Goal: Task Accomplishment & Management: Manage account settings

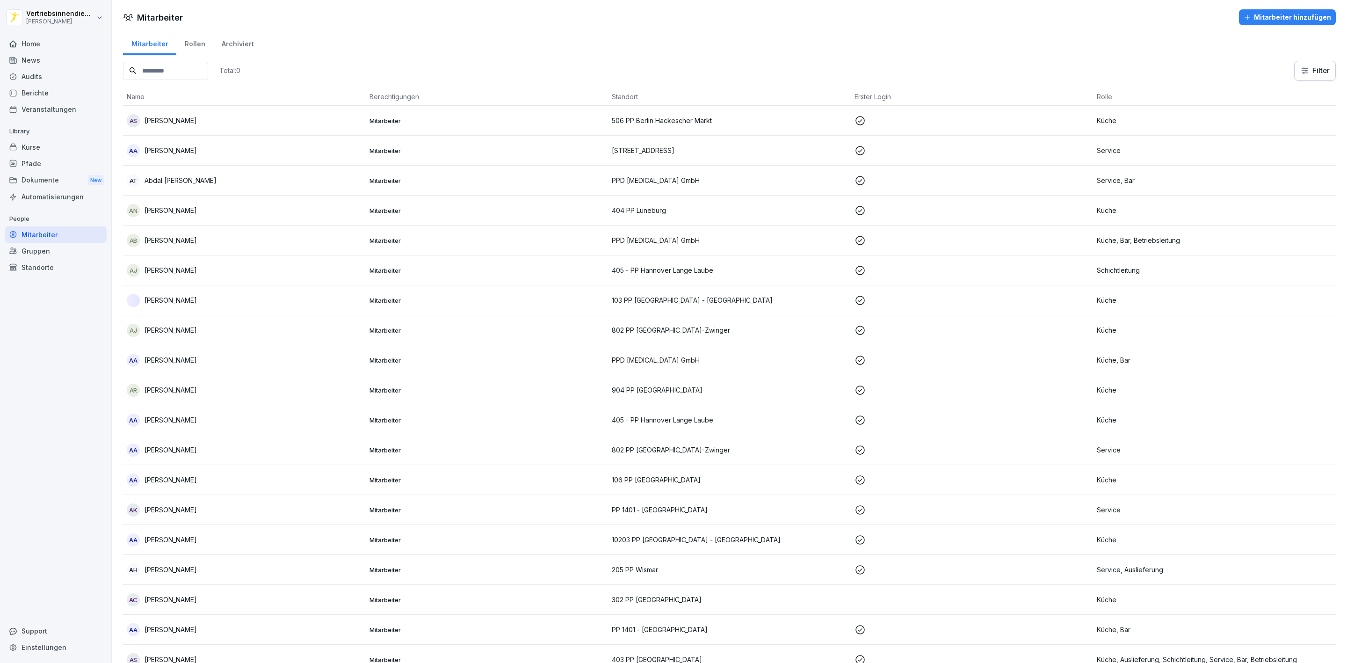
click at [199, 65] on input at bounding box center [165, 71] width 85 height 18
click at [201, 69] on input at bounding box center [165, 71] width 85 height 18
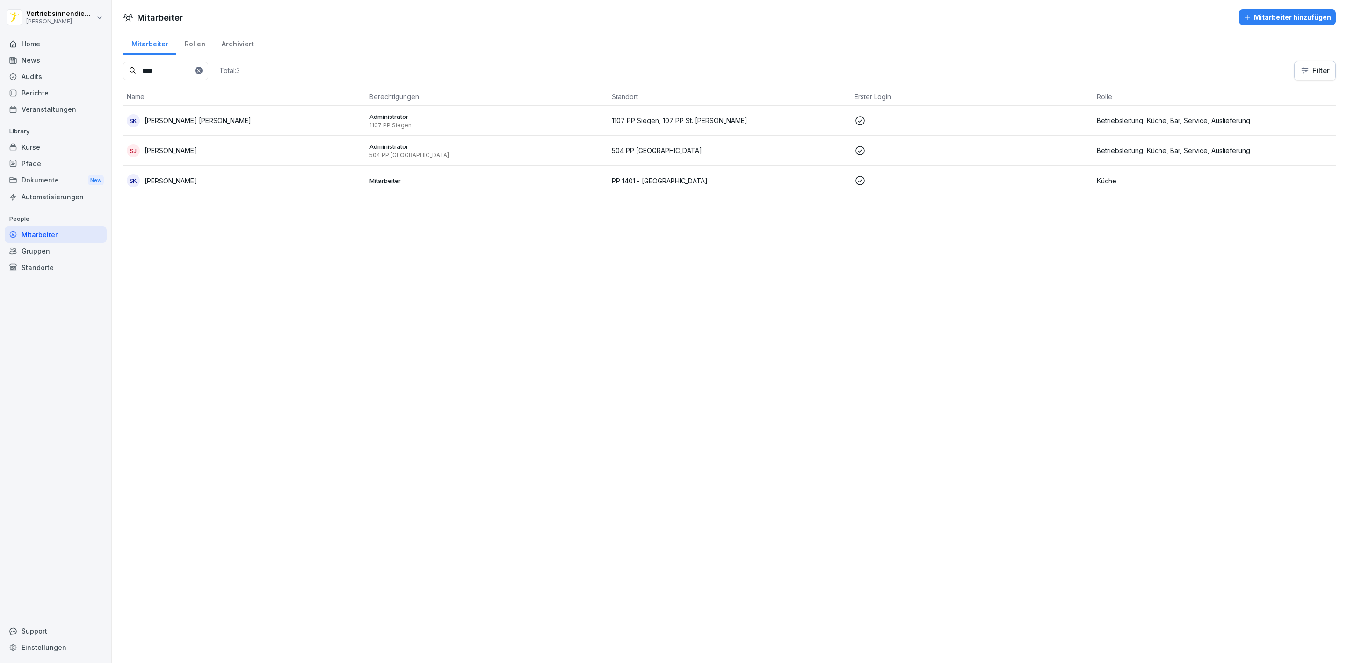
type input "****"
click at [299, 153] on div "SJ Steven Jürs" at bounding box center [244, 150] width 235 height 13
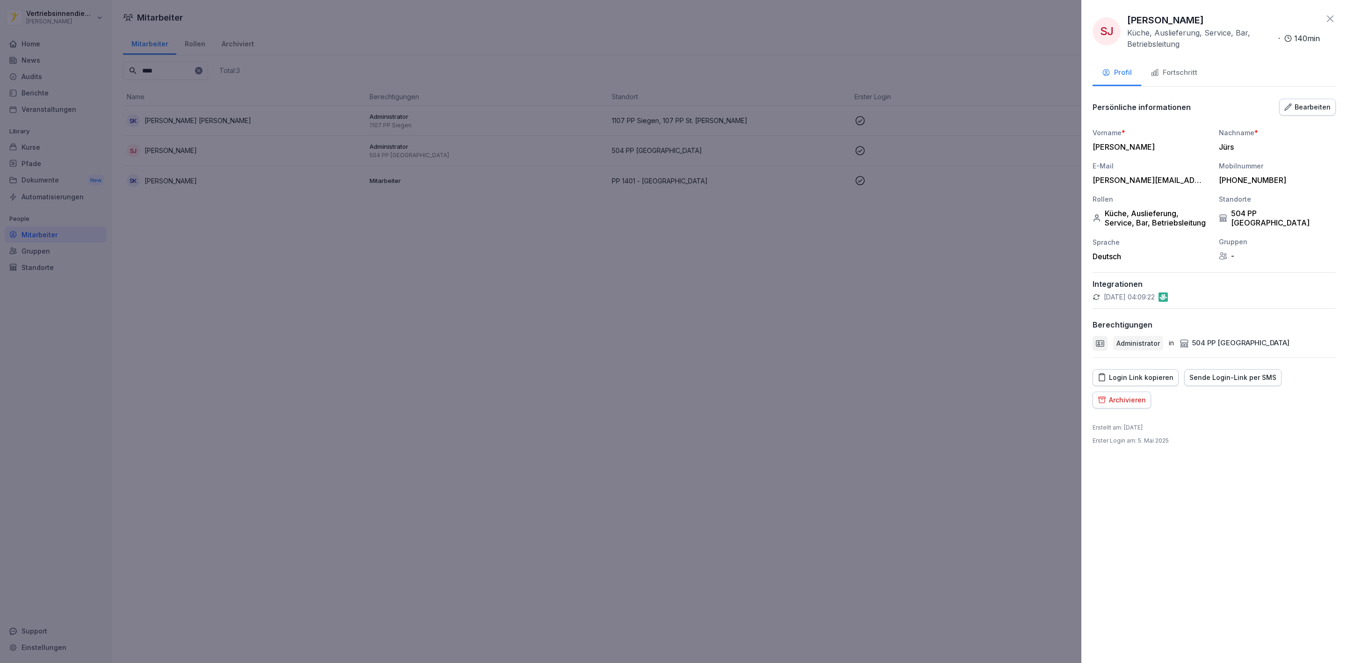
click at [1311, 105] on div "Bearbeiten" at bounding box center [1308, 107] width 46 height 10
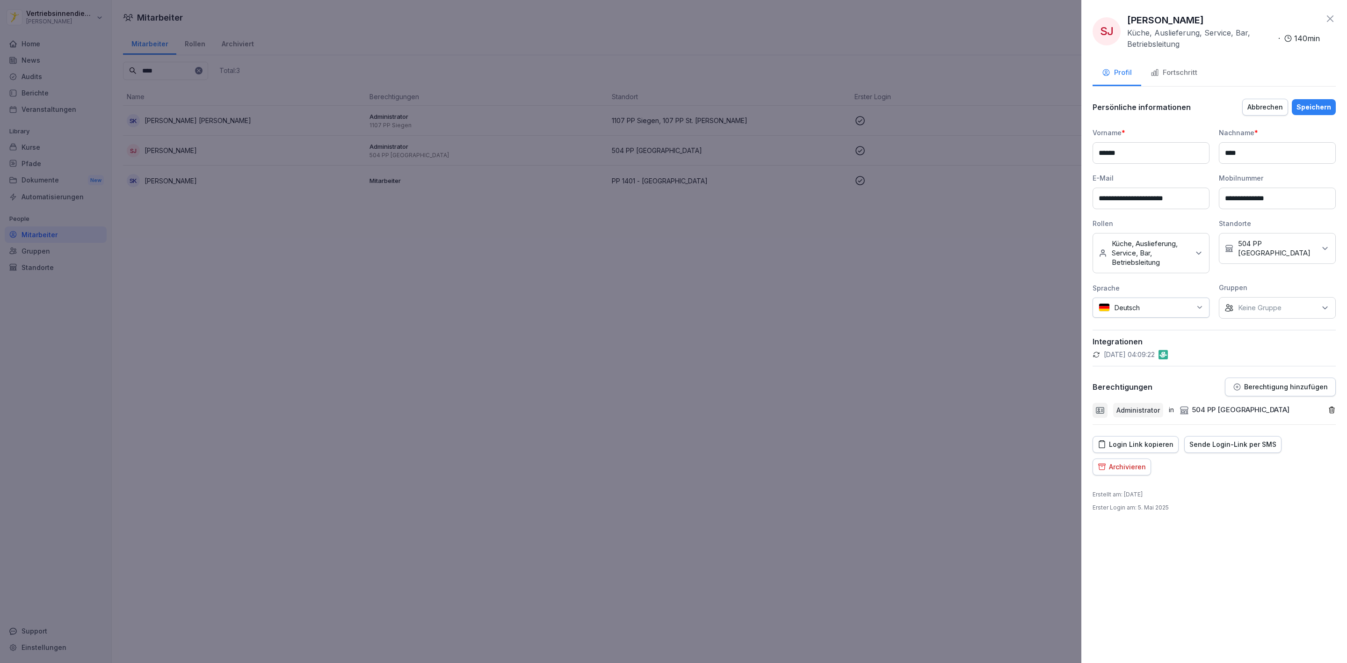
click at [1286, 388] on p "Berechtigung hinzufügen" at bounding box center [1286, 386] width 84 height 7
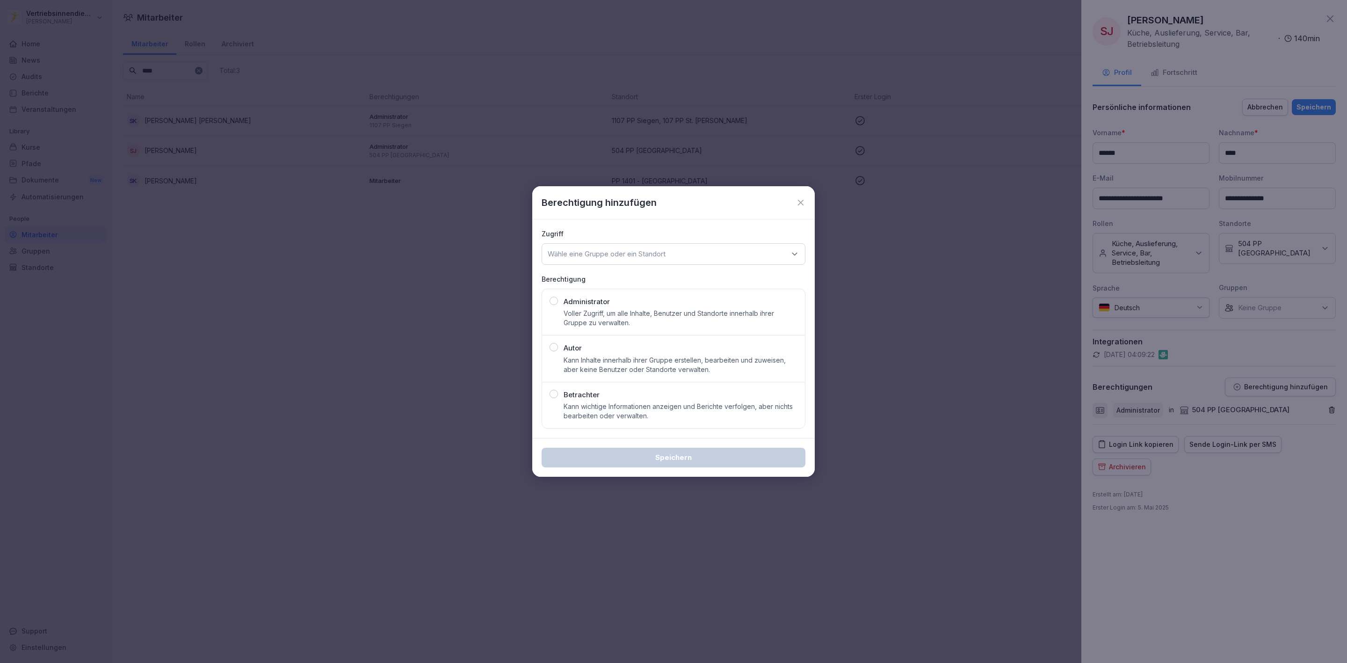
click at [580, 303] on p "Administrator" at bounding box center [587, 302] width 46 height 11
click at [611, 251] on p "Wähle eine Gruppe oder ein Standort" at bounding box center [607, 253] width 118 height 9
type input "*****"
click at [622, 313] on div "501 PP Friedrichstr." at bounding box center [674, 312] width 258 height 18
click at [632, 455] on div "Speichern" at bounding box center [673, 457] width 249 height 10
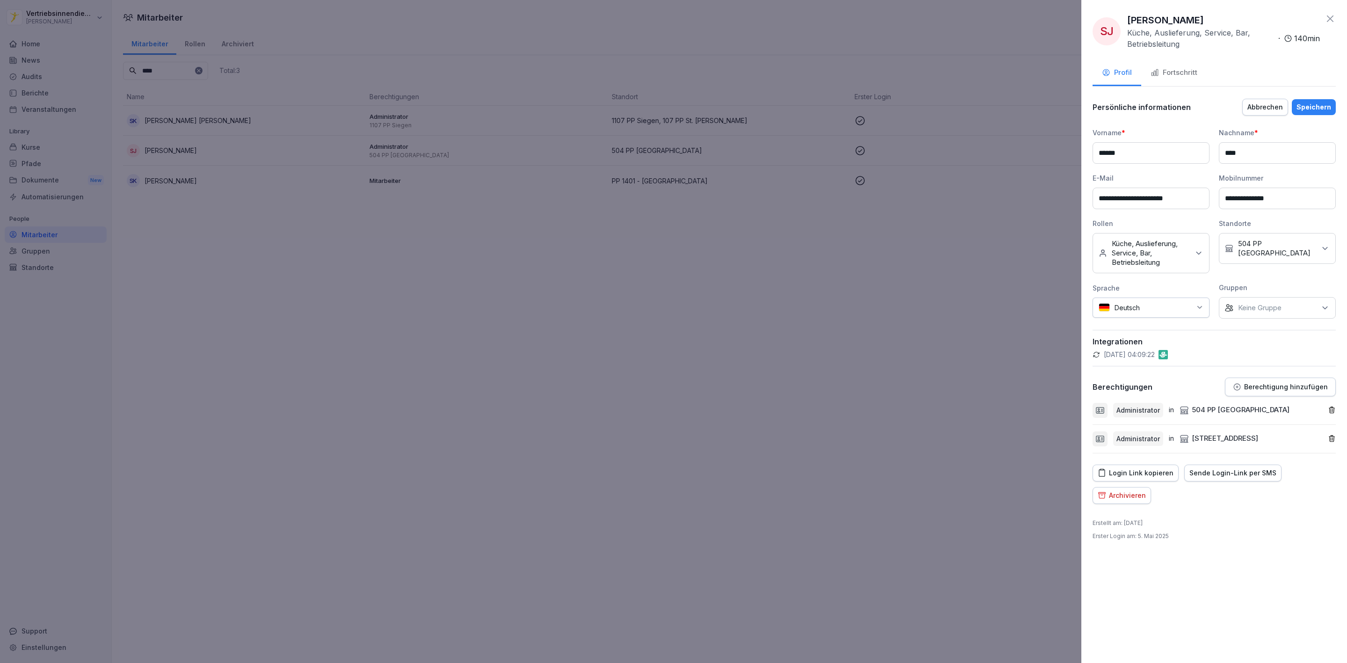
click at [1310, 243] on p "504 PP Berlin EastSide" at bounding box center [1277, 248] width 78 height 19
type input "*"
type input "****"
click at [1278, 292] on label "501 PP Friedrichstr." at bounding box center [1272, 288] width 67 height 8
click at [1315, 106] on div "Speichern" at bounding box center [1314, 107] width 35 height 10
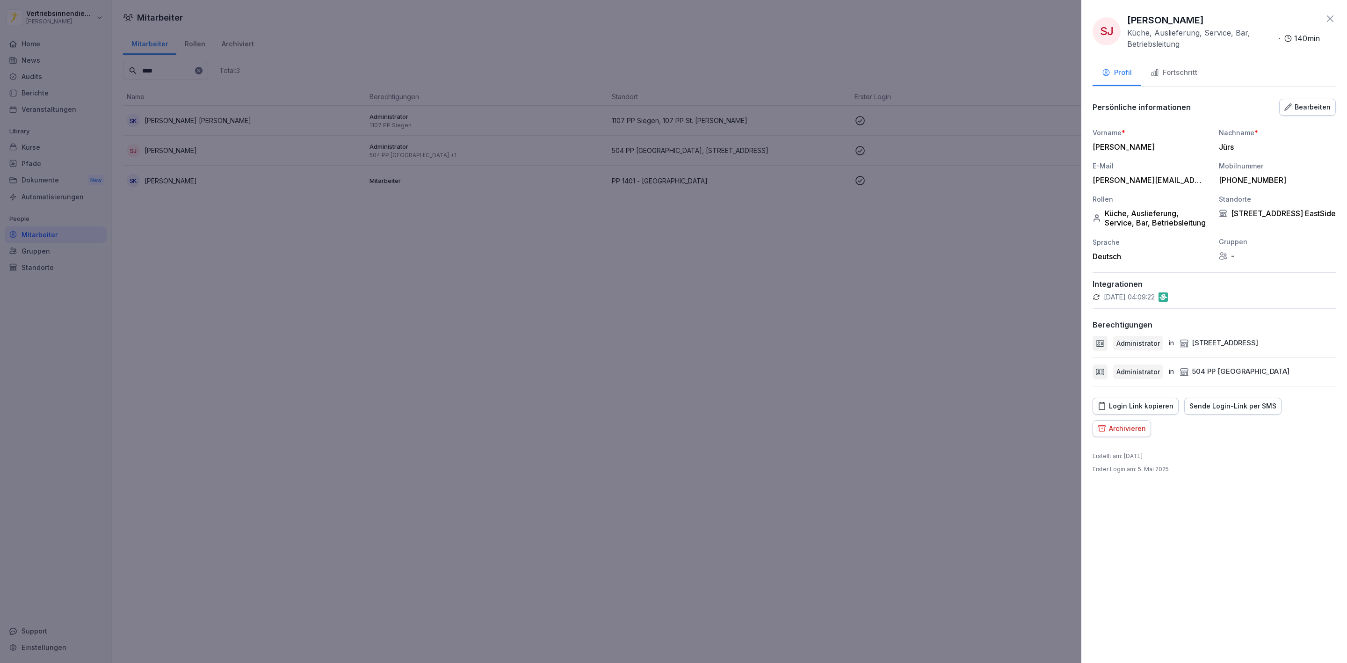
click at [560, 347] on div at bounding box center [673, 331] width 1347 height 663
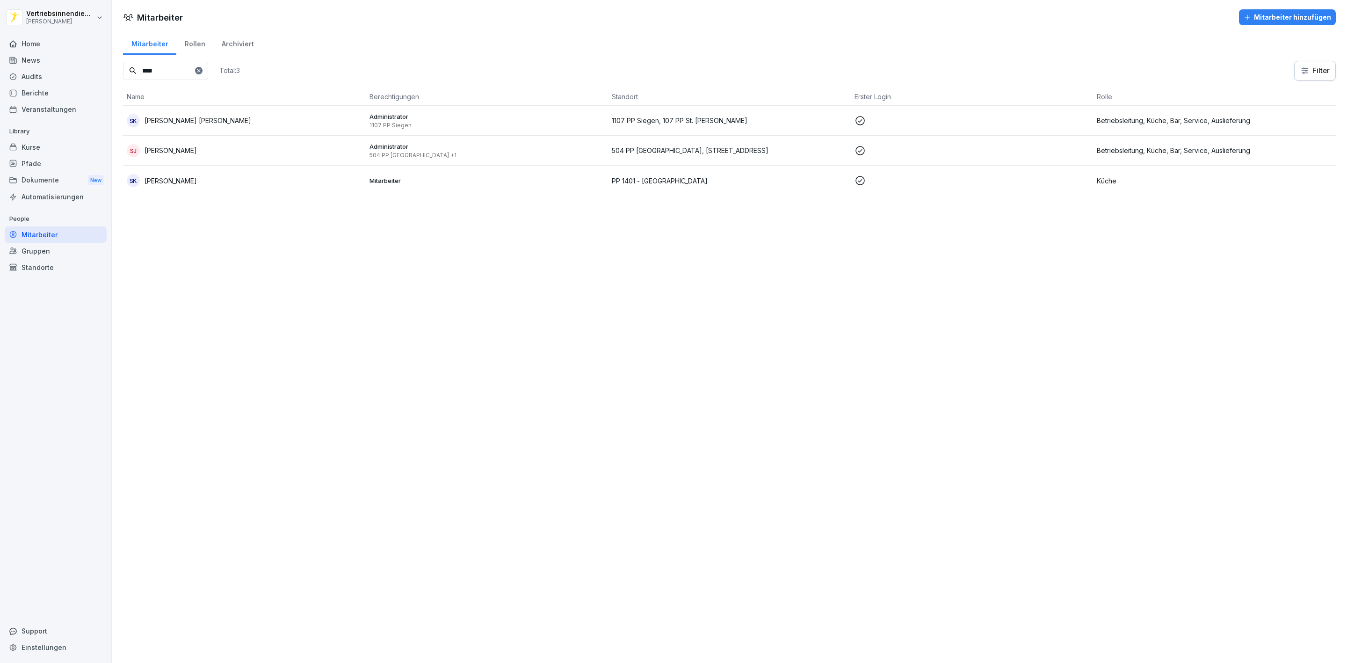
click at [35, 65] on div "News" at bounding box center [56, 60] width 102 height 16
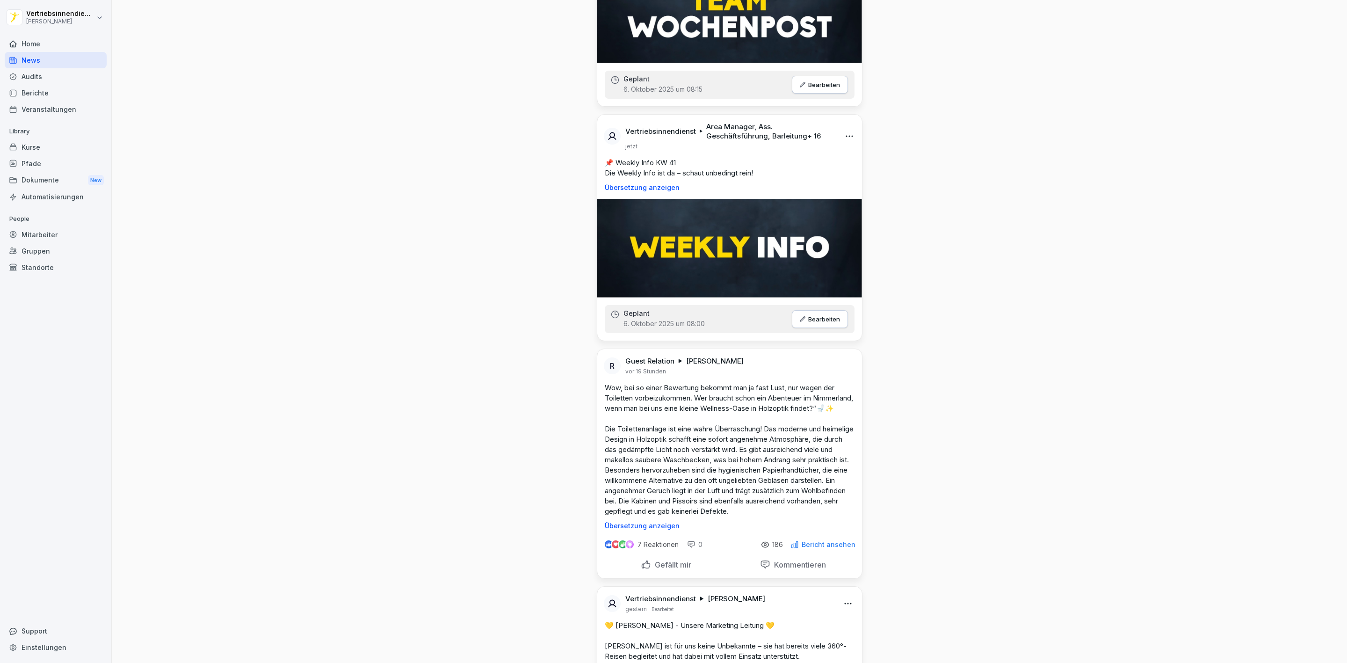
scroll to position [1263, 0]
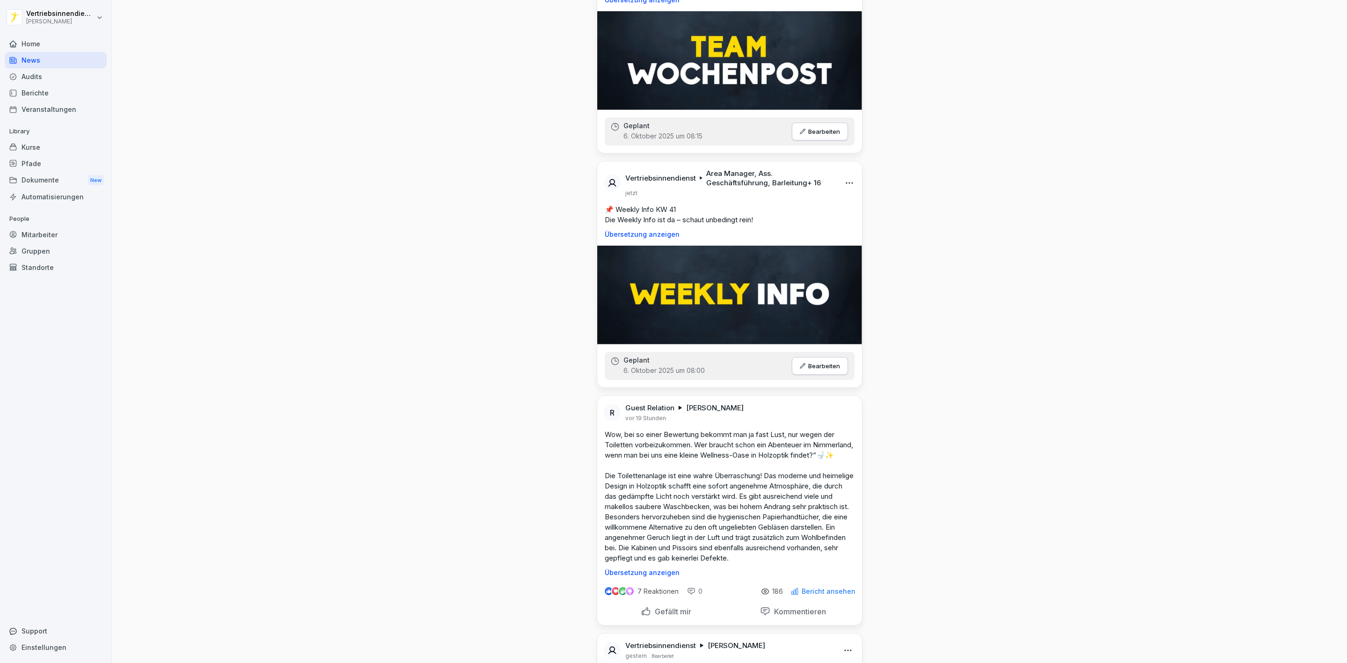
click at [49, 182] on div "Dokumente New" at bounding box center [56, 180] width 102 height 17
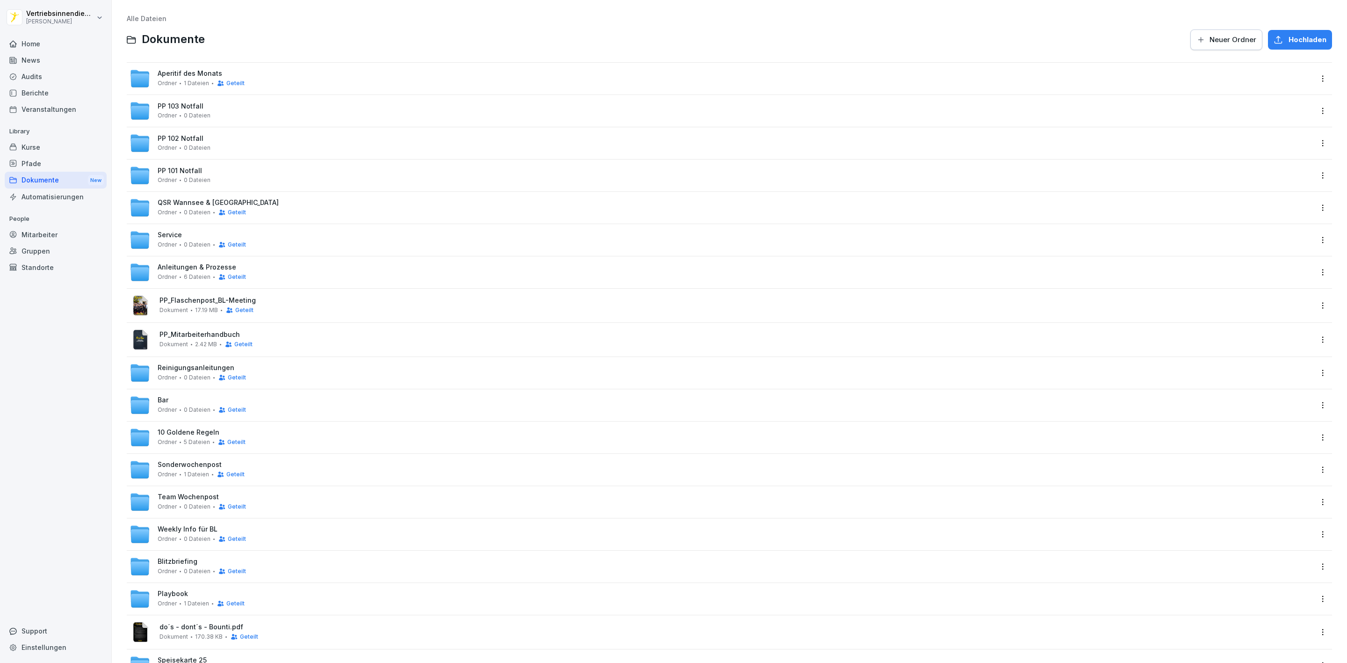
scroll to position [44, 0]
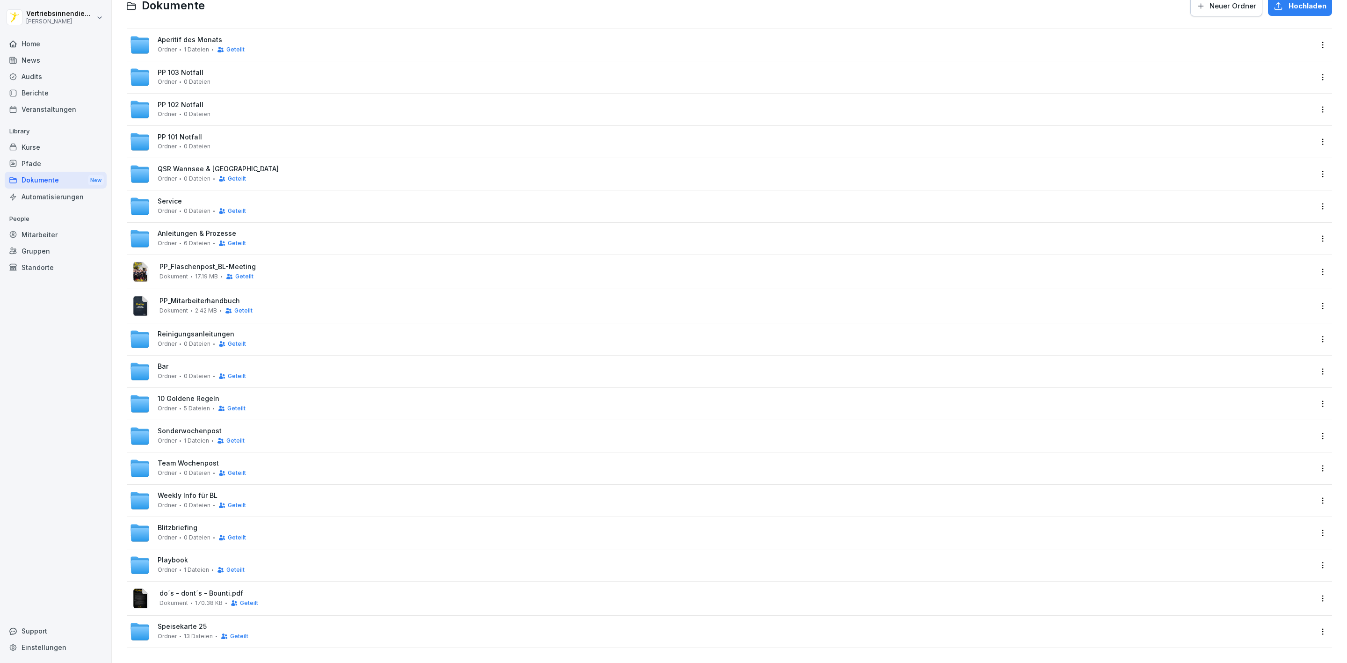
click at [184, 492] on div "Weekly Info für BL Ordner 0 Dateien Geteilt" at bounding box center [202, 500] width 88 height 17
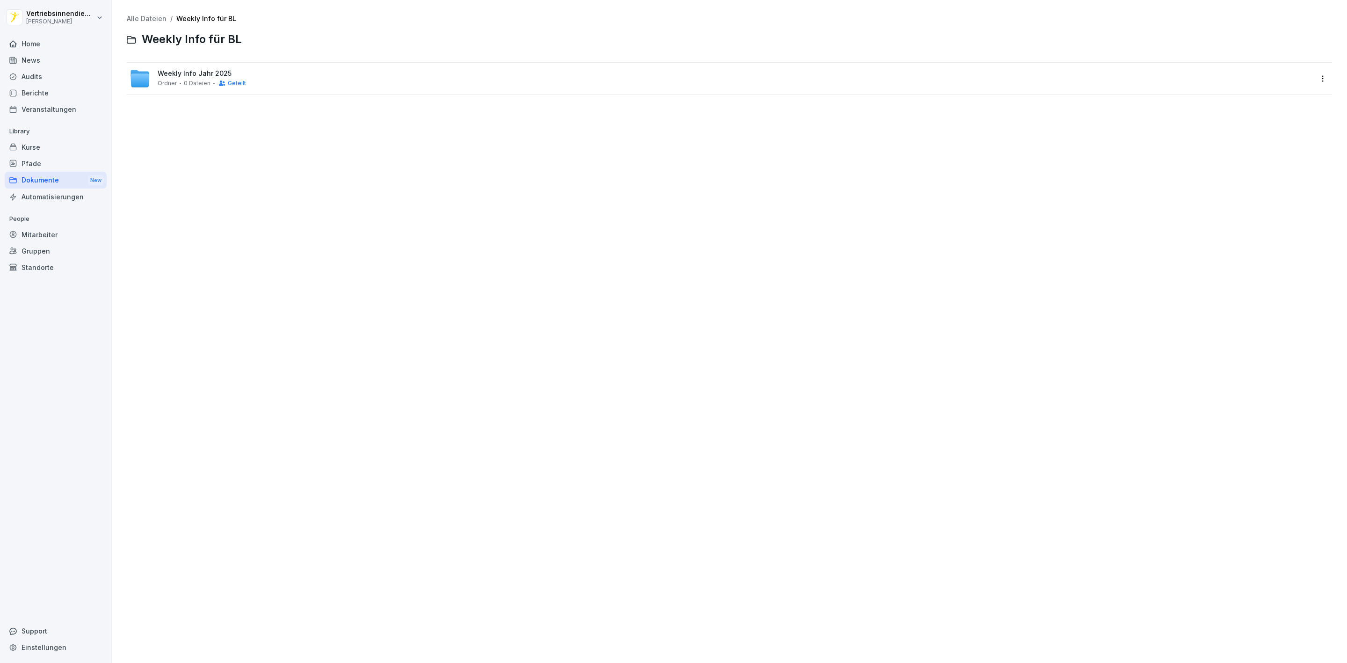
click at [189, 84] on span "0 Dateien" at bounding box center [197, 83] width 27 height 7
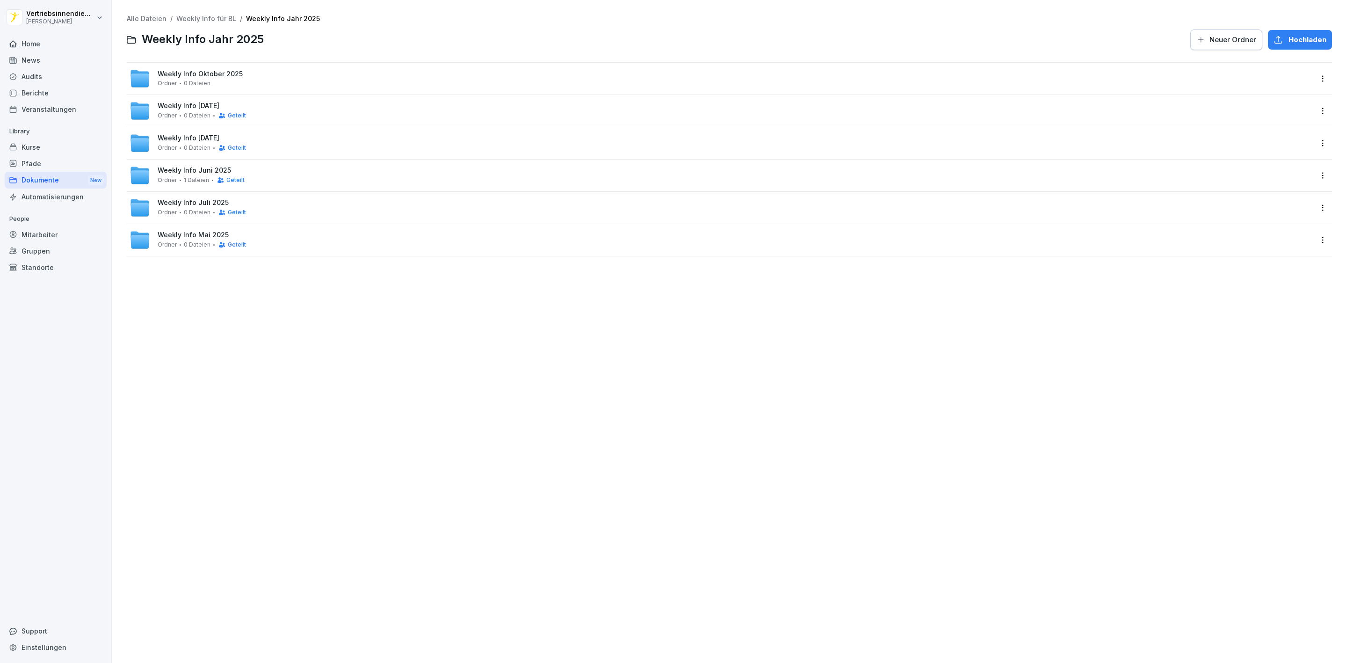
click at [212, 72] on span "Weekly Info Oktober 2025" at bounding box center [200, 74] width 85 height 8
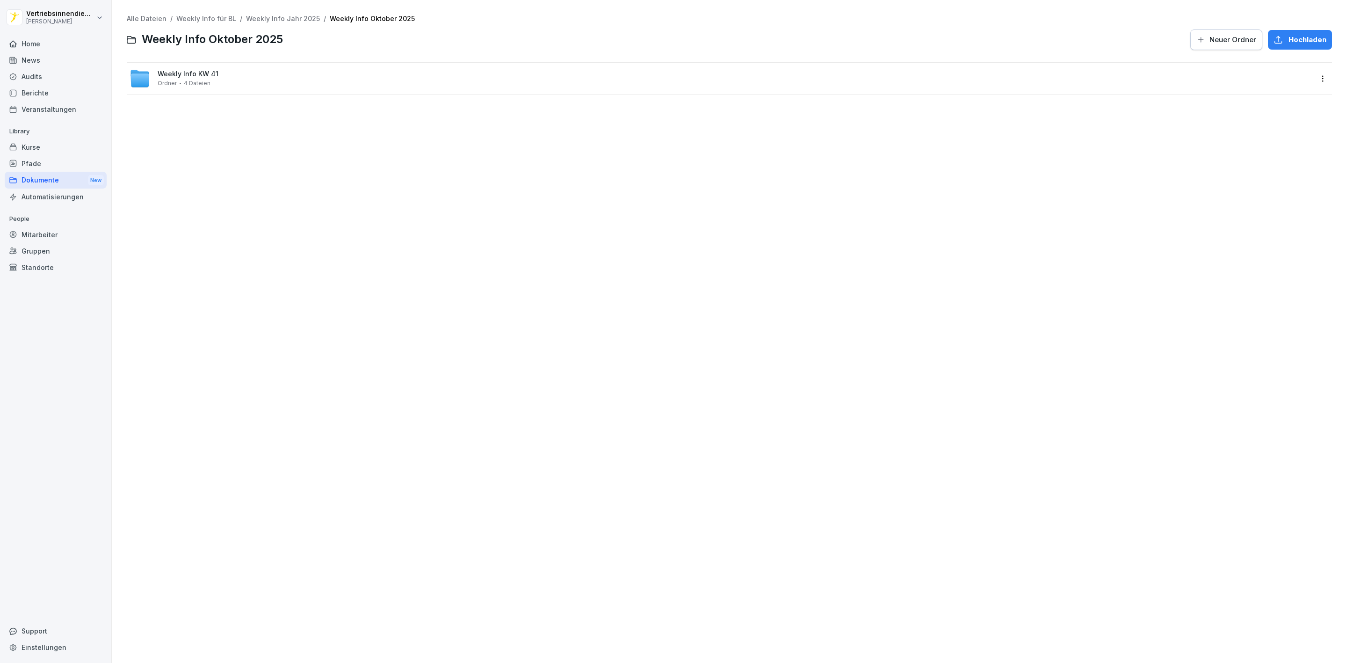
click at [212, 78] on div "Weekly Info KW 41 Ordner 4 Dateien" at bounding box center [188, 78] width 61 height 16
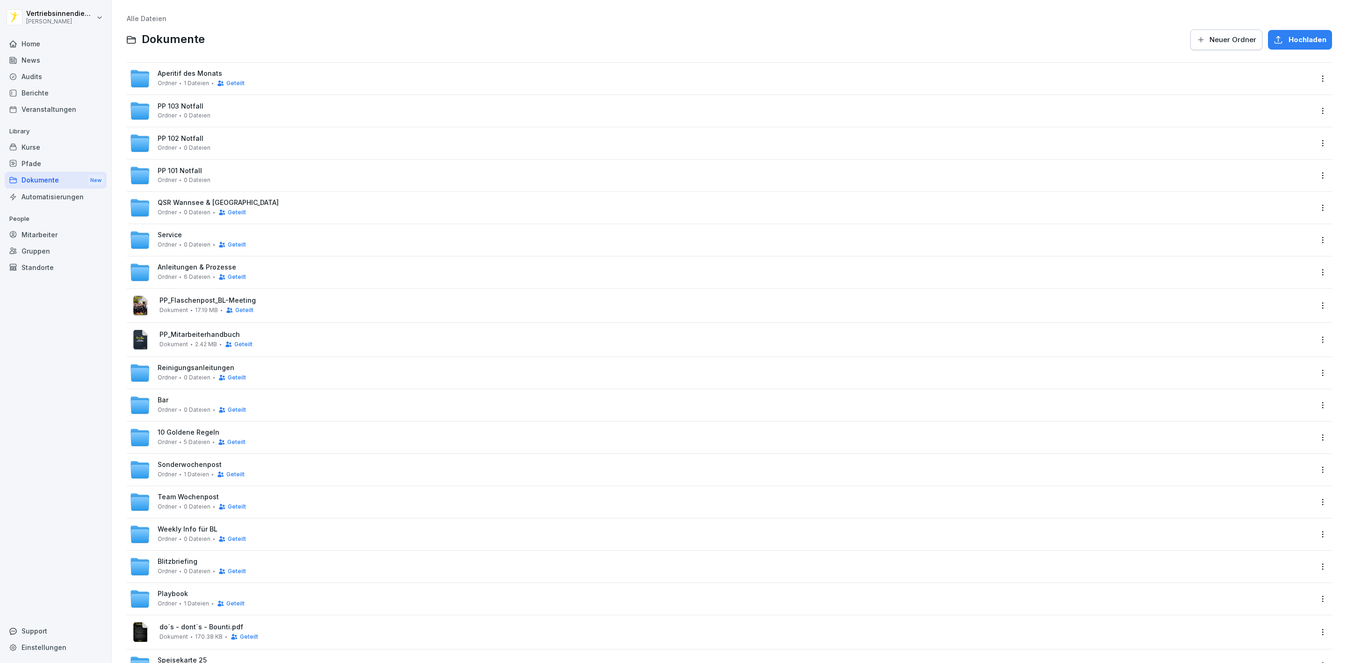
click at [196, 503] on span "0 Dateien" at bounding box center [197, 506] width 27 height 7
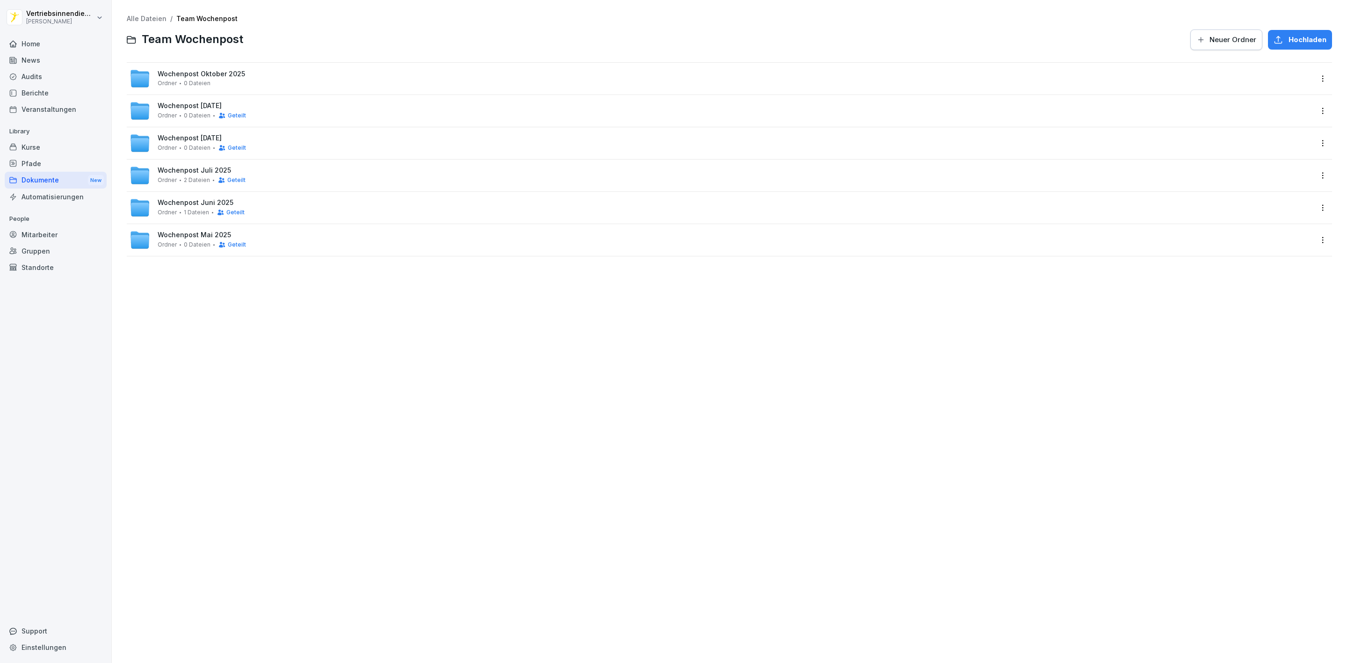
click at [1311, 76] on html "Vertriebsinnendienst Peter Pane Home News Audits Berichte Veranstaltungen Libra…" at bounding box center [673, 331] width 1347 height 663
click at [1274, 100] on div "Details" at bounding box center [1273, 97] width 90 height 19
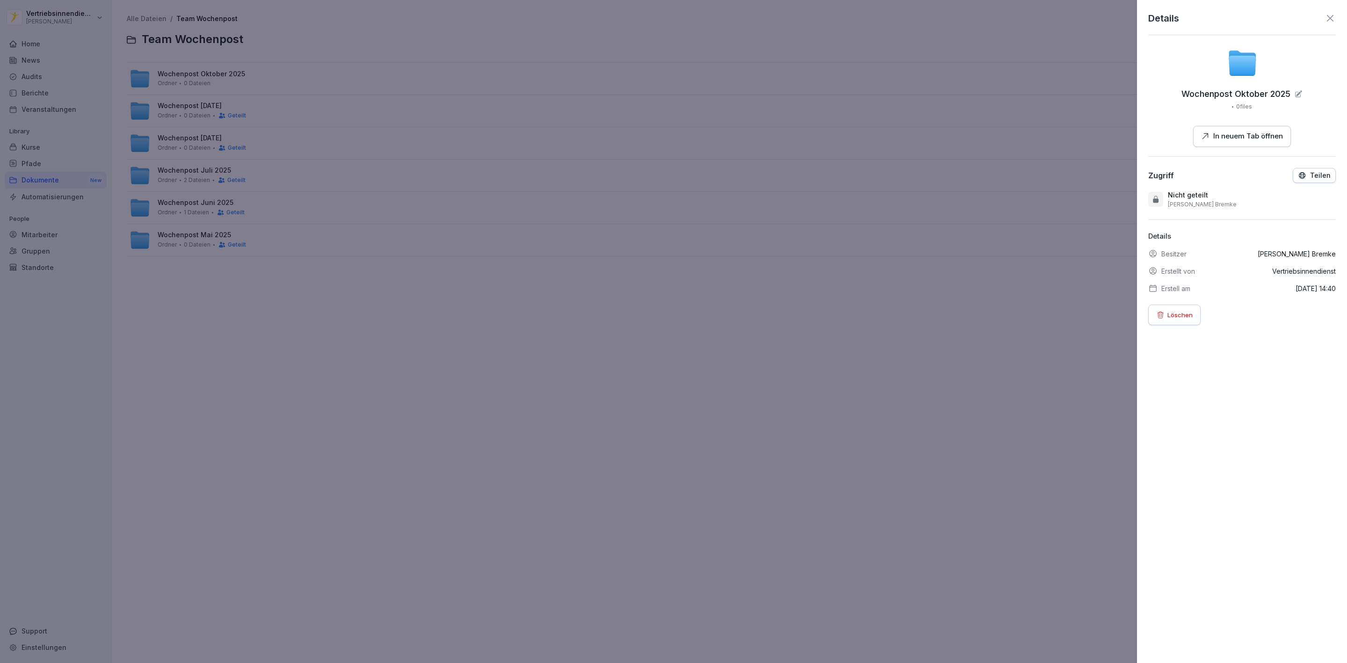
click at [1319, 175] on p "Teilen" at bounding box center [1320, 175] width 21 height 7
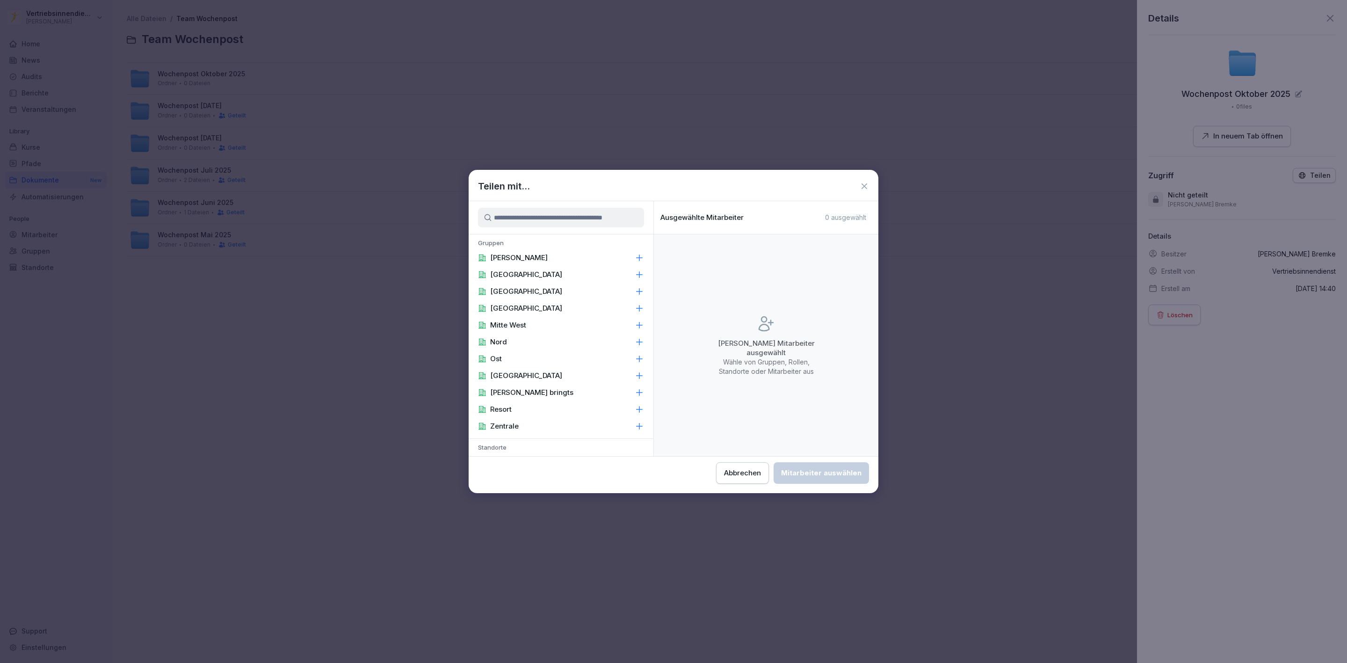
click at [517, 262] on p "[PERSON_NAME]" at bounding box center [519, 257] width 58 height 9
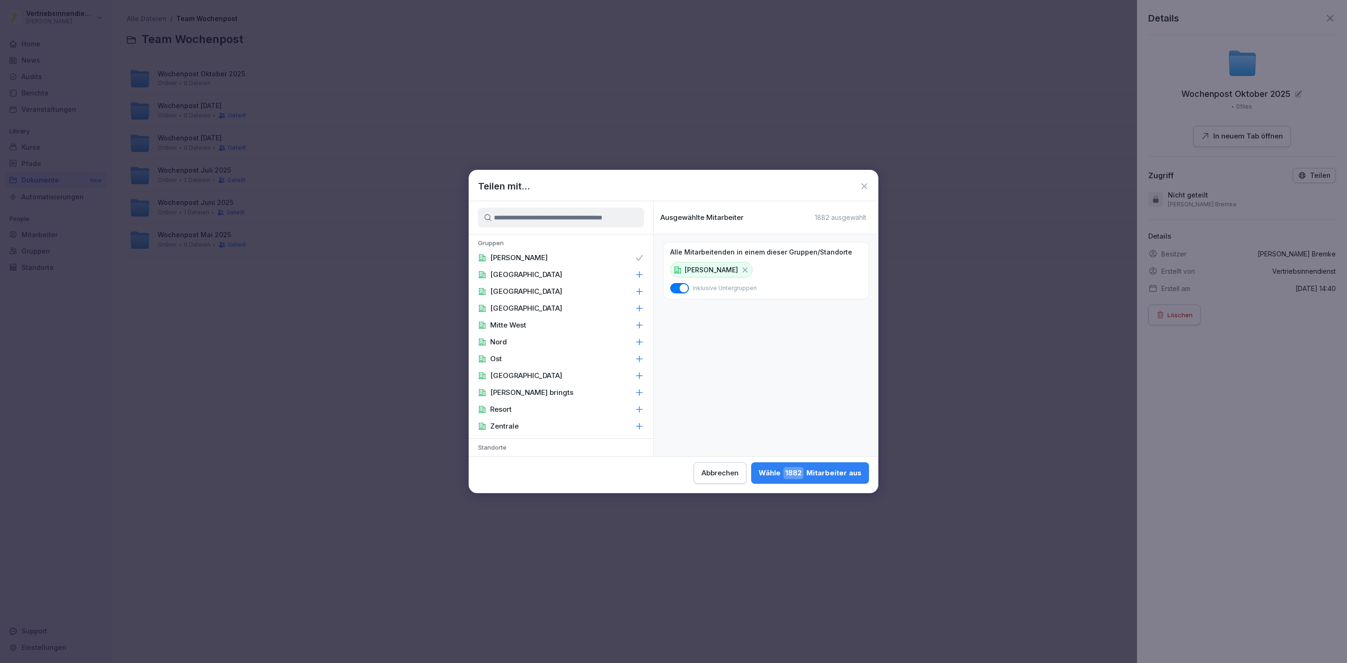
click at [834, 468] on div "Wähle 1882 Mitarbeiter aus" at bounding box center [810, 473] width 103 height 12
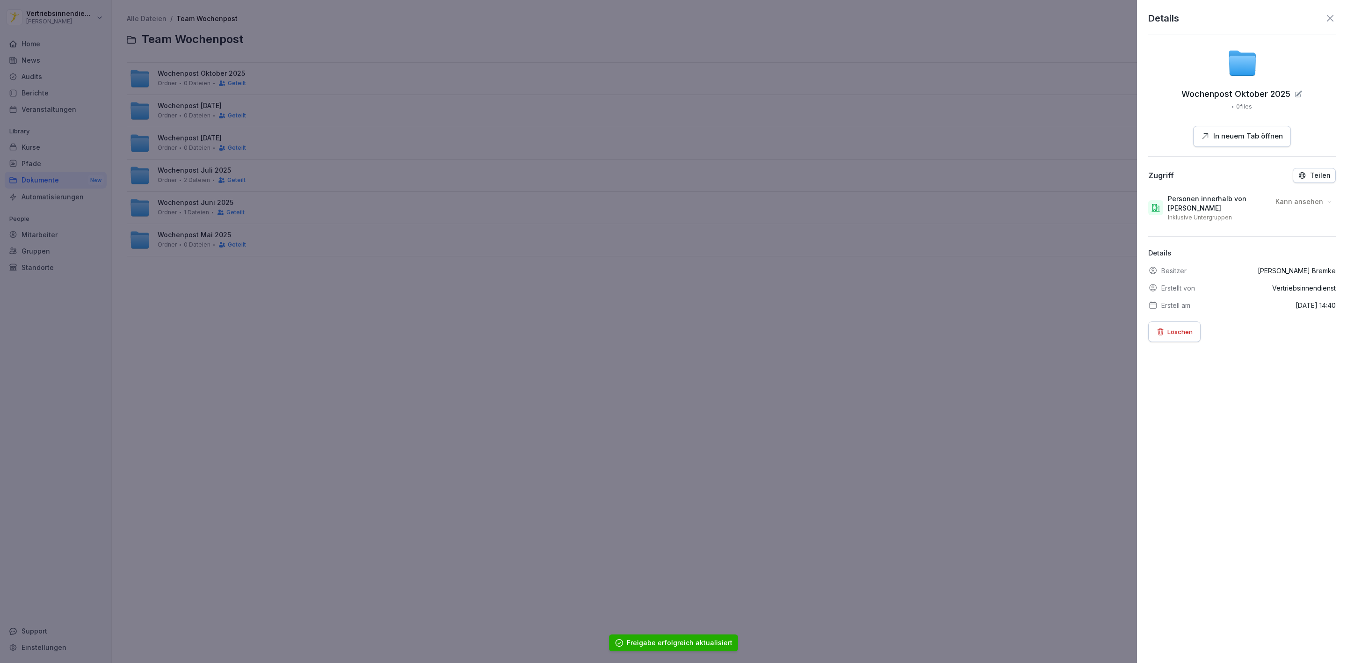
click at [758, 355] on div at bounding box center [673, 331] width 1347 height 663
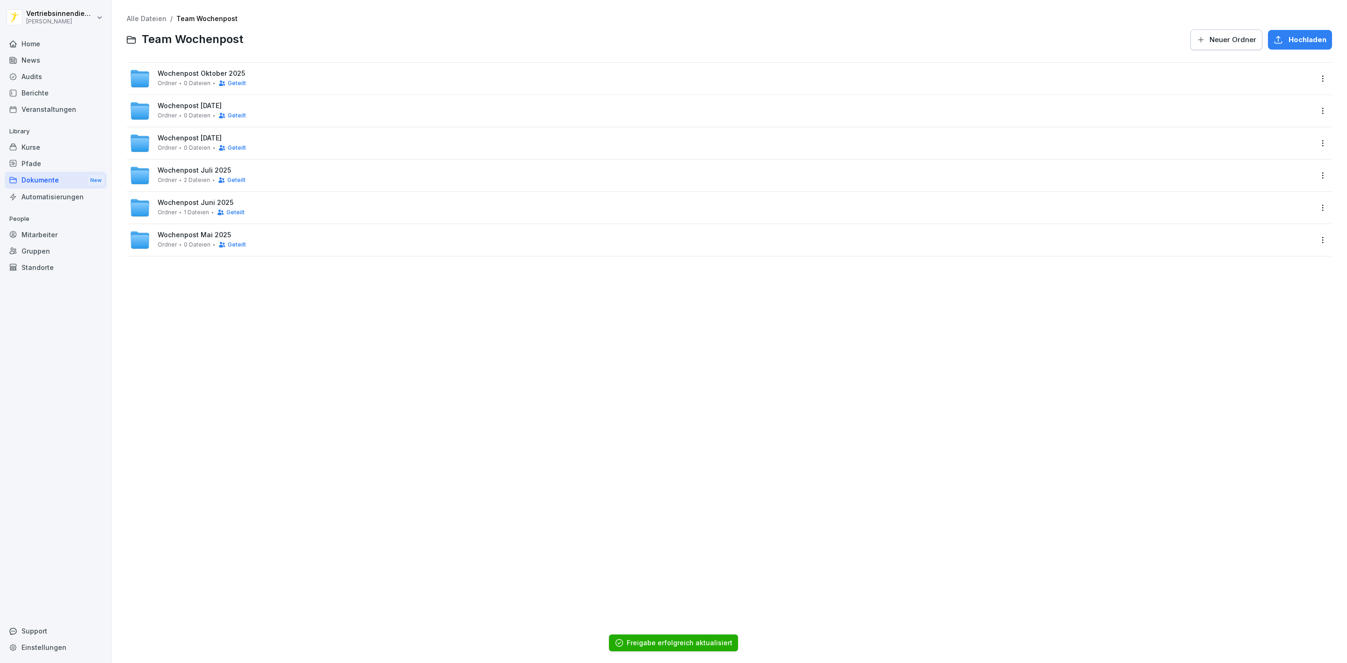
click at [166, 86] on span "Ordner" at bounding box center [167, 83] width 19 height 7
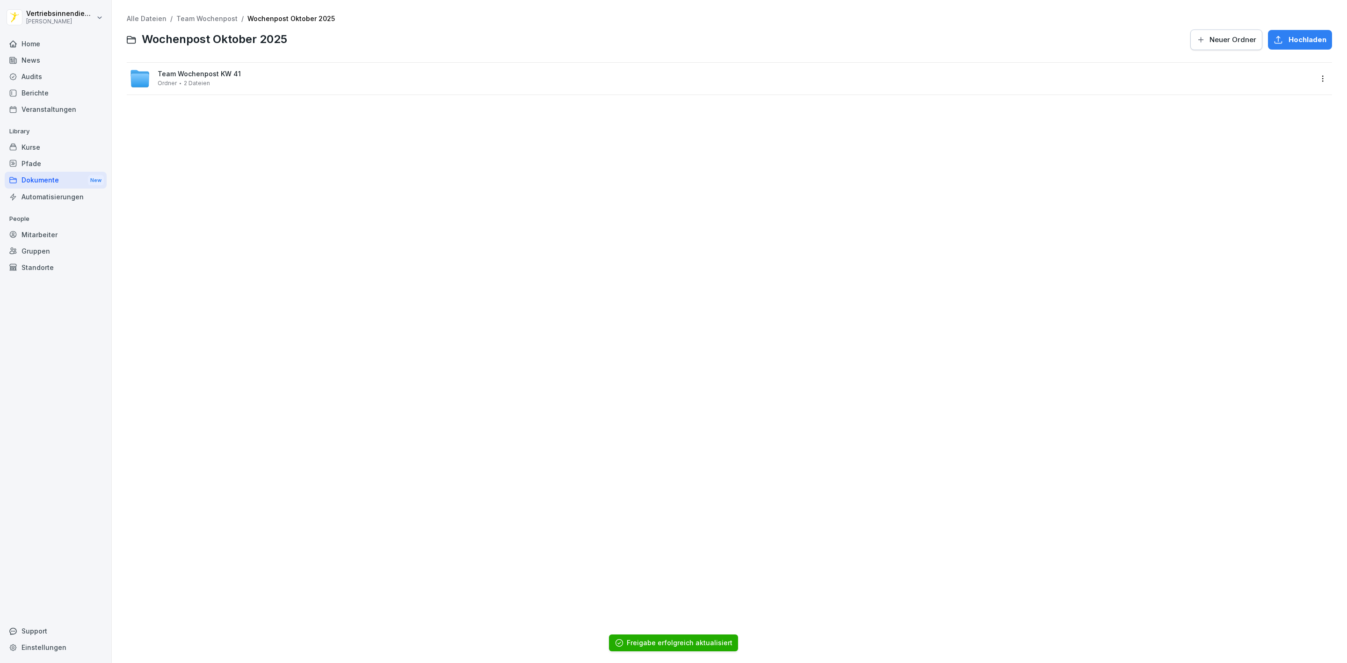
click at [299, 73] on div "Team Wochenpost KW 41 Ordner 2 Dateien" at bounding box center [721, 78] width 1183 height 21
click at [1309, 77] on html "Vertriebsinnendienst Peter Pane Home News Audits Berichte Veranstaltungen Libra…" at bounding box center [673, 331] width 1347 height 663
click at [1256, 94] on div "Details" at bounding box center [1257, 97] width 23 height 11
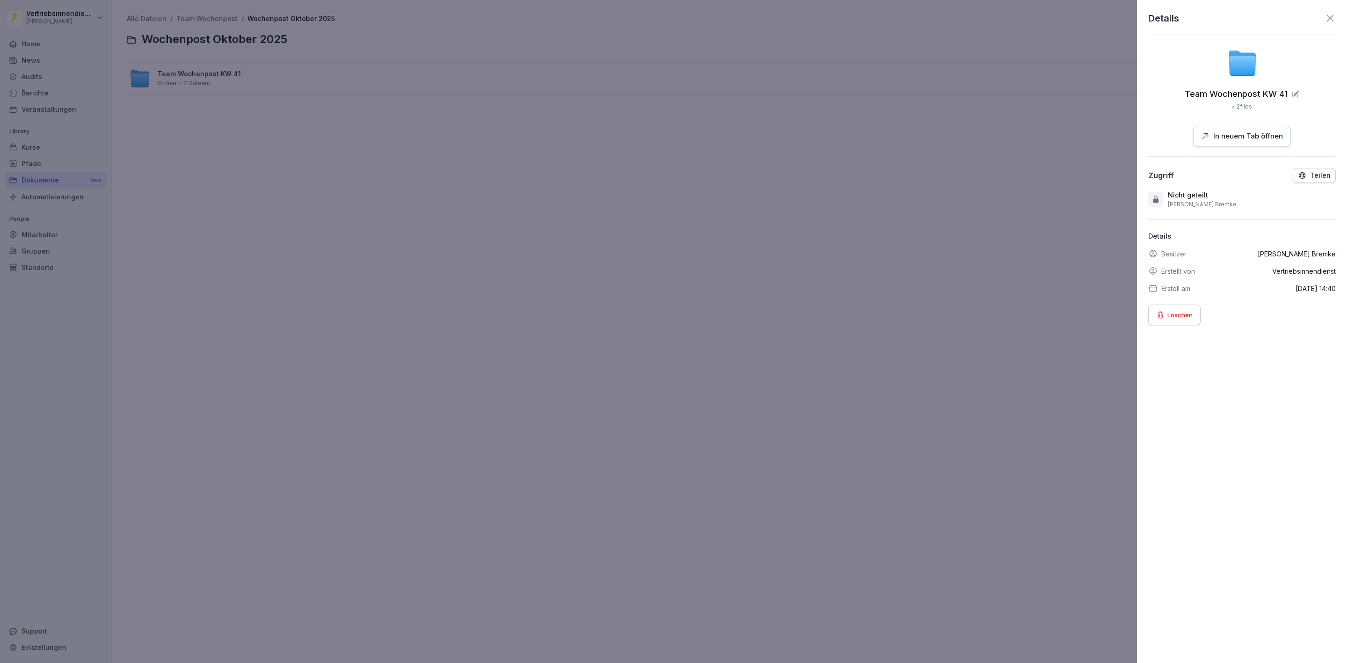
click at [1299, 175] on div "Teilen" at bounding box center [1314, 175] width 33 height 8
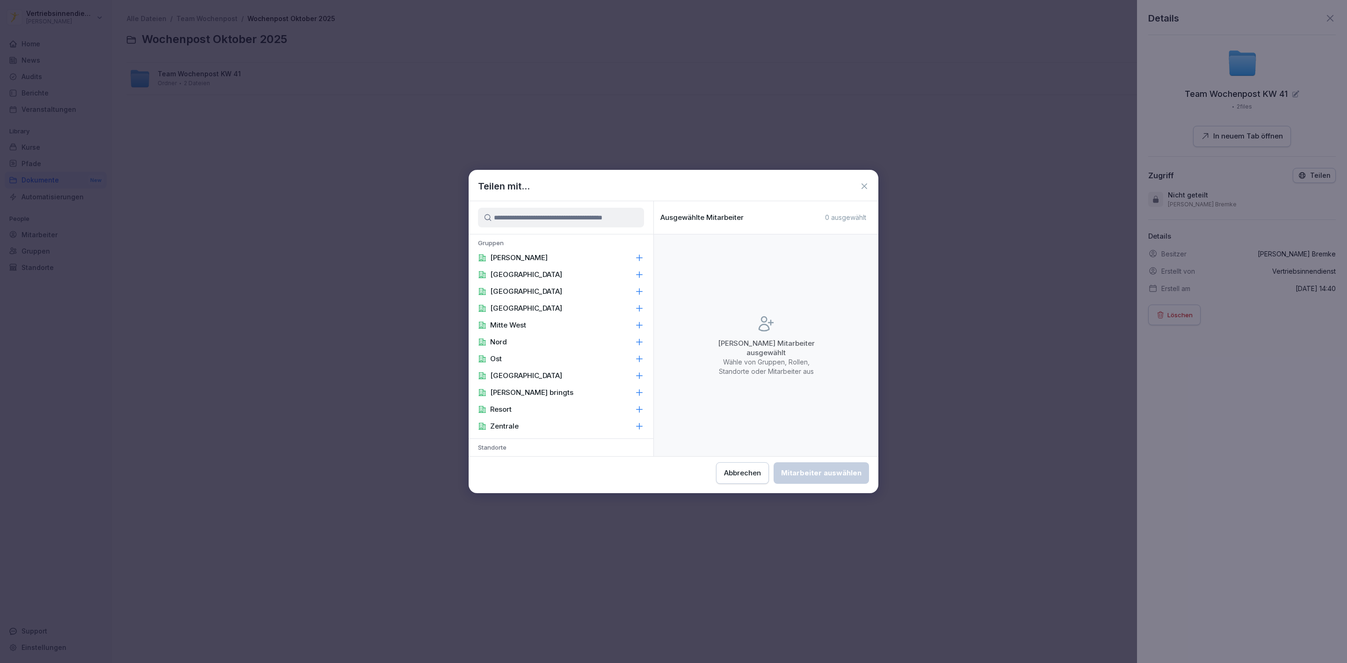
drag, startPoint x: 601, startPoint y: 255, endPoint x: 824, endPoint y: 467, distance: 308.1
click at [601, 256] on div "[PERSON_NAME]" at bounding box center [561, 257] width 185 height 17
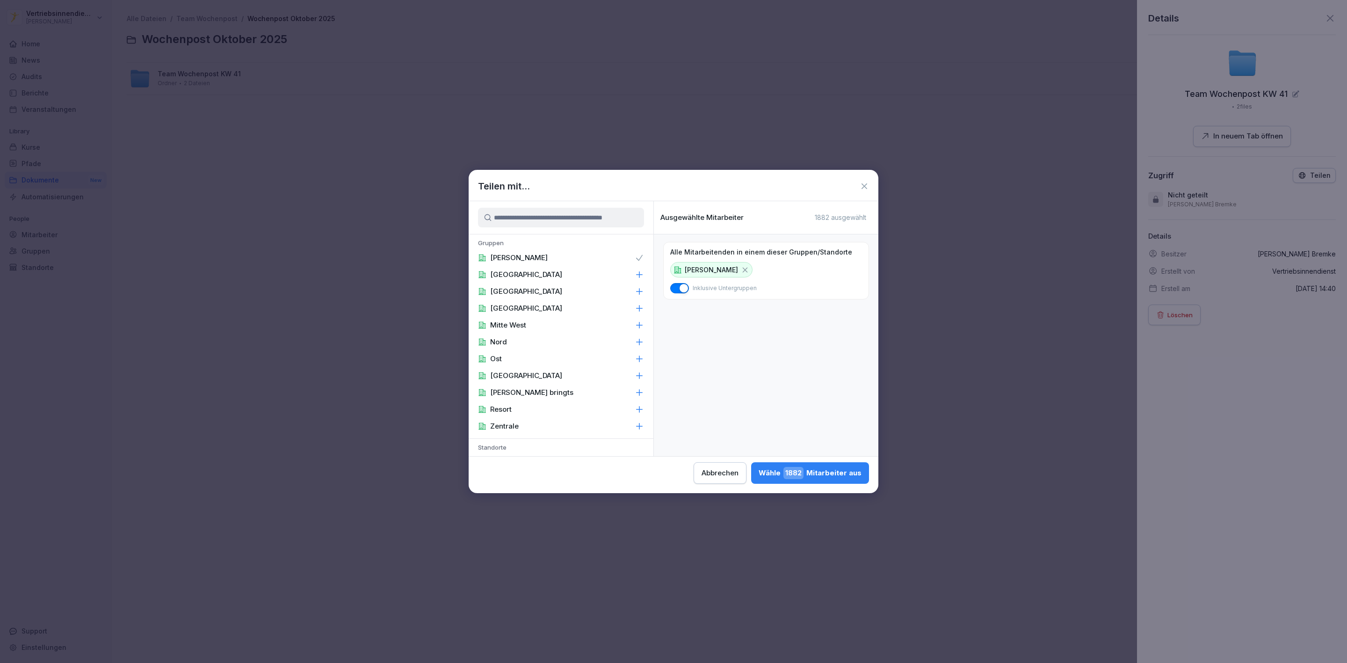
click at [849, 479] on div "Wähle 1882 Mitarbeiter aus" at bounding box center [810, 473] width 103 height 12
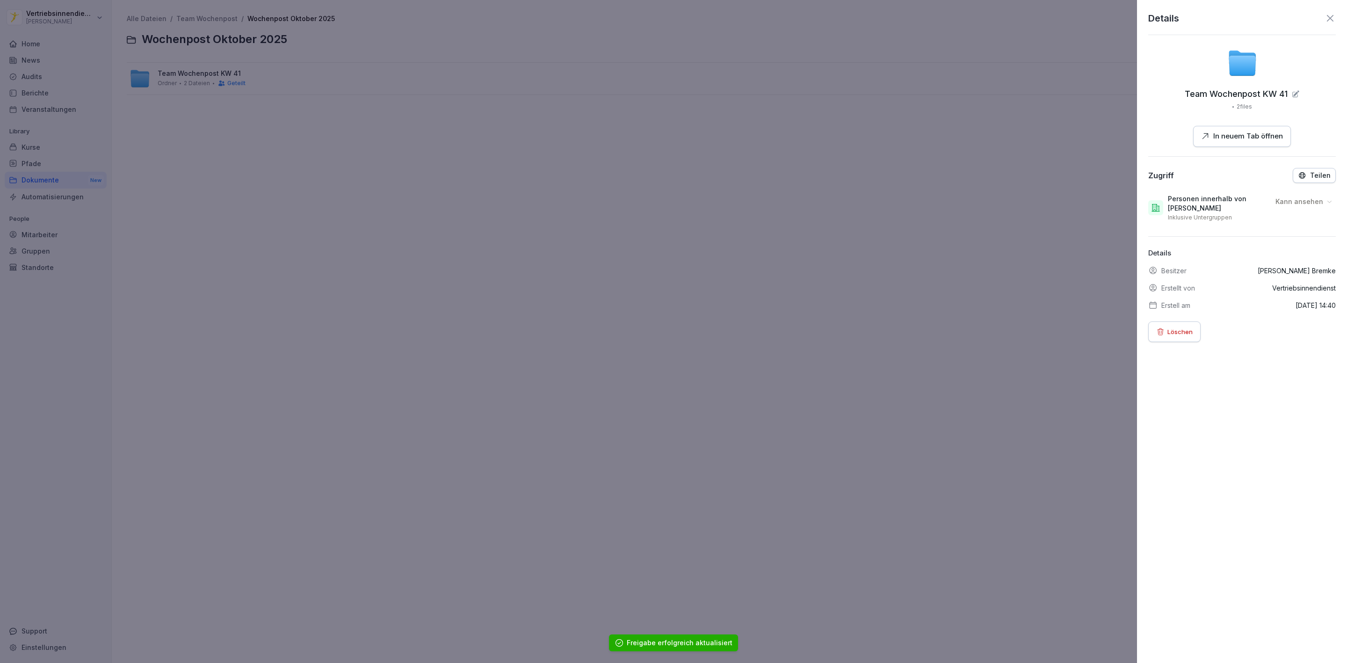
click at [410, 289] on div at bounding box center [673, 331] width 1347 height 663
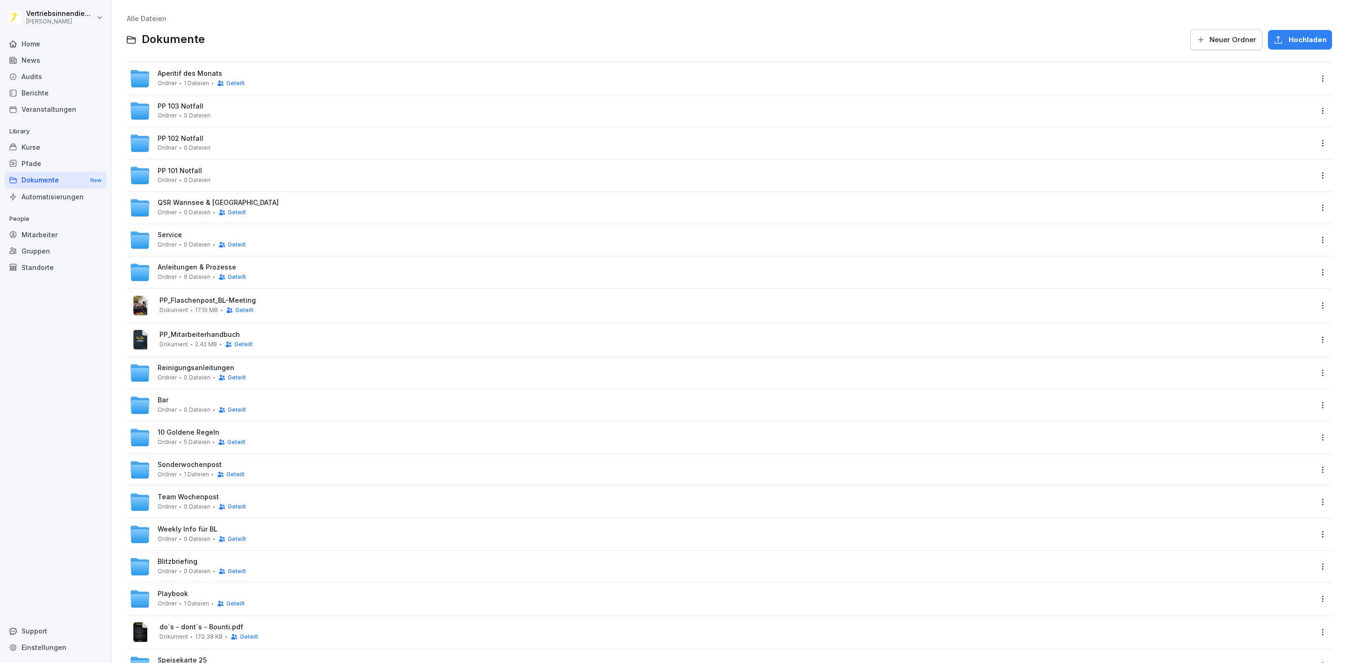
click at [199, 528] on span "Weekly Info für BL" at bounding box center [188, 529] width 60 height 8
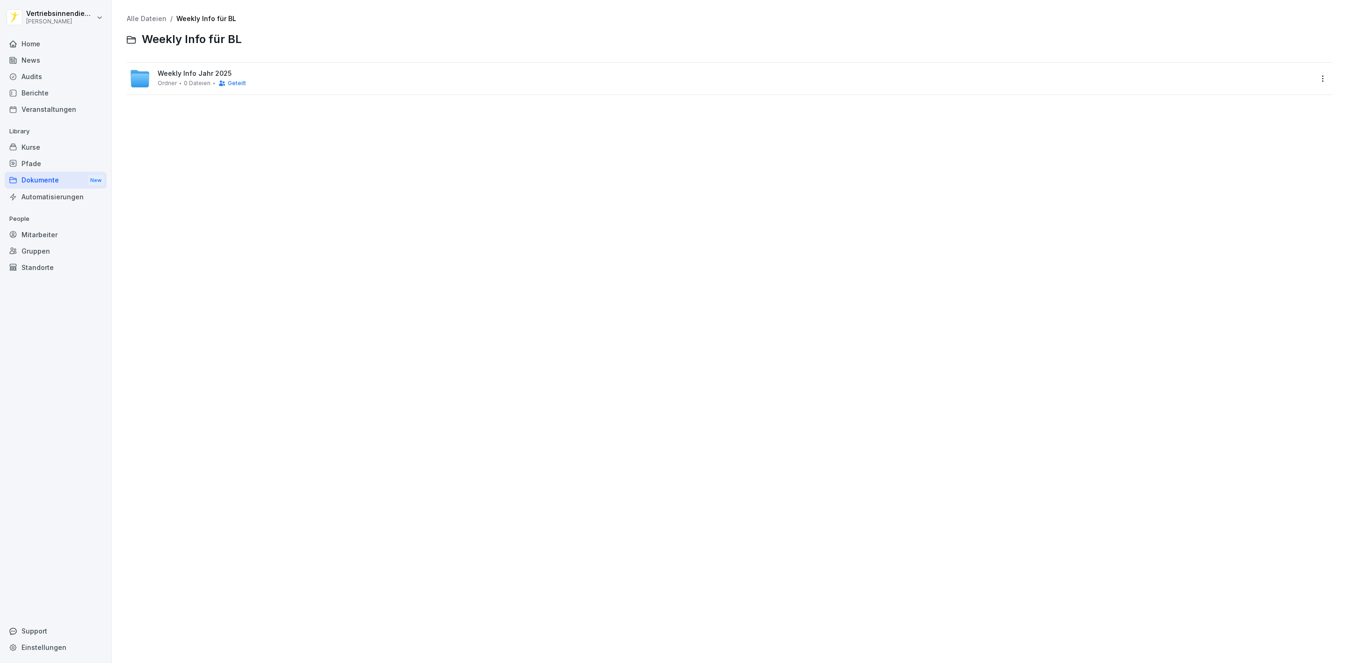
click at [182, 81] on div "Ordner 0 Dateien Geteilt" at bounding box center [202, 83] width 88 height 7
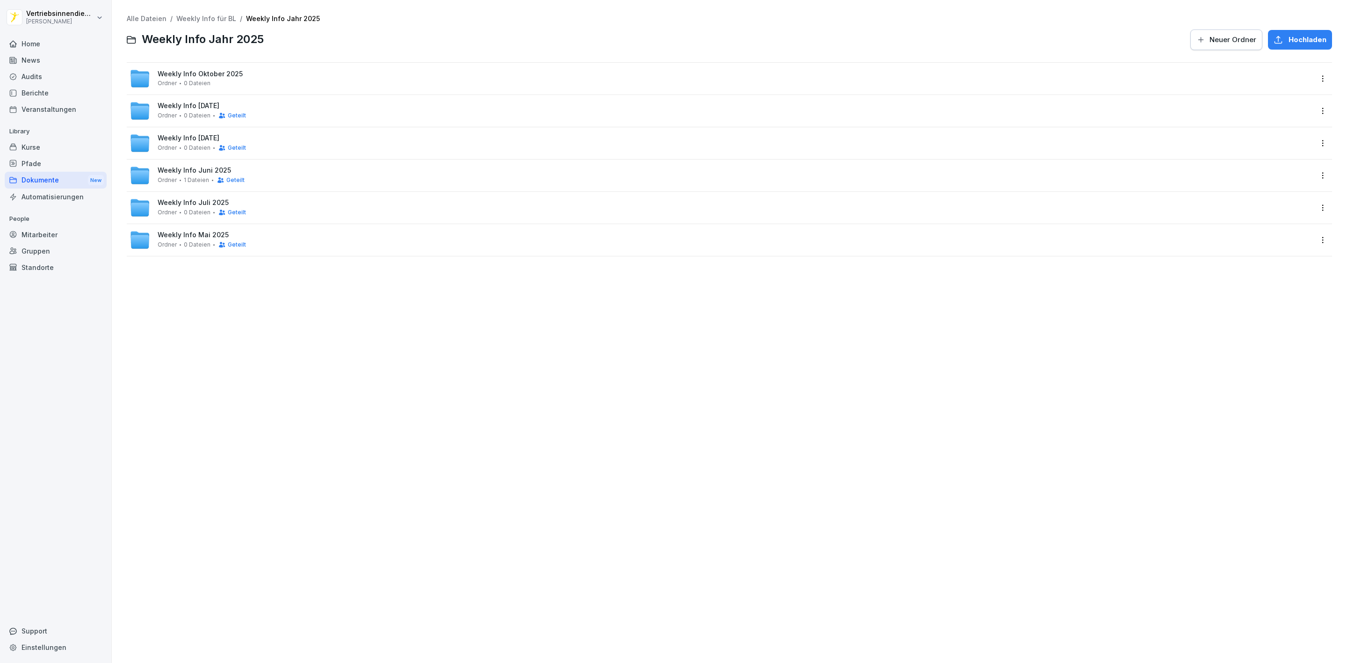
click at [1315, 74] on html "Vertriebsinnendienst Peter Pane Home News Audits Berichte Veranstaltungen Libra…" at bounding box center [673, 331] width 1347 height 663
click at [1271, 97] on div "Details" at bounding box center [1273, 97] width 90 height 19
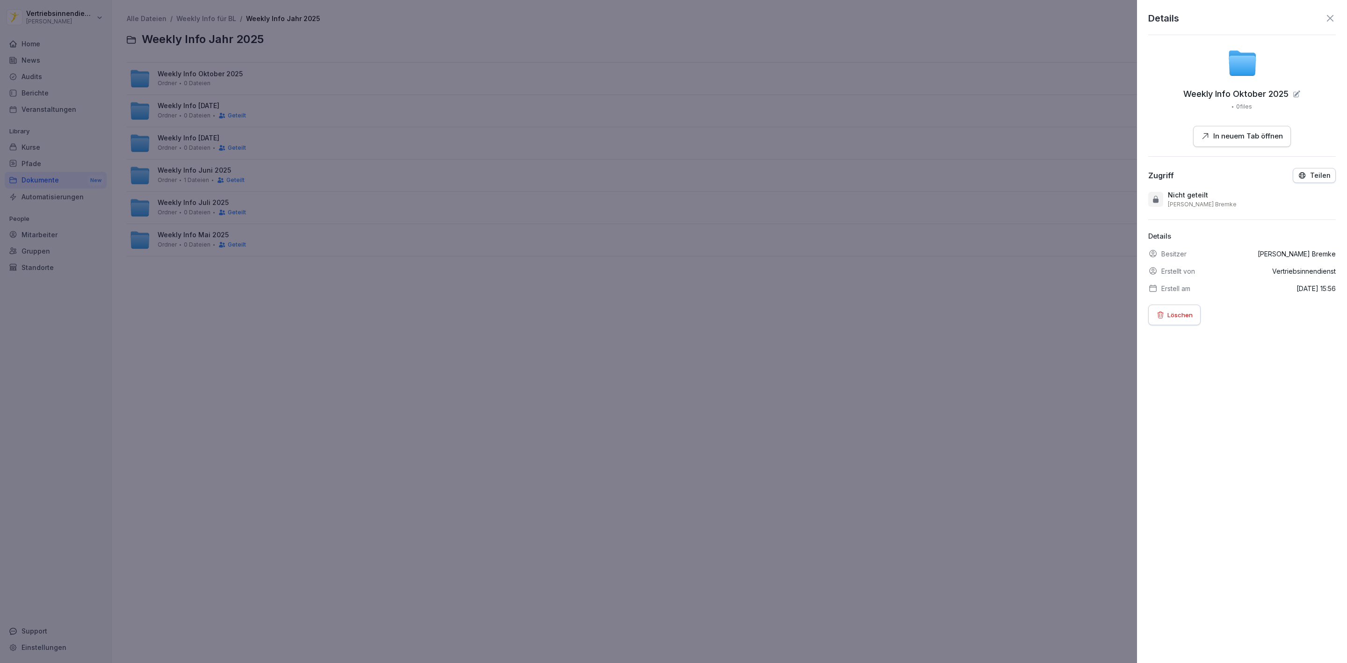
click at [1312, 166] on div "Details Weekly Info Oktober 2025 0 files In neuem Tab öffnen Zugriff Teilen Nic…" at bounding box center [1242, 331] width 210 height 663
click at [1310, 175] on p "Teilen" at bounding box center [1320, 175] width 21 height 7
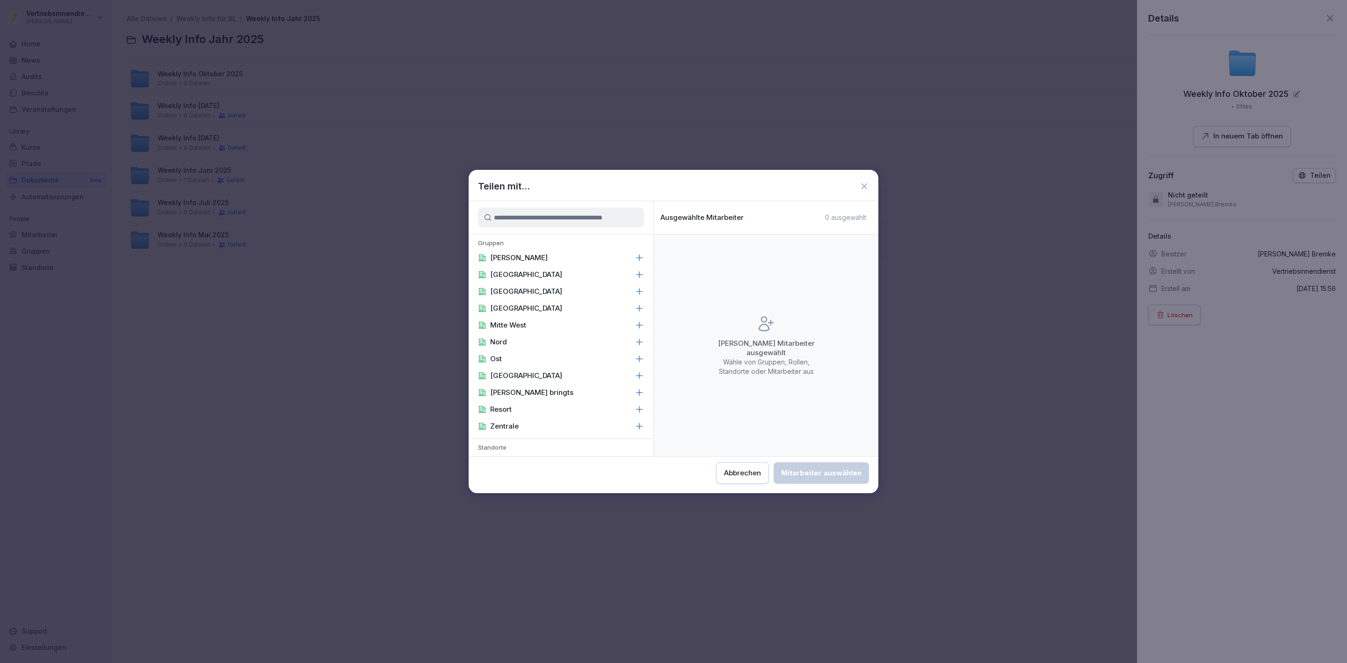
click at [505, 260] on p "[PERSON_NAME]" at bounding box center [519, 257] width 58 height 9
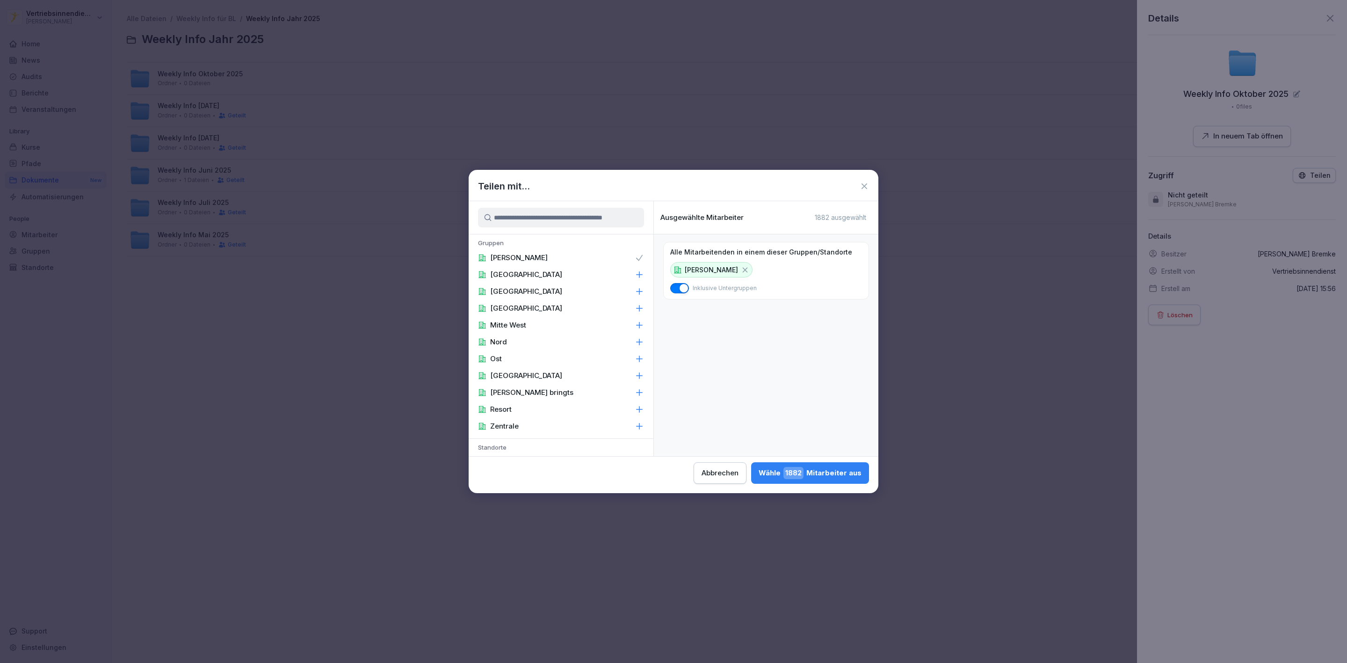
click at [491, 421] on p "Zentrale" at bounding box center [504, 425] width 29 height 9
click at [522, 362] on div "Area Manager" at bounding box center [561, 370] width 185 height 17
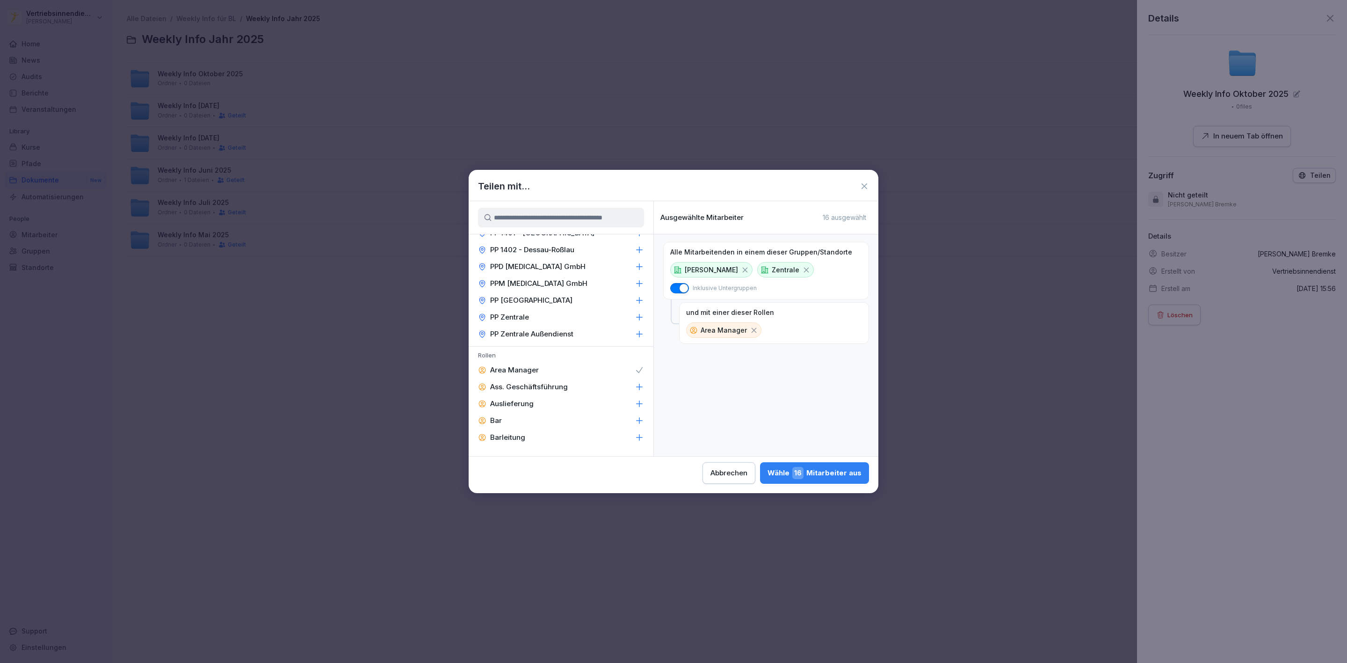
click at [502, 433] on p "Barleitung" at bounding box center [507, 437] width 35 height 9
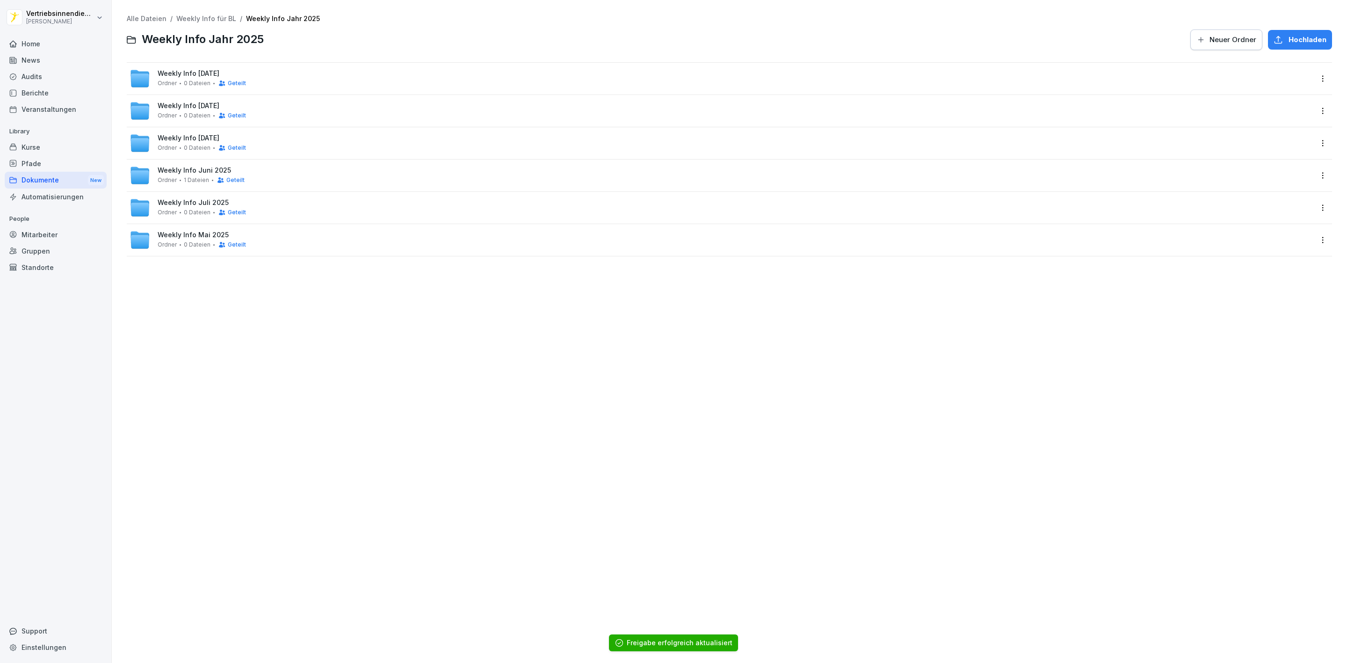
click at [225, 112] on div "Geteilt" at bounding box center [229, 115] width 33 height 7
click at [219, 107] on span "Weekly Info September 2025" at bounding box center [189, 106] width 62 height 8
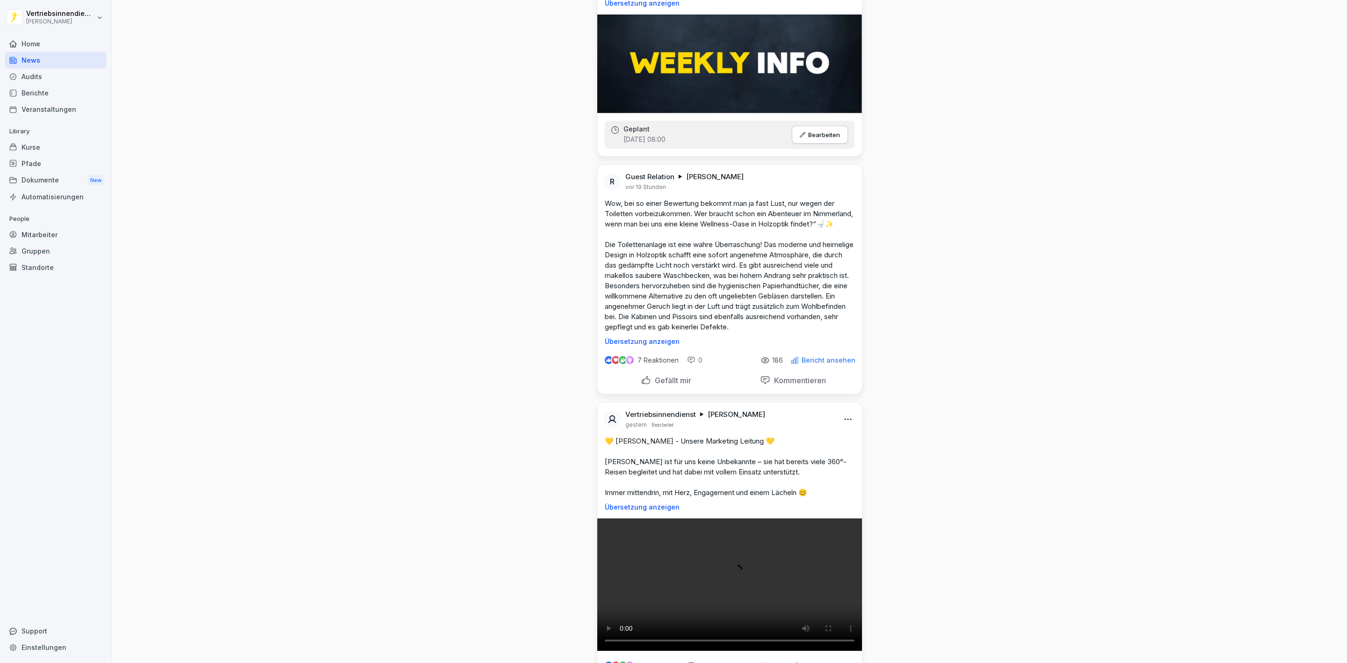
scroll to position [1403, 0]
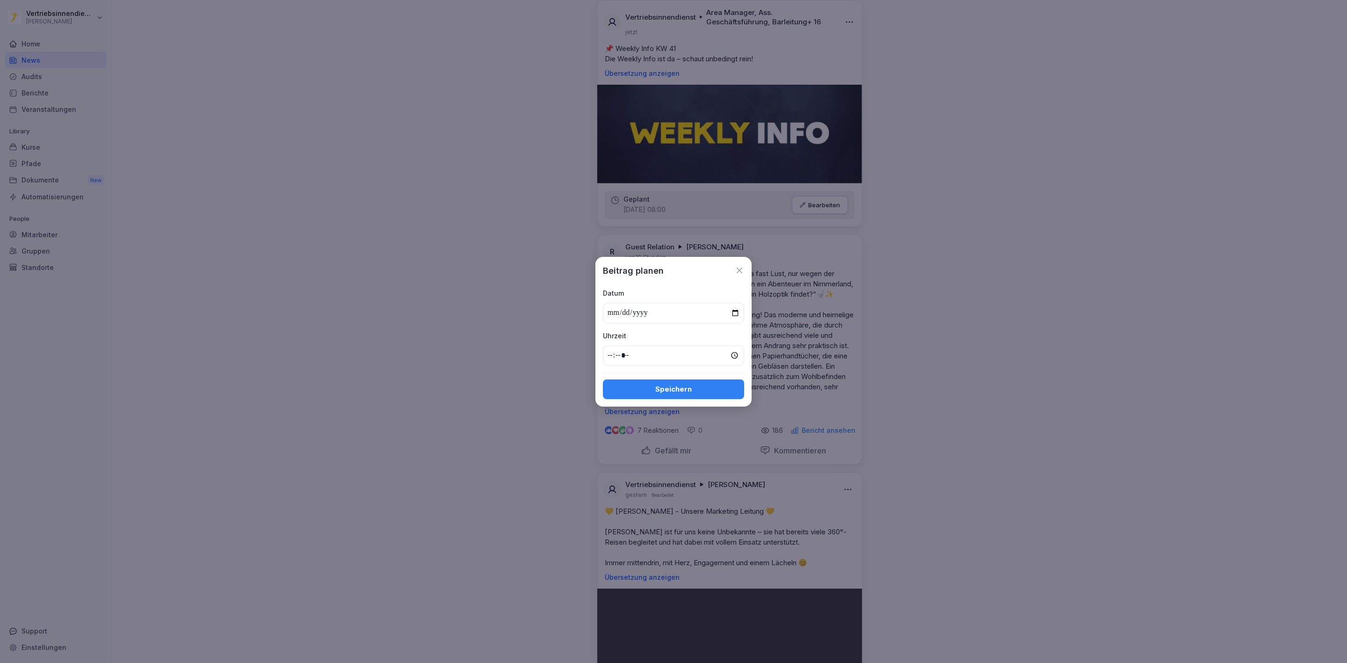
click at [741, 266] on icon at bounding box center [739, 270] width 9 height 9
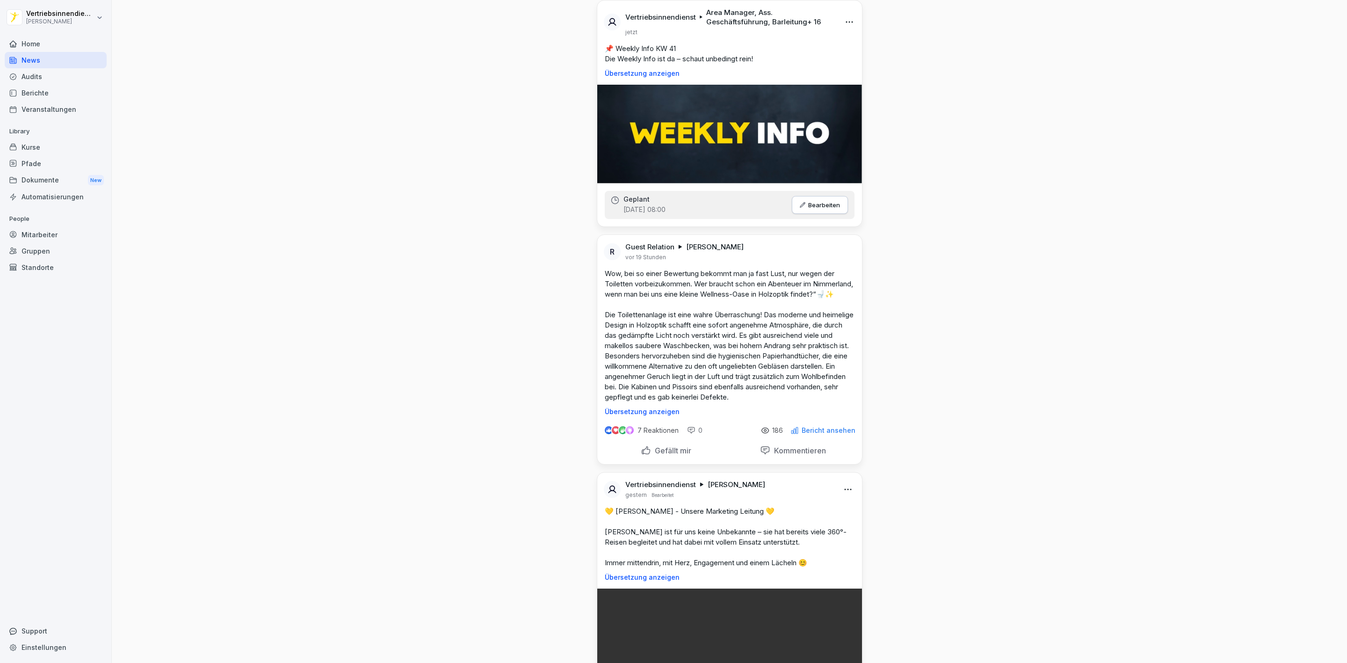
click at [845, 121] on html "Vertriebsinnendienst Peter Pane Home News Audits Berichte Veranstaltungen Libra…" at bounding box center [673, 331] width 1347 height 663
click at [768, 144] on div "Bearbeiten" at bounding box center [791, 140] width 116 height 19
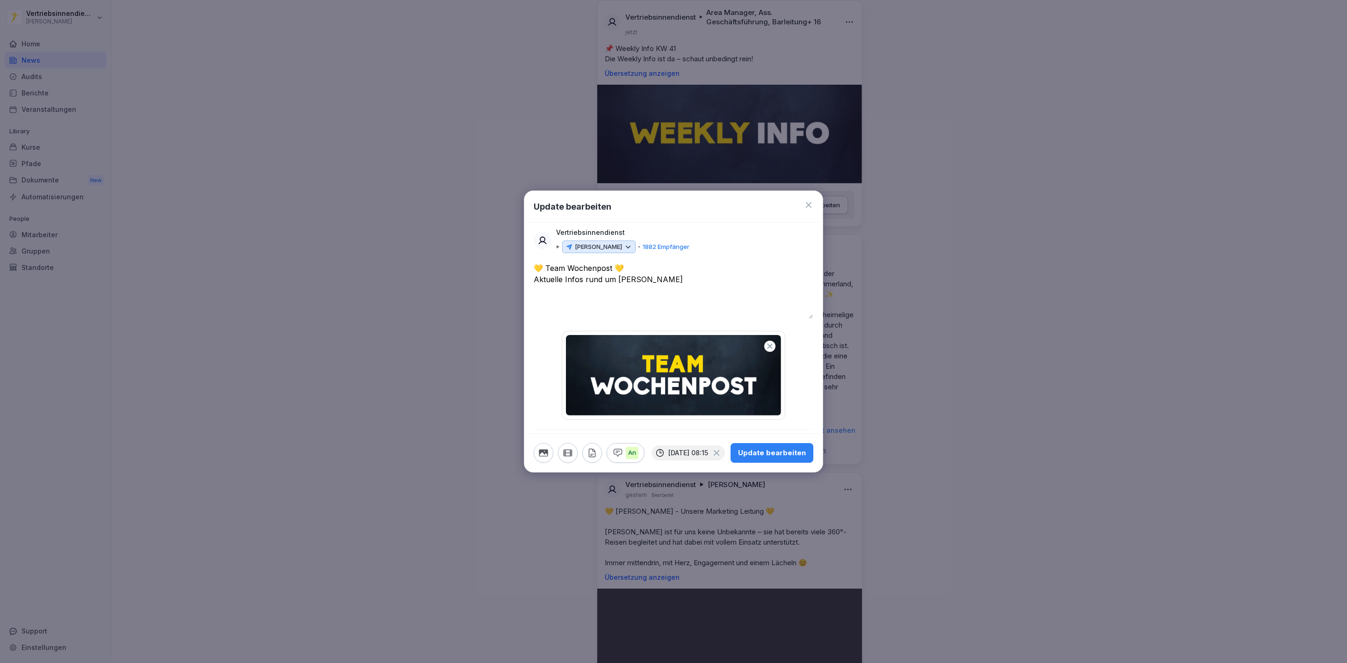
click at [587, 456] on icon "button" at bounding box center [592, 453] width 10 height 10
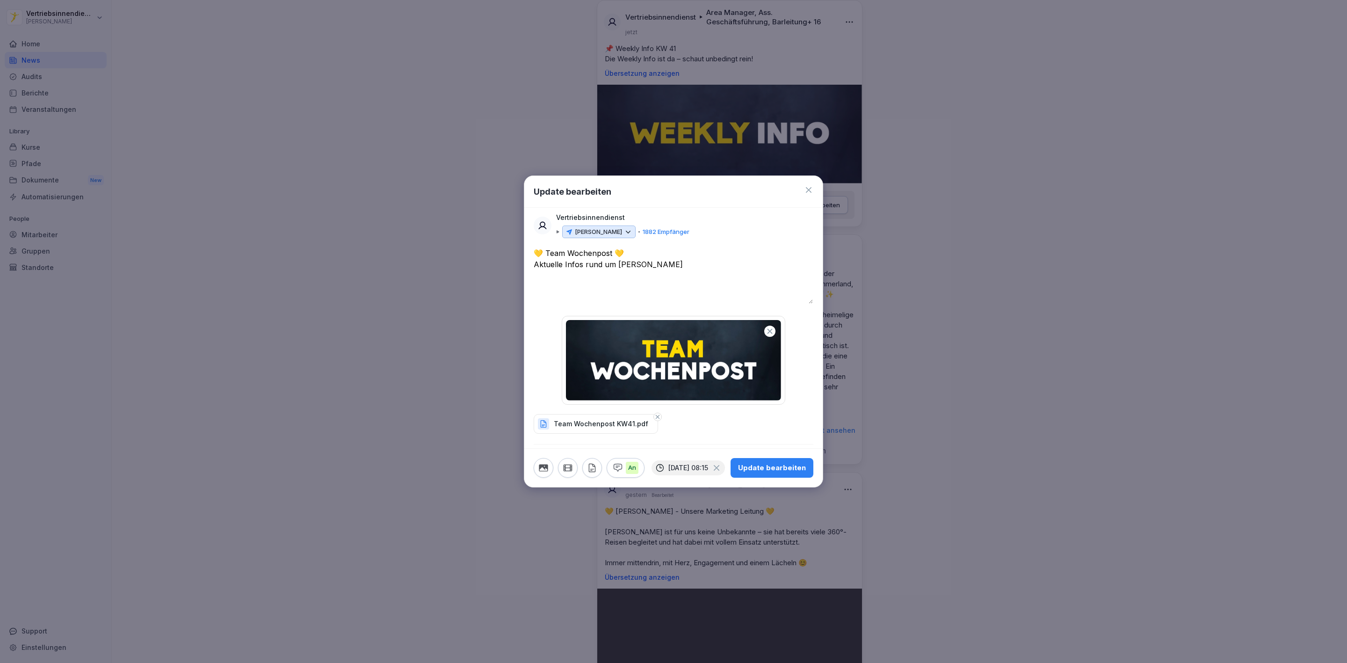
drag, startPoint x: 145, startPoint y: 598, endPoint x: 153, endPoint y: 582, distance: 18.0
click at [145, 598] on div at bounding box center [673, 331] width 1347 height 663
click at [668, 255] on textarea "**********" at bounding box center [673, 275] width 279 height 56
type textarea "**********"
click at [772, 462] on button "Update bearbeiten" at bounding box center [772, 468] width 83 height 20
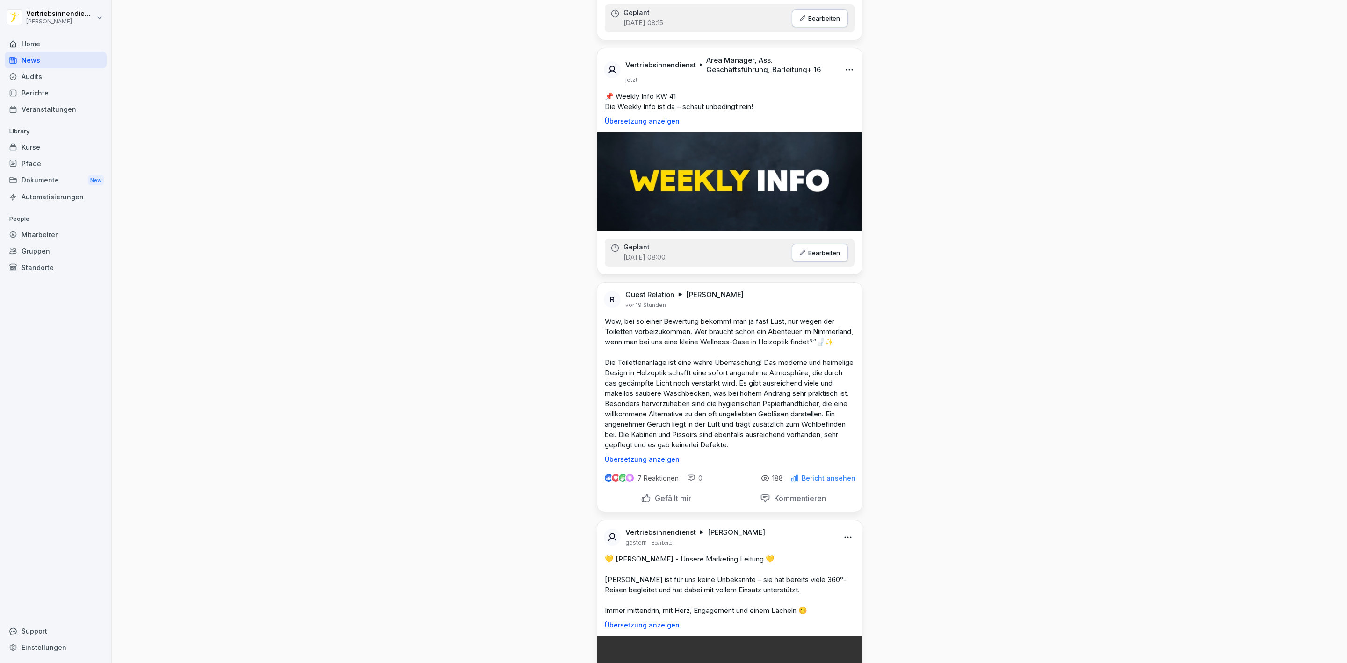
click at [843, 400] on html "Vertriebsinnendienst Peter Pane Home News Audits Berichte Veranstaltungen Libra…" at bounding box center [673, 331] width 1347 height 663
click at [806, 420] on div "Bearbeiten" at bounding box center [791, 418] width 116 height 19
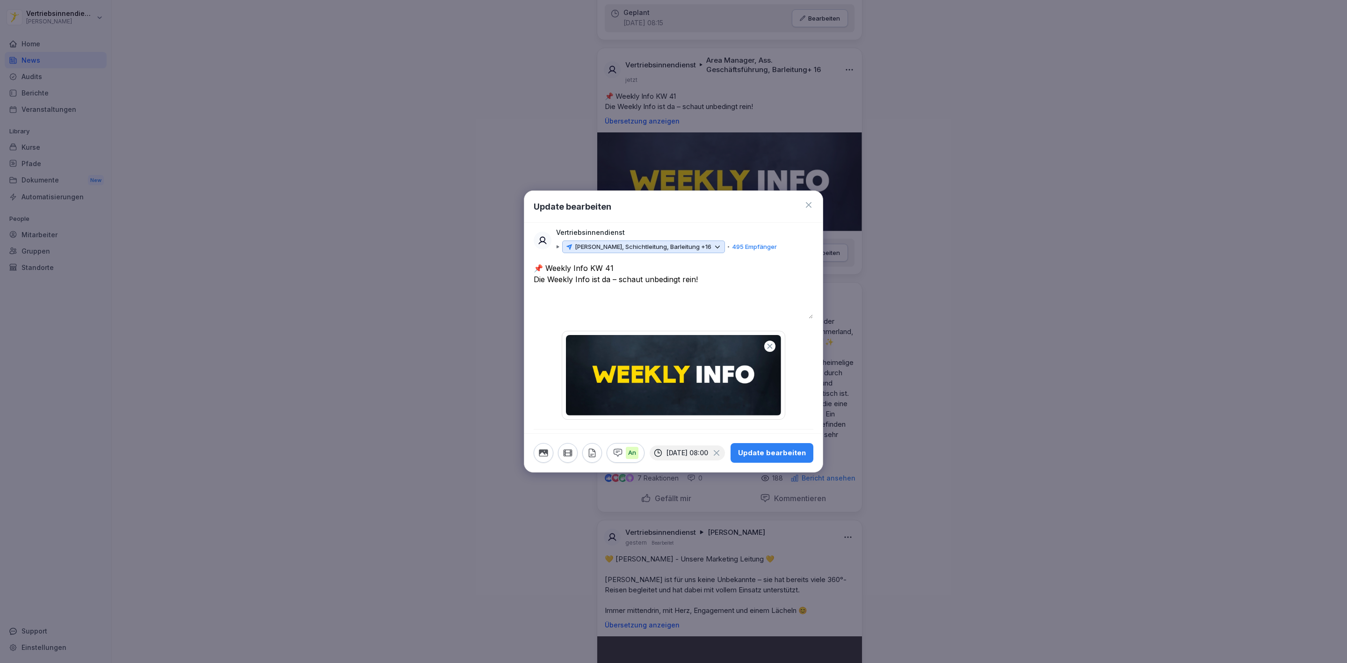
click at [587, 455] on icon "button" at bounding box center [592, 453] width 10 height 10
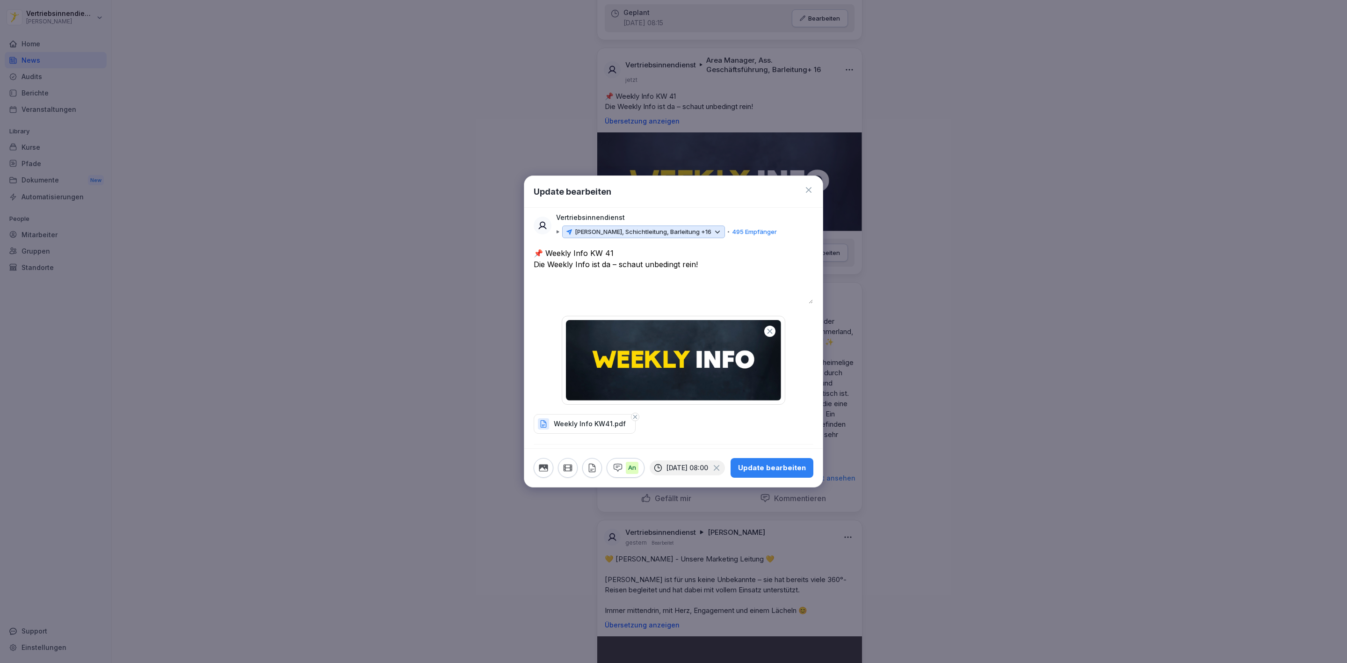
click at [657, 279] on textarea "**********" at bounding box center [673, 275] width 279 height 56
click at [706, 257] on textarea "**********" at bounding box center [673, 275] width 279 height 56
type textarea "**********"
click at [772, 466] on div "Update bearbeiten" at bounding box center [772, 468] width 68 height 10
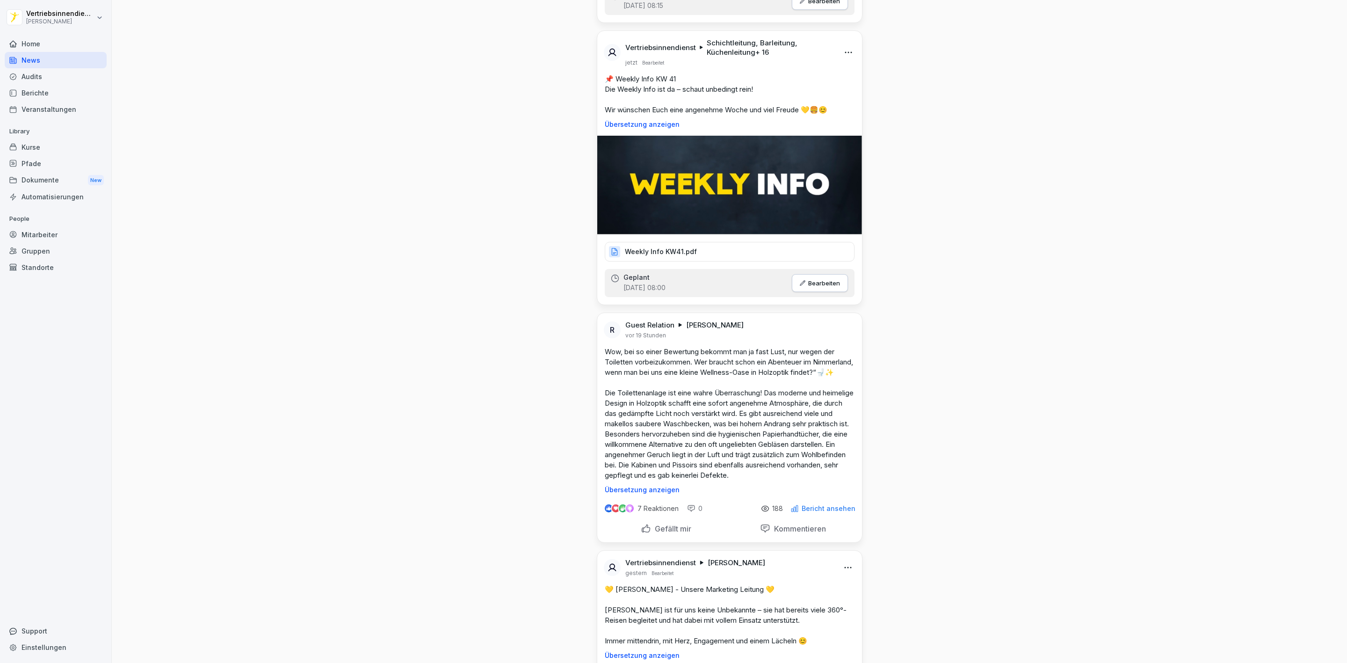
scroll to position [1474, 0]
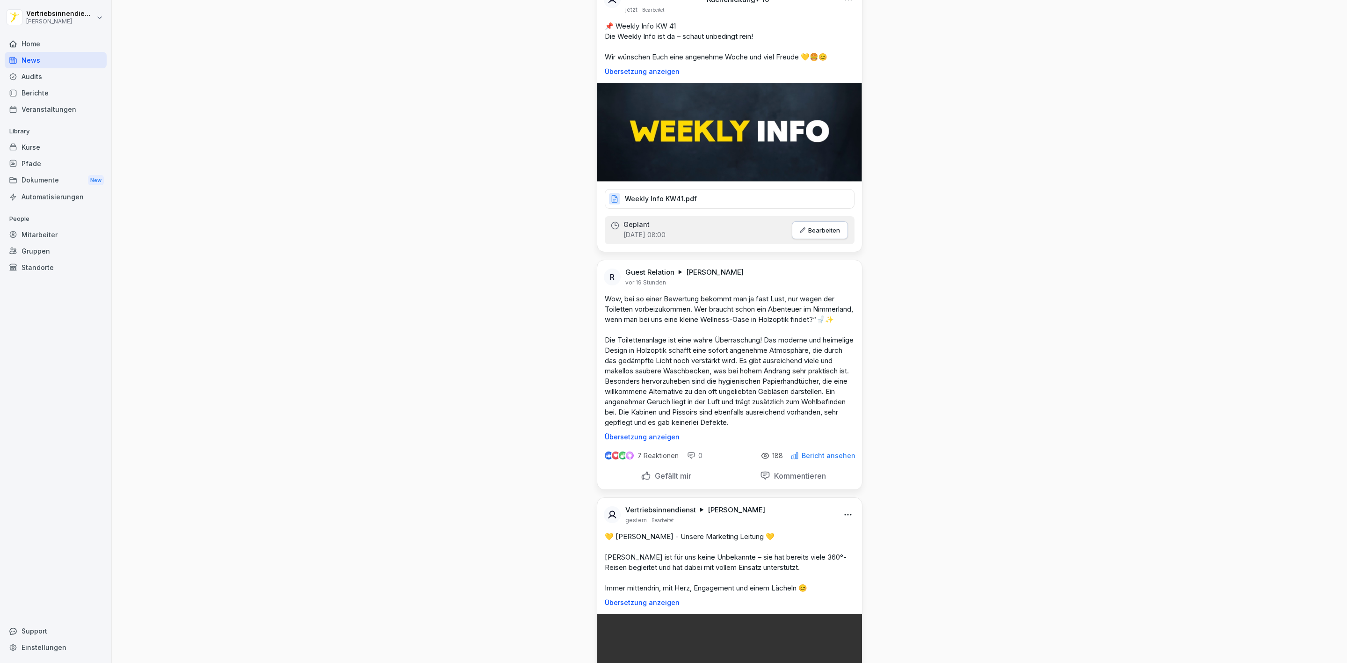
click at [65, 177] on div "Dokumente New" at bounding box center [56, 180] width 102 height 17
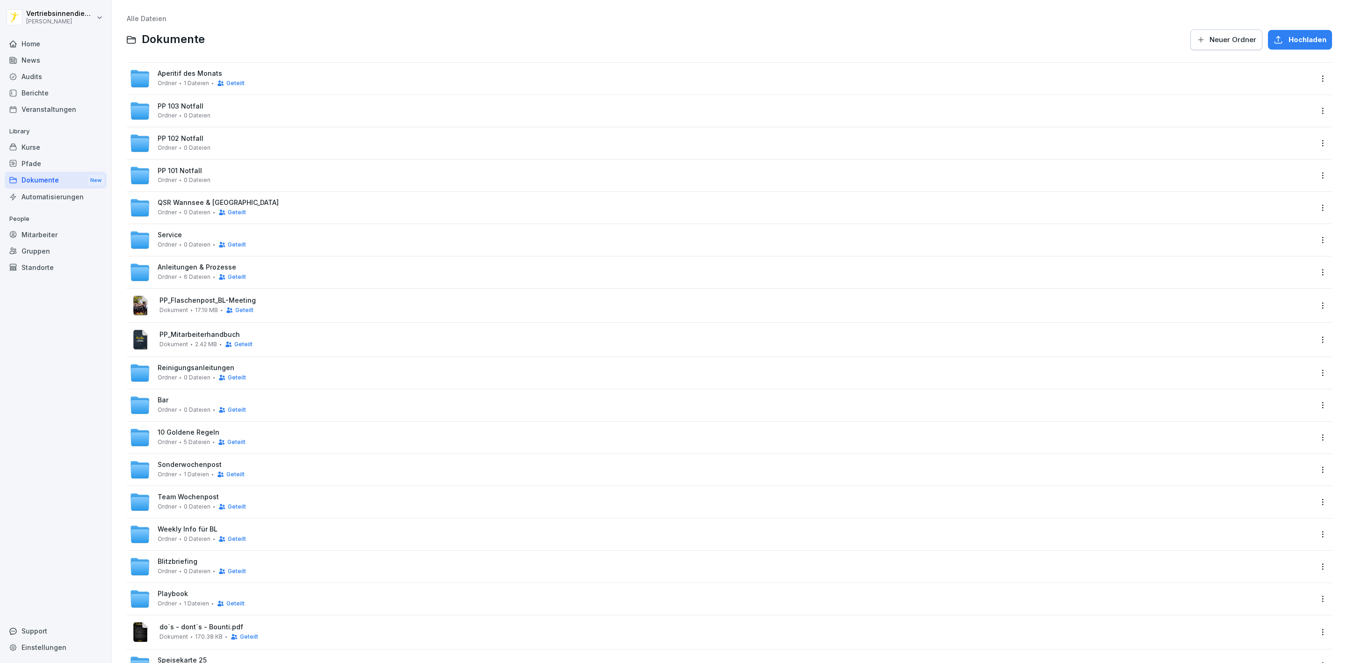
click at [188, 508] on span "0 Dateien" at bounding box center [197, 506] width 27 height 7
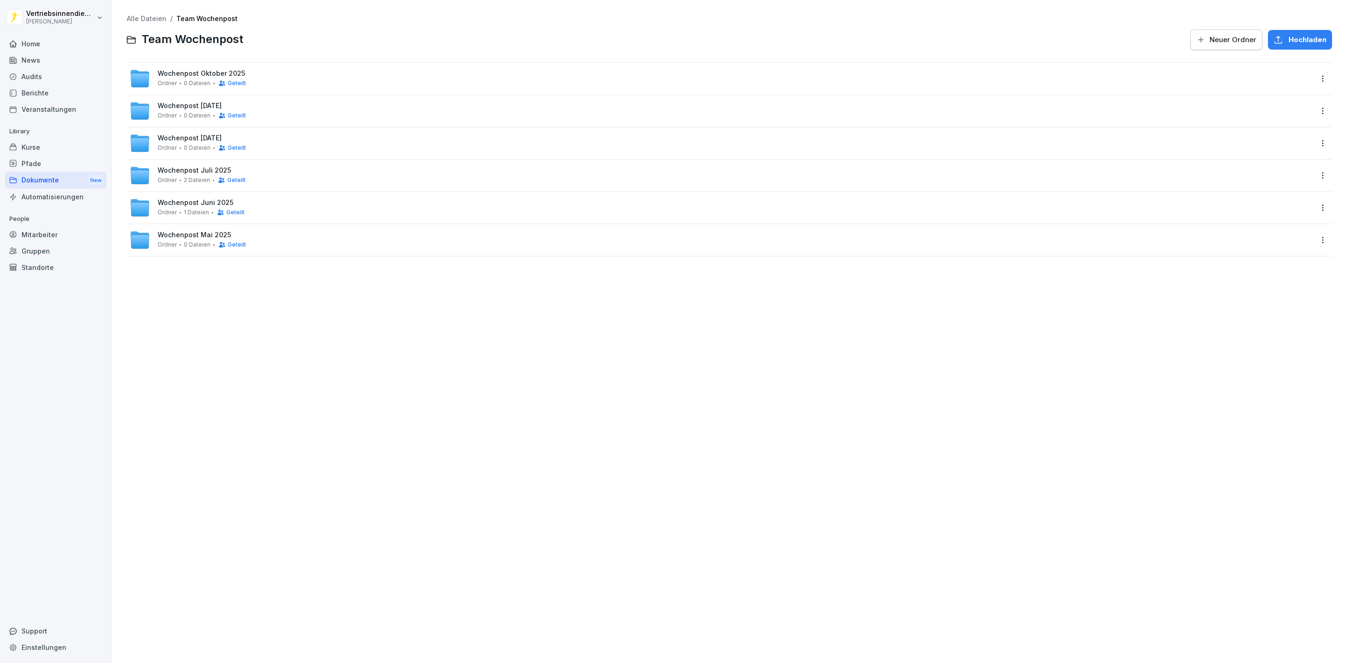
click at [223, 82] on icon at bounding box center [221, 83] width 7 height 7
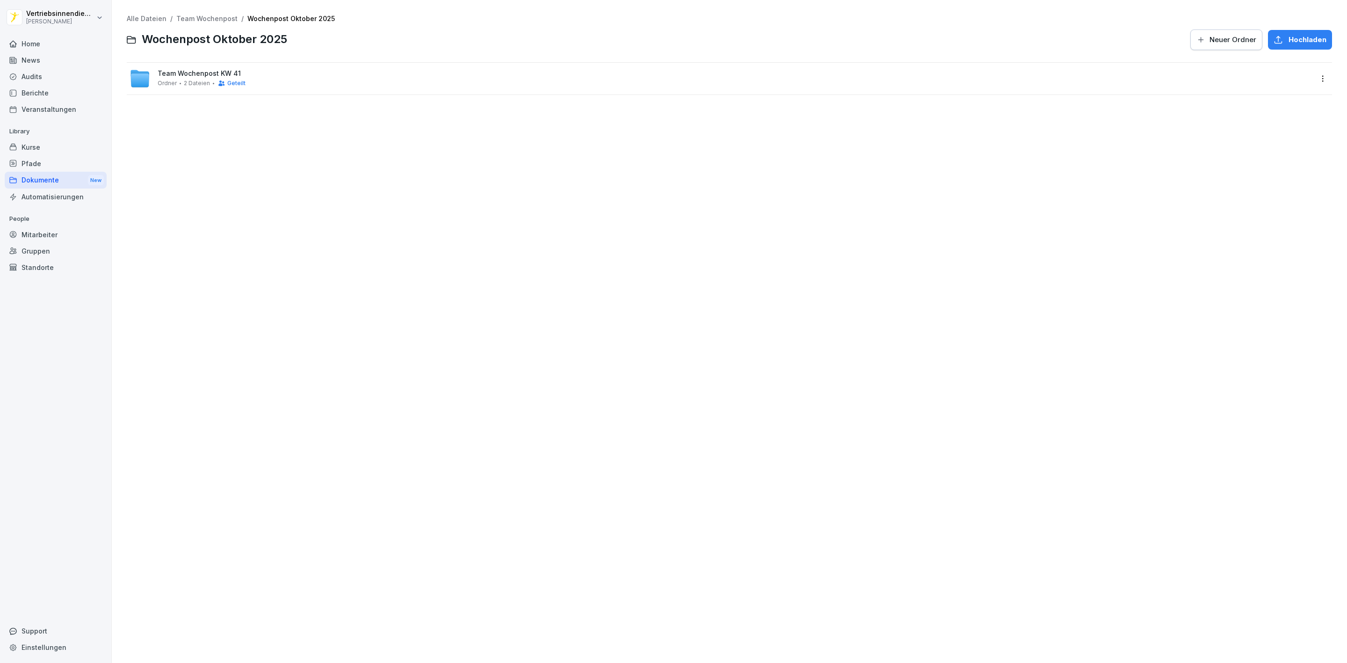
click at [565, 83] on div "Team Wochenpost KW 41 Ordner 2 Dateien Geteilt" at bounding box center [721, 78] width 1183 height 21
click at [1228, 37] on span "Neuer Ordner" at bounding box center [1233, 40] width 47 height 10
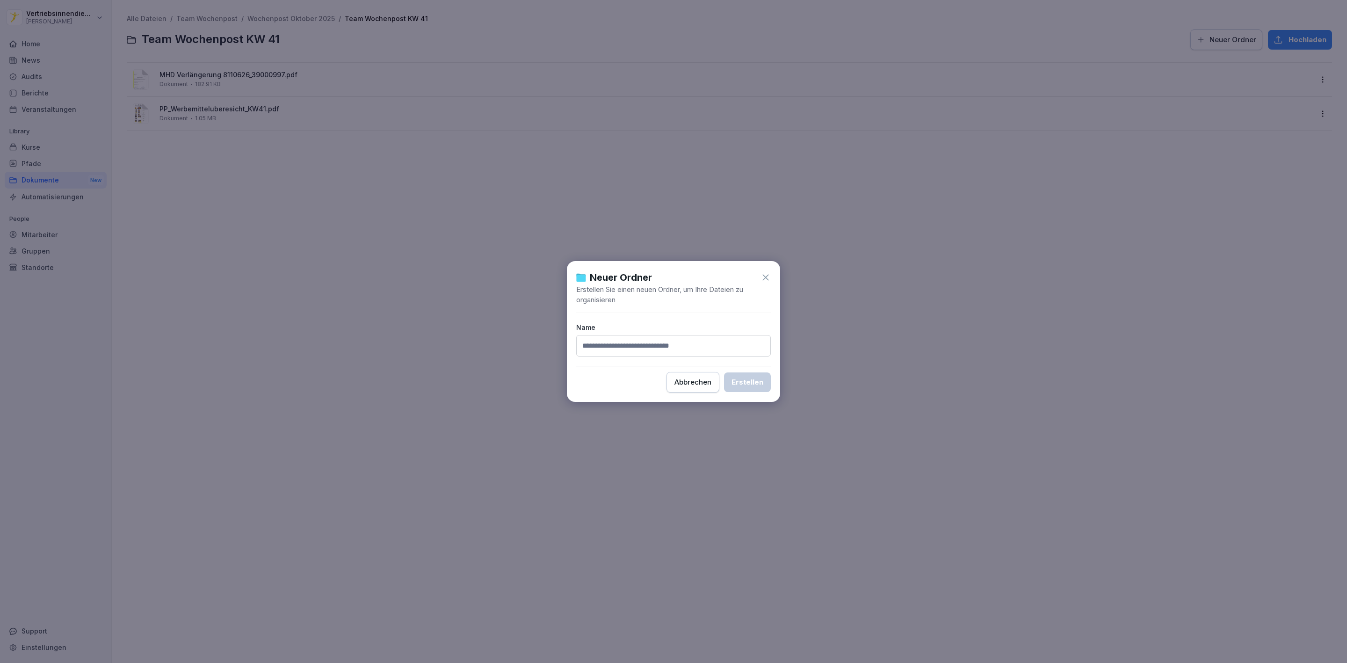
click at [712, 379] on div "Abbrechen" at bounding box center [693, 382] width 37 height 10
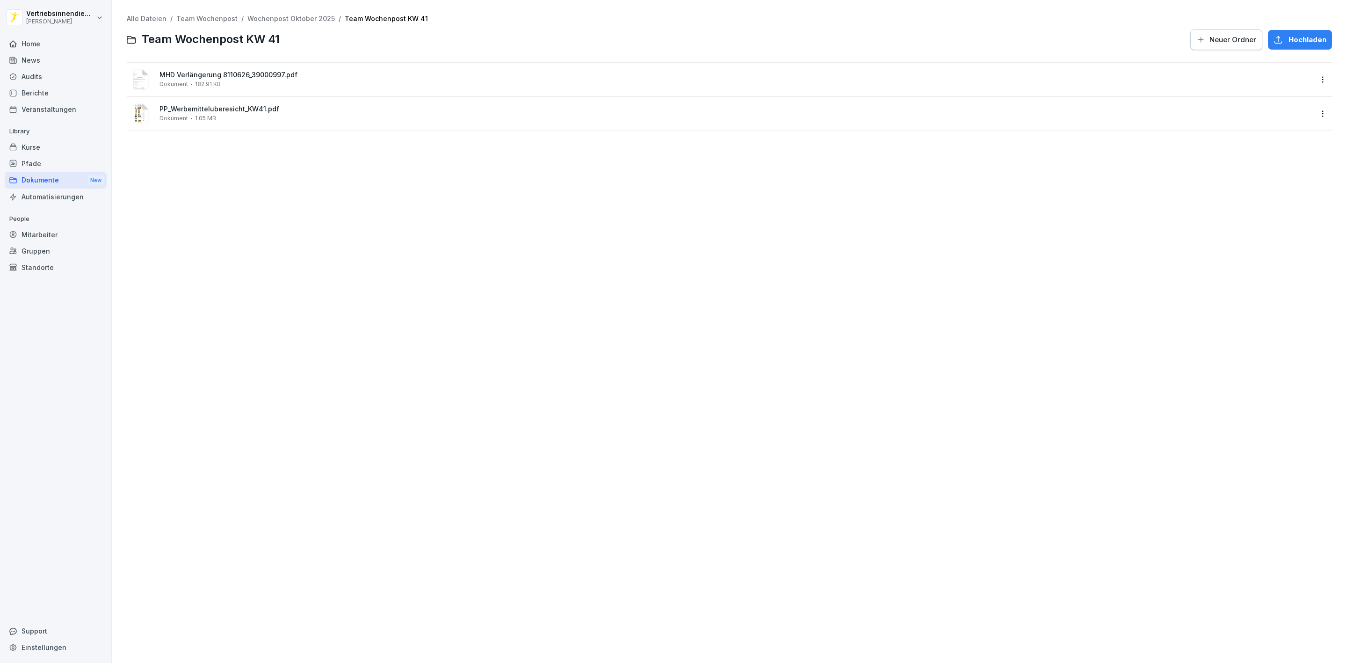
click at [1319, 36] on button "Hochladen" at bounding box center [1300, 40] width 64 height 20
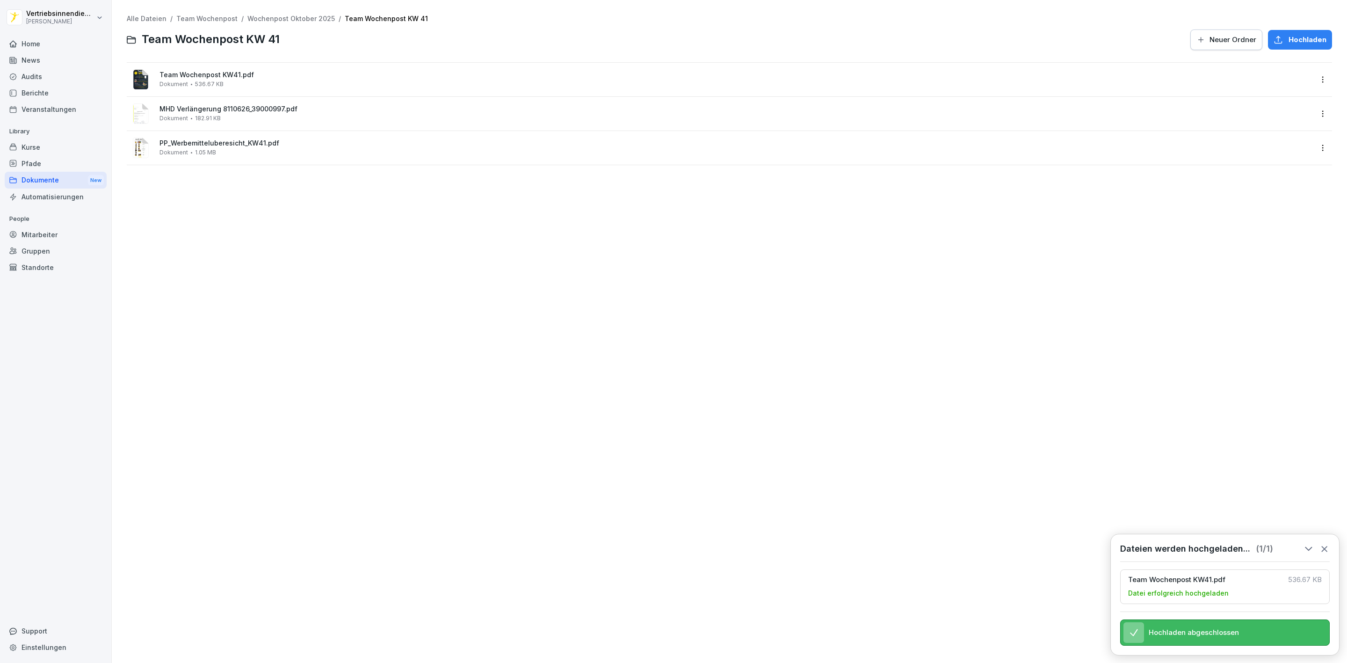
click at [38, 175] on div "Dokumente New" at bounding box center [56, 180] width 102 height 17
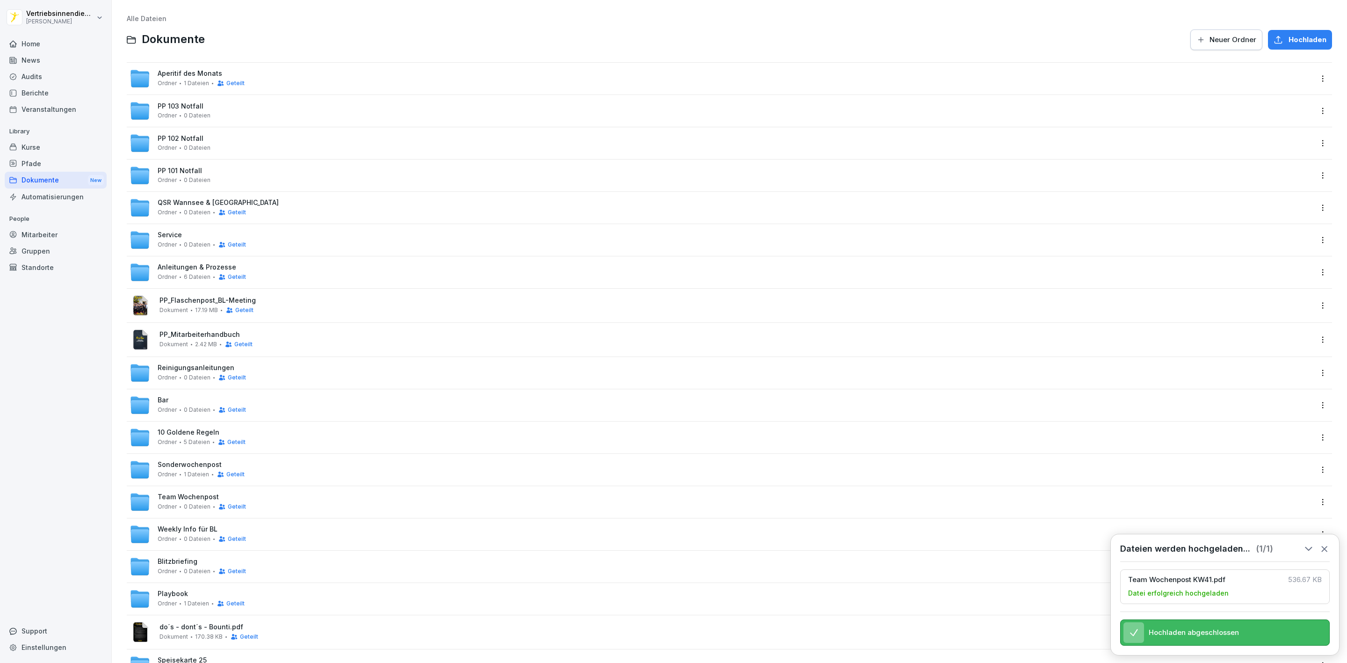
click at [195, 525] on div "Weekly Info für BL Ordner 0 Dateien Geteilt" at bounding box center [721, 534] width 1183 height 21
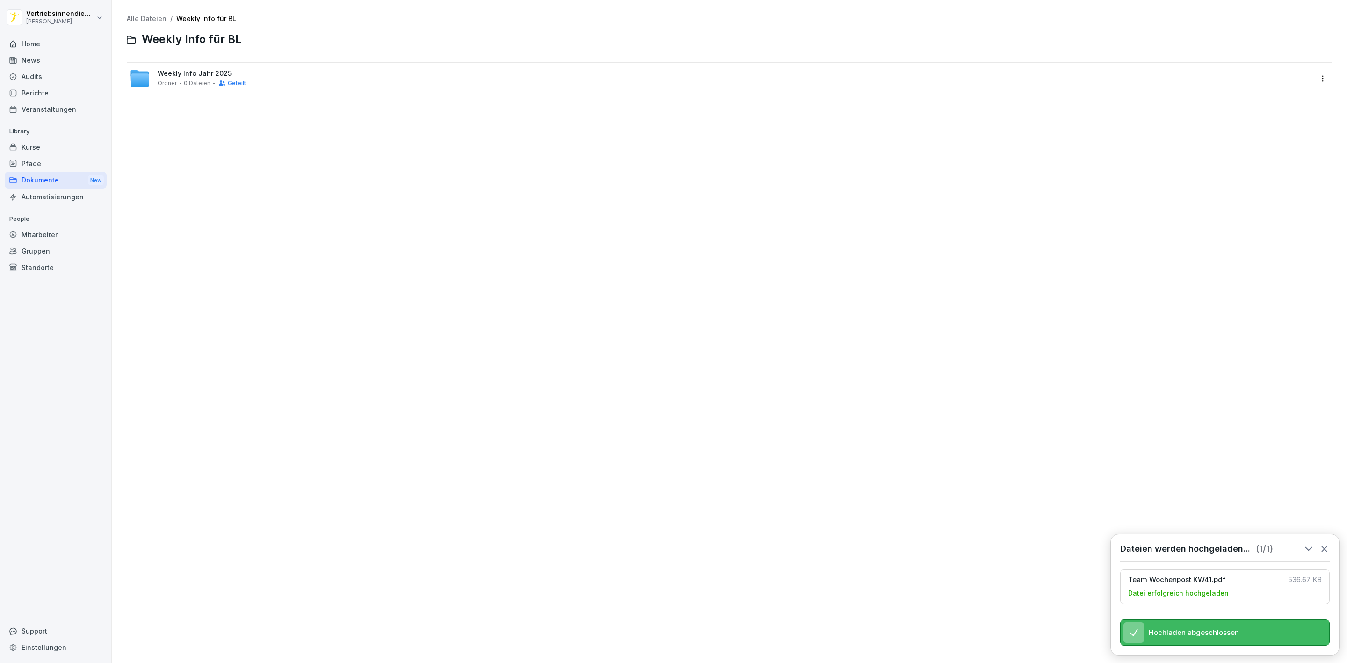
click at [191, 80] on span "0 Dateien" at bounding box center [197, 83] width 27 height 7
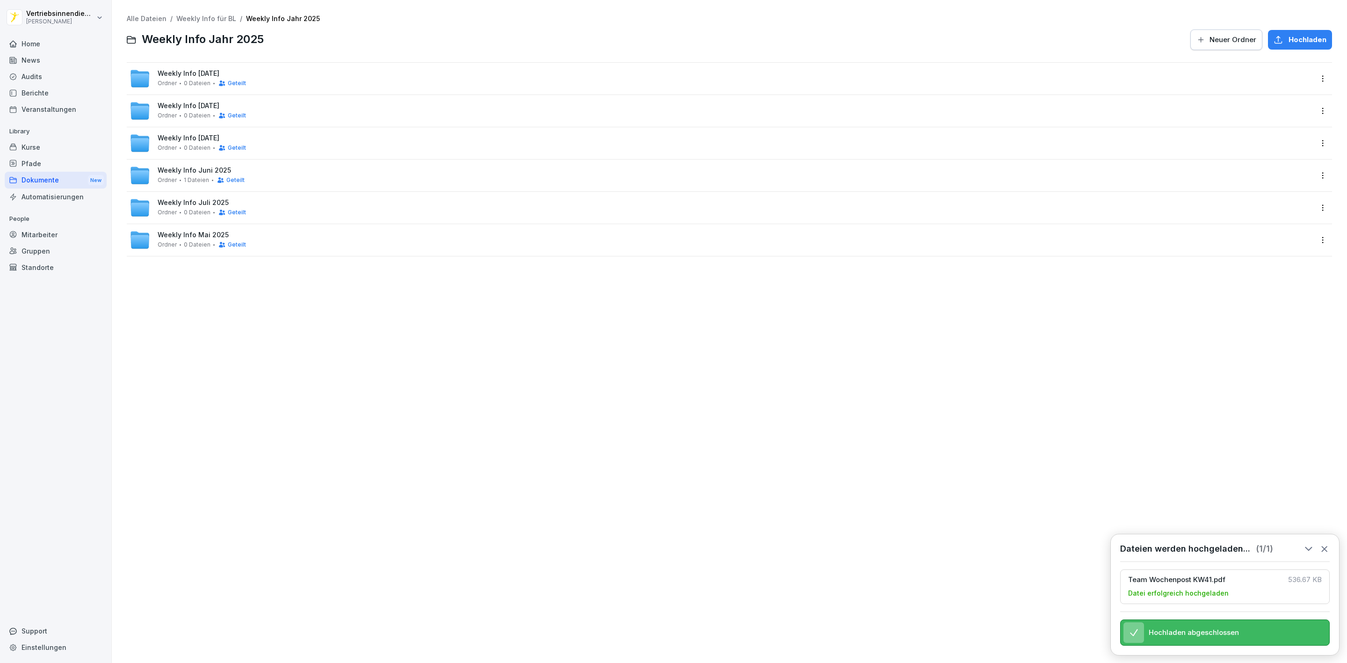
click at [196, 86] on span "0 Dateien" at bounding box center [197, 83] width 27 height 7
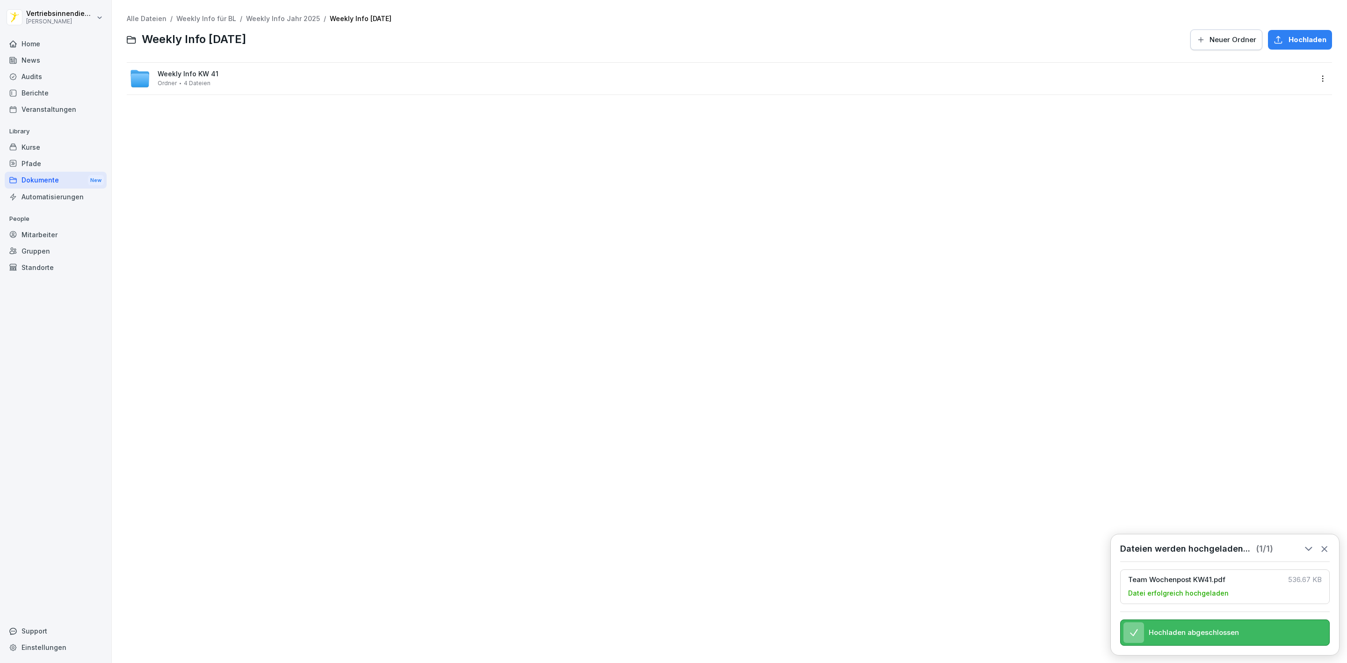
click at [455, 87] on div "Weekly Info KW 41 Ordner 4 Dateien" at bounding box center [721, 78] width 1183 height 21
drag, startPoint x: 1279, startPoint y: 31, endPoint x: 1283, endPoint y: 46, distance: 16.0
click at [1282, 42] on button "Hochladen" at bounding box center [1300, 40] width 64 height 20
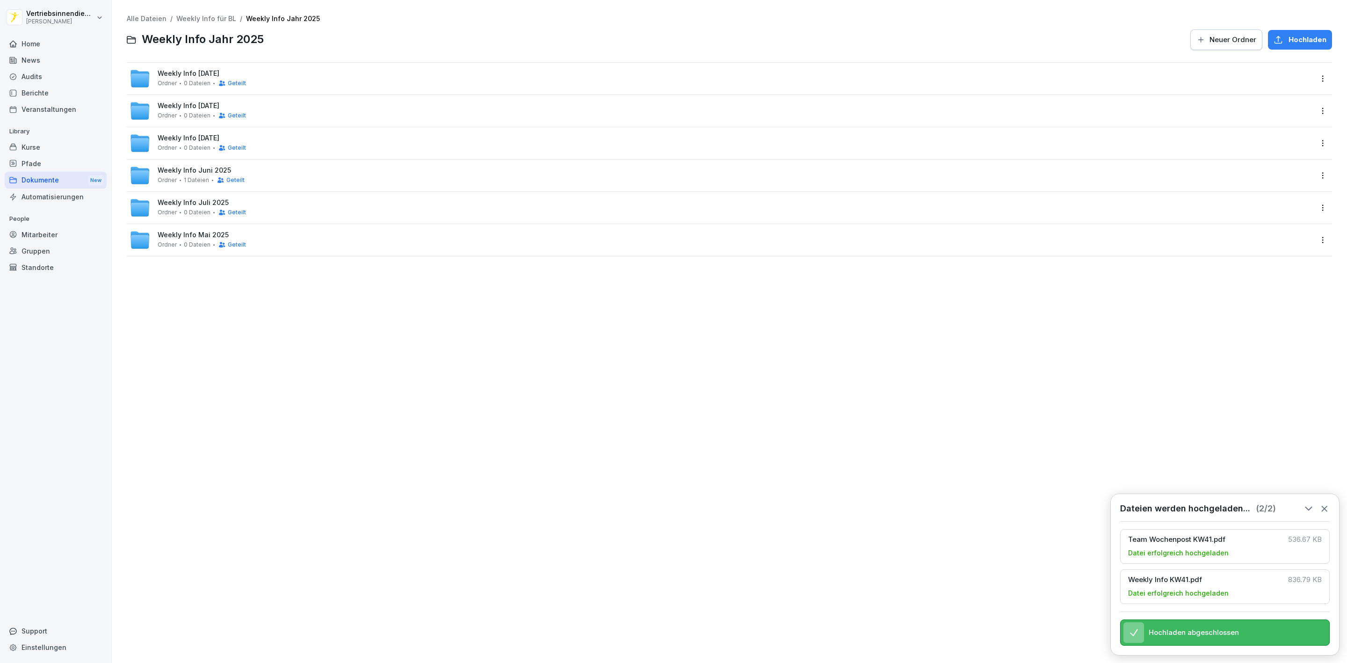
click at [58, 42] on div "Home" at bounding box center [56, 44] width 102 height 16
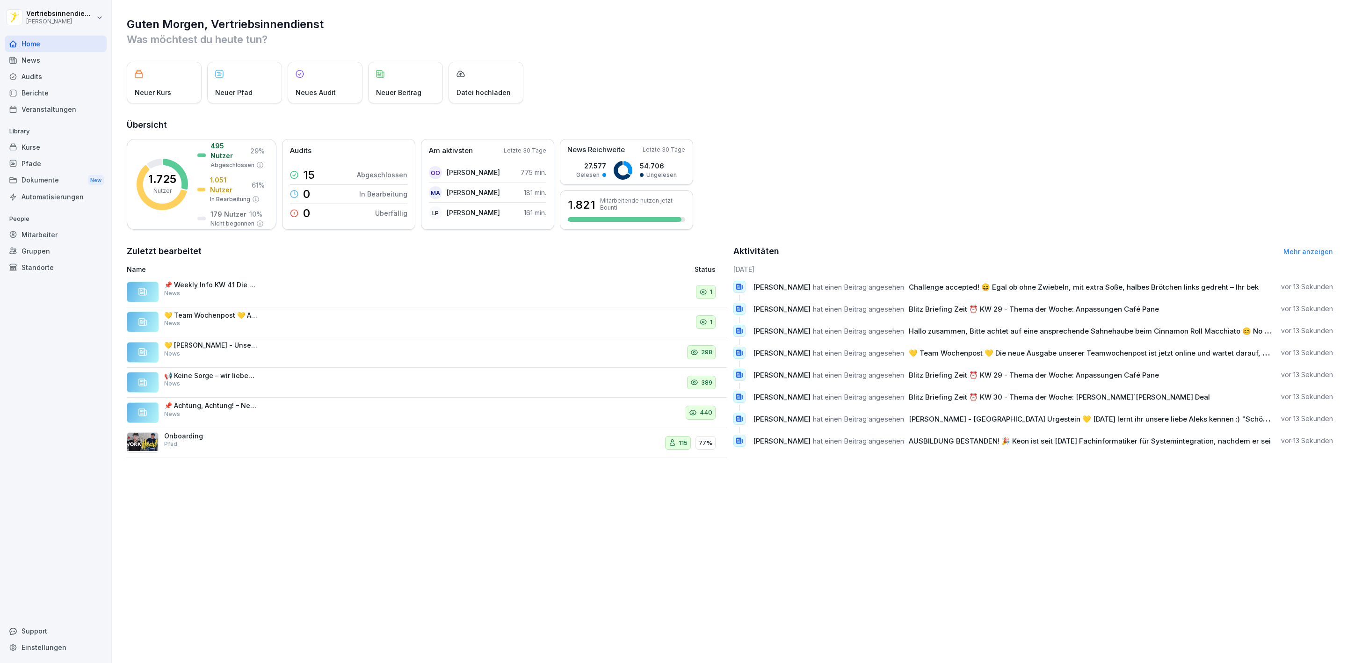
click at [44, 153] on div "Kurse" at bounding box center [56, 147] width 102 height 16
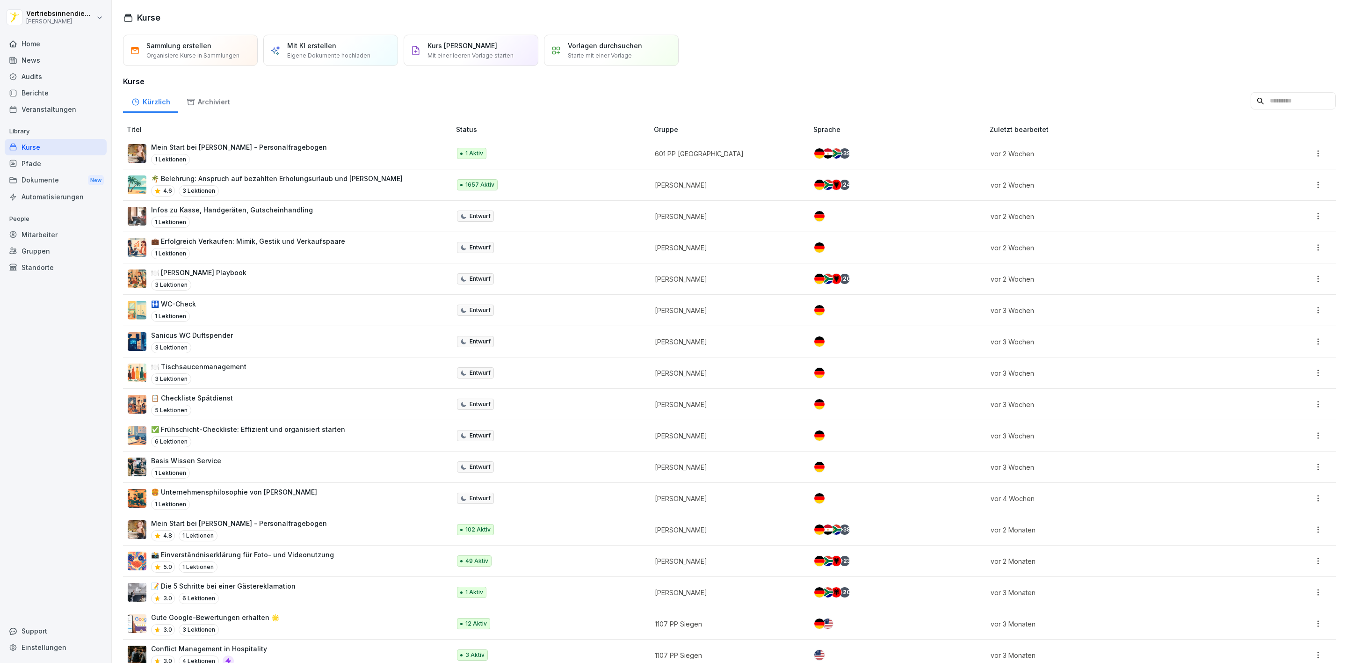
click at [44, 239] on div "Mitarbeiter" at bounding box center [56, 234] width 102 height 16
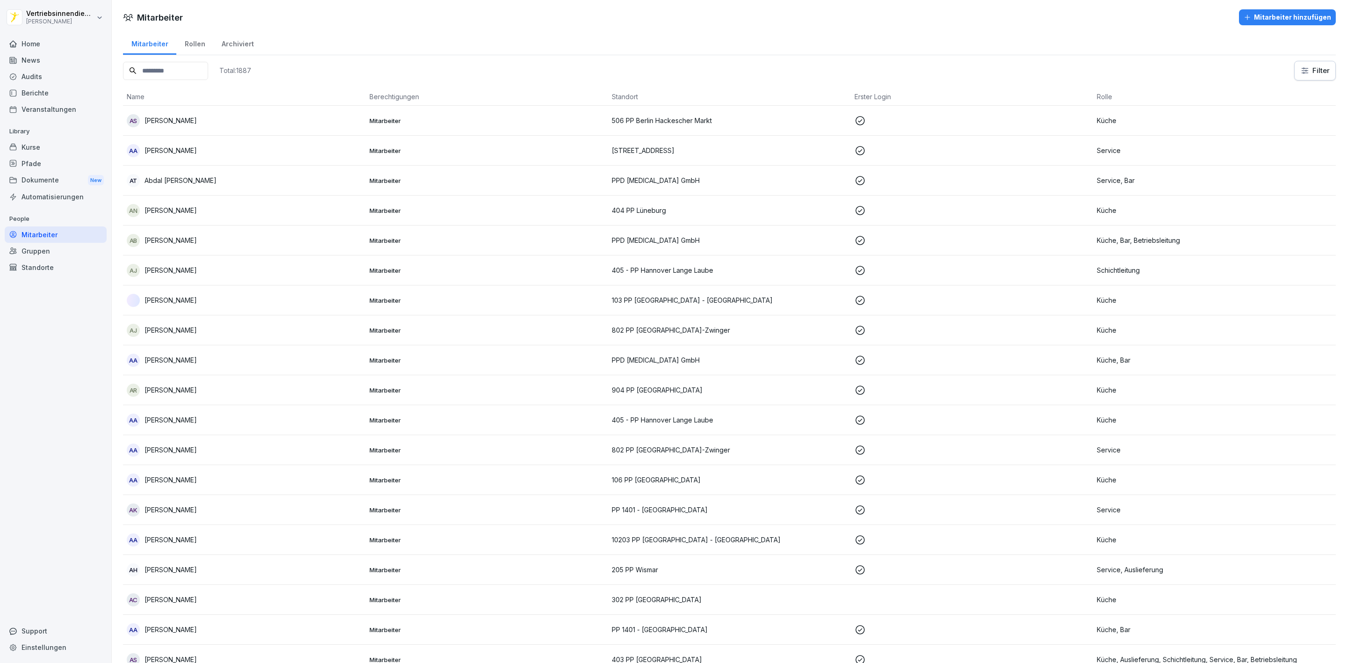
click at [47, 149] on div "Kurse" at bounding box center [56, 147] width 102 height 16
click at [51, 149] on div "Kurse" at bounding box center [56, 147] width 102 height 16
click at [40, 153] on div "Kurse" at bounding box center [56, 147] width 102 height 16
click at [43, 144] on div "Kurse" at bounding box center [56, 147] width 102 height 16
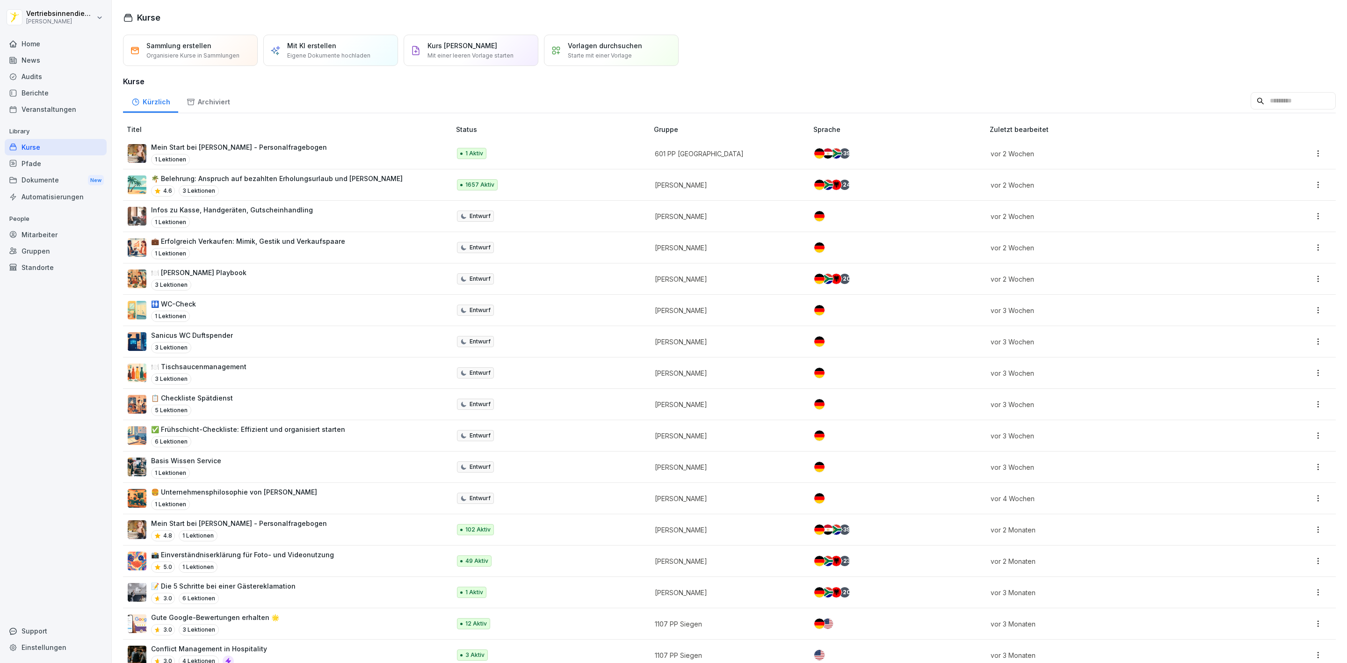
click at [228, 180] on p "🌴 Belehrung: Anspruch auf bezahlten Erholungsurlaub und [PERSON_NAME]" at bounding box center [277, 179] width 252 height 10
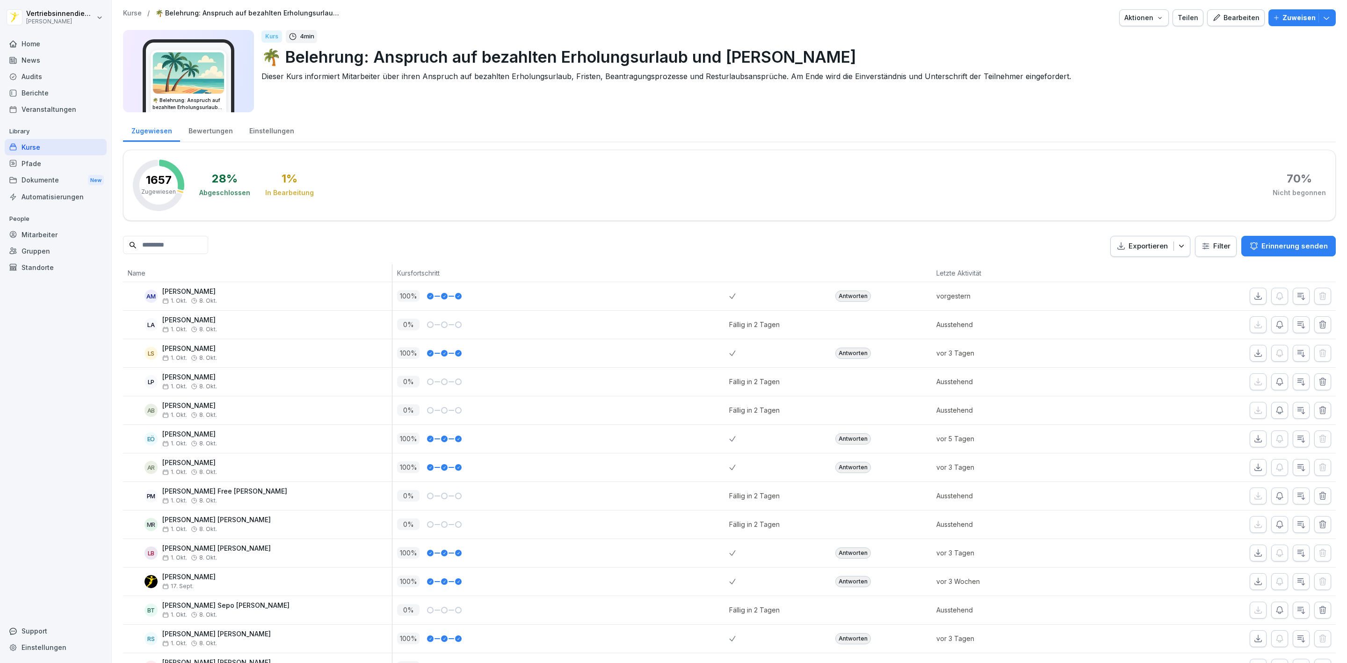
click at [1292, 21] on p "Zuweisen" at bounding box center [1299, 18] width 33 height 10
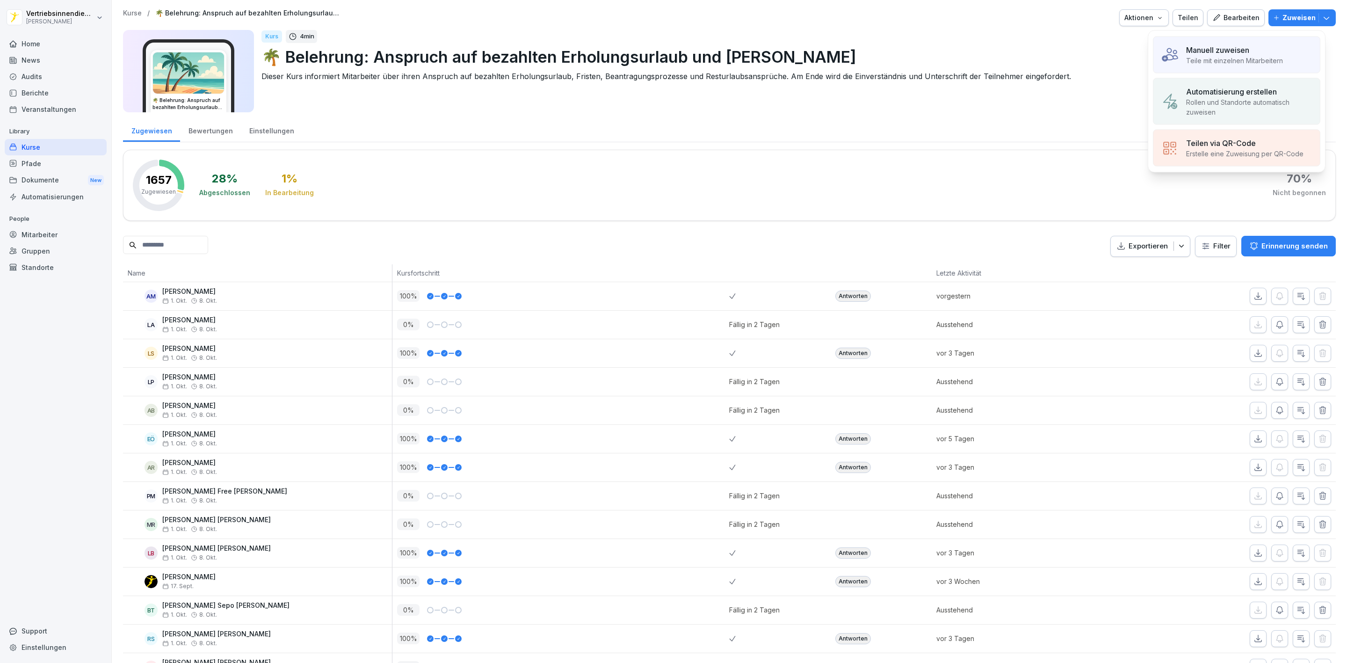
click at [1273, 51] on div "Manuell zuweisen" at bounding box center [1234, 49] width 97 height 11
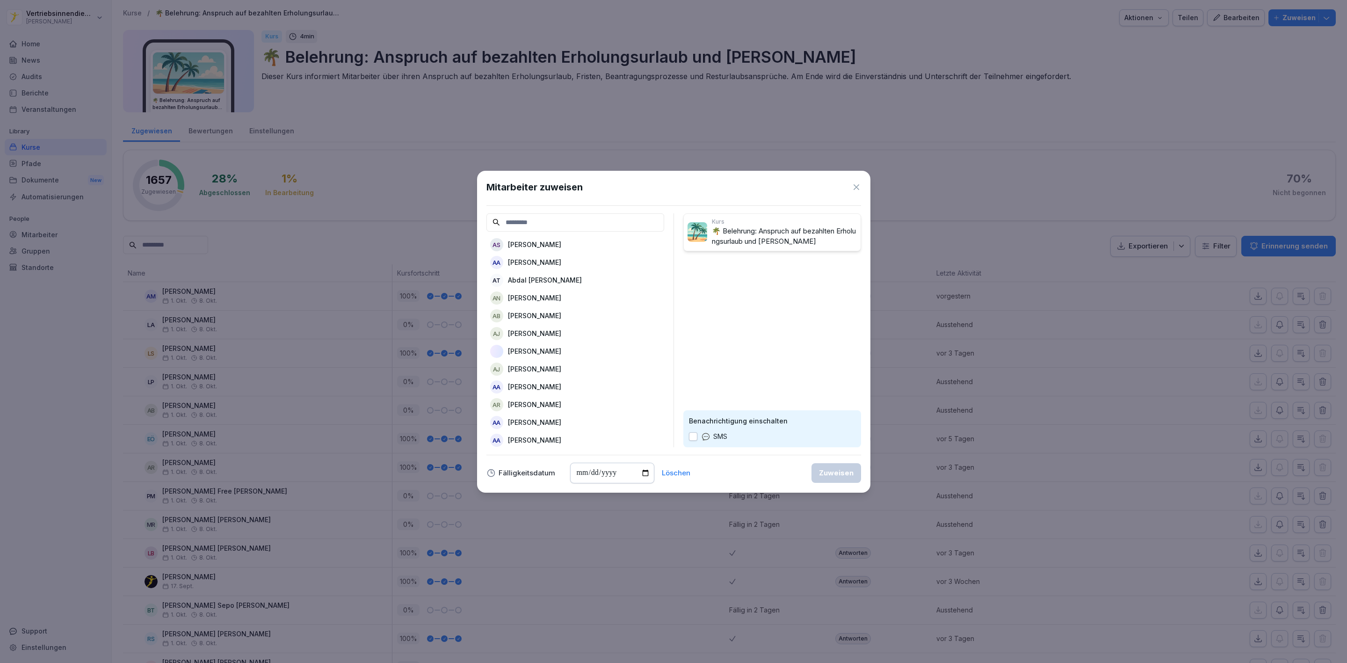
click at [533, 222] on input at bounding box center [576, 222] width 178 height 18
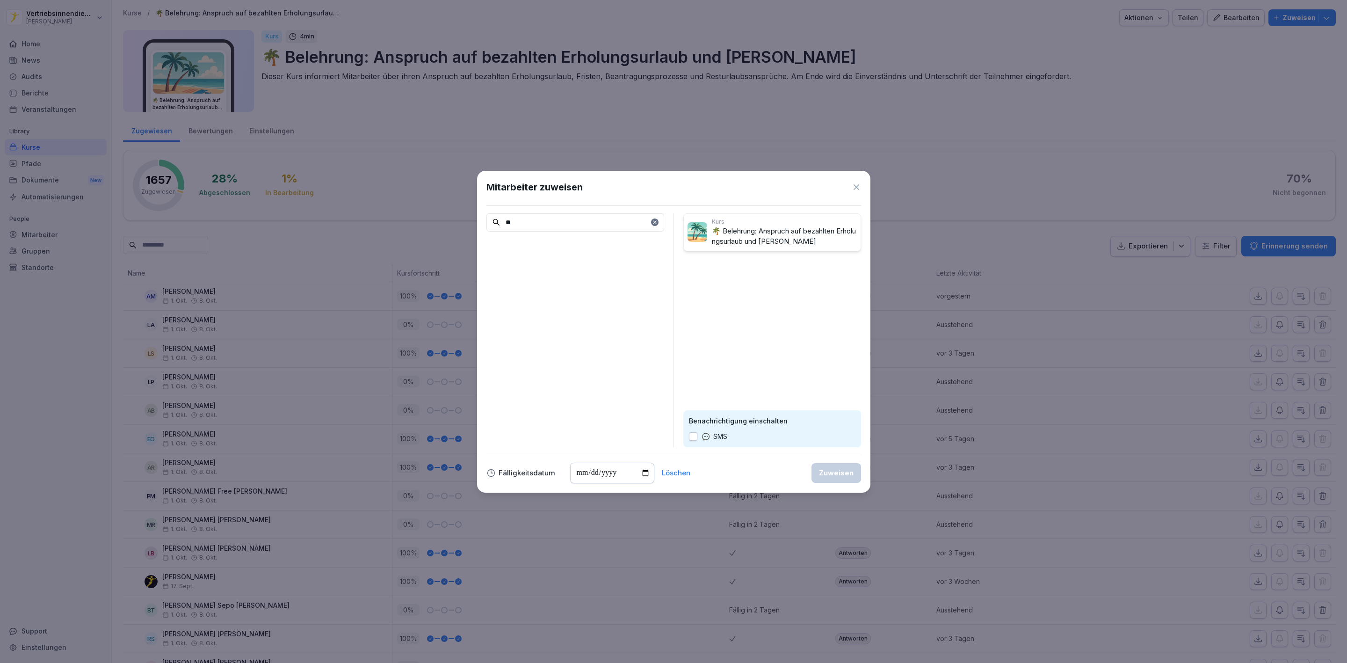
type input "*"
type input "*********"
click at [553, 276] on p "[PERSON_NAME]" at bounding box center [534, 280] width 53 height 10
drag, startPoint x: 551, startPoint y: 224, endPoint x: 424, endPoint y: 227, distance: 126.8
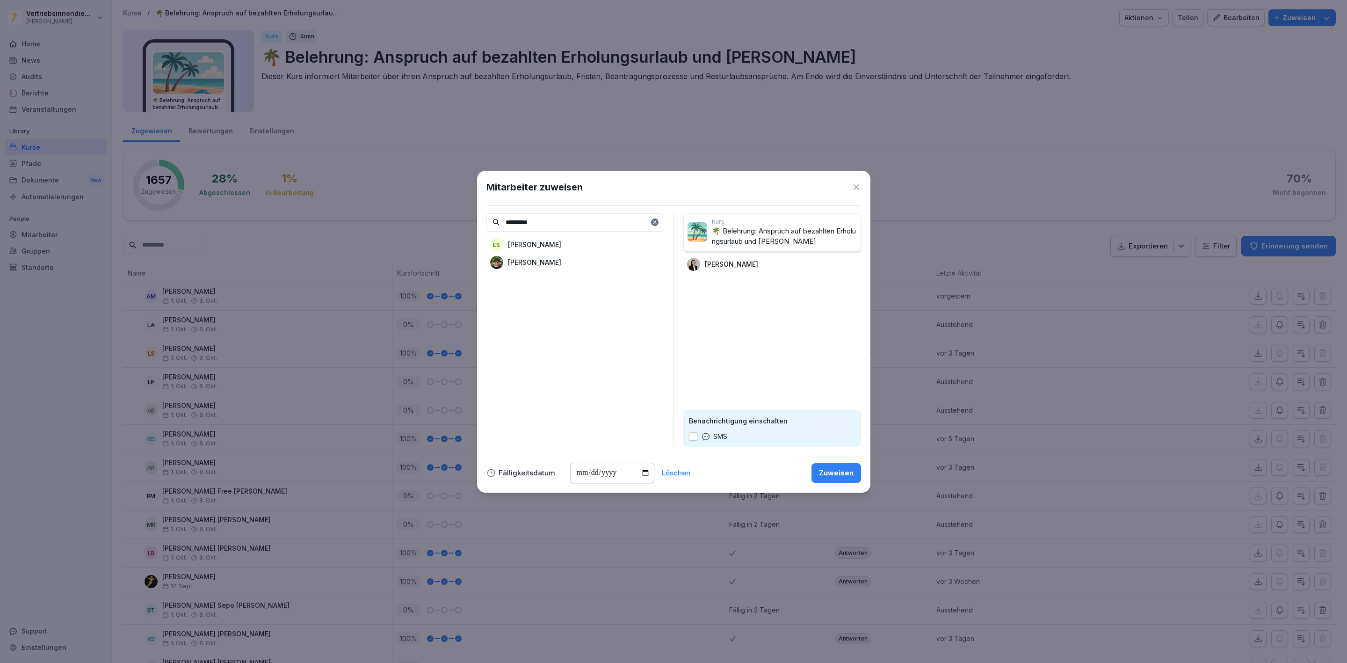
click at [424, 227] on body "Vertriebsinnendienst [PERSON_NAME] Home News Audits Berichte Veranstaltungen Li…" at bounding box center [673, 331] width 1347 height 663
type input "*****"
click at [527, 266] on p "[PERSON_NAME]" at bounding box center [534, 262] width 53 height 10
drag, startPoint x: 521, startPoint y: 222, endPoint x: 484, endPoint y: 234, distance: 38.6
click at [484, 234] on div "Mitarbeiter zuweisen ***** BA Björn Ahlf BR Björn Runge Kurs 🌴 Belehrung: Anspr…" at bounding box center [673, 332] width 393 height 322
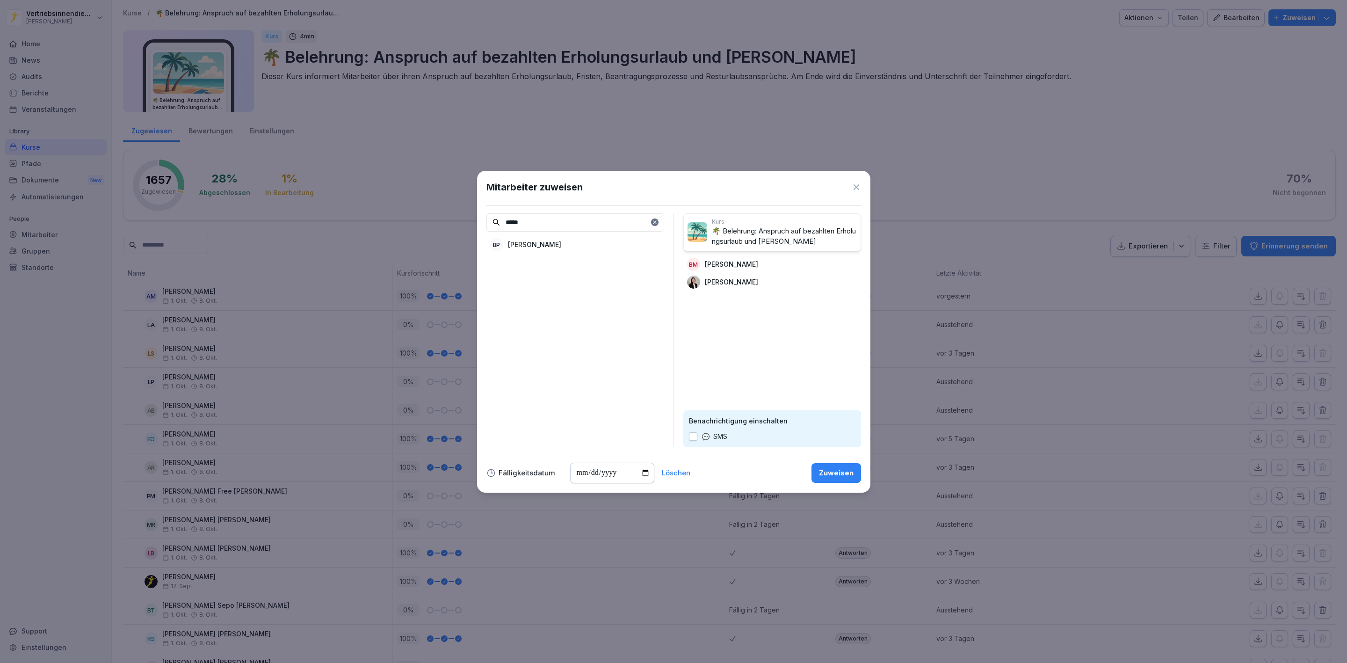
type input "*****"
click at [562, 248] on div "BP Bojan Popic" at bounding box center [576, 244] width 178 height 17
drag, startPoint x: 542, startPoint y: 222, endPoint x: 404, endPoint y: 247, distance: 140.3
click at [404, 247] on body "Vertriebsinnendienst Peter Pane Home News Audits Berichte Veranstaltungen Libra…" at bounding box center [673, 331] width 1347 height 663
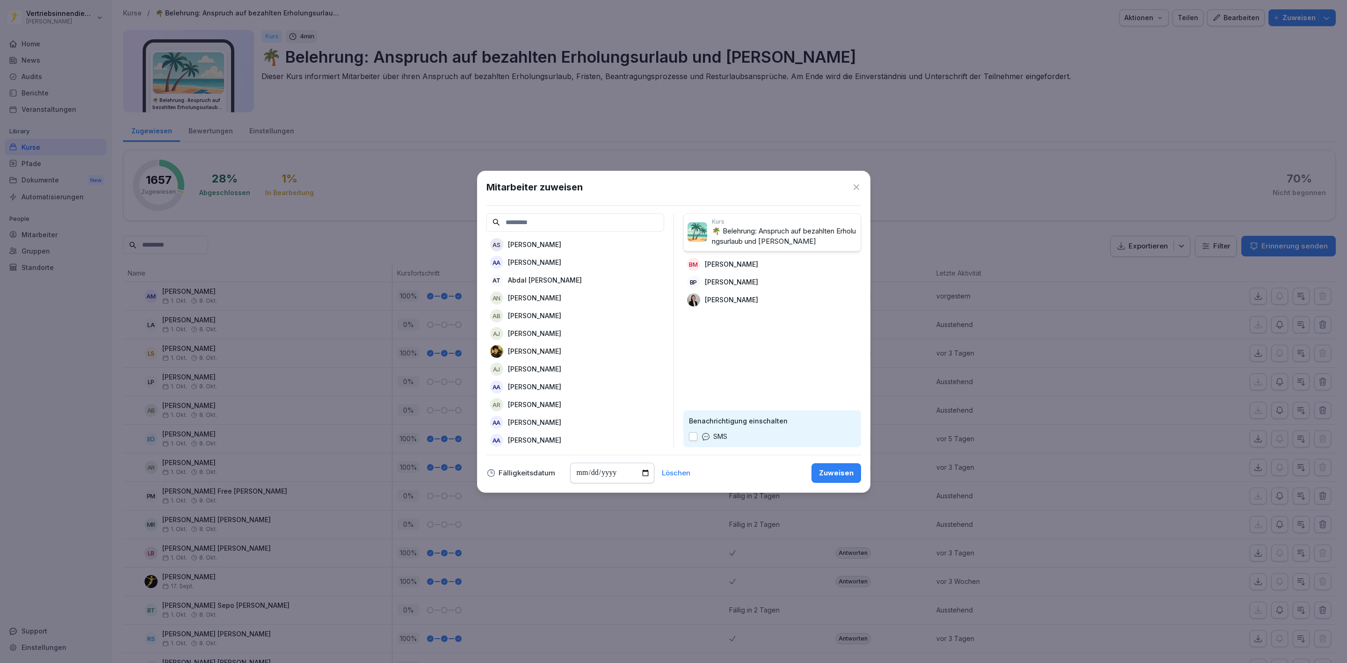
type input "*"
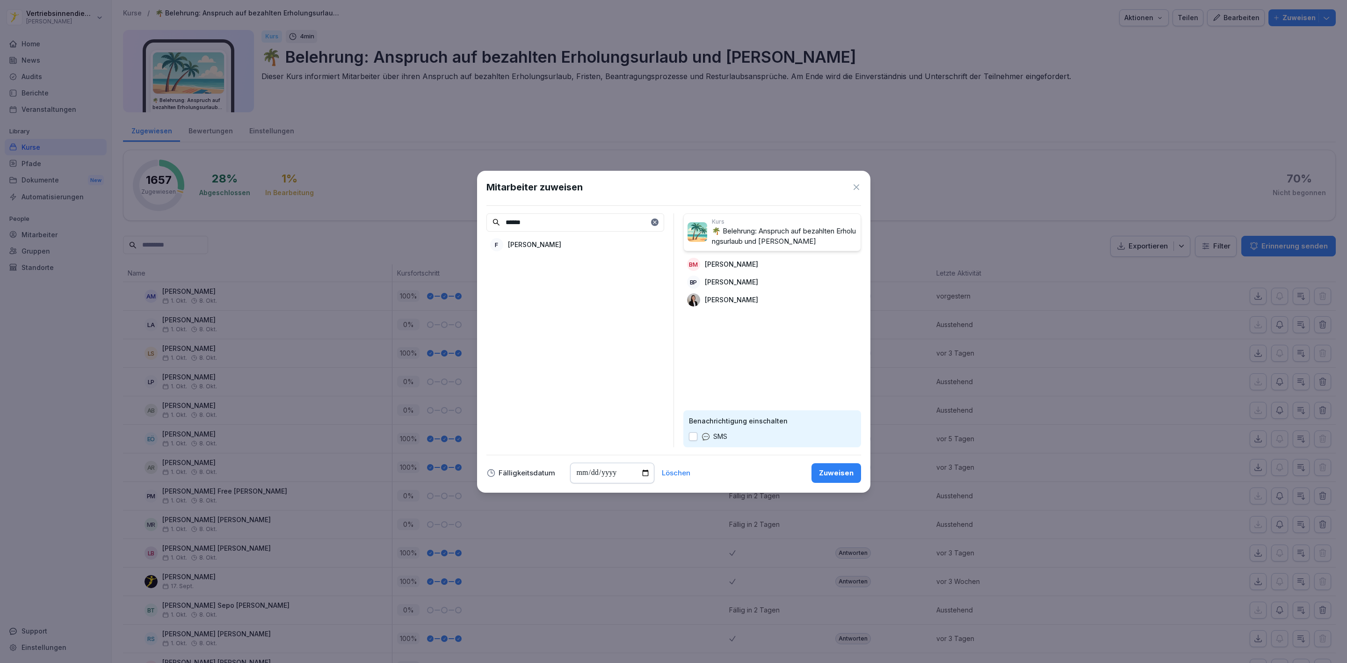
type input "******"
click at [497, 241] on div "F" at bounding box center [496, 244] width 13 height 13
drag, startPoint x: 539, startPoint y: 226, endPoint x: 449, endPoint y: 234, distance: 90.2
click at [449, 234] on body "Vertriebsinnendienst Peter Pane Home News Audits Berichte Veranstaltungen Libra…" at bounding box center [673, 331] width 1347 height 663
type input "******"
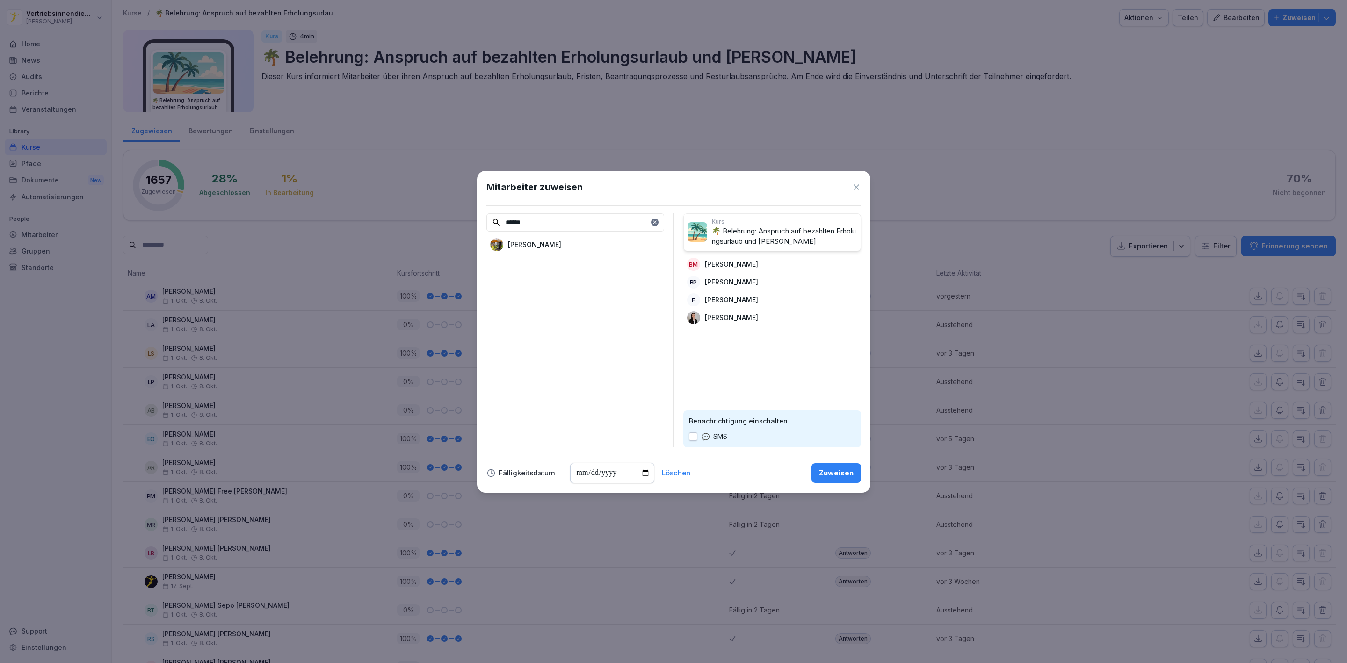
click at [525, 233] on div "****** Gordon Bierstedt" at bounding box center [576, 330] width 178 height 234
click at [532, 242] on p "[PERSON_NAME]" at bounding box center [534, 245] width 53 height 10
drag, startPoint x: 533, startPoint y: 221, endPoint x: 469, endPoint y: 222, distance: 64.6
click at [469, 222] on body "Vertriebsinnendienst Peter Pane Home News Audits Berichte Veranstaltungen Libra…" at bounding box center [673, 331] width 1347 height 663
type input "******"
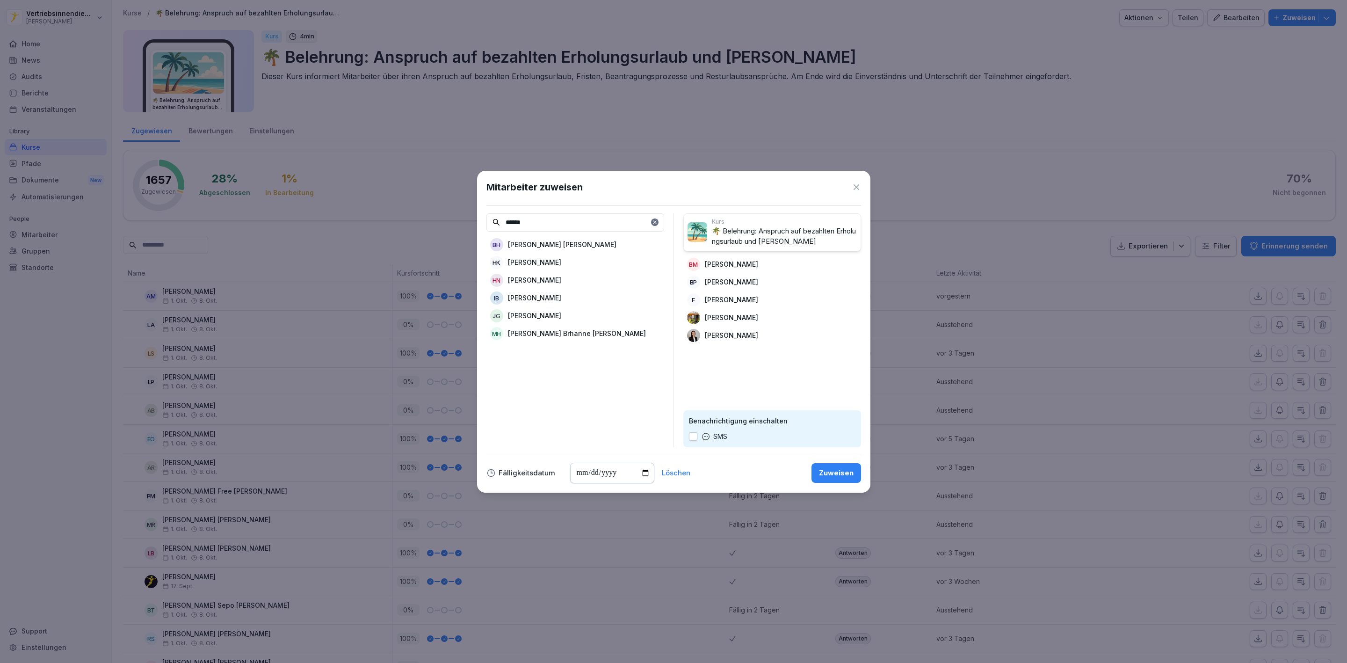
click at [552, 274] on div "HN Hannes Nindel" at bounding box center [576, 280] width 178 height 17
drag, startPoint x: 542, startPoint y: 220, endPoint x: 459, endPoint y: 227, distance: 83.6
click at [459, 227] on body "Vertriebsinnendienst Peter Pane Home News Audits Berichte Veranstaltungen Libra…" at bounding box center [673, 331] width 1347 height 663
type input "*****"
click at [553, 245] on div "H Henok Habton" at bounding box center [576, 244] width 178 height 17
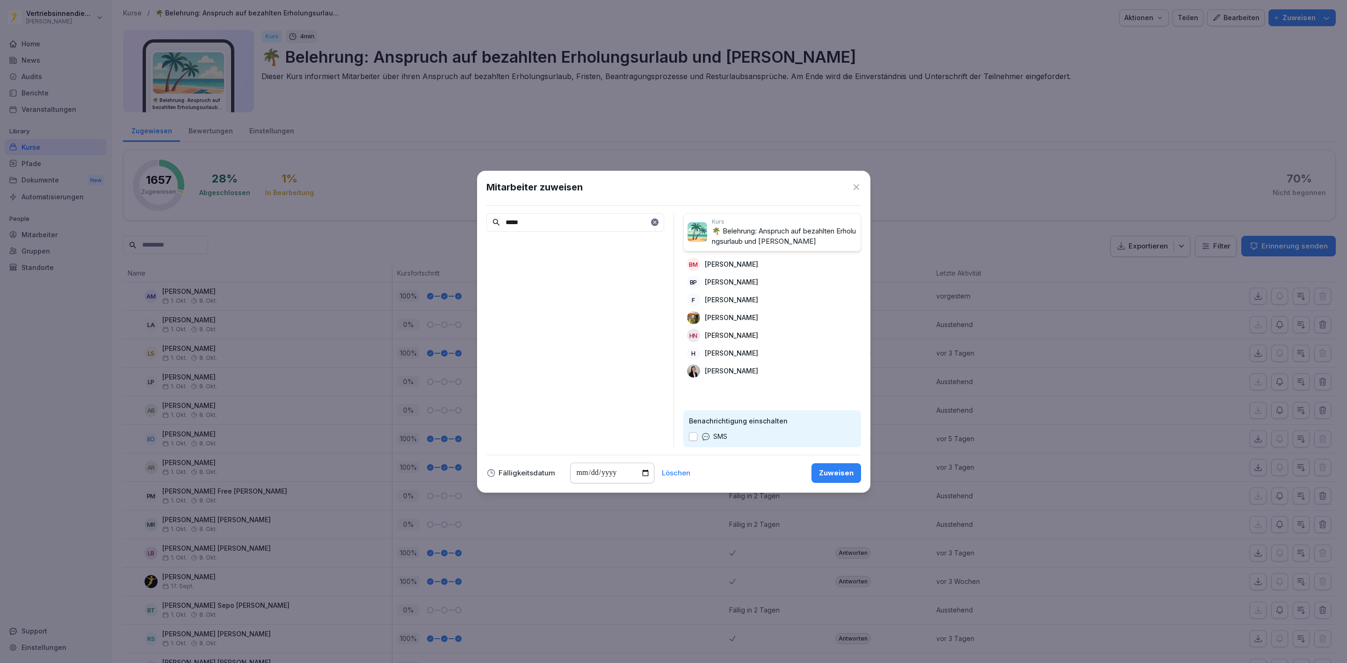
drag, startPoint x: 549, startPoint y: 225, endPoint x: 459, endPoint y: 218, distance: 90.1
click at [459, 218] on body "Vertriebsinnendienst Peter Pane Home News Audits Berichte Veranstaltungen Libra…" at bounding box center [673, 331] width 1347 height 663
type input "****"
click at [518, 240] on p "[PERSON_NAME]" at bounding box center [544, 245] width 72 height 10
drag, startPoint x: 533, startPoint y: 224, endPoint x: 465, endPoint y: 225, distance: 68.3
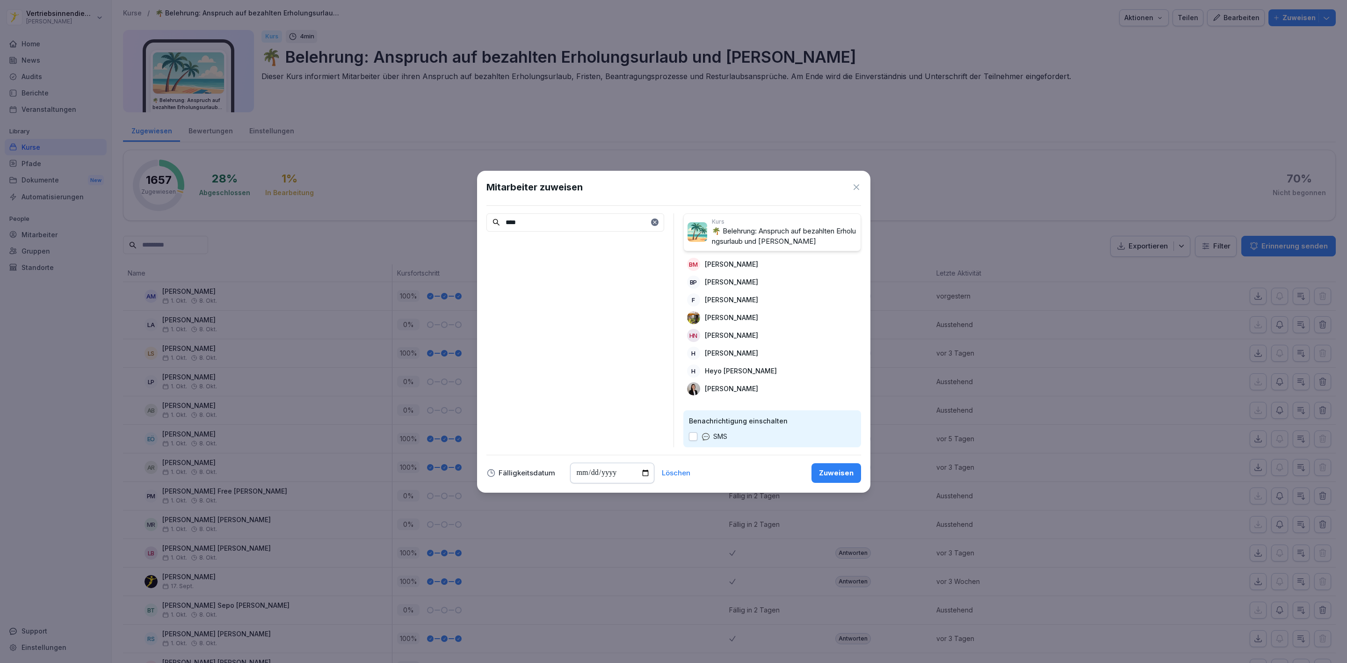
click at [465, 225] on body "Vertriebsinnendienst Peter Pane Home News Audits Berichte Veranstaltungen Libra…" at bounding box center [673, 331] width 1347 height 663
type input "*"
type input "*******"
click at [584, 261] on div "MS Marcel Schindler" at bounding box center [576, 262] width 178 height 17
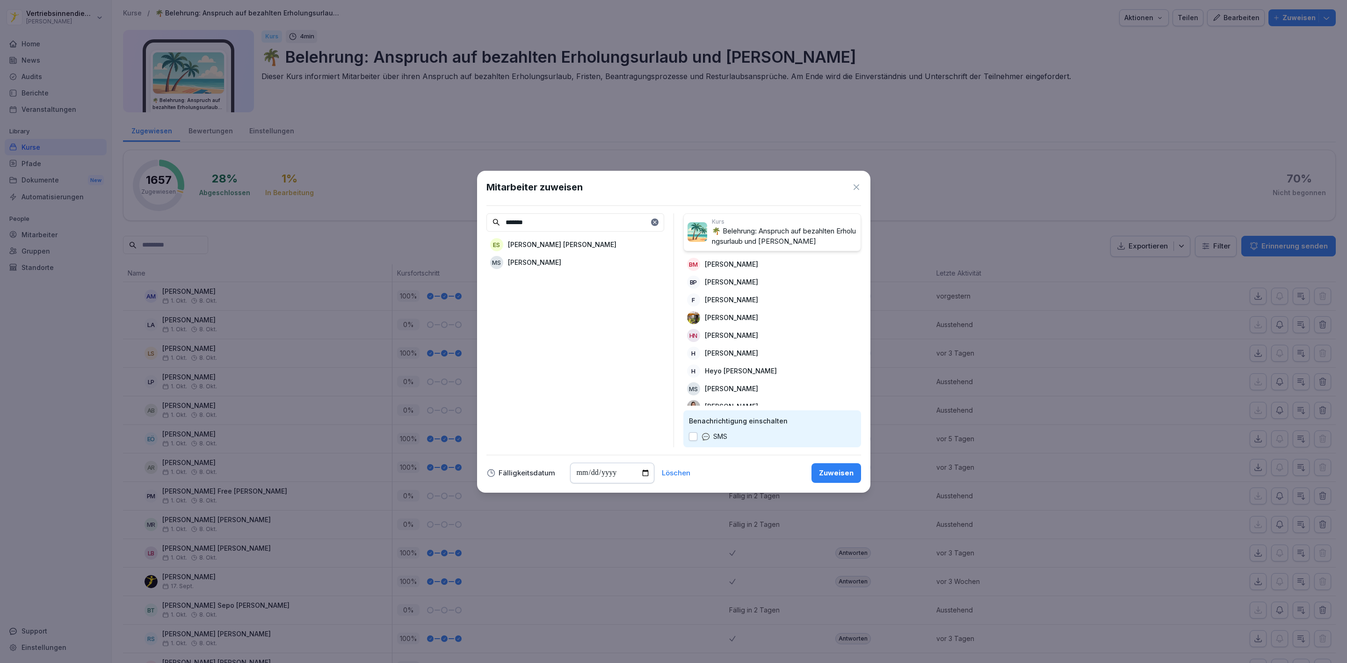
drag, startPoint x: 539, startPoint y: 219, endPoint x: 455, endPoint y: 214, distance: 84.4
click at [487, 219] on input "*******" at bounding box center [576, 222] width 178 height 18
type input "*****"
click at [531, 317] on p "[PERSON_NAME]" at bounding box center [534, 322] width 53 height 10
drag, startPoint x: 535, startPoint y: 217, endPoint x: 464, endPoint y: 232, distance: 72.8
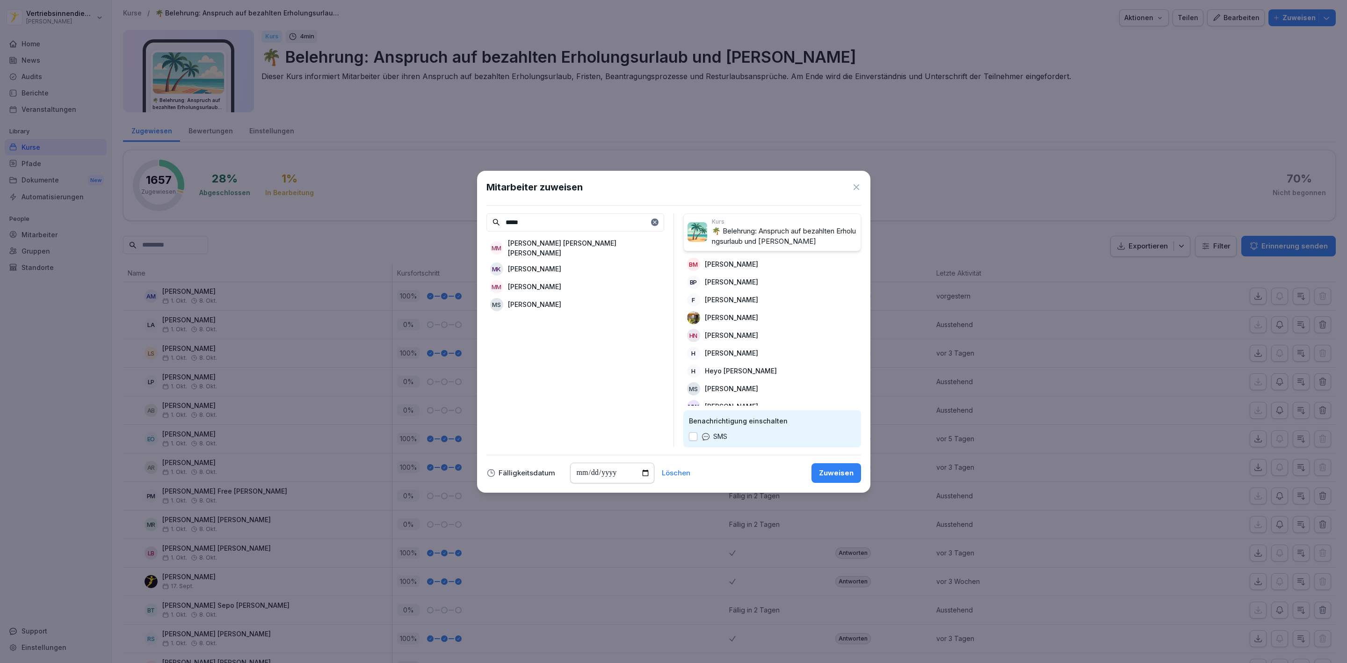
click at [465, 232] on body "Vertriebsinnendienst Peter Pane Home News Audits Berichte Veranstaltungen Libra…" at bounding box center [673, 331] width 1347 height 663
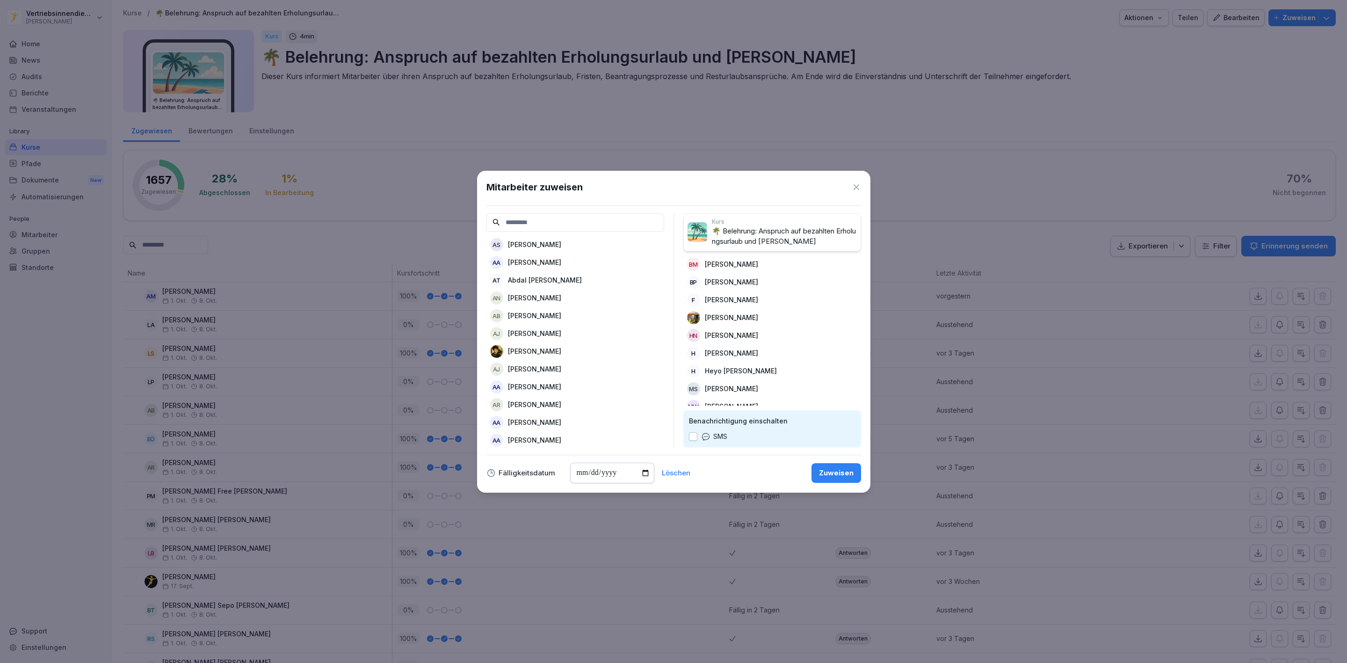
click at [542, 222] on input at bounding box center [576, 222] width 178 height 18
type input "***"
click at [504, 330] on div "LB Leonard Bogomolec" at bounding box center [576, 333] width 178 height 17
click at [827, 468] on div "Zuweisen" at bounding box center [836, 473] width 35 height 10
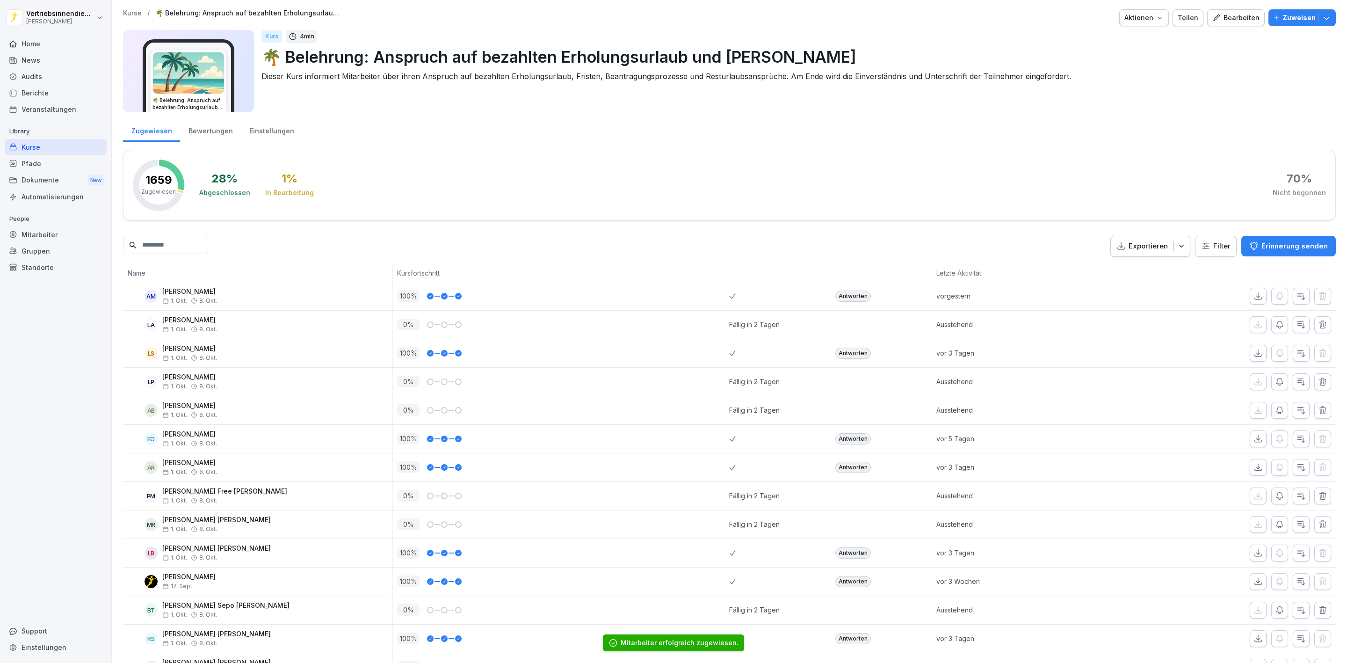
click at [1288, 13] on p "Zuweisen" at bounding box center [1299, 18] width 33 height 10
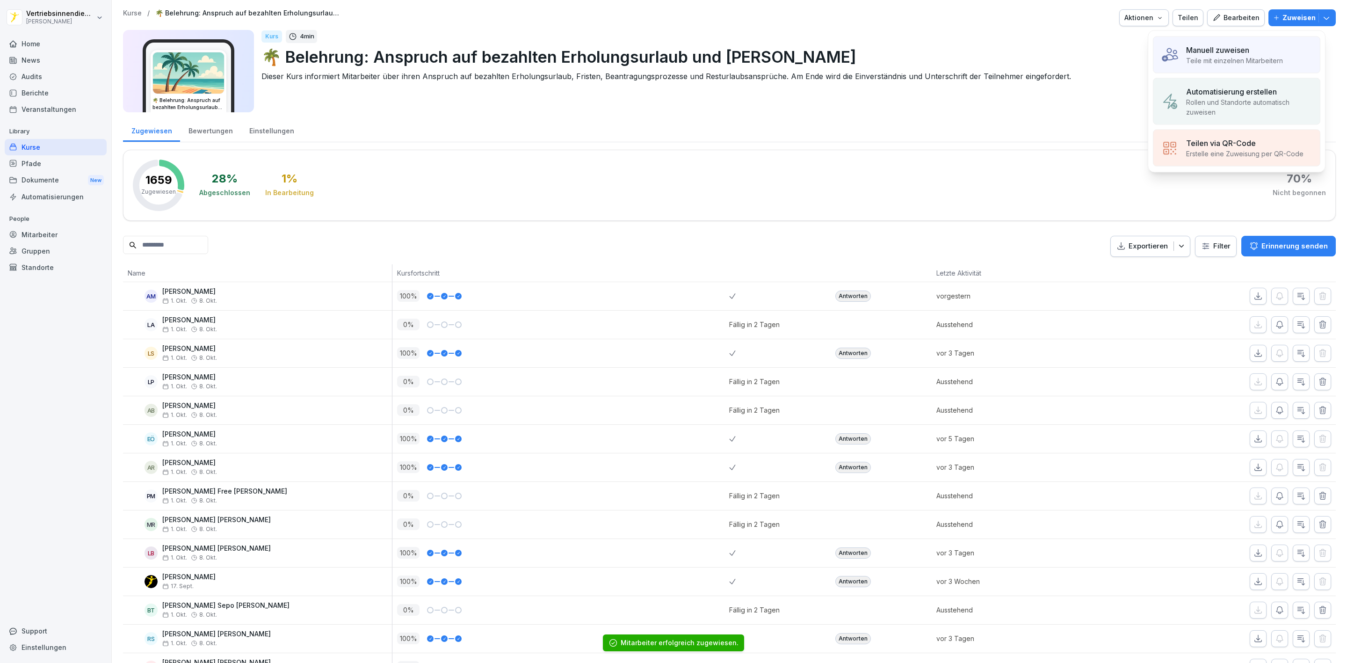
click at [1229, 59] on p "Teile mit einzelnen Mitarbeitern" at bounding box center [1234, 61] width 97 height 10
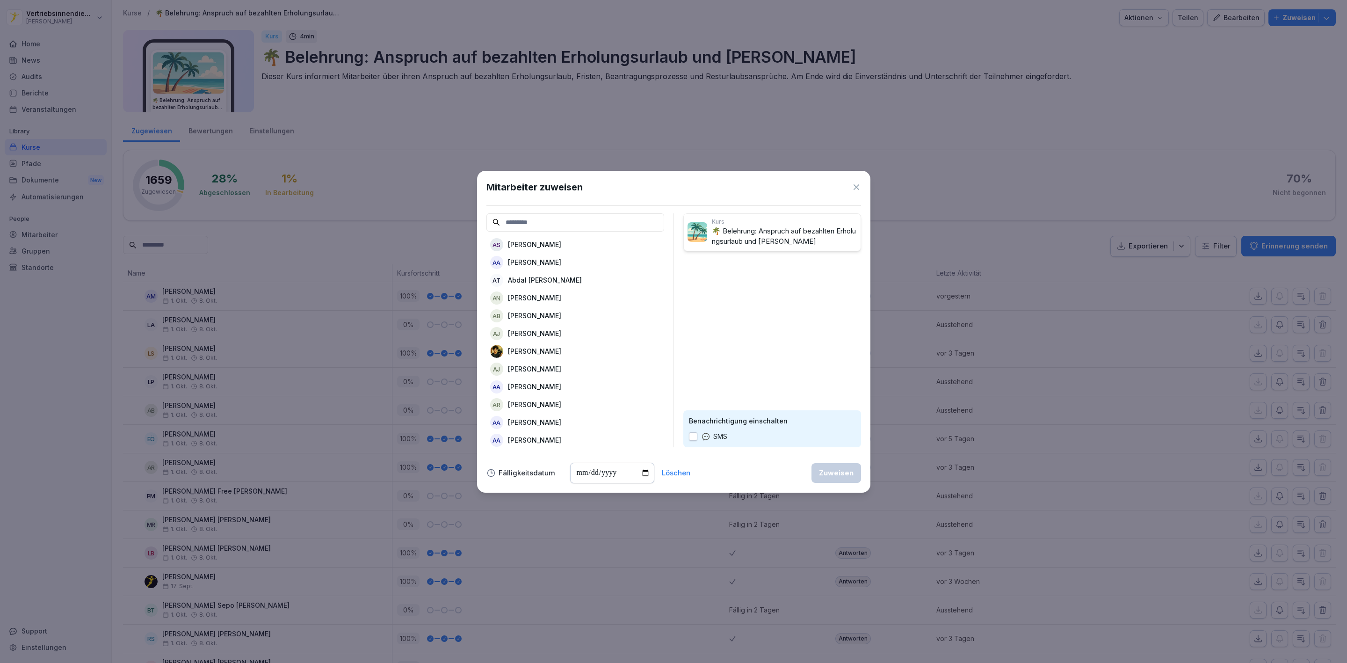
click at [538, 219] on input at bounding box center [576, 222] width 178 height 18
type input "*******"
click at [559, 247] on div "F Florian Becker" at bounding box center [576, 244] width 178 height 17
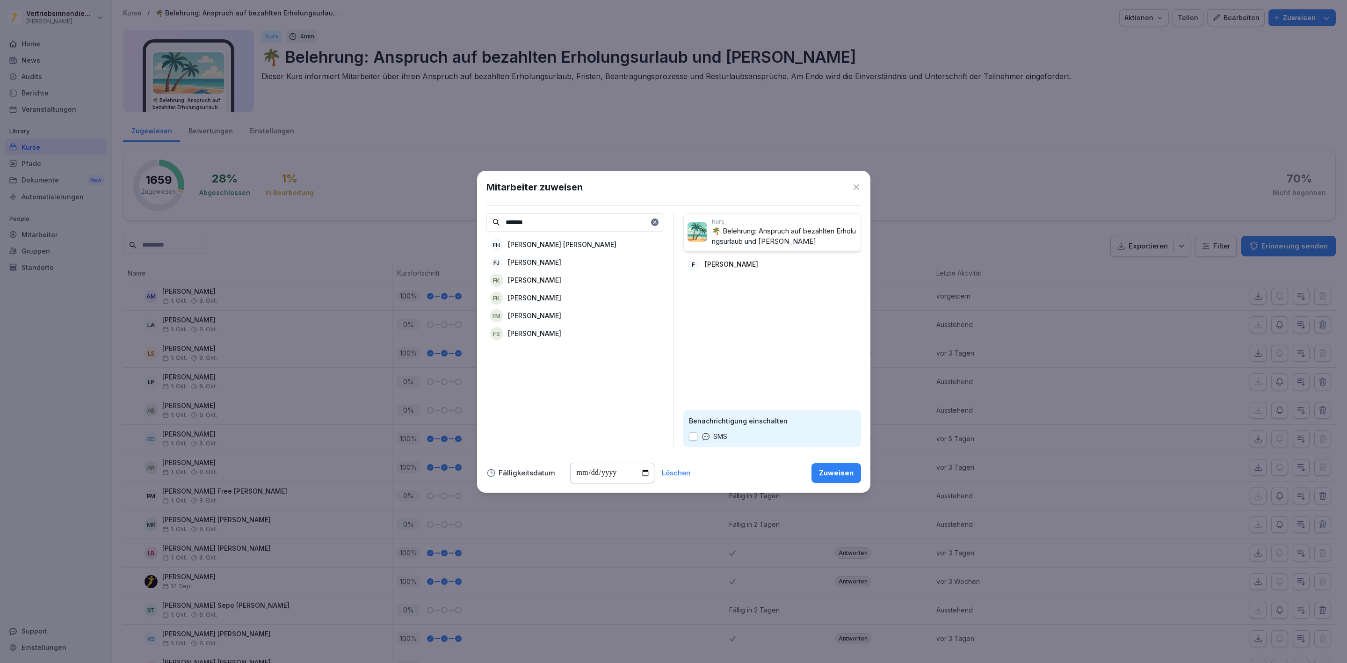
drag, startPoint x: 566, startPoint y: 221, endPoint x: 419, endPoint y: 203, distance: 147.9
click at [435, 212] on body "Vertriebsinnendienst Peter Pane Home News Audits Berichte Veranstaltungen Libra…" at bounding box center [673, 331] width 1347 height 663
type input "*****"
click at [532, 247] on p "[PERSON_NAME]" at bounding box center [534, 245] width 53 height 10
drag, startPoint x: 487, startPoint y: 214, endPoint x: 473, endPoint y: 216, distance: 14.2
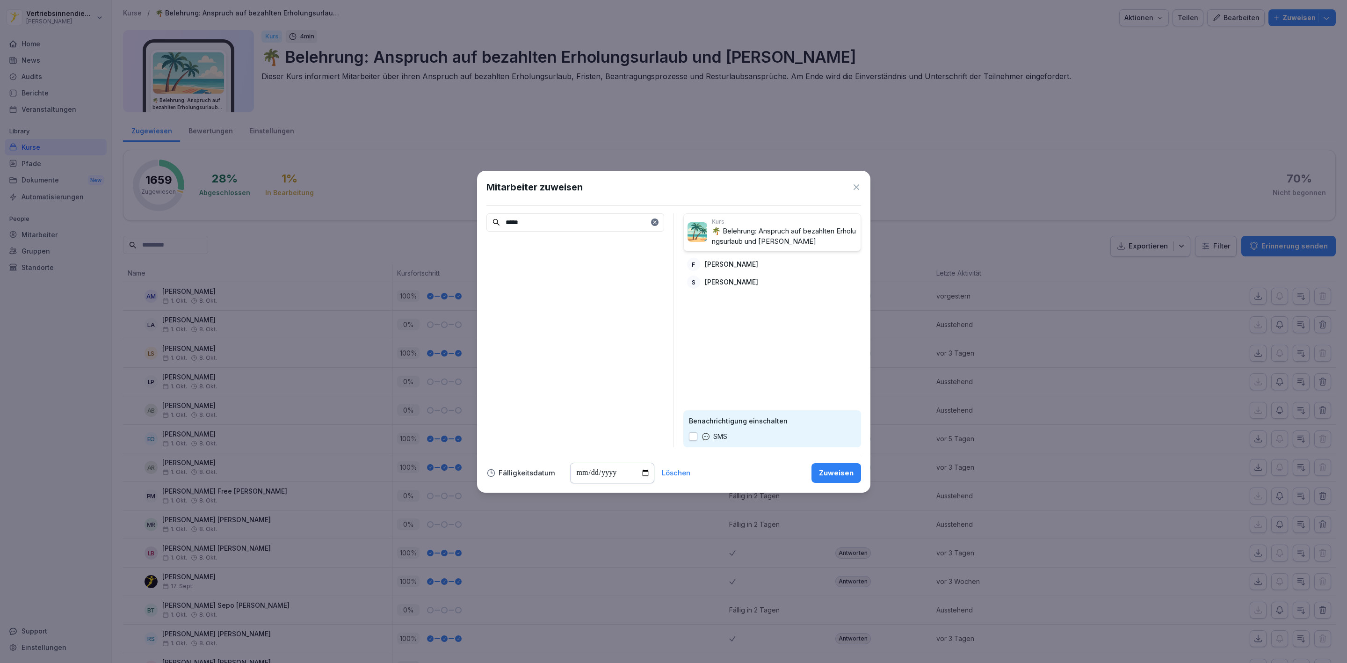
click at [477, 215] on div "Mitarbeiter zuweisen ***** Kurs 🌴 Belehrung: Anspruch auf bezahlten Erholungsur…" at bounding box center [673, 332] width 393 height 322
type input "*****"
drag, startPoint x: 591, startPoint y: 252, endPoint x: 574, endPoint y: 249, distance: 17.1
click at [591, 252] on div "GR Goran Radanovic" at bounding box center [576, 244] width 178 height 17
drag, startPoint x: 549, startPoint y: 224, endPoint x: 458, endPoint y: 209, distance: 91.9
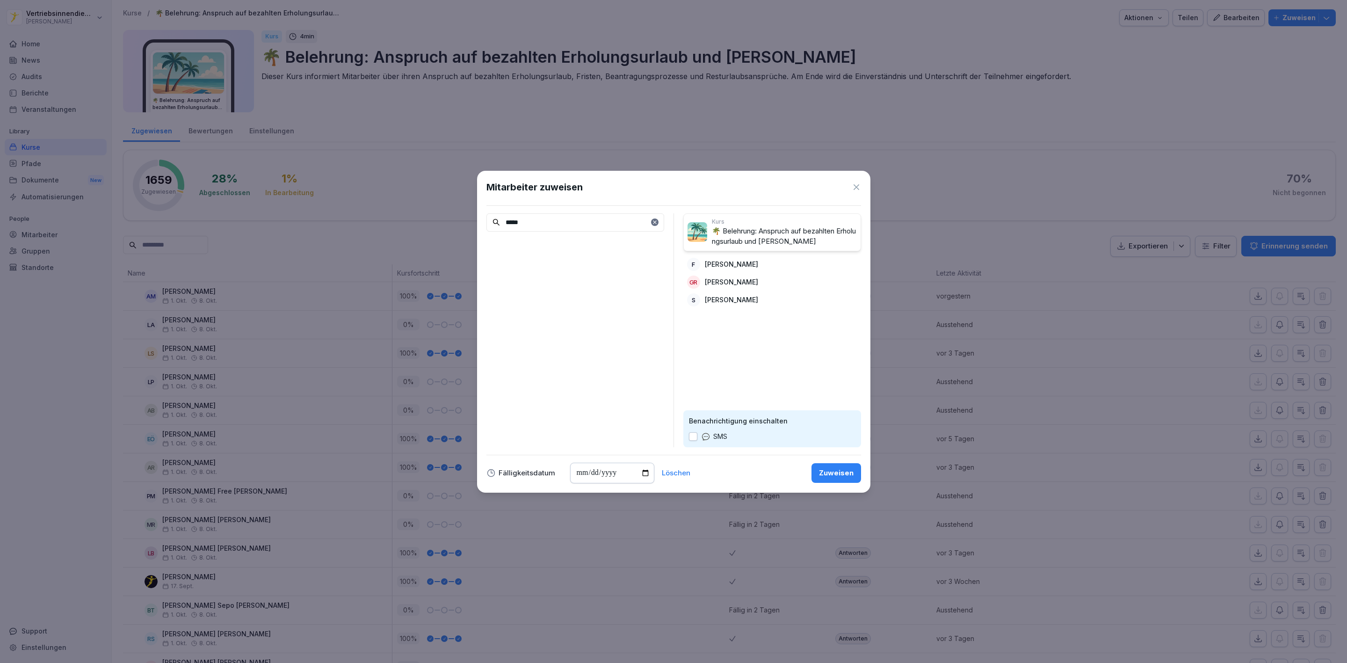
click at [461, 210] on body "Vertriebsinnendienst Peter Pane Home News Audits Berichte Veranstaltungen Libra…" at bounding box center [673, 331] width 1347 height 663
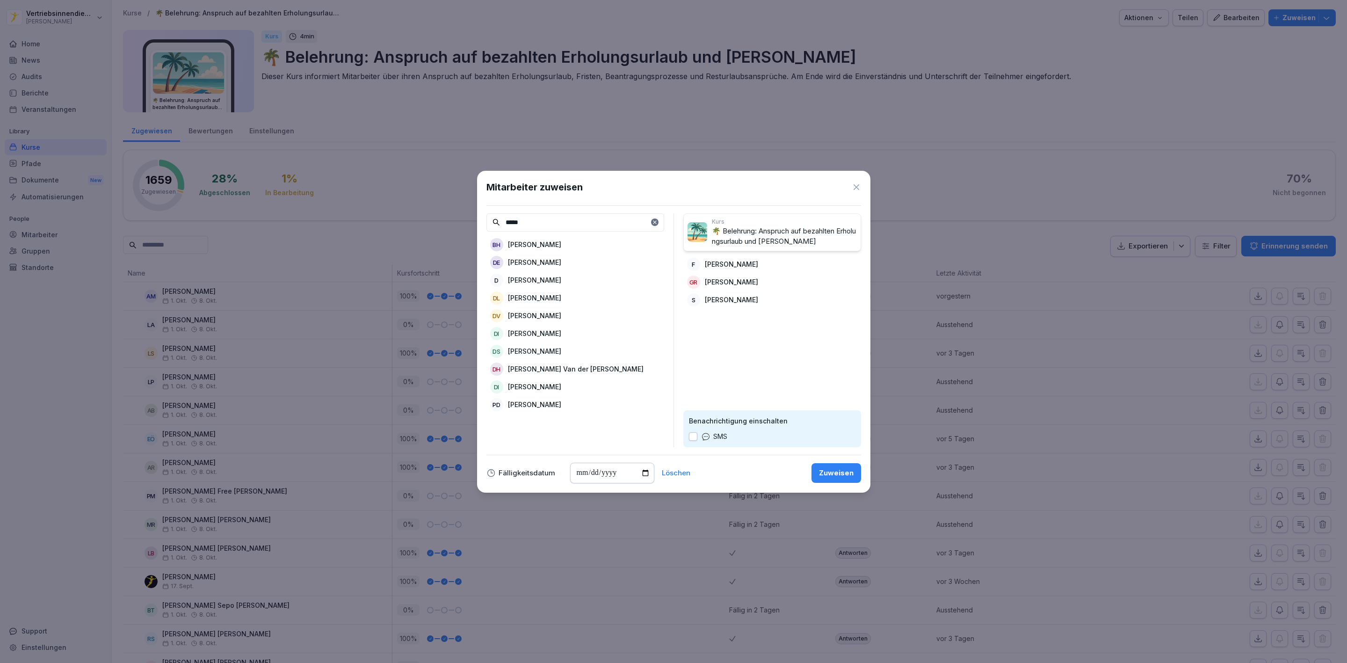
type input "*****"
click at [546, 279] on p "[PERSON_NAME]" at bounding box center [534, 280] width 53 height 10
drag, startPoint x: 480, startPoint y: 214, endPoint x: 463, endPoint y: 211, distance: 17.6
click at [463, 211] on body "Vertriebsinnendienst Peter Pane Home News Audits Berichte Veranstaltungen Libra…" at bounding box center [673, 331] width 1347 height 663
click at [585, 222] on input at bounding box center [576, 222] width 178 height 18
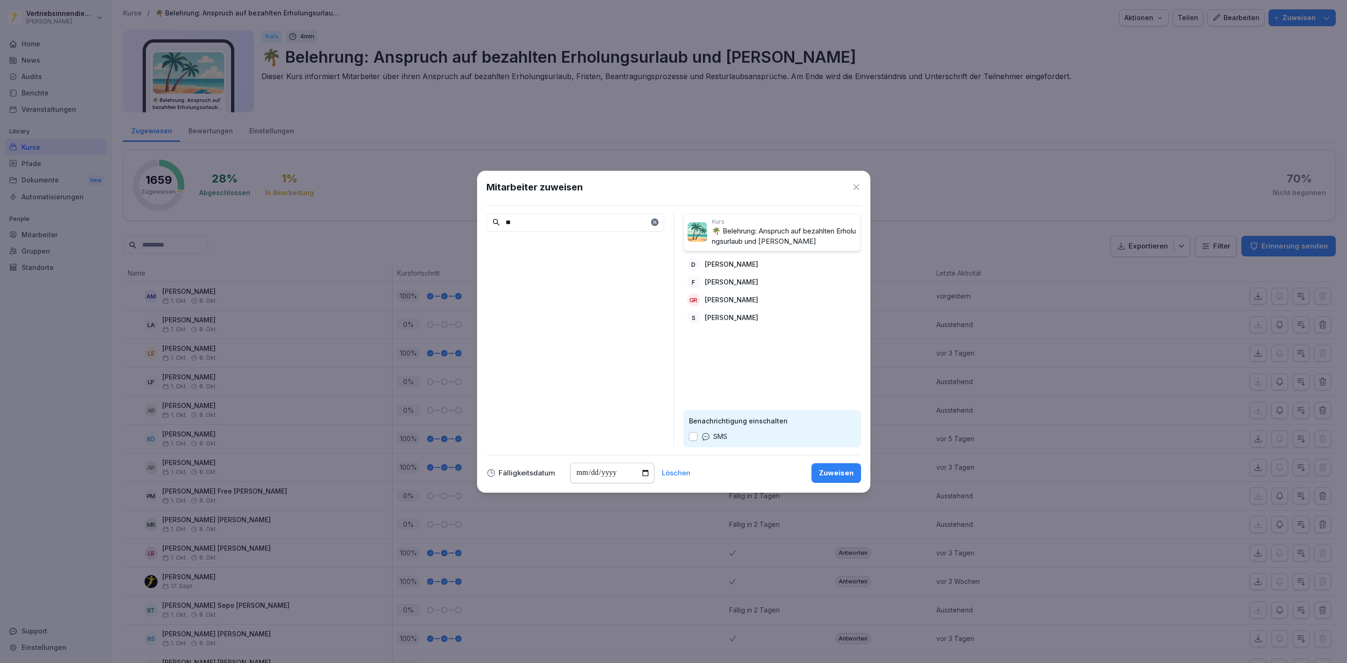
type input "*"
type input "*****"
click at [560, 242] on div "OK Ole Kurth" at bounding box center [576, 244] width 178 height 17
drag, startPoint x: 455, startPoint y: 224, endPoint x: 450, endPoint y: 224, distance: 5.1
click at [450, 224] on body "Vertriebsinnendienst Peter Pane Home News Audits Berichte Veranstaltungen Libra…" at bounding box center [673, 331] width 1347 height 663
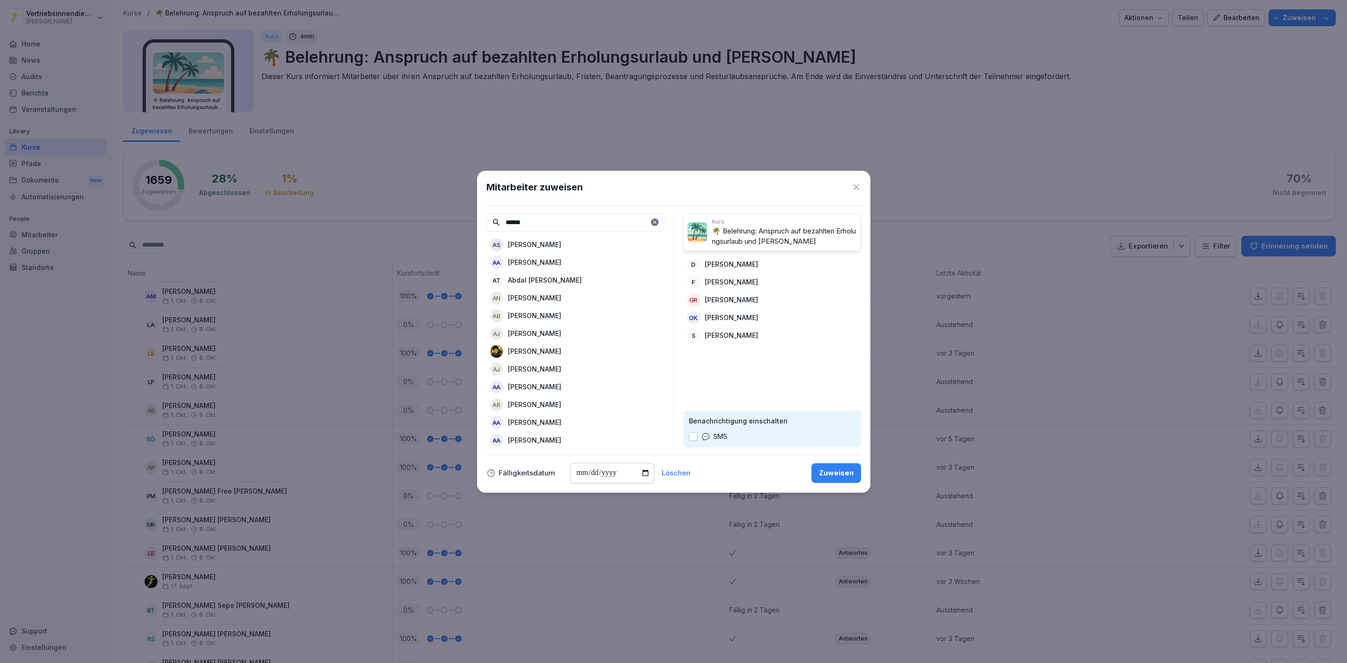
type input "*******"
drag, startPoint x: 545, startPoint y: 224, endPoint x: 443, endPoint y: 225, distance: 102.0
click at [445, 225] on body "Vertriebsinnendienst Peter Pane Home News Audits Berichte Veranstaltungen Libra…" at bounding box center [673, 331] width 1347 height 663
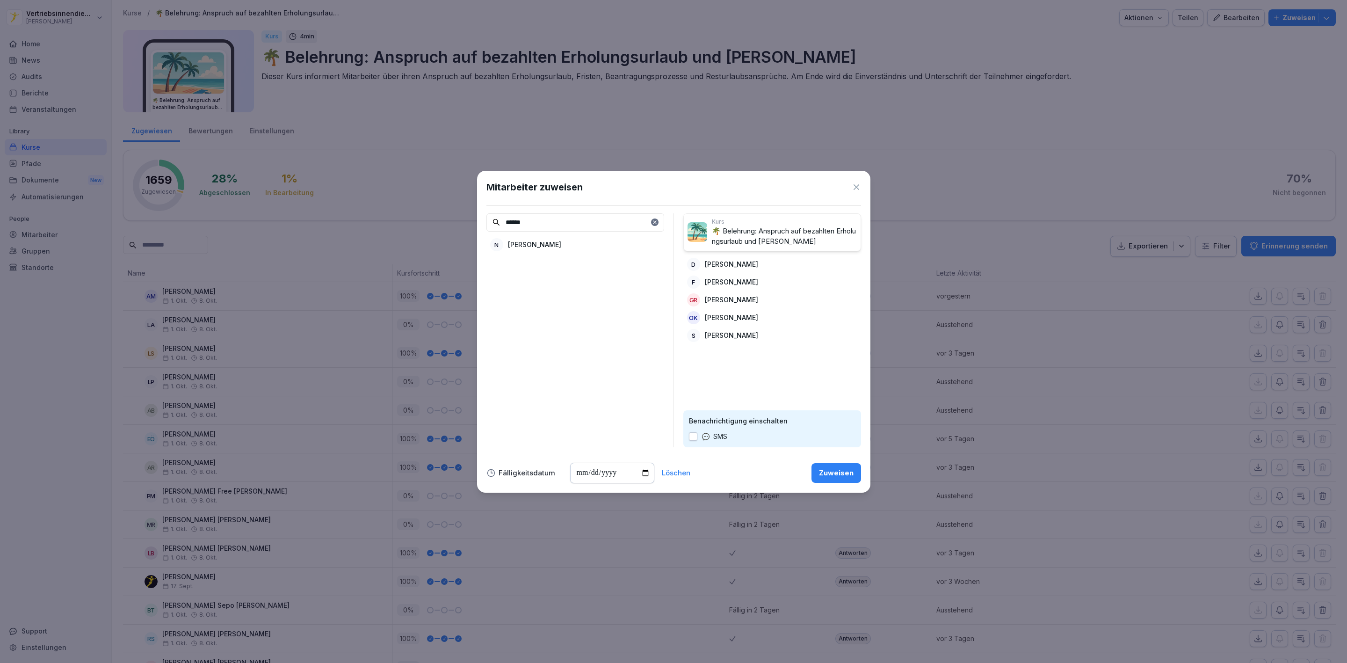
type input "******"
click at [552, 243] on div "N Nico Ahrens" at bounding box center [576, 244] width 178 height 17
drag, startPoint x: 542, startPoint y: 224, endPoint x: 471, endPoint y: 224, distance: 71.1
click at [471, 224] on body "Vertriebsinnendienst Peter Pane Home News Audits Berichte Veranstaltungen Libra…" at bounding box center [673, 331] width 1347 height 663
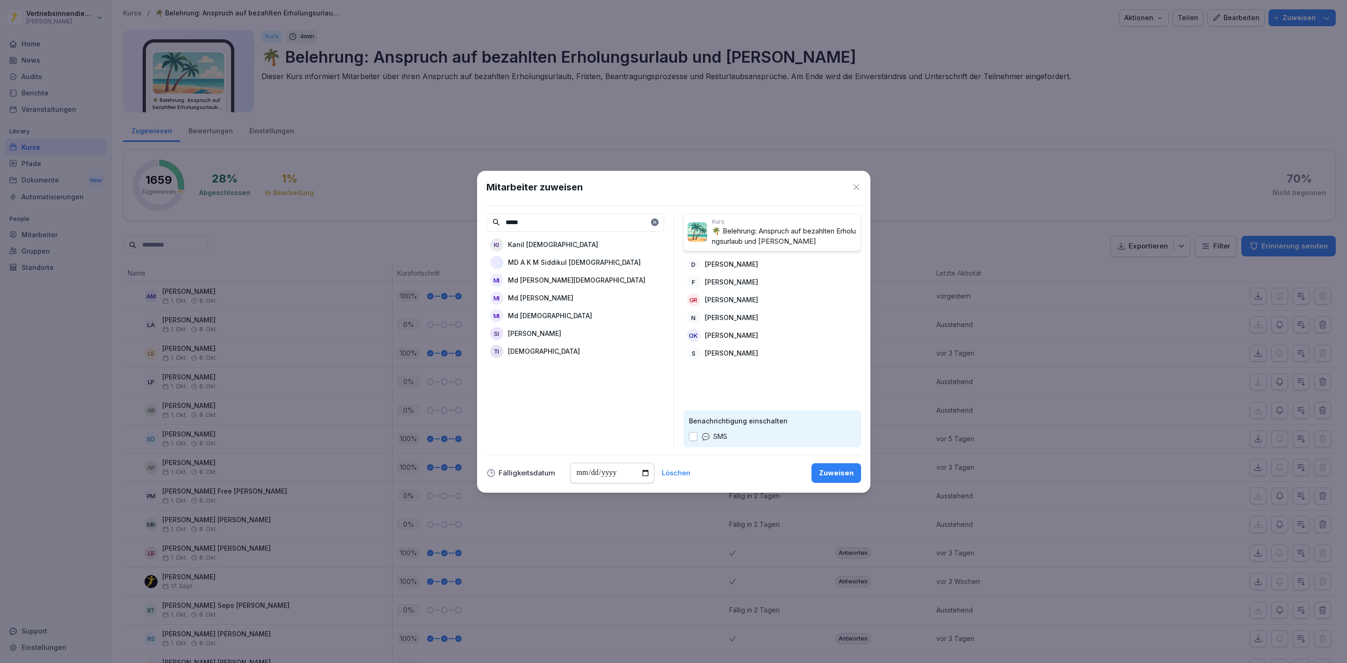
type input "*****"
click at [574, 319] on div "MI Md Tawhidul Islam" at bounding box center [576, 315] width 178 height 17
drag, startPoint x: 563, startPoint y: 223, endPoint x: 476, endPoint y: 217, distance: 87.3
click at [476, 217] on body "Vertriebsinnendienst Peter Pane Home News Audits Berichte Veranstaltungen Libra…" at bounding box center [673, 331] width 1347 height 663
type input "******"
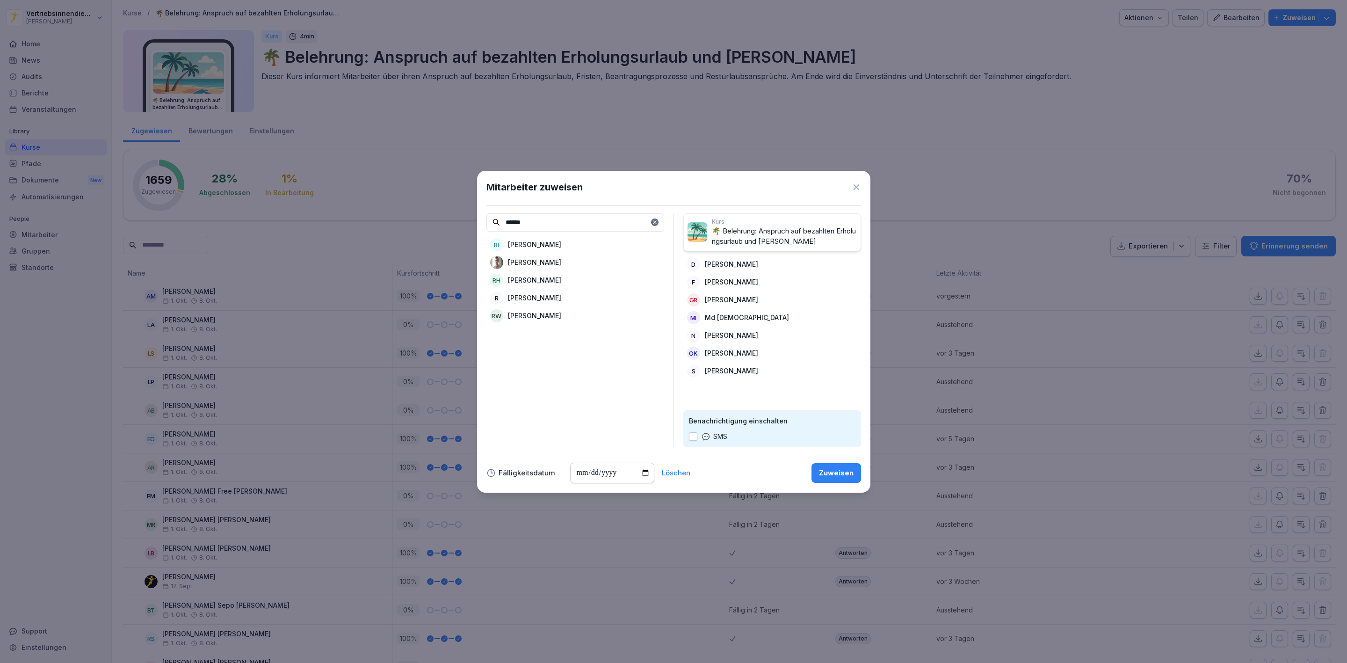
click at [550, 298] on div "R Robert Lange" at bounding box center [576, 298] width 178 height 17
drag, startPoint x: 535, startPoint y: 213, endPoint x: 466, endPoint y: 210, distance: 68.9
click at [469, 210] on body "Vertriebsinnendienst Peter Pane Home News Audits Berichte Veranstaltungen Libra…" at bounding box center [673, 331] width 1347 height 663
type input "*"
type input "****"
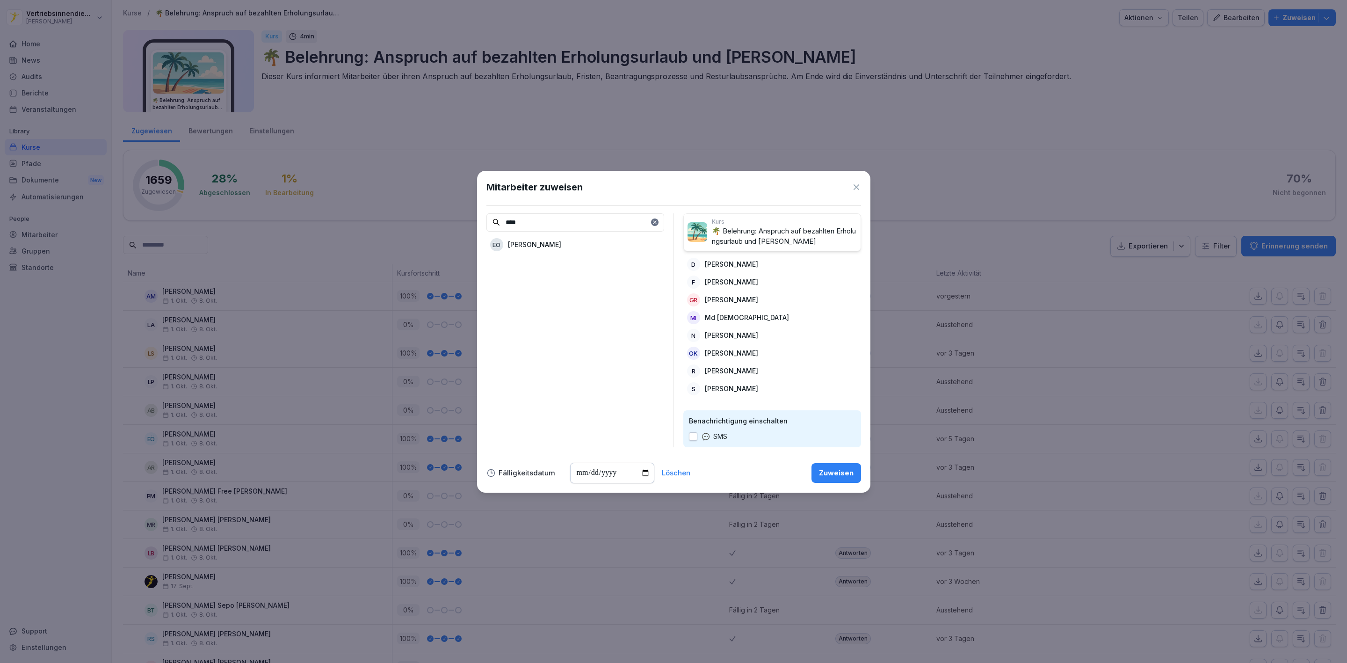
click at [516, 243] on p "Ewald Obholz" at bounding box center [534, 245] width 53 height 10
drag, startPoint x: 532, startPoint y: 224, endPoint x: 458, endPoint y: 216, distance: 74.3
click at [458, 216] on body "Vertriebsinnendienst Peter Pane Home News Audits Berichte Veranstaltungen Libra…" at bounding box center [673, 331] width 1347 height 663
type input "*****"
click at [542, 295] on p "Florian Krüger" at bounding box center [534, 298] width 53 height 10
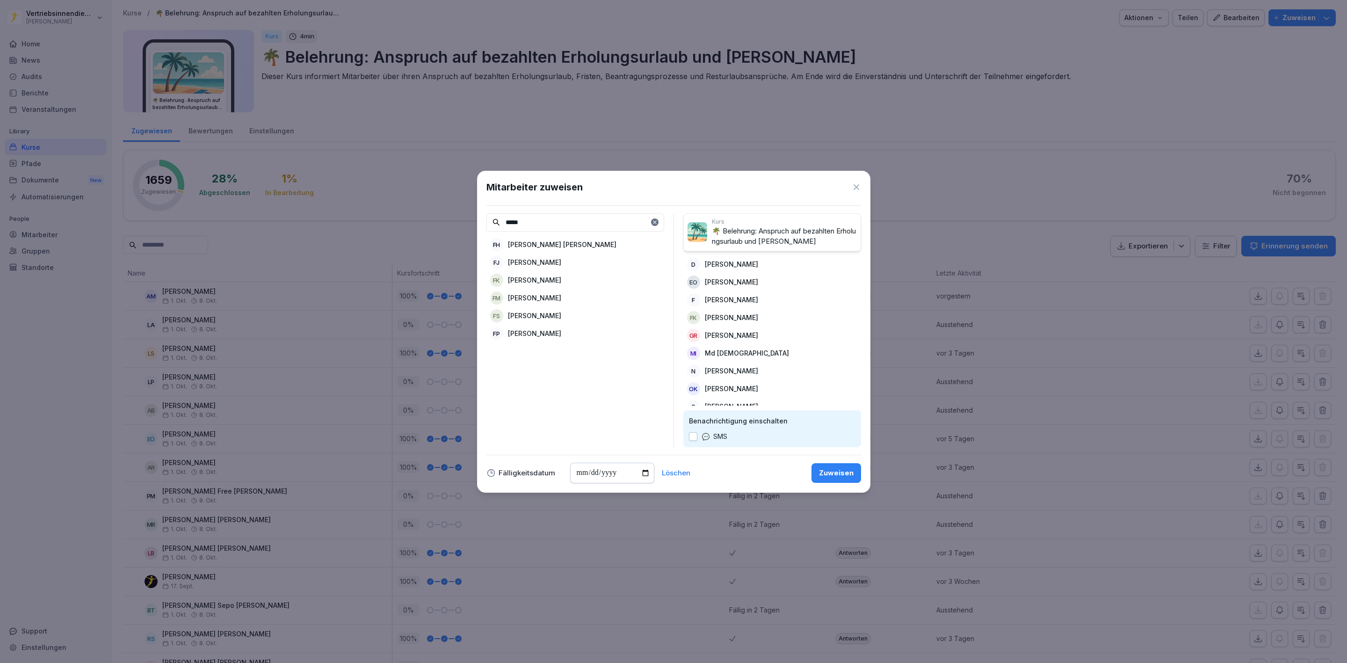
drag, startPoint x: 523, startPoint y: 225, endPoint x: 453, endPoint y: 216, distance: 70.7
click at [453, 216] on body "Vertriebsinnendienst Peter Pane Home News Audits Berichte Veranstaltungen Libra…" at bounding box center [673, 331] width 1347 height 663
type input "*****"
click at [583, 267] on div "VB Victor Brandt" at bounding box center [576, 262] width 178 height 17
drag, startPoint x: 529, startPoint y: 222, endPoint x: 487, endPoint y: 209, distance: 43.5
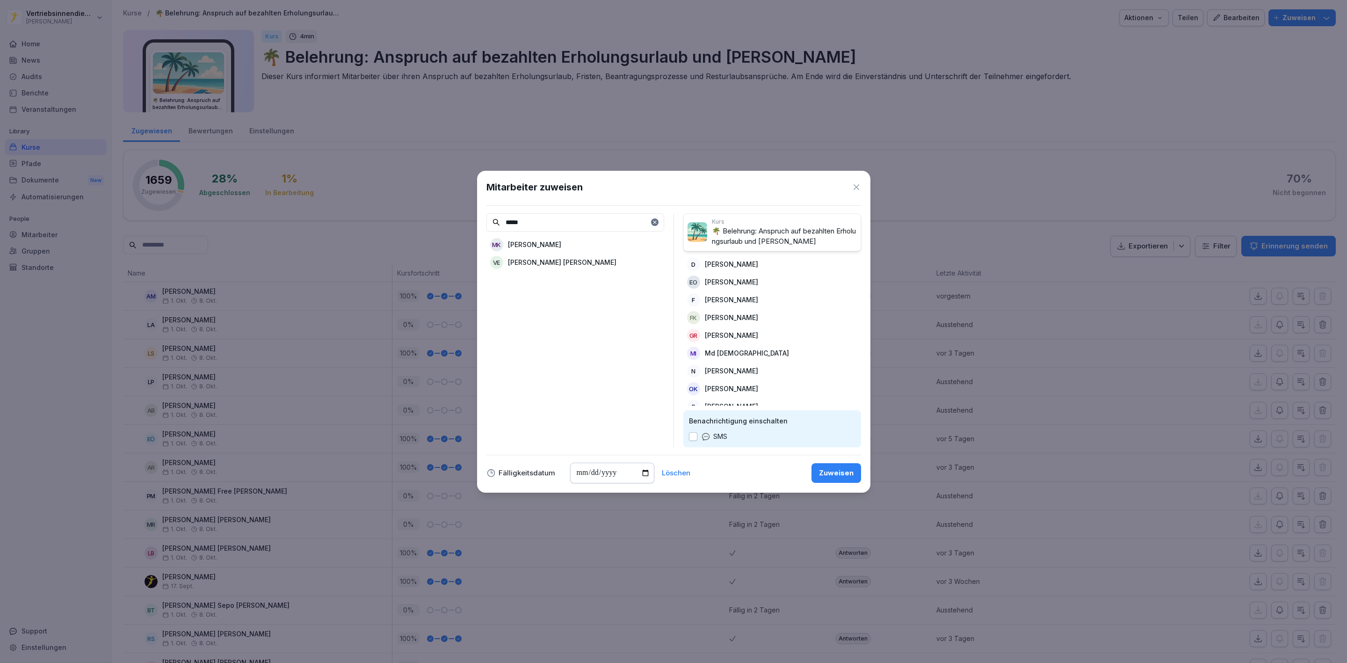
click at [487, 209] on div "Mitarbeiter zuweisen ***** MK Miroslav Victorovic Kuznecov VE Victoria Josie Eg…" at bounding box center [673, 332] width 393 height 322
type input "******"
click at [542, 329] on p "[PERSON_NAME]" at bounding box center [534, 333] width 53 height 10
click at [831, 471] on div "Zuweisen" at bounding box center [836, 473] width 35 height 10
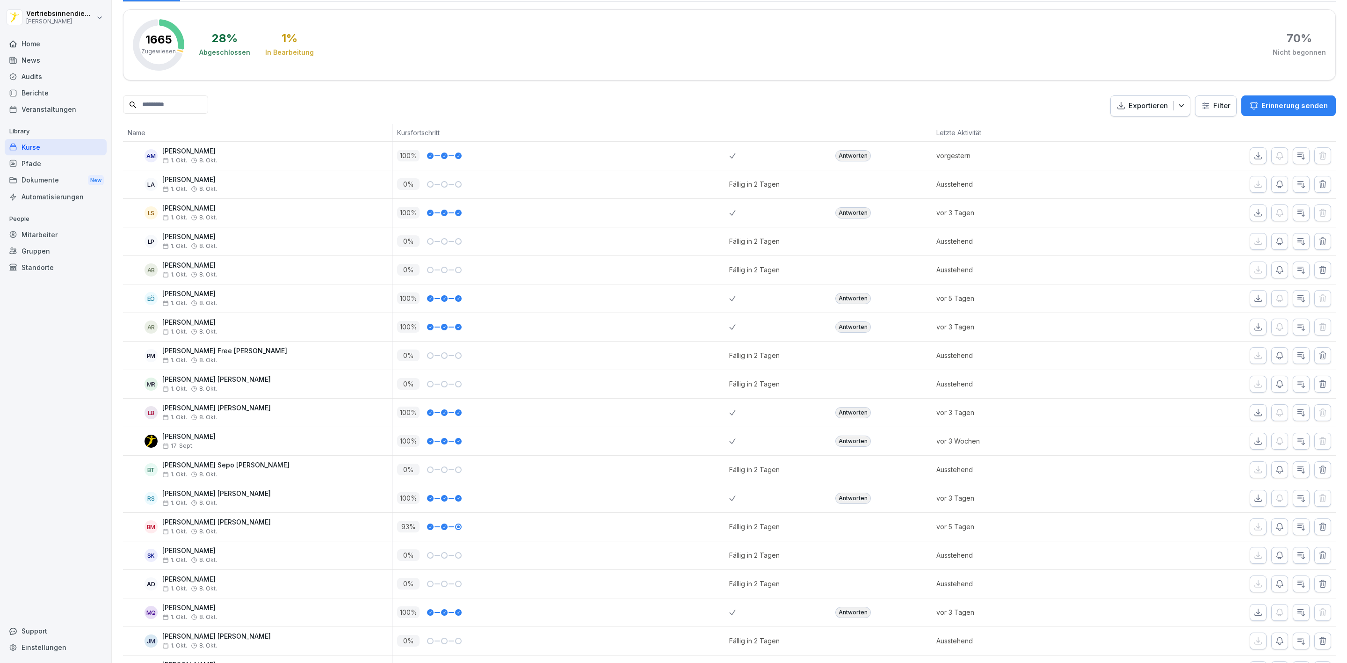
scroll to position [70, 0]
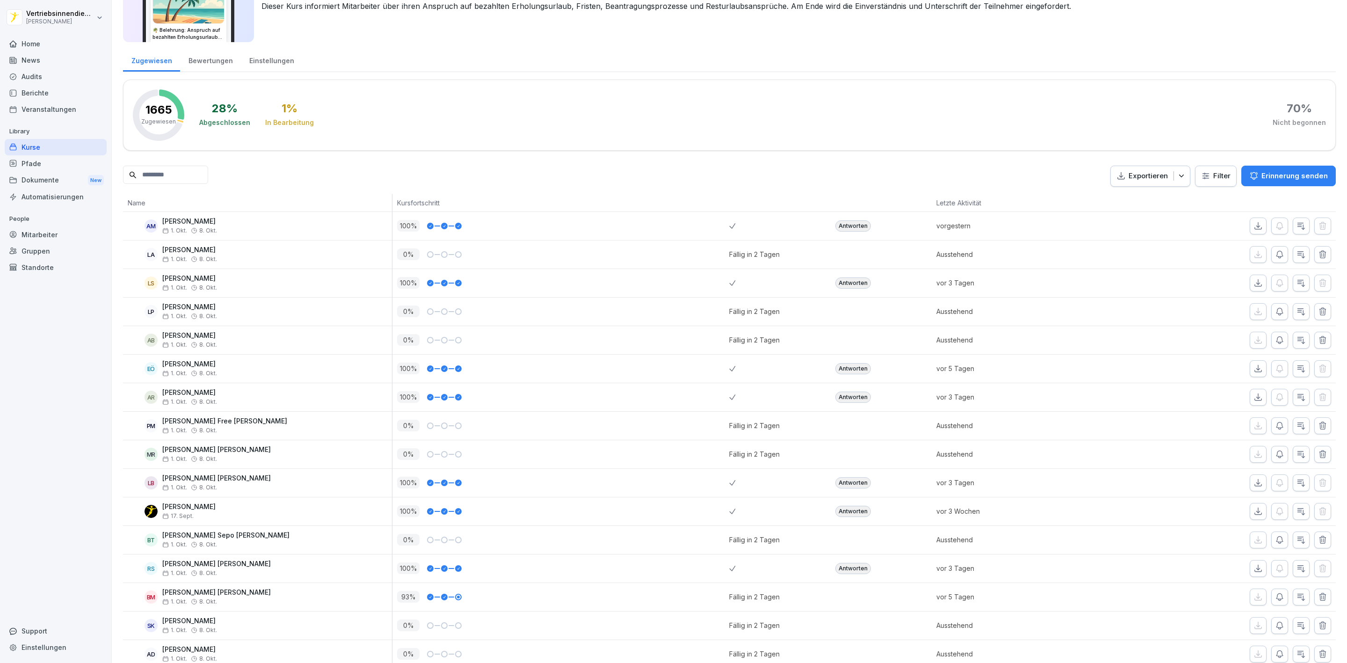
click at [1309, 174] on p "Erinnerung senden" at bounding box center [1295, 176] width 66 height 10
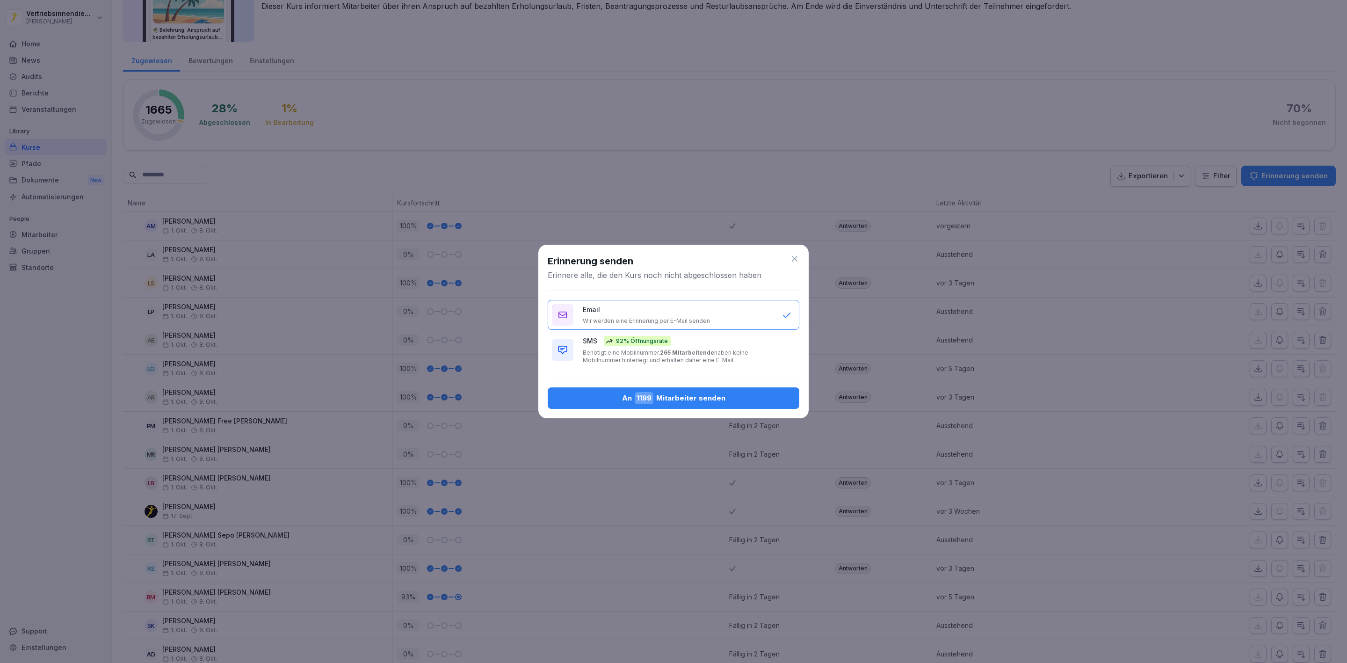
drag, startPoint x: 697, startPoint y: 350, endPoint x: 701, endPoint y: 387, distance: 37.6
click at [699, 351] on b "265 Mitarbeitende" at bounding box center [687, 352] width 54 height 7
click at [704, 399] on div "An 1199 Mitarbeiter senden" at bounding box center [673, 398] width 237 height 12
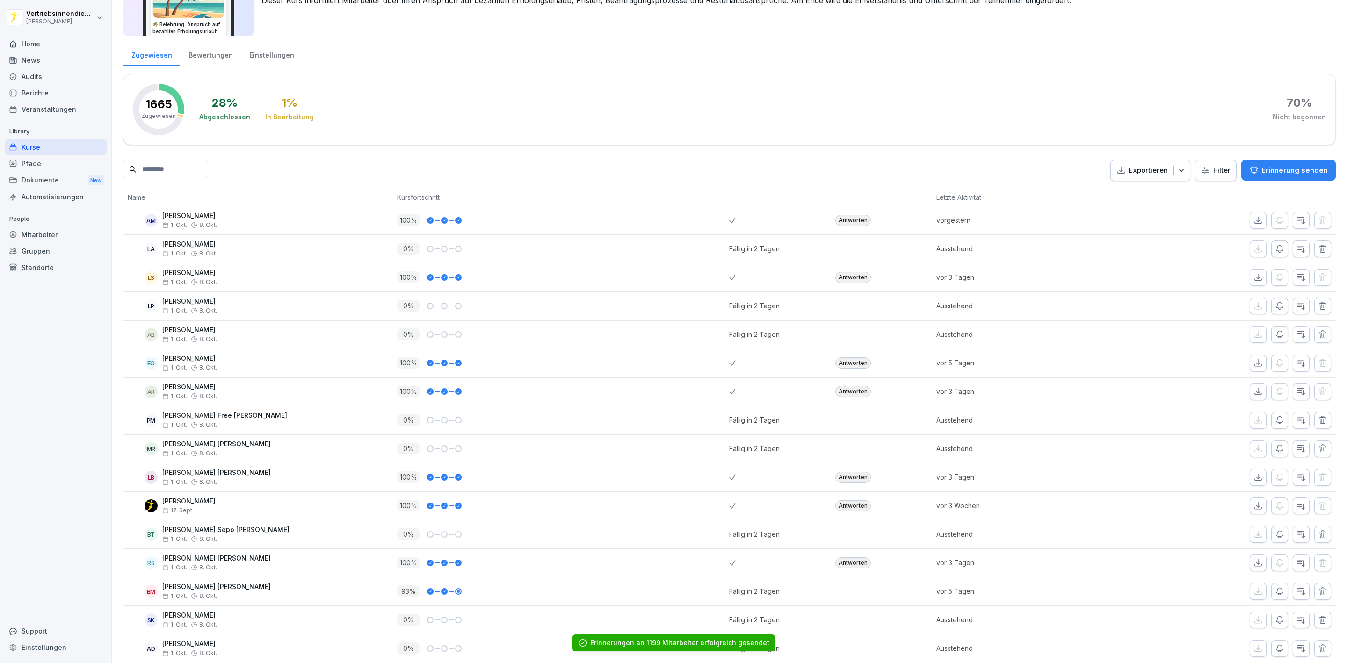
scroll to position [0, 0]
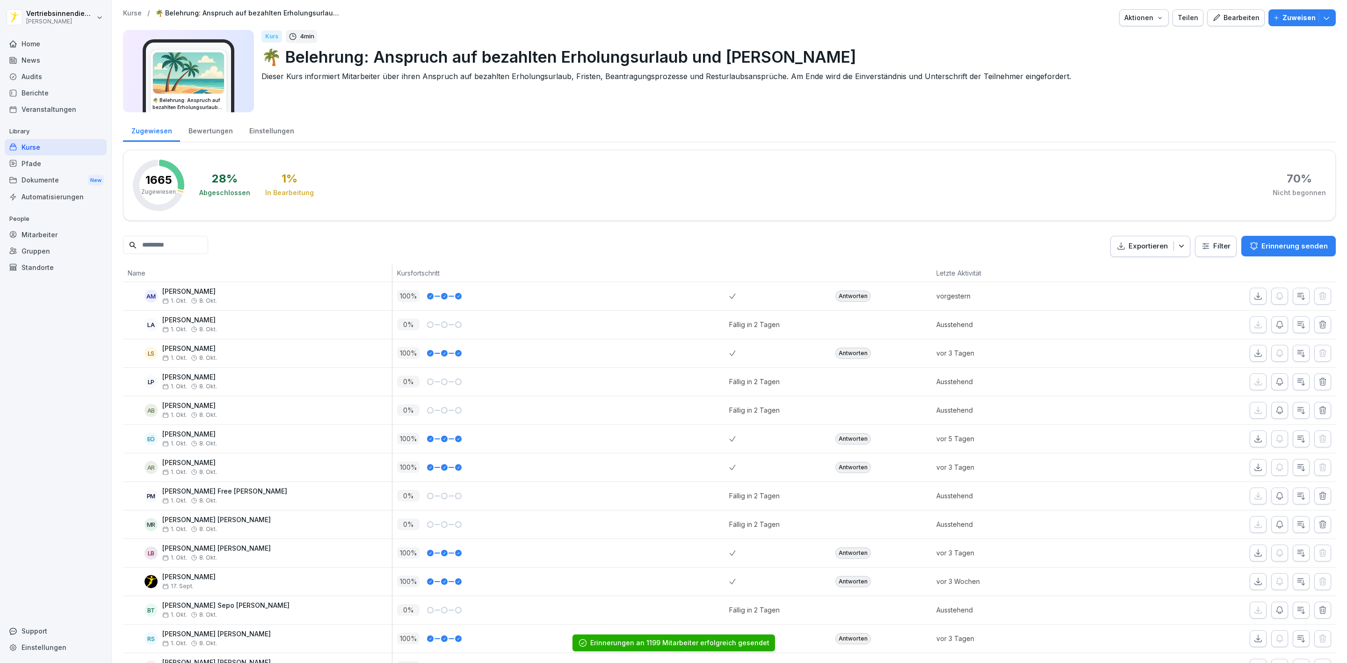
click at [1278, 243] on p "Erinnerung senden" at bounding box center [1295, 246] width 66 height 10
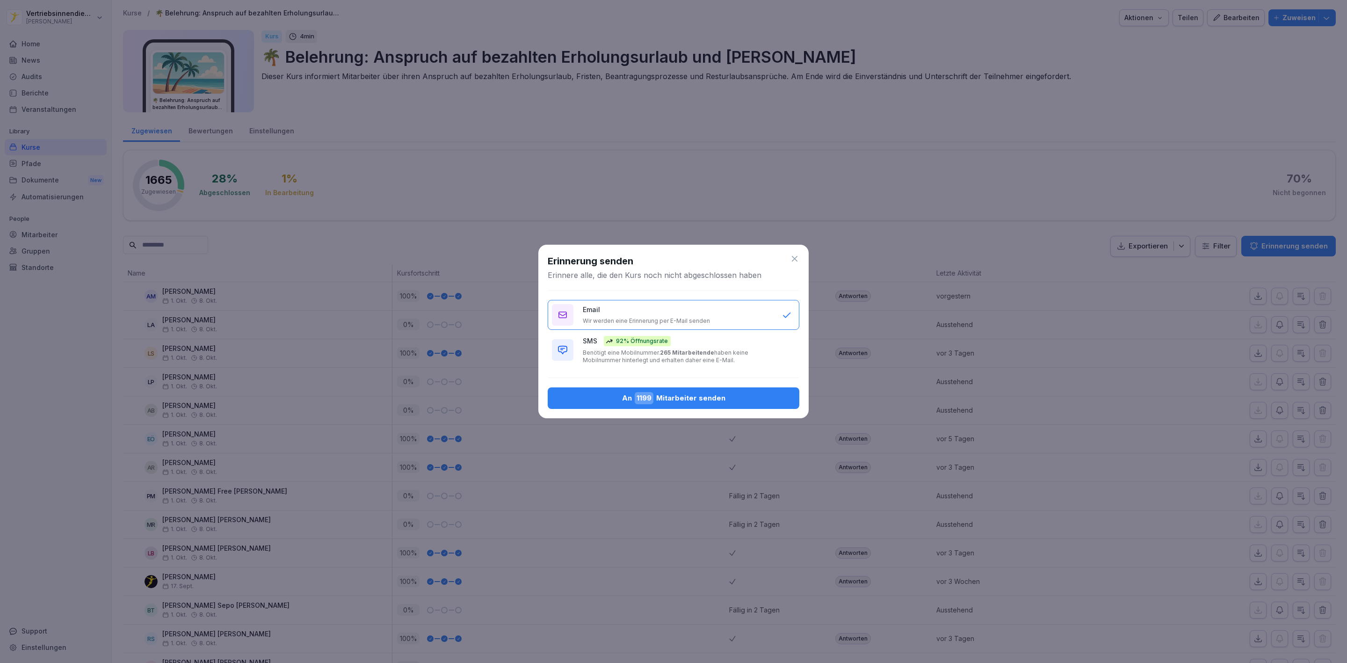
click at [791, 256] on icon at bounding box center [794, 258] width 9 height 9
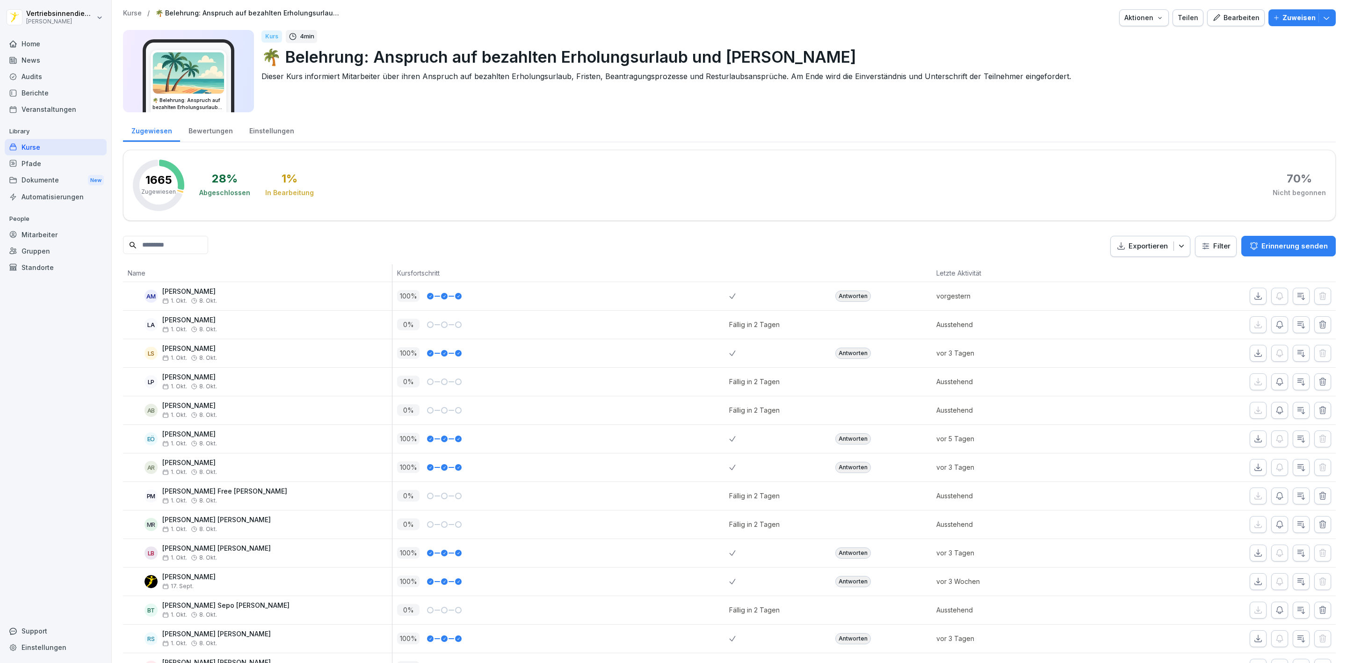
click at [31, 44] on div "Home" at bounding box center [56, 44] width 102 height 16
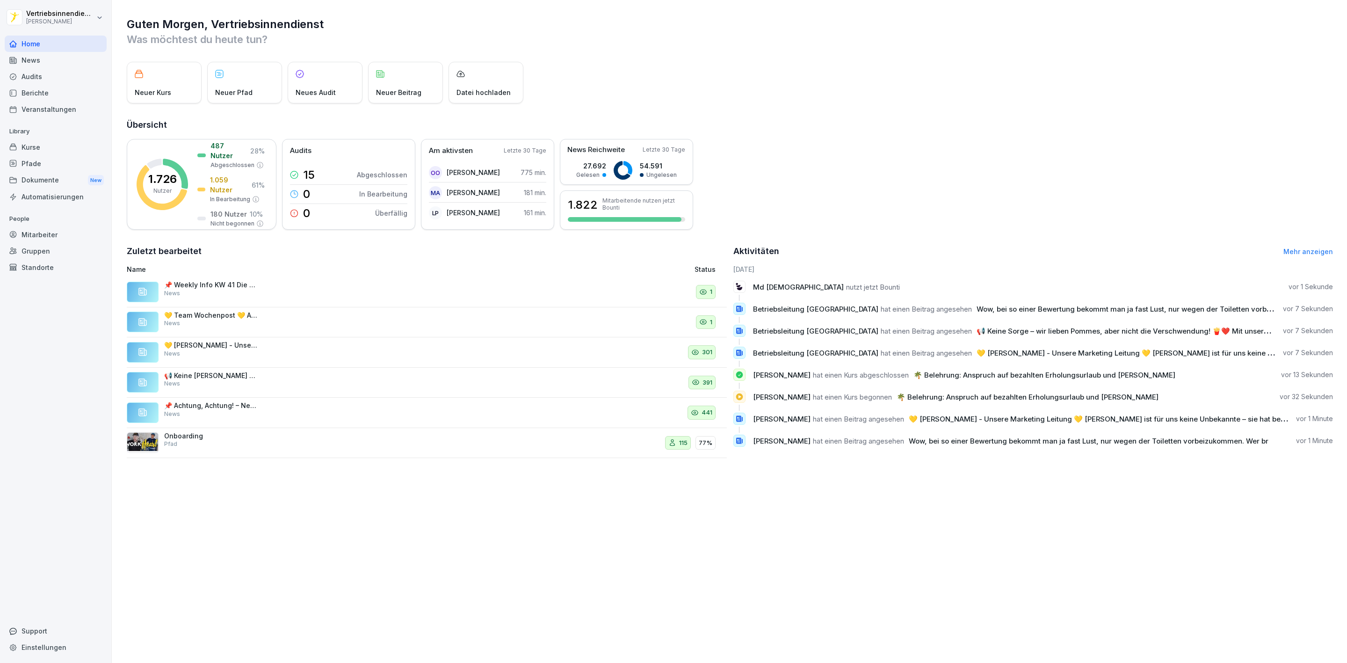
click at [787, 284] on span "Md [DEMOGRAPHIC_DATA]" at bounding box center [798, 287] width 91 height 9
click at [736, 290] on icon at bounding box center [739, 287] width 8 height 8
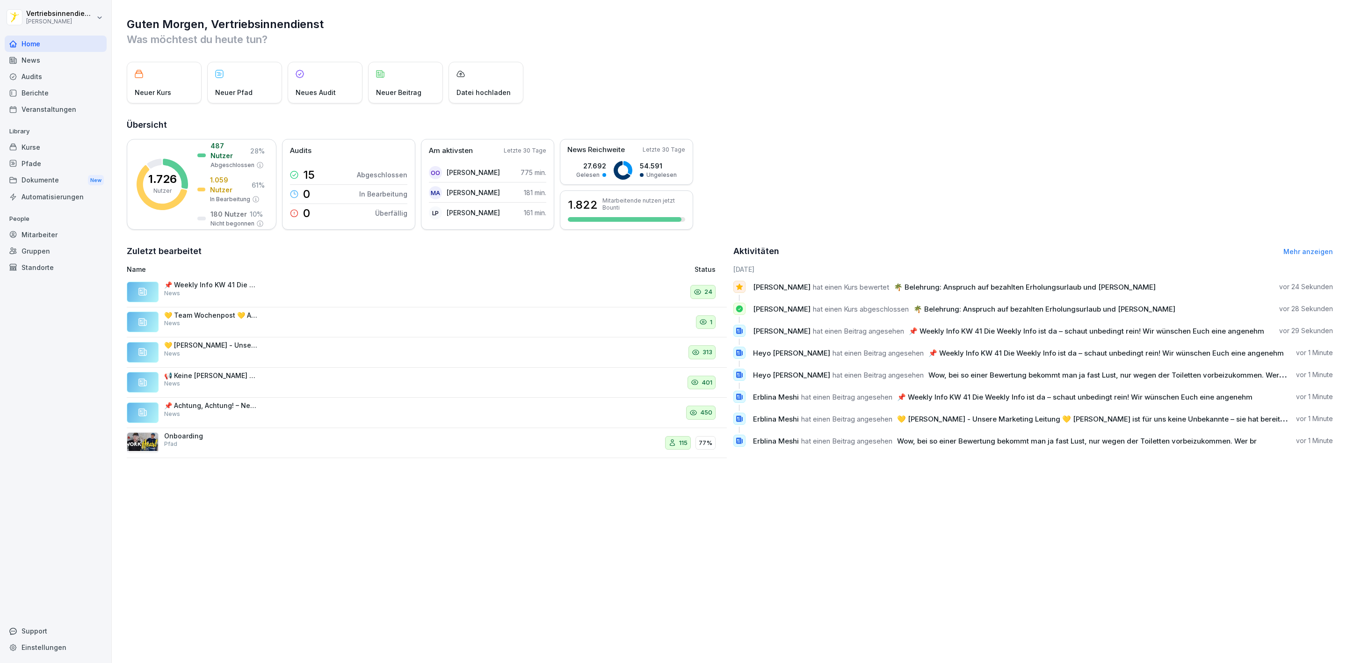
click at [51, 232] on div "Mitarbeiter" at bounding box center [56, 234] width 102 height 16
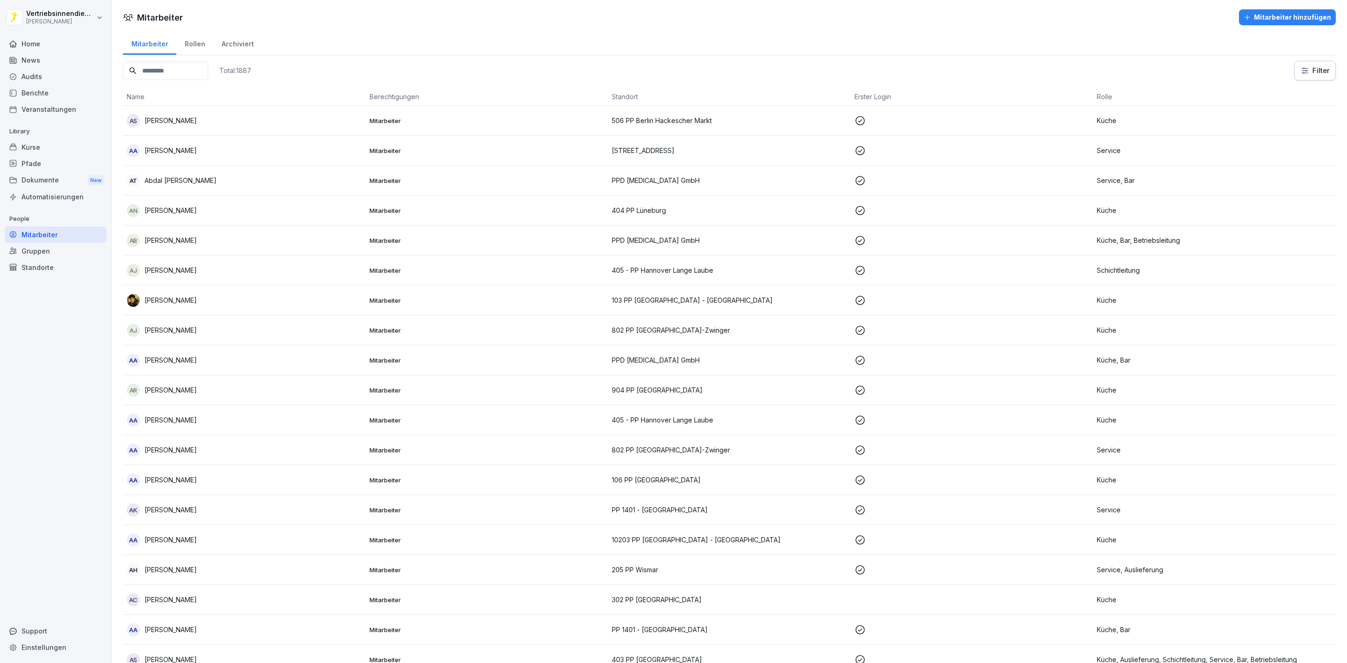
click at [147, 68] on input at bounding box center [165, 71] width 85 height 18
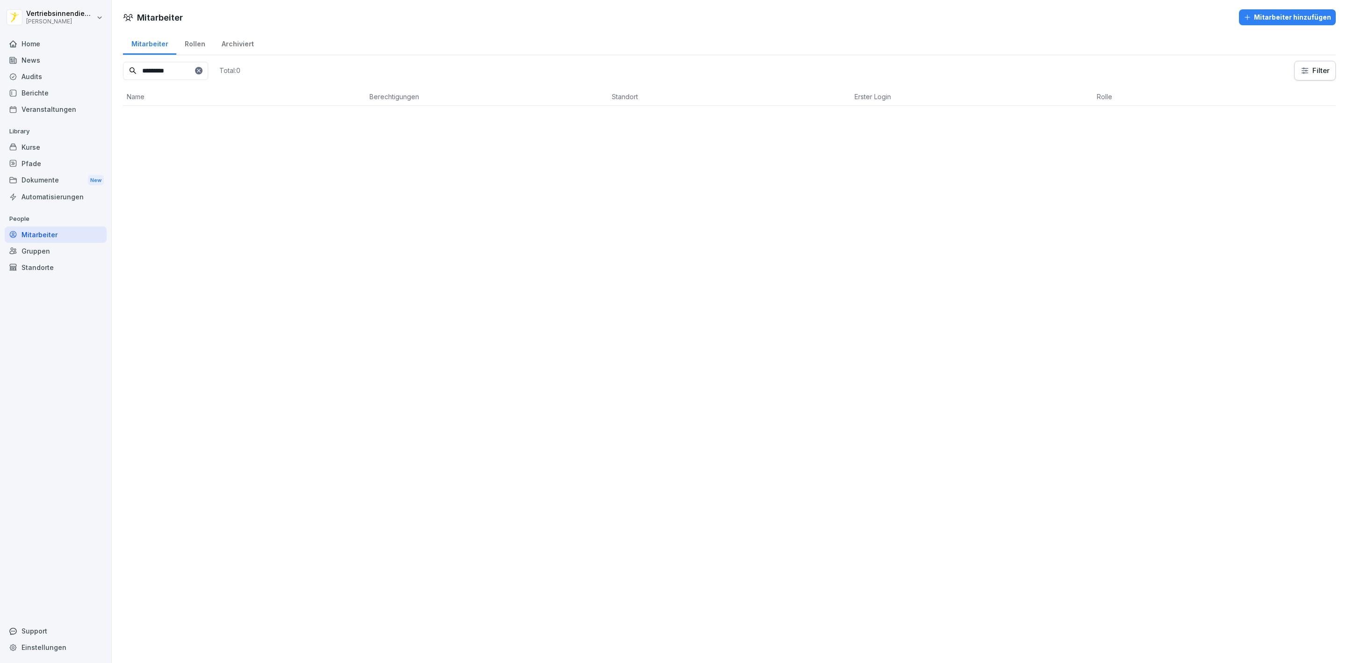
type input "*********"
click at [202, 69] on icon at bounding box center [199, 71] width 6 height 6
click at [158, 66] on input at bounding box center [165, 71] width 85 height 18
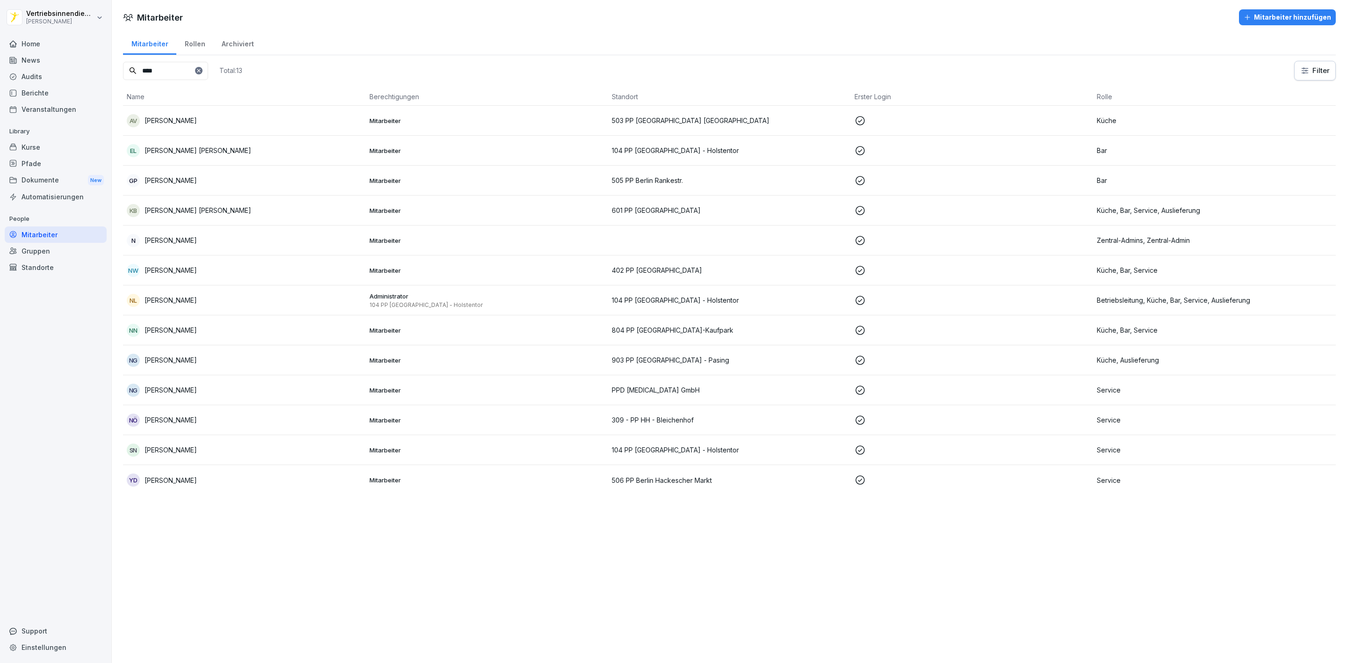
type input "****"
click at [197, 233] on td "N [PERSON_NAME]" at bounding box center [244, 240] width 243 height 30
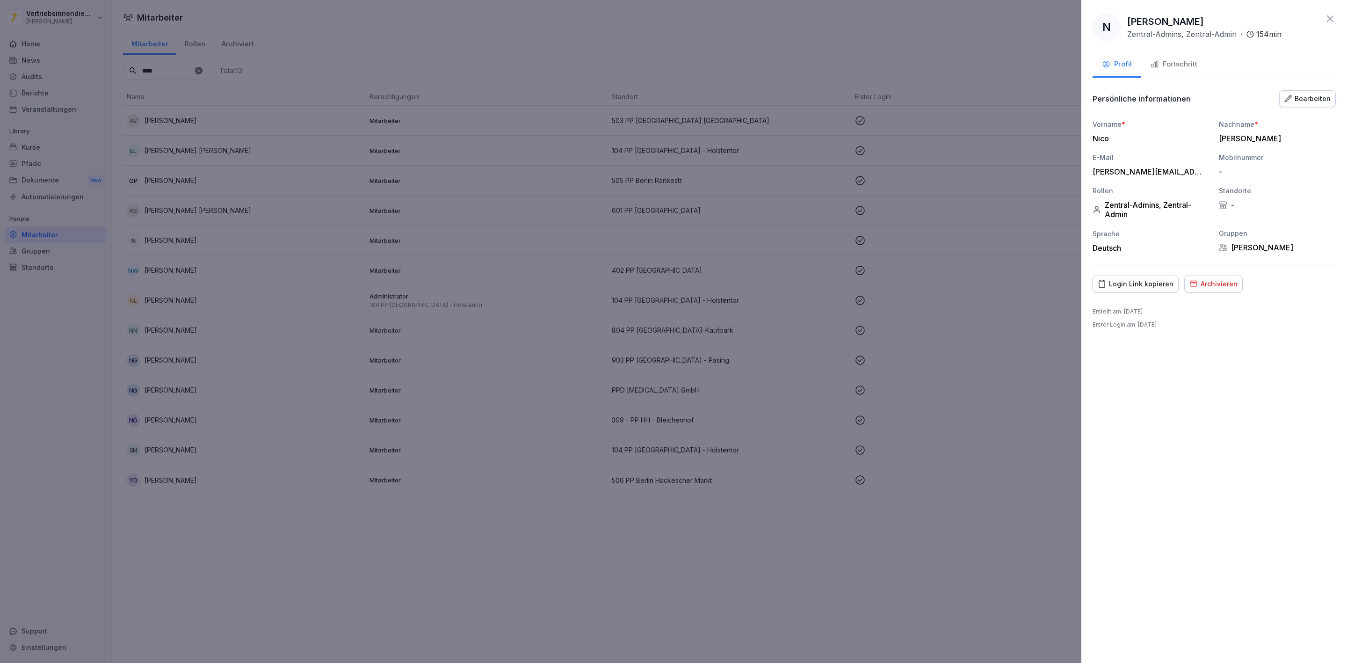
click at [475, 17] on div at bounding box center [673, 331] width 1347 height 663
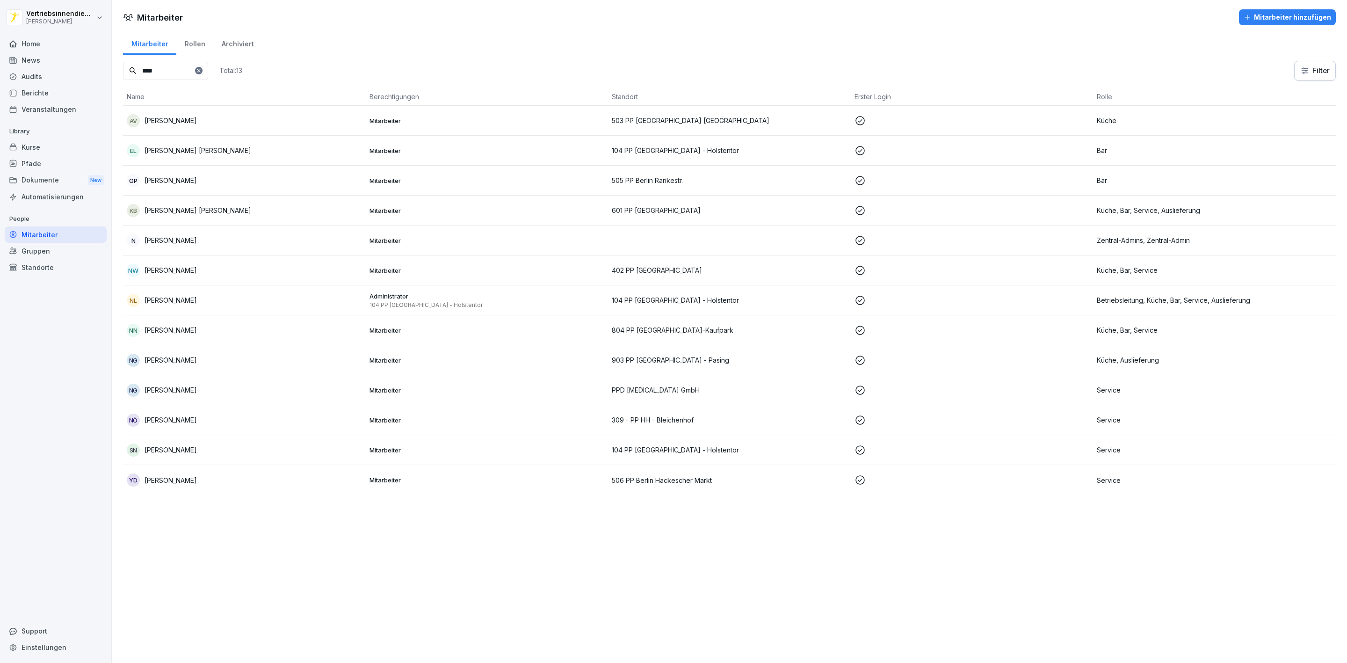
click at [1260, 15] on div "Mitarbeiter hinzufügen" at bounding box center [1287, 17] width 87 height 10
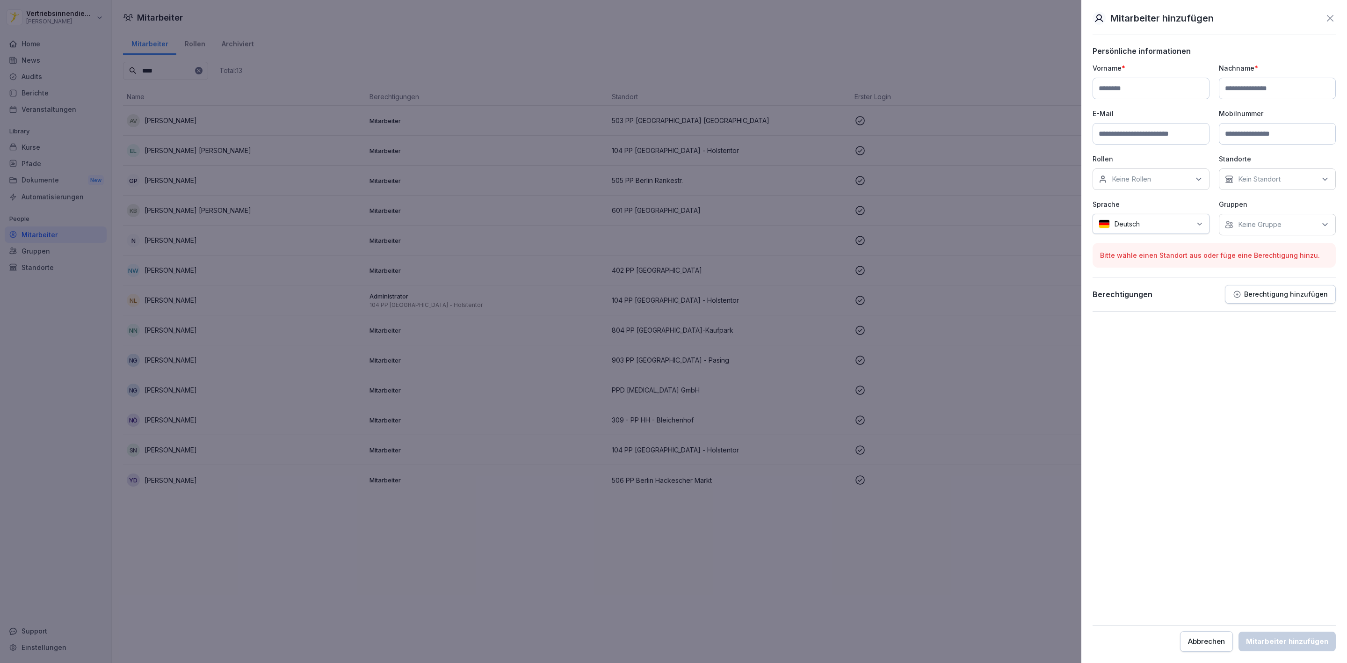
click at [1145, 133] on input at bounding box center [1151, 134] width 117 height 22
paste input "**********"
type input "**********"
click at [1139, 84] on input at bounding box center [1151, 89] width 117 height 22
type input "*"
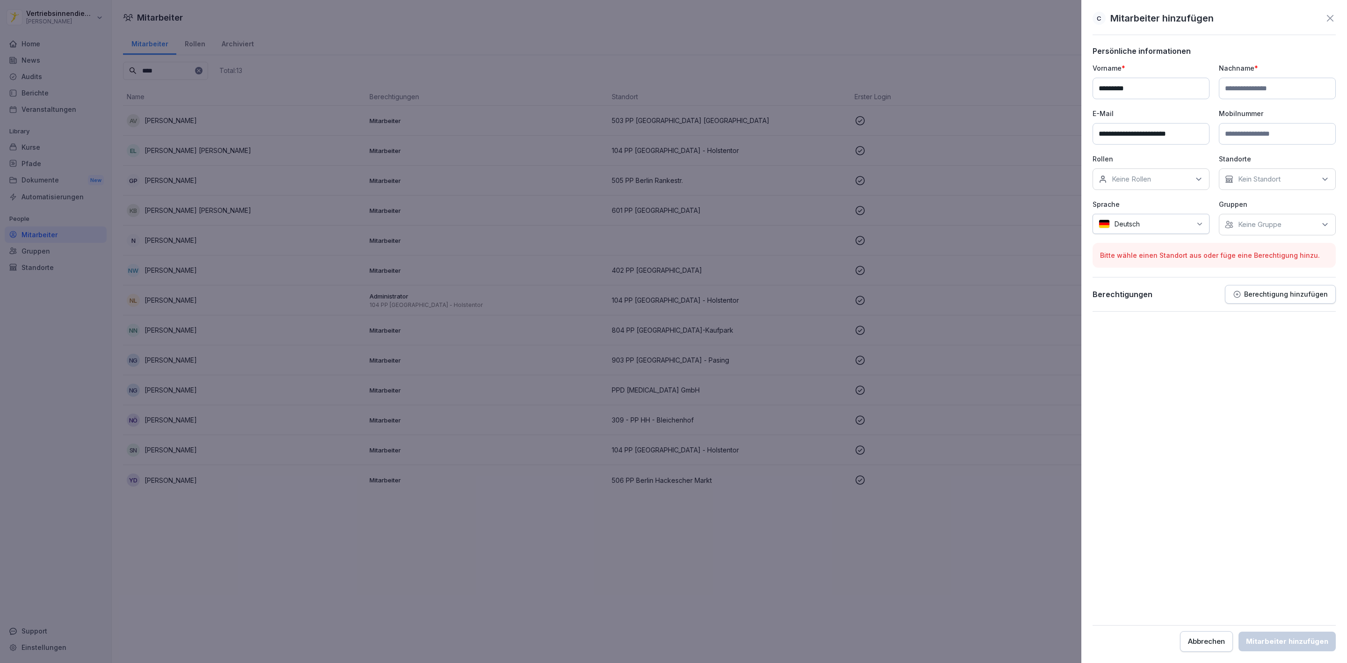
type input "********"
click at [1258, 87] on input at bounding box center [1277, 89] width 117 height 22
type input "*********"
click at [1148, 177] on p "Keine Rollen" at bounding box center [1131, 178] width 39 height 9
type input "*"
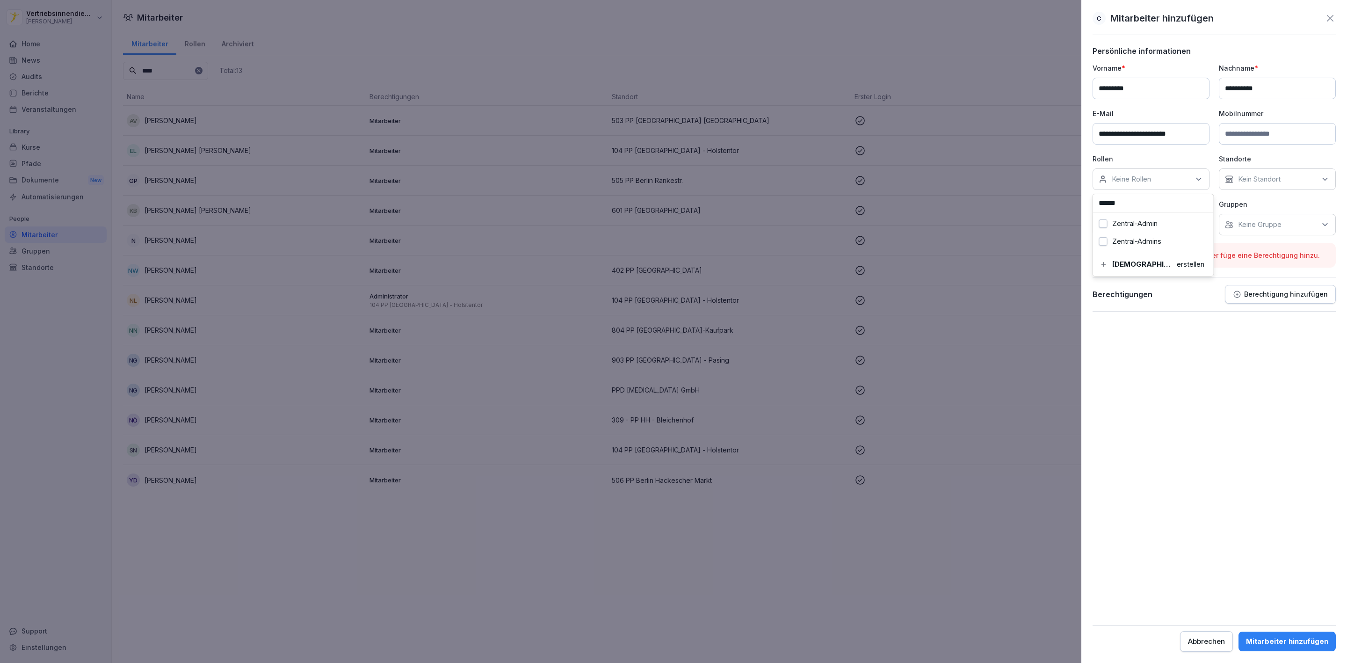
type input "******"
click at [1103, 222] on button "Zentral-Admin" at bounding box center [1103, 223] width 8 height 8
click at [1106, 239] on button "Zentral-Admins" at bounding box center [1103, 241] width 8 height 8
drag, startPoint x: 1242, startPoint y: 384, endPoint x: 1239, endPoint y: 393, distance: 10.2
click at [1243, 385] on form "**********" at bounding box center [1214, 348] width 243 height 605
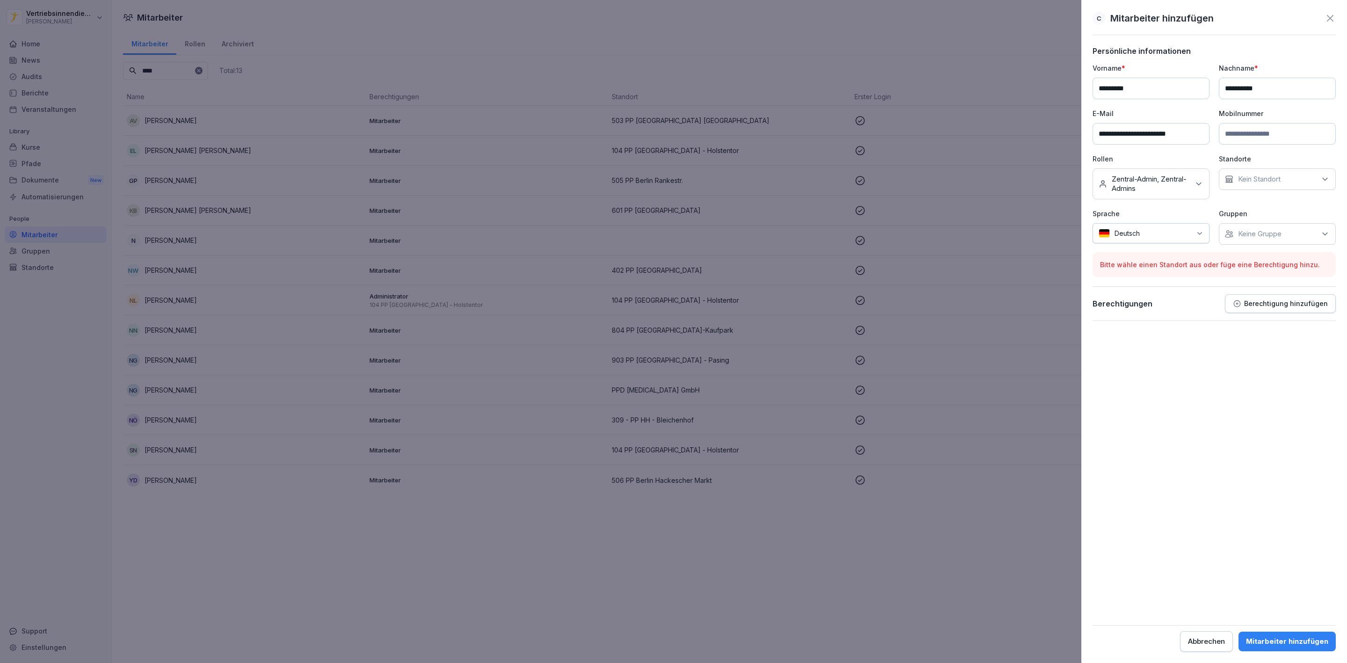
click at [1238, 233] on p "Keine Gruppe" at bounding box center [1260, 233] width 44 height 9
click at [1257, 279] on label "[PERSON_NAME]" at bounding box center [1268, 279] width 58 height 8
click at [1300, 640] on div "Mitarbeiter hinzufügen" at bounding box center [1287, 641] width 82 height 10
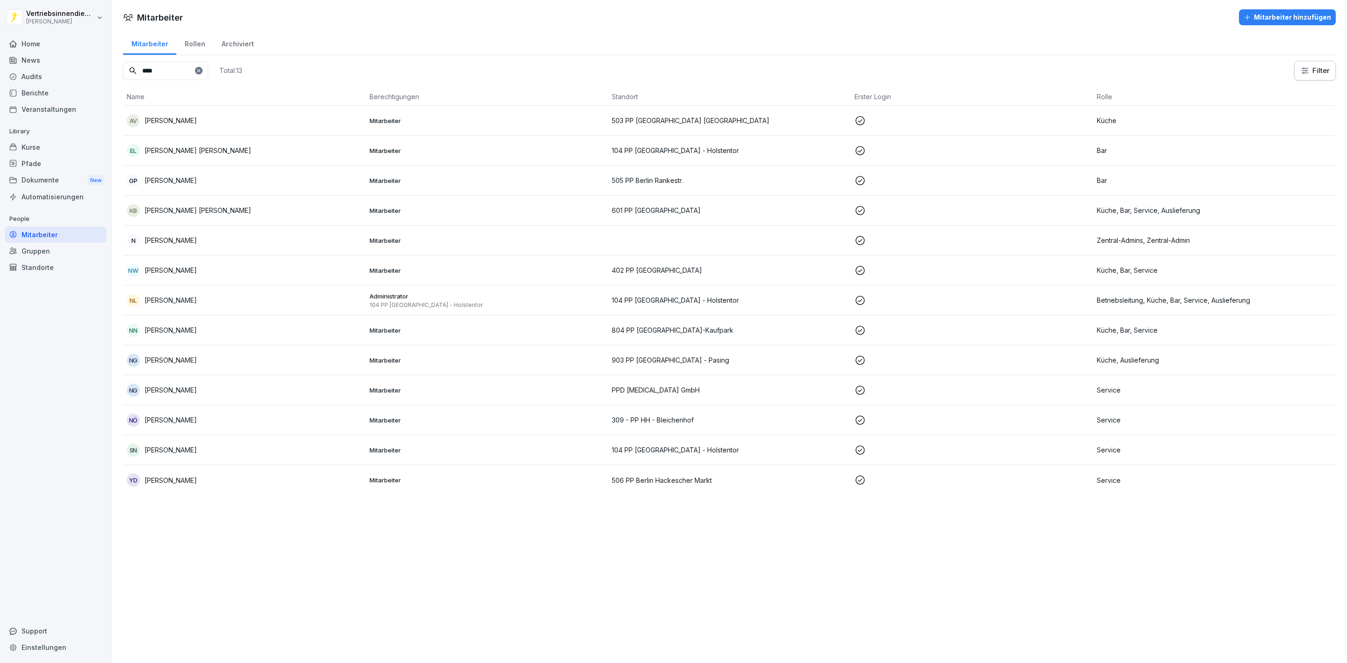
click at [202, 69] on icon at bounding box center [199, 71] width 6 height 6
click at [153, 73] on input at bounding box center [165, 71] width 85 height 18
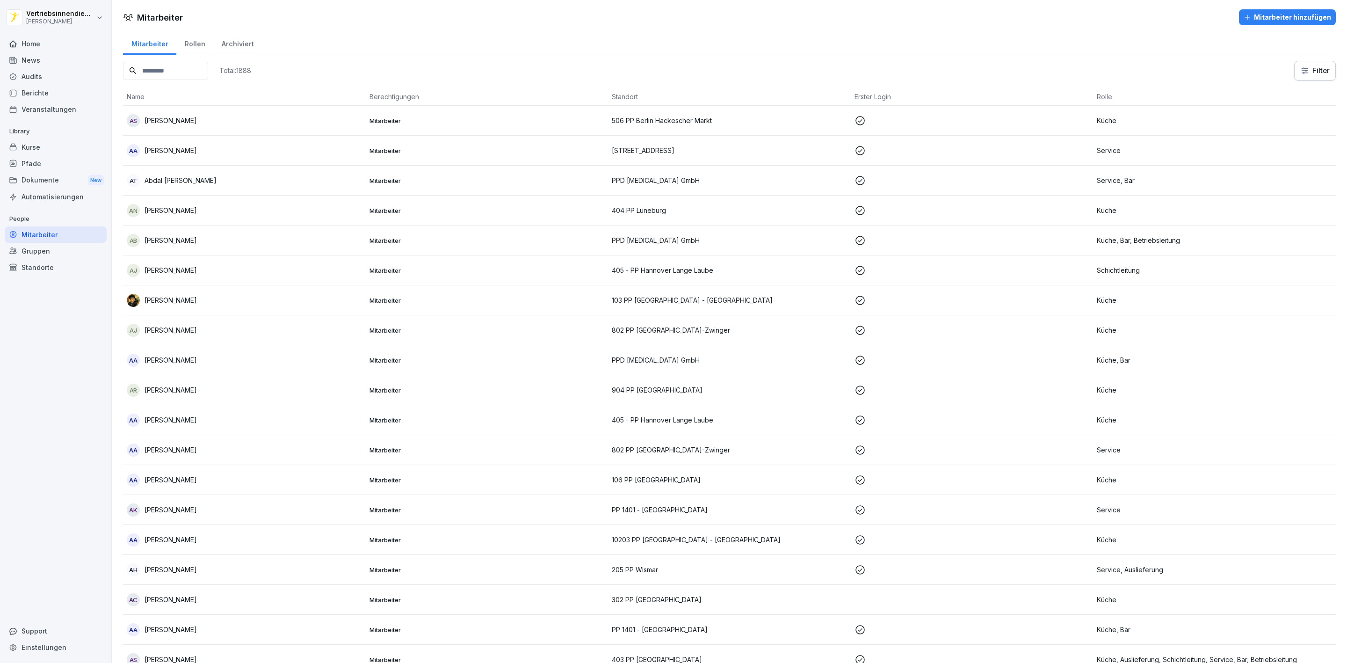
click at [167, 73] on input at bounding box center [165, 71] width 85 height 18
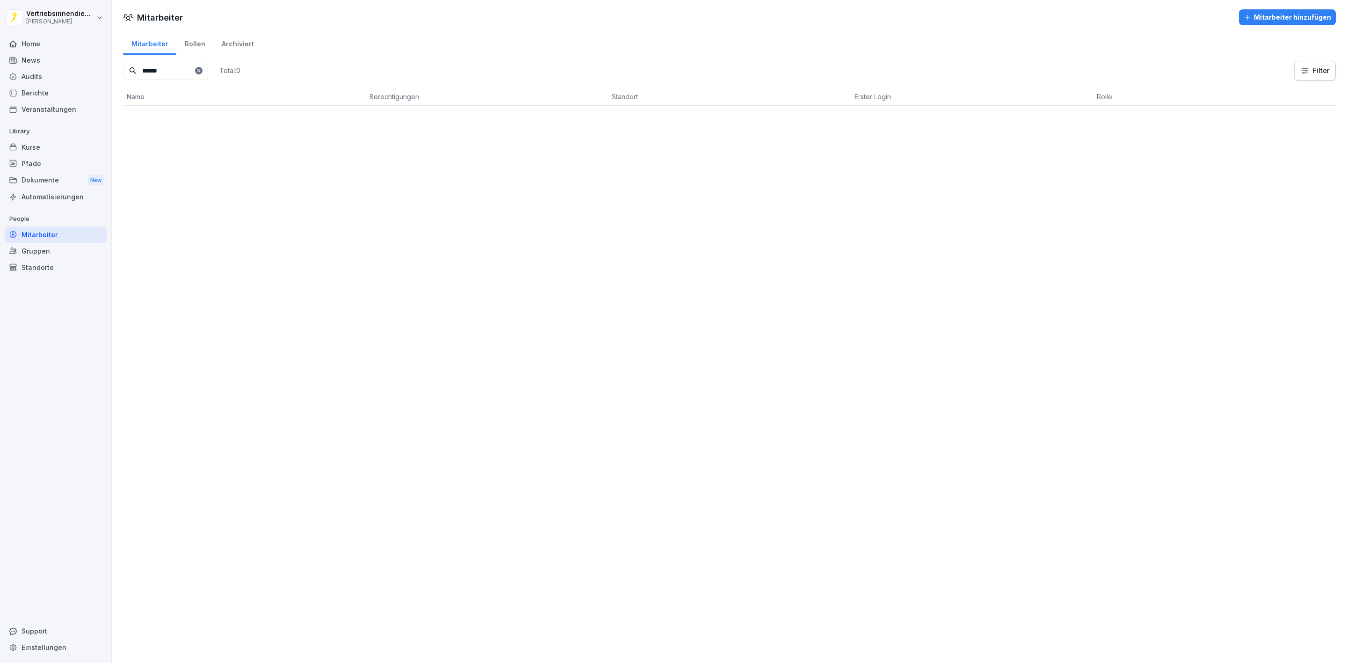
click at [316, 396] on div "Mitarbeiter Mitarbeiter hinzufügen Mitarbeiter Rollen Archiviert ****** Total: …" at bounding box center [729, 331] width 1235 height 663
click at [191, 71] on input "******" at bounding box center [165, 71] width 85 height 18
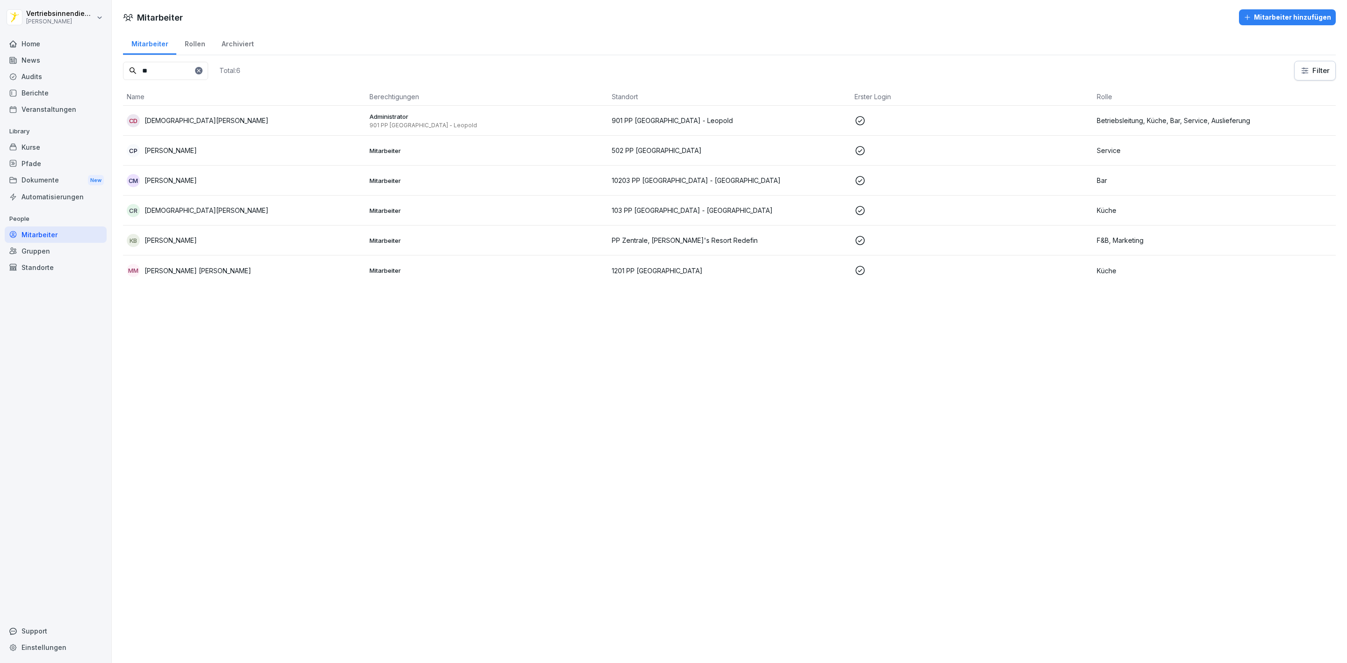
type input "*"
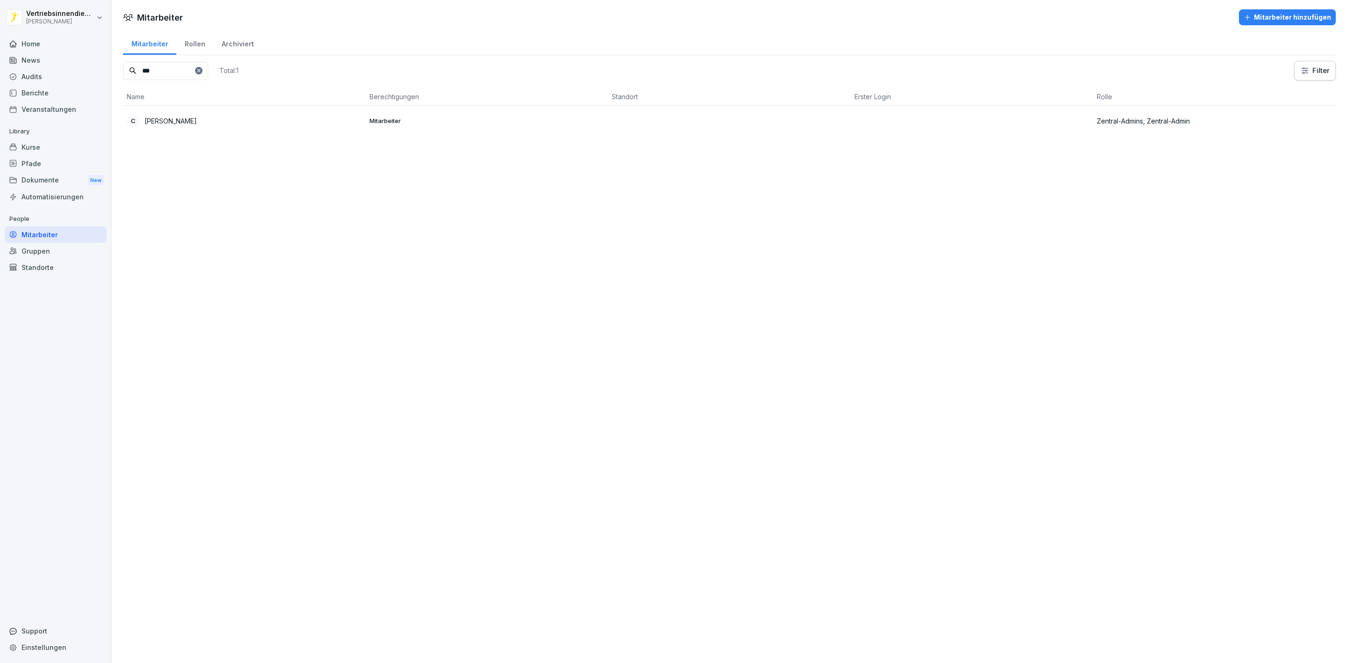
type input "***"
click at [267, 118] on div "C Christan Boedecker" at bounding box center [244, 120] width 235 height 13
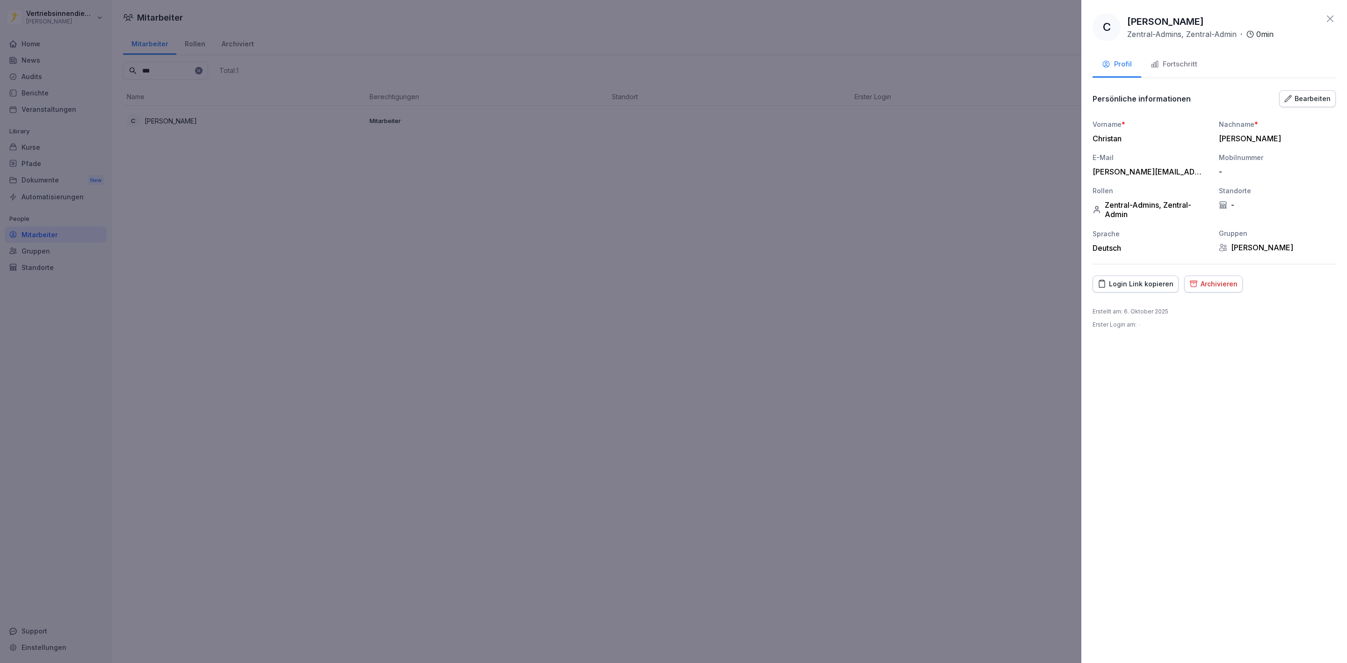
drag, startPoint x: 704, startPoint y: 267, endPoint x: 493, endPoint y: 190, distance: 224.1
click at [706, 261] on div at bounding box center [673, 331] width 1347 height 663
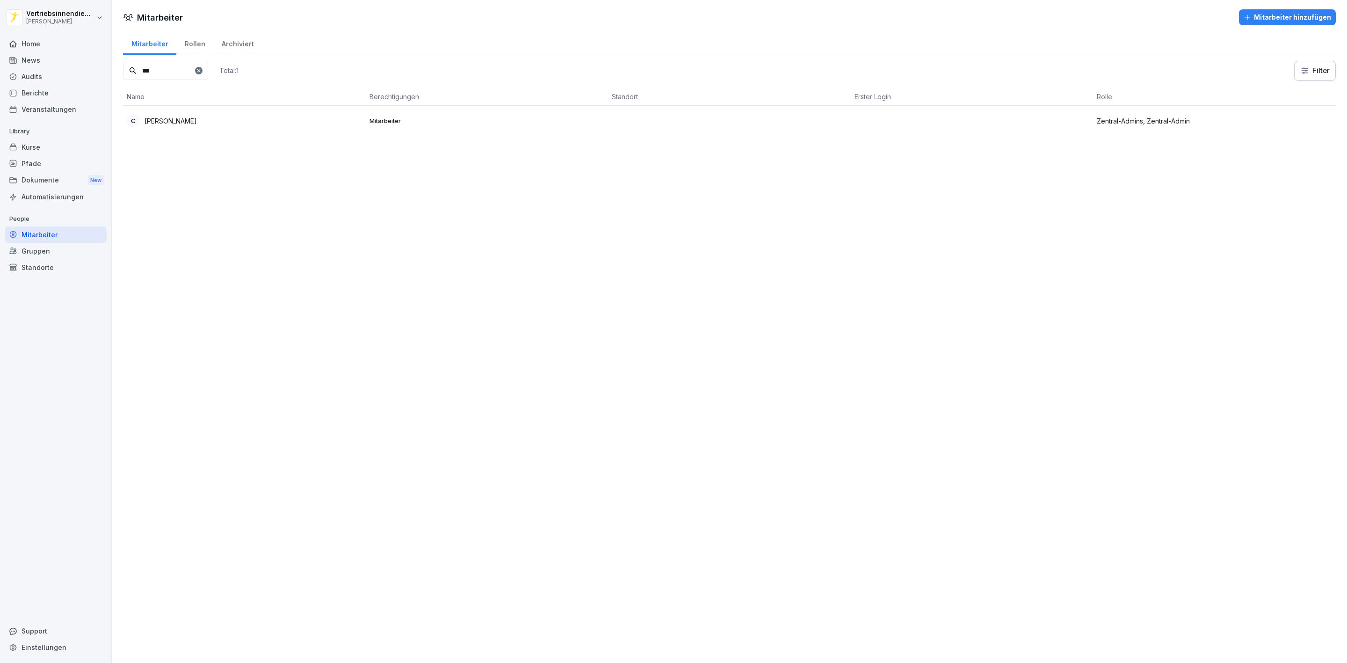
click at [22, 44] on div "Home" at bounding box center [56, 44] width 102 height 16
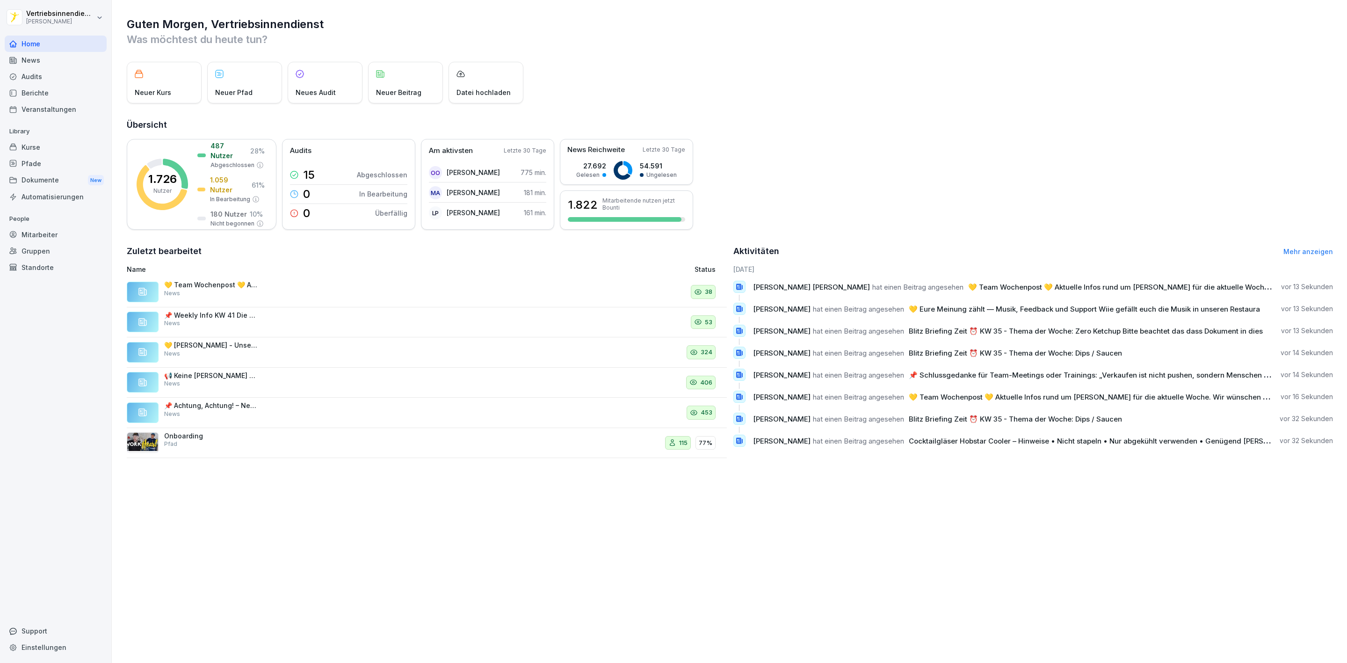
click at [38, 58] on div "News" at bounding box center [56, 60] width 102 height 16
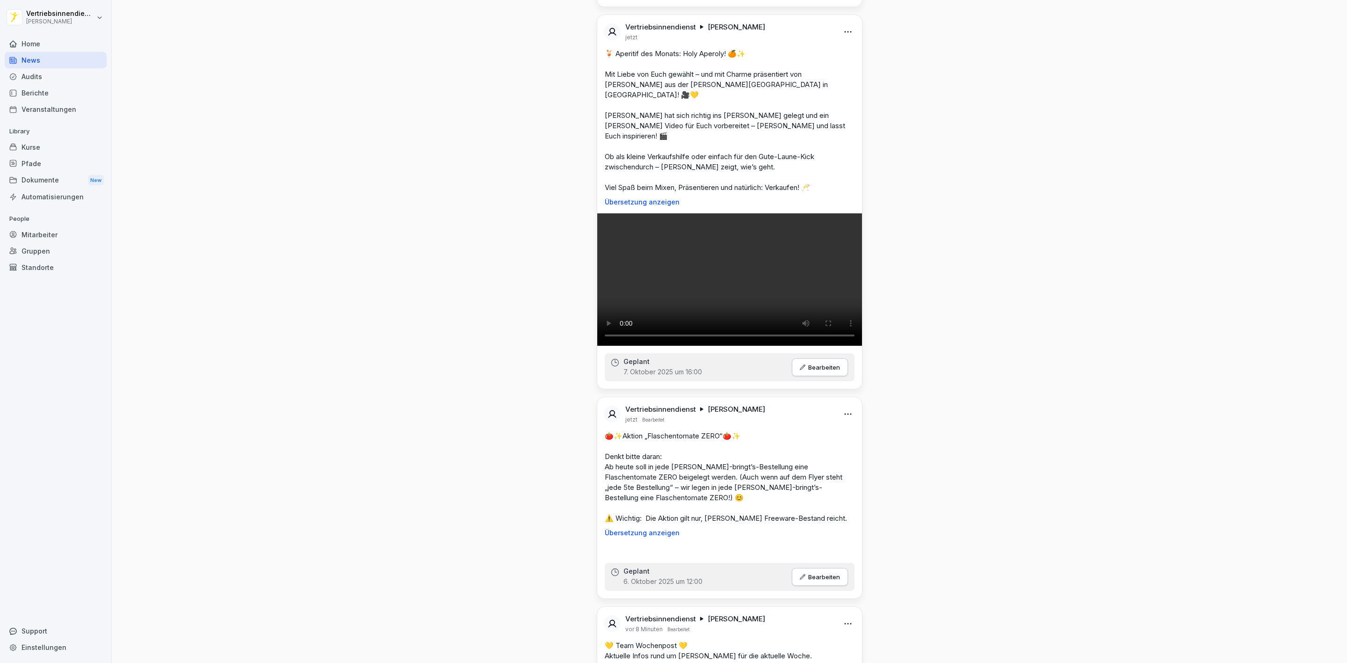
scroll to position [491, 0]
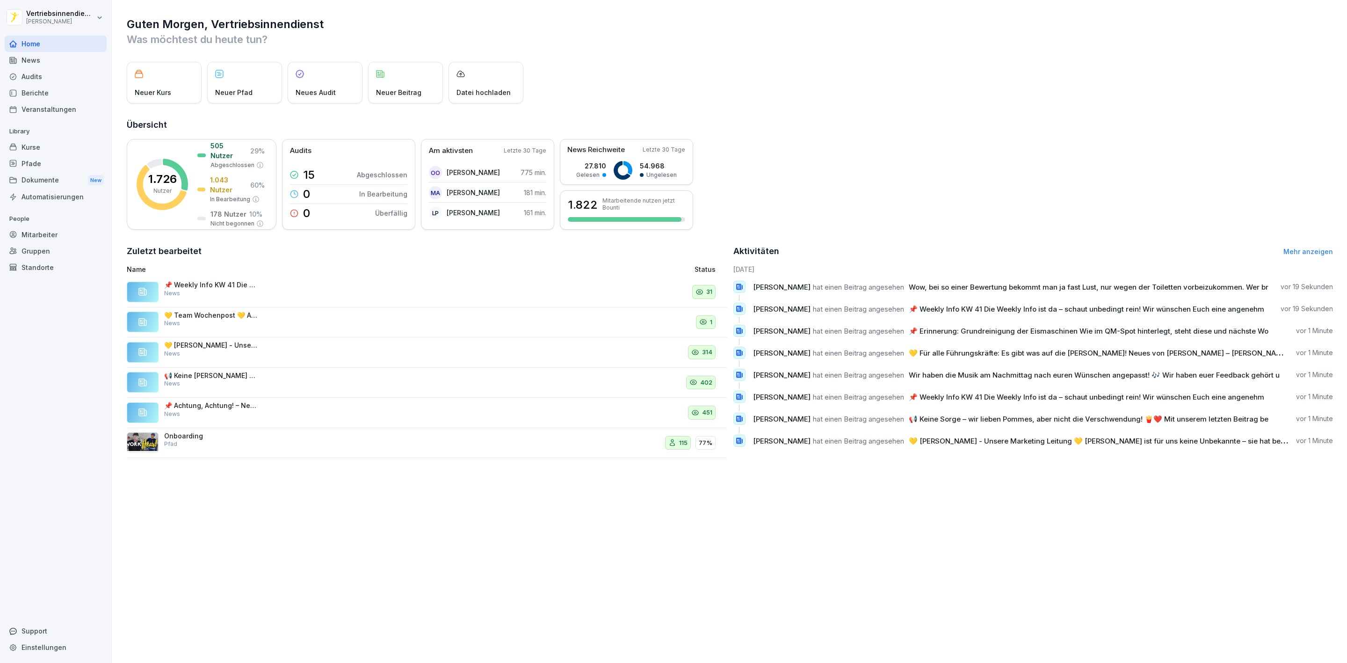
click at [53, 227] on div "Mitarbeiter" at bounding box center [56, 234] width 102 height 16
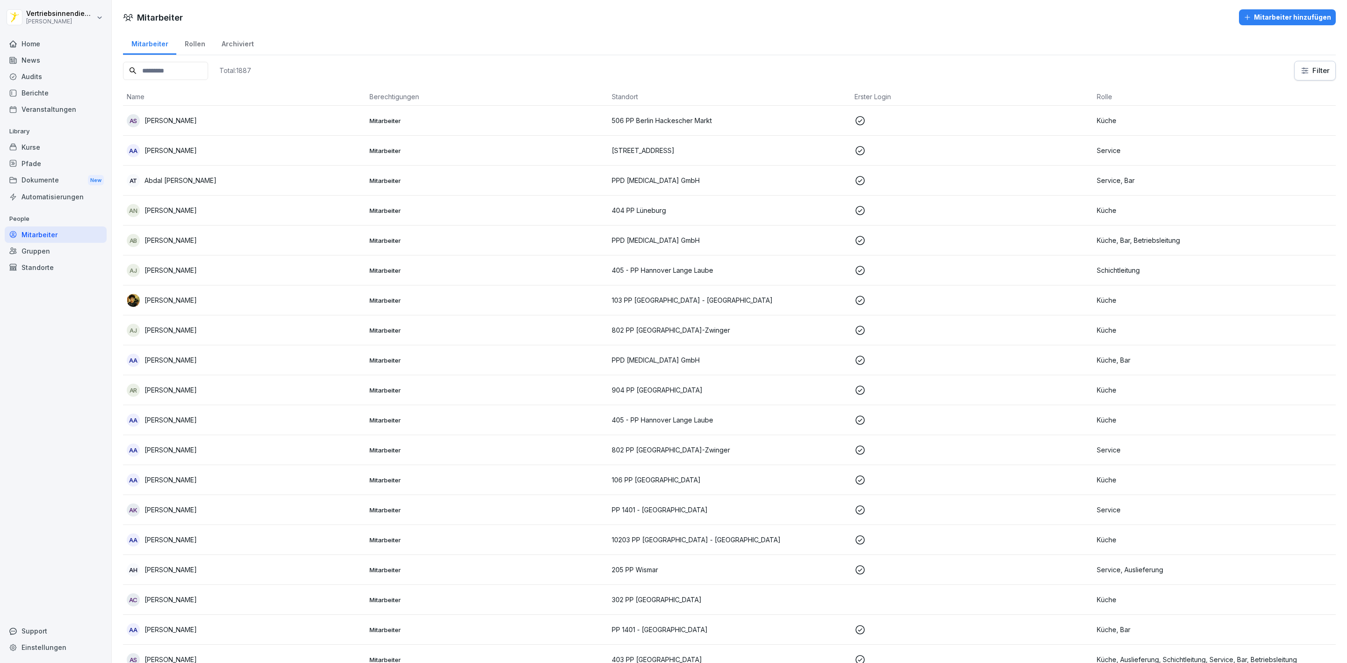
click at [172, 78] on input at bounding box center [165, 71] width 85 height 18
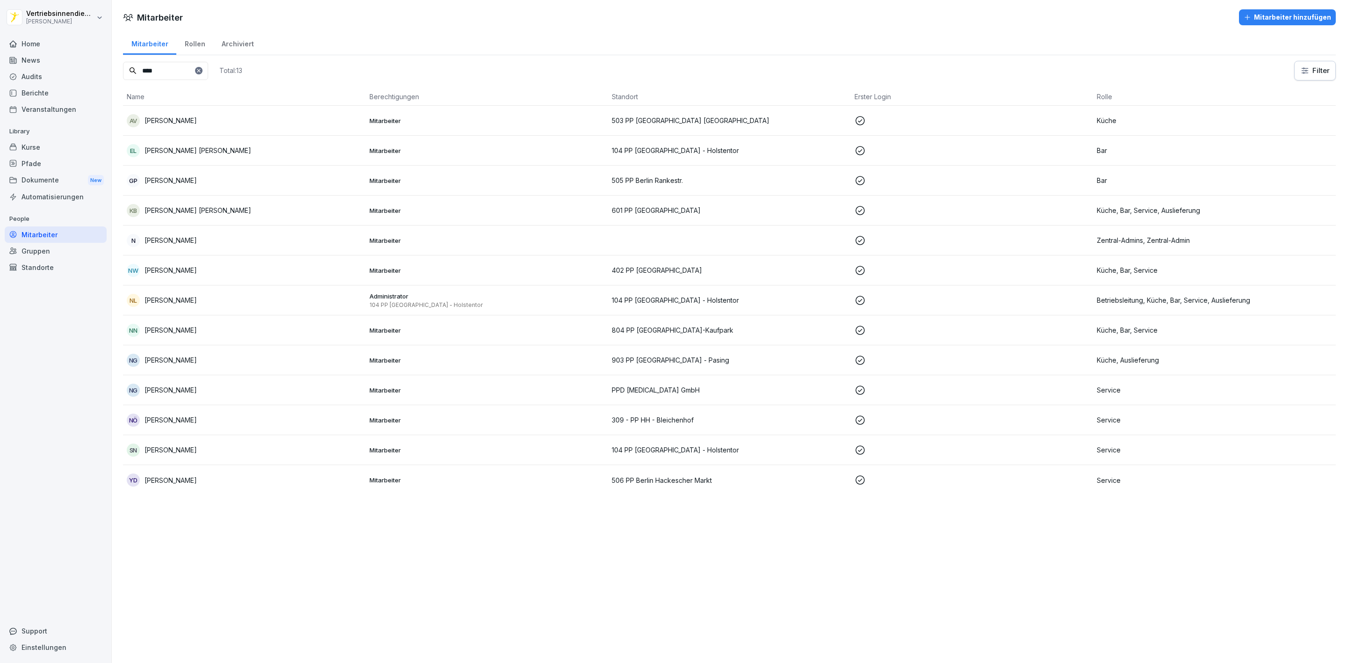
type input "****"
click at [186, 237] on div "N [PERSON_NAME]" at bounding box center [244, 240] width 235 height 13
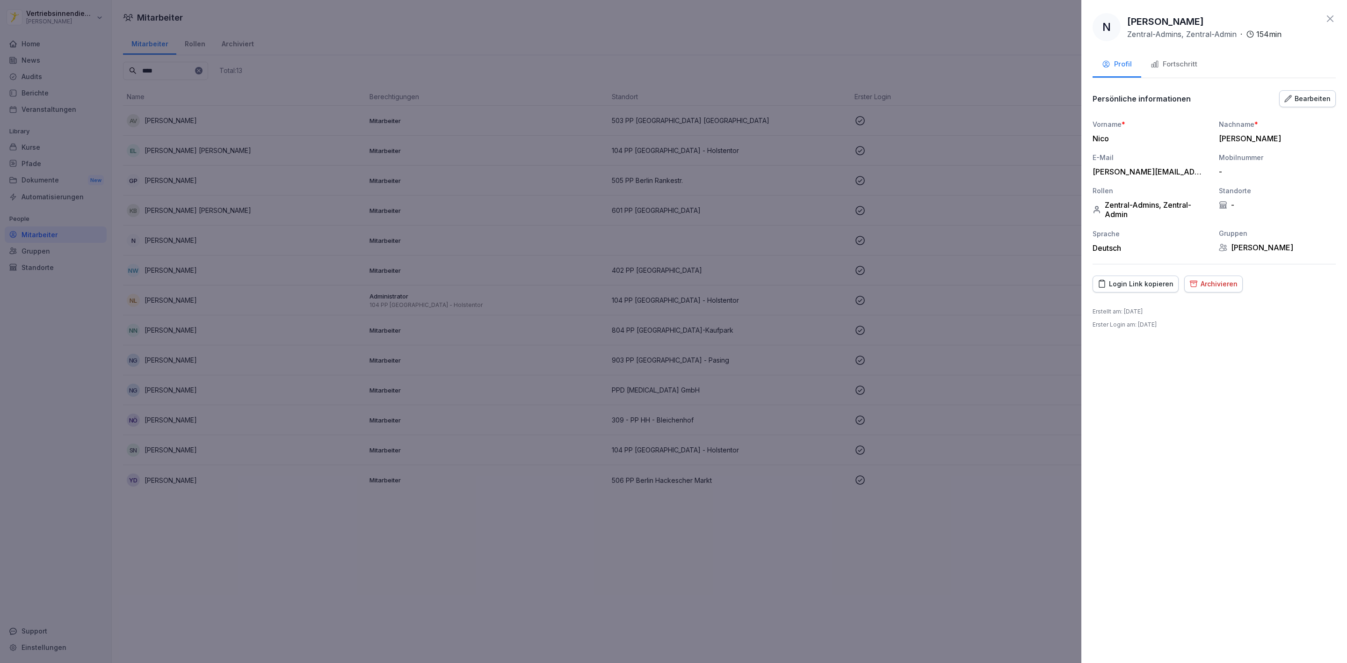
drag, startPoint x: 31, startPoint y: 58, endPoint x: 42, endPoint y: 59, distance: 11.3
click at [31, 59] on div at bounding box center [673, 331] width 1347 height 663
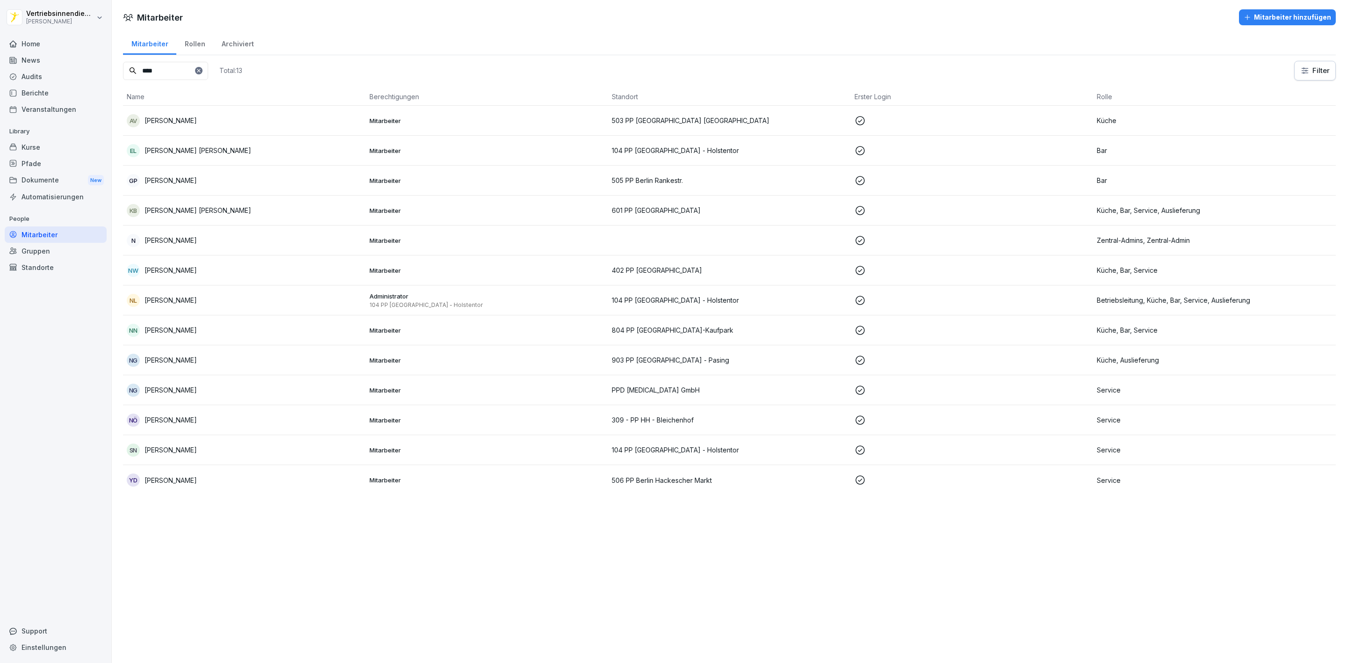
click at [237, 233] on td "N [PERSON_NAME]" at bounding box center [244, 240] width 243 height 30
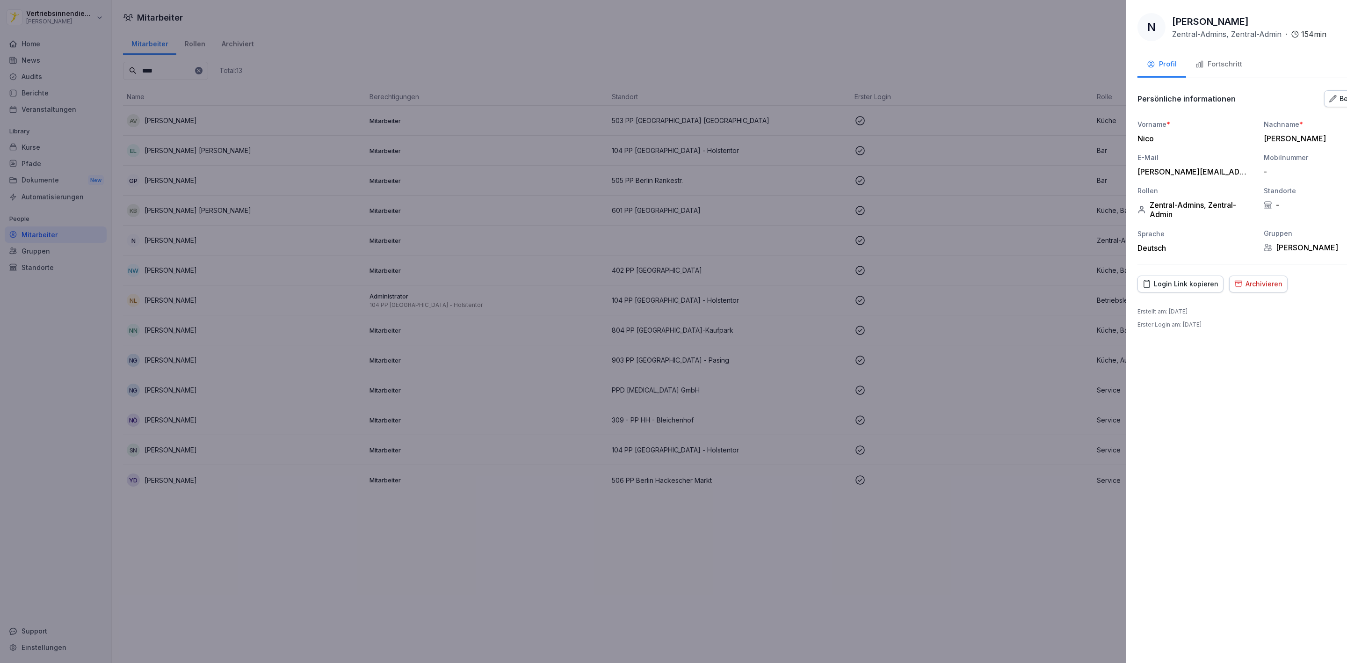
click at [843, 414] on div at bounding box center [673, 331] width 1347 height 663
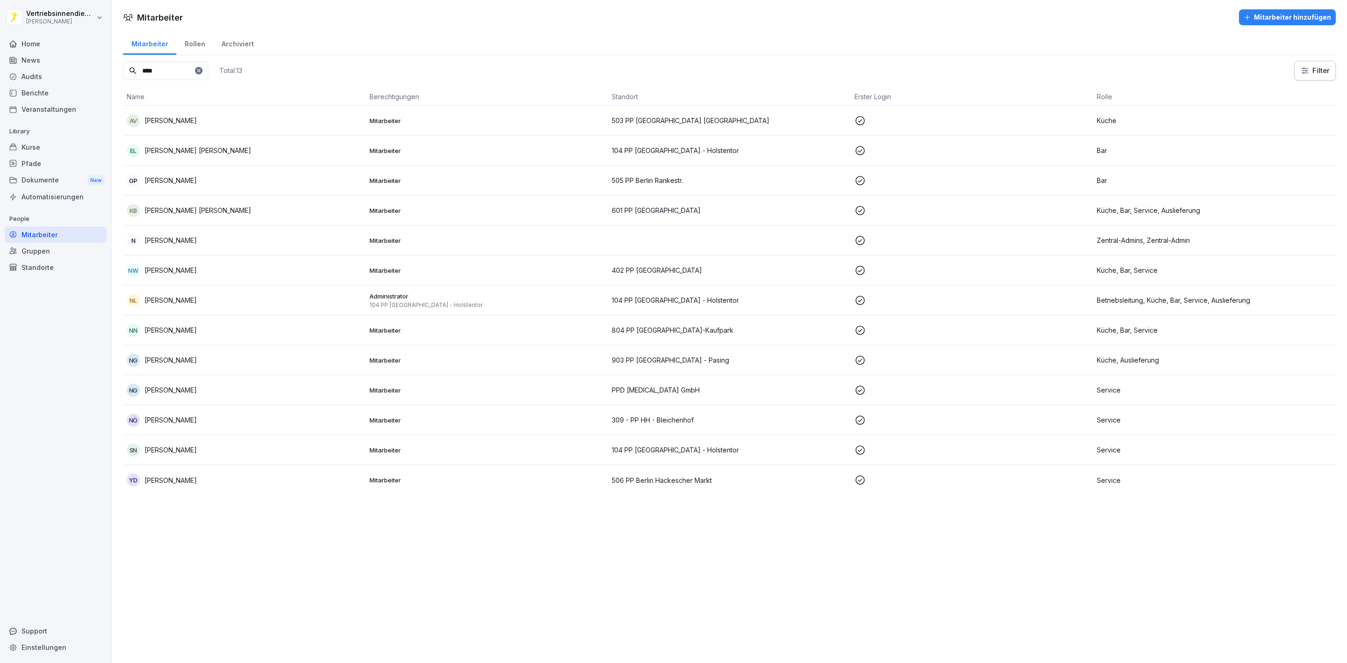
click at [62, 52] on div "News" at bounding box center [56, 60] width 102 height 16
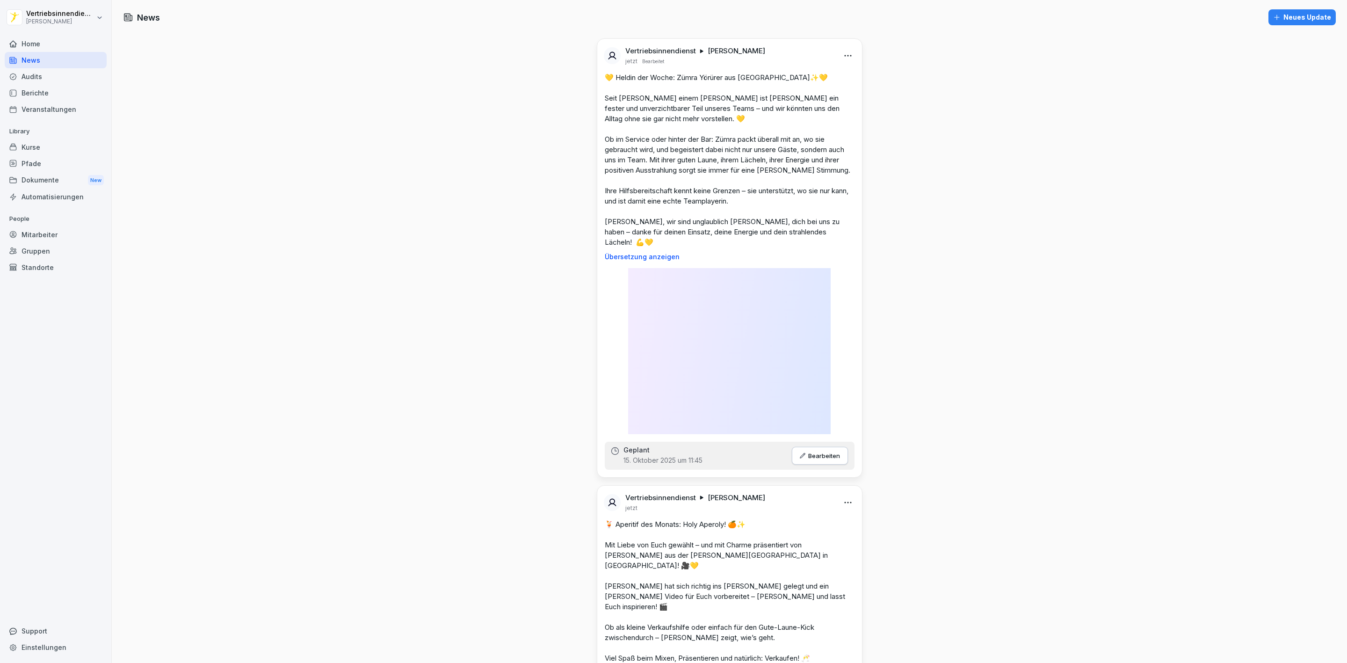
click at [56, 42] on div "Home" at bounding box center [56, 44] width 102 height 16
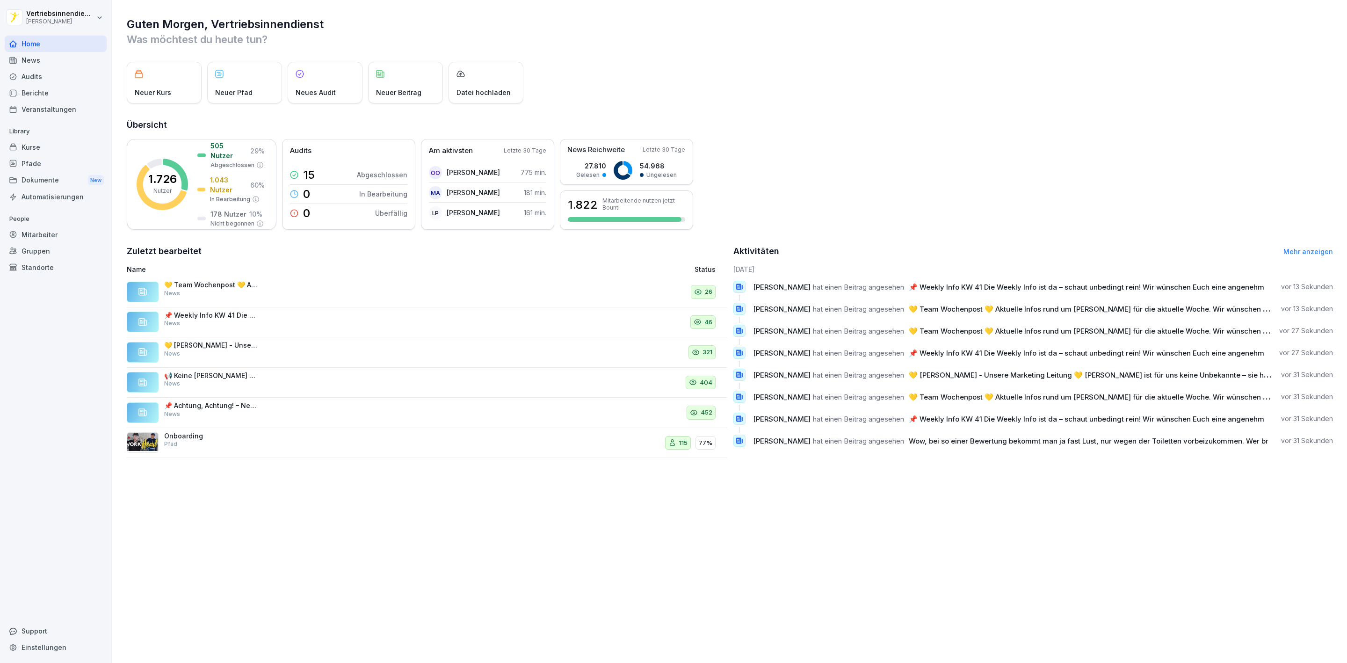
click at [38, 60] on div "News" at bounding box center [56, 60] width 102 height 16
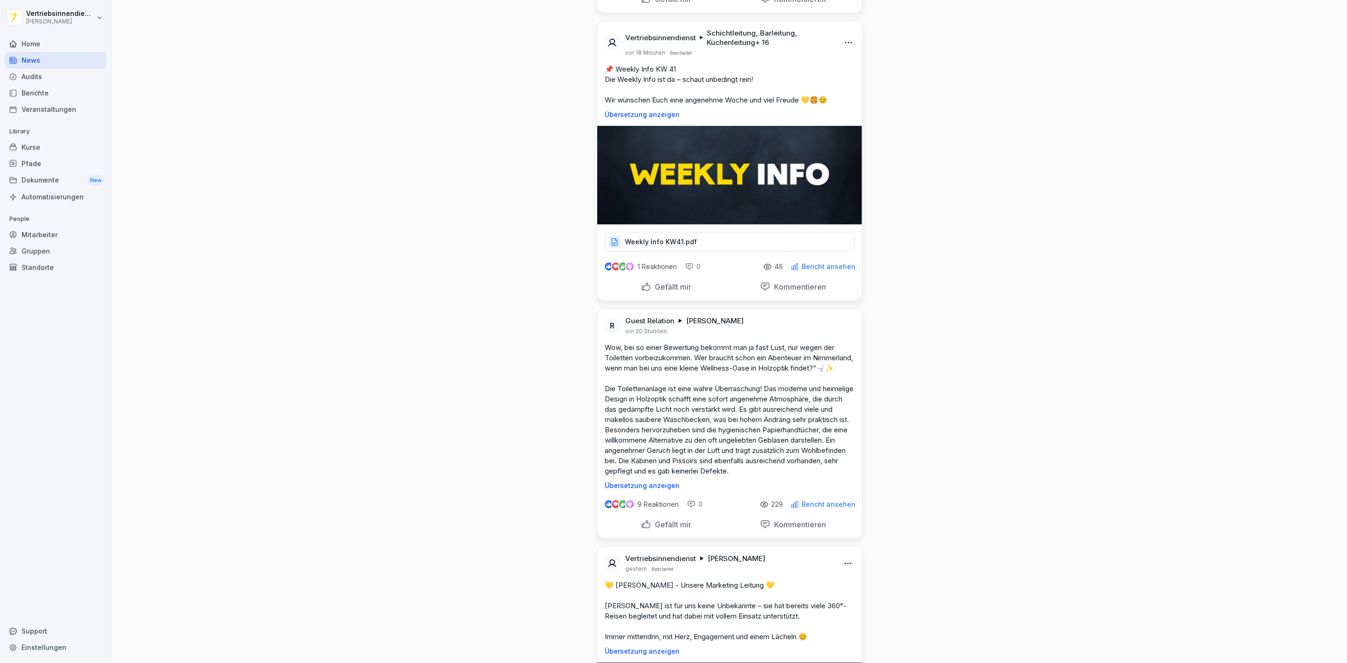
scroll to position [1474, 0]
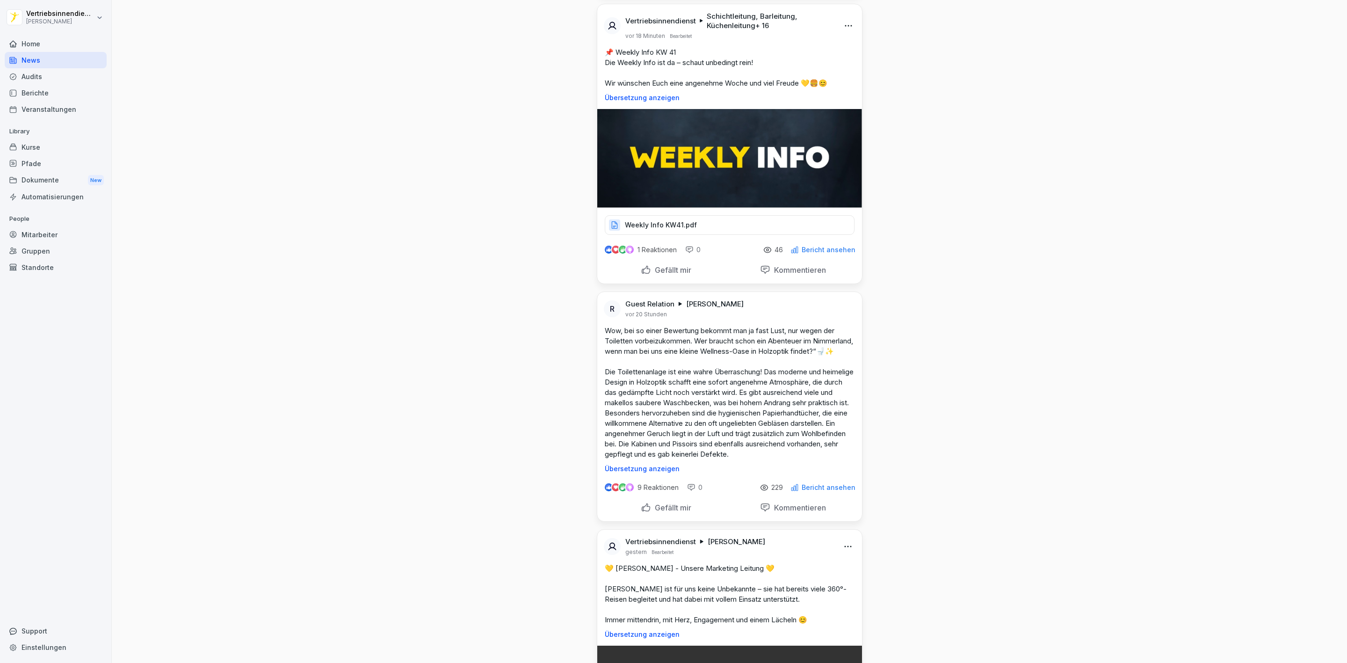
click at [641, 275] on div "Gefällt mir" at bounding box center [666, 270] width 51 height 10
click at [46, 146] on div "Kurse" at bounding box center [56, 147] width 102 height 16
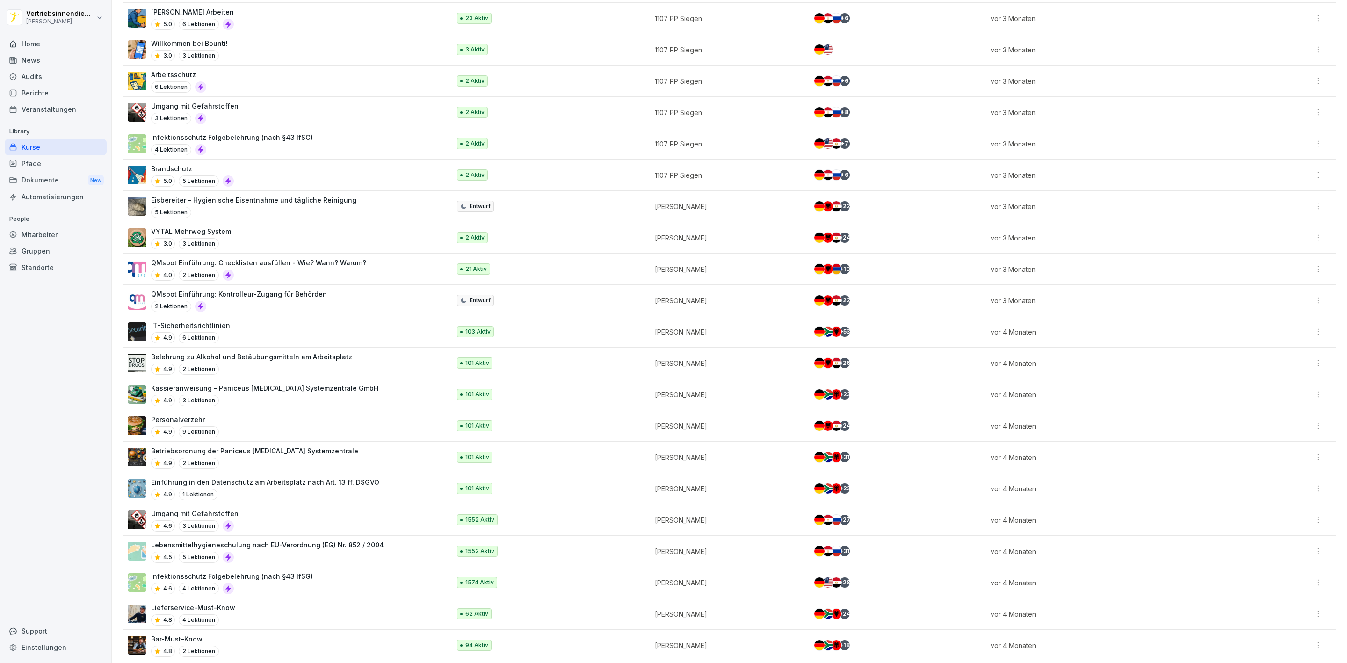
scroll to position [663, 0]
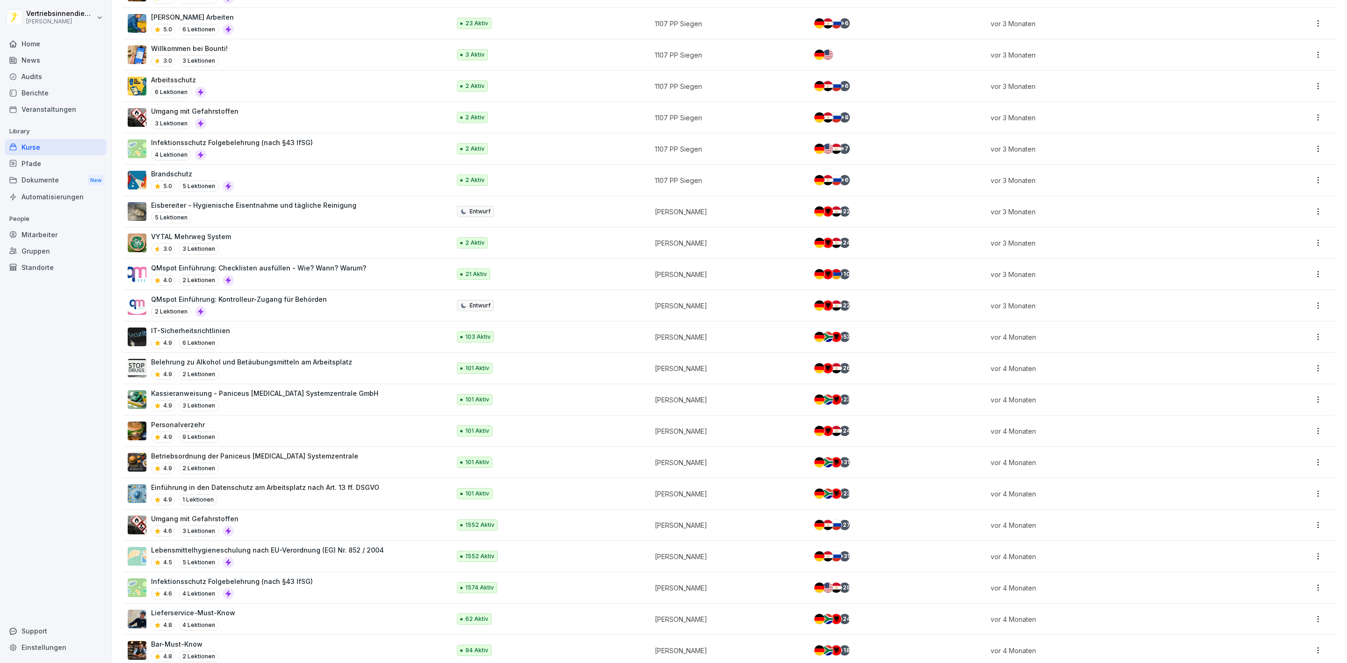
click at [39, 59] on div "News" at bounding box center [56, 60] width 102 height 16
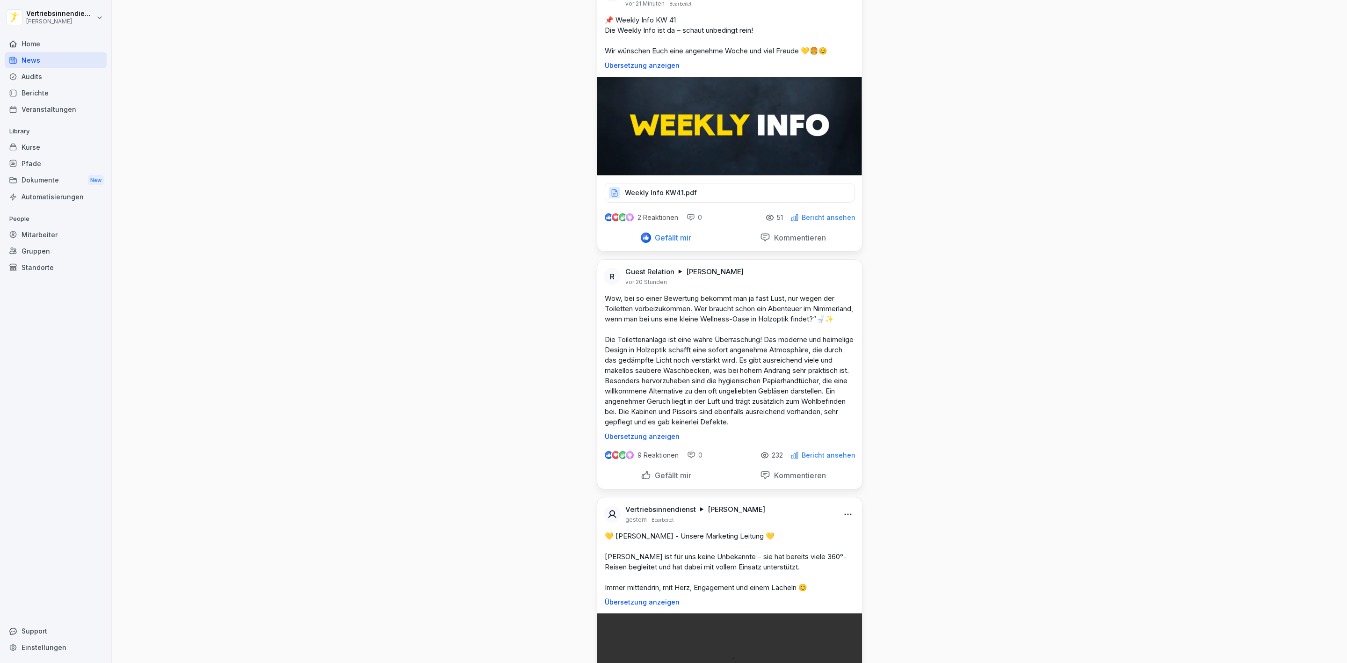
scroll to position [1684, 0]
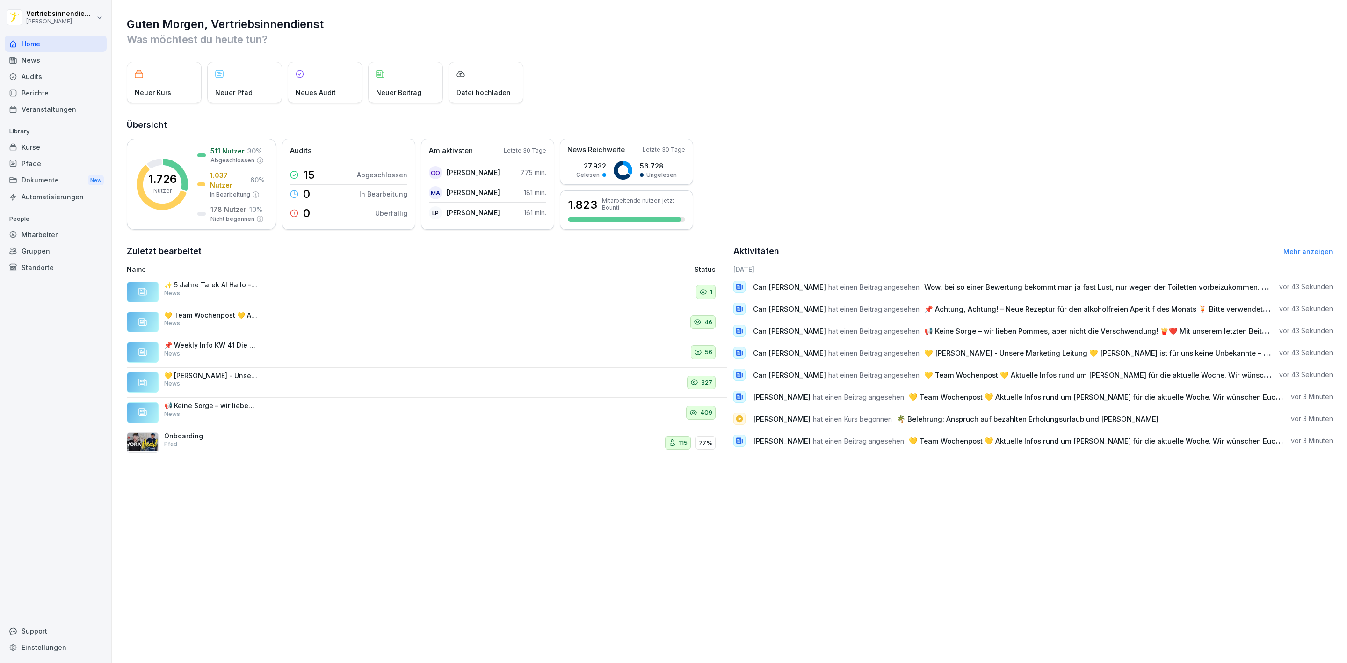
click at [56, 229] on div "Mitarbeiter" at bounding box center [56, 234] width 102 height 16
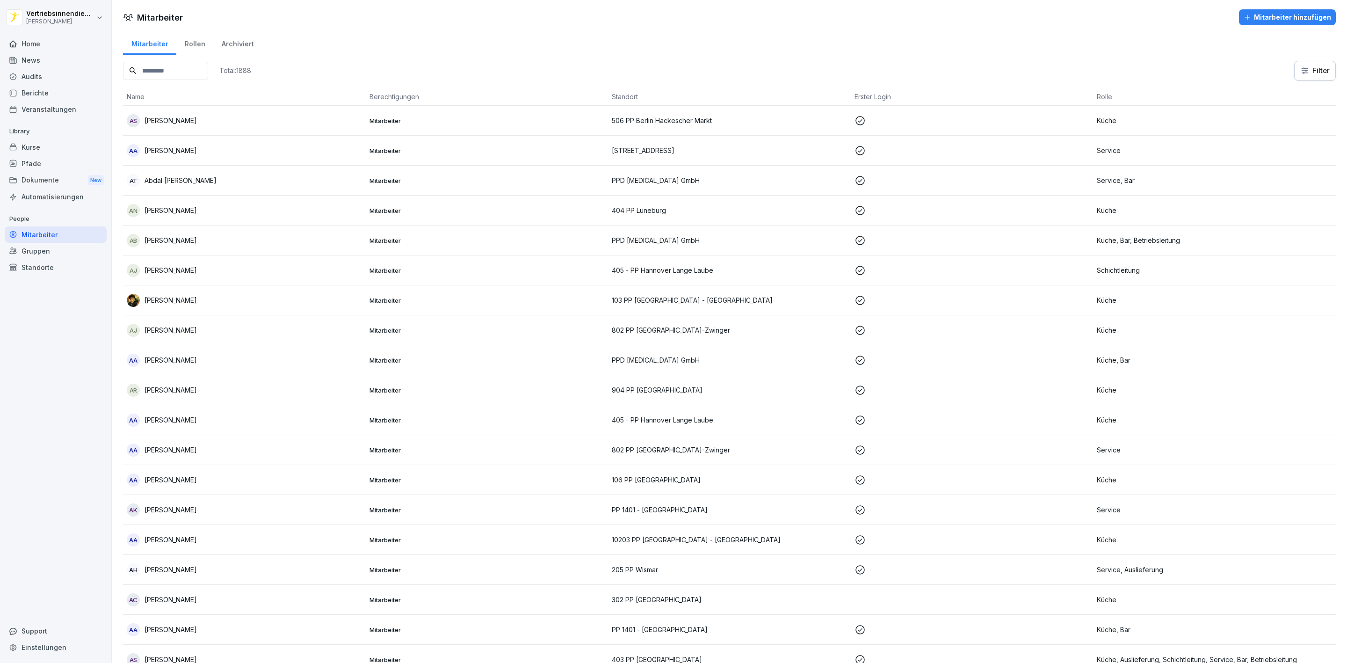
click at [168, 66] on input at bounding box center [165, 71] width 85 height 18
click at [184, 73] on input at bounding box center [165, 71] width 85 height 18
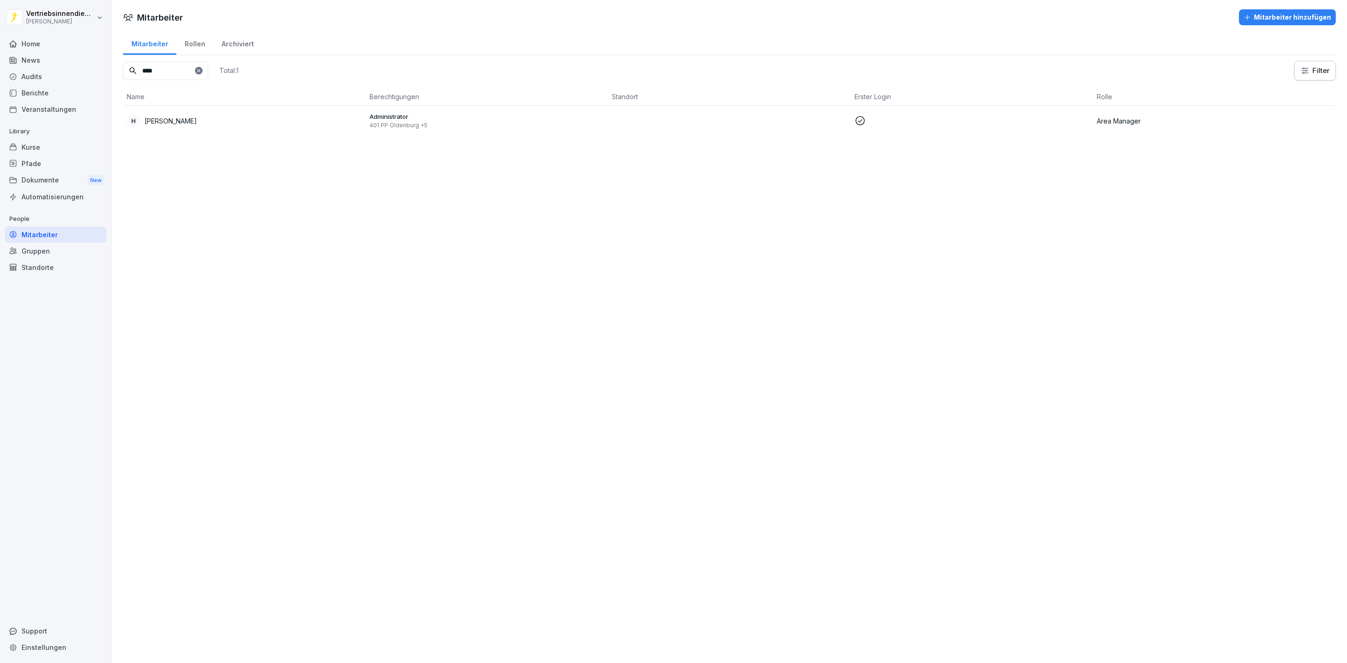
type input "****"
click at [186, 118] on div "H [PERSON_NAME]" at bounding box center [244, 120] width 235 height 13
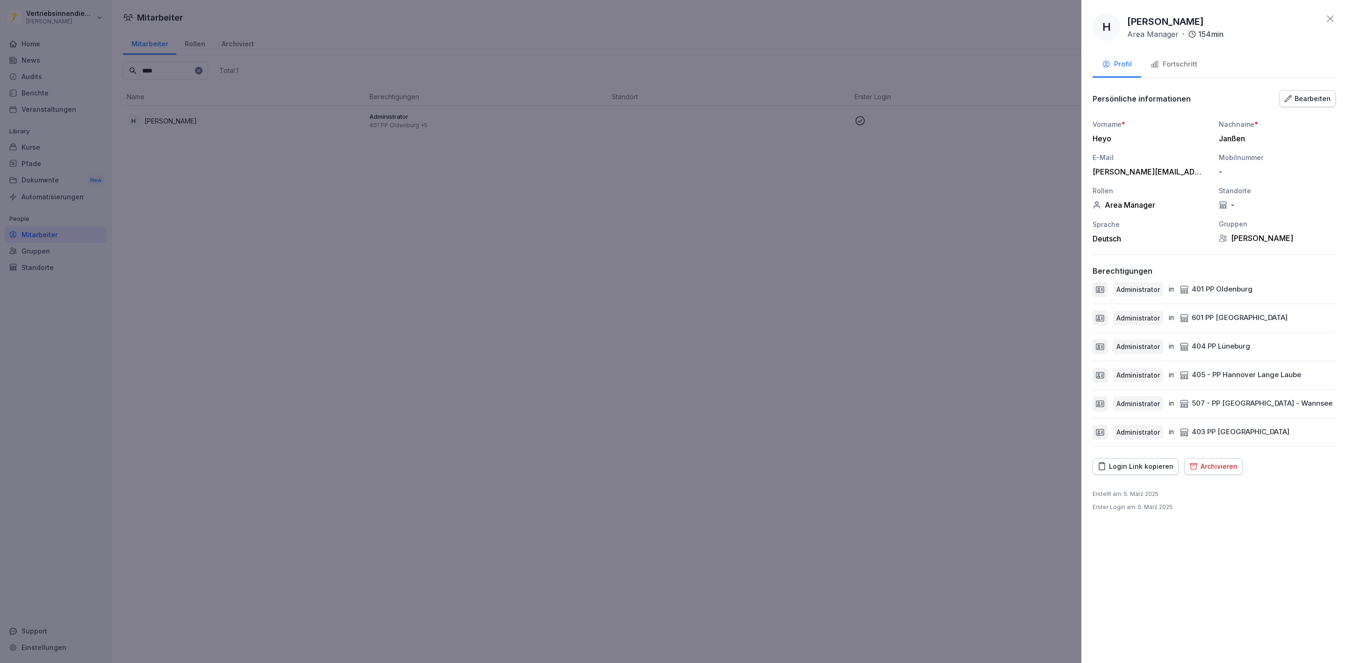
click at [1175, 55] on button "Fortschritt" at bounding box center [1173, 64] width 65 height 25
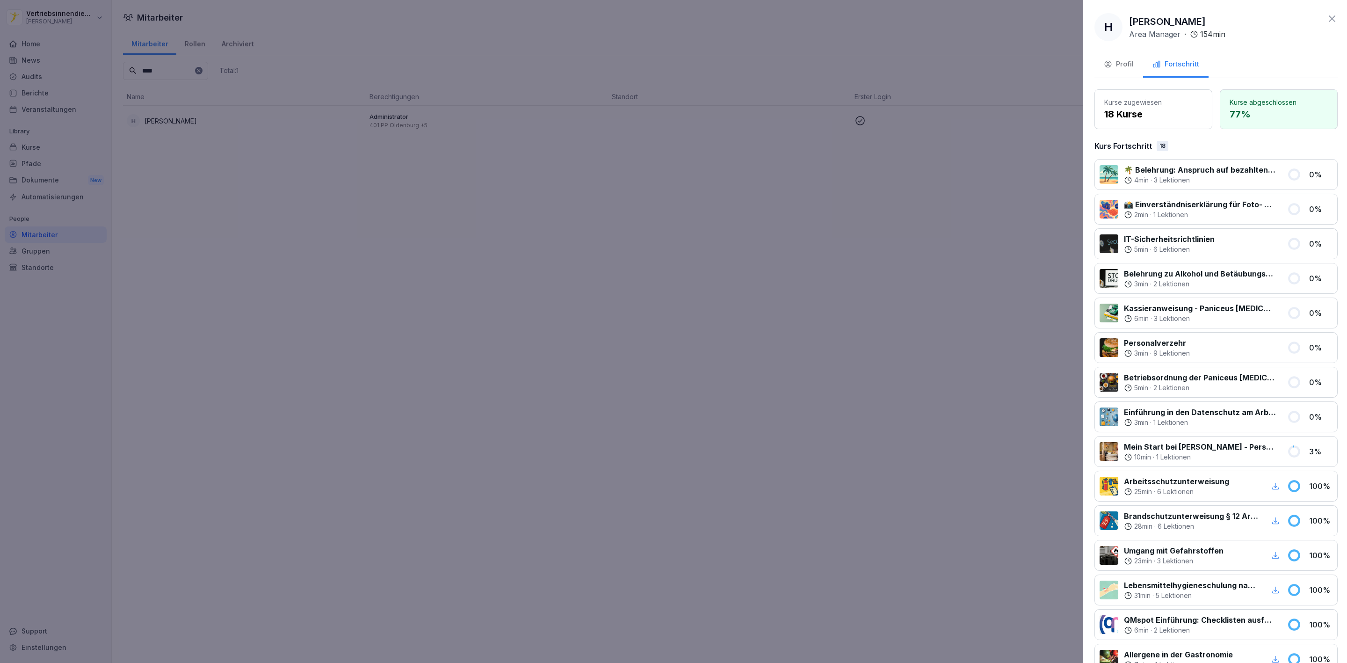
click at [460, 288] on div at bounding box center [673, 331] width 1347 height 663
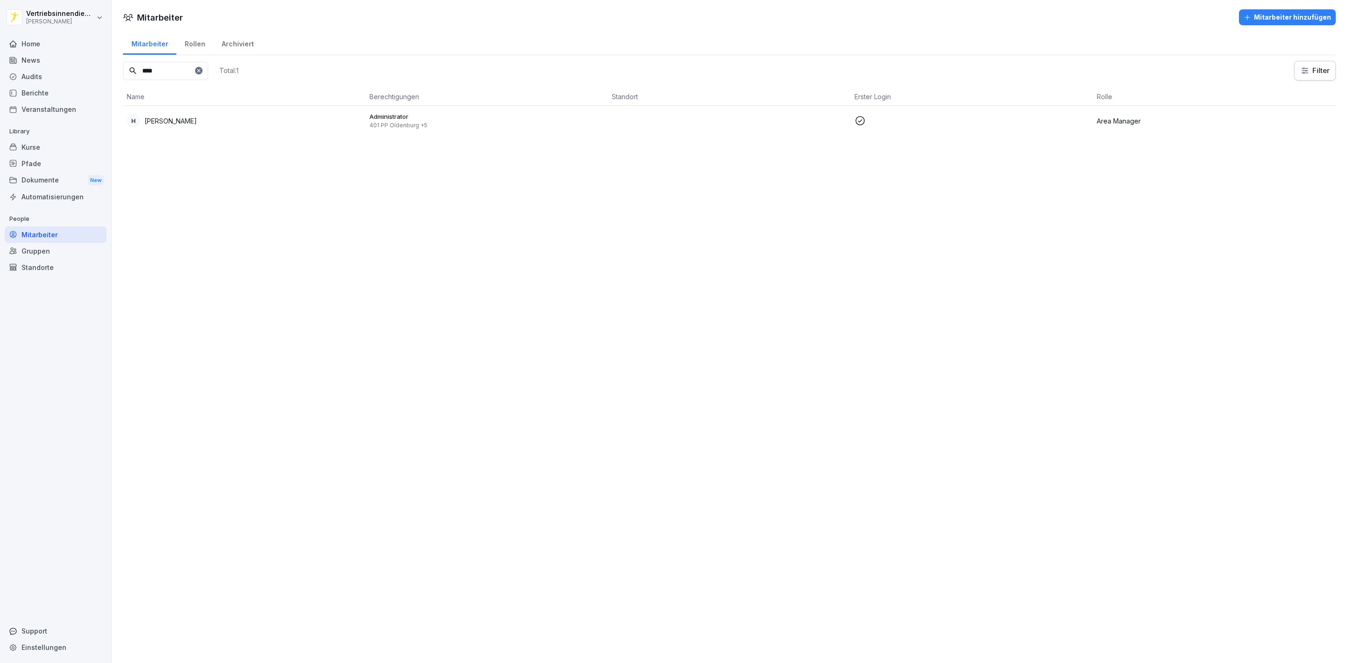
click at [36, 149] on div "Kurse" at bounding box center [56, 147] width 102 height 16
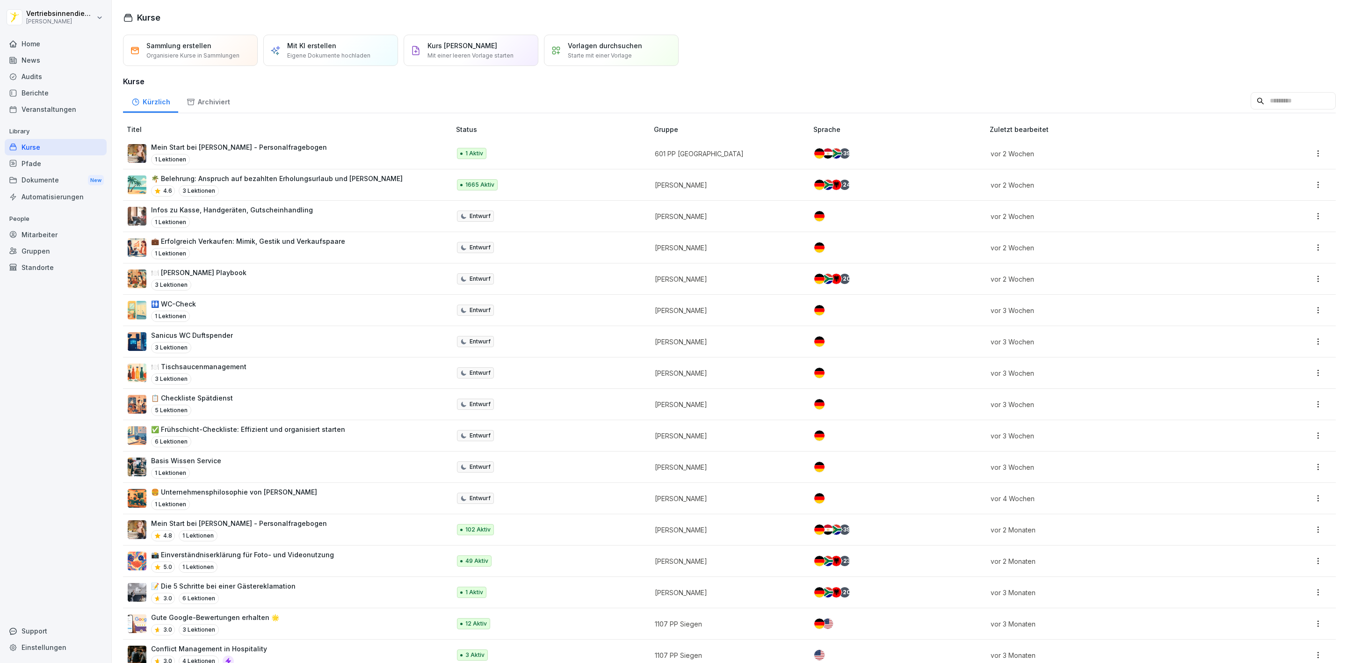
click at [252, 549] on td "📸 Einverständniserklärung für Foto- und Videonutzung 5.0 1 Lektionen" at bounding box center [287, 560] width 329 height 31
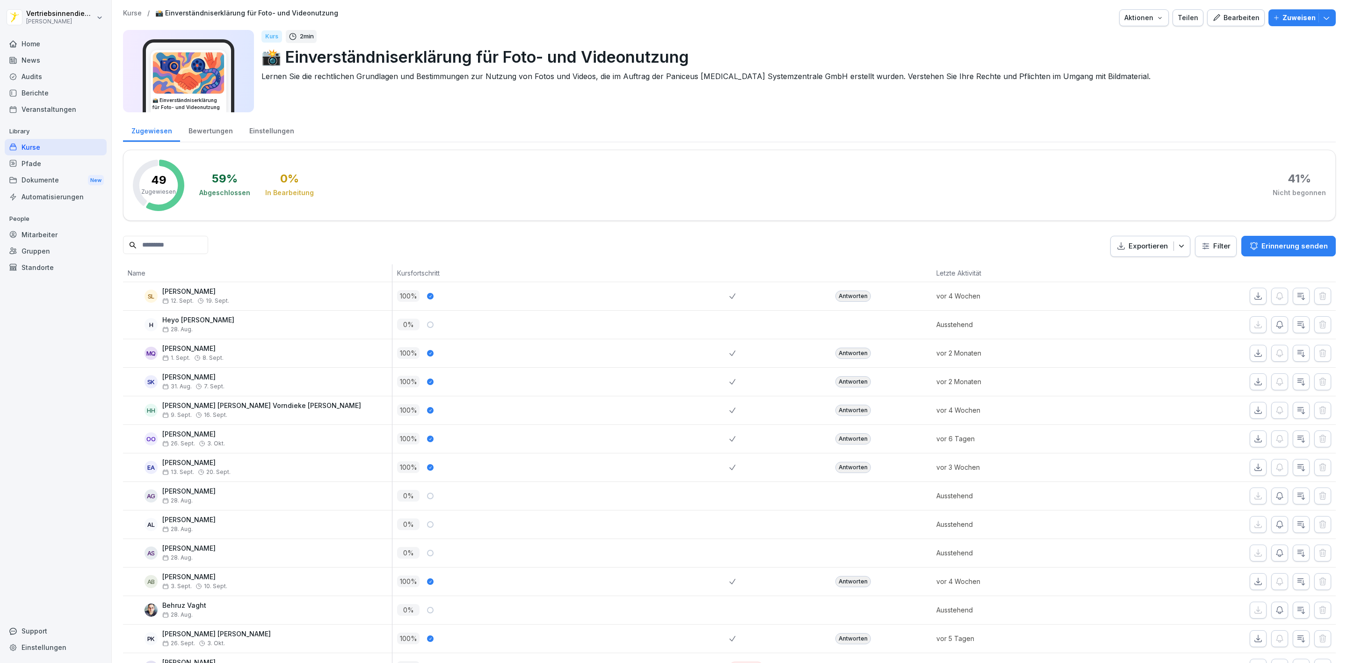
click at [166, 243] on input at bounding box center [165, 245] width 85 height 18
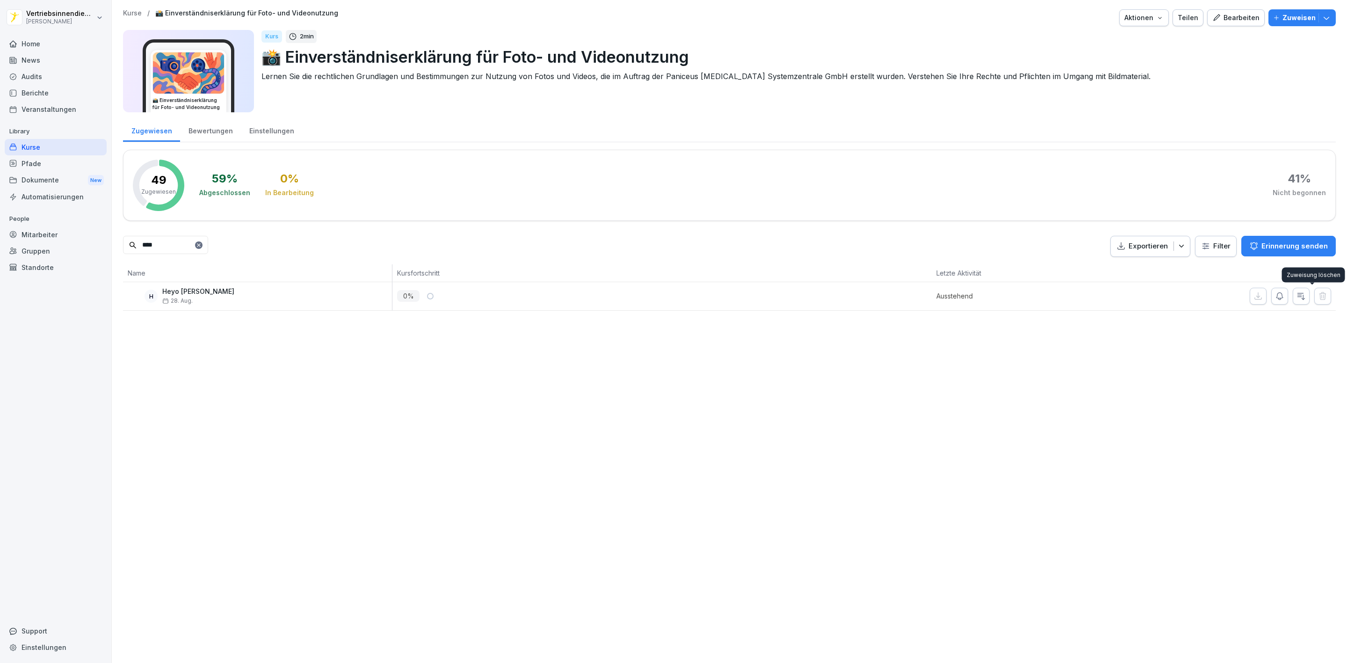
type input "****"
click at [32, 162] on div "Pfade" at bounding box center [56, 163] width 102 height 16
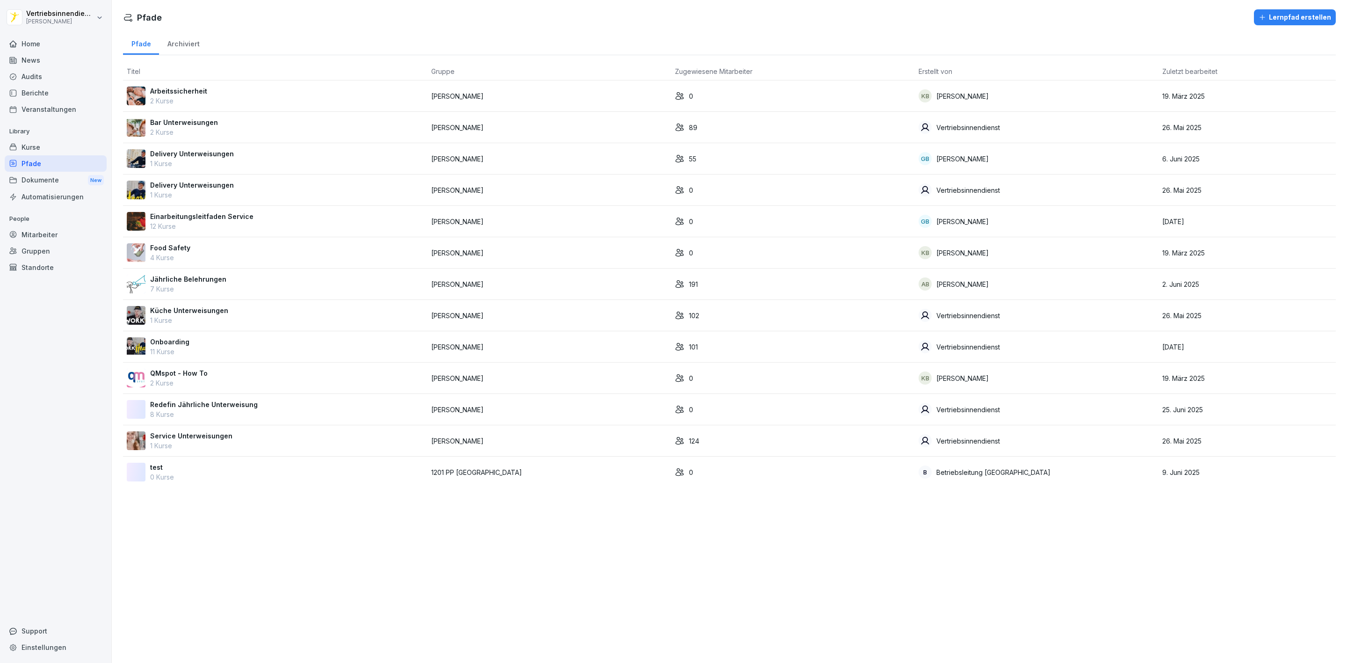
click at [183, 340] on p "Onboarding" at bounding box center [169, 342] width 39 height 10
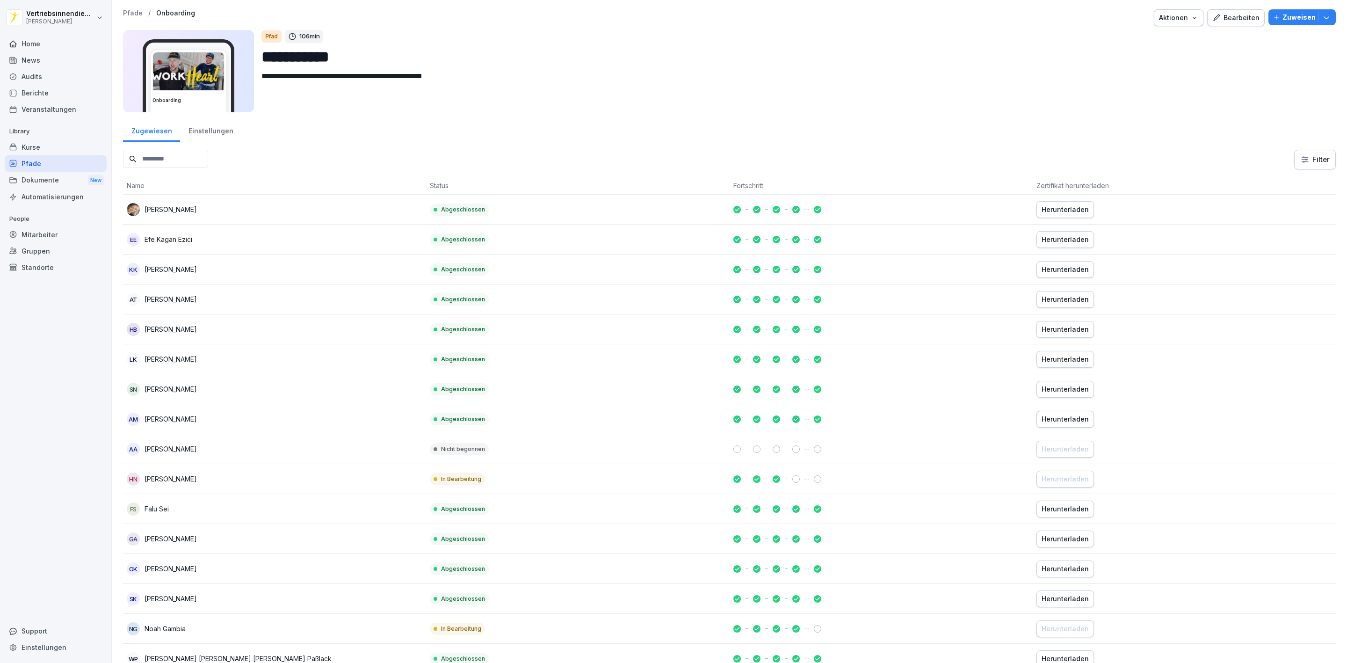
click at [161, 154] on input at bounding box center [165, 159] width 85 height 18
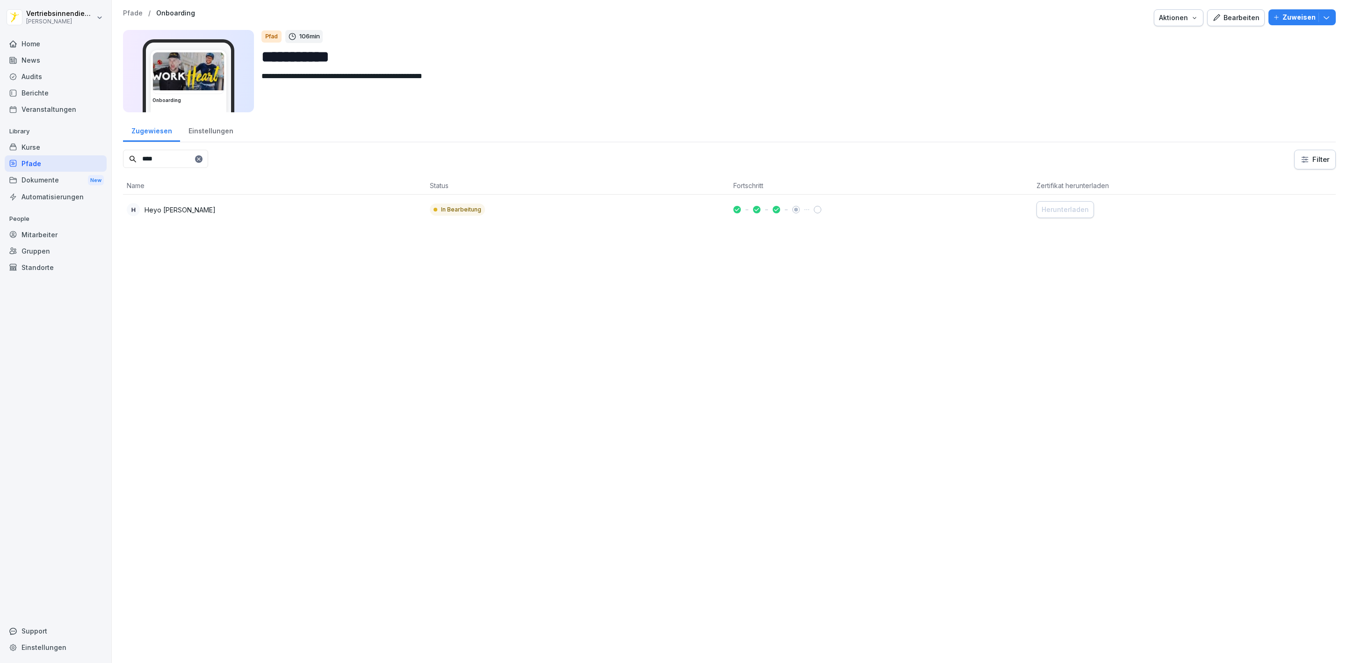
type input "****"
click at [968, 213] on div at bounding box center [882, 209] width 296 height 7
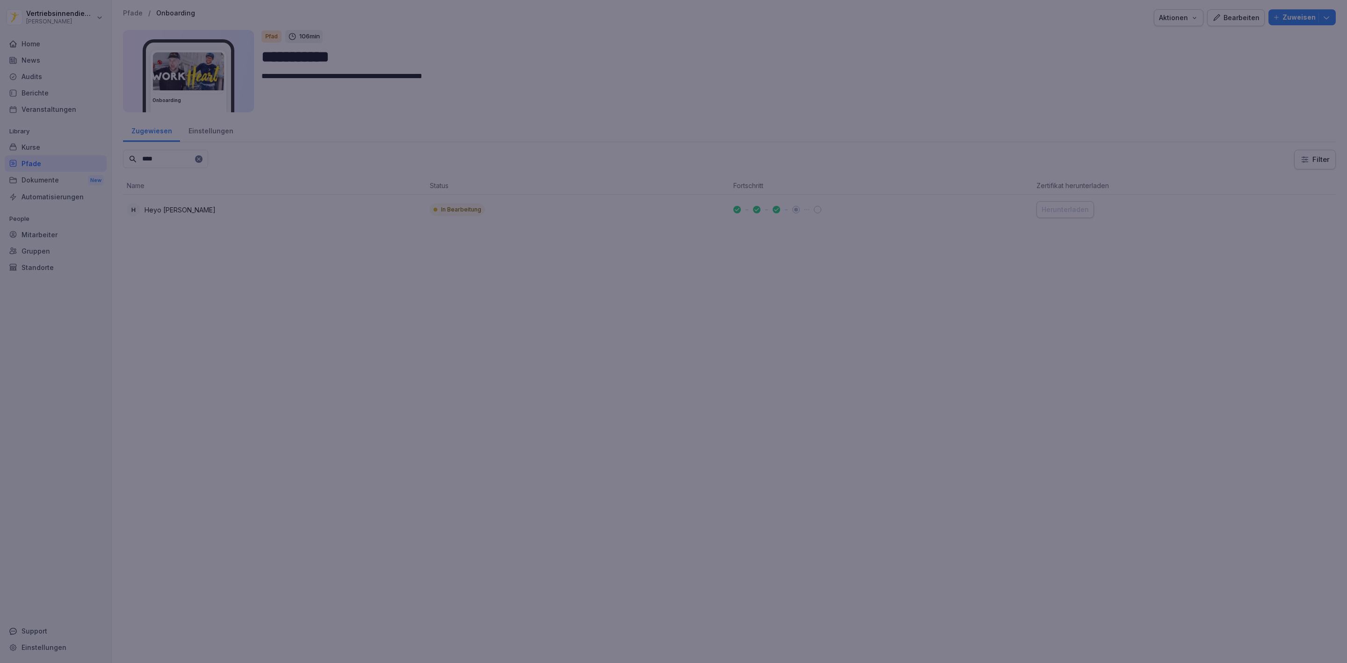
click at [867, 240] on div at bounding box center [673, 331] width 1347 height 663
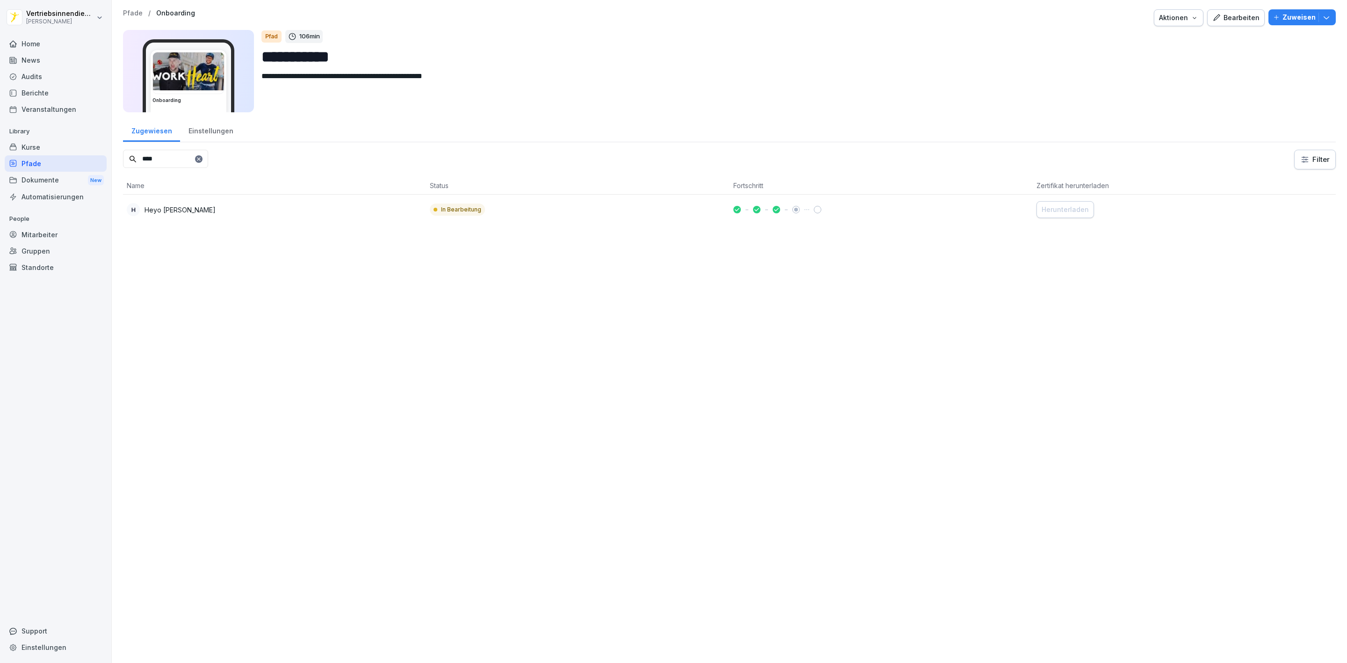
click at [277, 222] on td "H Heyo Janßen" at bounding box center [274, 210] width 303 height 30
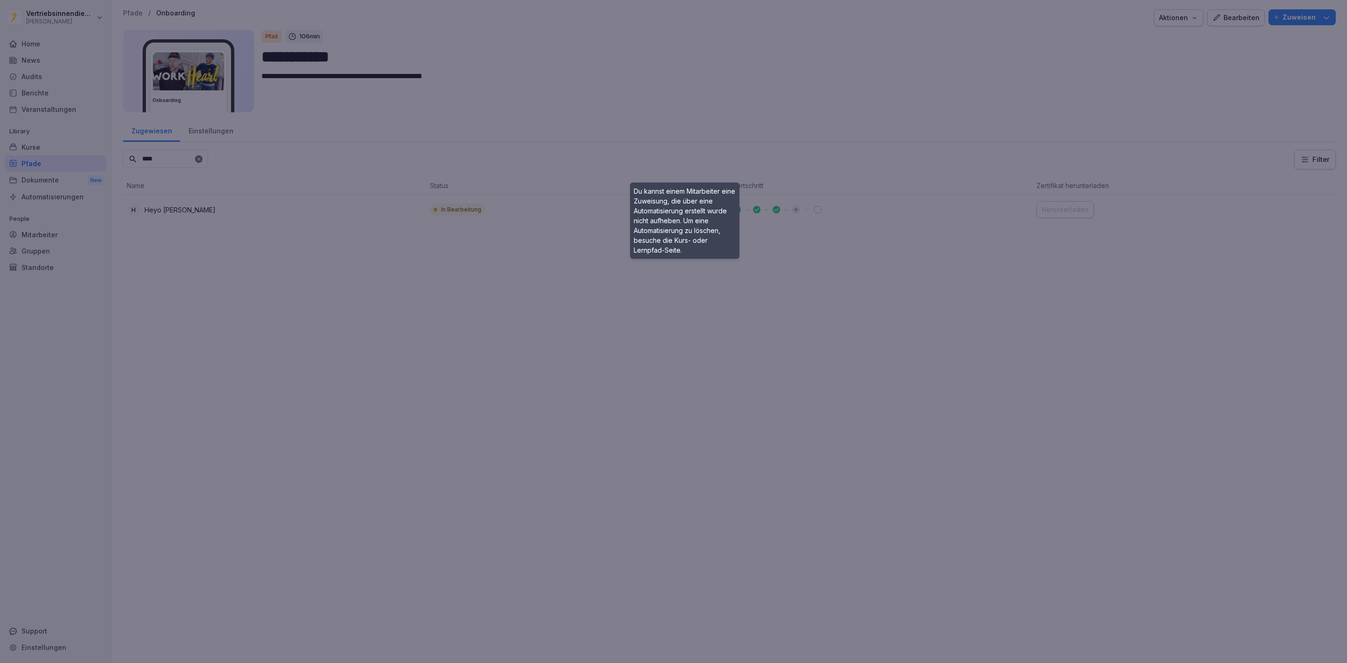
click at [953, 221] on div at bounding box center [673, 331] width 1347 height 663
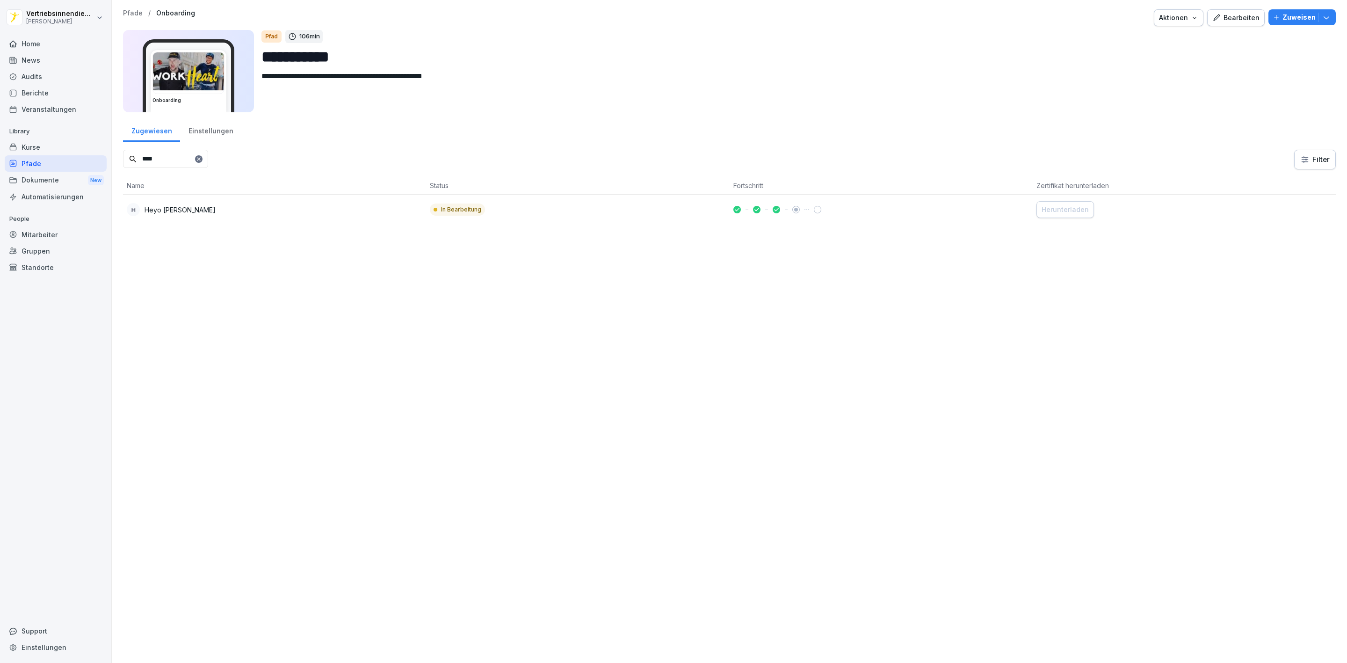
click at [199, 124] on div "Einstellungen" at bounding box center [210, 130] width 61 height 24
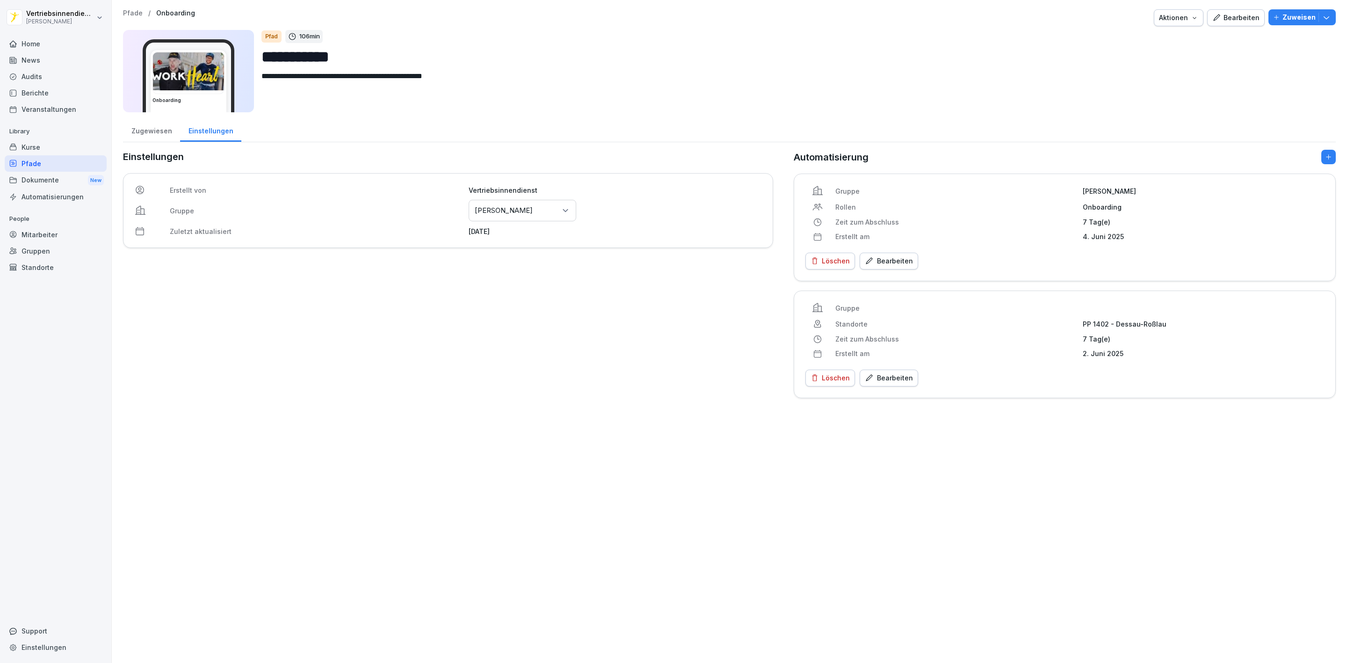
click at [834, 379] on div "Löschen" at bounding box center [830, 378] width 39 height 10
drag, startPoint x: 953, startPoint y: 469, endPoint x: 950, endPoint y: 464, distance: 5.9
click at [953, 469] on button "Löschen" at bounding box center [958, 475] width 44 height 20
click at [823, 261] on div "Löschen" at bounding box center [830, 261] width 39 height 10
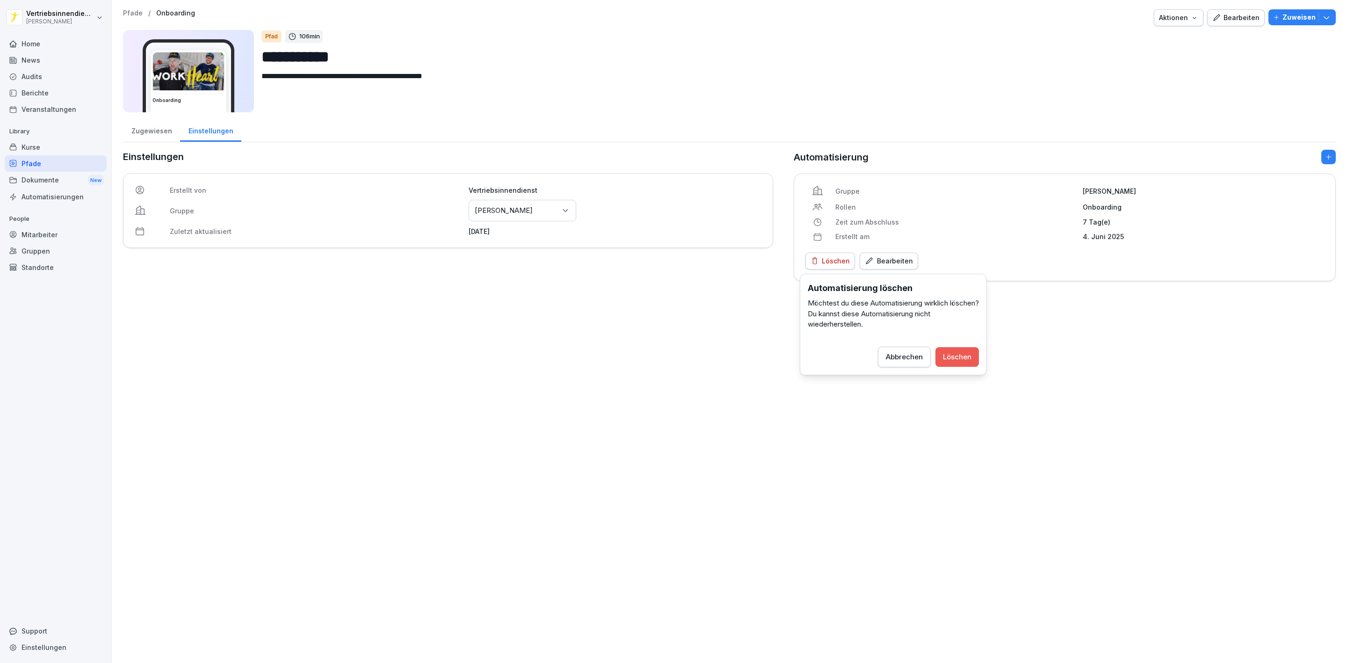
click at [941, 351] on button "Löschen" at bounding box center [958, 357] width 44 height 20
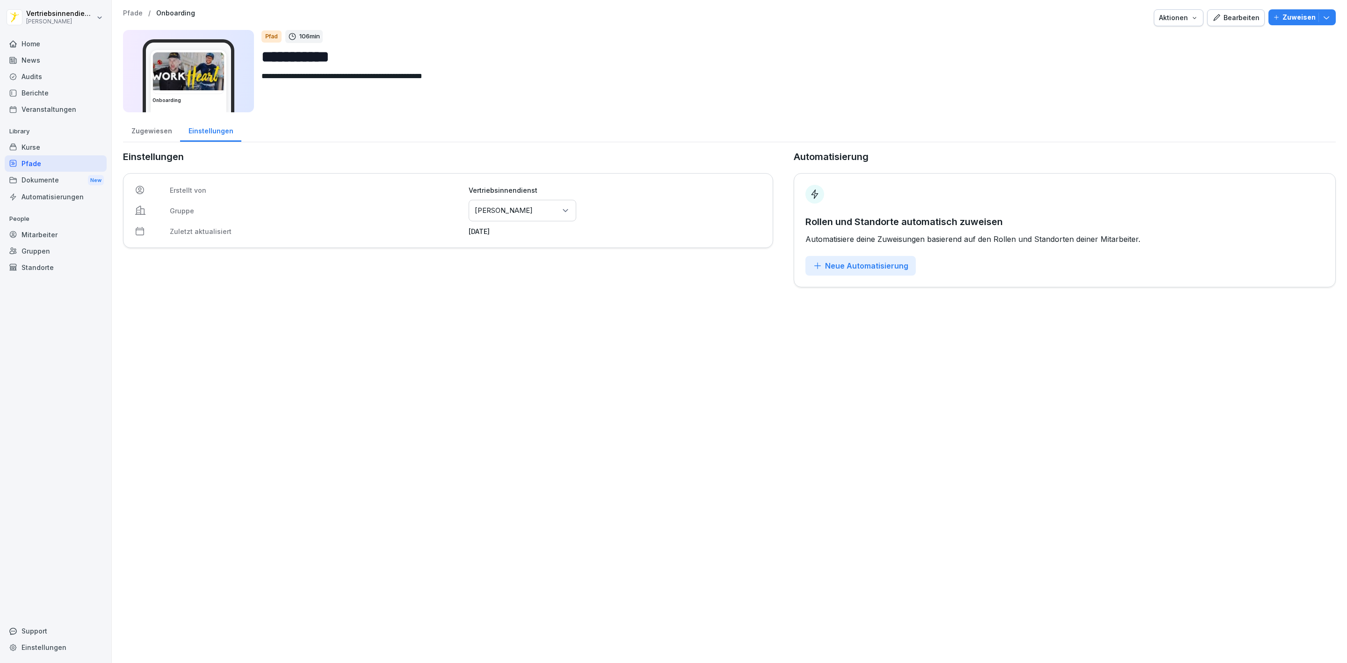
click at [157, 130] on div "Zugewiesen" at bounding box center [151, 130] width 57 height 24
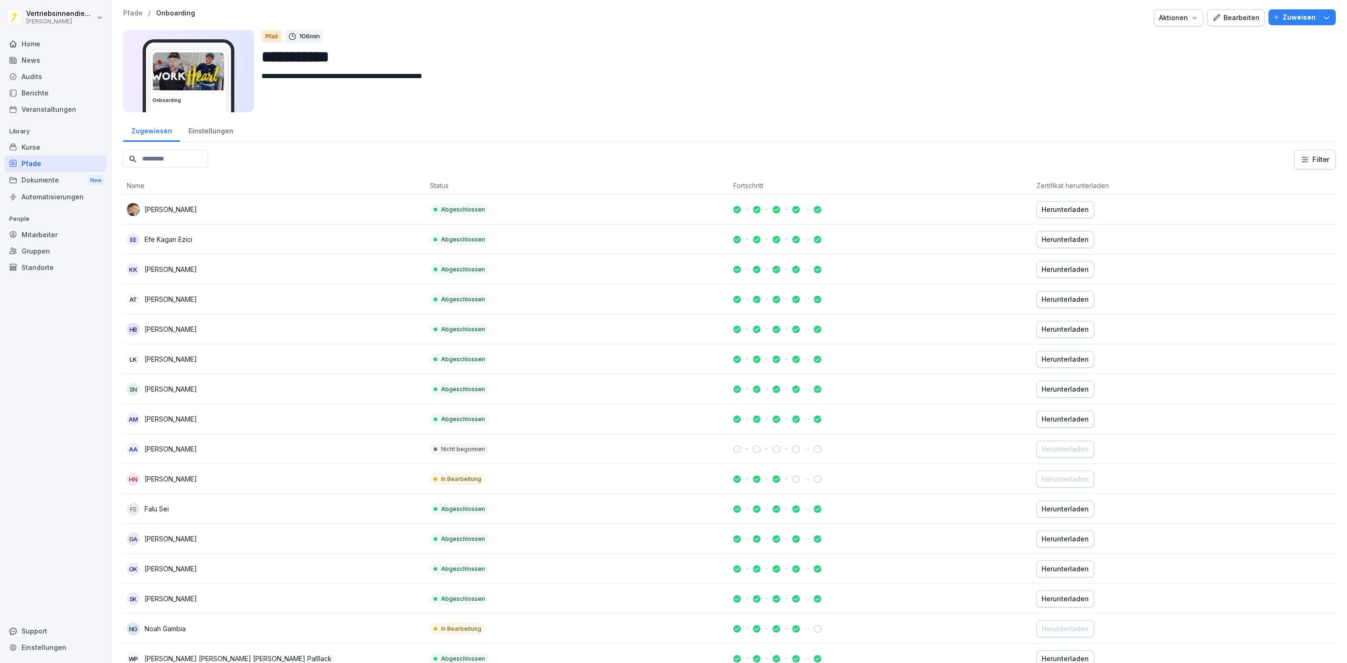
click at [174, 163] on input at bounding box center [165, 159] width 85 height 18
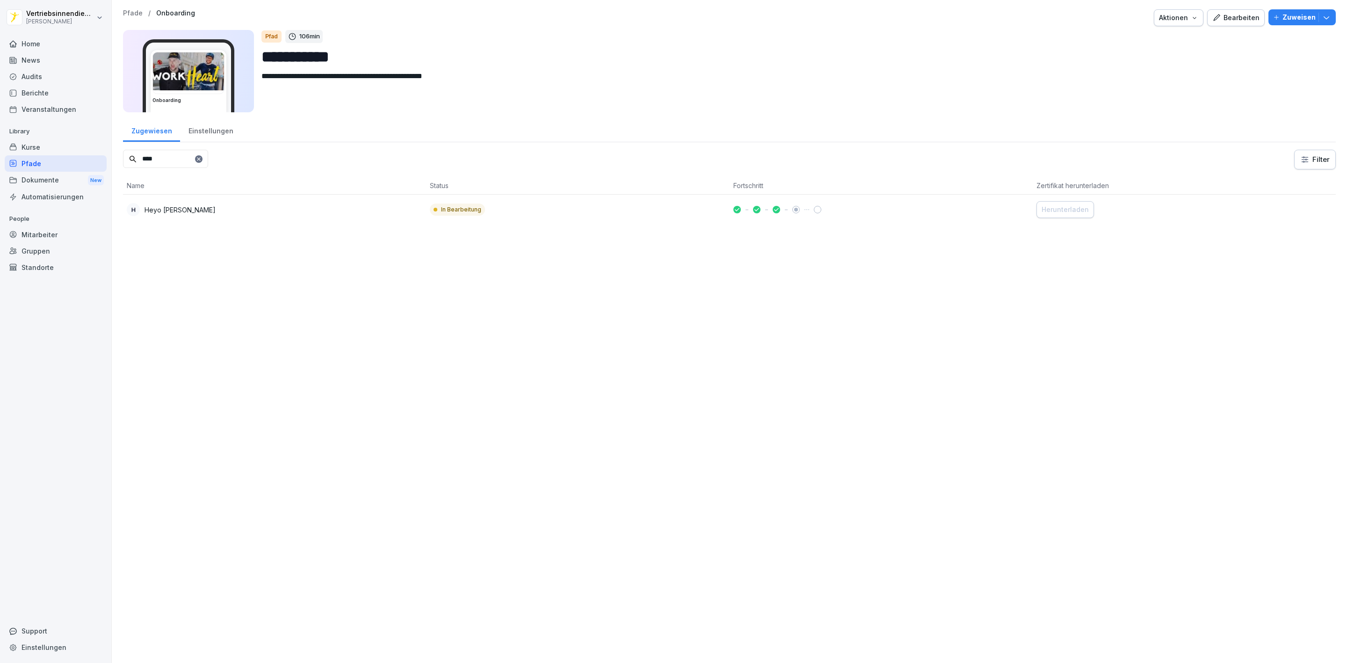
type input "****"
click at [688, 210] on td "In Bearbeitung" at bounding box center [577, 210] width 303 height 30
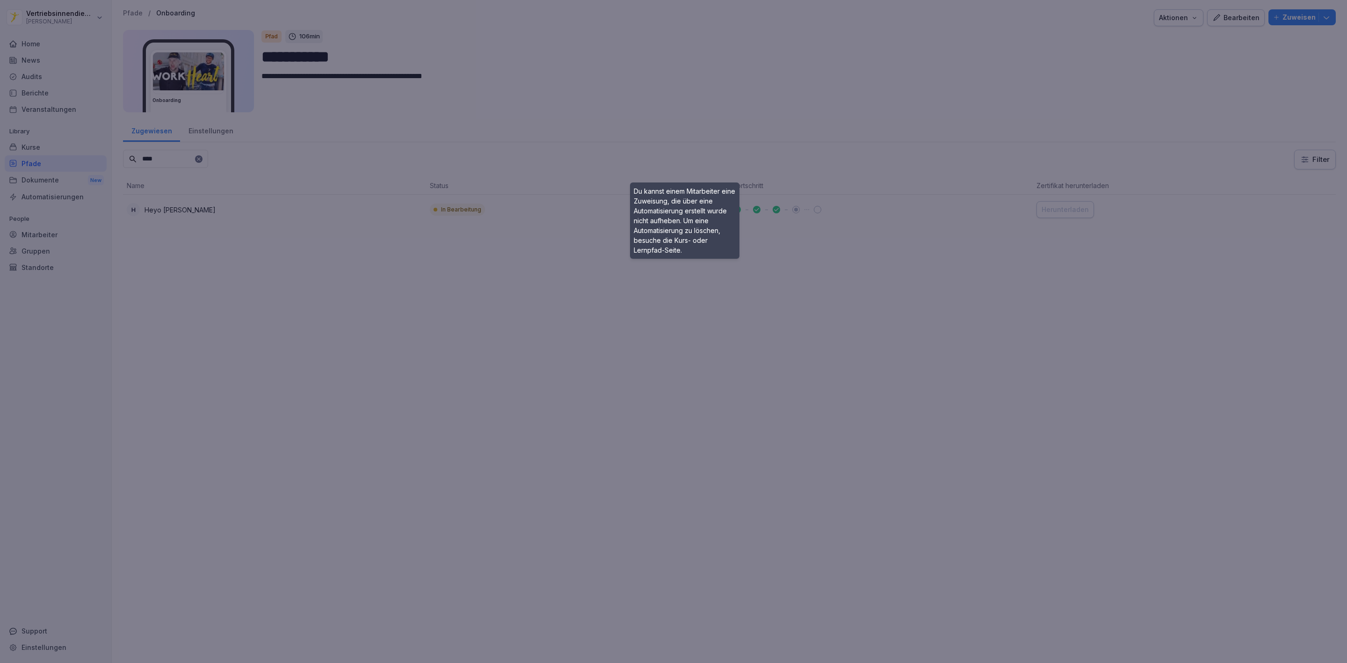
click at [984, 282] on div at bounding box center [673, 331] width 1347 height 663
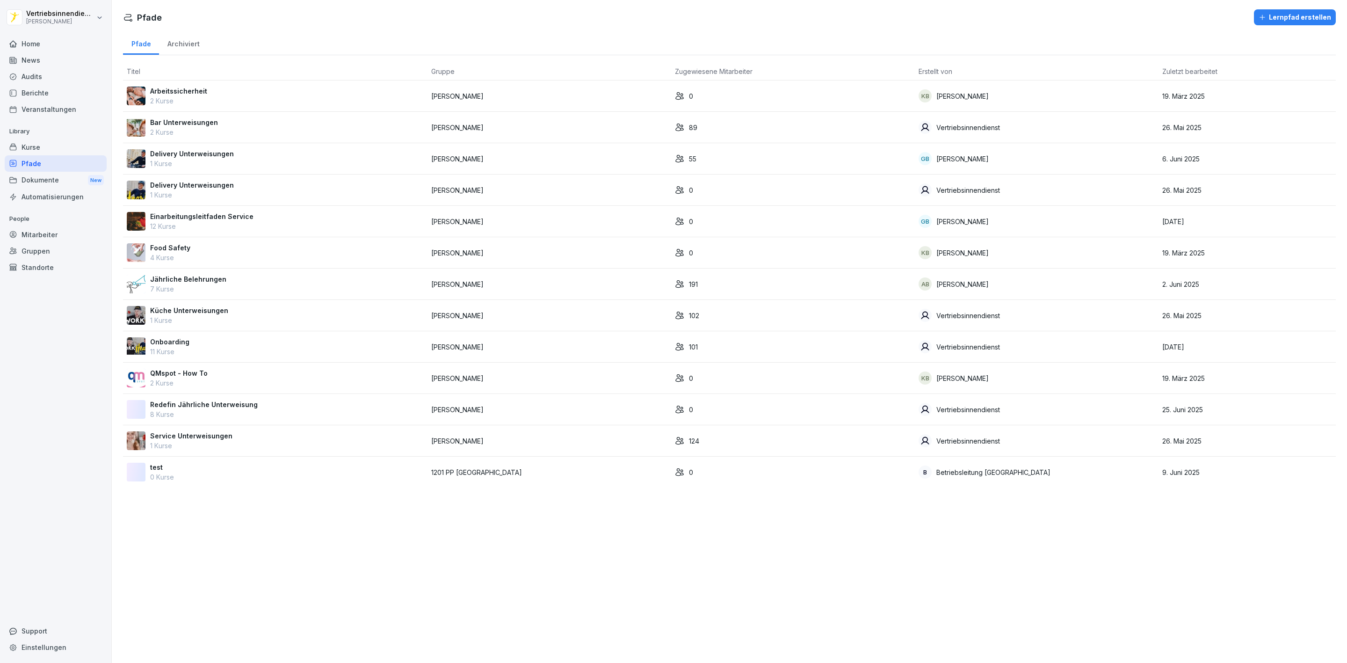
click at [191, 343] on div "Onboarding 11 Kurse" at bounding box center [275, 347] width 297 height 20
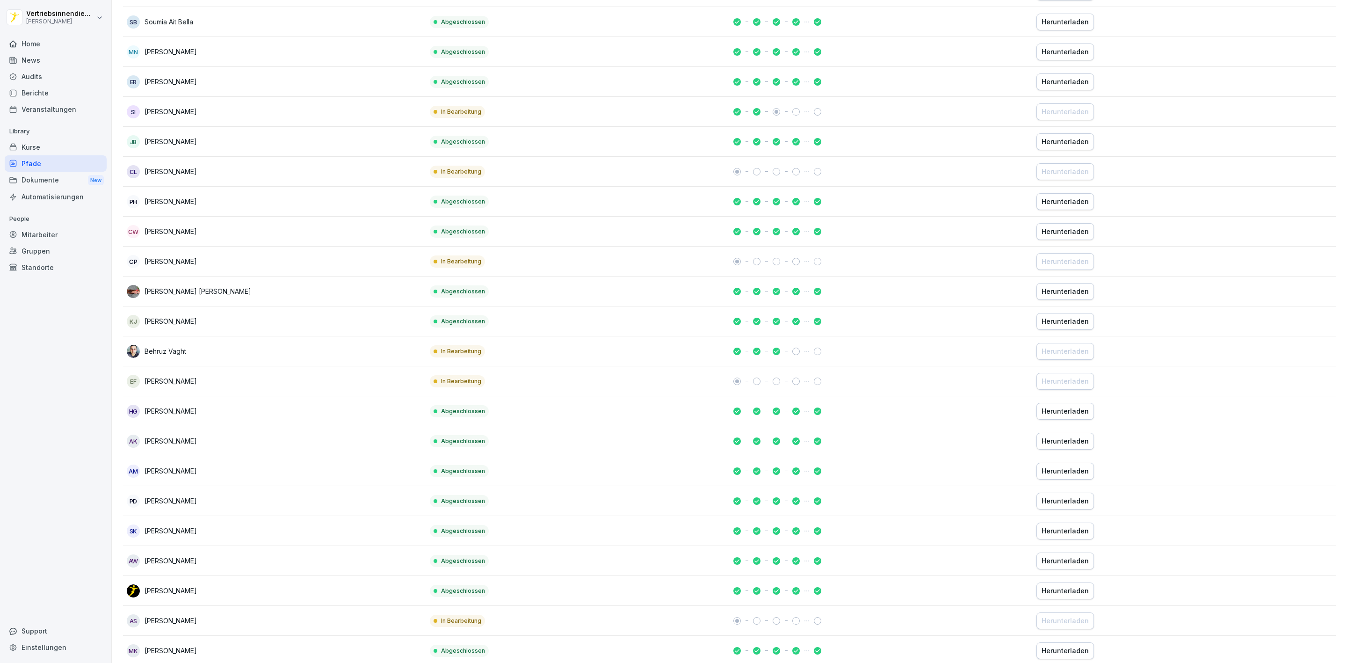
scroll to position [1614, 0]
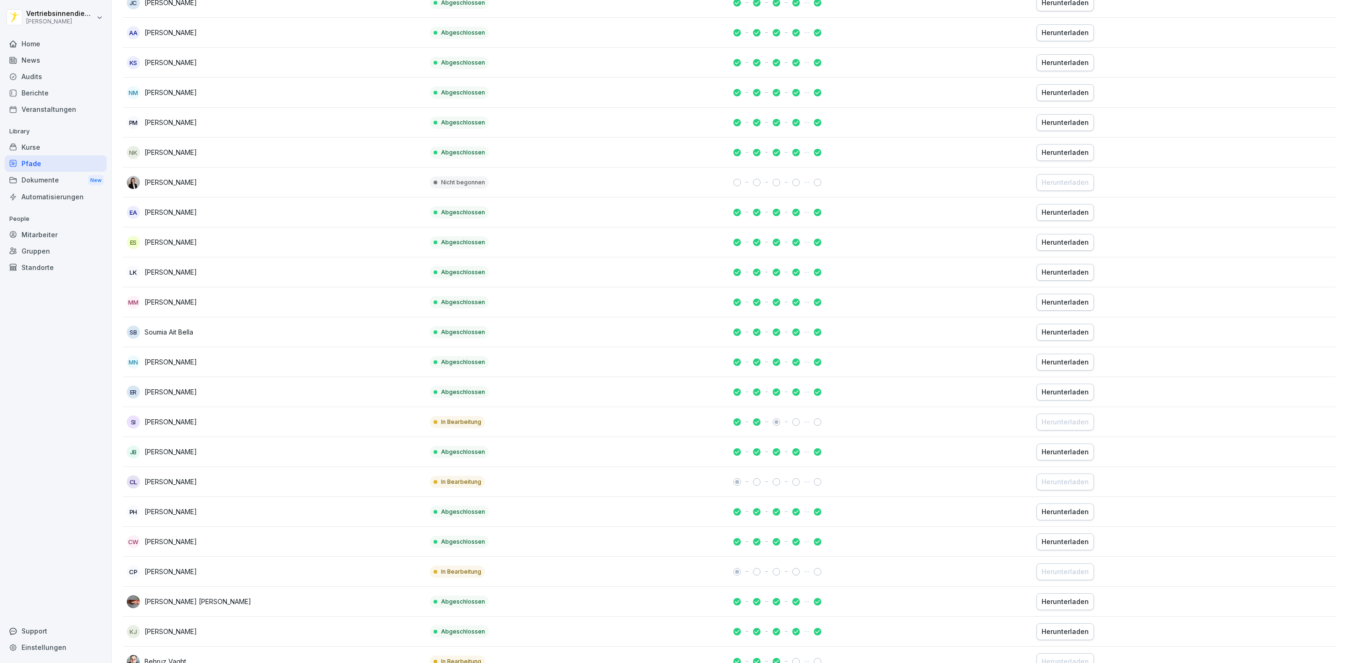
click at [45, 149] on div "Kurse" at bounding box center [56, 147] width 102 height 16
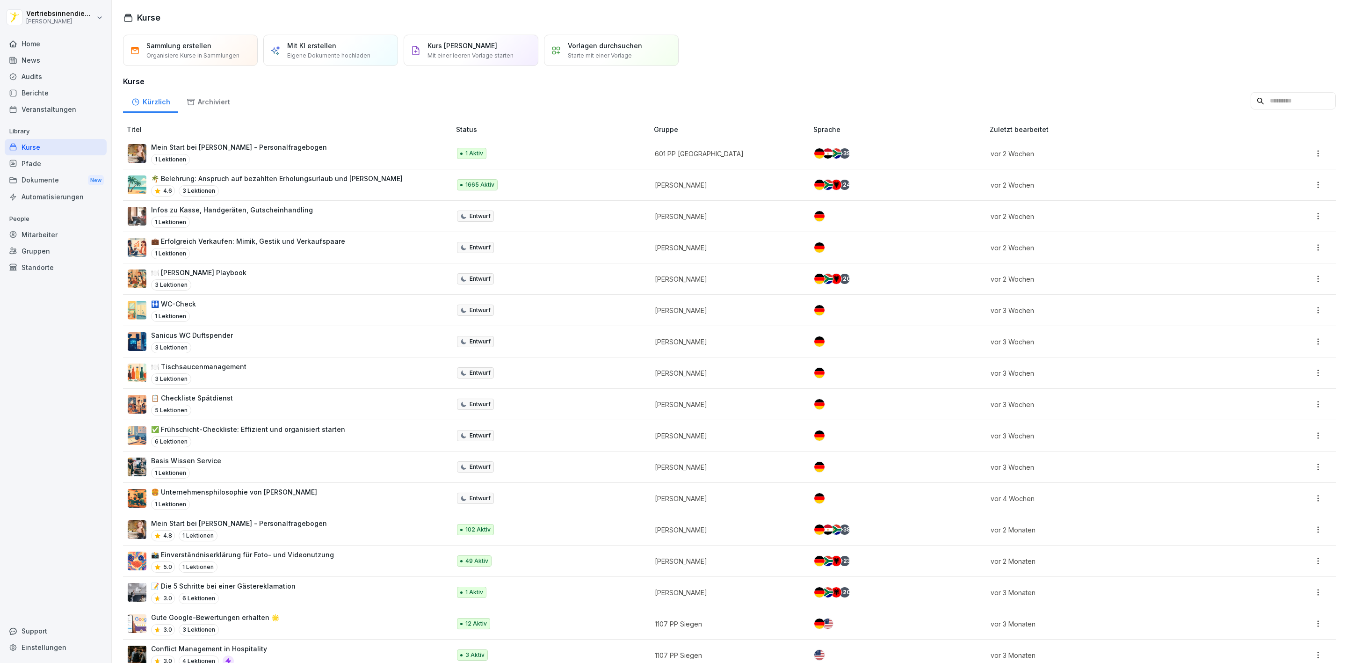
click at [240, 567] on div "5.0 1 Lektionen" at bounding box center [242, 566] width 183 height 11
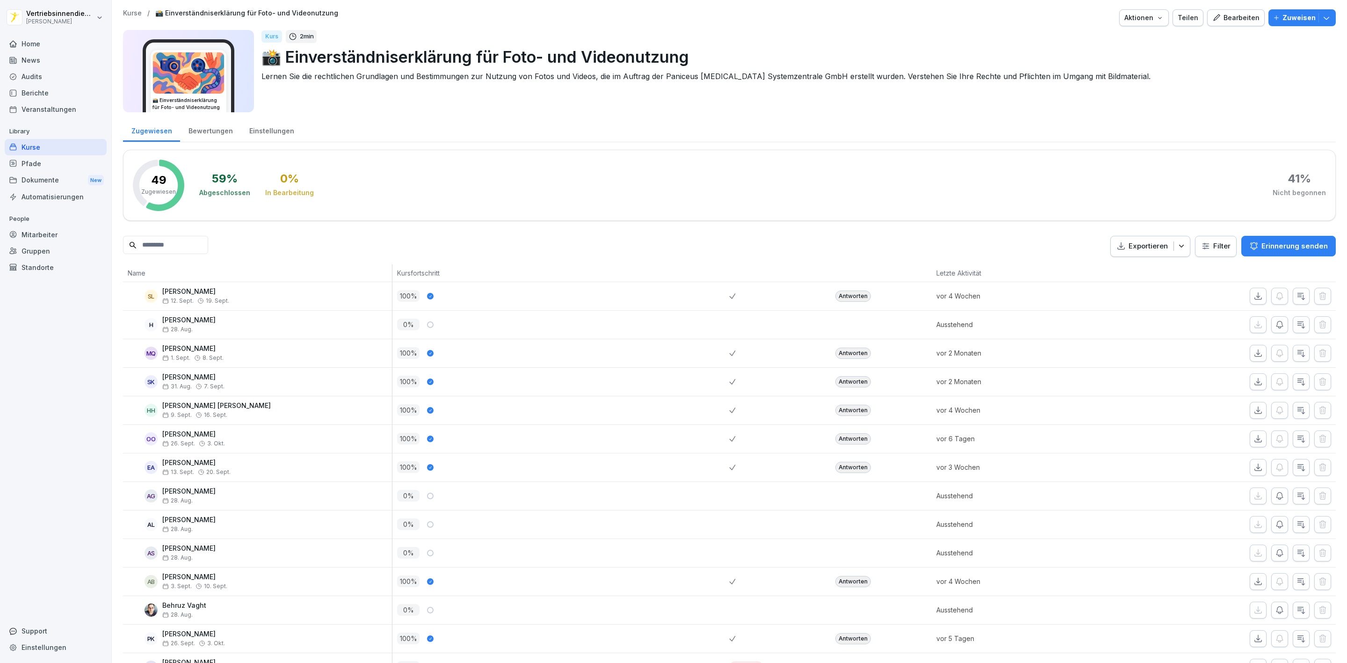
click at [198, 248] on input at bounding box center [165, 245] width 85 height 18
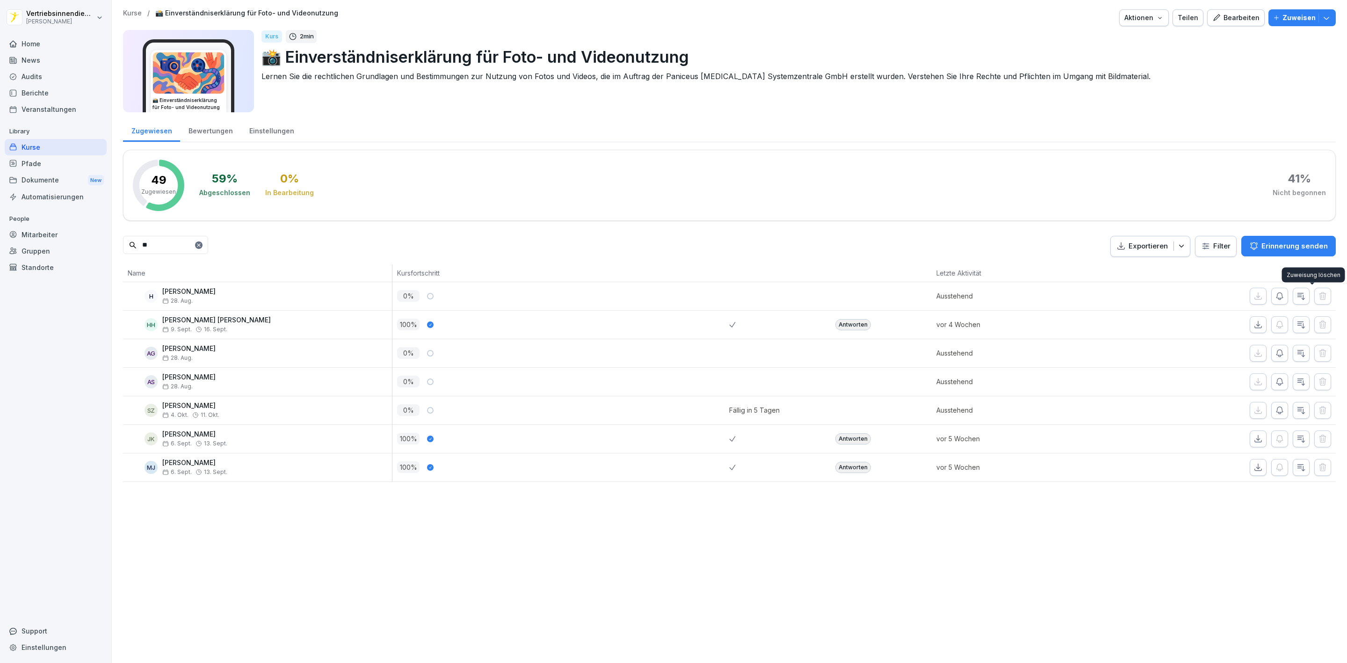
type input "**"
click at [202, 244] on icon at bounding box center [199, 245] width 6 height 6
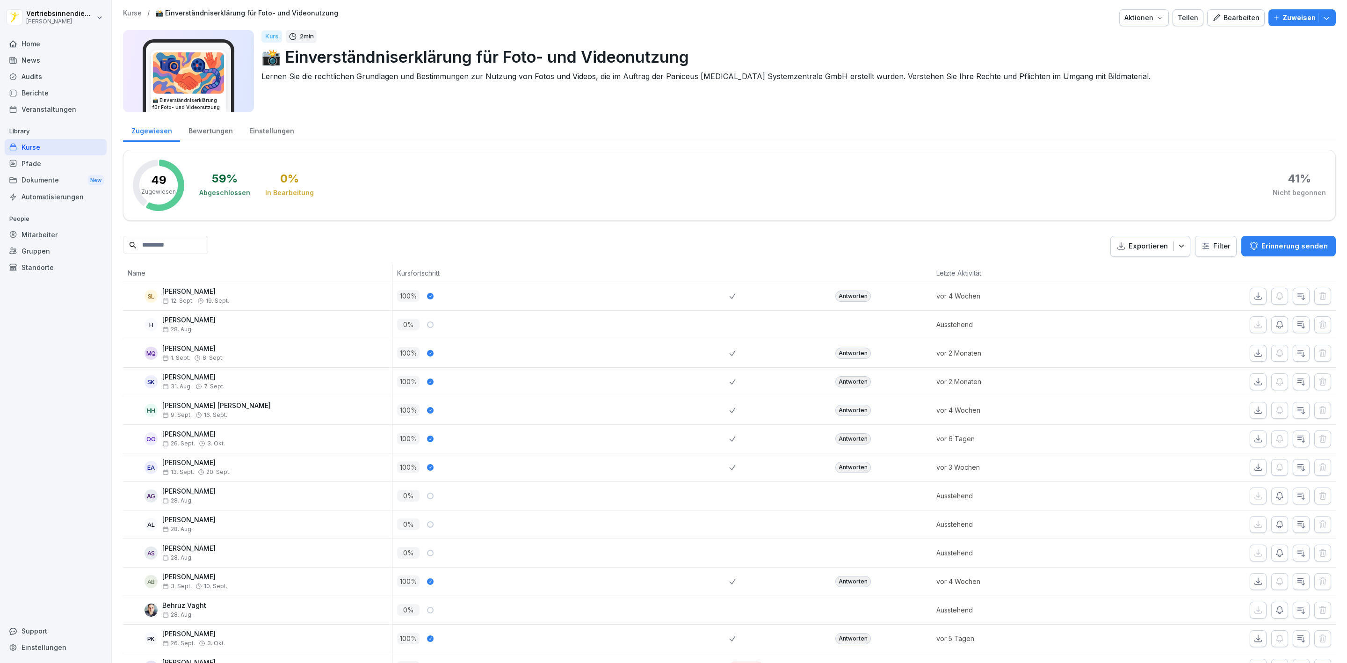
click at [182, 246] on input at bounding box center [165, 245] width 85 height 18
click at [55, 145] on div "Kurse" at bounding box center [56, 147] width 102 height 16
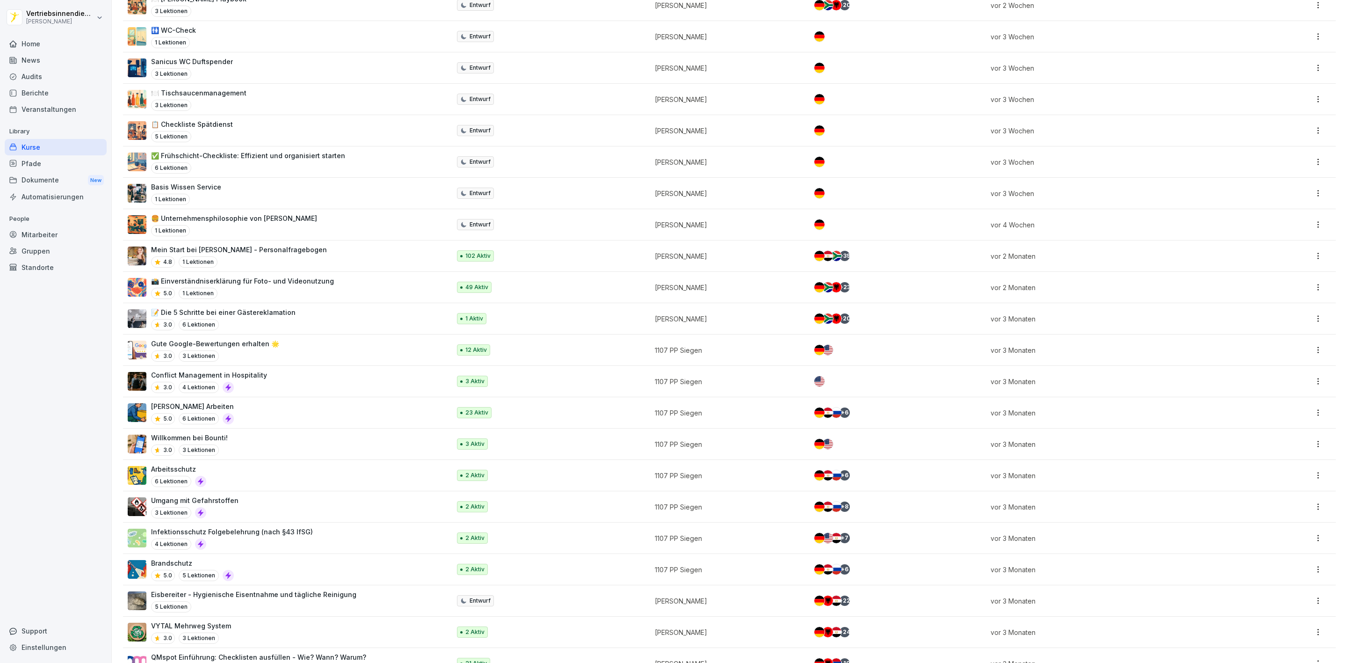
scroll to position [491, 0]
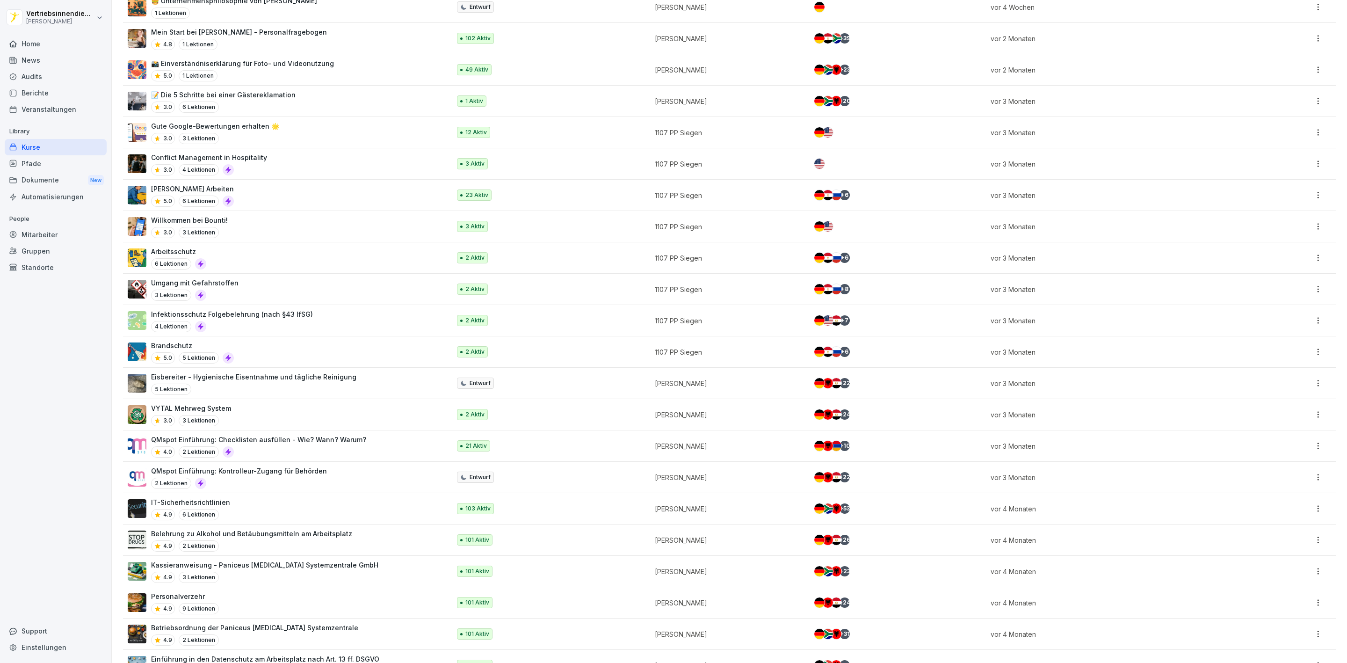
click at [177, 507] on p "IT-Sicherheitsrichtlinien" at bounding box center [190, 502] width 79 height 10
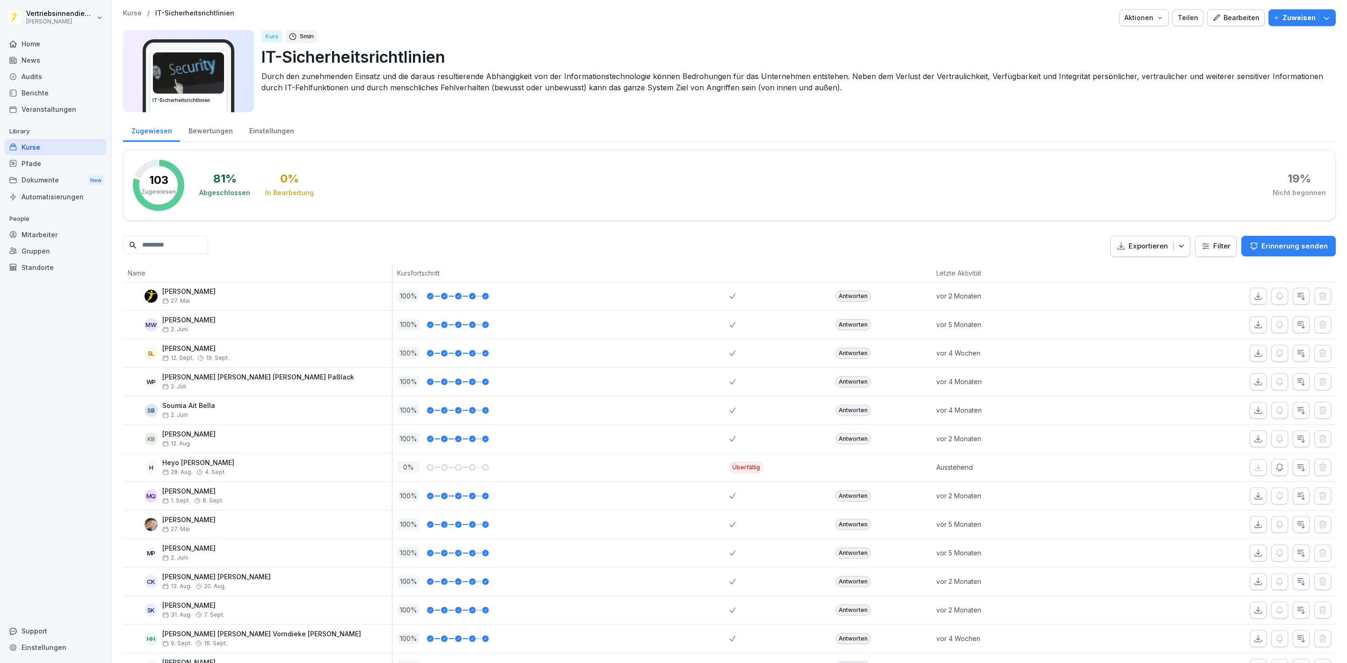
click at [198, 243] on input at bounding box center [165, 245] width 85 height 18
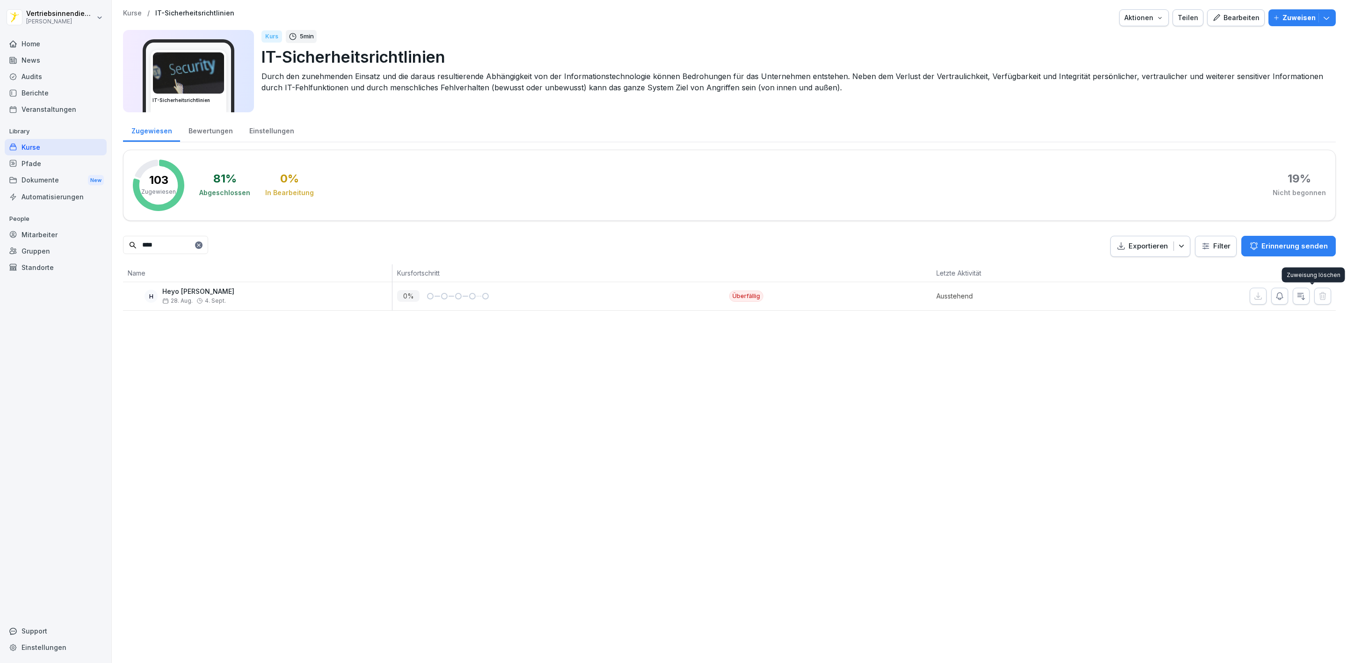
type input "****"
click at [747, 297] on div "Überfällig" at bounding box center [746, 296] width 34 height 11
click at [522, 295] on div "0 %" at bounding box center [563, 296] width 332 height 12
click at [208, 250] on input "****" at bounding box center [165, 245] width 85 height 18
click at [208, 245] on input "****" at bounding box center [165, 245] width 85 height 18
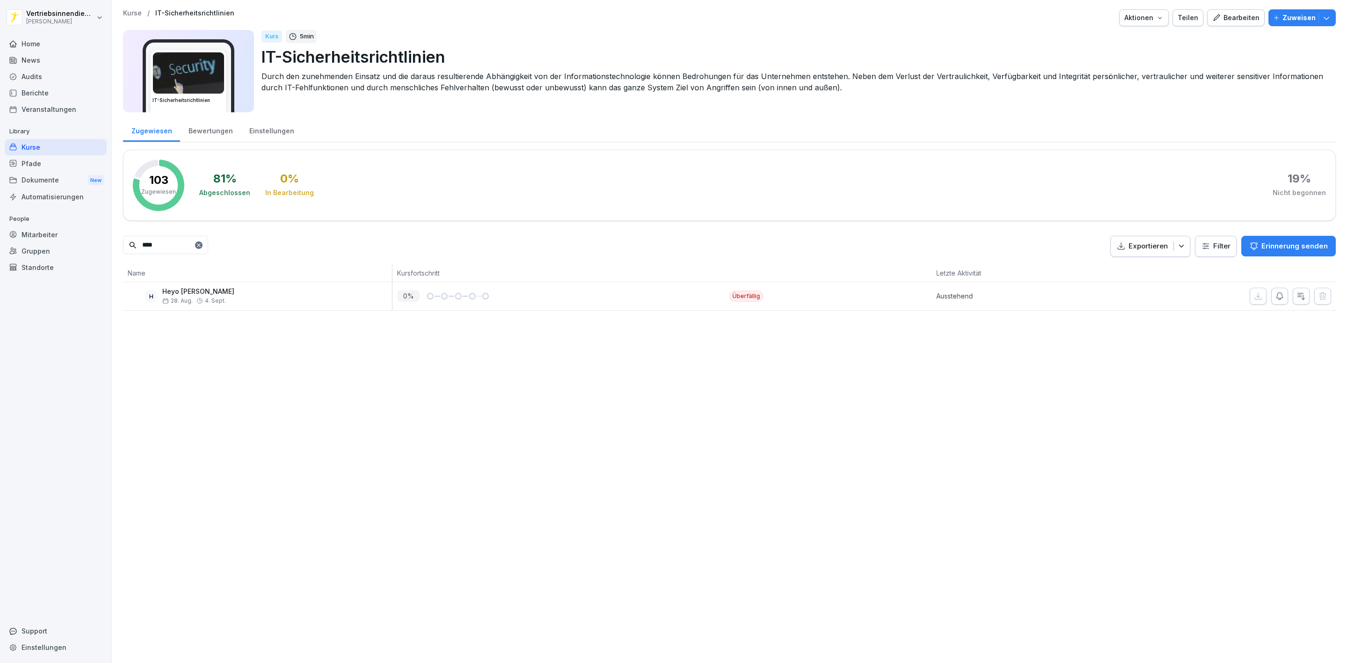
click at [202, 246] on icon at bounding box center [199, 245] width 6 height 6
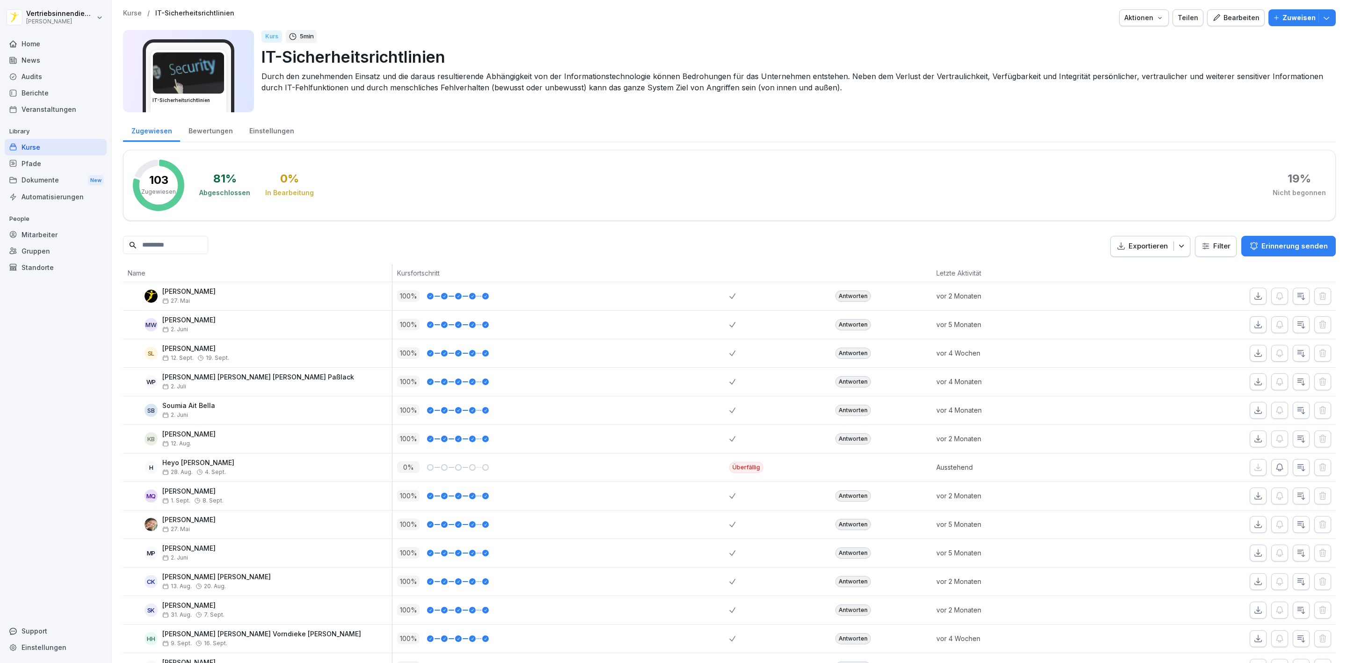
click at [59, 166] on div "Pfade" at bounding box center [56, 163] width 102 height 16
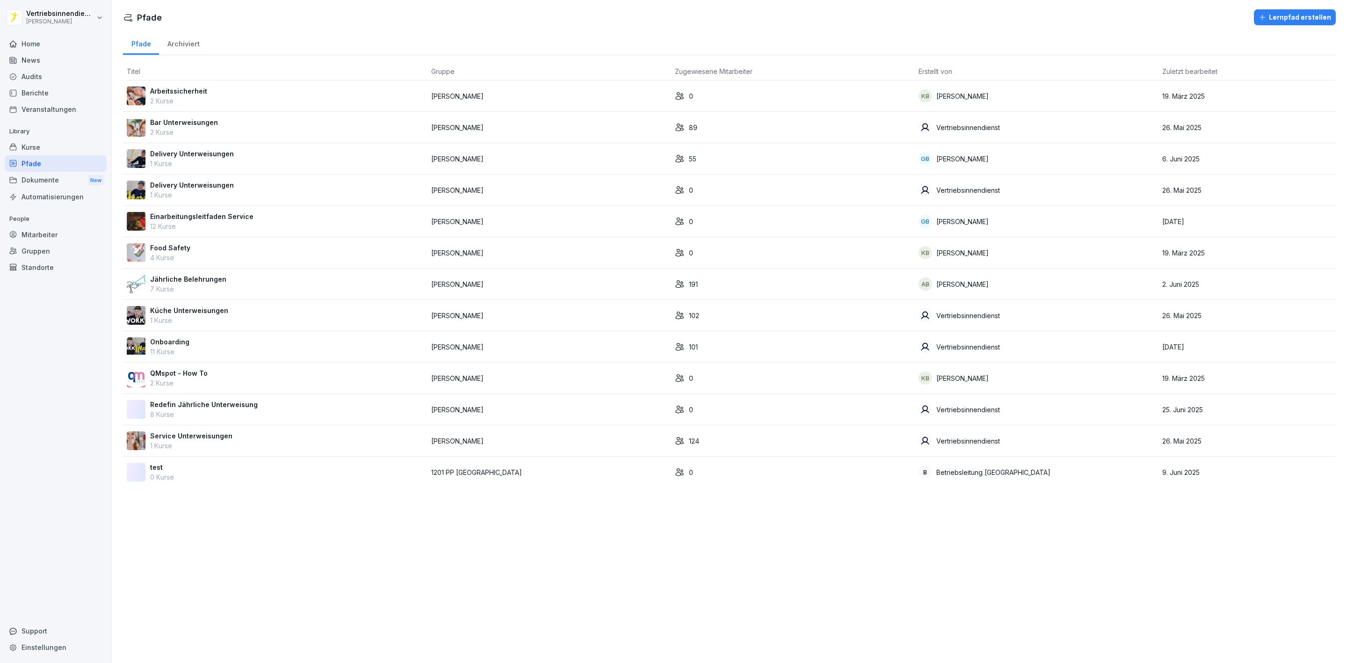
click at [199, 191] on p "1 Kurse" at bounding box center [192, 195] width 84 height 10
click at [182, 278] on p "Jährliche Belehrungen" at bounding box center [188, 279] width 76 height 10
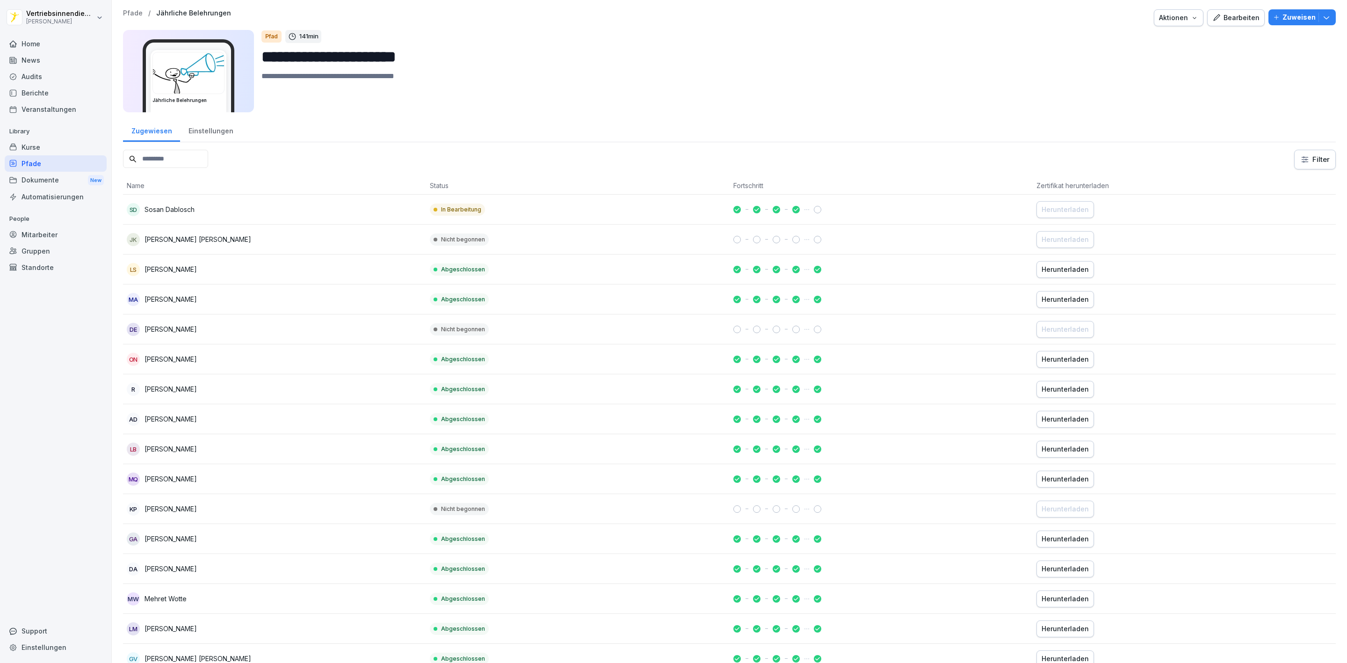
click at [178, 154] on input at bounding box center [165, 159] width 85 height 18
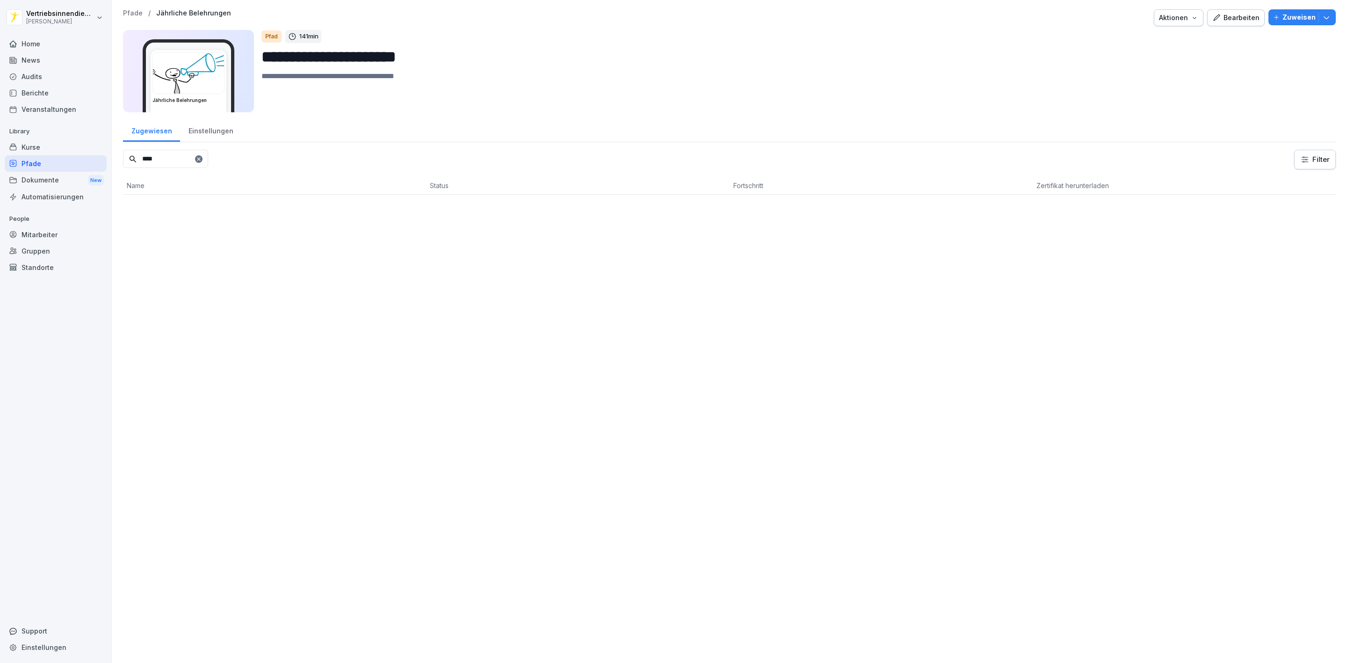
type input "****"
click at [51, 163] on div "Pfade" at bounding box center [56, 163] width 102 height 16
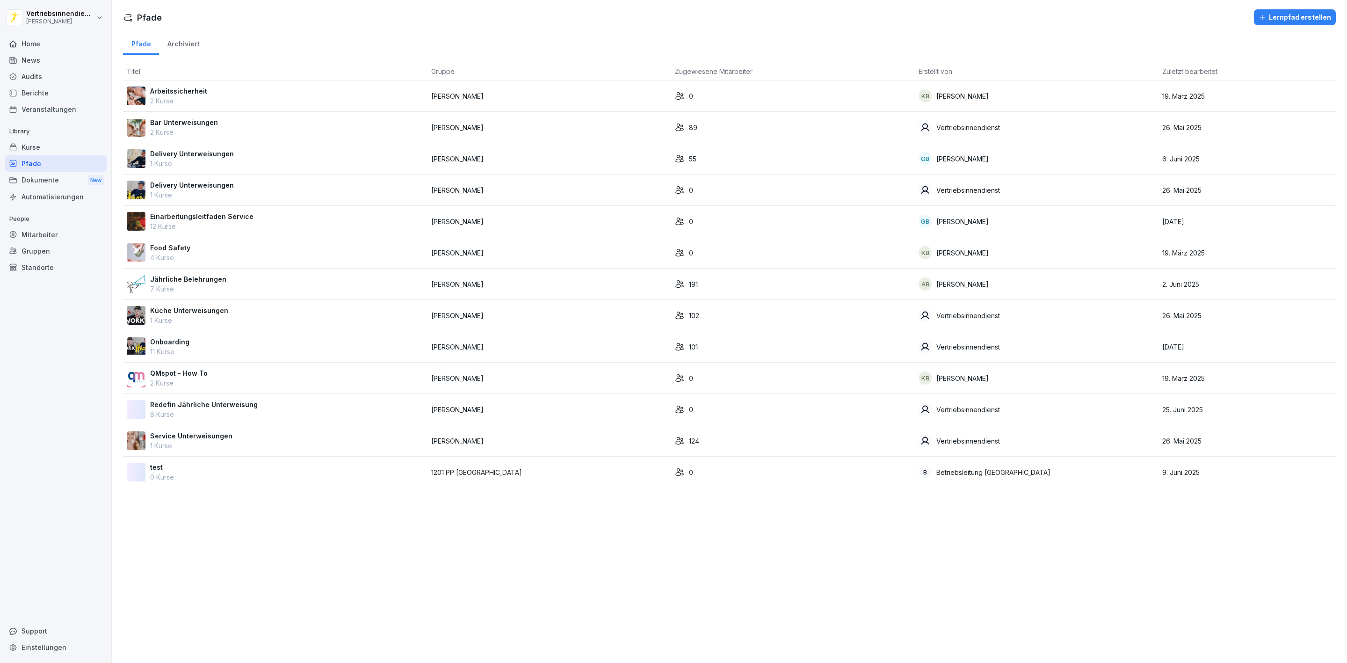
click at [149, 342] on div "Onboarding 11 Kurse" at bounding box center [275, 347] width 297 height 20
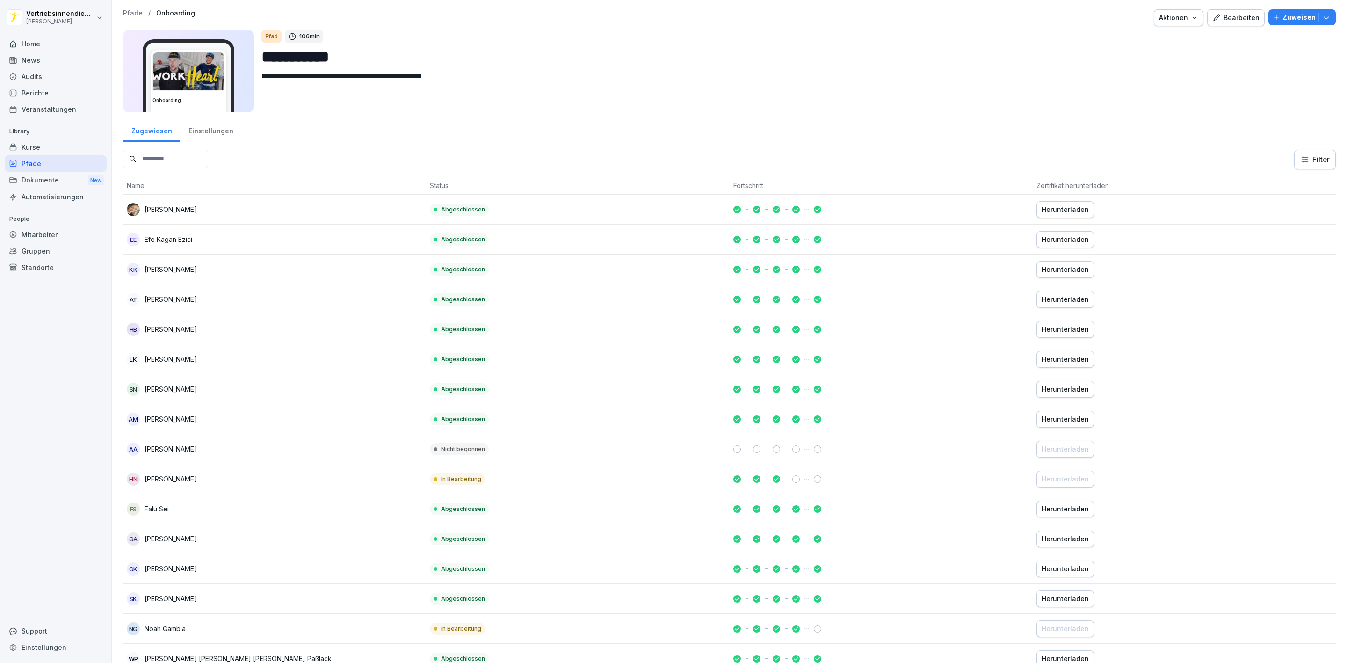
click at [202, 134] on div "Einstellungen" at bounding box center [210, 130] width 61 height 24
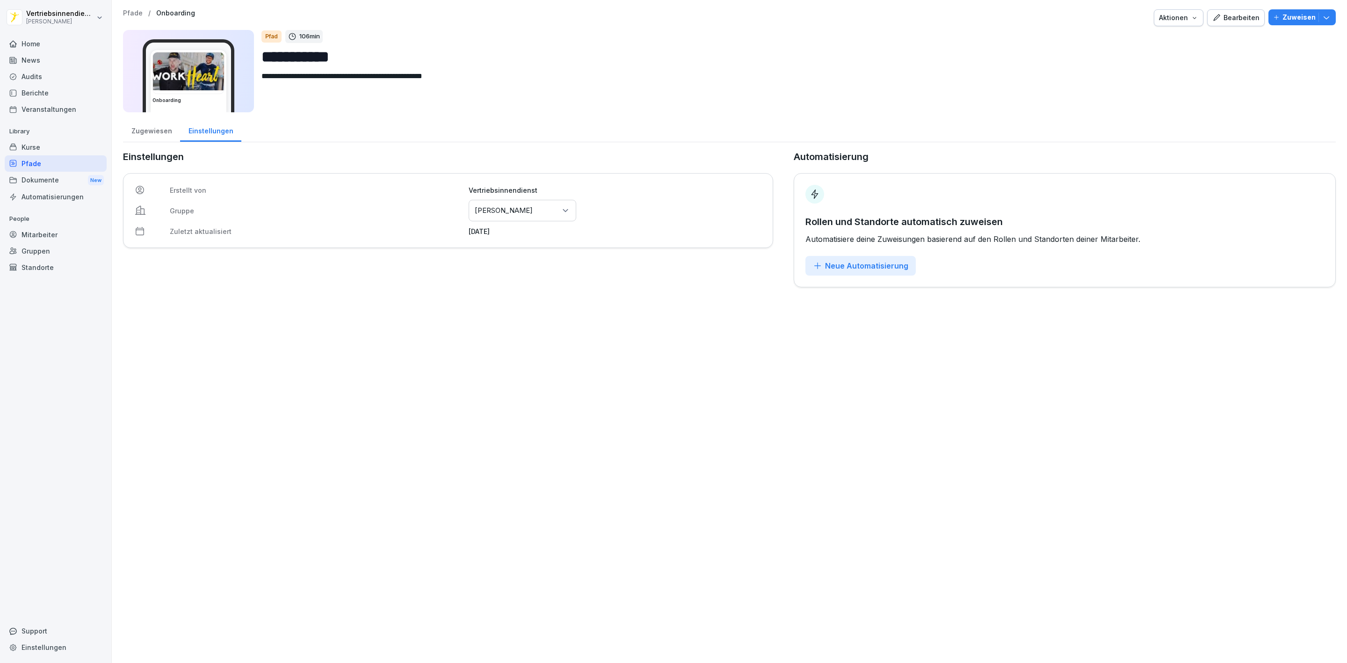
click at [846, 261] on div "Neue Automatisierung" at bounding box center [860, 266] width 95 height 10
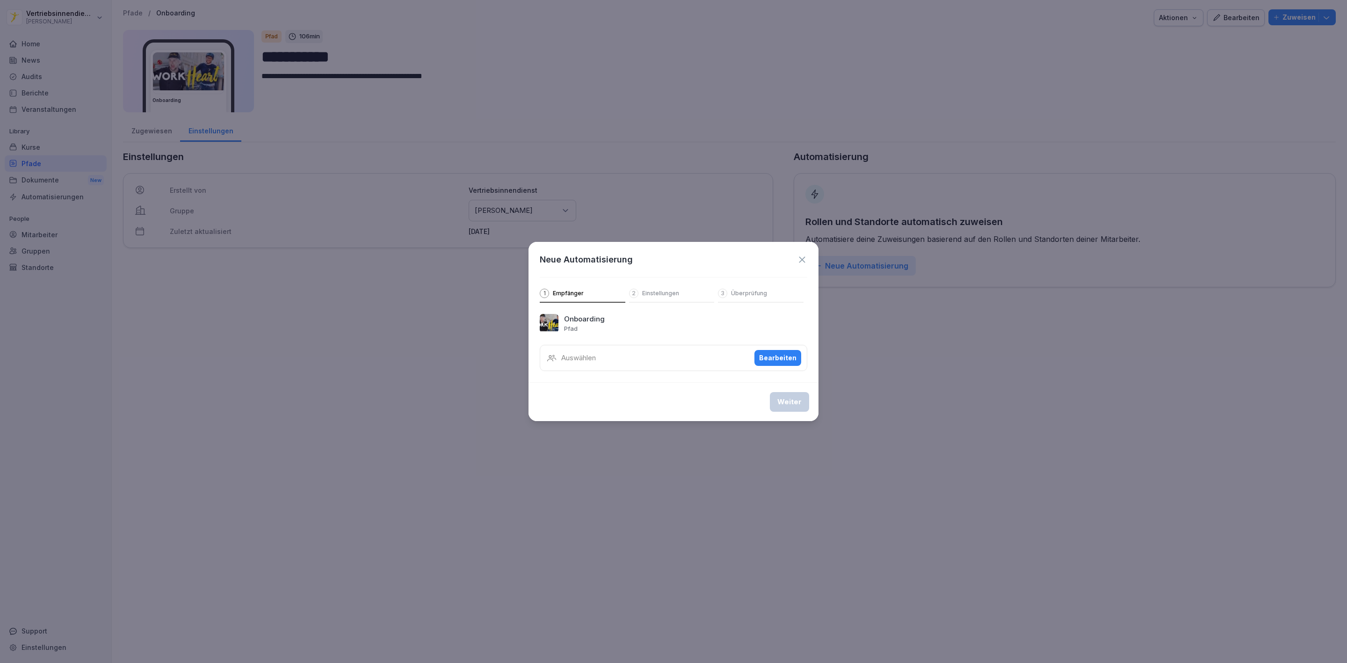
click at [781, 353] on div "Bearbeiten" at bounding box center [777, 358] width 37 height 10
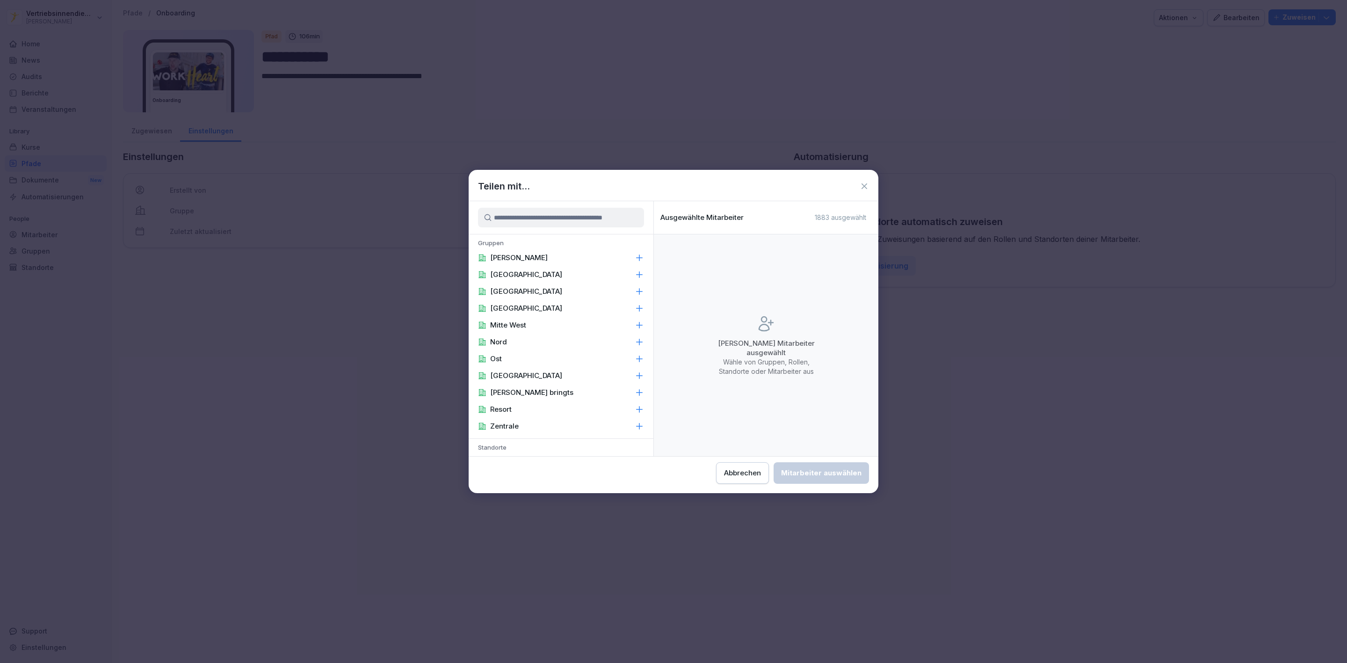
click at [553, 259] on div "[PERSON_NAME]" at bounding box center [561, 257] width 185 height 17
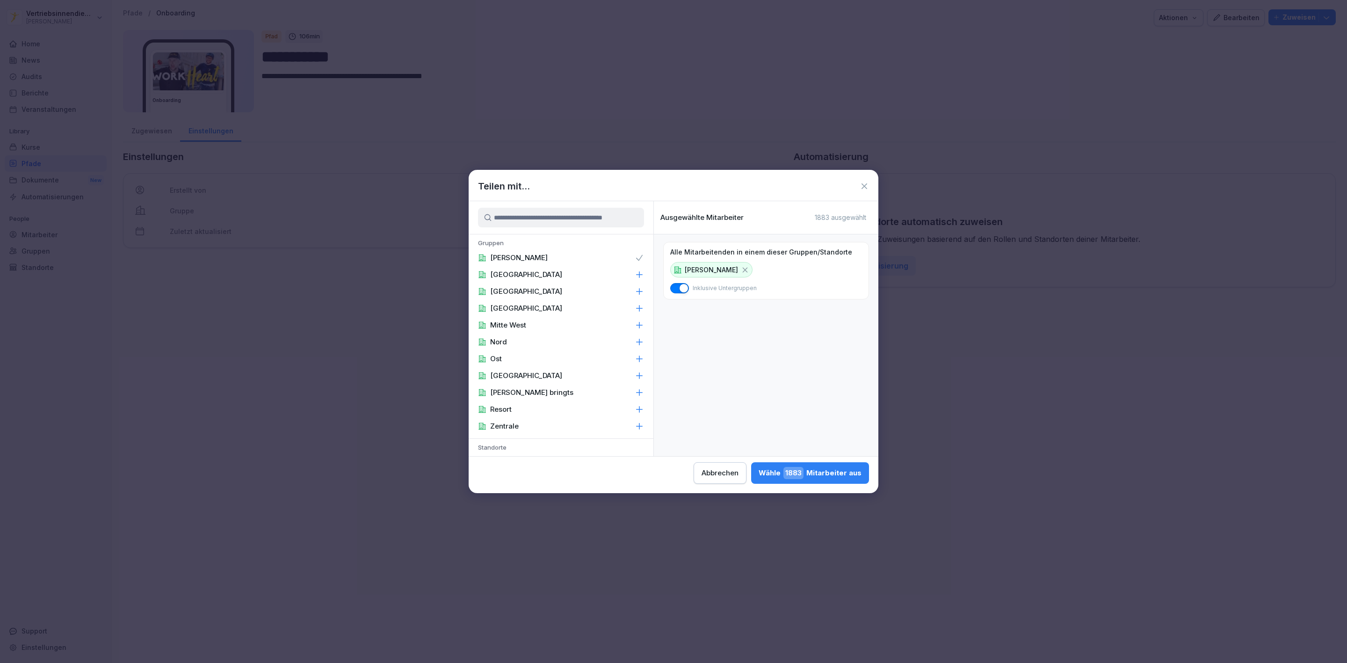
click at [815, 477] on div "Wähle 1883 Mitarbeiter aus" at bounding box center [810, 473] width 103 height 12
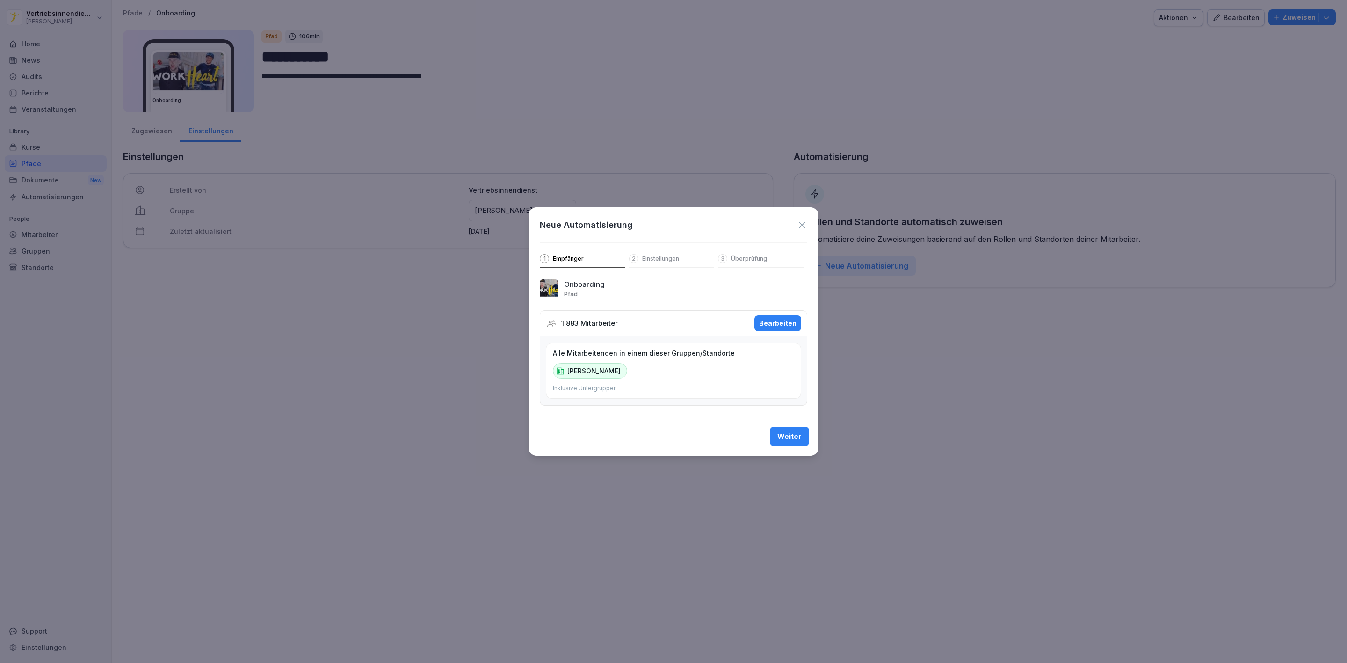
click at [792, 439] on div "Weiter" at bounding box center [789, 436] width 24 height 10
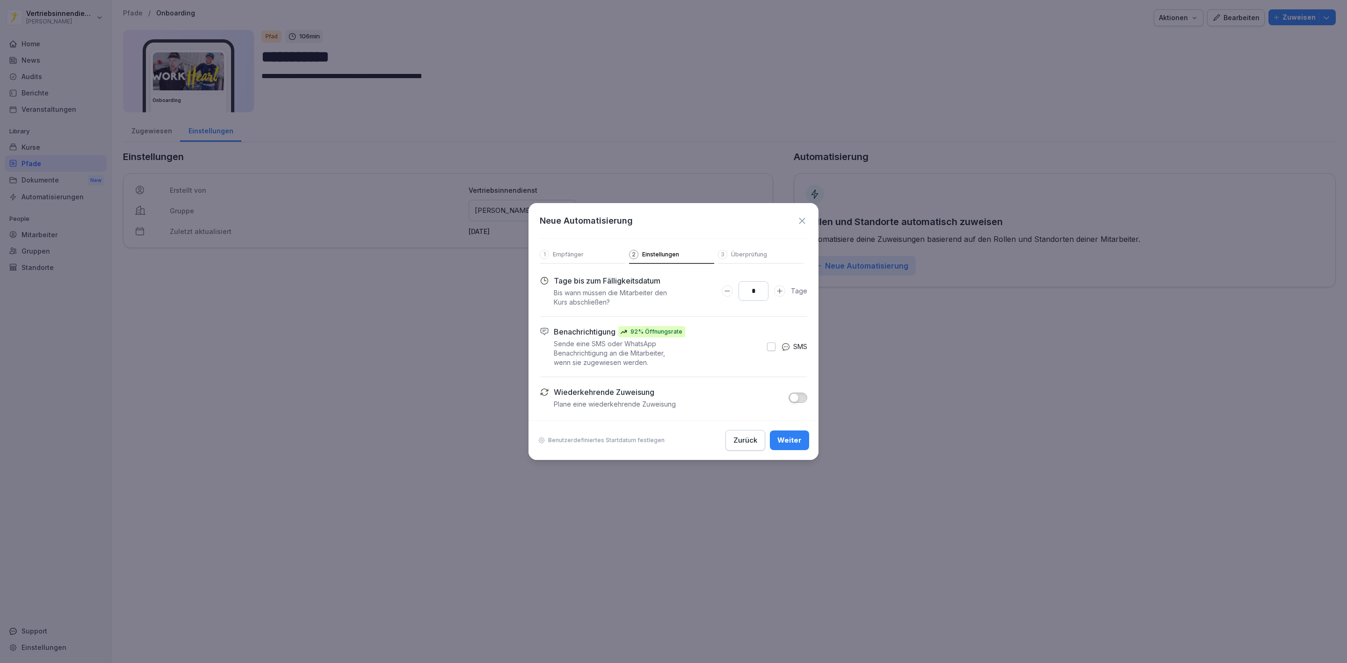
click at [744, 434] on button "Zurück" at bounding box center [746, 440] width 40 height 21
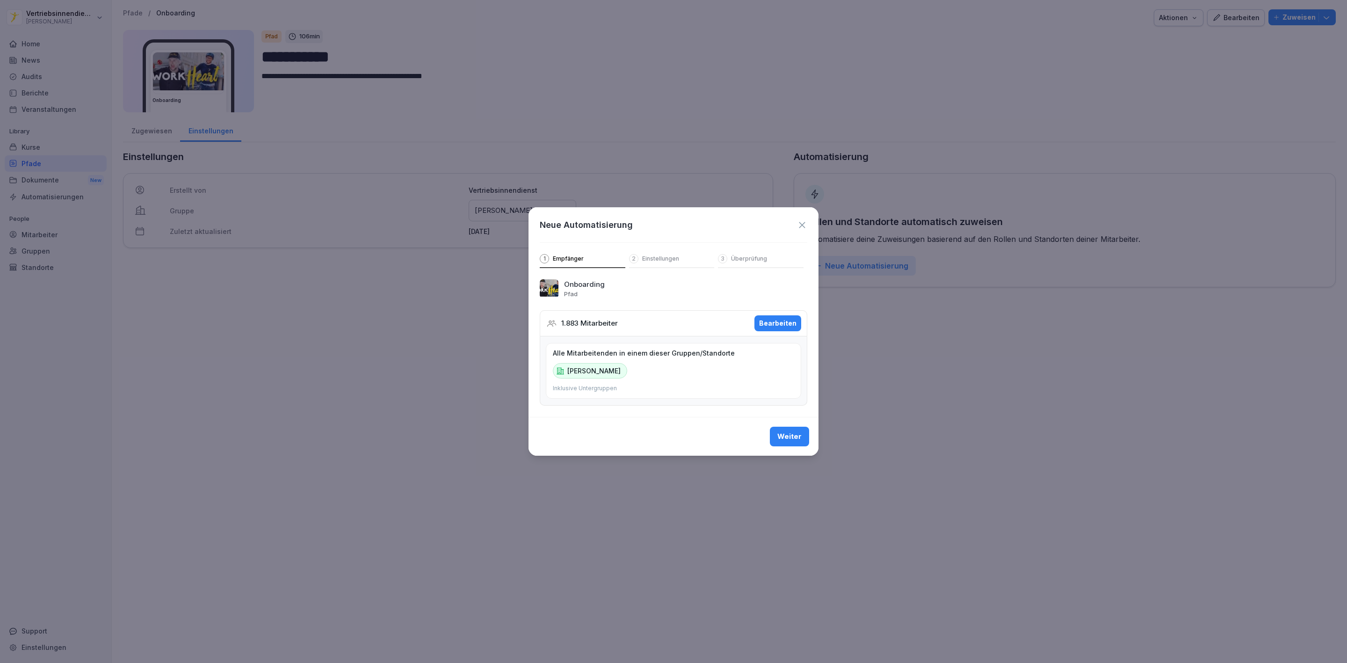
click at [799, 315] on button "Bearbeiten" at bounding box center [778, 323] width 47 height 16
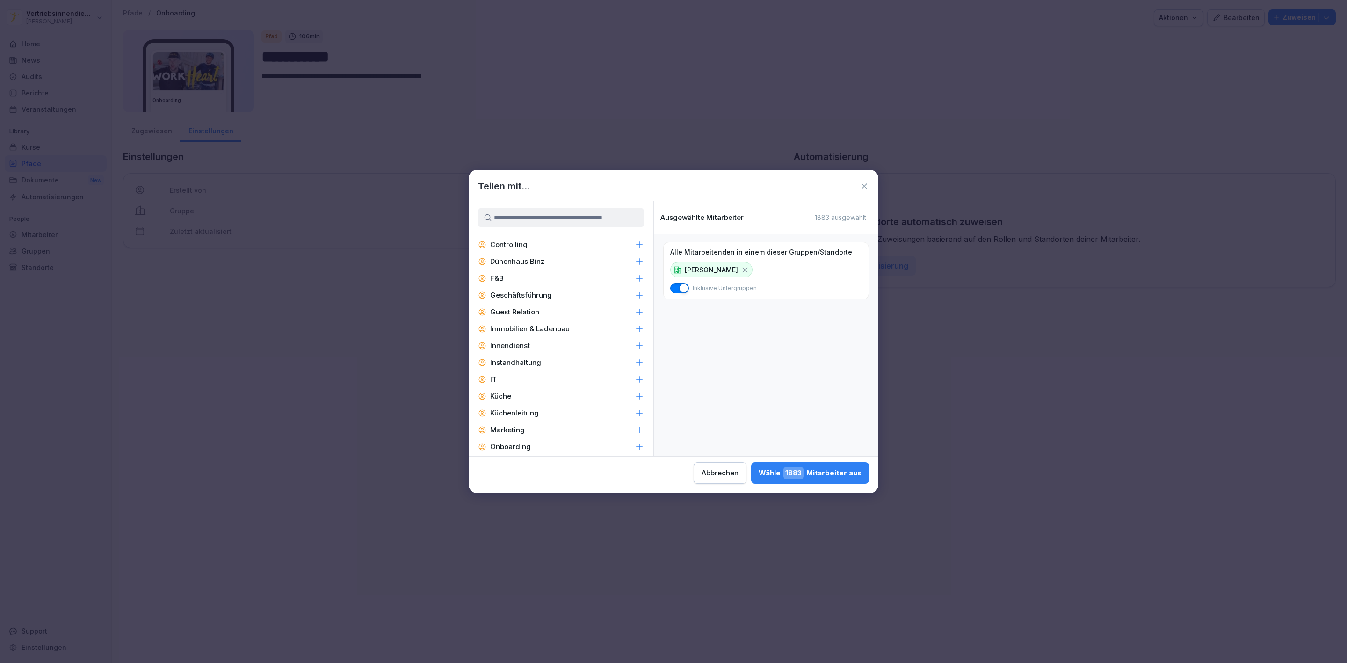
scroll to position [1403, 0]
click at [504, 407] on p "Onboarding" at bounding box center [510, 411] width 41 height 9
click at [862, 188] on icon at bounding box center [865, 186] width 6 height 6
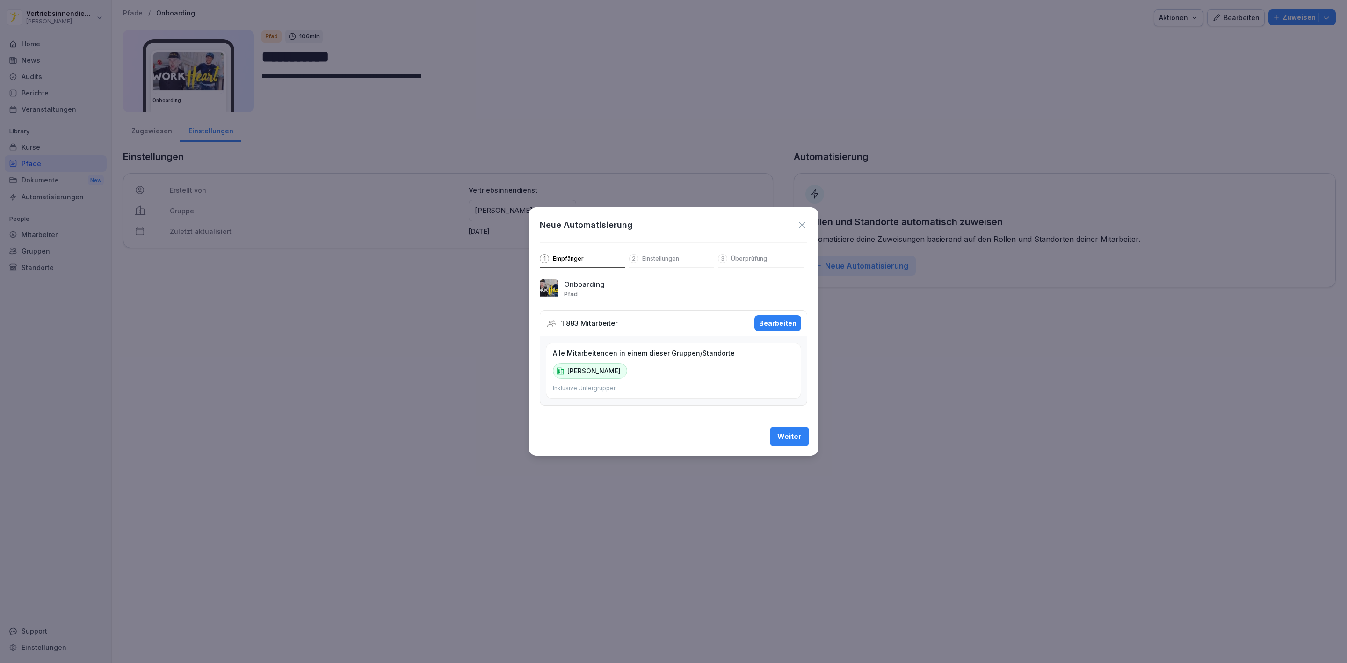
click at [799, 222] on icon at bounding box center [802, 225] width 10 height 10
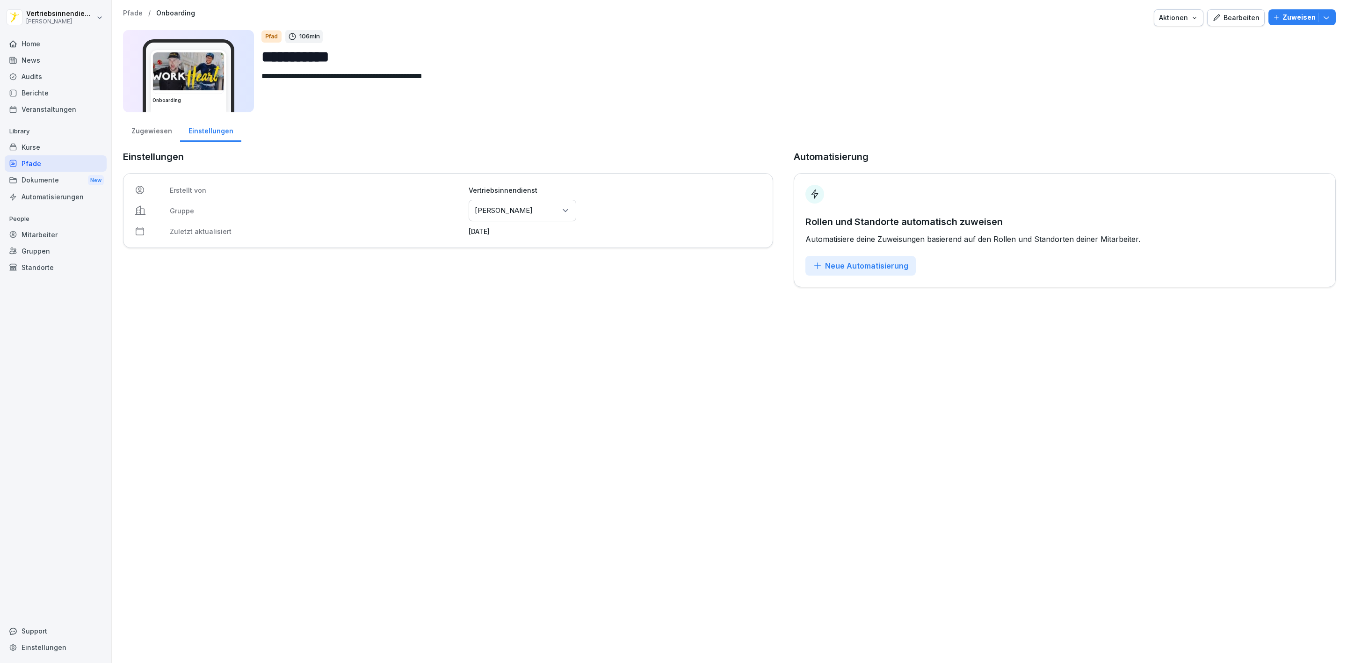
click at [1322, 16] on icon "button" at bounding box center [1326, 17] width 9 height 9
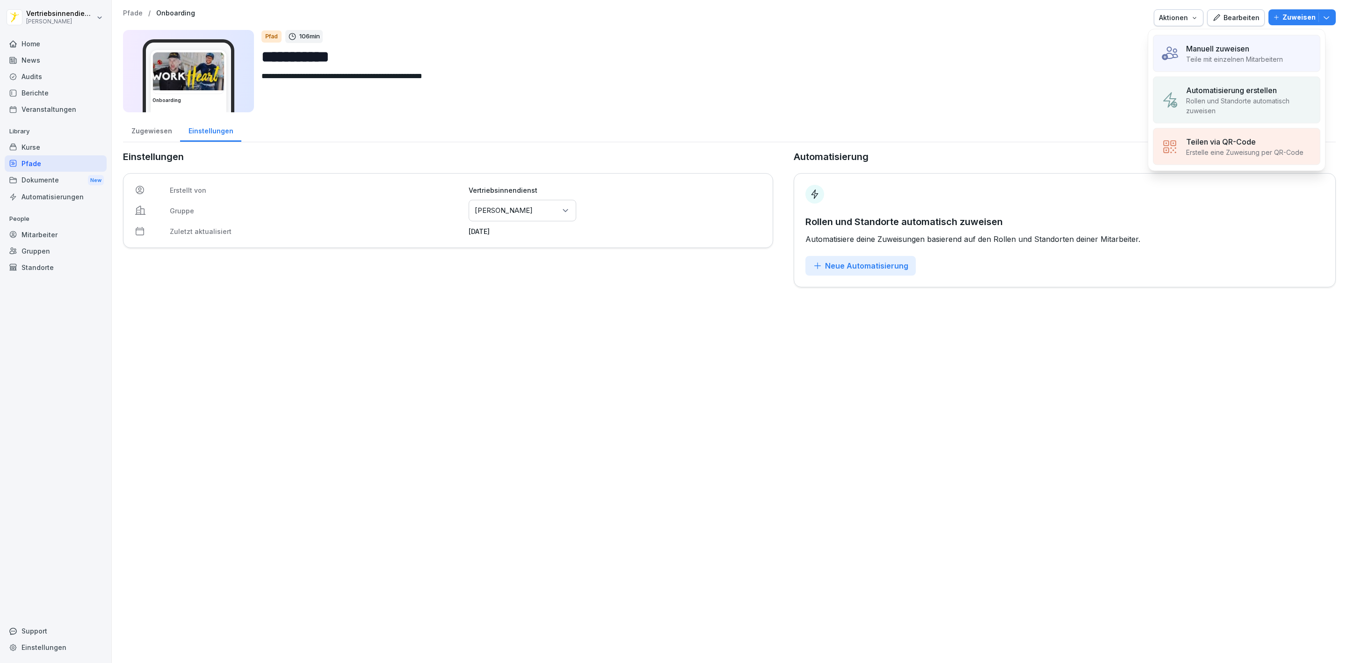
click at [1228, 101] on p "Rollen und Standorte automatisch zuweisen" at bounding box center [1249, 106] width 126 height 20
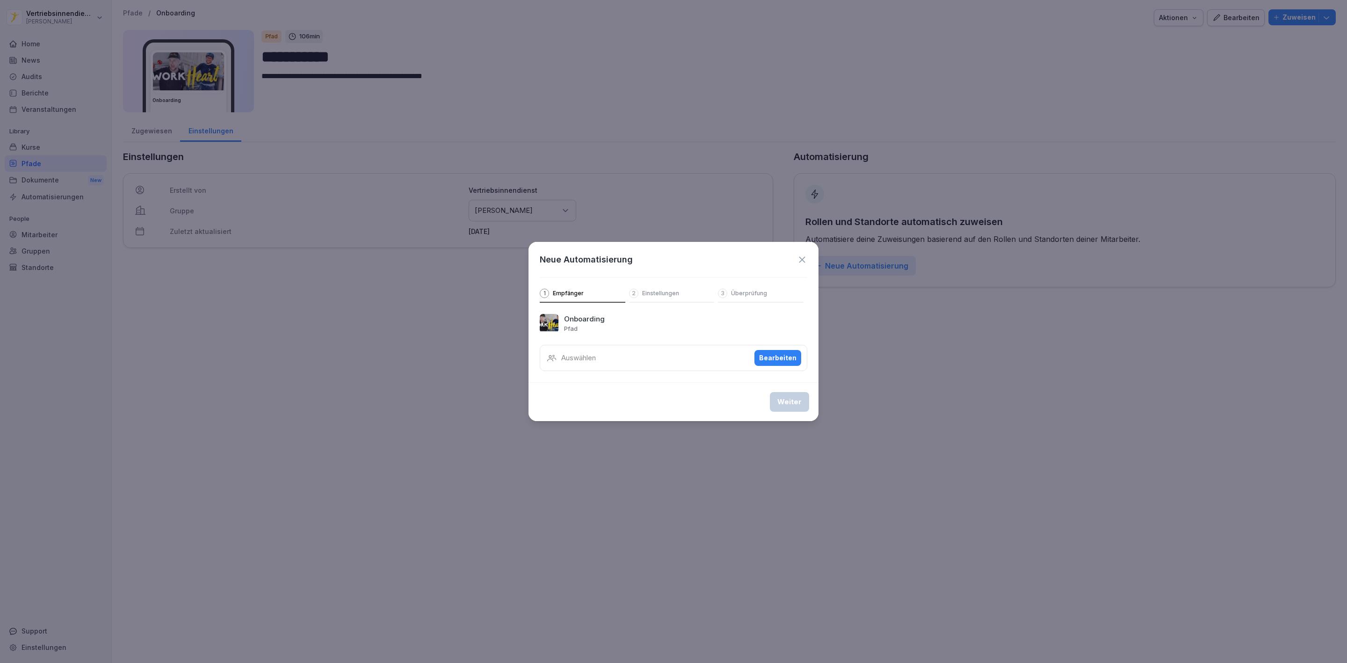
click at [761, 354] on div "Bearbeiten" at bounding box center [777, 358] width 37 height 10
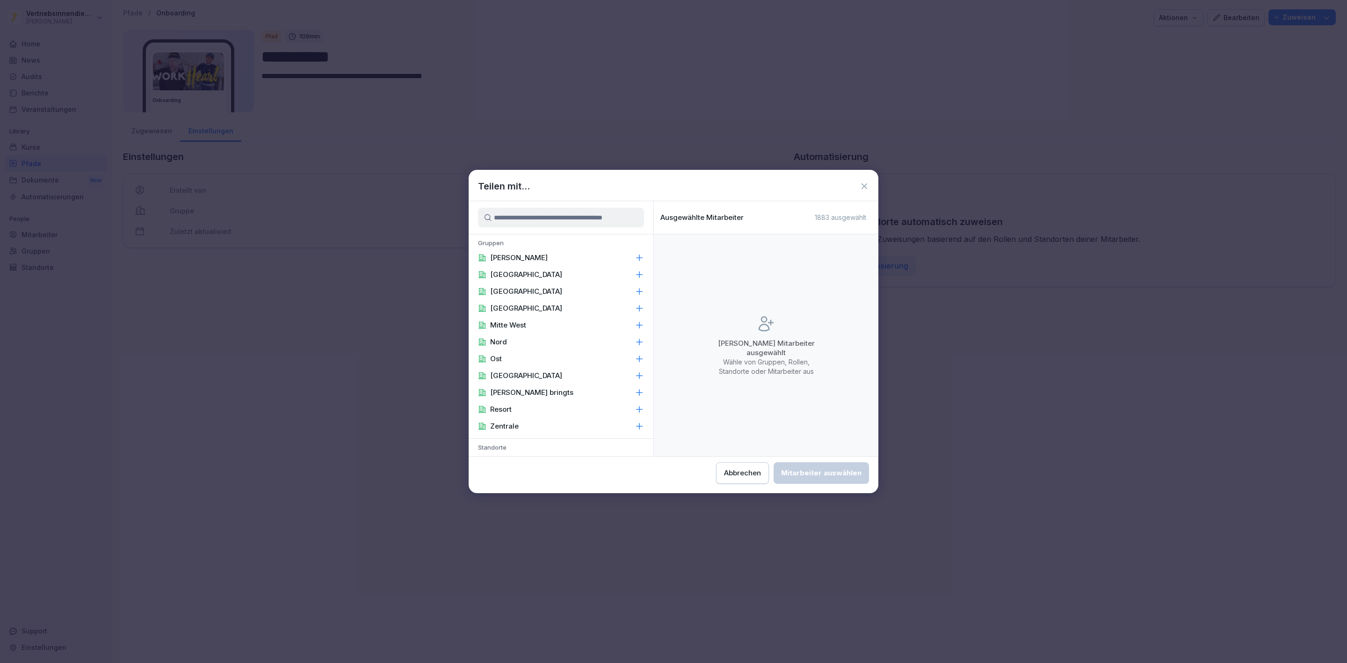
click at [496, 255] on p "[PERSON_NAME]" at bounding box center [519, 257] width 58 height 9
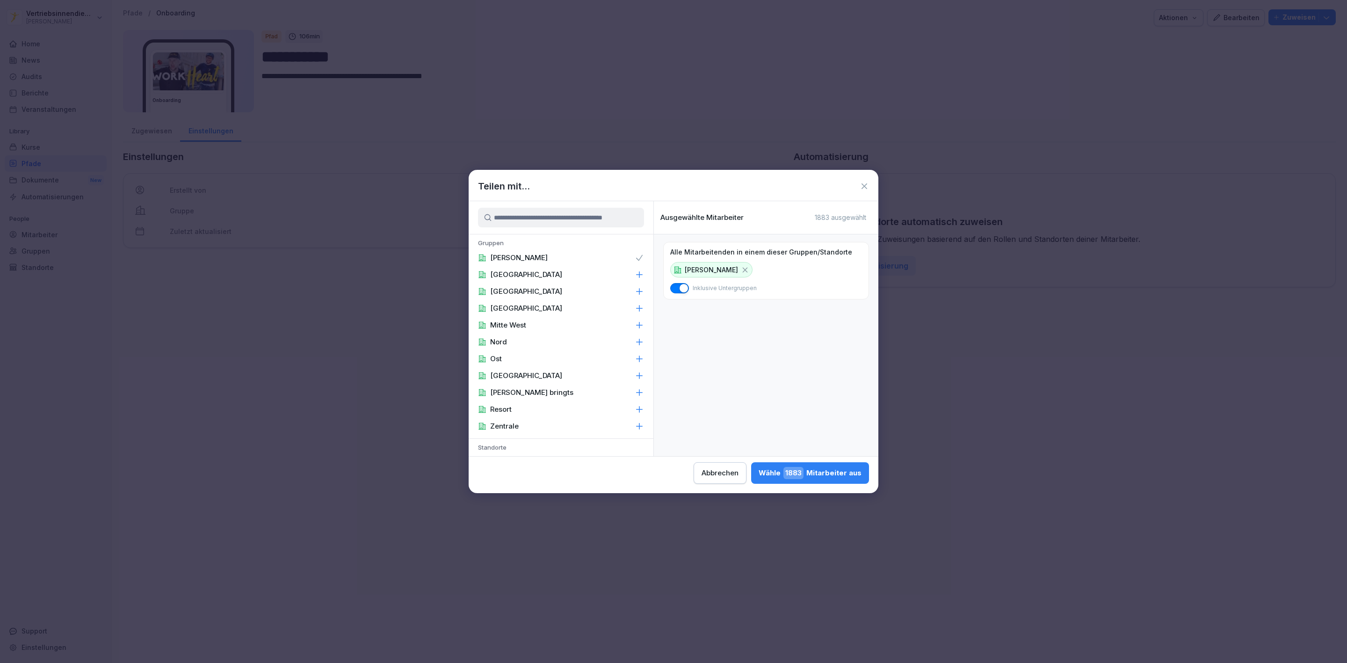
click at [549, 215] on input at bounding box center [561, 218] width 166 height 20
type input "**"
click at [544, 287] on div "Onboarding" at bounding box center [561, 291] width 185 height 17
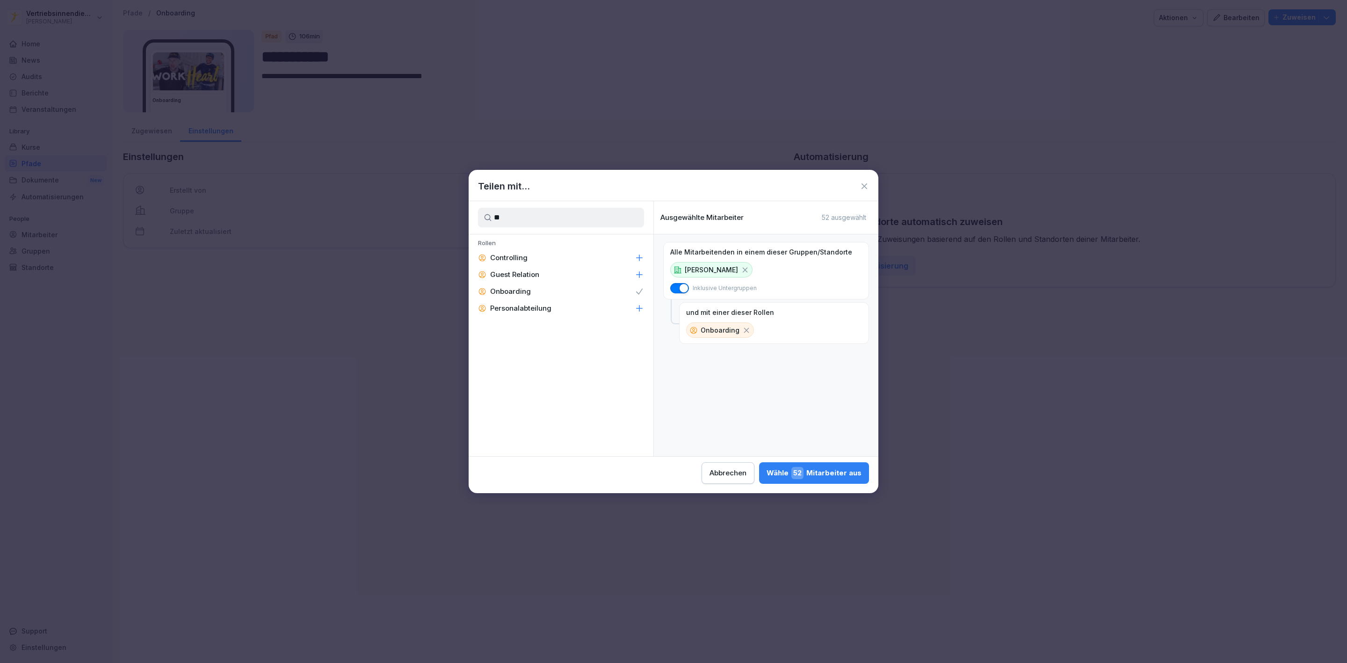
click at [824, 473] on div "Wähle 52 Mitarbeiter aus" at bounding box center [814, 473] width 95 height 12
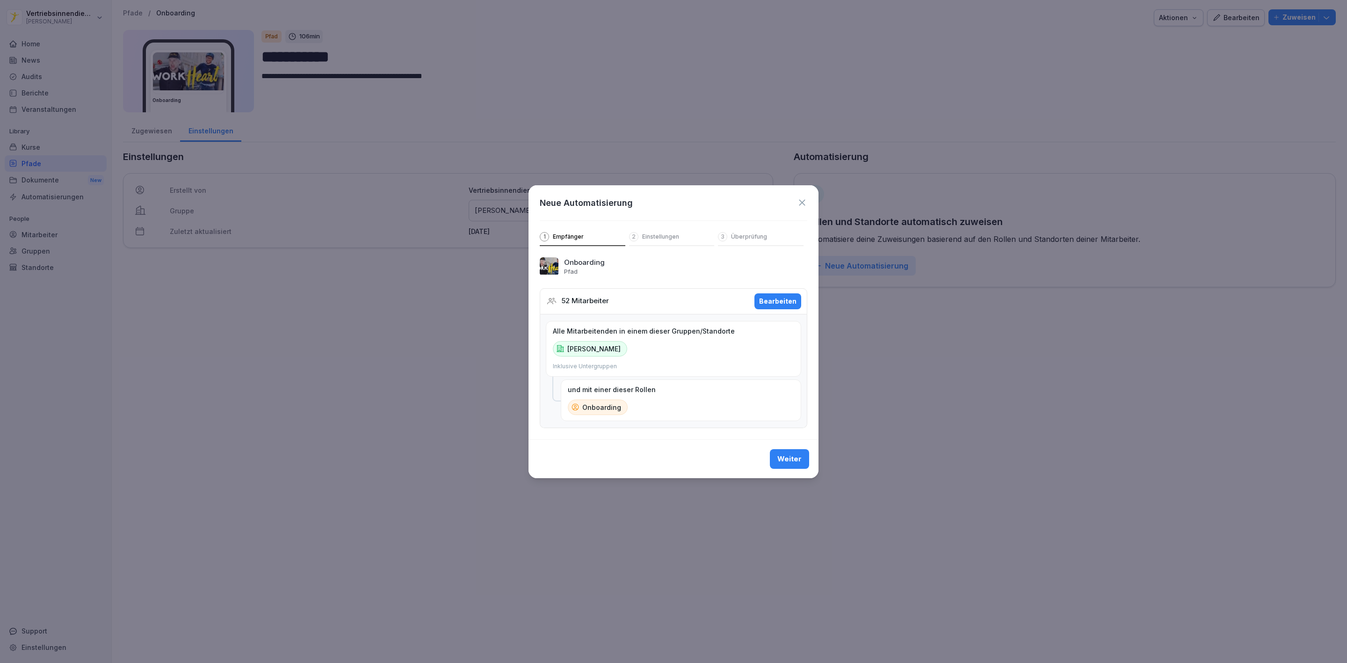
click at [785, 459] on button "Weiter" at bounding box center [789, 459] width 39 height 20
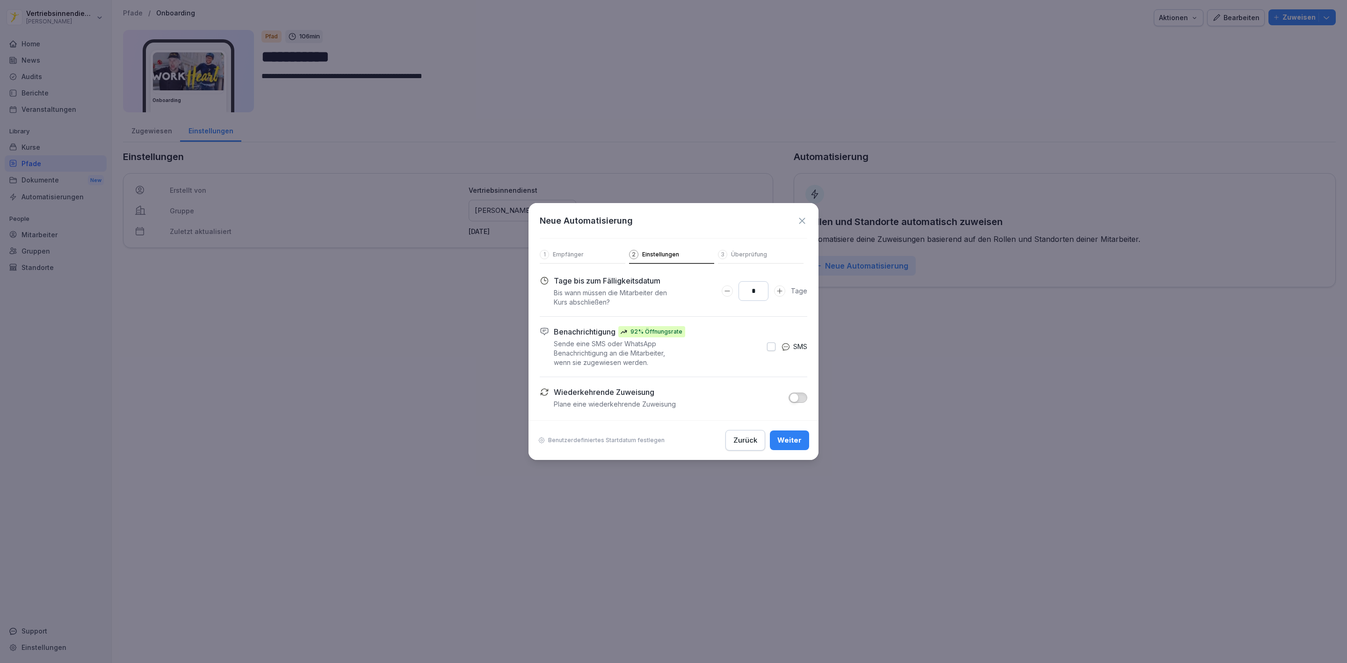
click at [800, 440] on div "Weiter" at bounding box center [789, 440] width 24 height 10
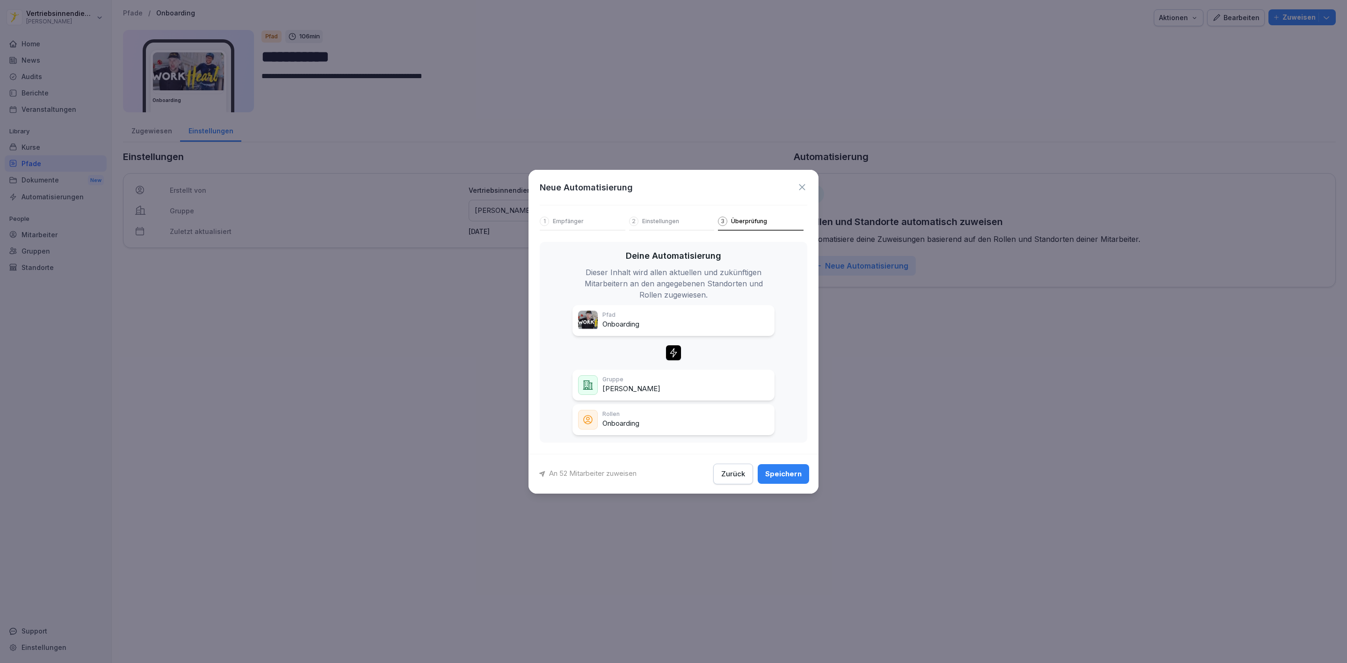
click at [782, 464] on button "Speichern" at bounding box center [783, 474] width 51 height 20
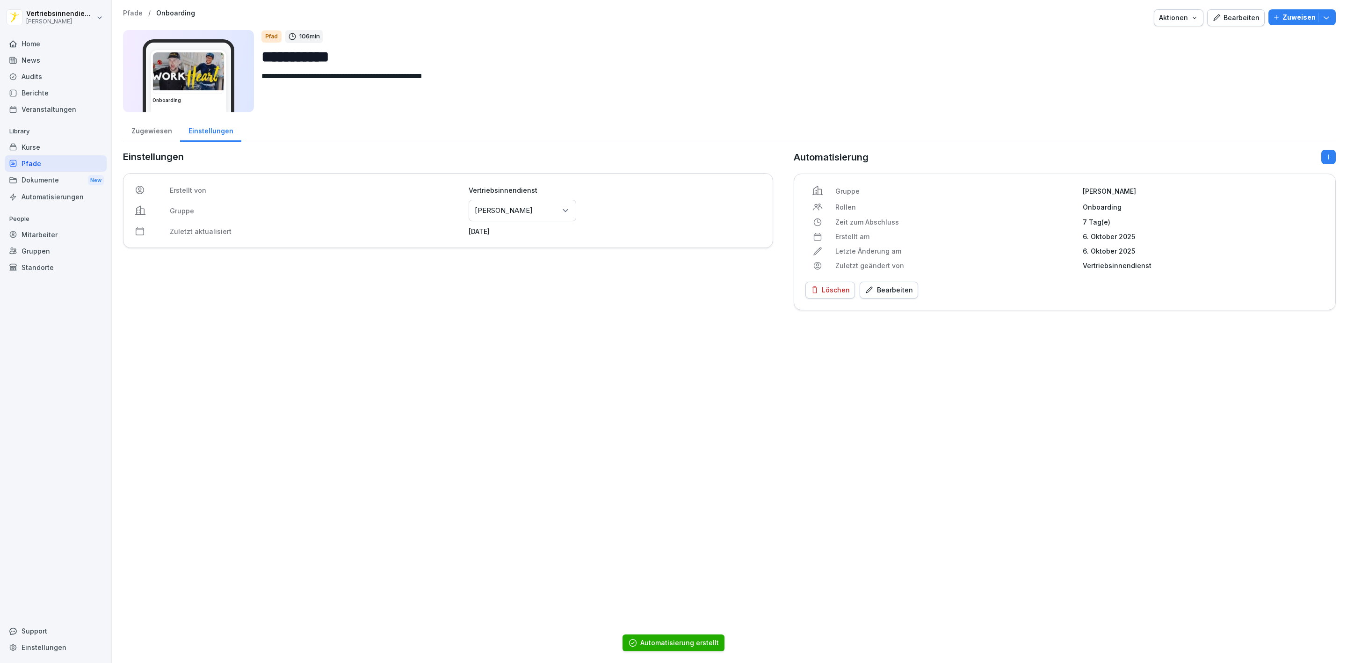
click at [46, 230] on div "Mitarbeiter" at bounding box center [56, 234] width 102 height 16
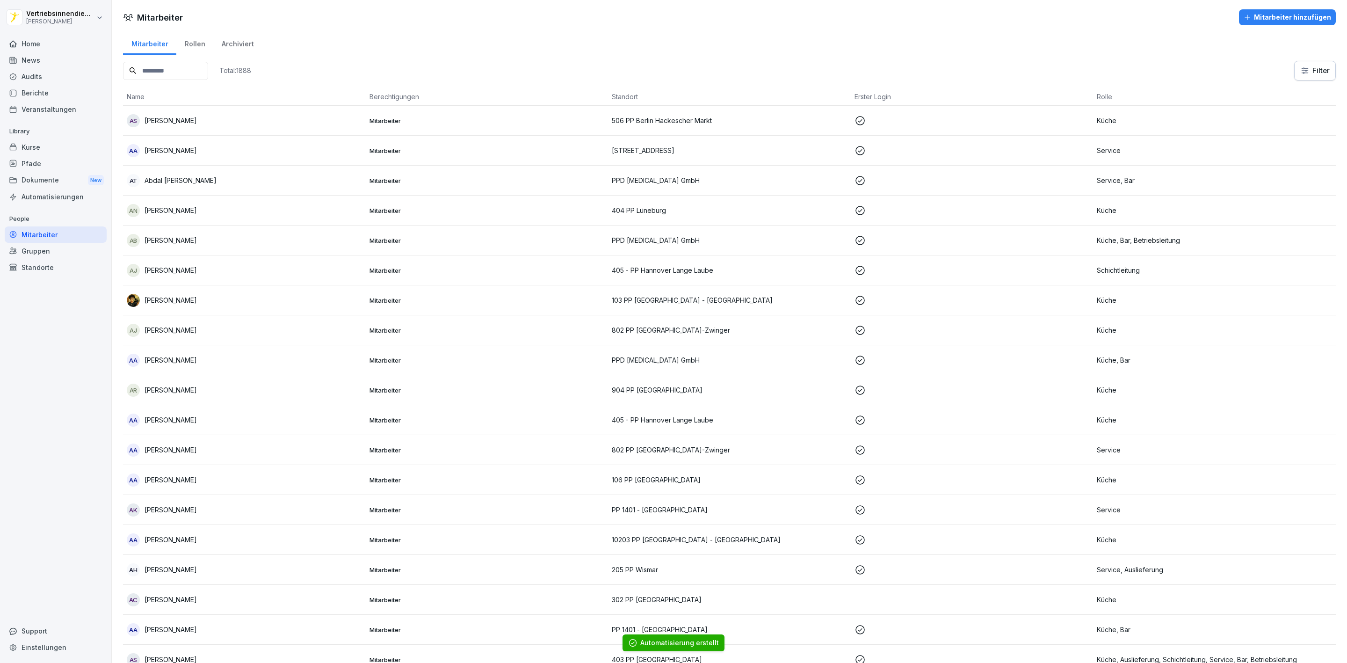
click at [196, 69] on input at bounding box center [165, 71] width 85 height 18
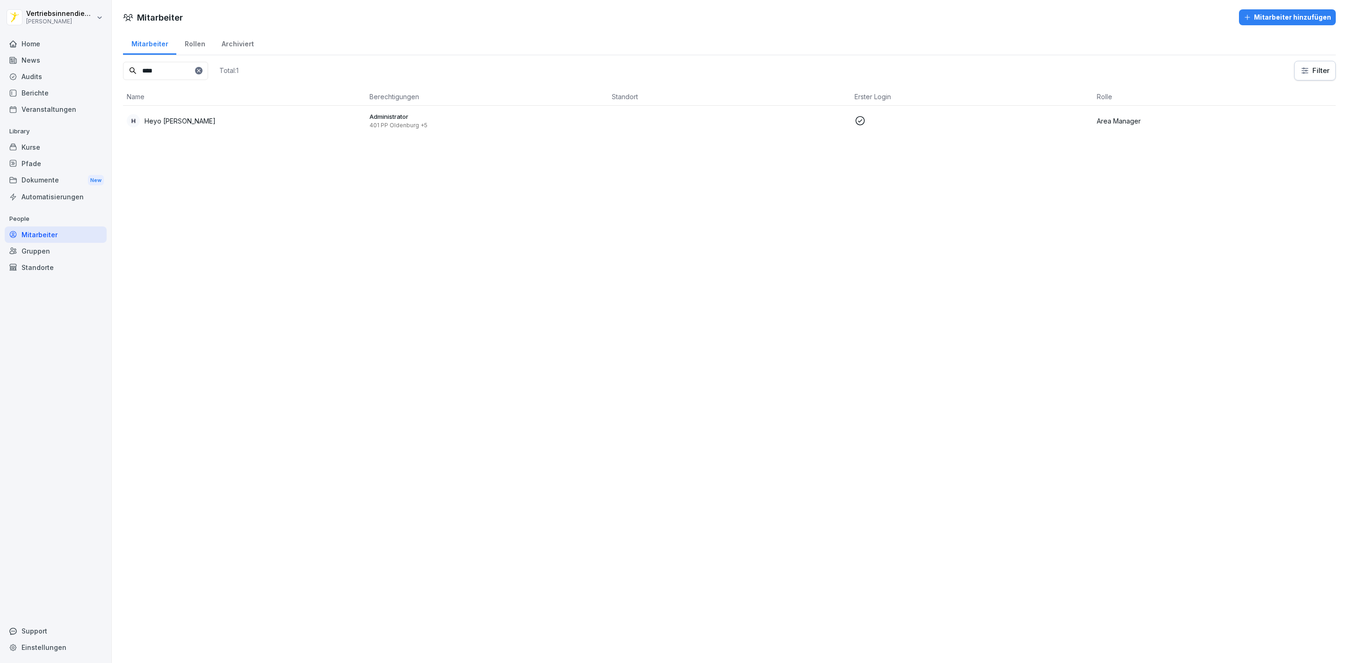
type input "****"
click at [498, 119] on p "Administrator" at bounding box center [487, 116] width 235 height 8
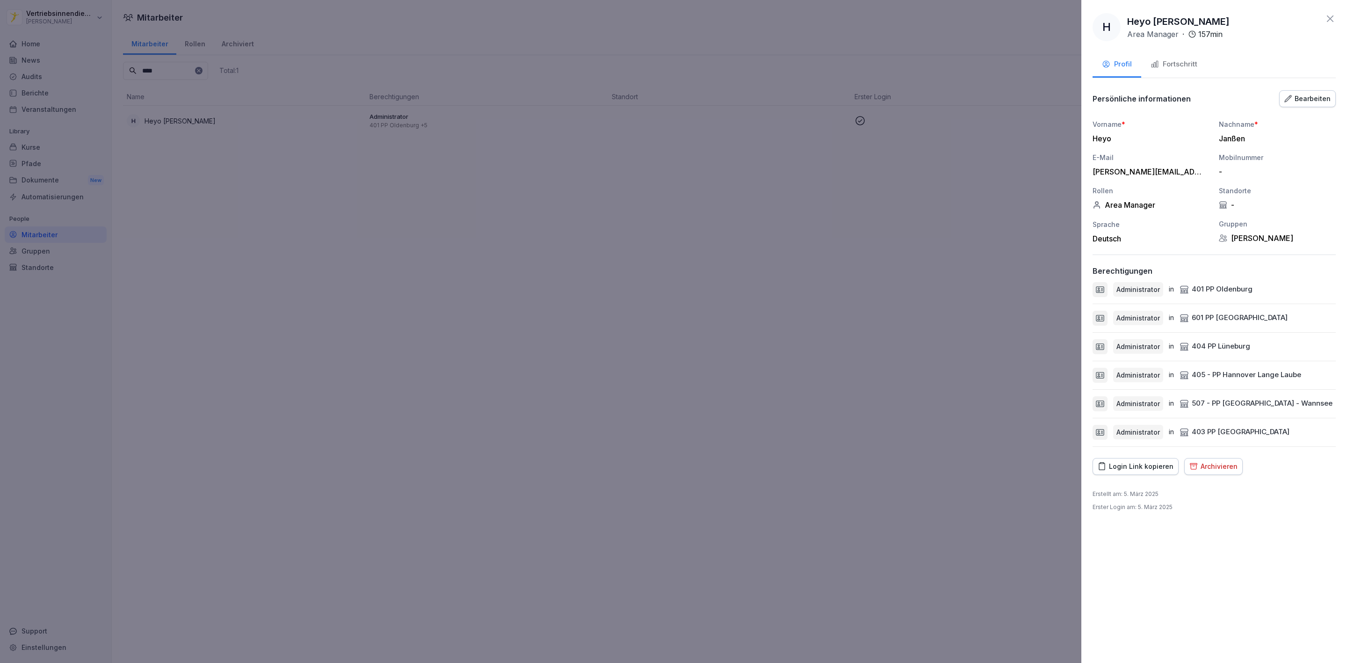
click at [1310, 100] on div "Bearbeiten" at bounding box center [1308, 99] width 46 height 10
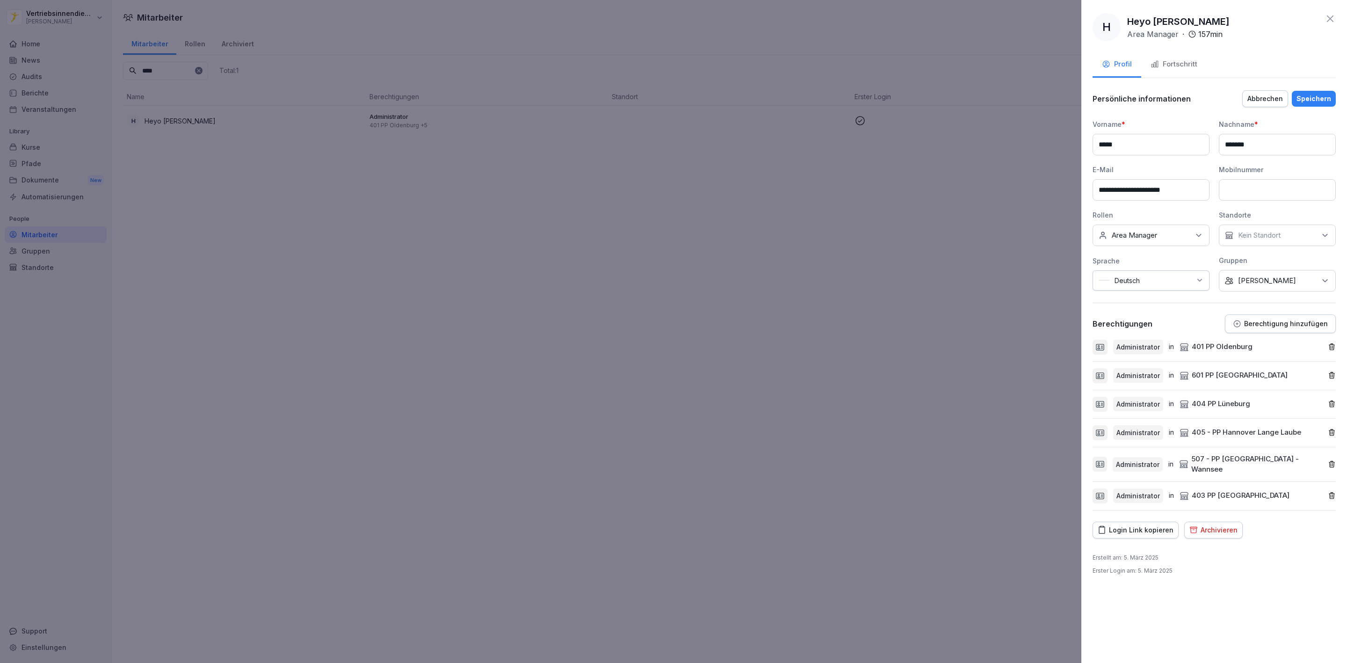
click at [991, 251] on div at bounding box center [673, 331] width 1347 height 663
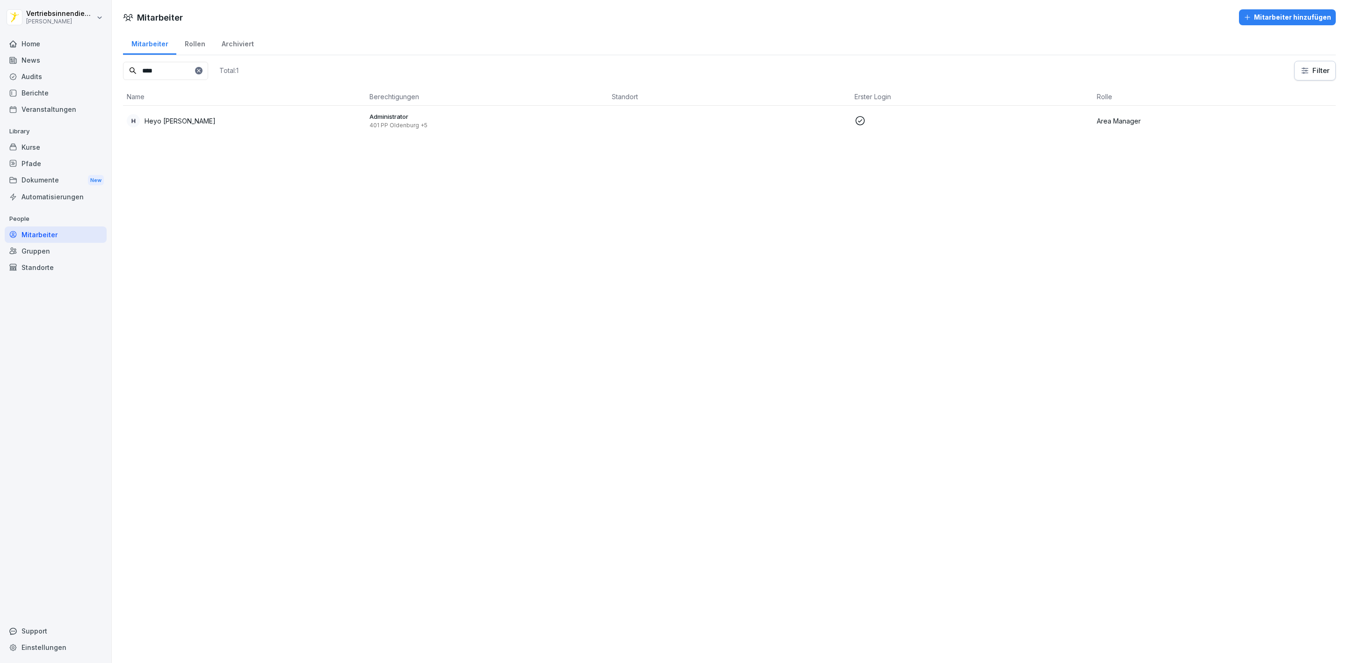
click at [1303, 76] on html "Vertriebsinnendienst Peter Pane Home News Audits Berichte Veranstaltungen Libra…" at bounding box center [673, 331] width 1347 height 663
click at [1085, 122] on html "Vertriebsinnendienst Peter Pane Home News Audits Berichte Veranstaltungen Libra…" at bounding box center [673, 331] width 1347 height 663
click at [1093, 122] on td "Area Manager" at bounding box center [1214, 121] width 243 height 30
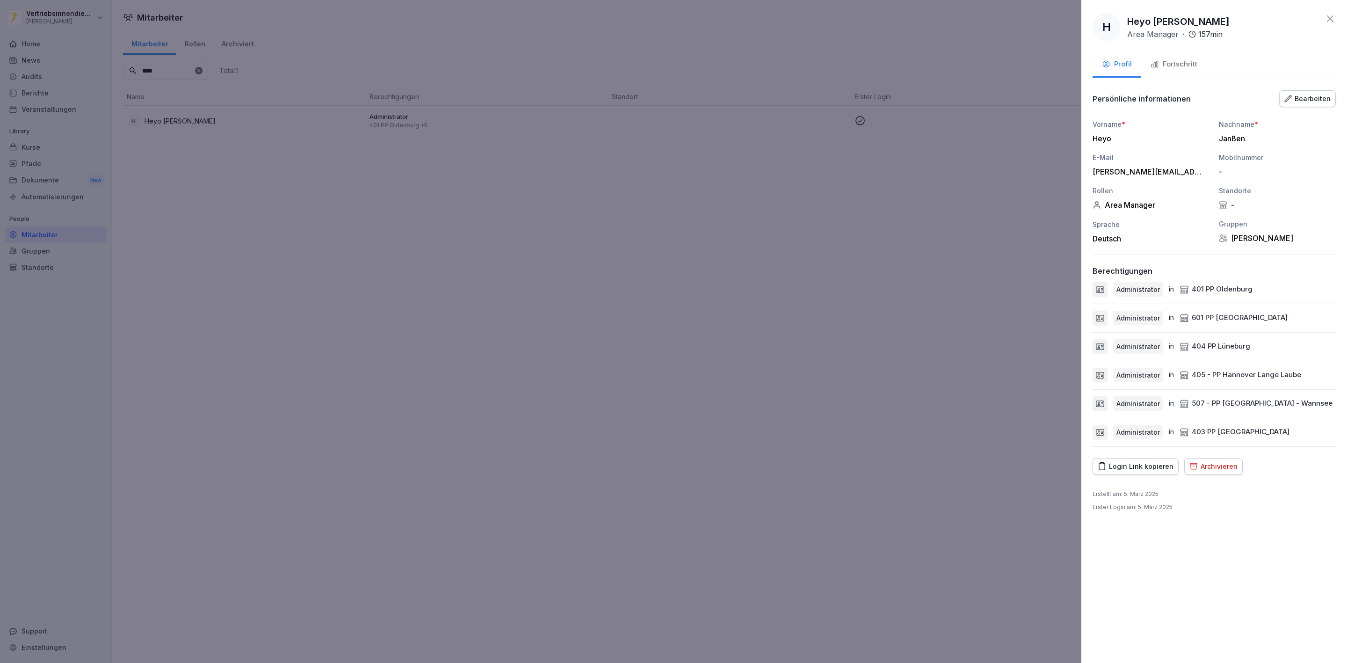
click at [1299, 101] on div "Bearbeiten" at bounding box center [1308, 99] width 46 height 10
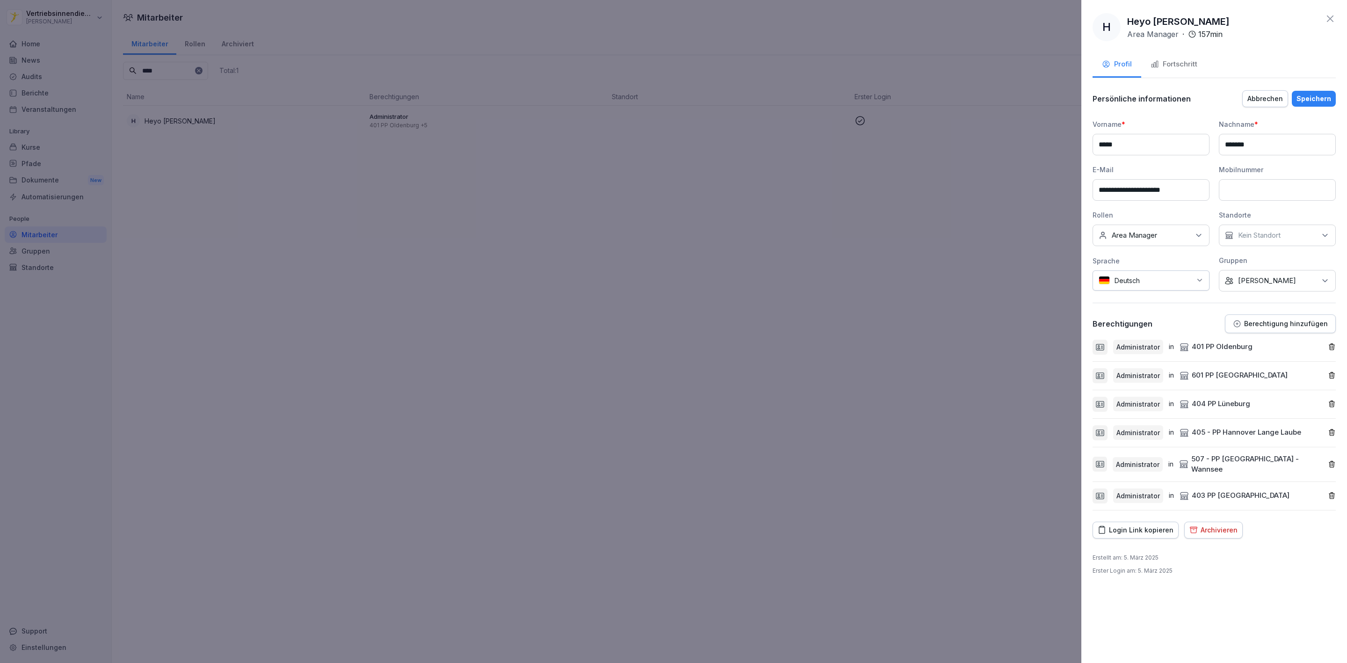
click at [1158, 229] on div "Keine Rollen Area Manager" at bounding box center [1151, 236] width 117 height 22
drag, startPoint x: 1158, startPoint y: 229, endPoint x: 1162, endPoint y: 233, distance: 5.6
click at [1161, 229] on div "Keine Rollen Area Manager" at bounding box center [1151, 236] width 117 height 22
click at [974, 276] on div at bounding box center [673, 331] width 1347 height 663
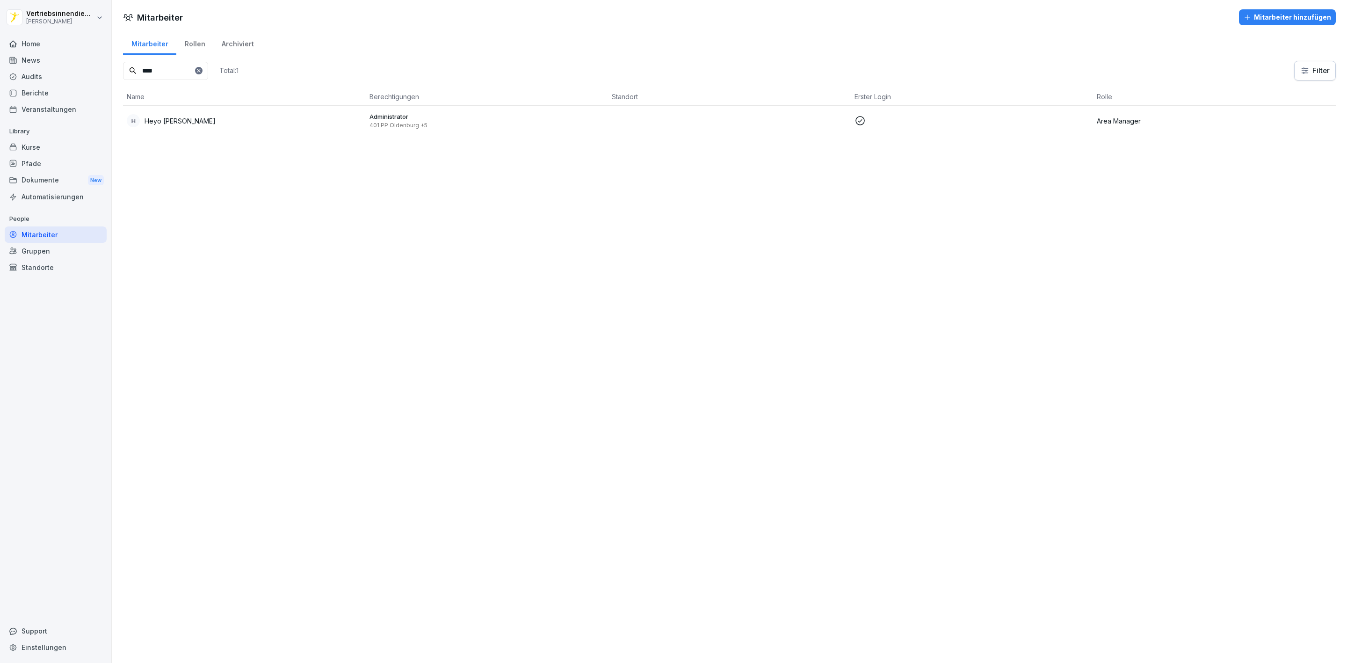
click at [47, 152] on div "Kurse" at bounding box center [56, 147] width 102 height 16
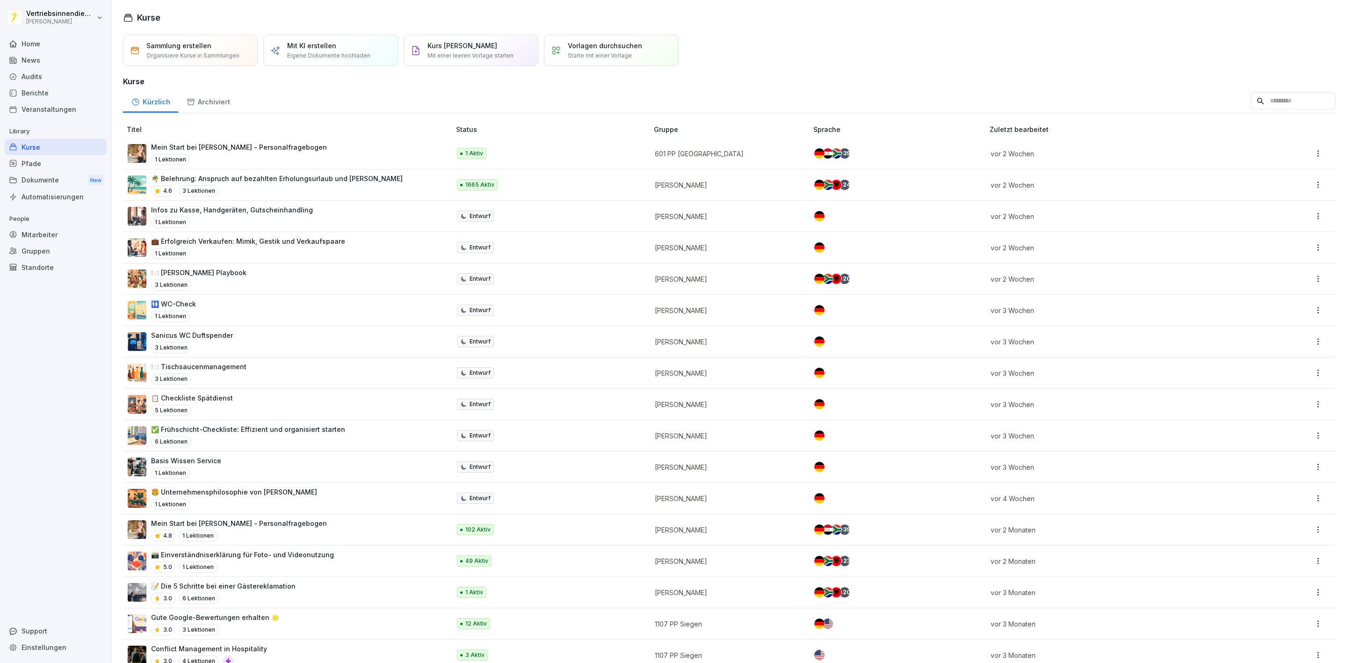
click at [56, 157] on div "Pfade" at bounding box center [56, 163] width 102 height 16
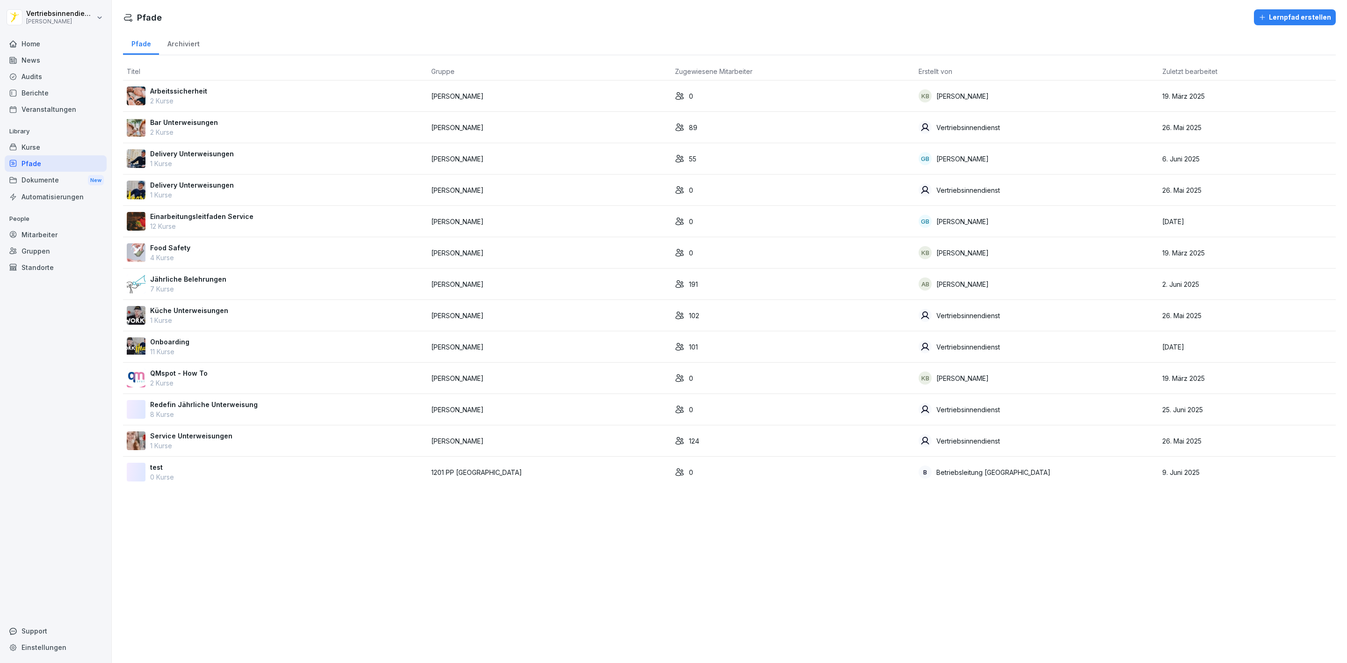
click at [55, 198] on div "Automatisierungen" at bounding box center [56, 197] width 102 height 16
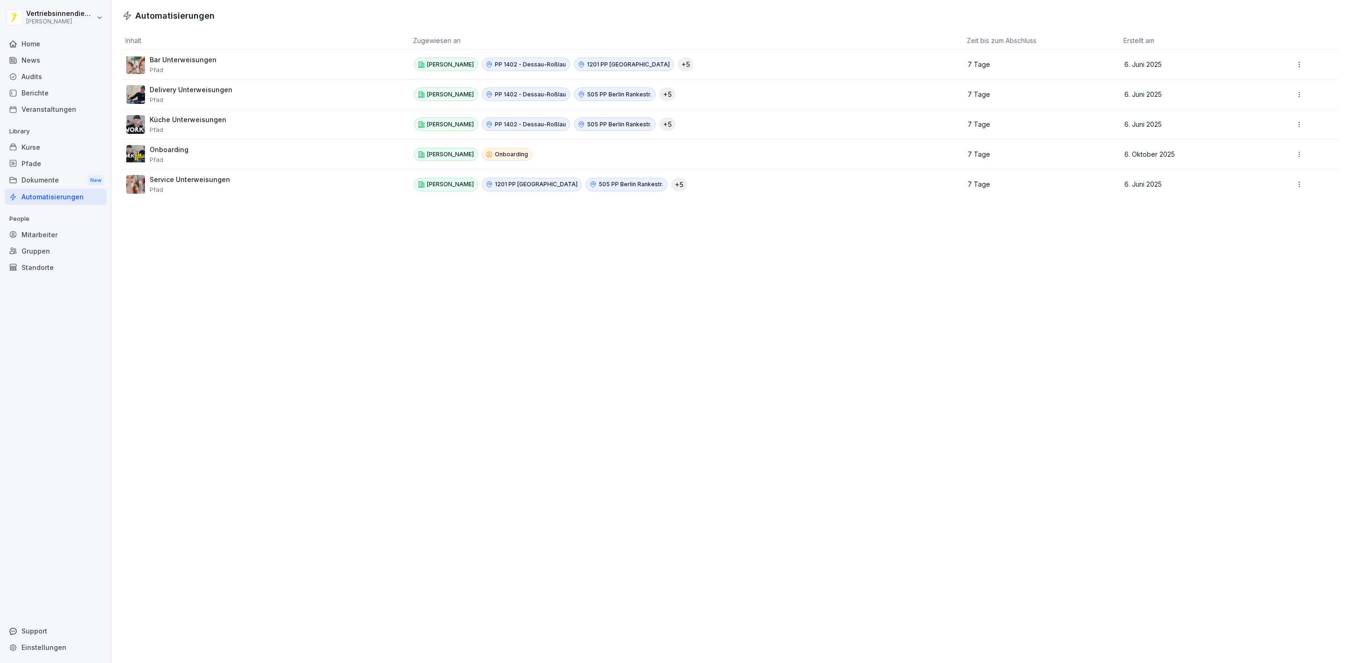
click at [171, 153] on p "Onboarding" at bounding box center [169, 149] width 39 height 8
click at [1053, 152] on p "7 Tage" at bounding box center [1038, 154] width 141 height 8
click at [26, 177] on div "Dokumente New" at bounding box center [56, 180] width 102 height 17
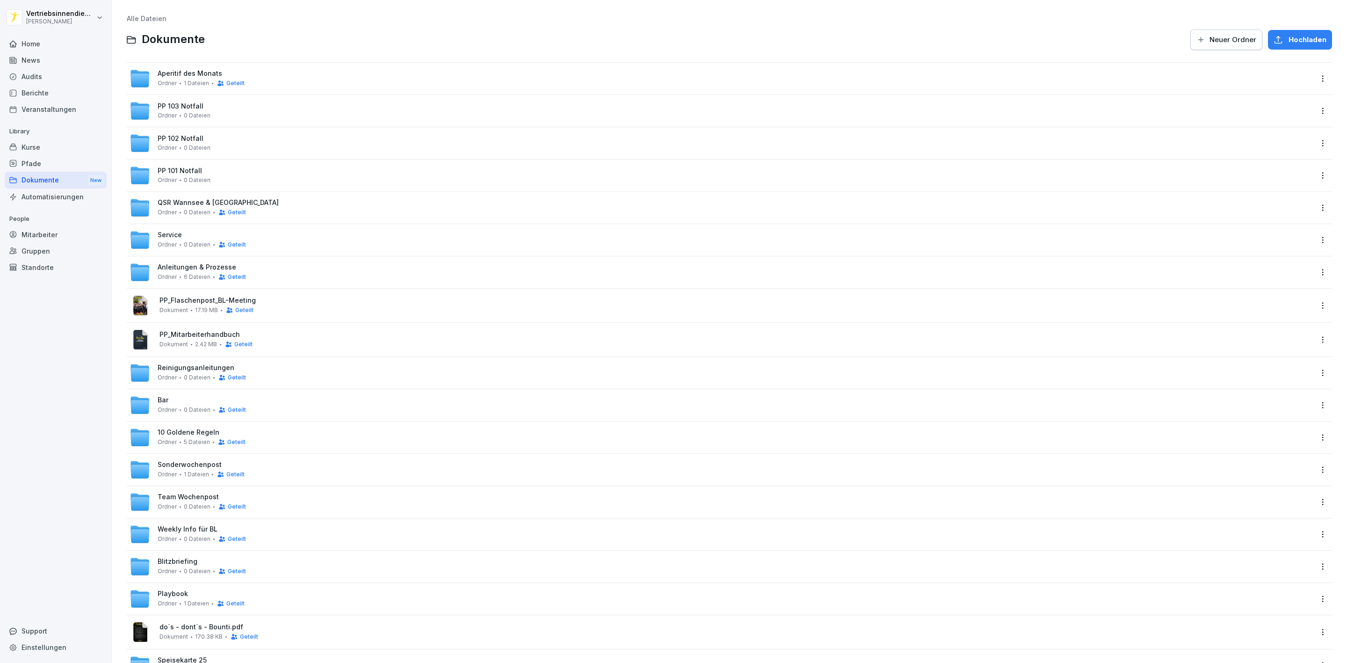
click at [81, 160] on div "Pfade" at bounding box center [56, 163] width 102 height 16
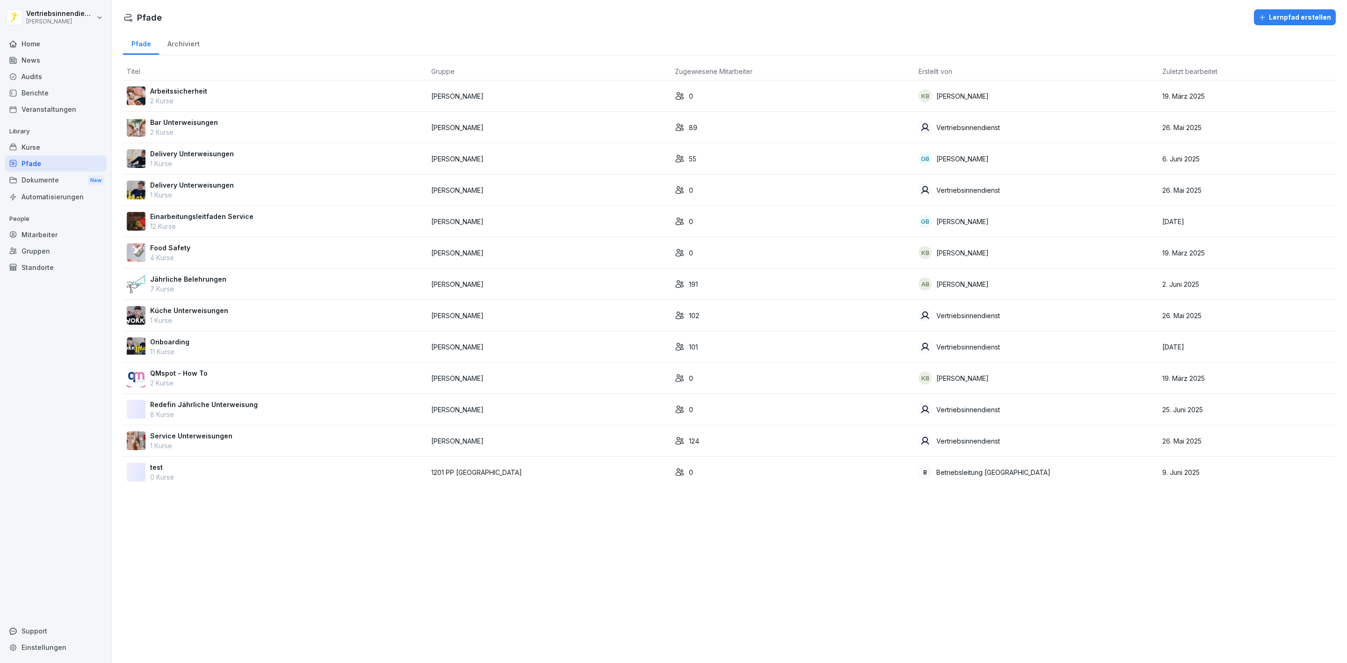
click at [182, 352] on p "11 Kurse" at bounding box center [169, 352] width 39 height 10
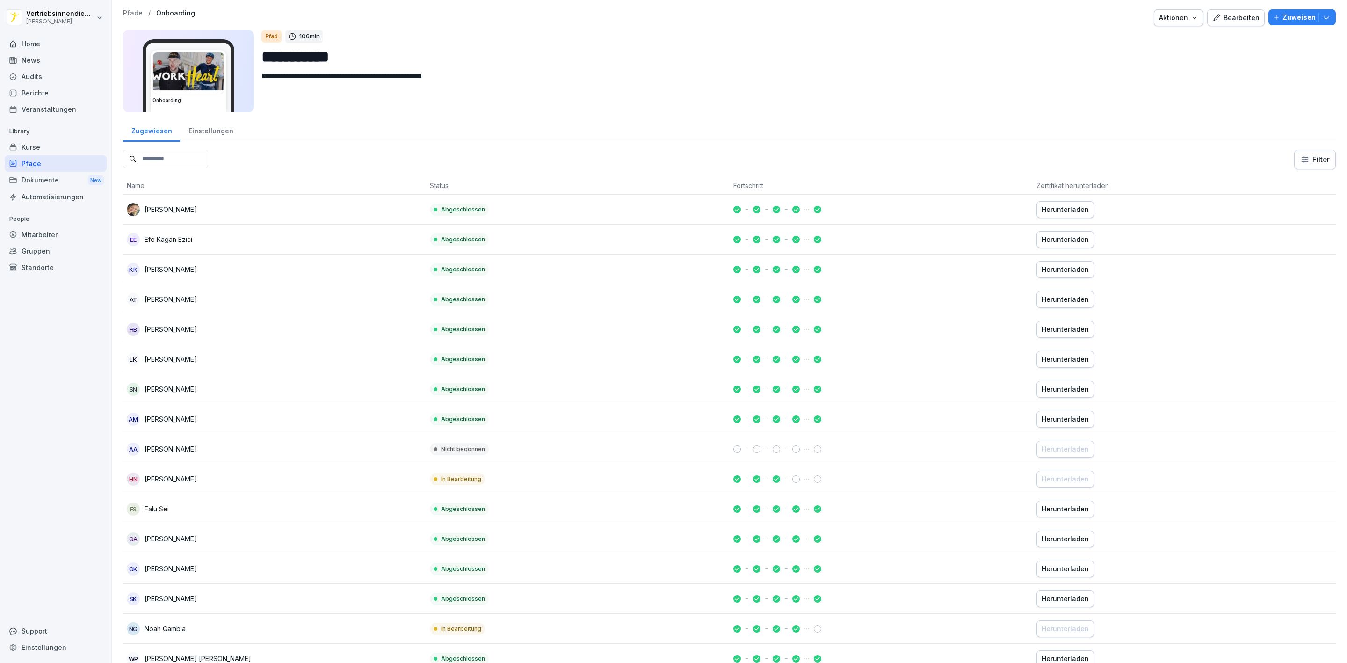
click at [163, 159] on input at bounding box center [165, 159] width 85 height 18
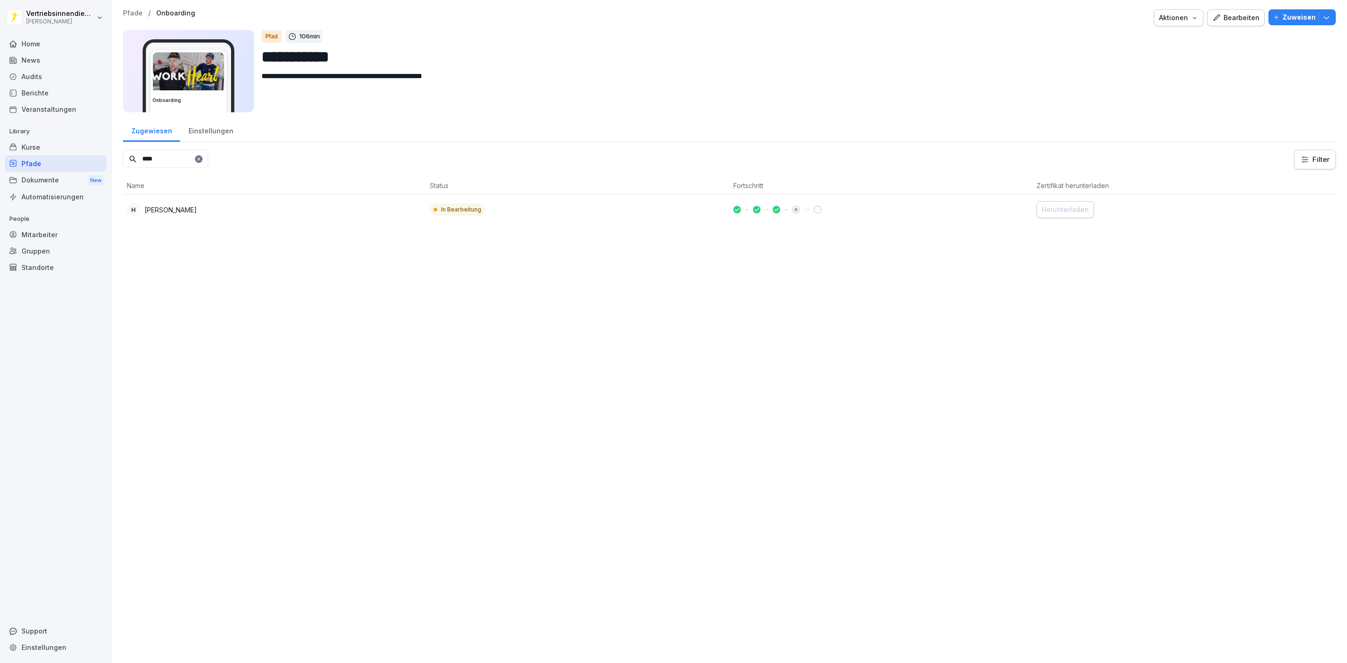
type input "****"
click at [451, 206] on p "In Bearbeitung" at bounding box center [461, 209] width 40 height 8
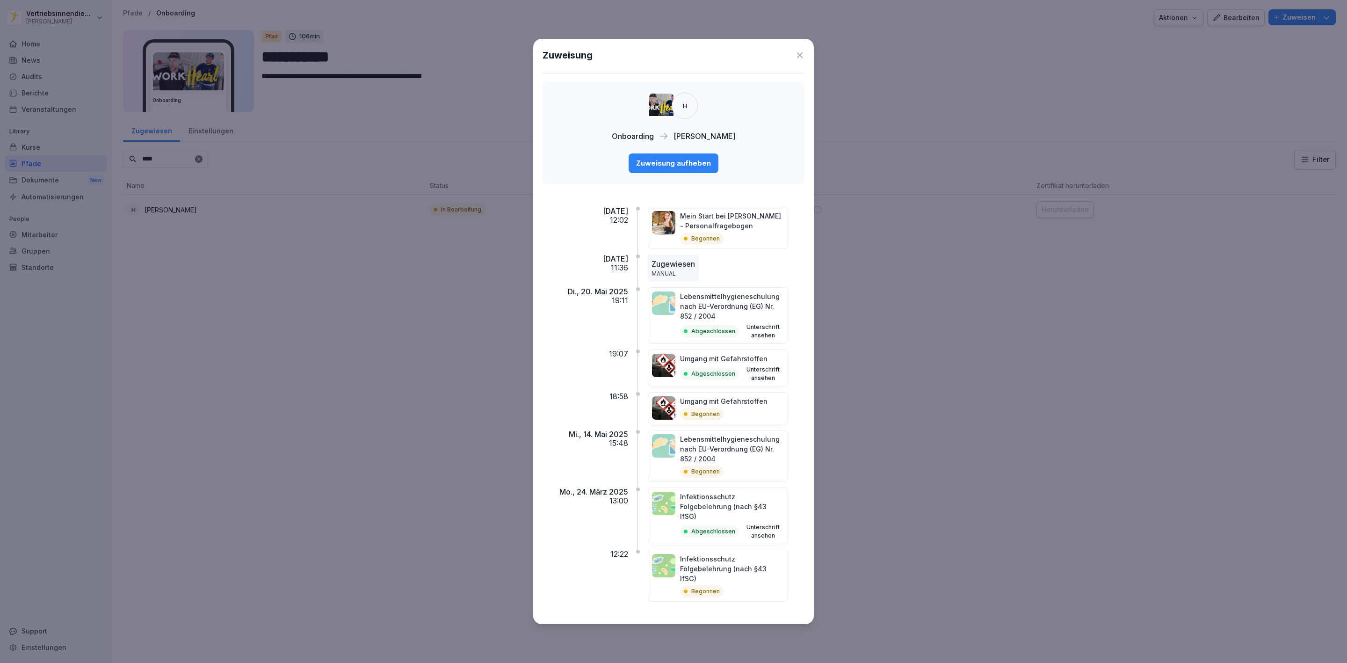
click at [683, 166] on button "Zuweisung aufheben" at bounding box center [674, 163] width 90 height 20
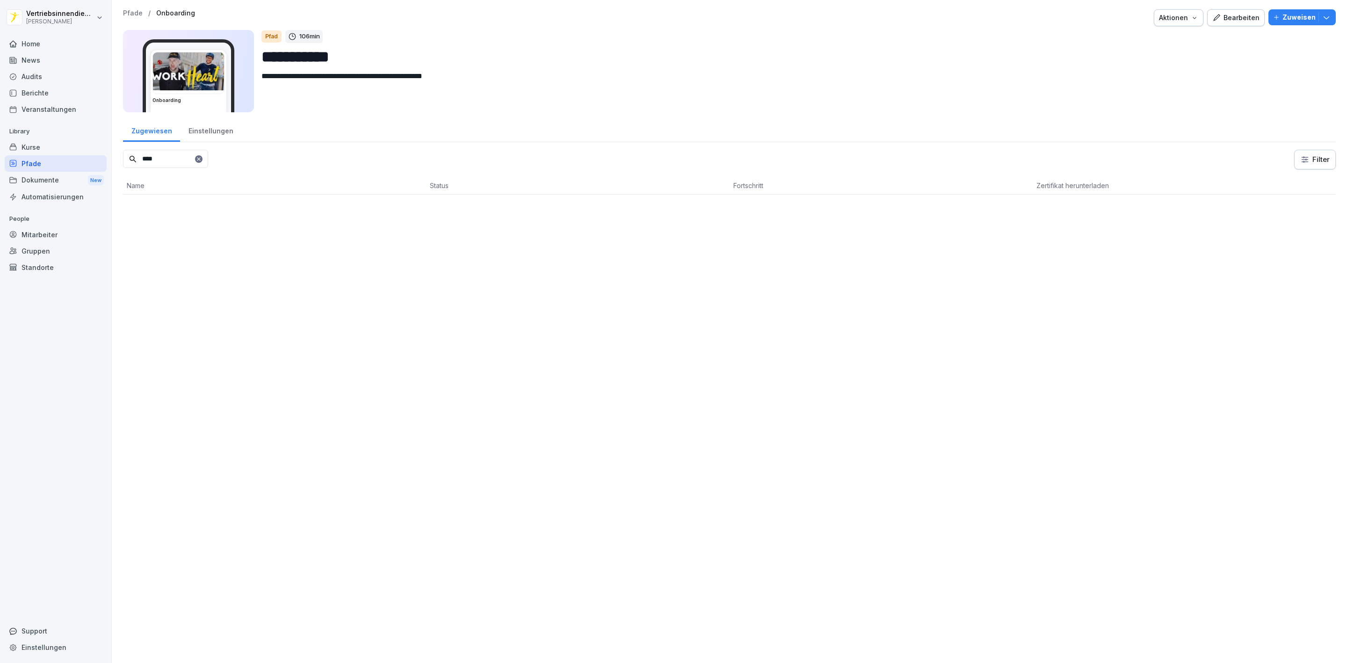
click at [202, 157] on icon at bounding box center [199, 159] width 6 height 6
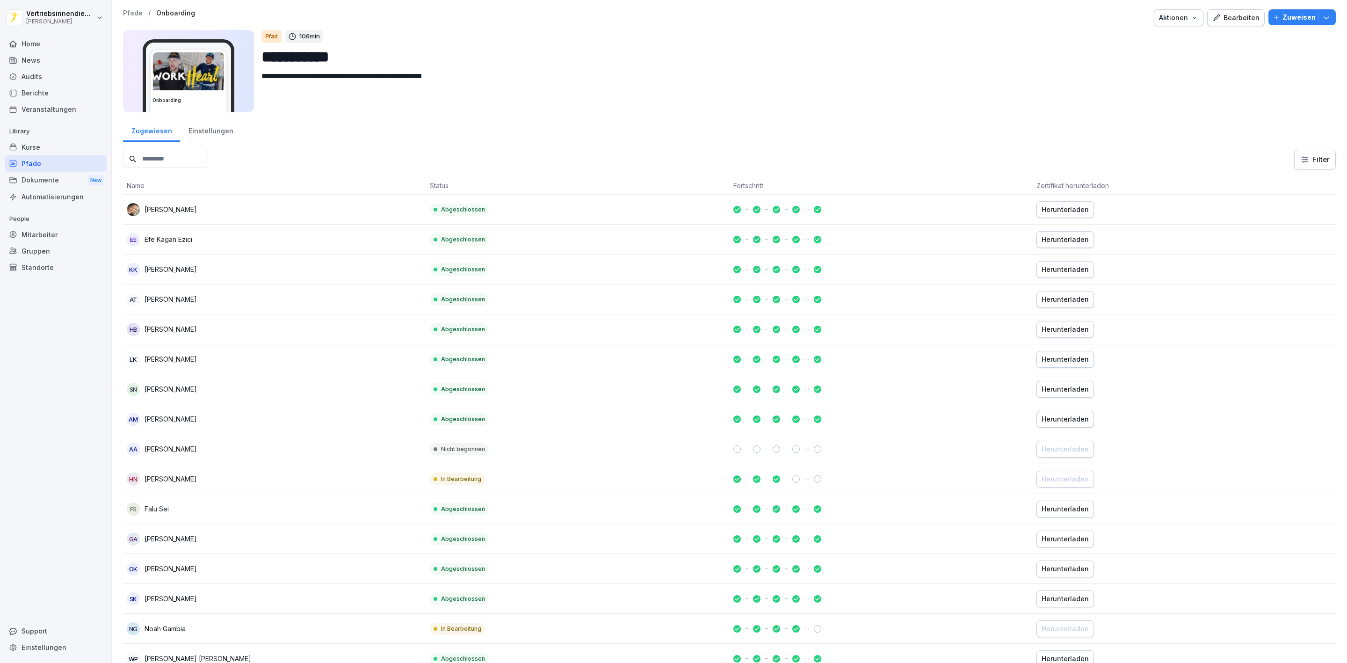
click at [160, 162] on input at bounding box center [165, 159] width 85 height 18
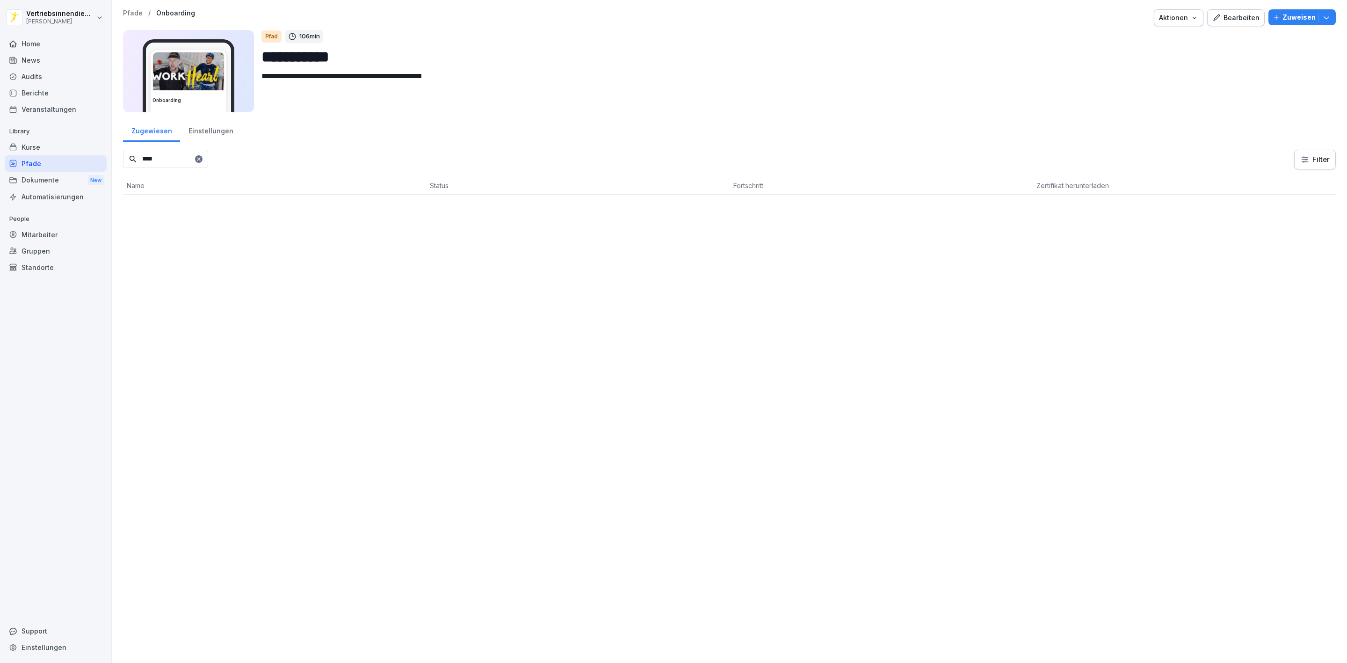
type input "****"
click at [38, 232] on div "Mitarbeiter" at bounding box center [56, 234] width 102 height 16
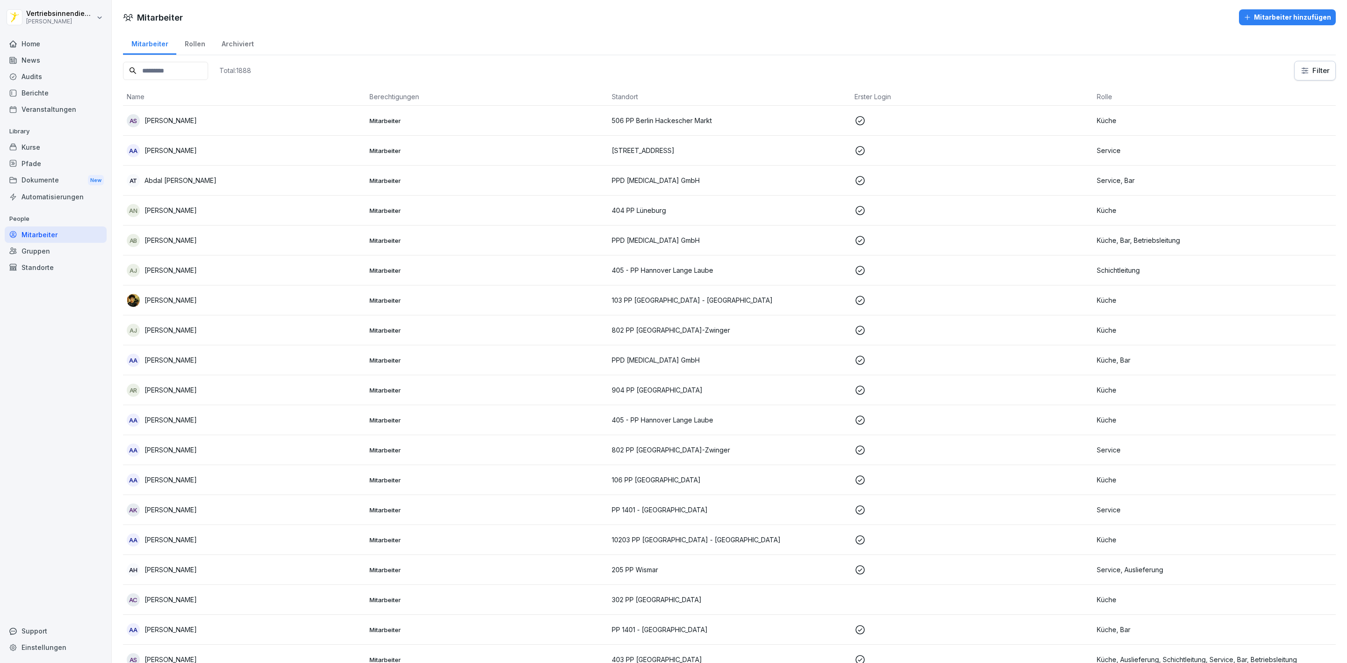
click at [163, 66] on input at bounding box center [165, 71] width 85 height 18
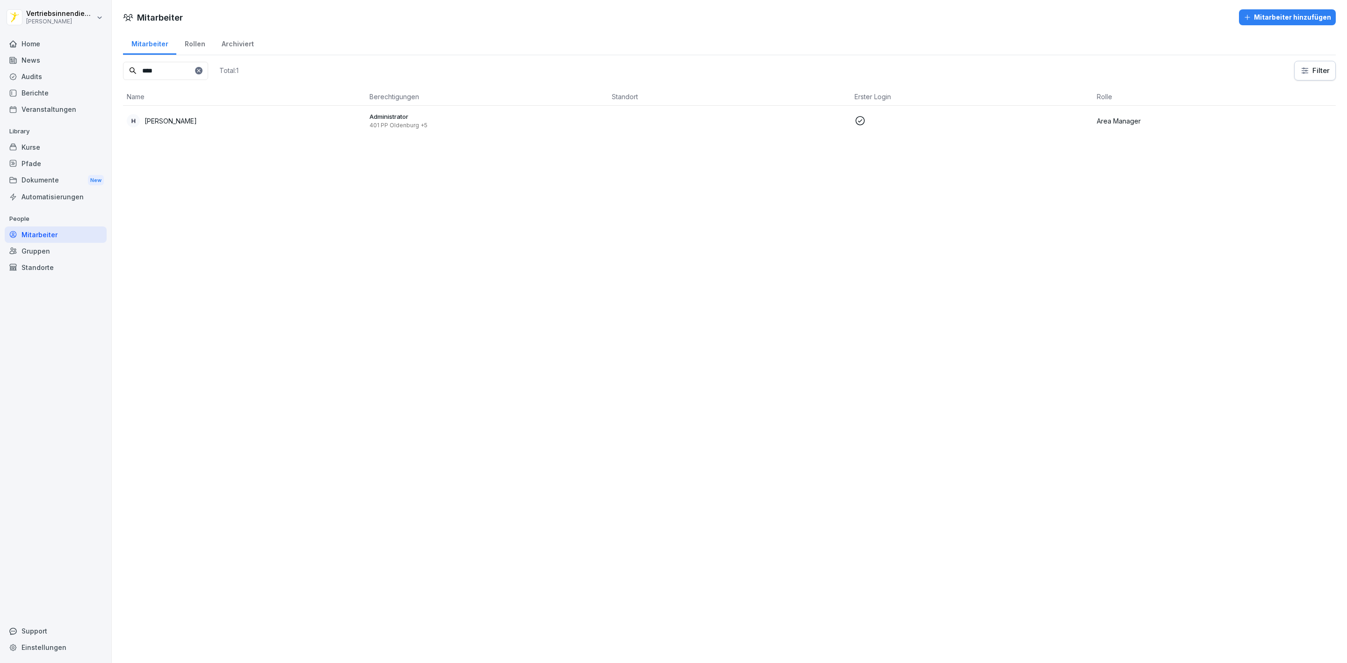
type input "****"
click at [187, 122] on div "H Heyo Janßen" at bounding box center [244, 120] width 235 height 13
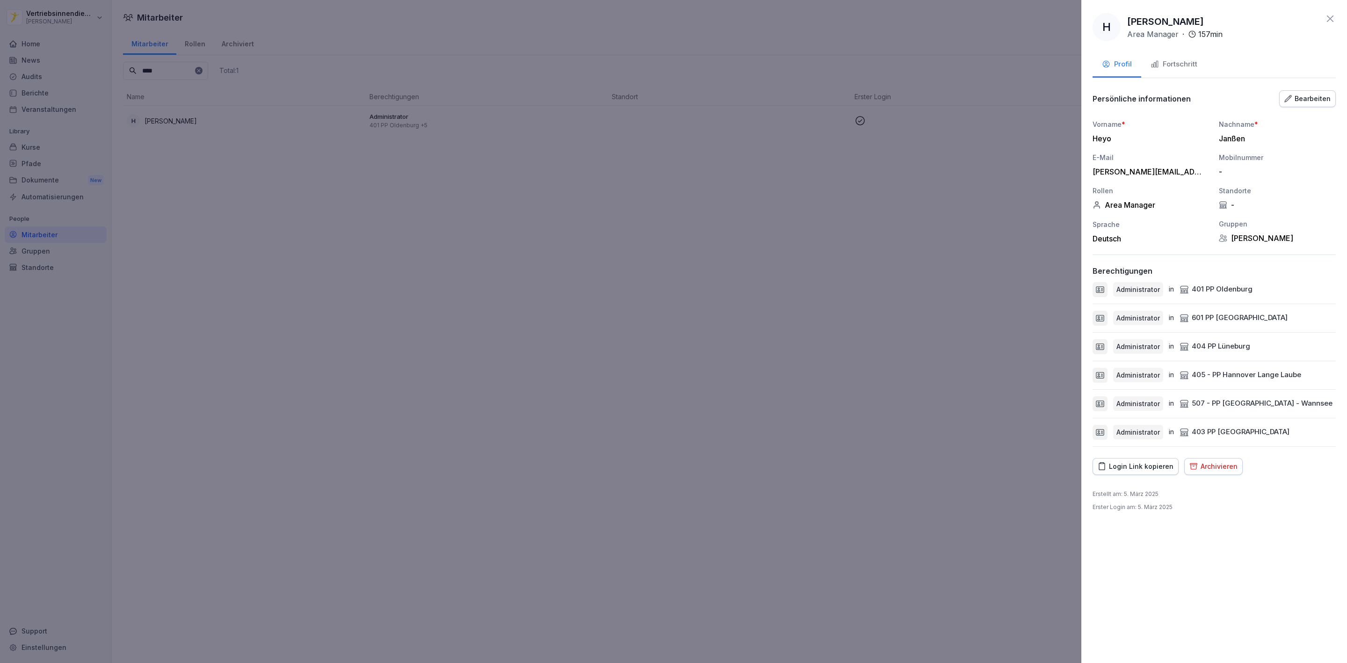
click at [1175, 67] on div "Fortschritt" at bounding box center [1174, 64] width 47 height 11
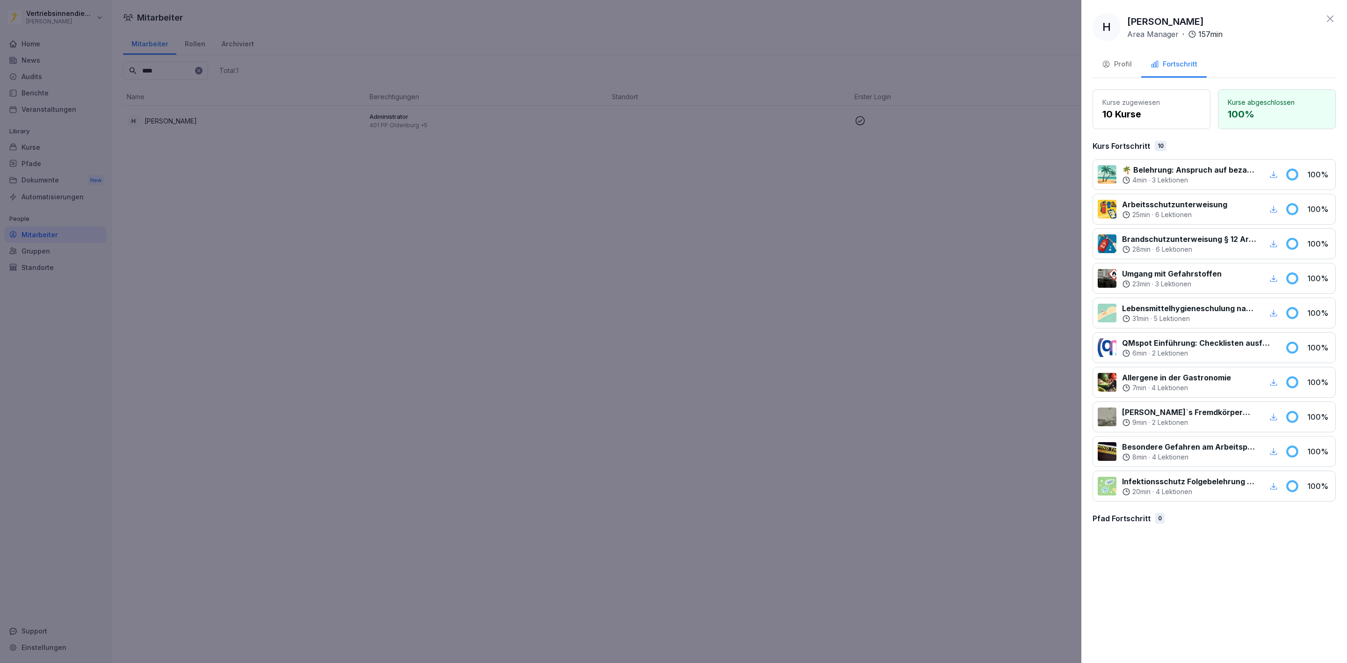
drag, startPoint x: 570, startPoint y: 245, endPoint x: 361, endPoint y: 247, distance: 209.1
click at [570, 245] on div at bounding box center [673, 331] width 1347 height 663
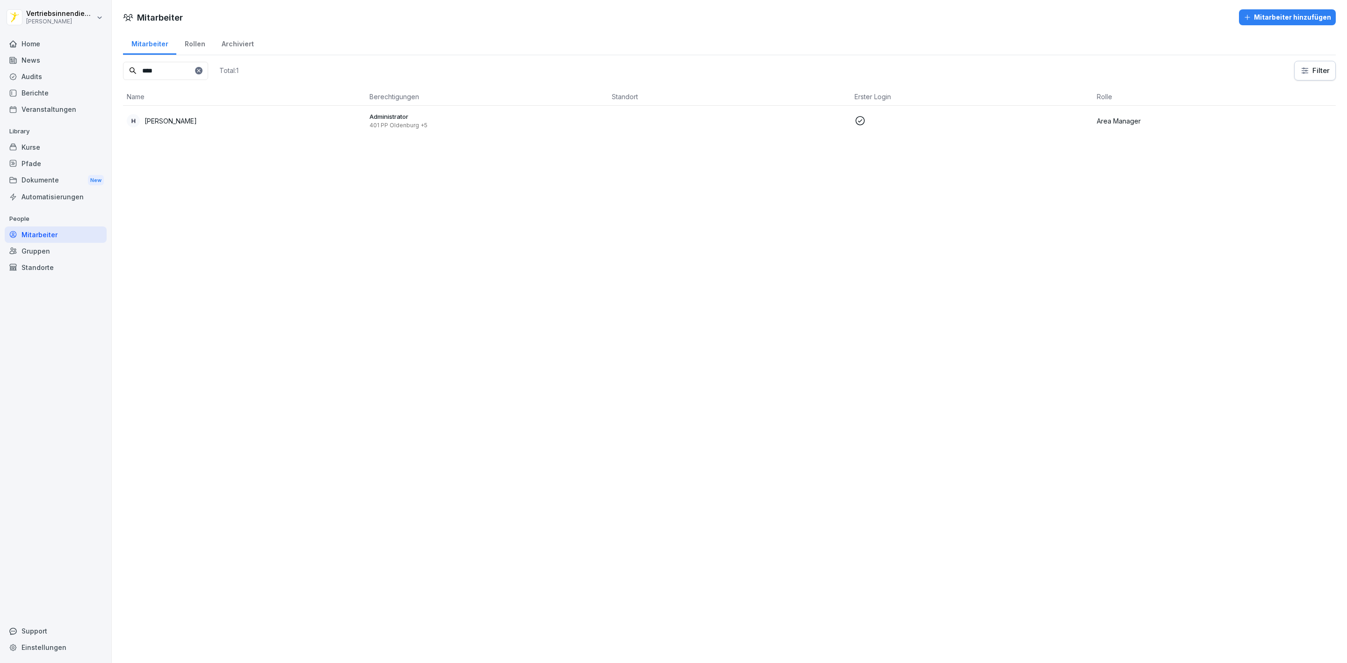
click at [69, 43] on div "Home" at bounding box center [56, 44] width 102 height 16
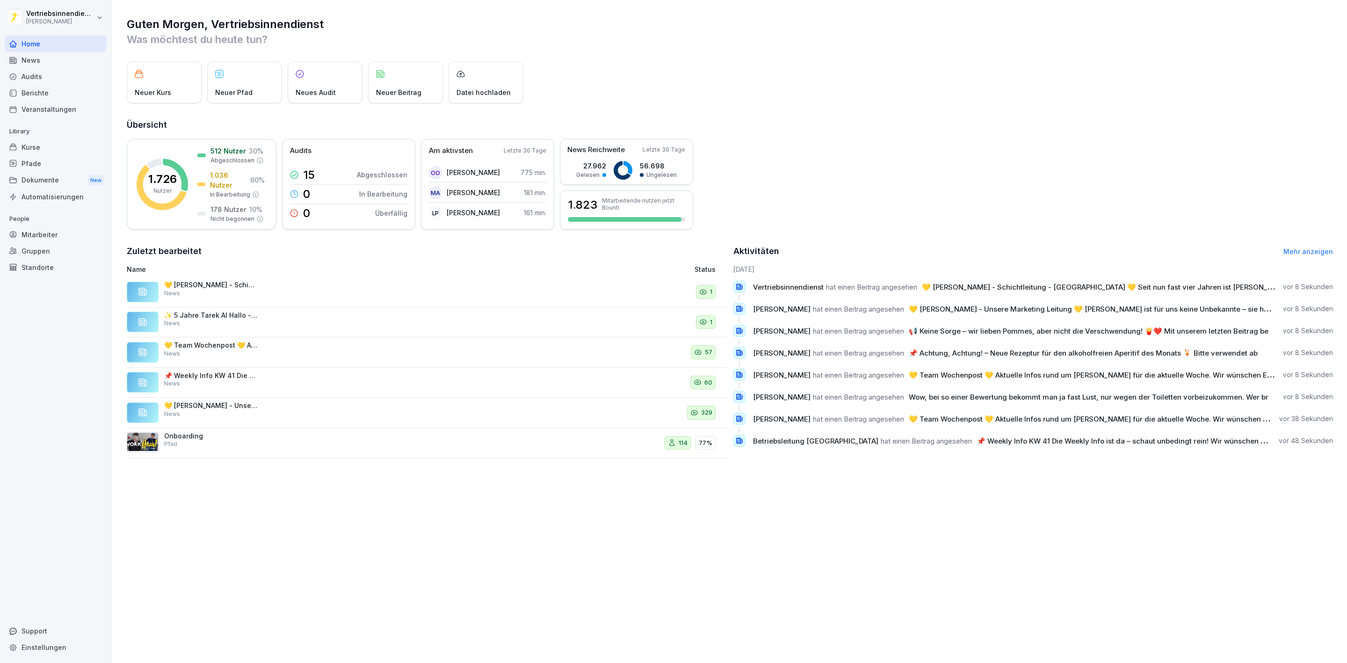
click at [37, 66] on div "News" at bounding box center [56, 60] width 102 height 16
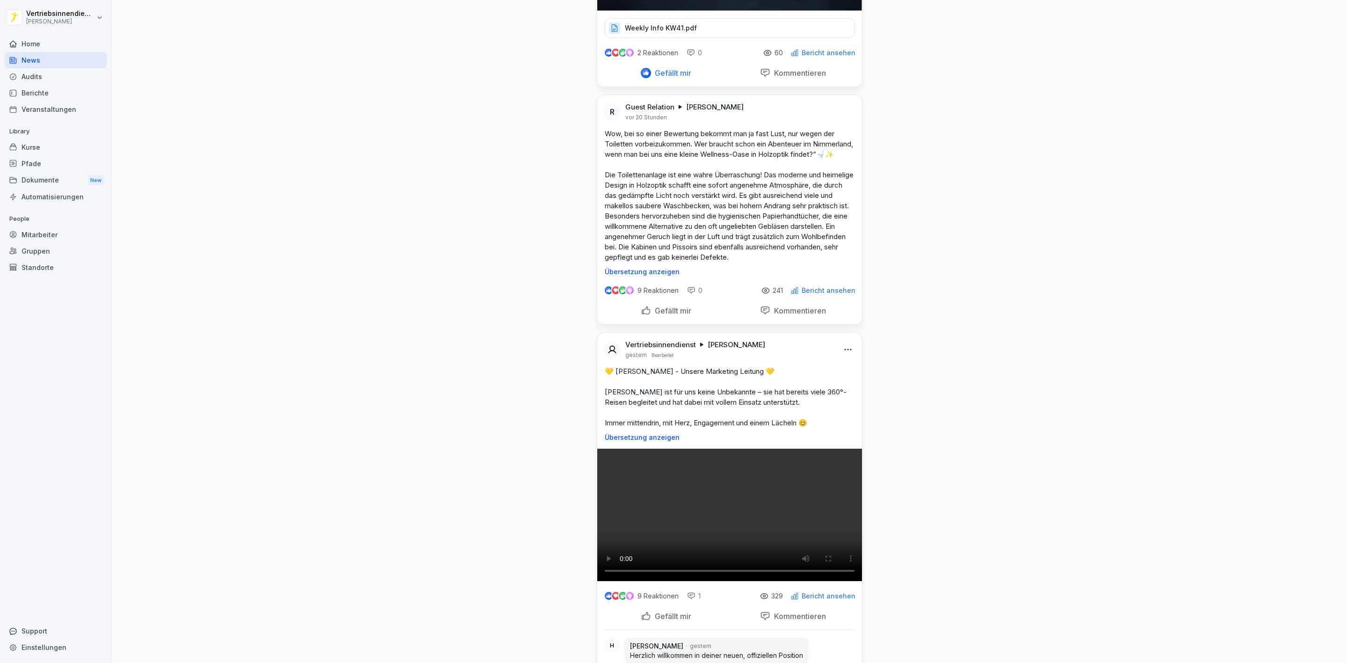
scroll to position [2386, 0]
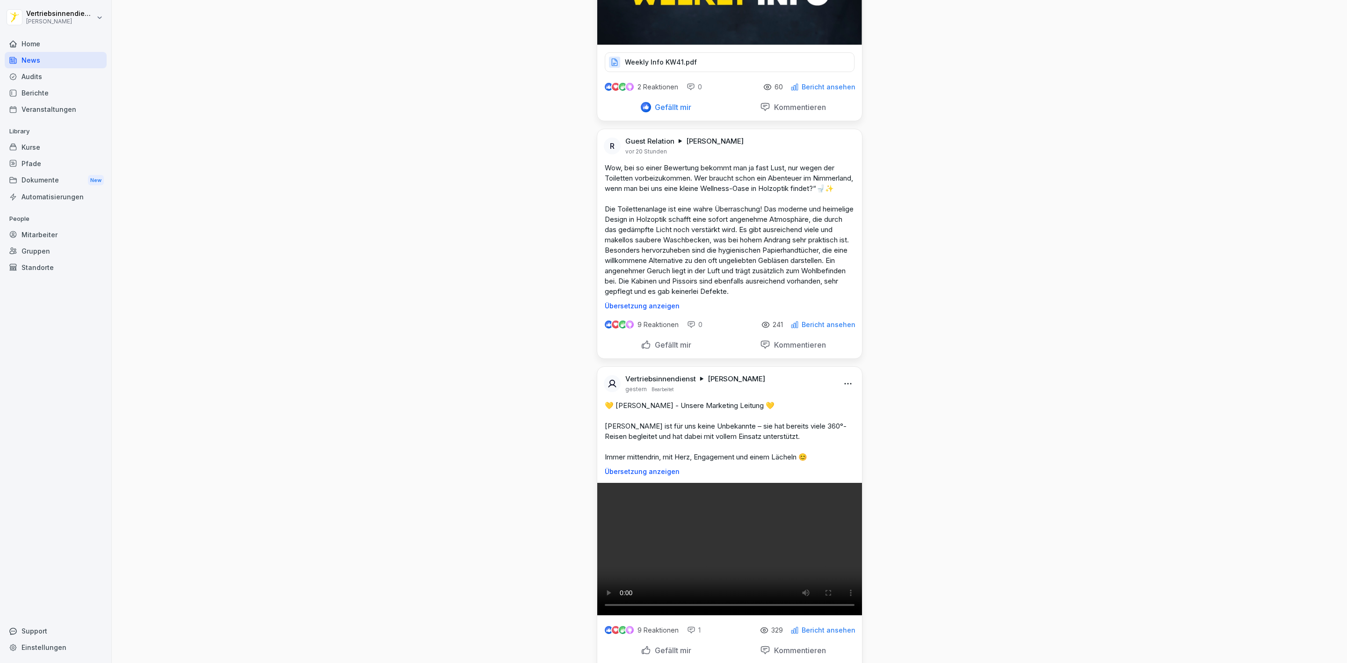
click at [744, 72] on div "Weekly Info KW41.pdf" at bounding box center [730, 62] width 250 height 20
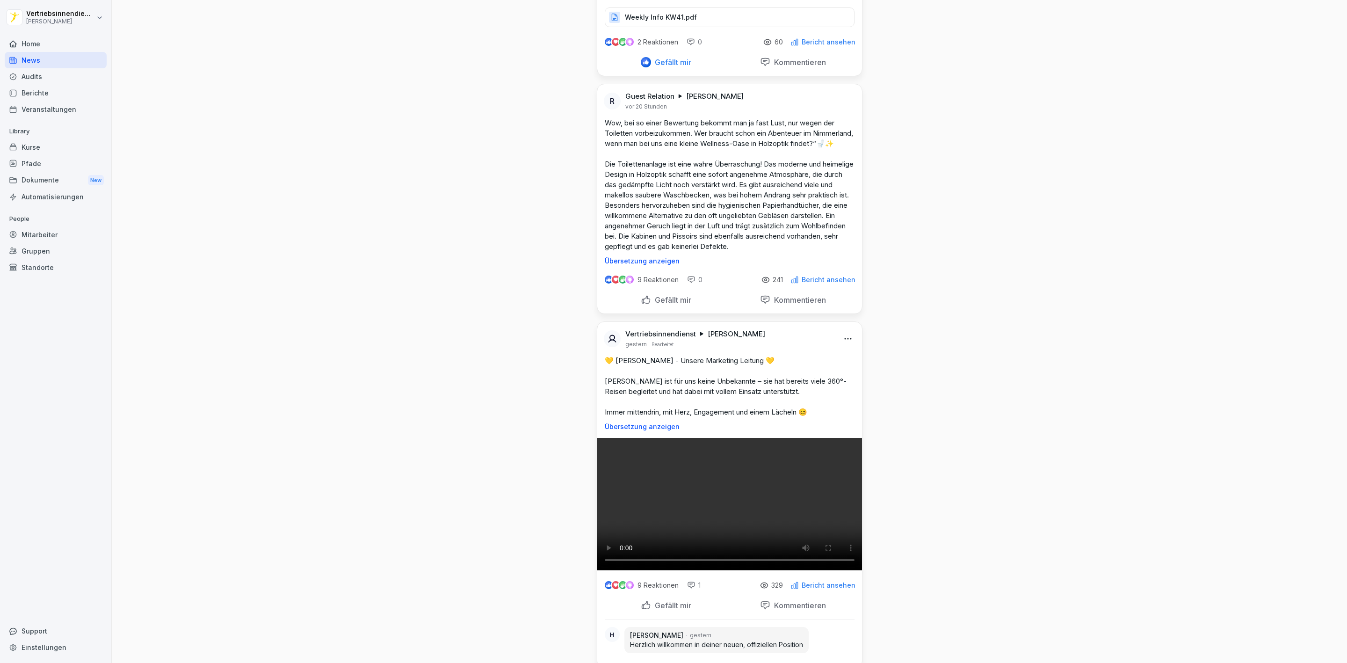
scroll to position [2245, 0]
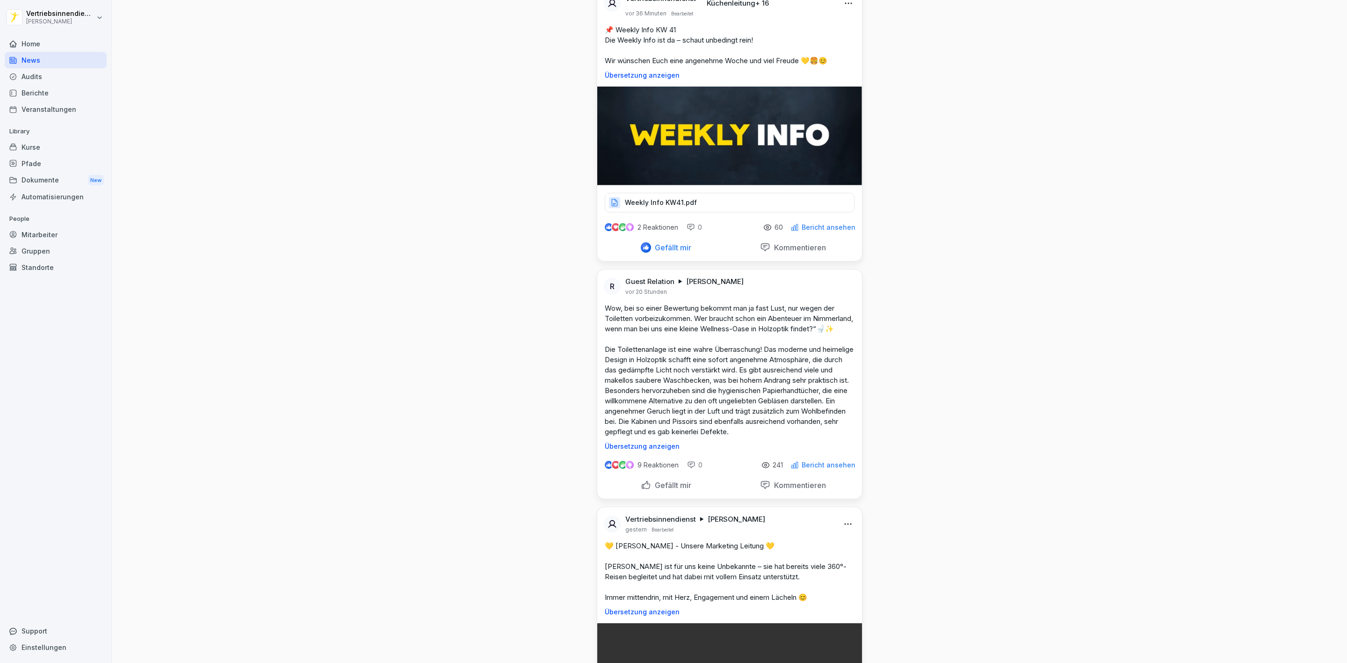
drag, startPoint x: 850, startPoint y: 519, endPoint x: 1174, endPoint y: 581, distance: 329.1
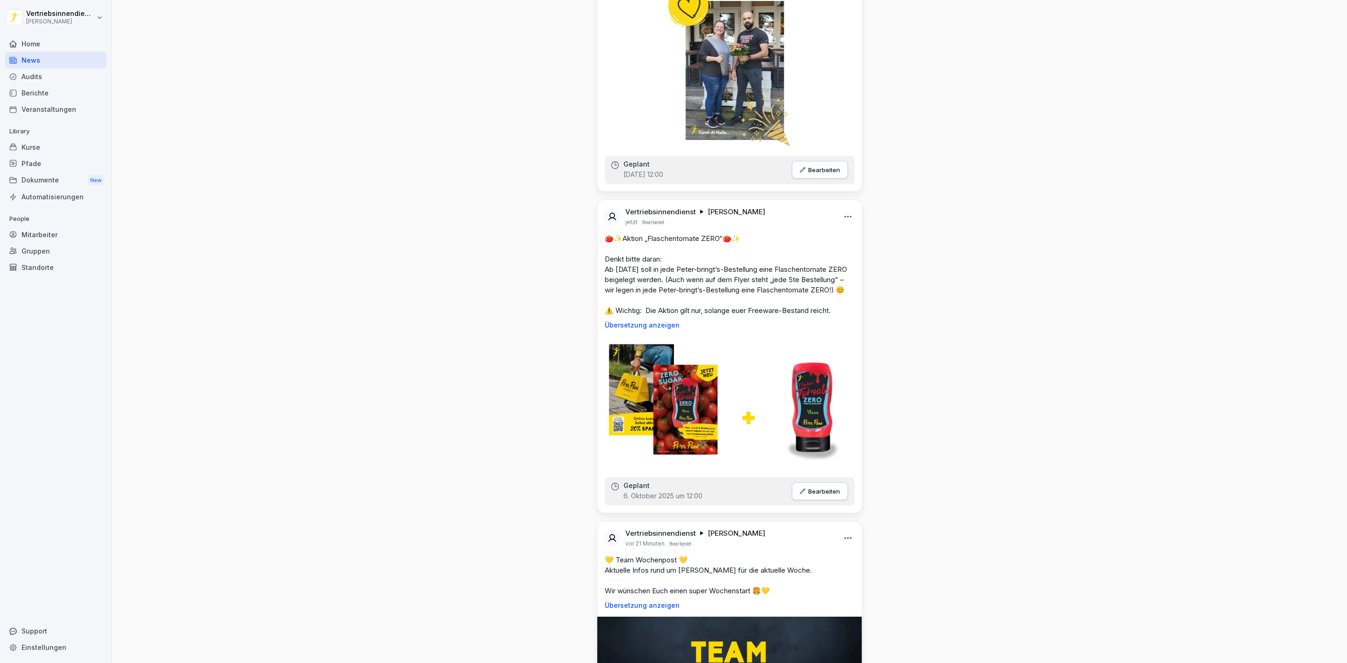
scroll to position [1403, 0]
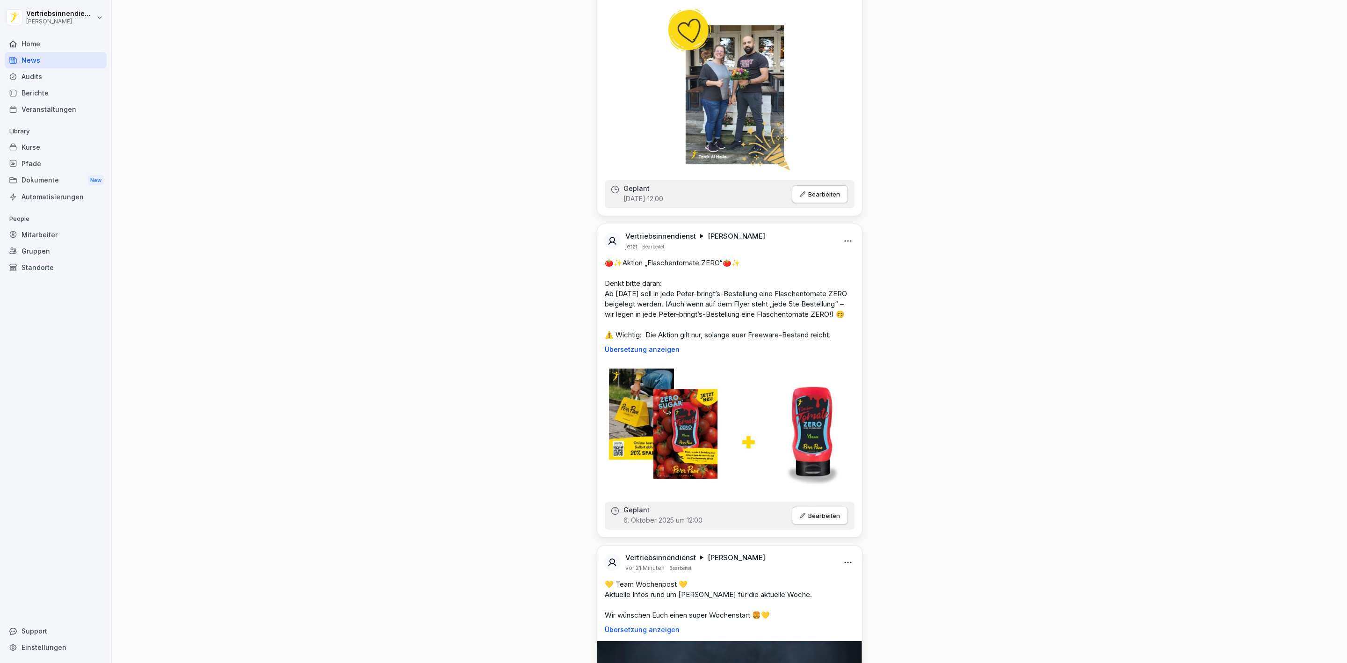
click at [363, 155] on div "News Neues Update Vertriebsinnendienst Peter Pane jetzt Bearbeitet 💛 Heldin der…" at bounding box center [729, 373] width 1235 height 3553
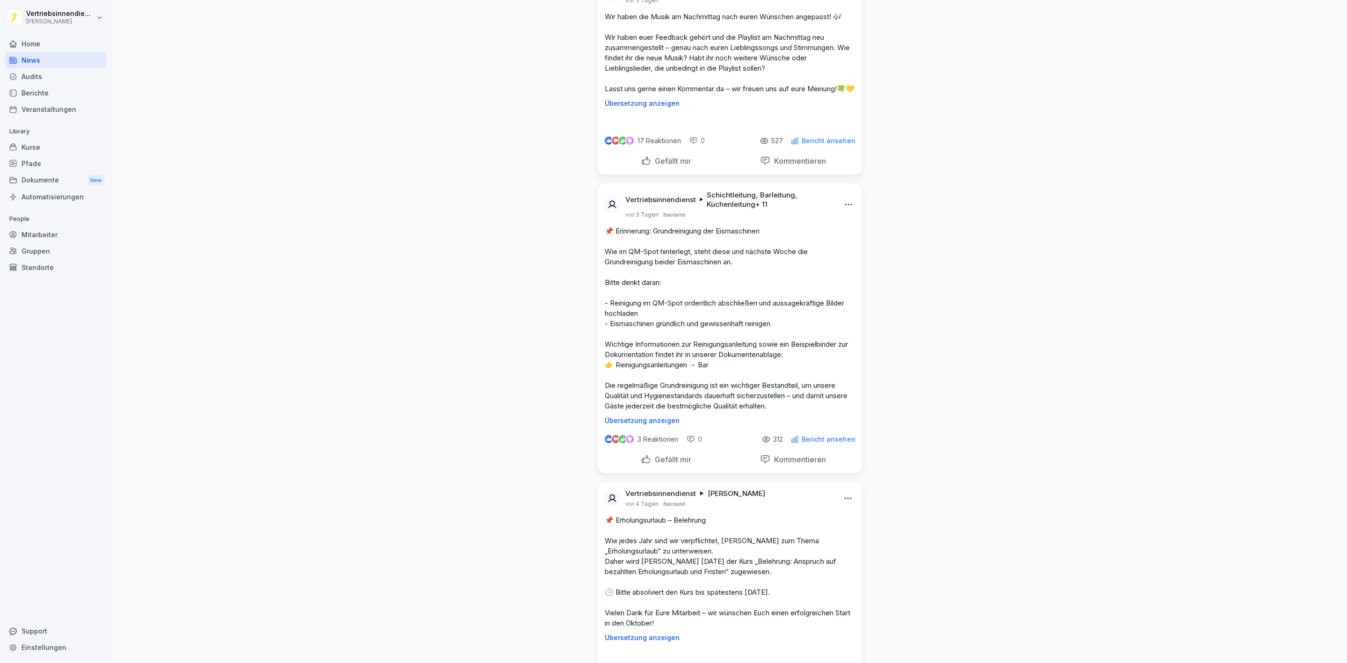
scroll to position [3930, 0]
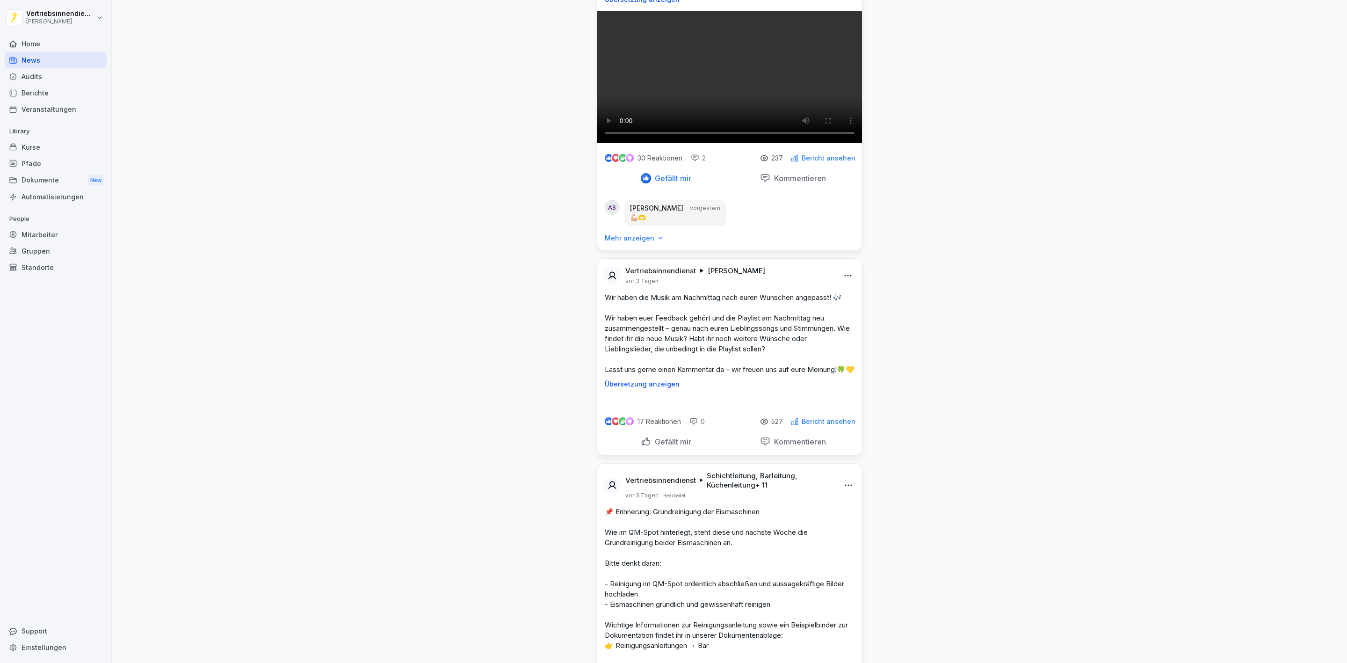
click at [48, 145] on div "Kurse" at bounding box center [56, 147] width 102 height 16
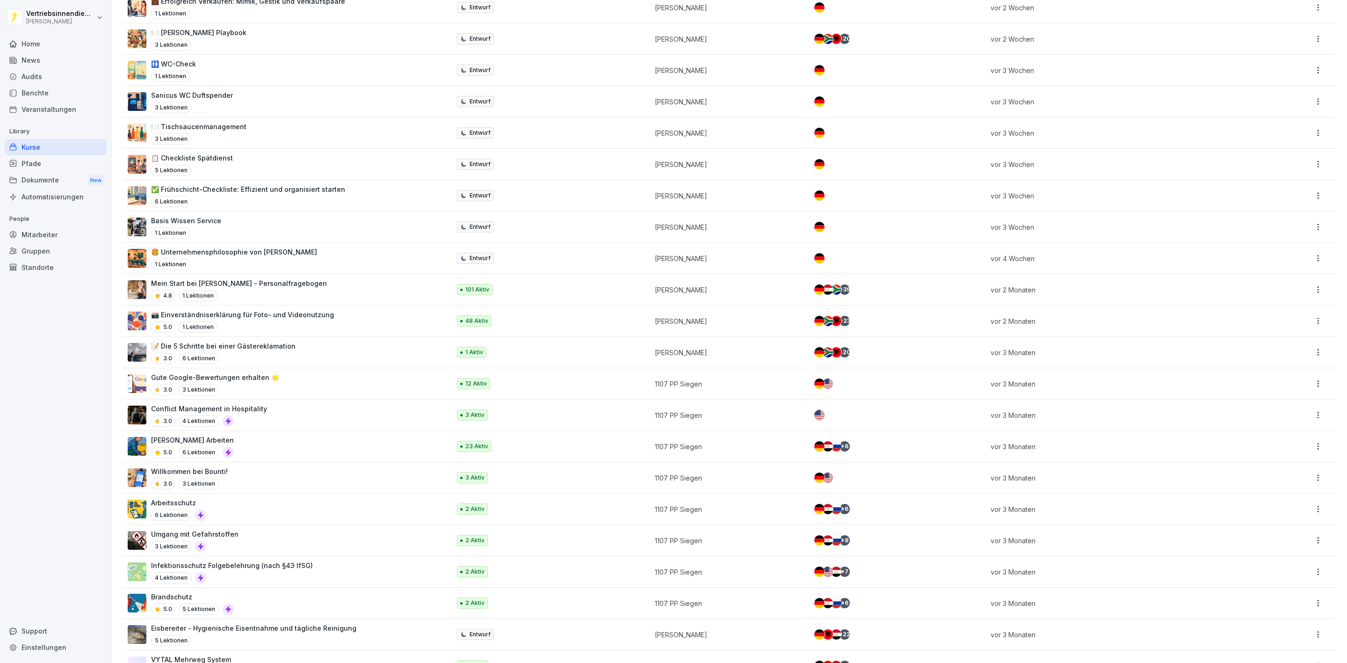
scroll to position [351, 0]
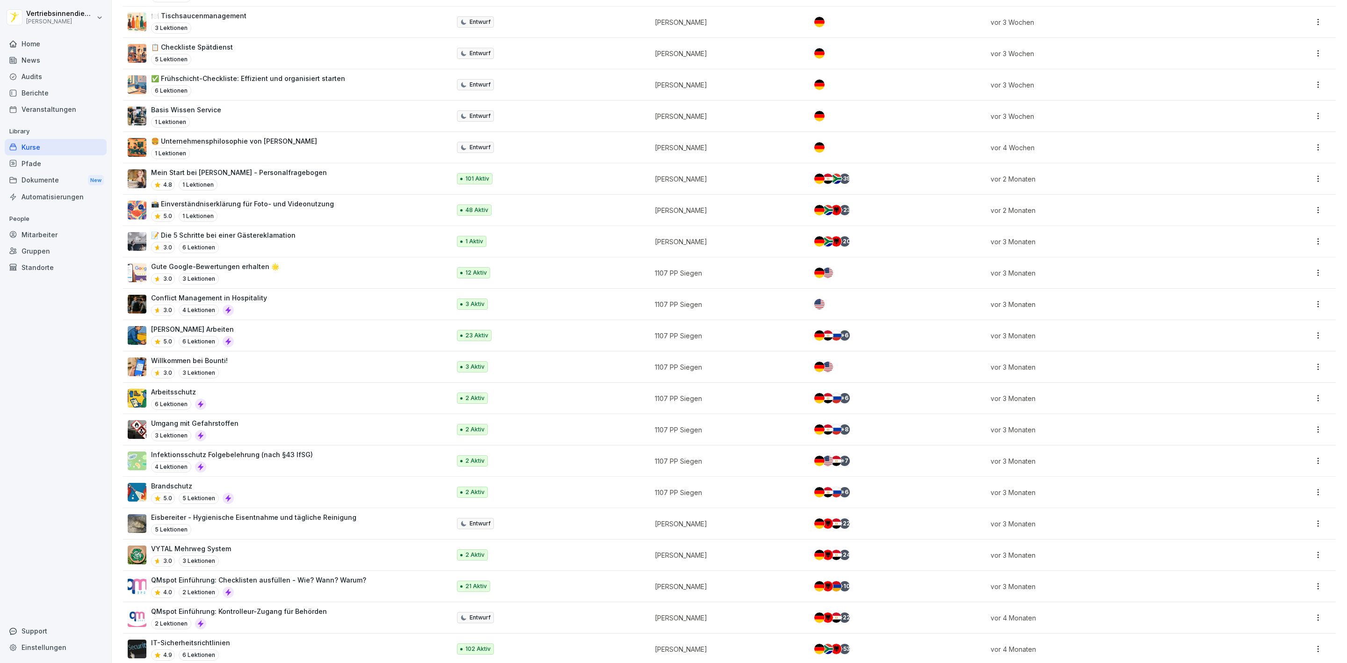
click at [41, 166] on div "Pfade" at bounding box center [56, 163] width 102 height 16
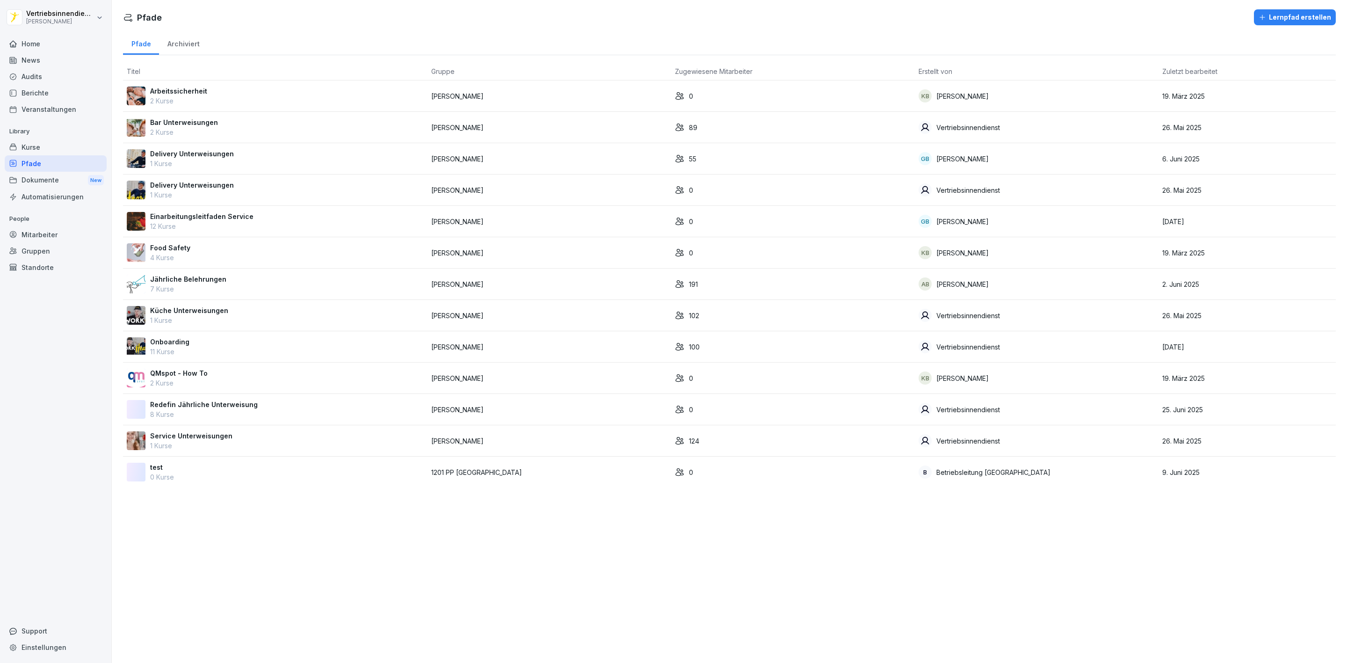
click at [55, 41] on div "Home" at bounding box center [56, 44] width 102 height 16
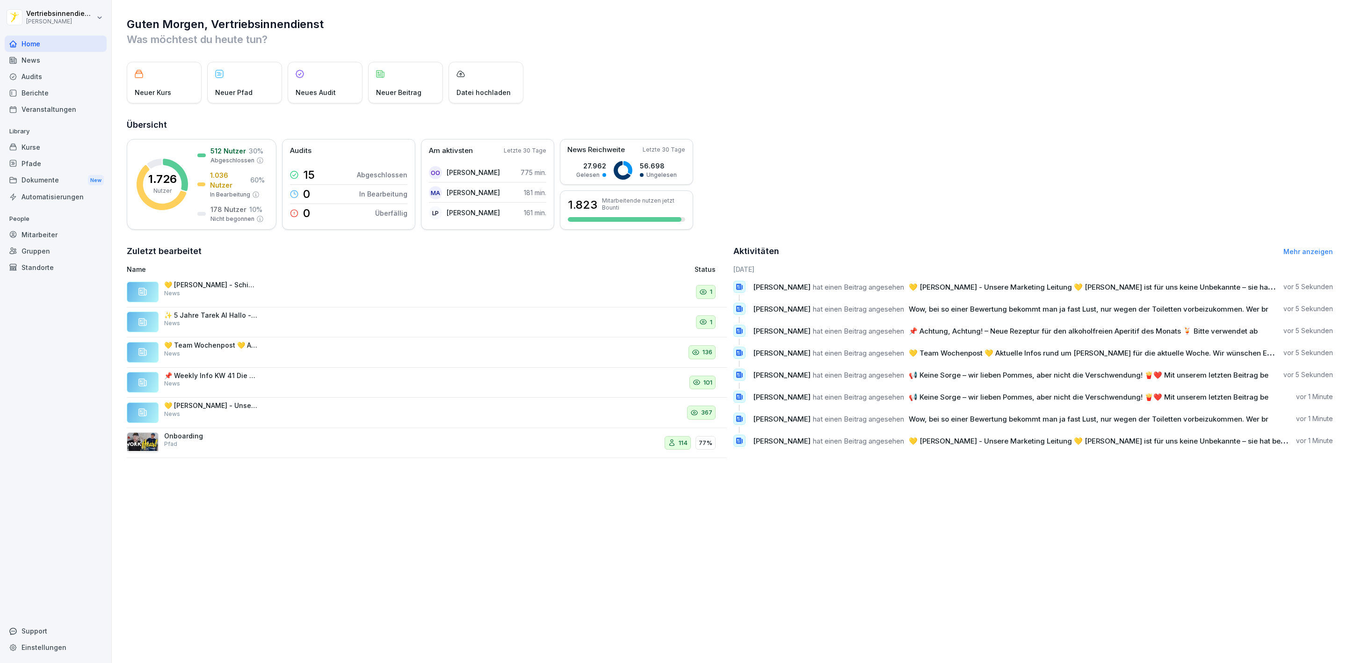
click at [62, 59] on div "News" at bounding box center [56, 60] width 102 height 16
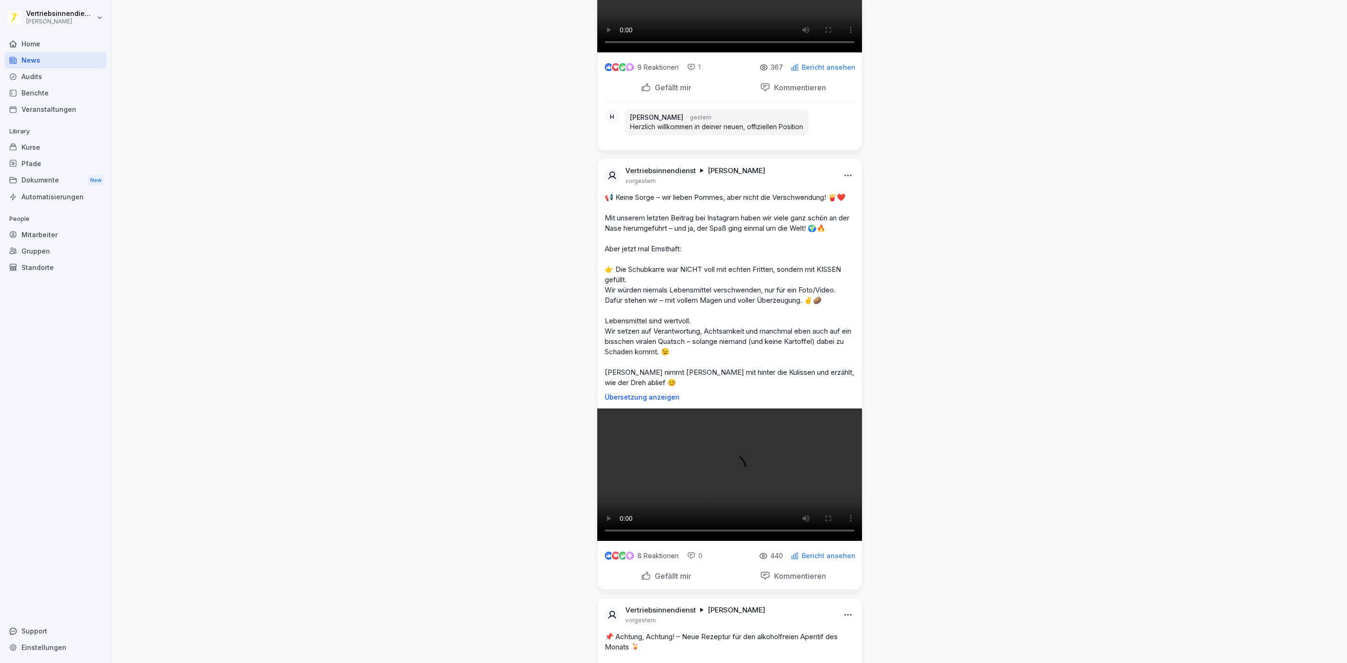
scroll to position [3298, 0]
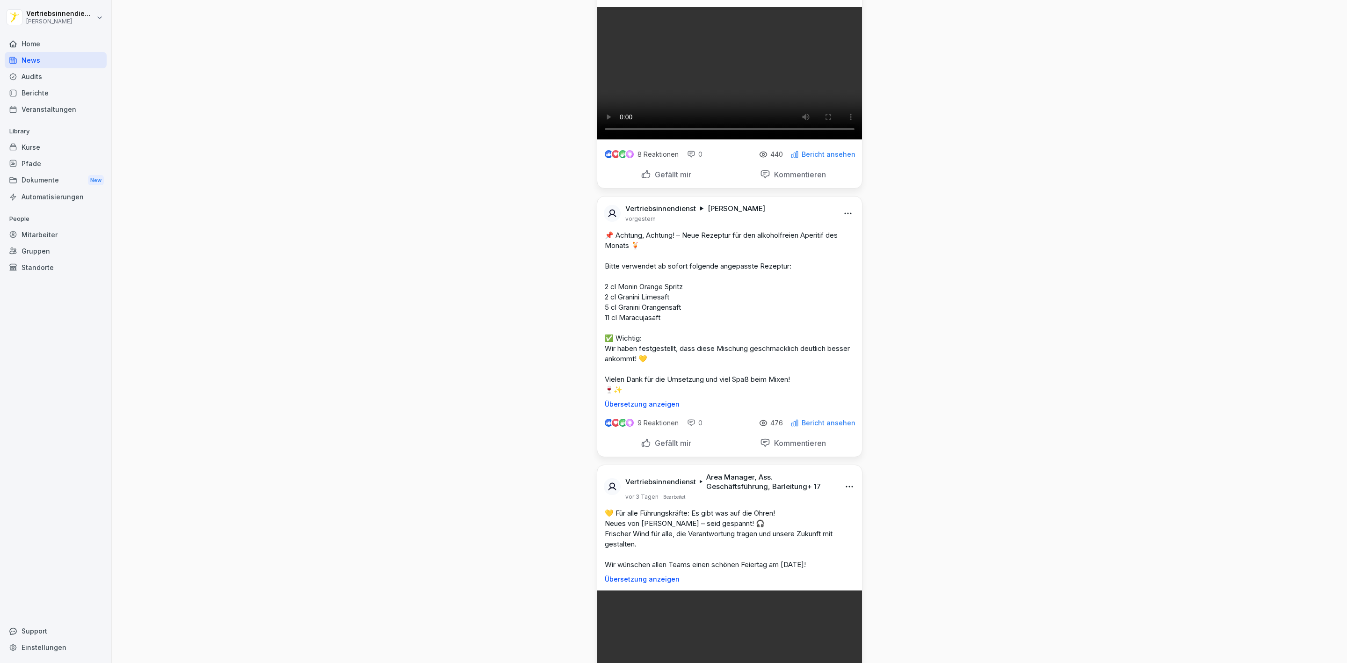
scroll to position [3368, 0]
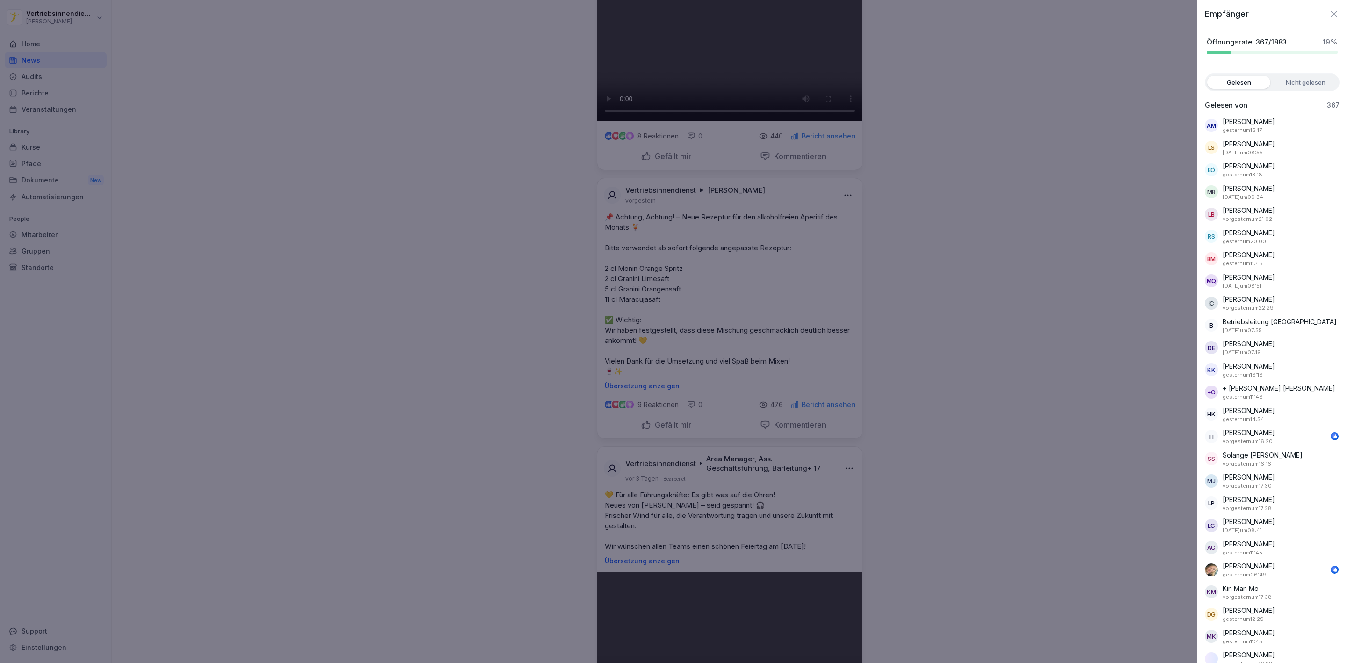
drag, startPoint x: 894, startPoint y: 291, endPoint x: 903, endPoint y: 163, distance: 128.5
click at [894, 291] on div at bounding box center [673, 331] width 1347 height 663
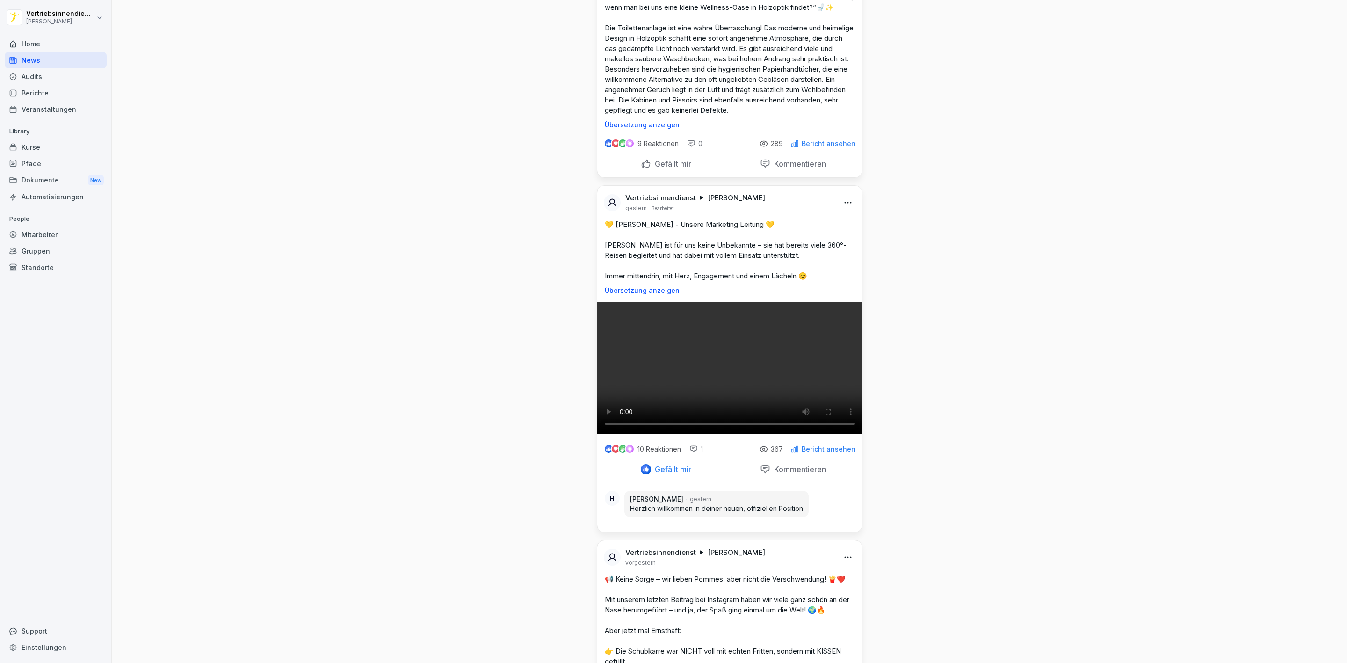
scroll to position [2245, 0]
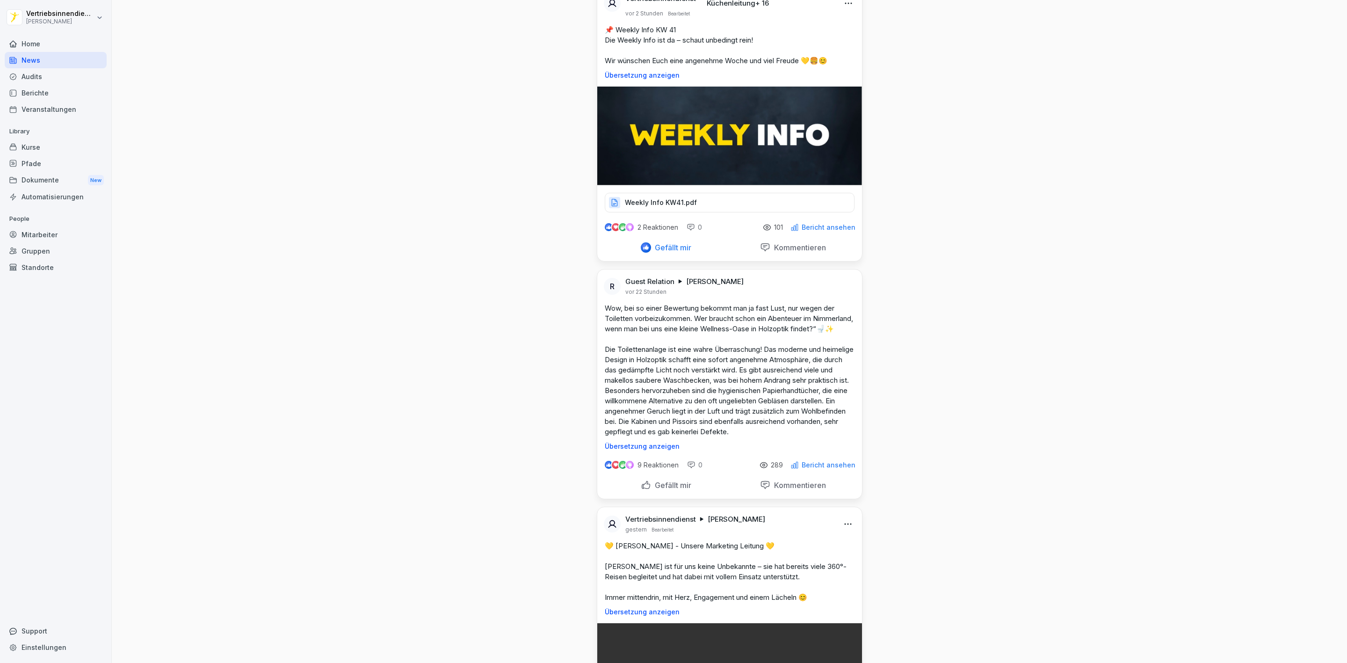
click at [22, 45] on div "Home" at bounding box center [56, 44] width 102 height 16
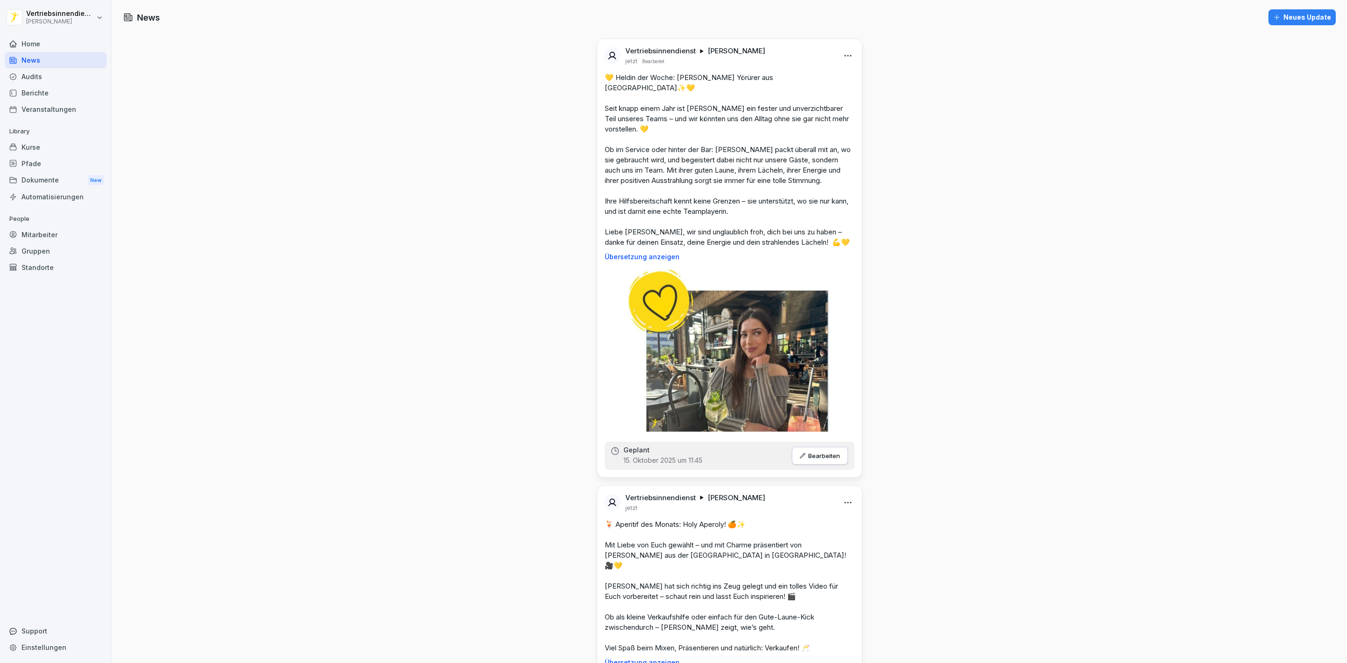
scroll to position [491, 0]
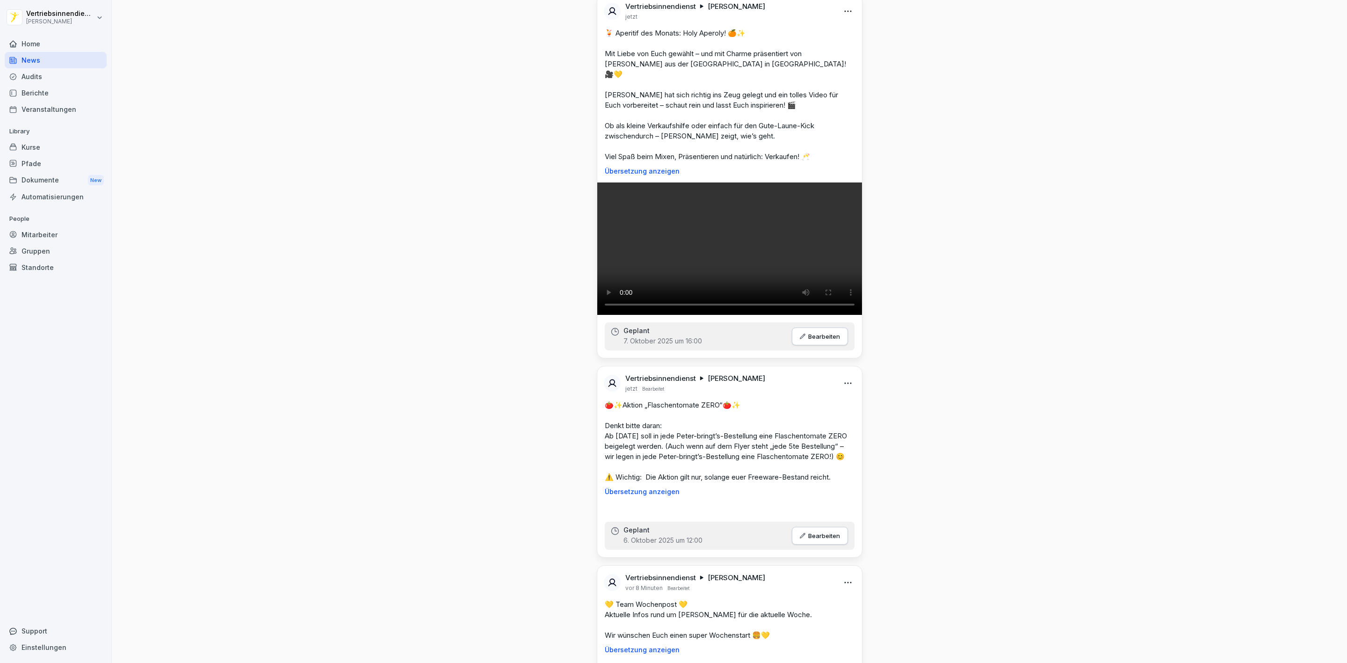
click at [53, 148] on div "Kurse" at bounding box center [56, 147] width 102 height 16
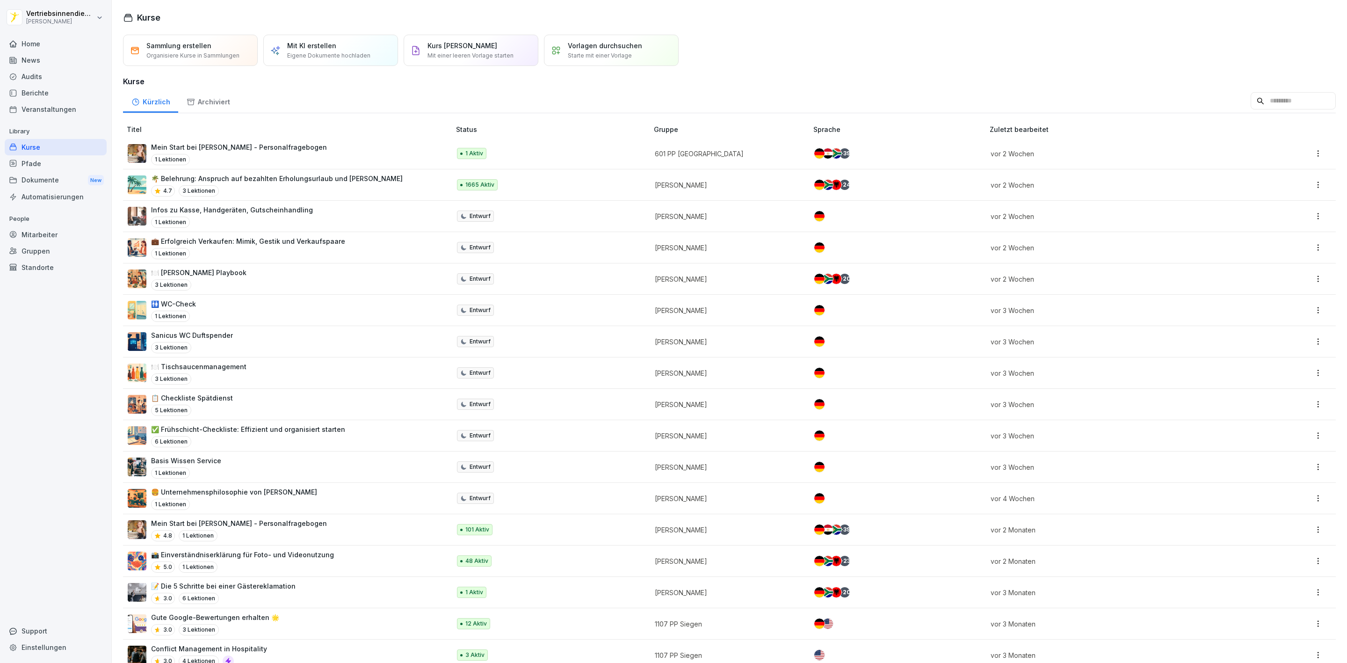
click at [61, 163] on div "Pfade" at bounding box center [56, 163] width 102 height 16
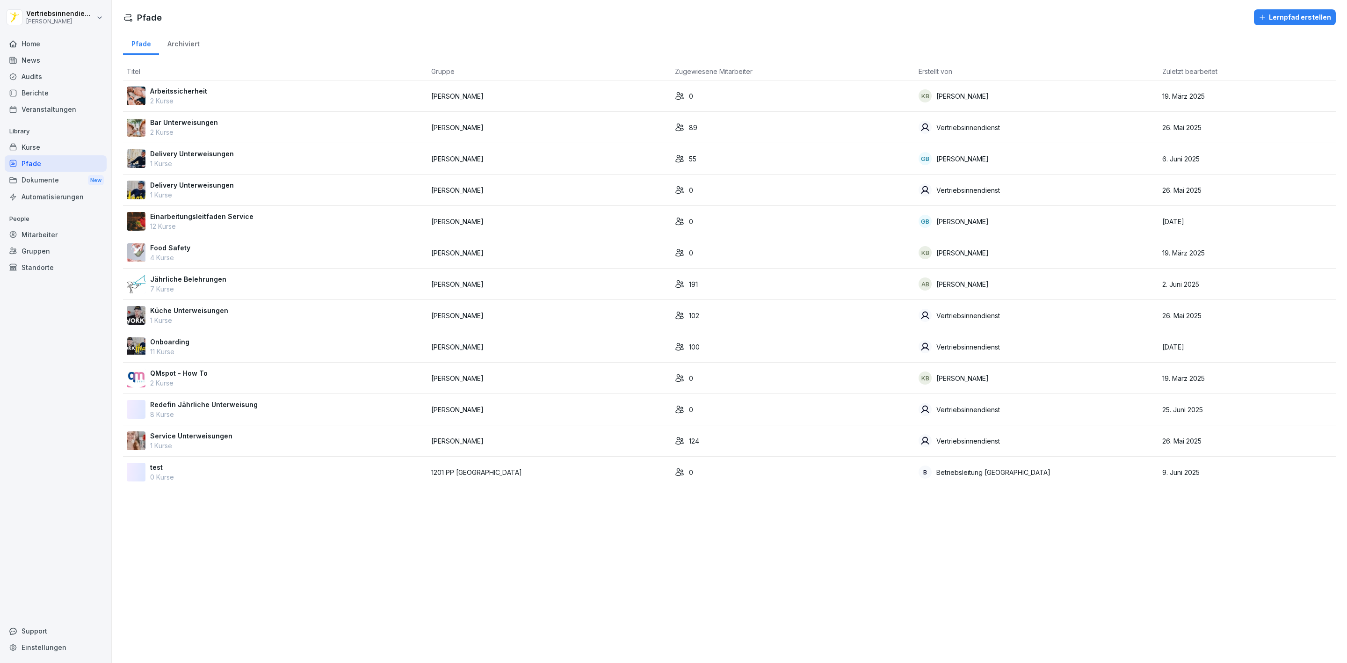
click at [62, 152] on div "Kurse" at bounding box center [56, 147] width 102 height 16
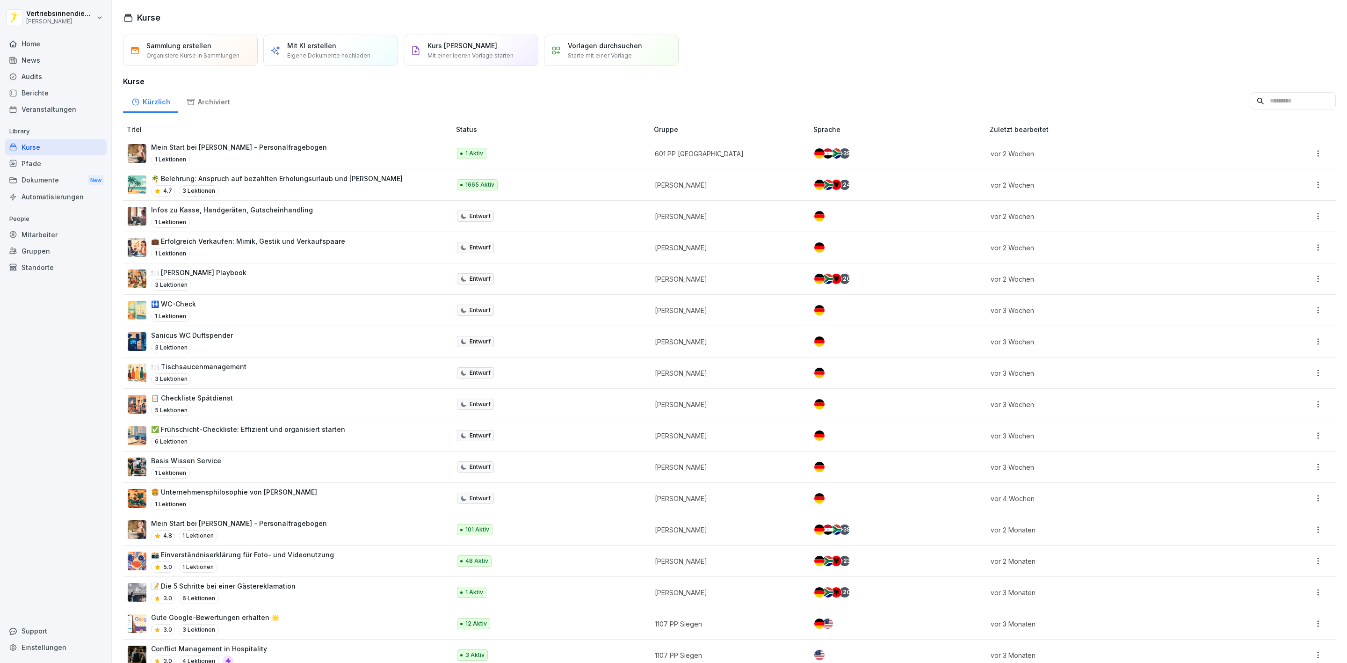
click at [61, 236] on div "Mitarbeiter" at bounding box center [56, 234] width 102 height 16
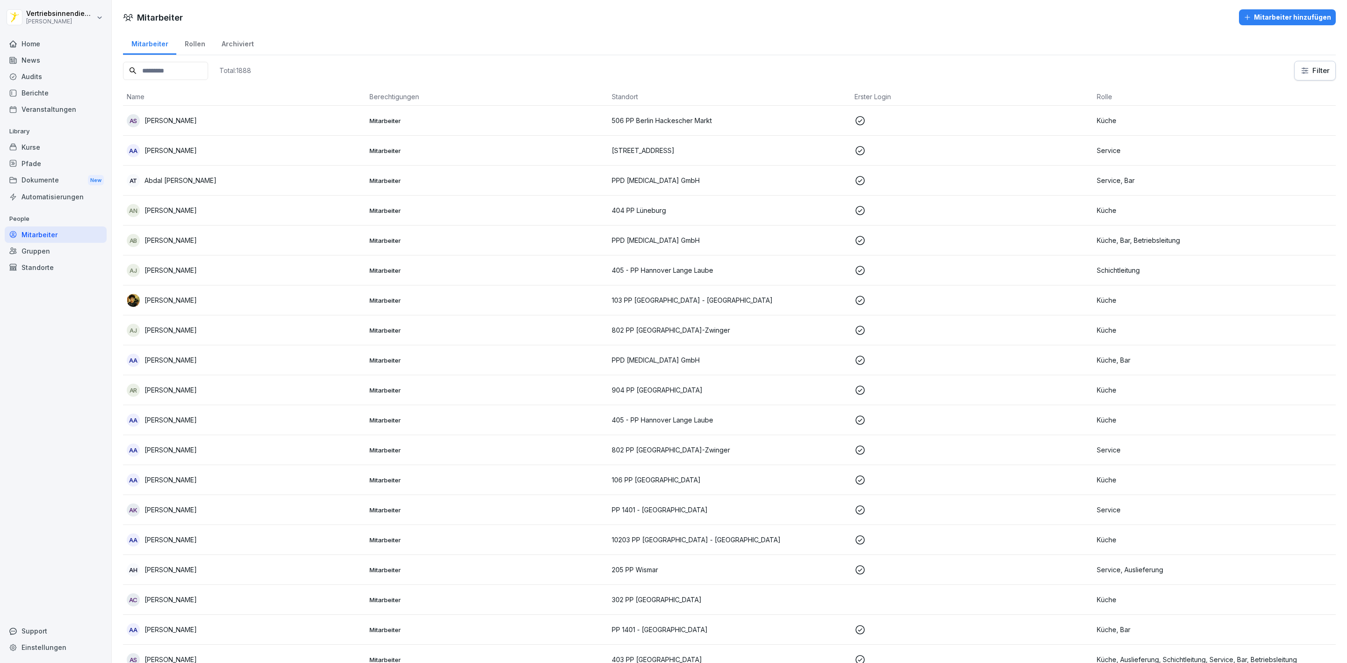
click at [168, 65] on input at bounding box center [165, 71] width 85 height 18
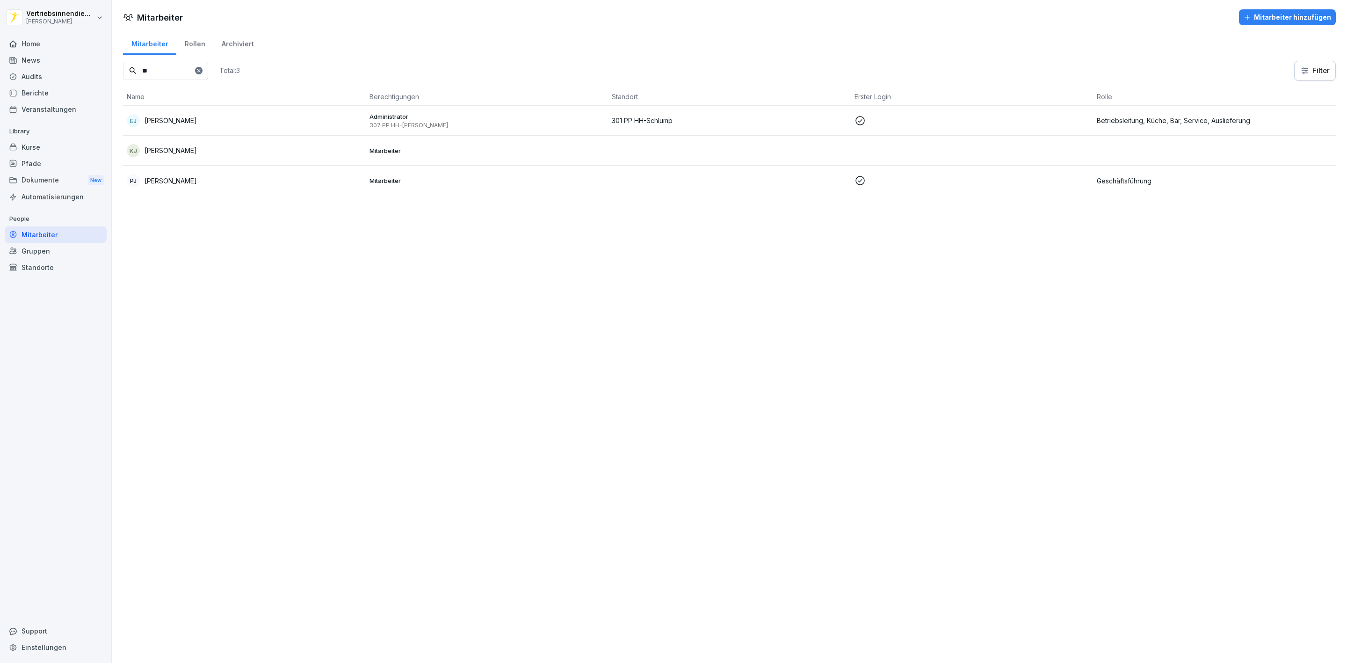
type input "*"
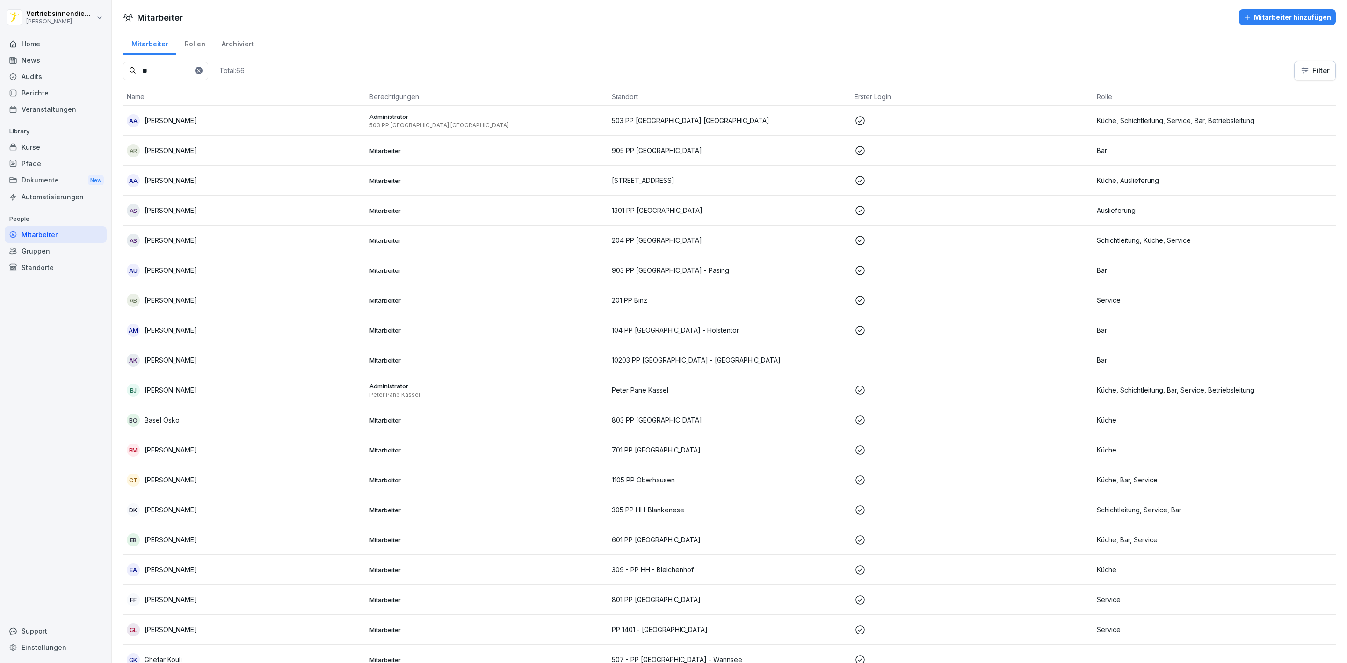
type input "*"
type input "*****"
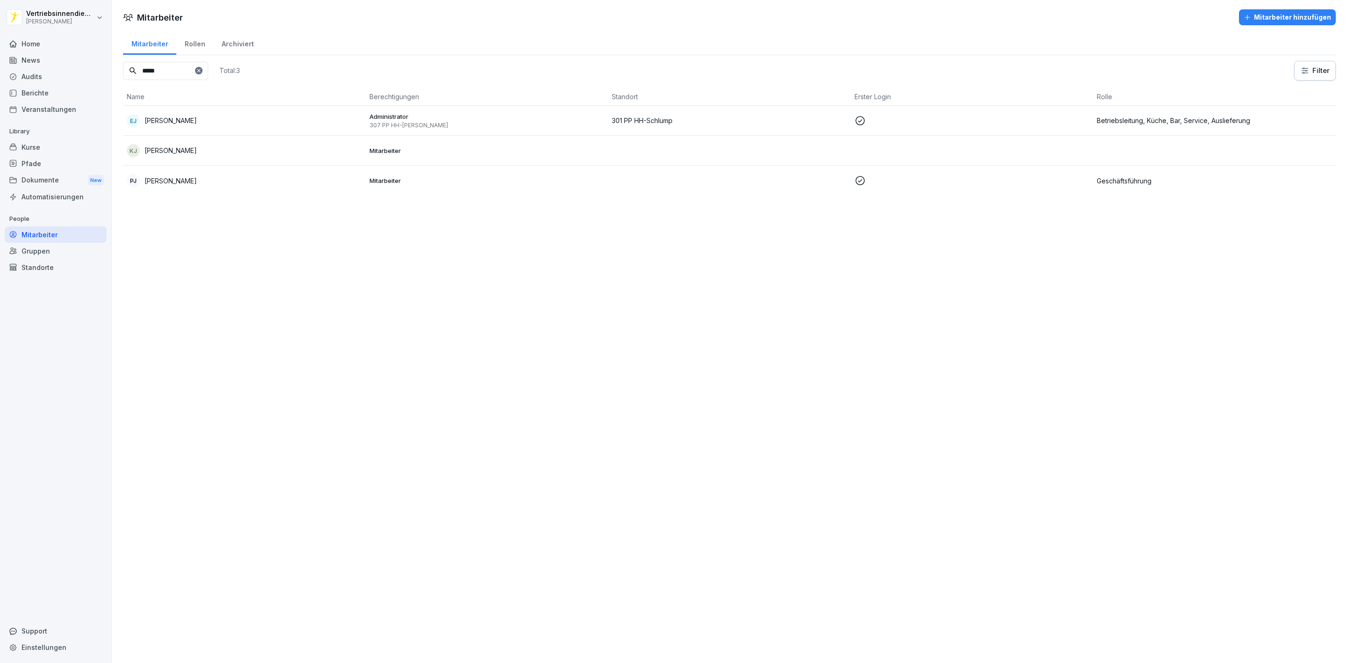
drag, startPoint x: 187, startPoint y: 73, endPoint x: 102, endPoint y: 66, distance: 84.9
click at [102, 66] on div "Vertriebsinnendienst [PERSON_NAME] Home News Audits Berichte Veranstaltungen Li…" at bounding box center [673, 331] width 1347 height 663
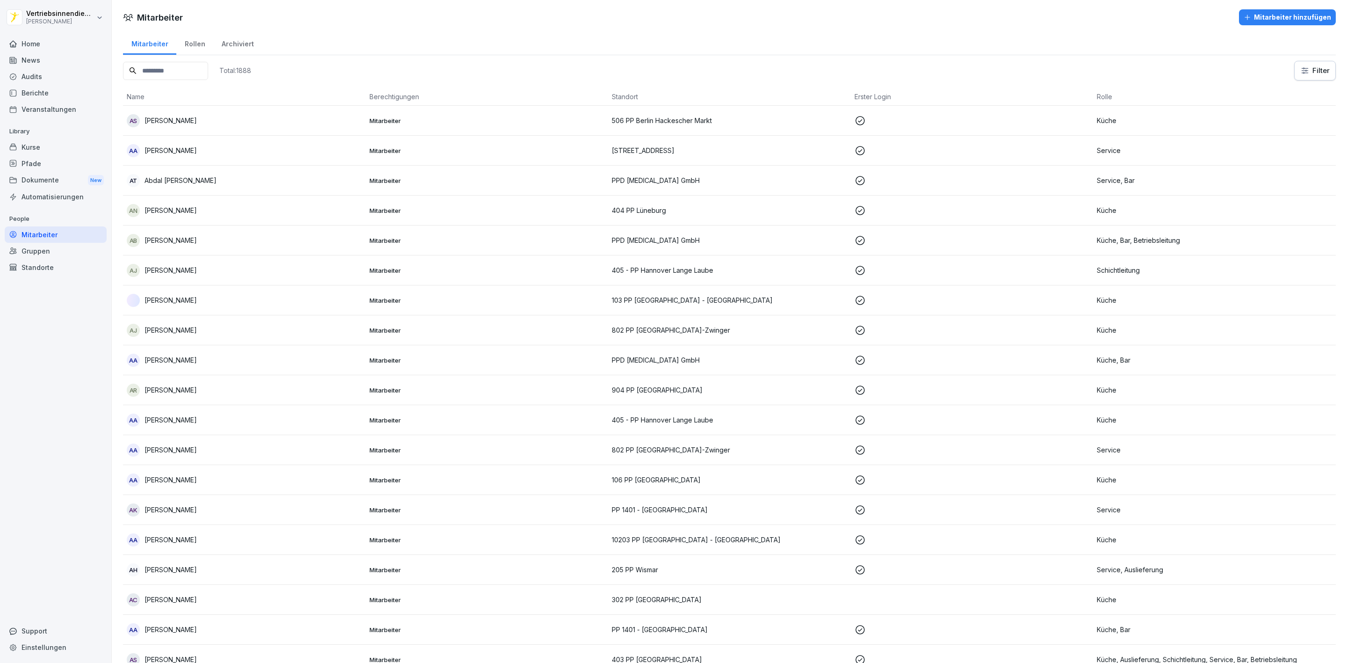
drag, startPoint x: 54, startPoint y: 262, endPoint x: 263, endPoint y: 354, distance: 228.5
click at [54, 262] on div "Standorte" at bounding box center [56, 267] width 102 height 16
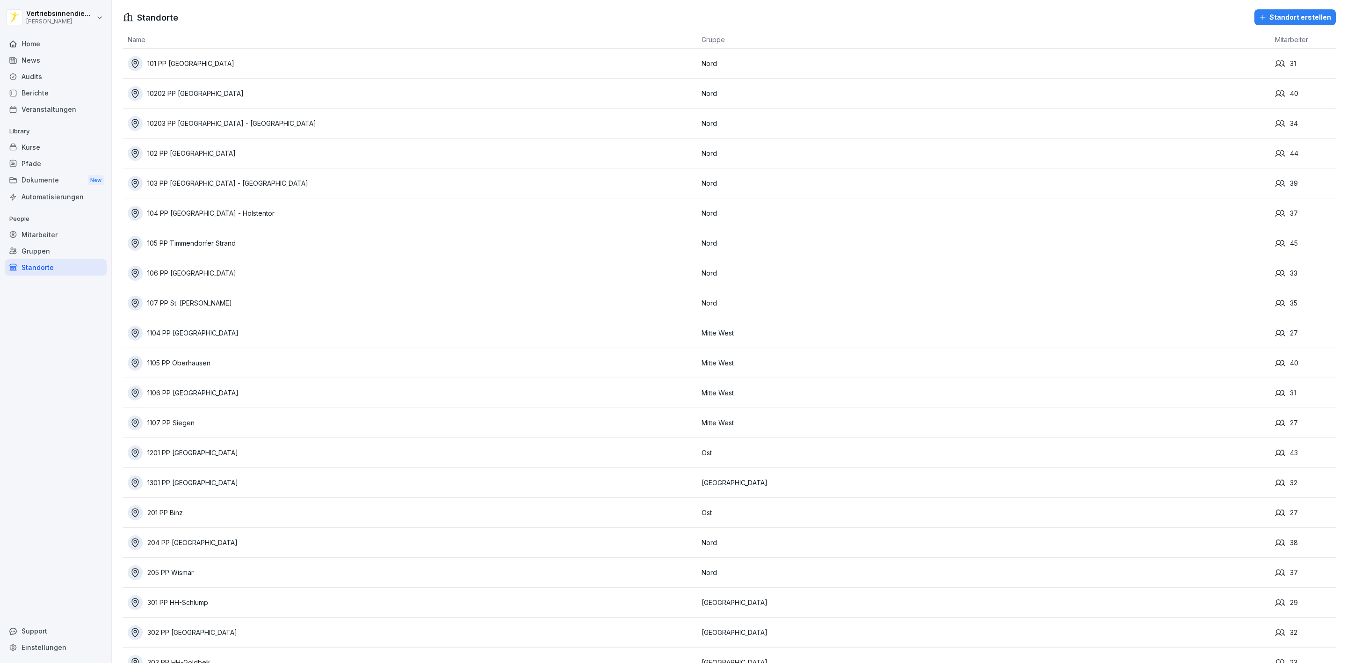
click at [157, 524] on td "201 PP Binz" at bounding box center [410, 513] width 574 height 30
click at [163, 505] on div "201 PP Binz" at bounding box center [412, 512] width 569 height 15
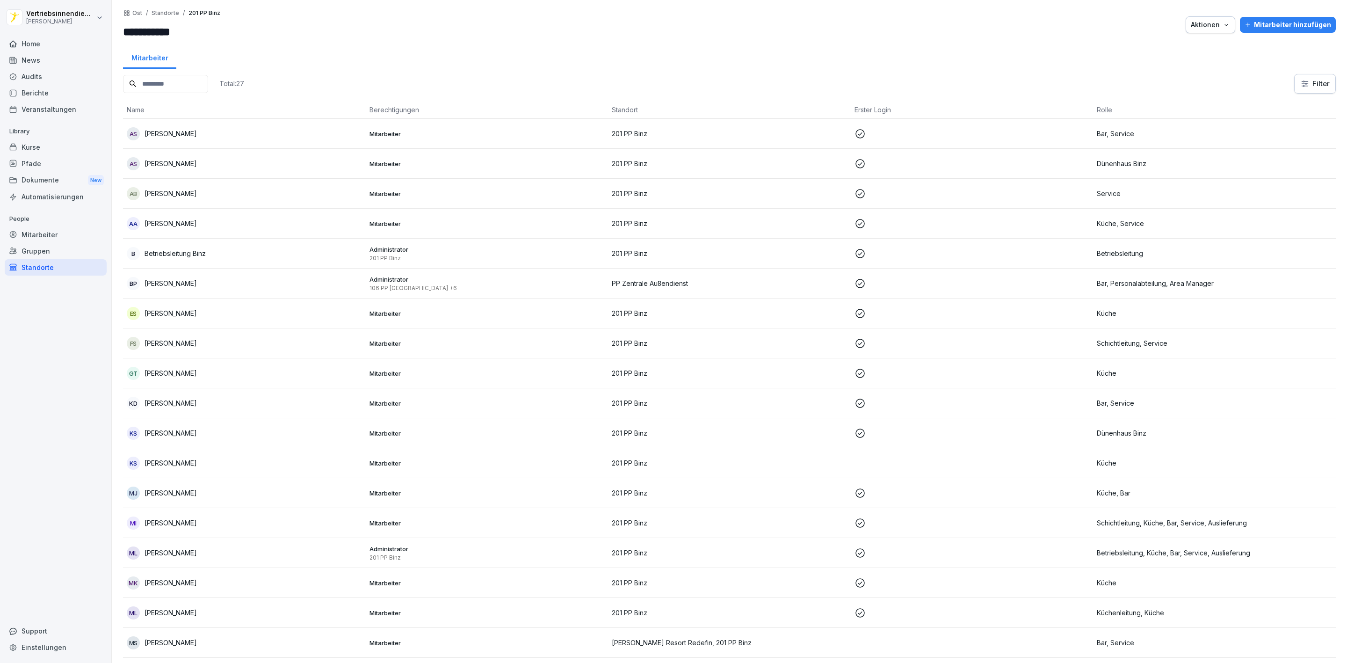
click at [34, 250] on div "Gruppen" at bounding box center [56, 251] width 102 height 16
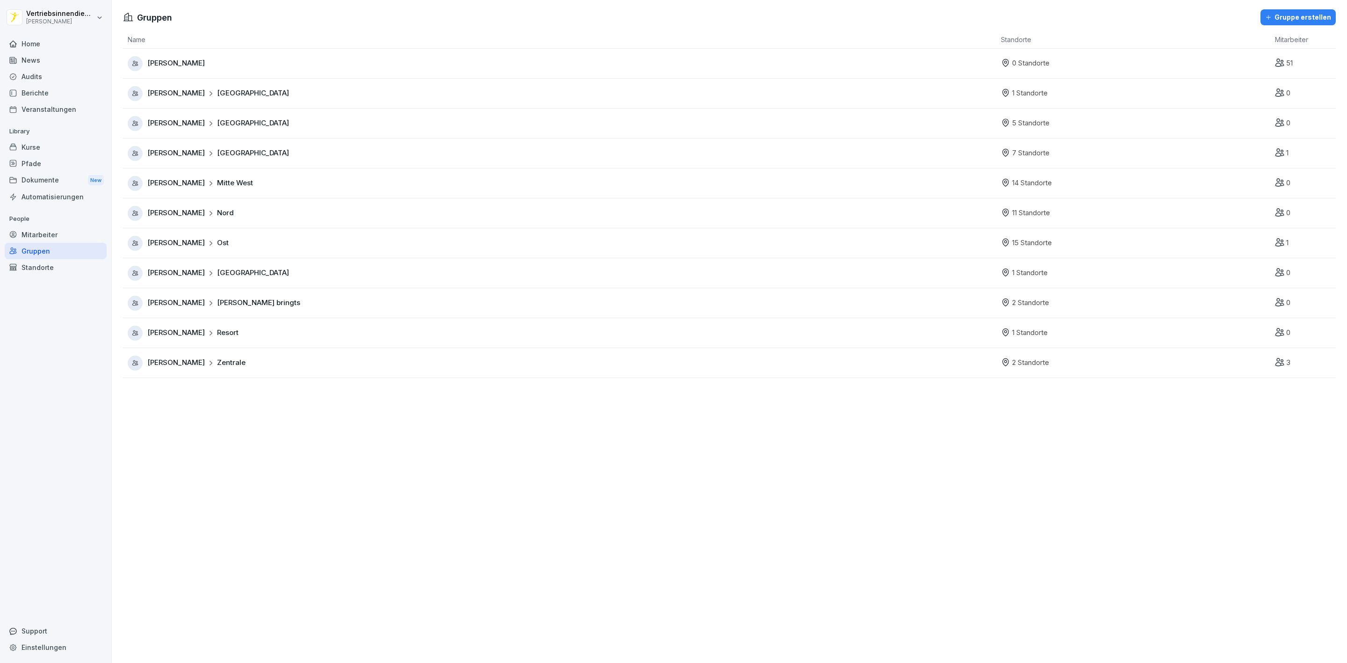
click at [45, 229] on div "Mitarbeiter" at bounding box center [56, 234] width 102 height 16
click at [44, 236] on div "Mitarbeiter" at bounding box center [56, 234] width 102 height 16
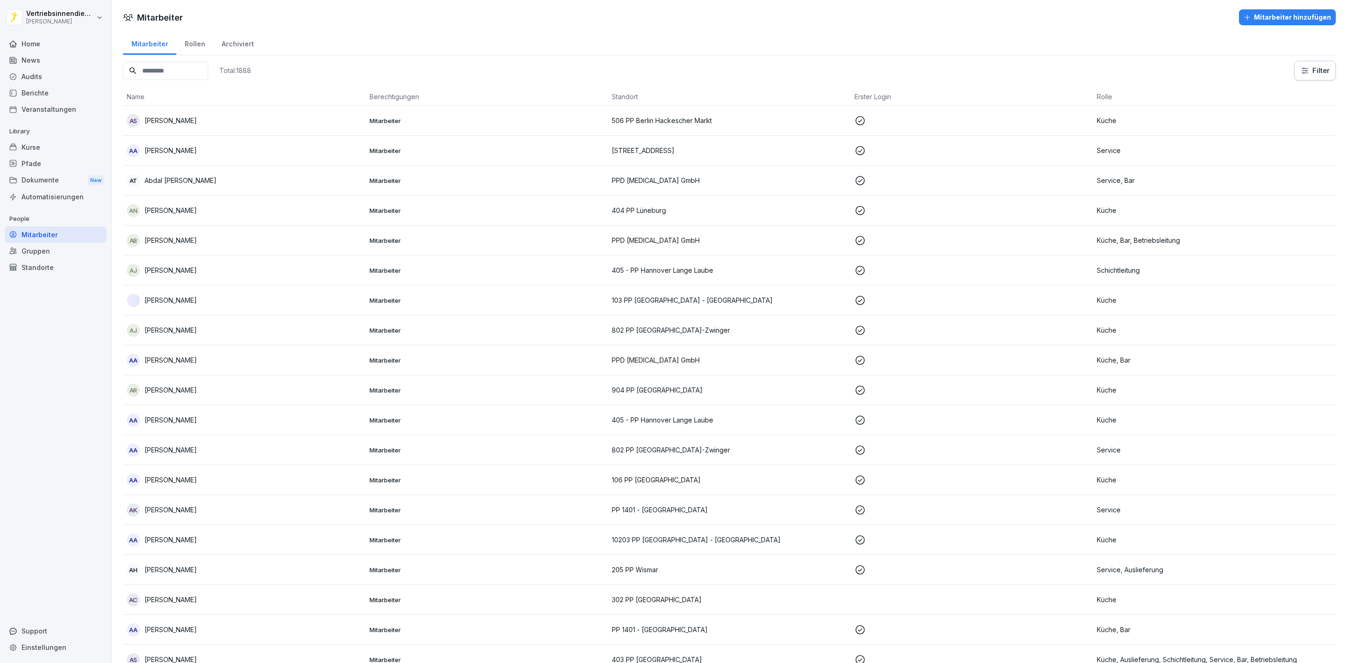
click at [46, 231] on div "Mitarbeiter" at bounding box center [56, 234] width 102 height 16
click at [249, 39] on div "Archiviert" at bounding box center [237, 43] width 49 height 24
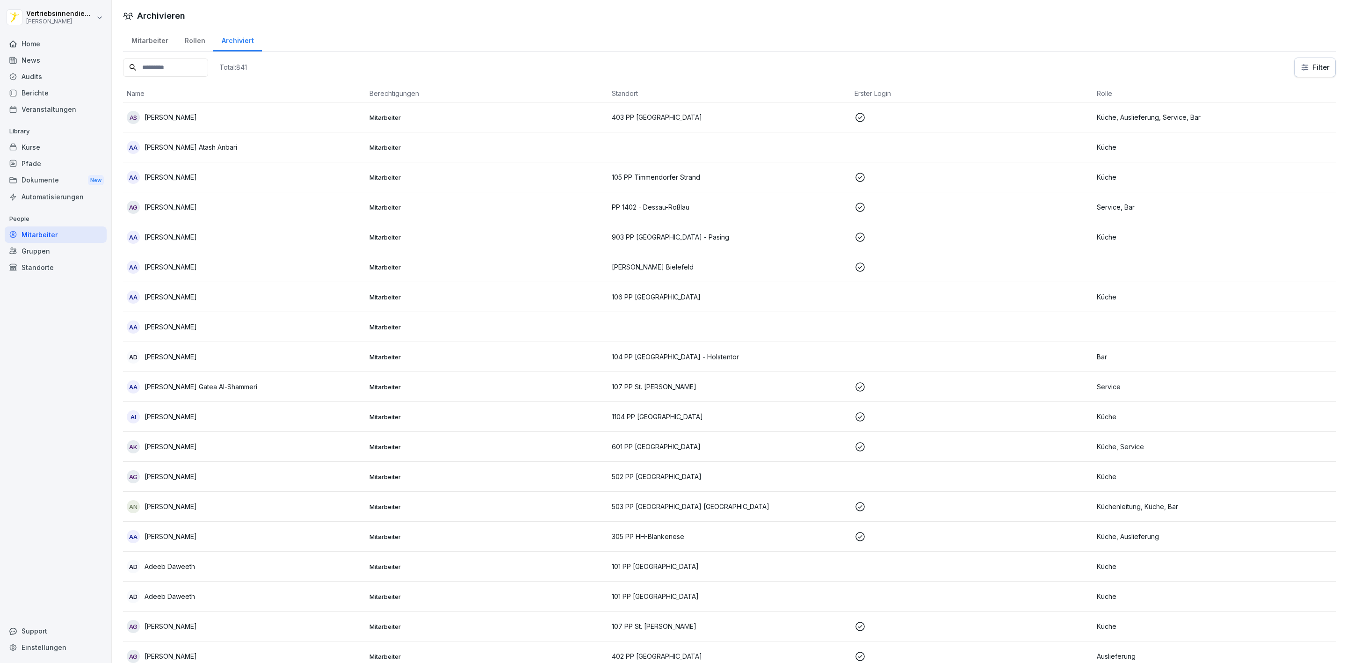
click at [170, 69] on input at bounding box center [165, 67] width 85 height 18
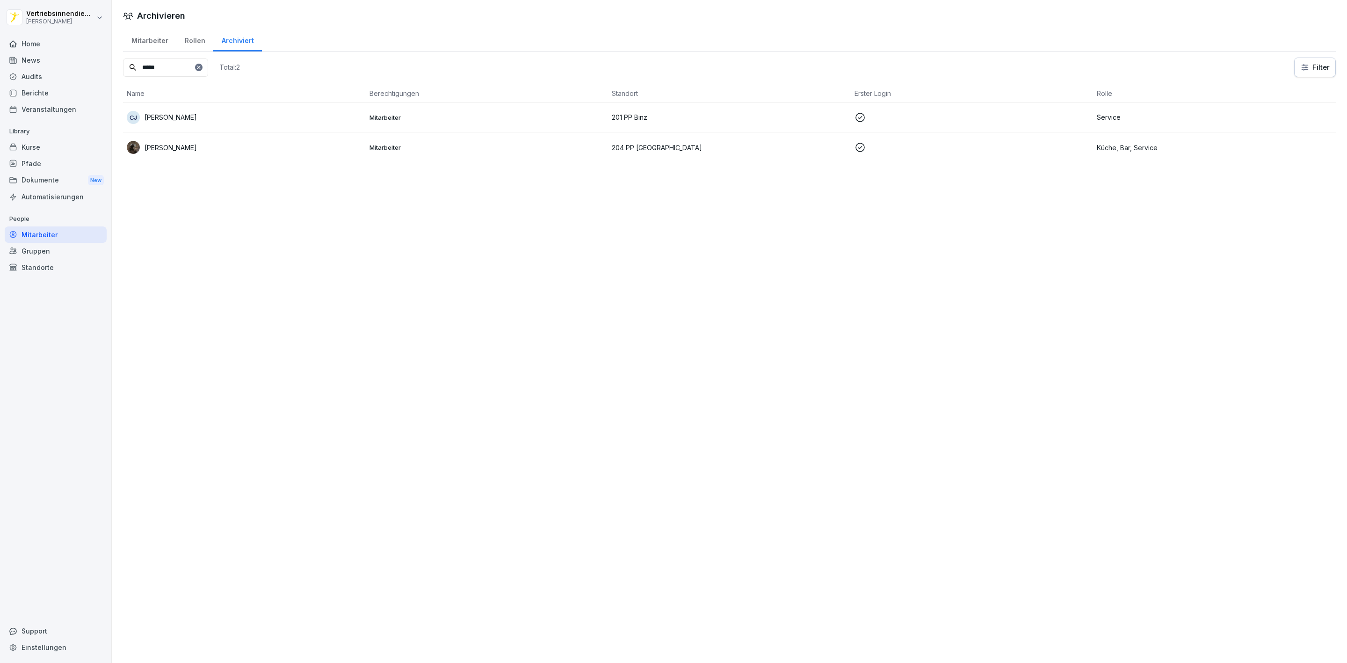
type input "*****"
click at [180, 122] on p "Conrad Junge" at bounding box center [171, 117] width 52 height 10
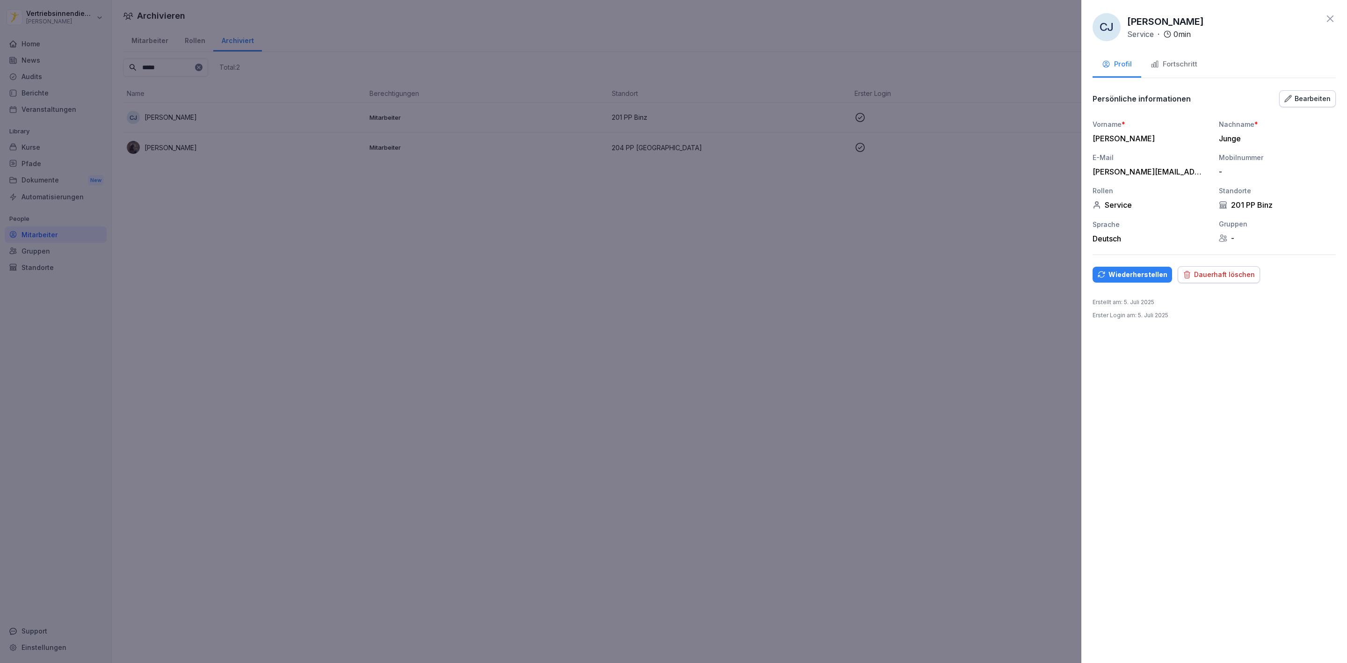
click at [1177, 66] on div "Fortschritt" at bounding box center [1174, 64] width 47 height 11
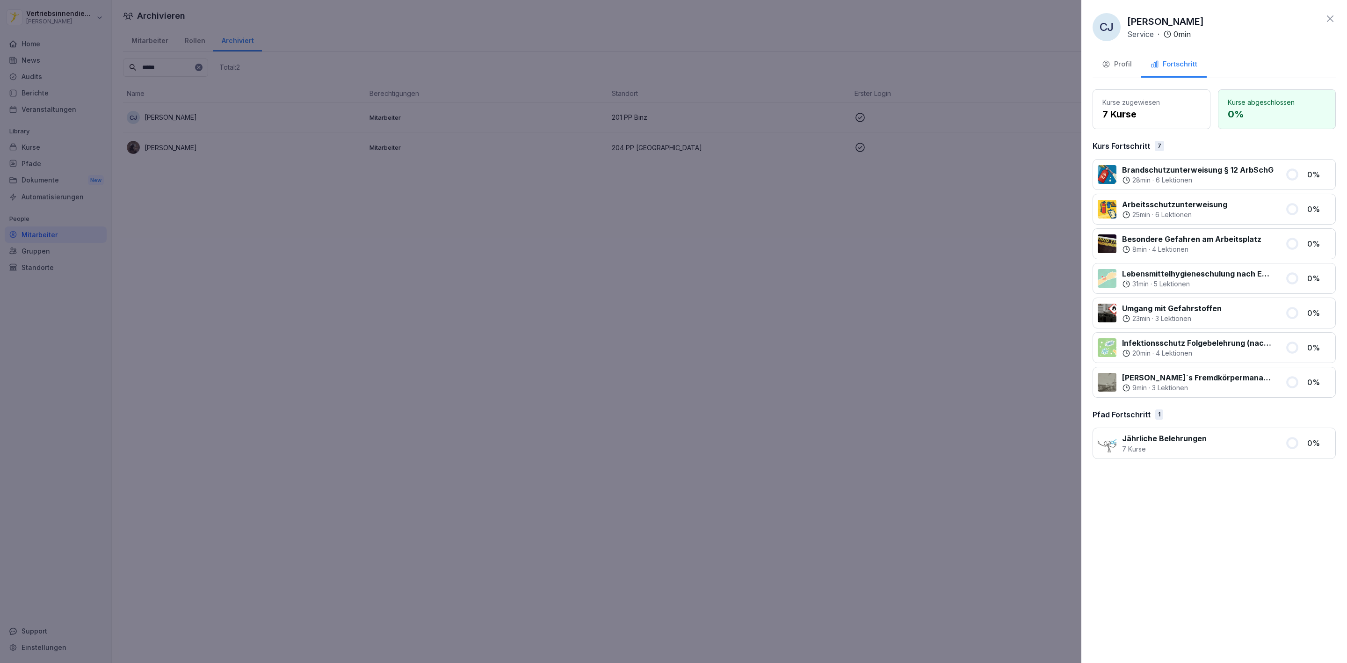
click at [1126, 70] on button "Profil" at bounding box center [1117, 64] width 49 height 25
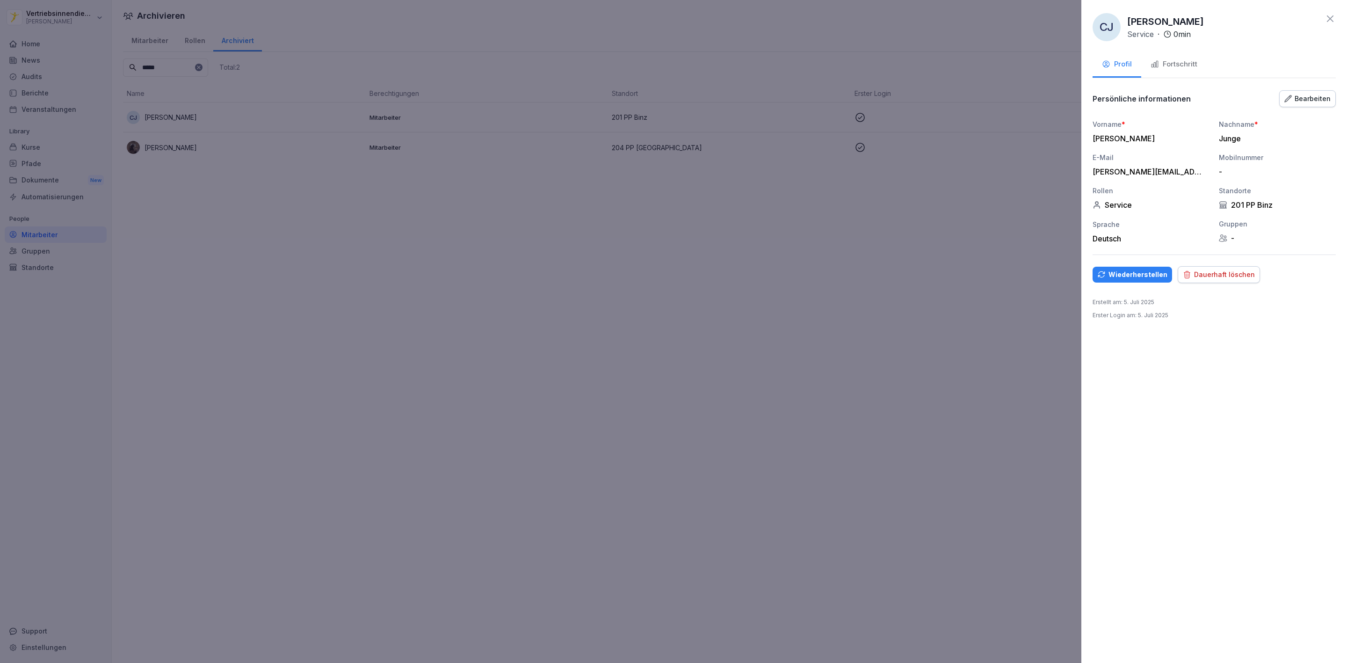
click at [1133, 275] on div "Wiederherstellen" at bounding box center [1132, 274] width 70 height 10
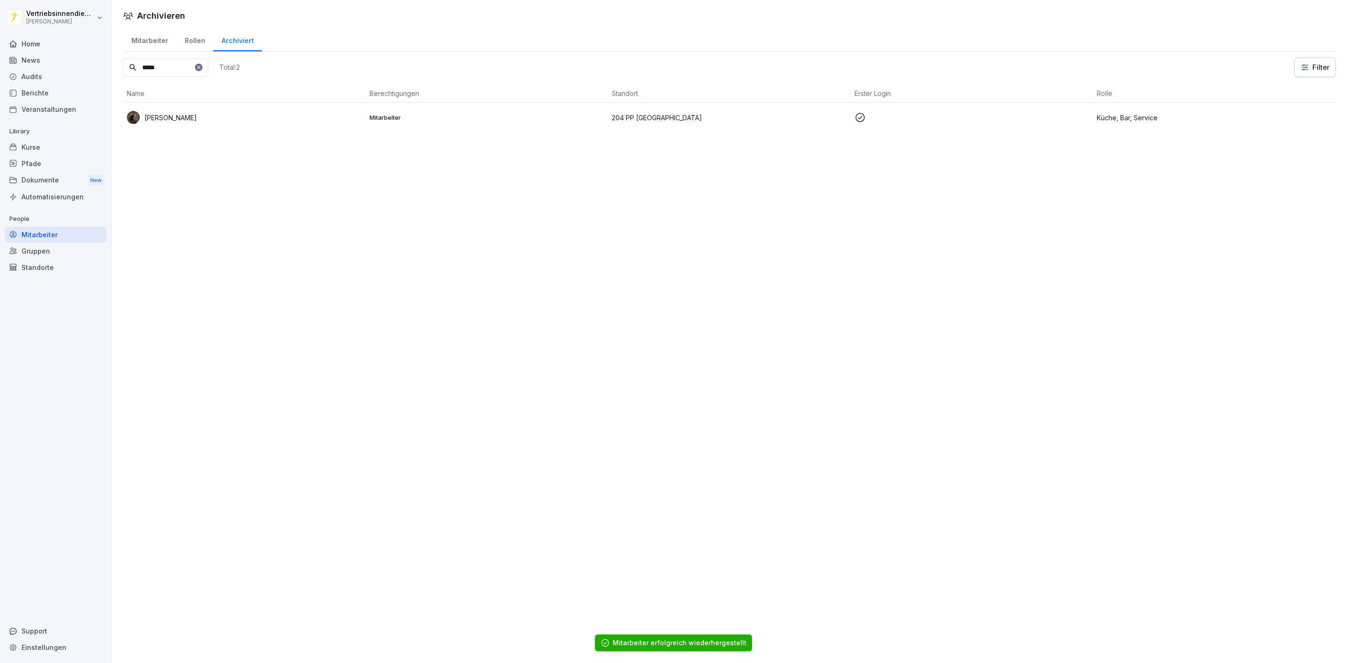
click at [153, 42] on div "Mitarbeiter" at bounding box center [149, 40] width 53 height 24
click at [73, 65] on div "Vertriebsinnendienst Peter Pane Home News Audits Berichte Veranstaltungen Libra…" at bounding box center [673, 331] width 1347 height 663
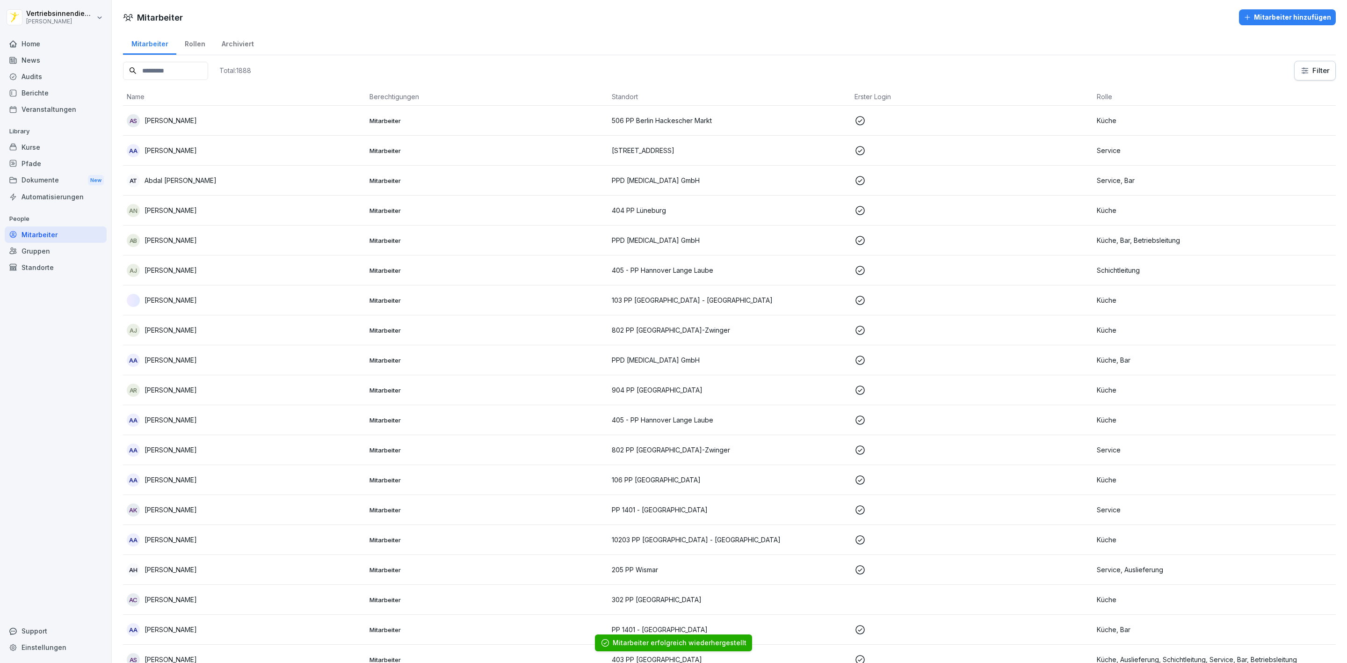
drag, startPoint x: 148, startPoint y: 34, endPoint x: 163, endPoint y: 64, distance: 33.3
click at [148, 34] on div "Mitarbeiter" at bounding box center [149, 43] width 53 height 24
click at [148, 37] on div "Mitarbeiter" at bounding box center [149, 43] width 53 height 24
click at [167, 71] on input at bounding box center [165, 71] width 85 height 18
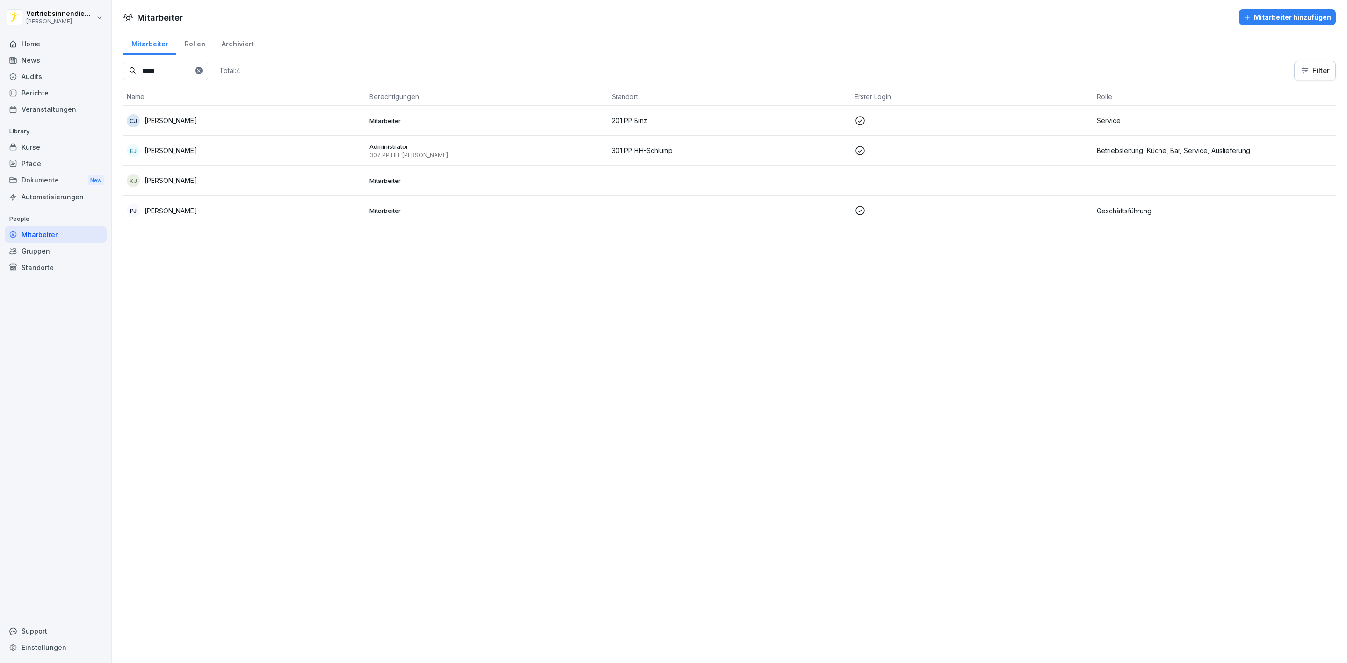
type input "*****"
click at [184, 124] on p "Conrad Junge" at bounding box center [171, 121] width 52 height 10
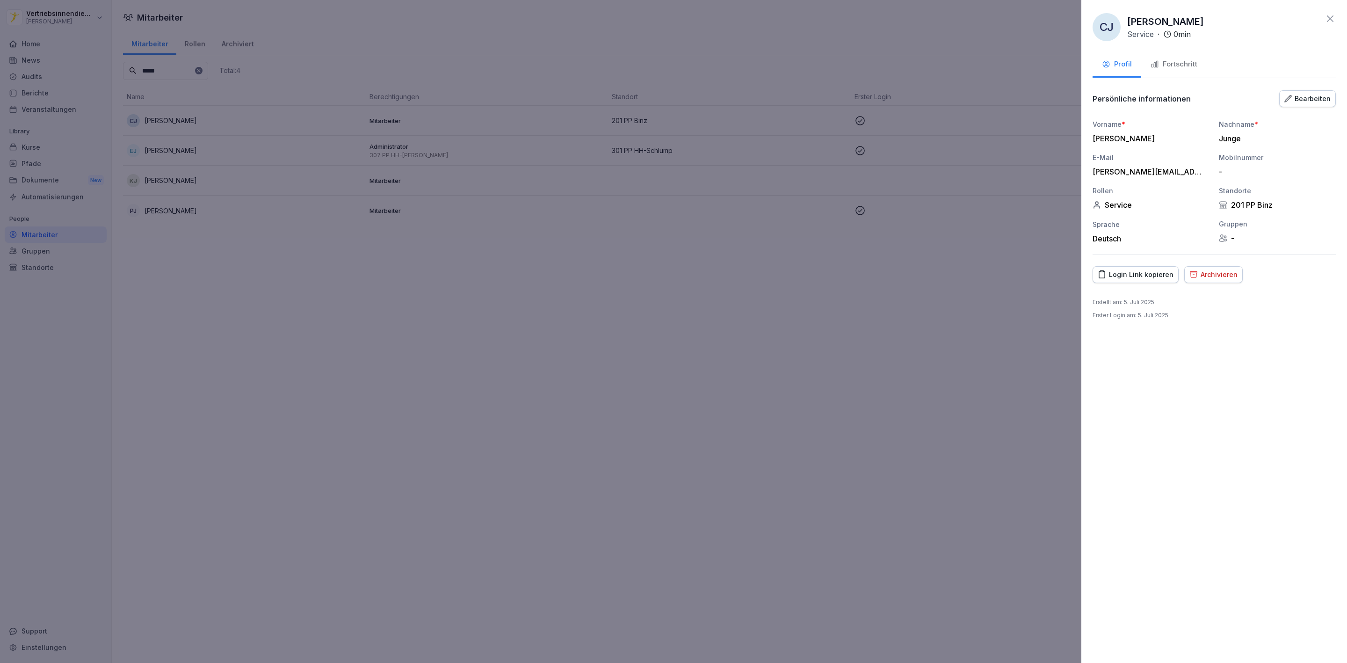
click at [1294, 94] on div "Bearbeiten" at bounding box center [1308, 99] width 46 height 10
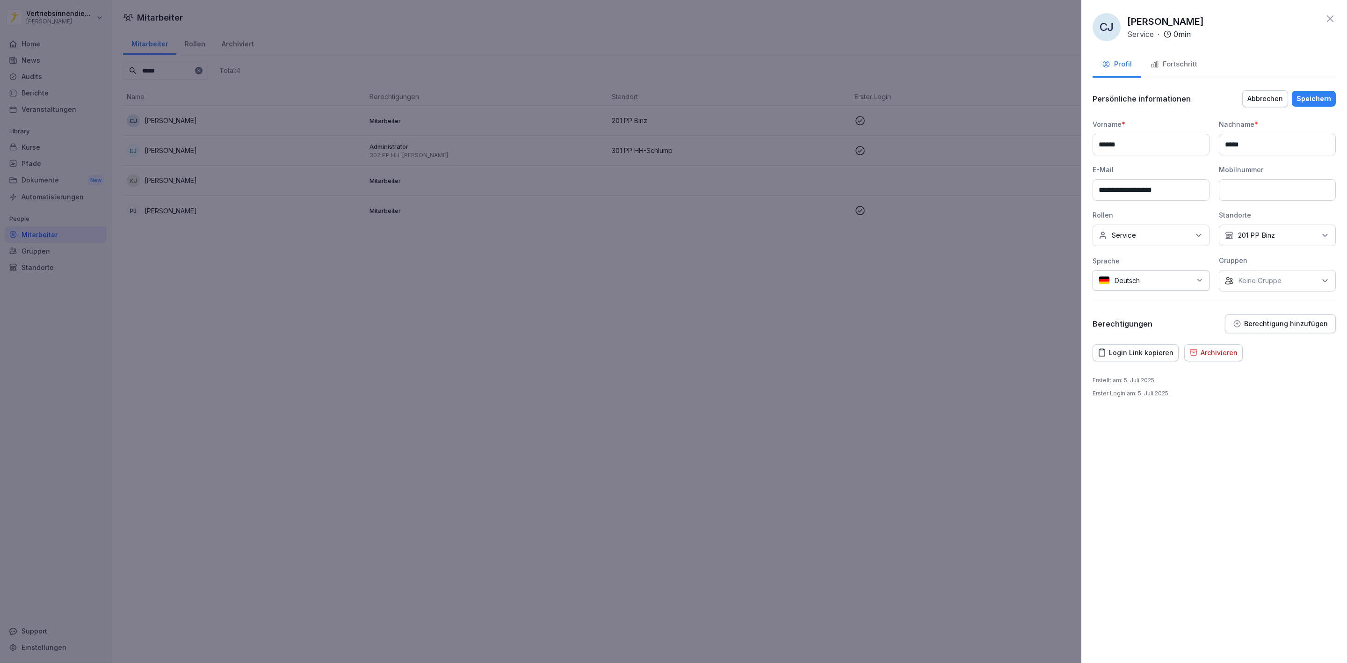
click at [1269, 244] on div "Kein Standort 201 PP Binz" at bounding box center [1277, 236] width 117 height 22
click at [1230, 302] on button "201 PP Binz" at bounding box center [1230, 306] width 8 height 8
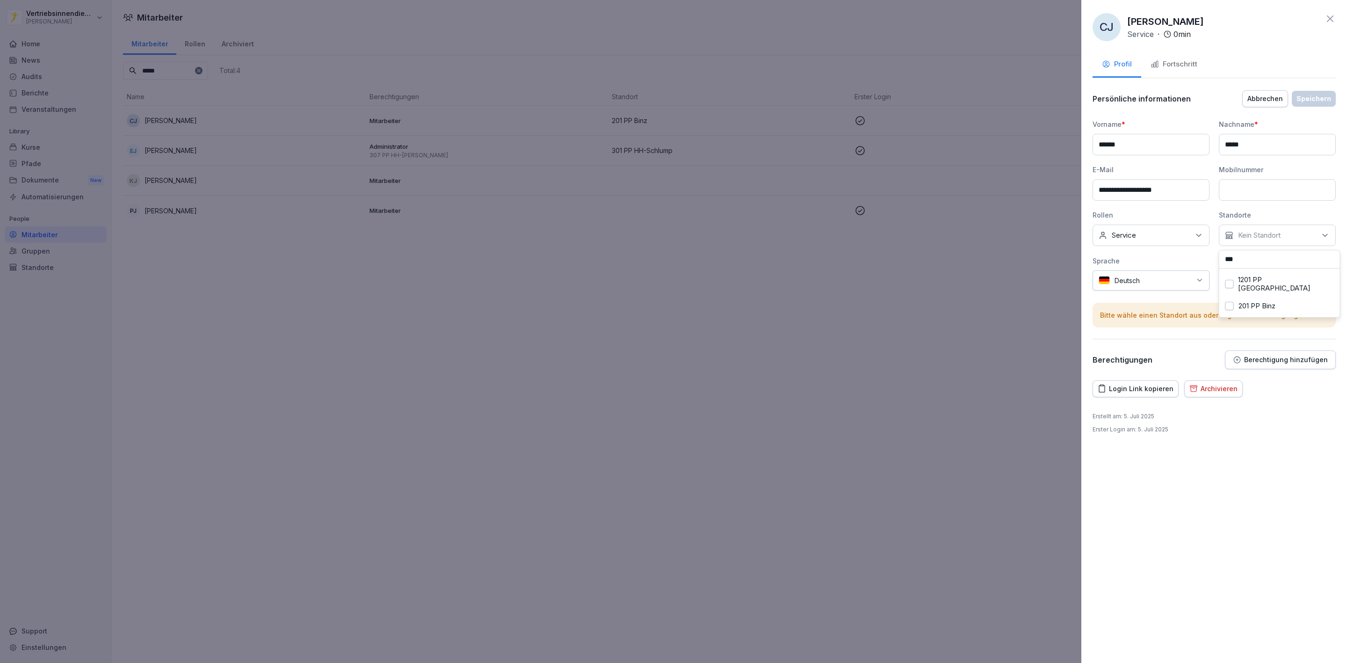
drag, startPoint x: 1241, startPoint y: 260, endPoint x: 1187, endPoint y: 263, distance: 53.9
click at [1187, 263] on div "**********" at bounding box center [1214, 205] width 243 height 172
type input "*"
type input "*****"
click at [1234, 281] on div "PP Zentrale" at bounding box center [1280, 280] width 116 height 18
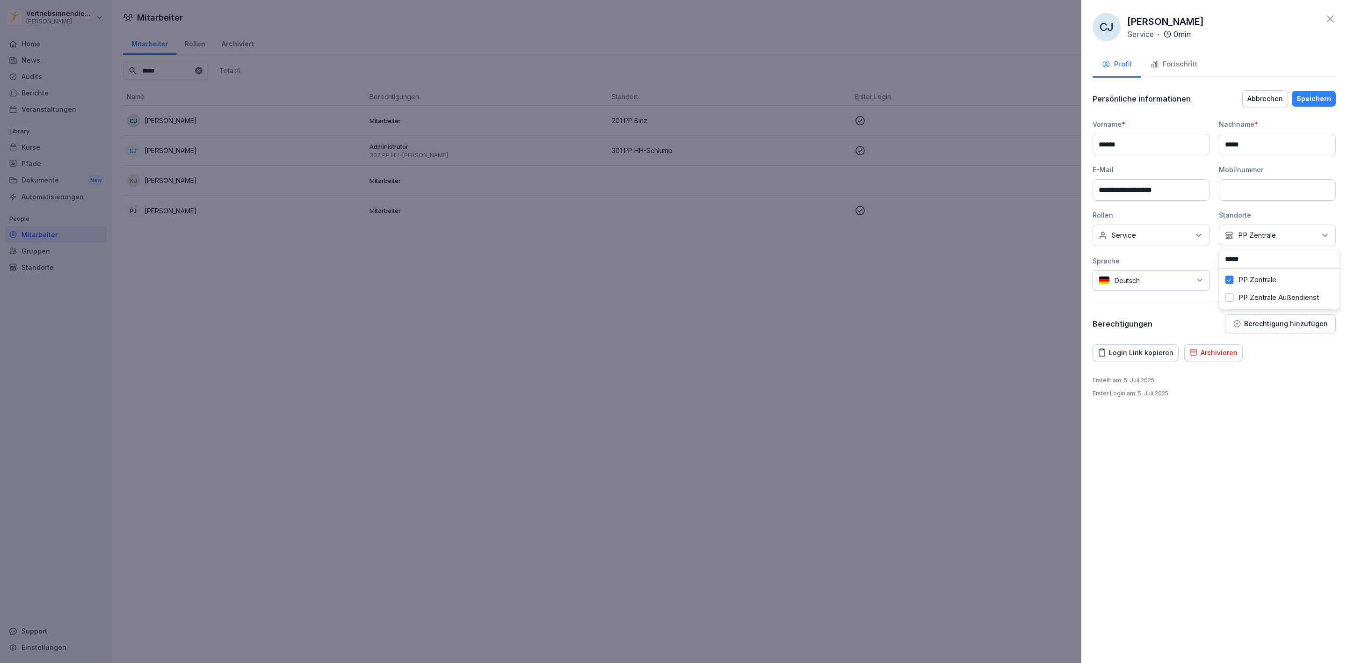
click at [1233, 300] on button "PP Zentrale Außendienst" at bounding box center [1230, 297] width 8 height 8
click at [1307, 94] on div "Speichern" at bounding box center [1314, 99] width 35 height 10
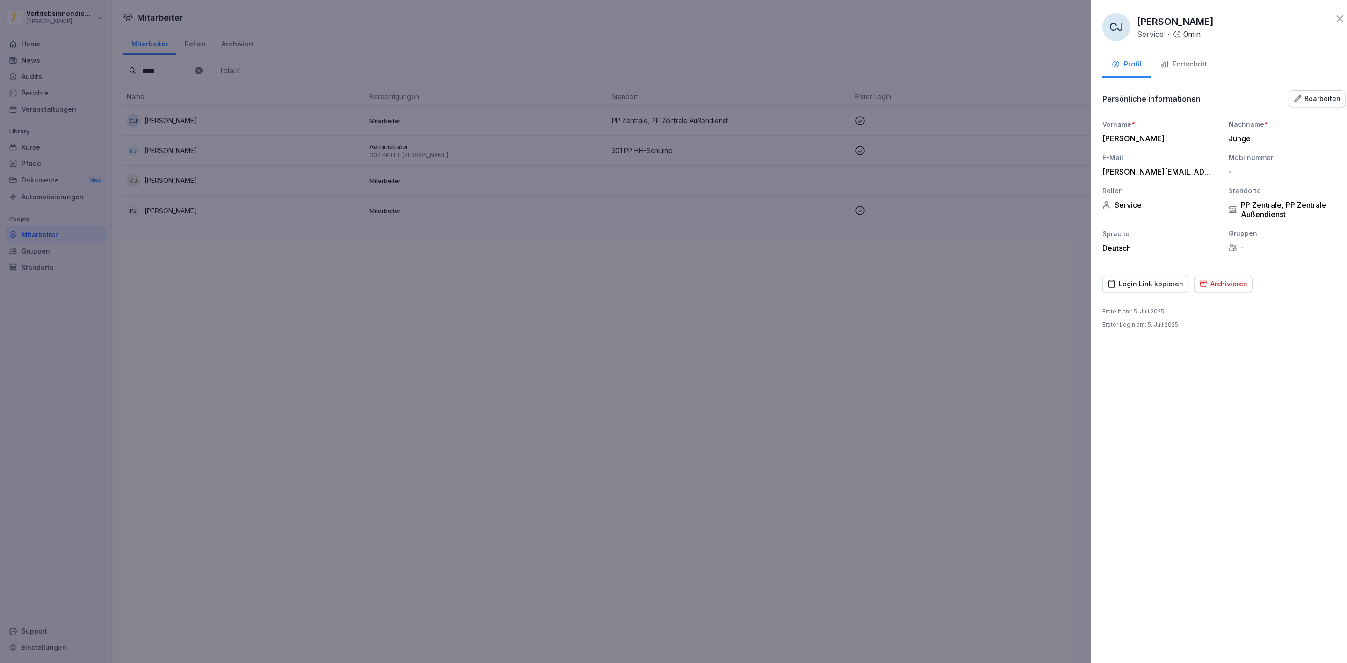
drag, startPoint x: 628, startPoint y: 303, endPoint x: 441, endPoint y: 240, distance: 197.0
click at [627, 303] on div at bounding box center [673, 331] width 1347 height 663
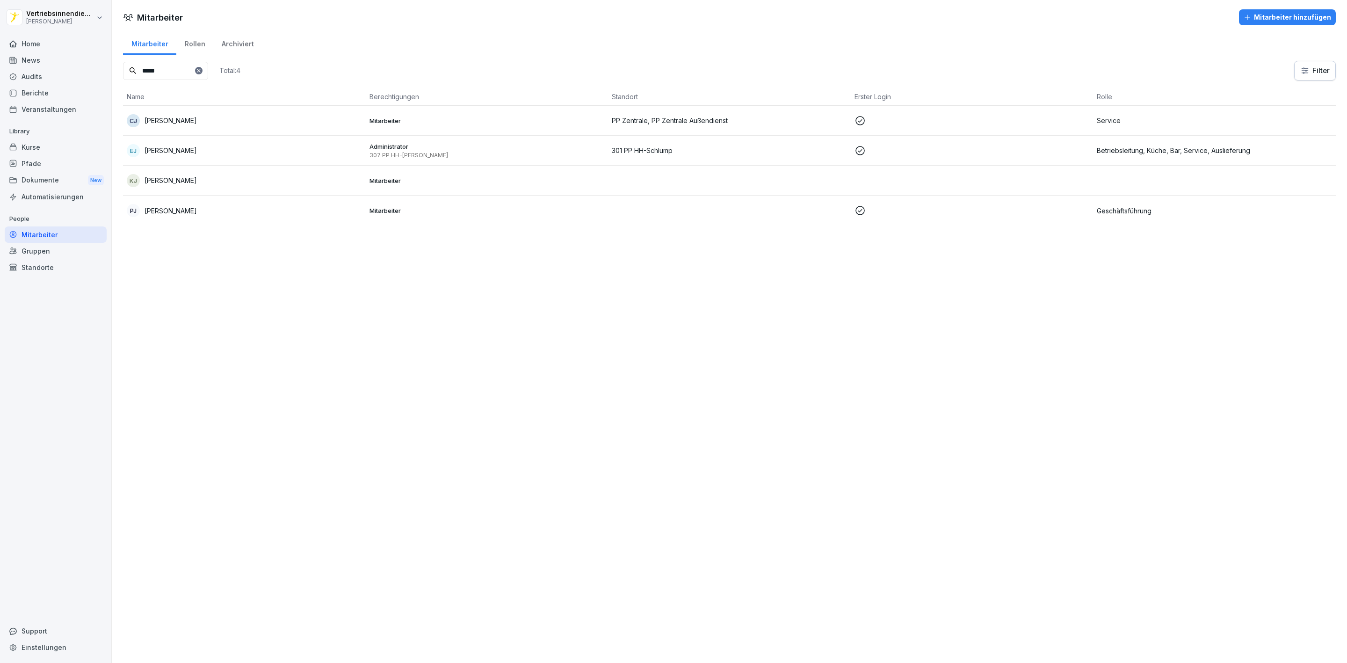
click at [203, 74] on div at bounding box center [198, 70] width 7 height 7
click at [156, 73] on input at bounding box center [165, 71] width 85 height 18
click at [163, 70] on input at bounding box center [165, 71] width 85 height 18
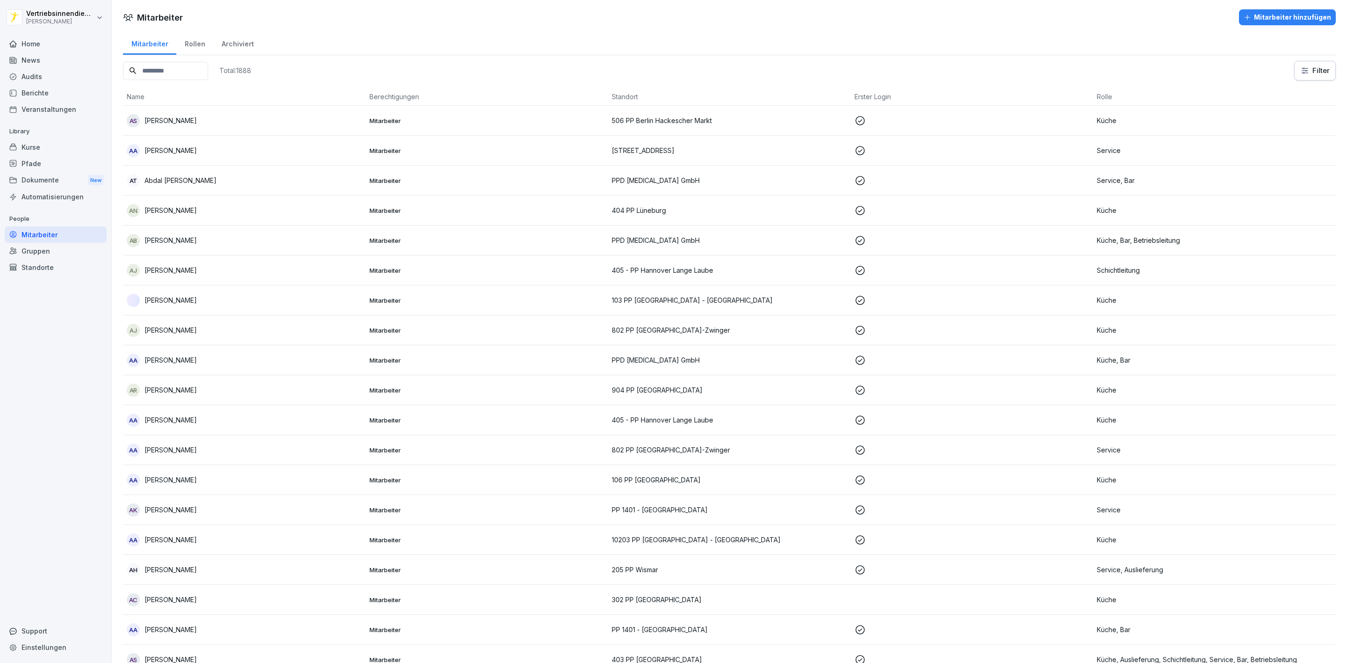
click at [167, 70] on input at bounding box center [165, 71] width 85 height 18
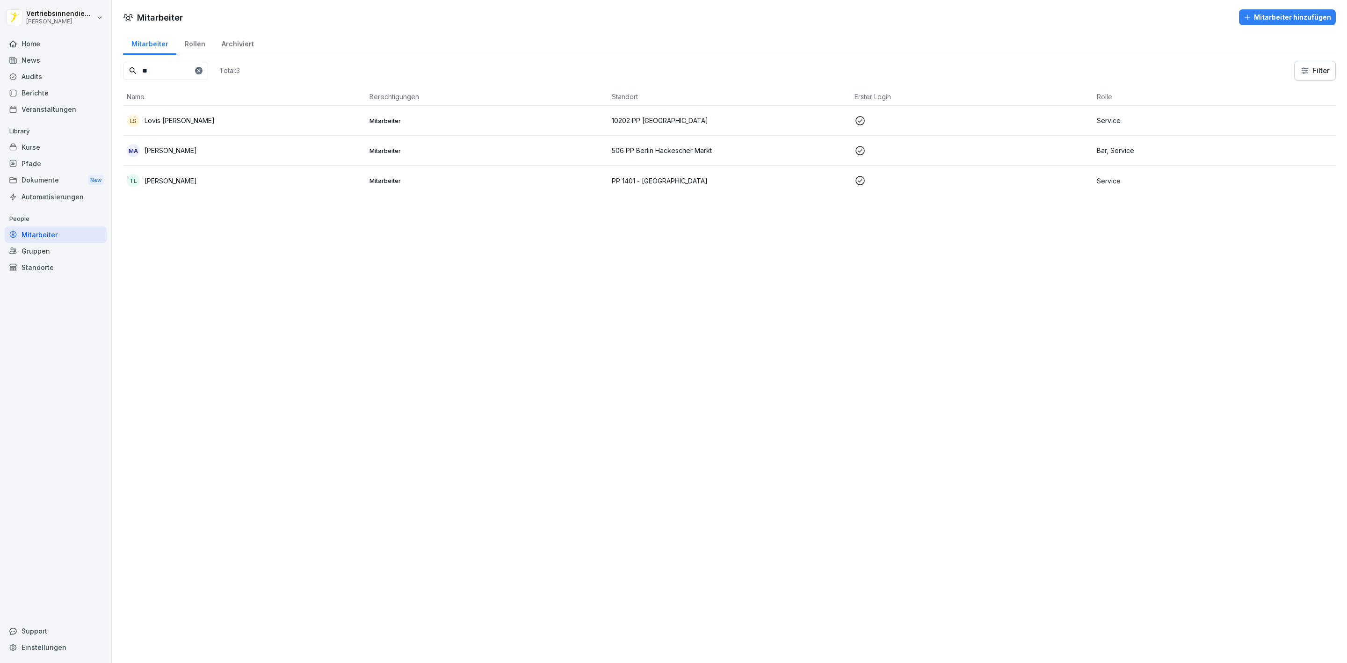
type input "*"
click at [246, 46] on div "Archiviert" at bounding box center [237, 43] width 49 height 24
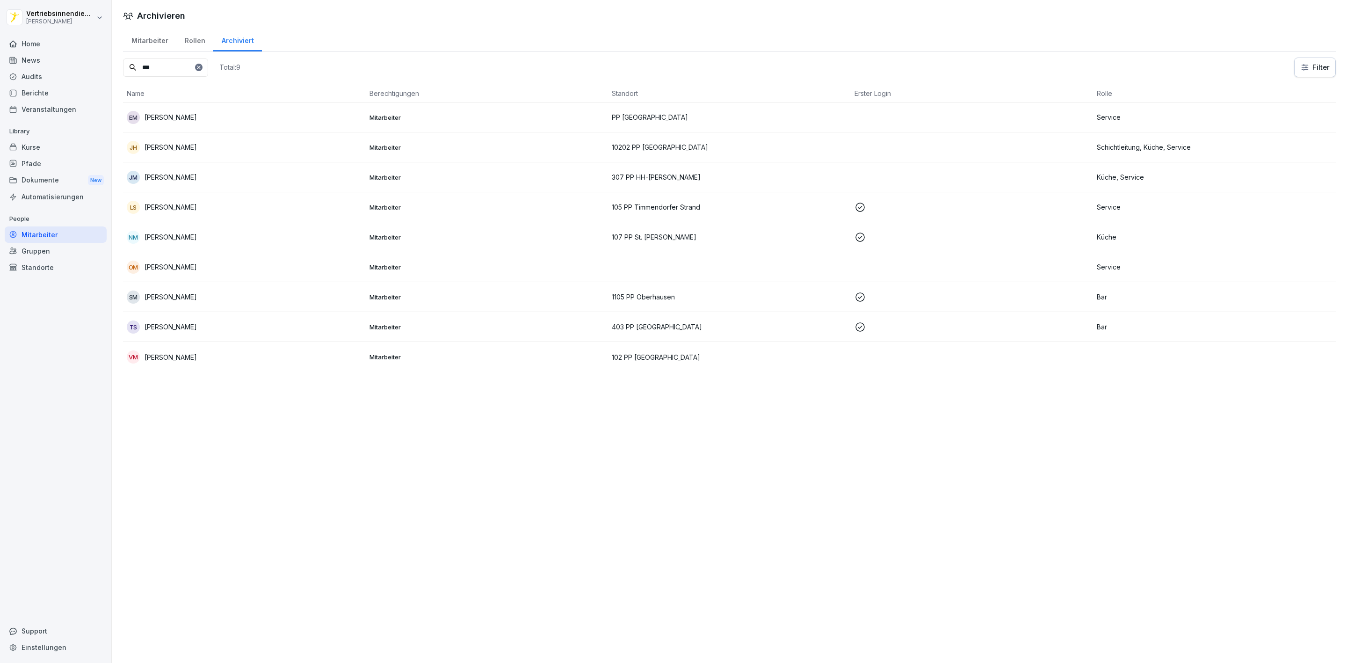
type input "***"
click at [31, 41] on div "Home" at bounding box center [56, 44] width 102 height 16
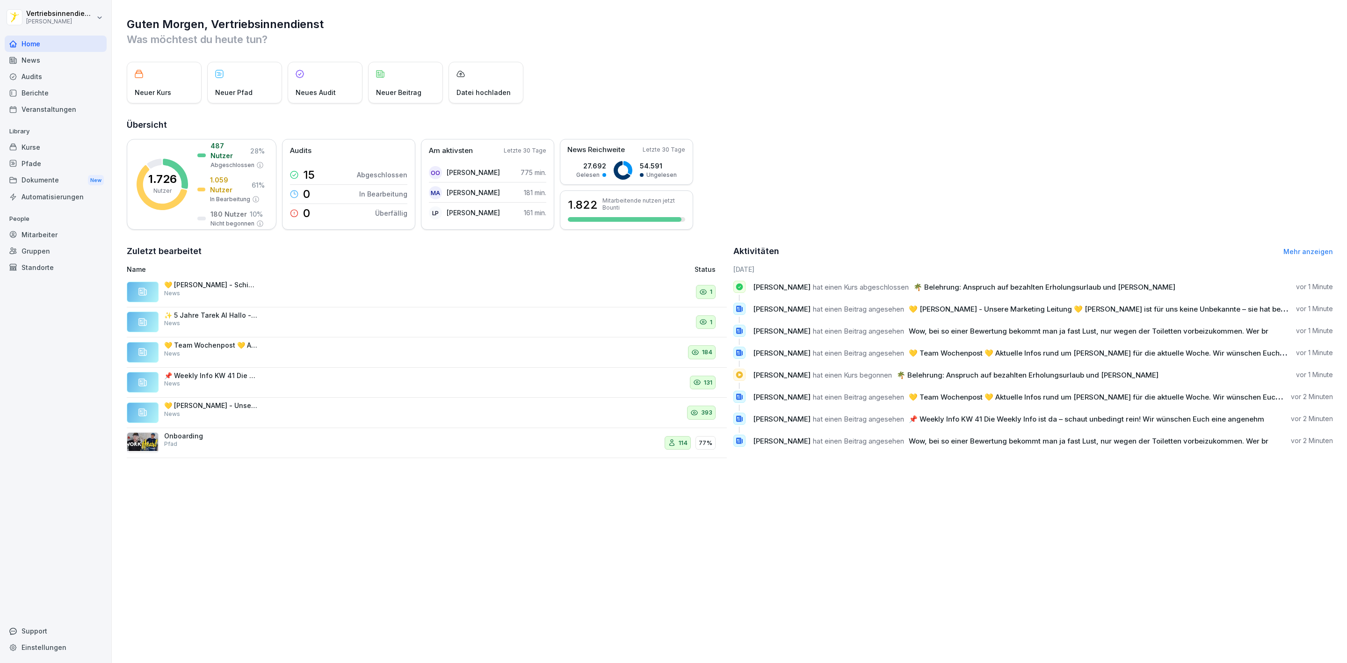
click at [30, 52] on div "News" at bounding box center [56, 60] width 102 height 16
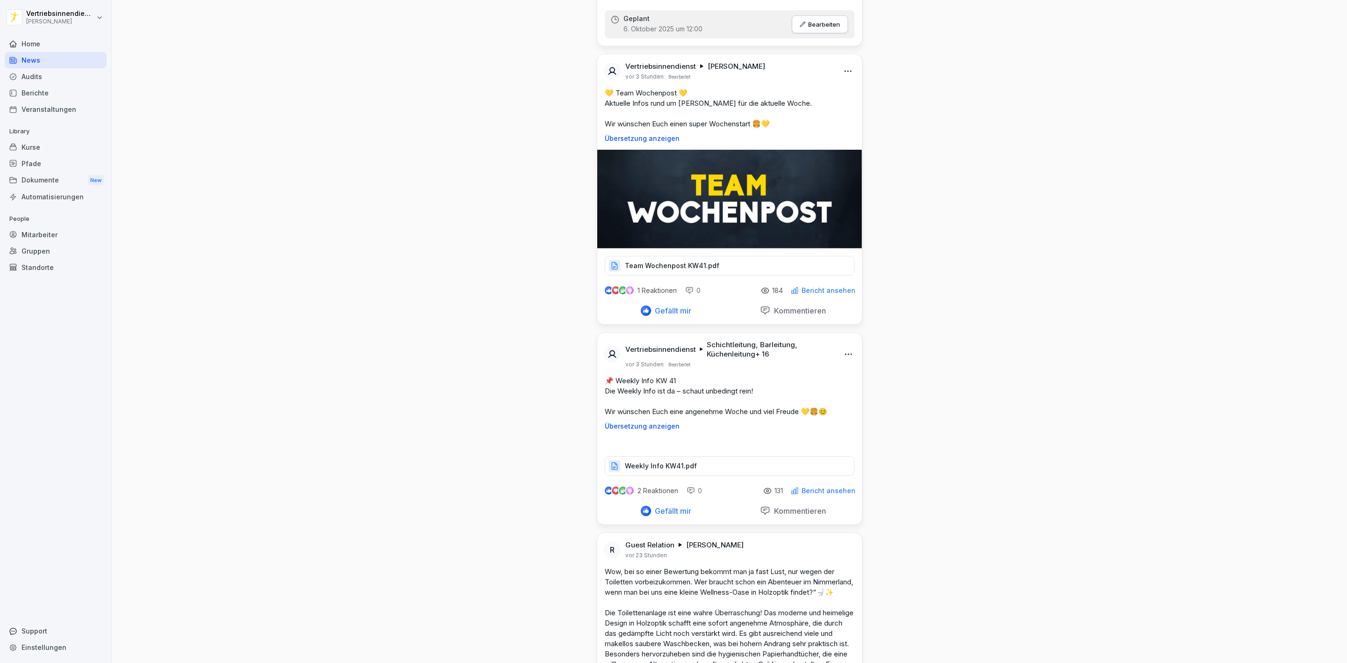
scroll to position [1403, 0]
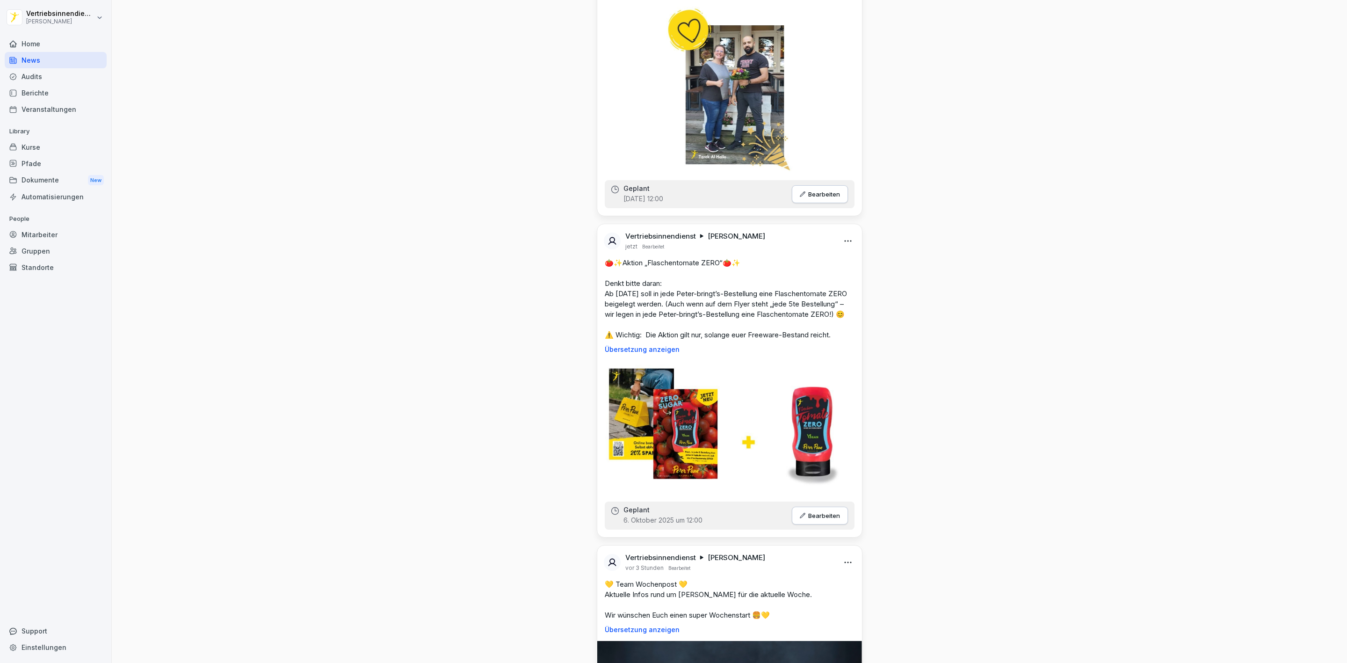
click at [762, 173] on img at bounding box center [729, 90] width 127 height 166
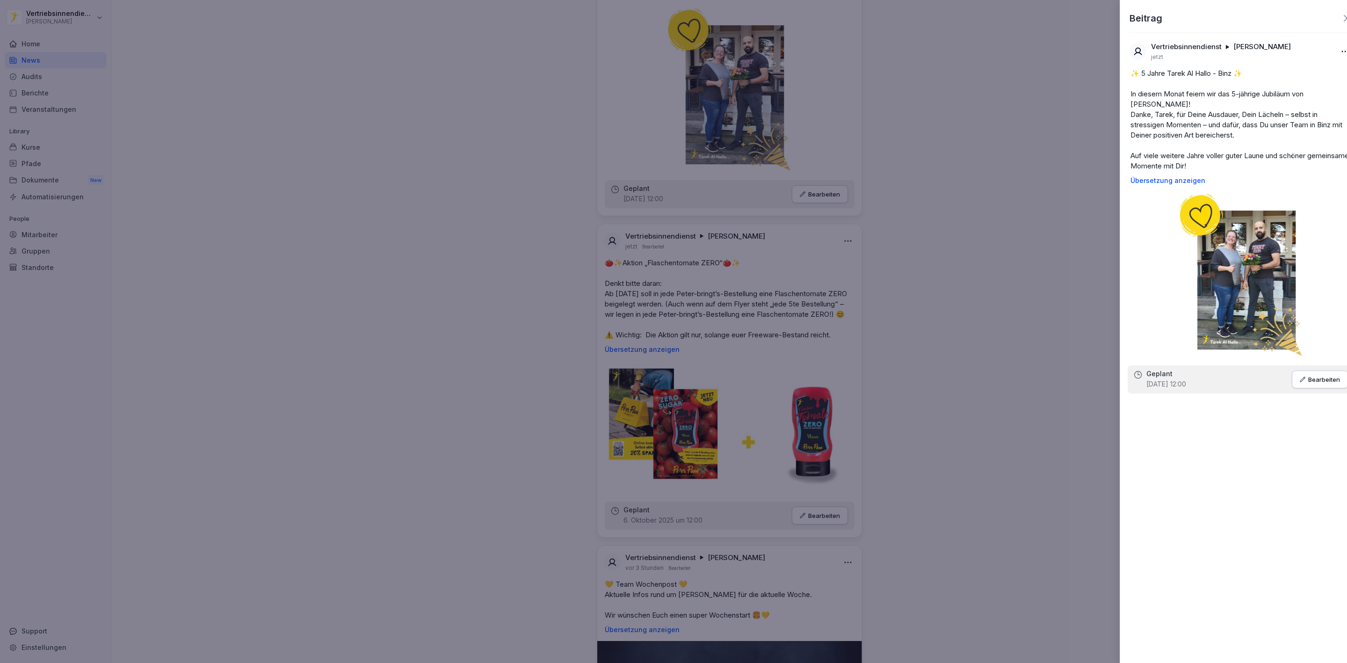
click at [1076, 271] on div at bounding box center [673, 331] width 1347 height 663
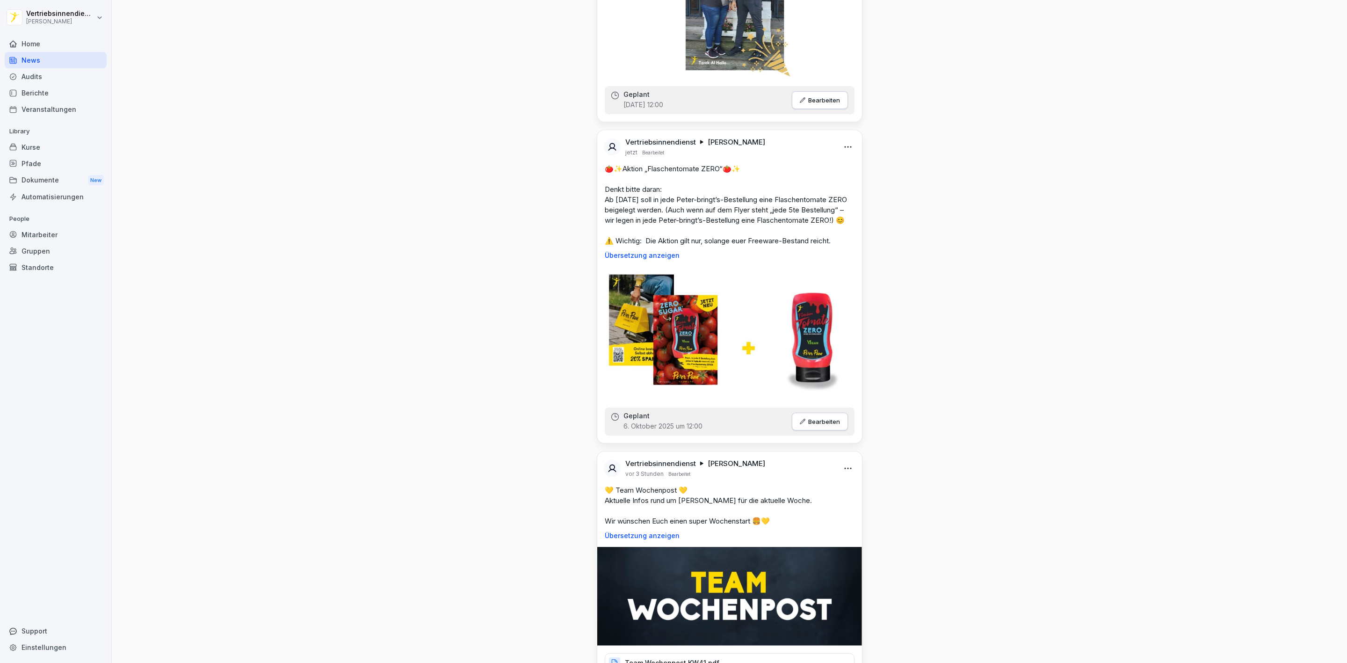
scroll to position [1474, 0]
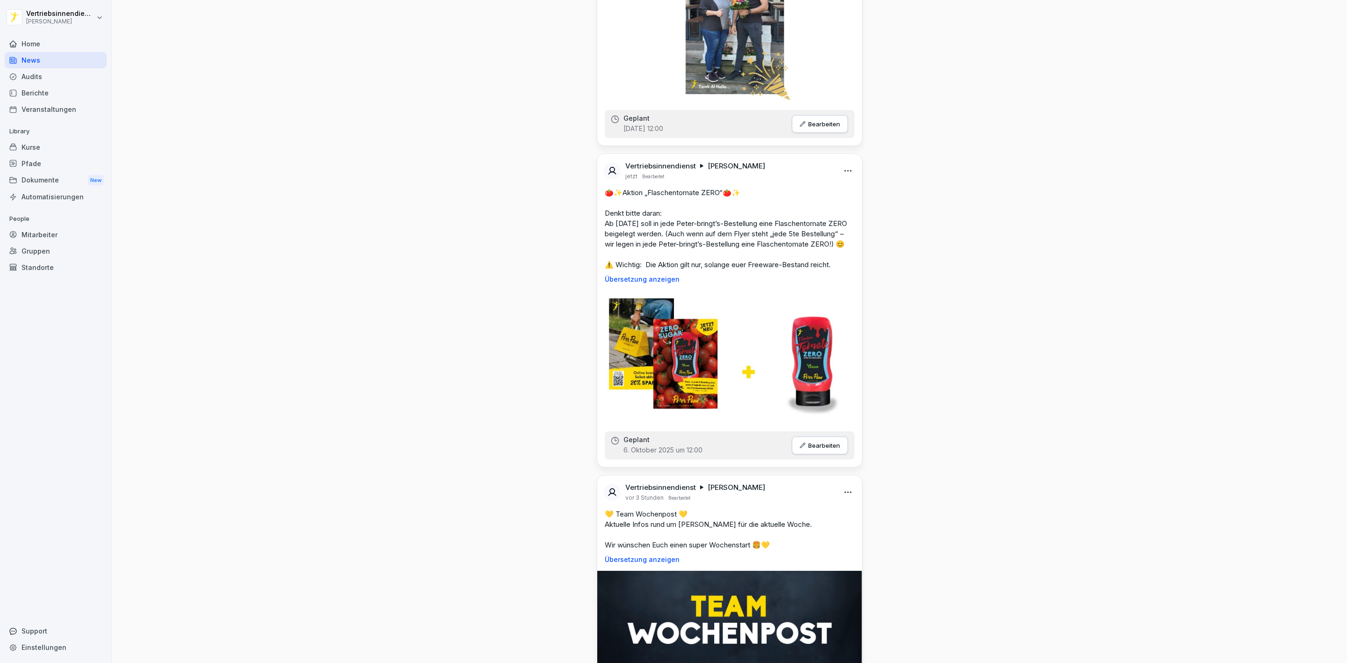
click at [814, 128] on p "Bearbeiten" at bounding box center [824, 123] width 32 height 7
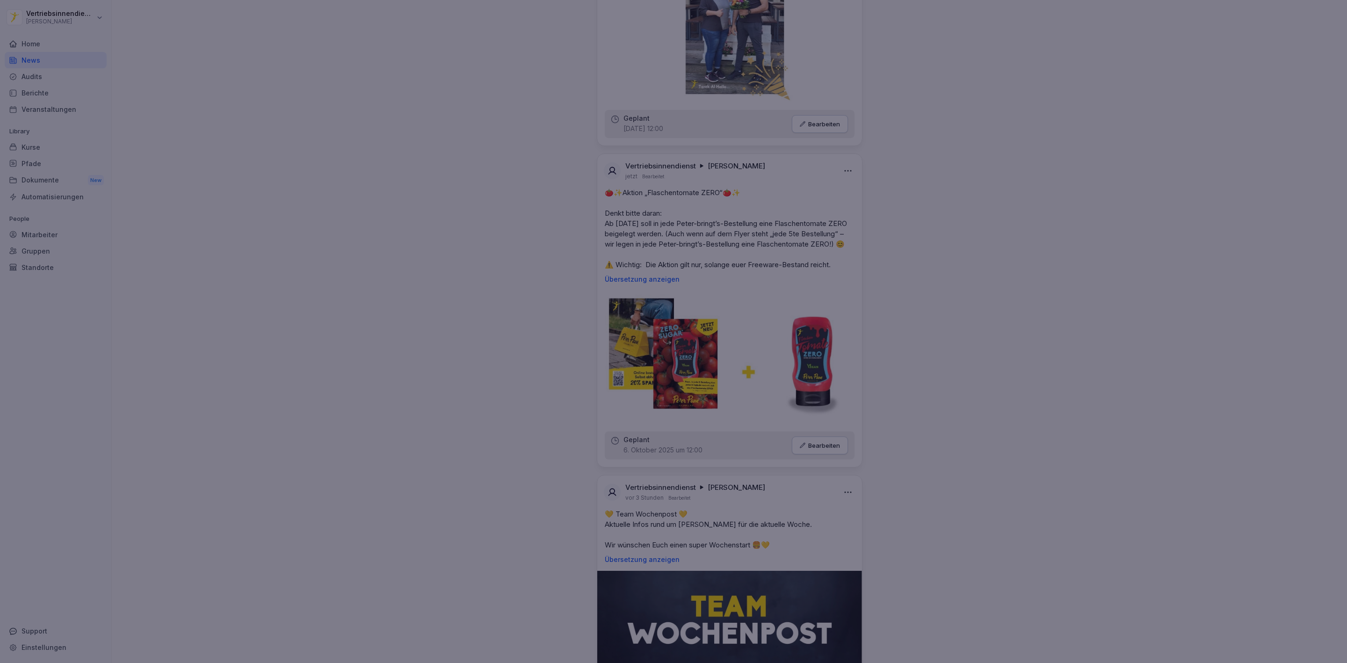
click at [946, 269] on div at bounding box center [673, 331] width 1347 height 663
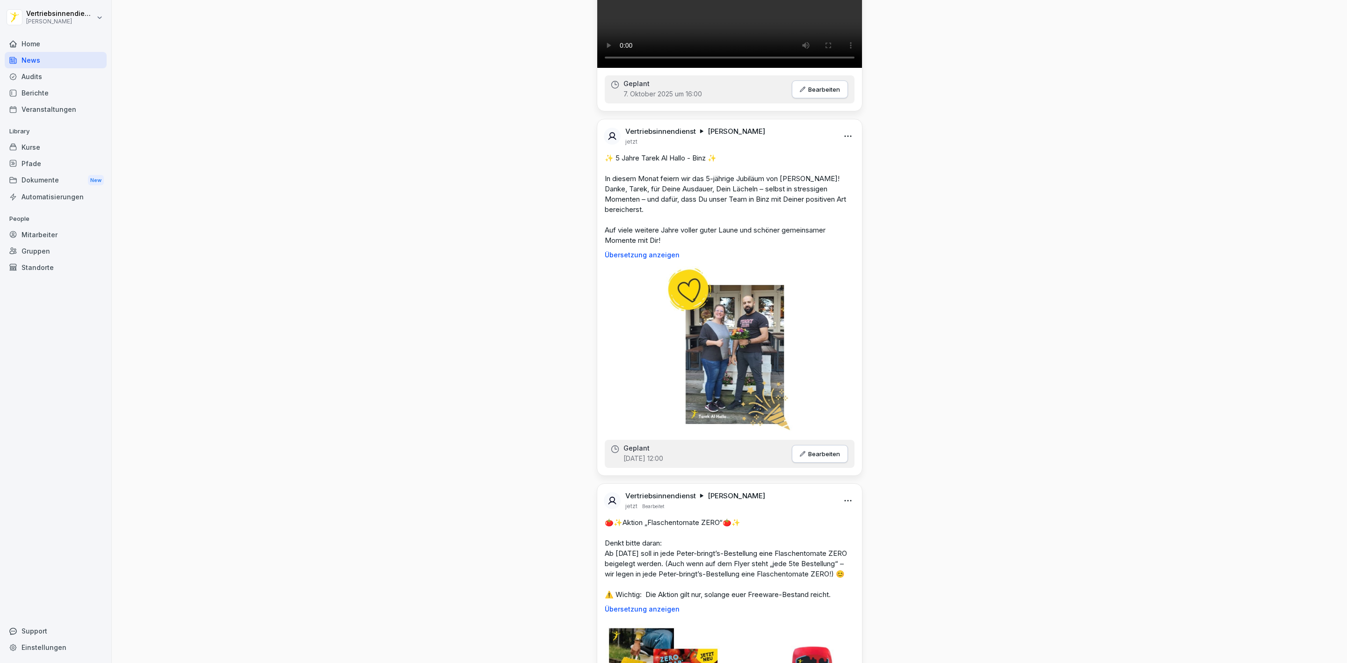
scroll to position [1193, 0]
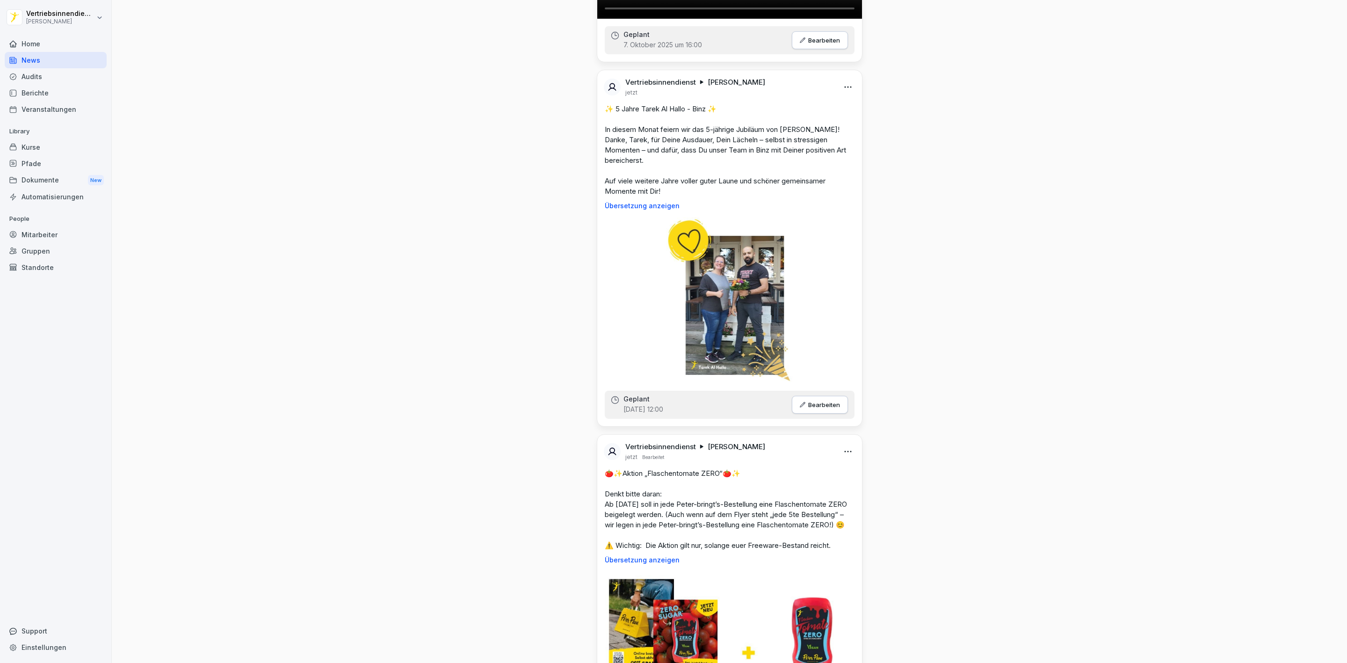
click at [796, 49] on button "Bearbeiten" at bounding box center [820, 40] width 56 height 18
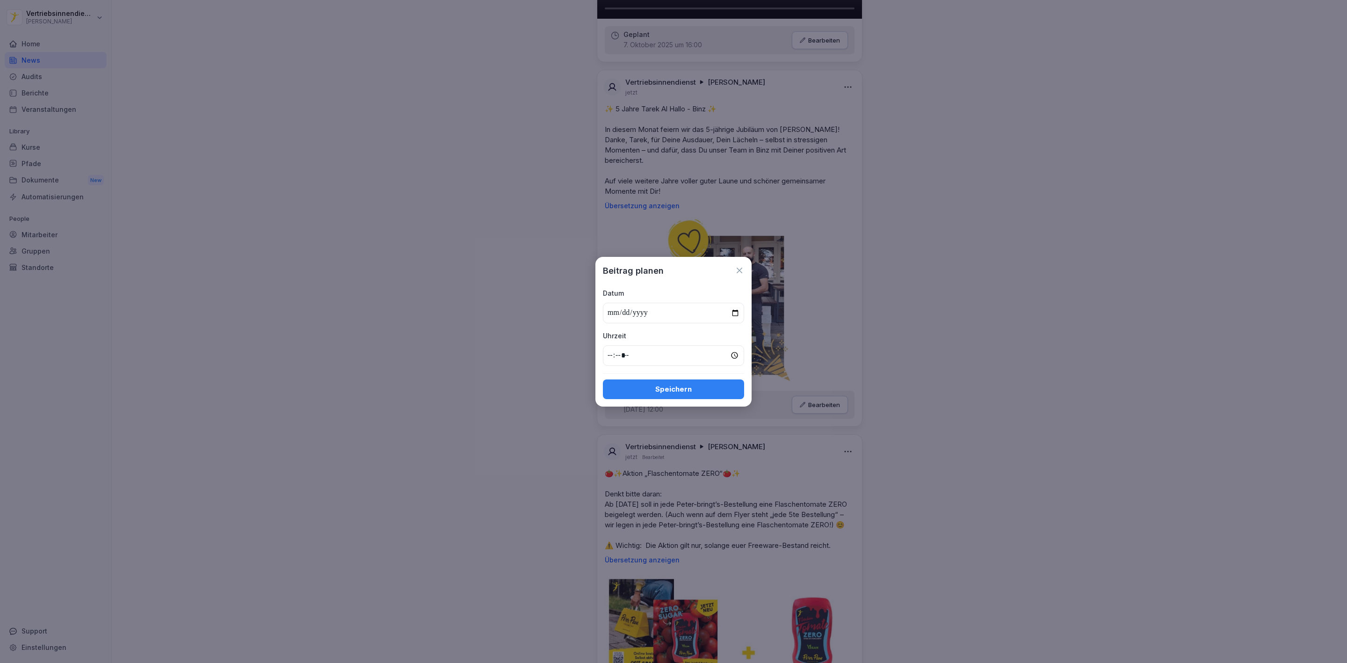
type input "**********"
click at [612, 356] on input "*****" at bounding box center [673, 355] width 141 height 21
click at [695, 389] on div "Speichern" at bounding box center [673, 389] width 126 height 10
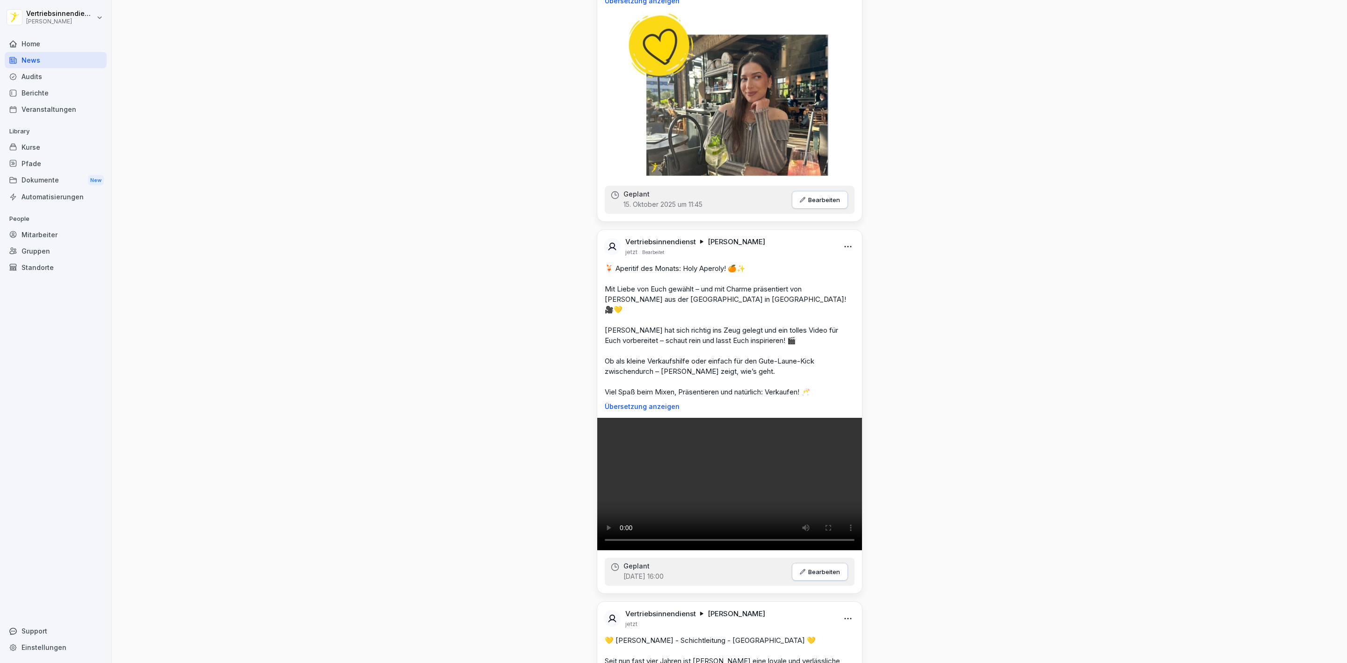
scroll to position [0, 0]
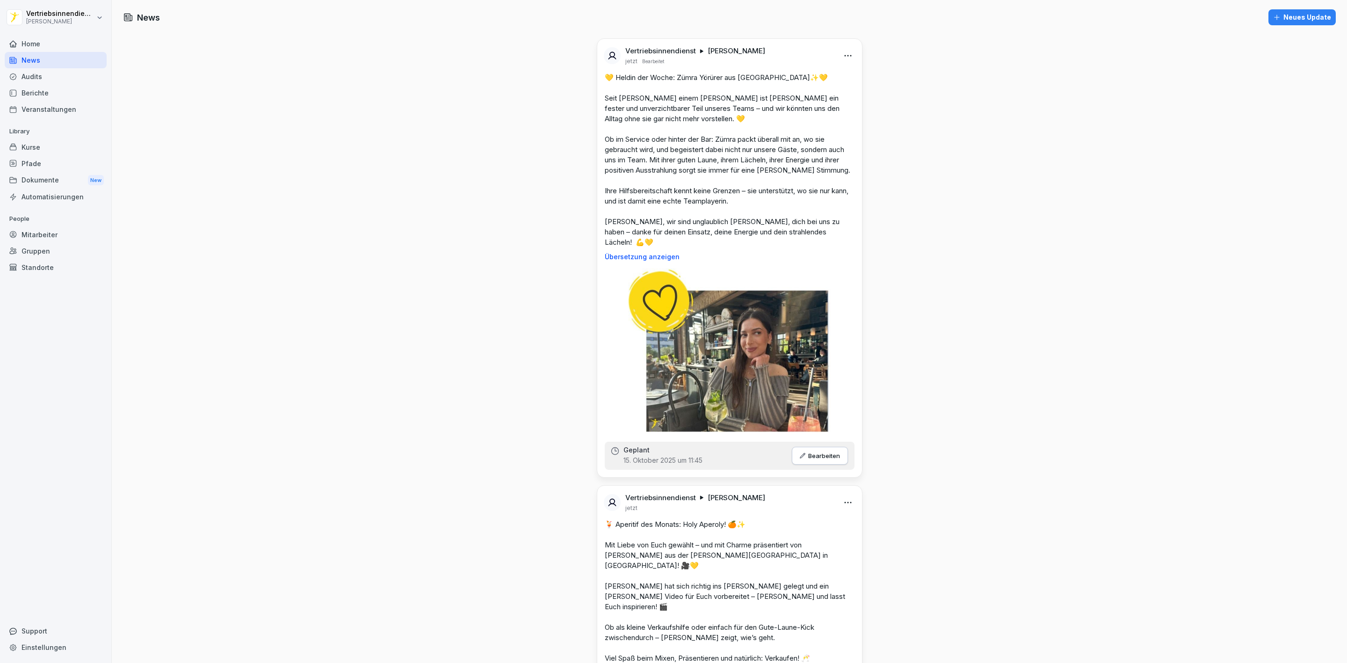
scroll to position [1684, 0]
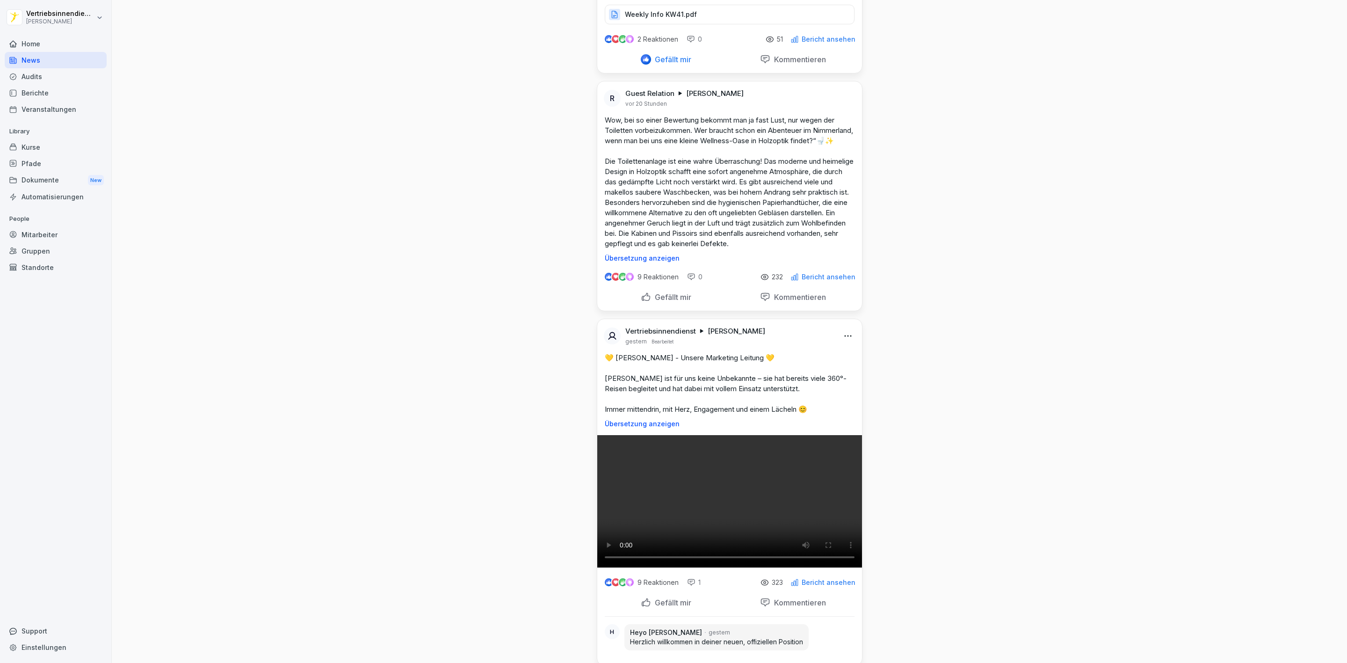
click at [677, 19] on p "Weekly Info KW41.pdf" at bounding box center [661, 14] width 72 height 9
click at [45, 44] on div "Home" at bounding box center [56, 44] width 102 height 16
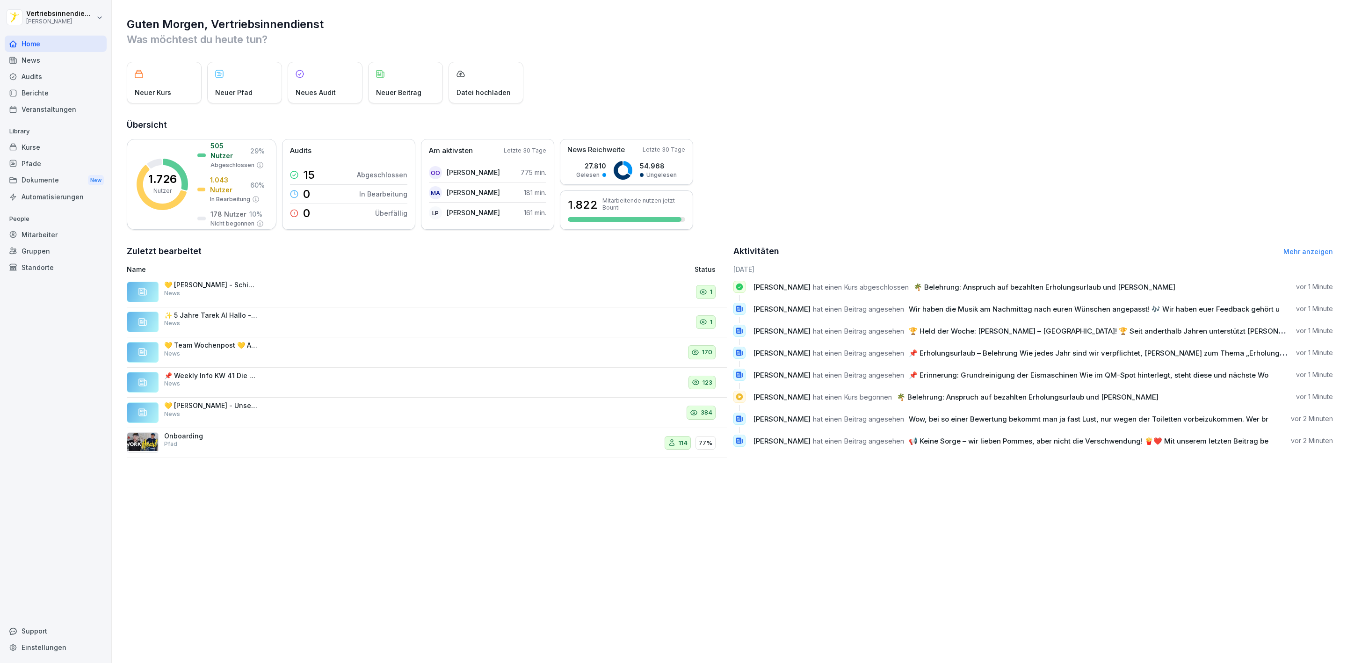
click at [1293, 252] on link "Mehr anzeigen" at bounding box center [1309, 251] width 50 height 8
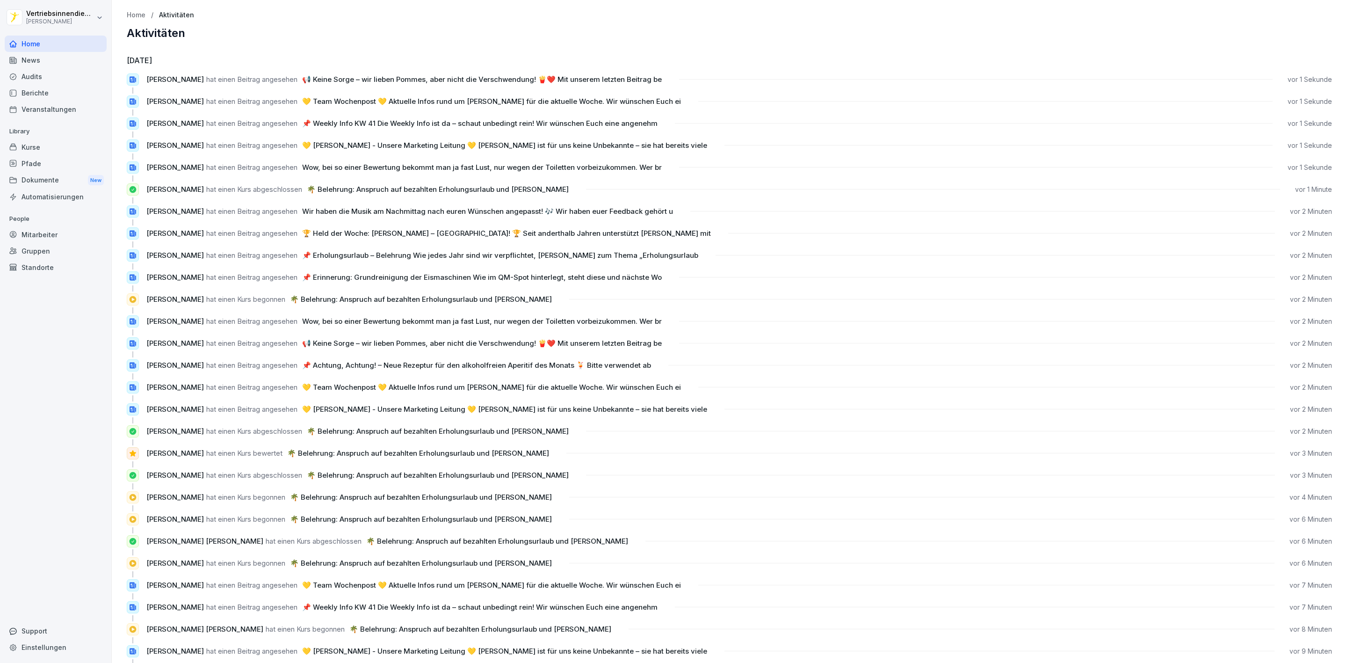
click at [53, 236] on div "Mitarbeiter" at bounding box center [56, 234] width 102 height 16
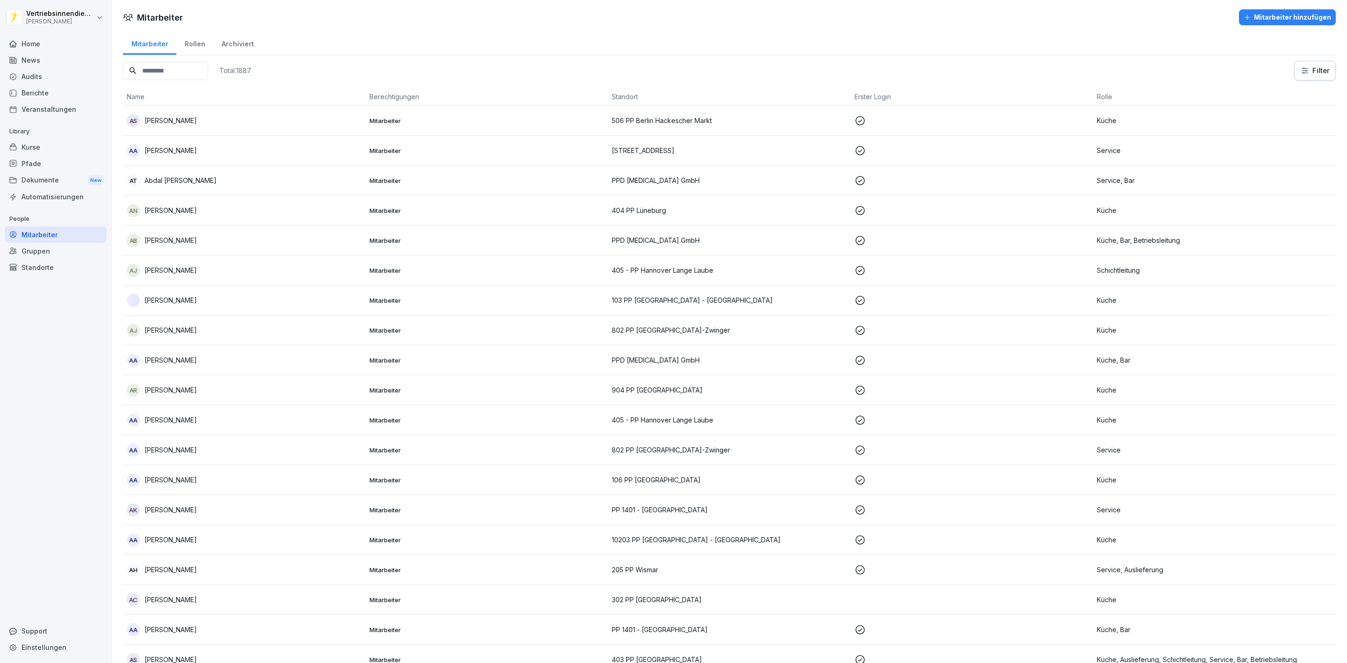
click at [28, 146] on div "Kurse" at bounding box center [56, 147] width 102 height 16
click at [45, 162] on div "Pfade" at bounding box center [56, 163] width 102 height 16
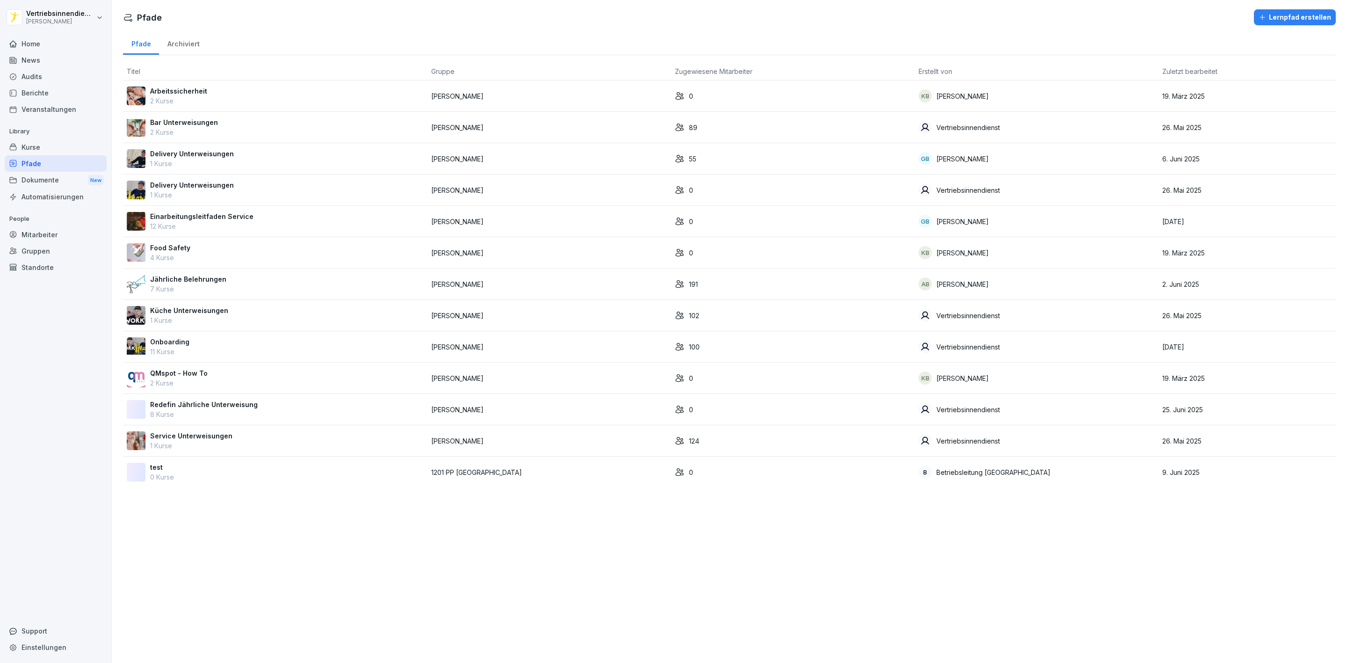
click at [48, 91] on div "Berichte" at bounding box center [56, 93] width 102 height 16
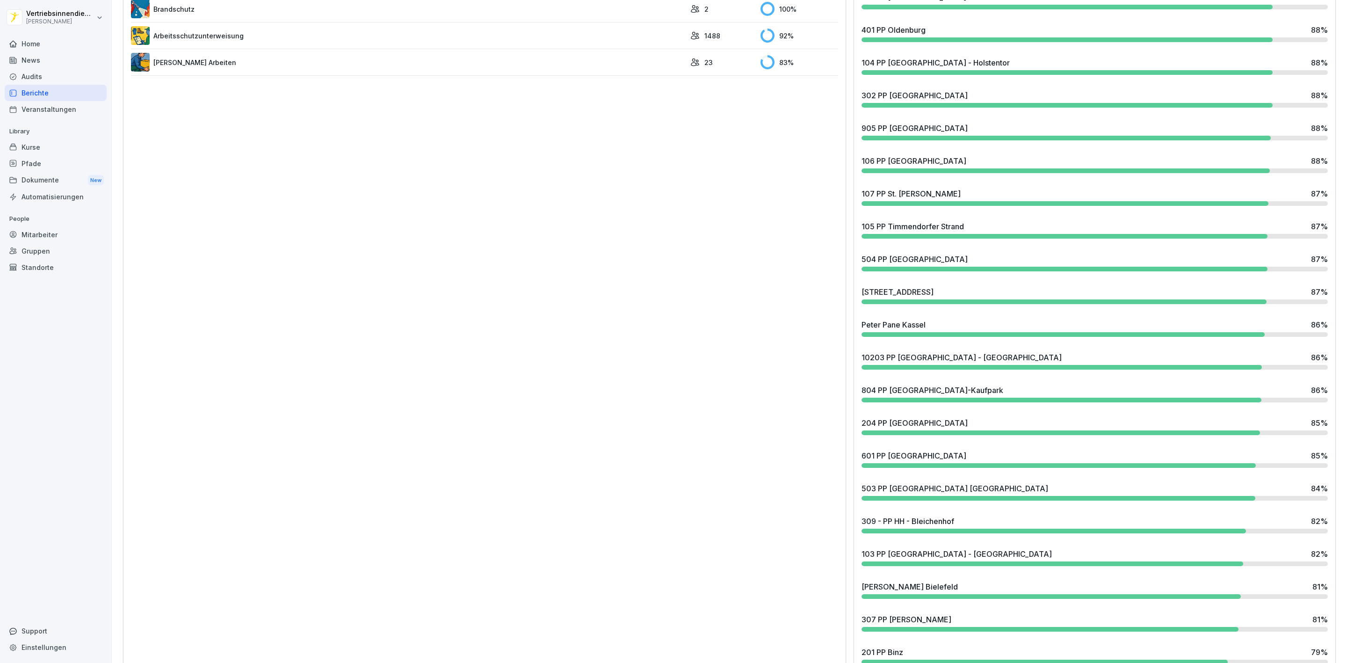
scroll to position [1597, 0]
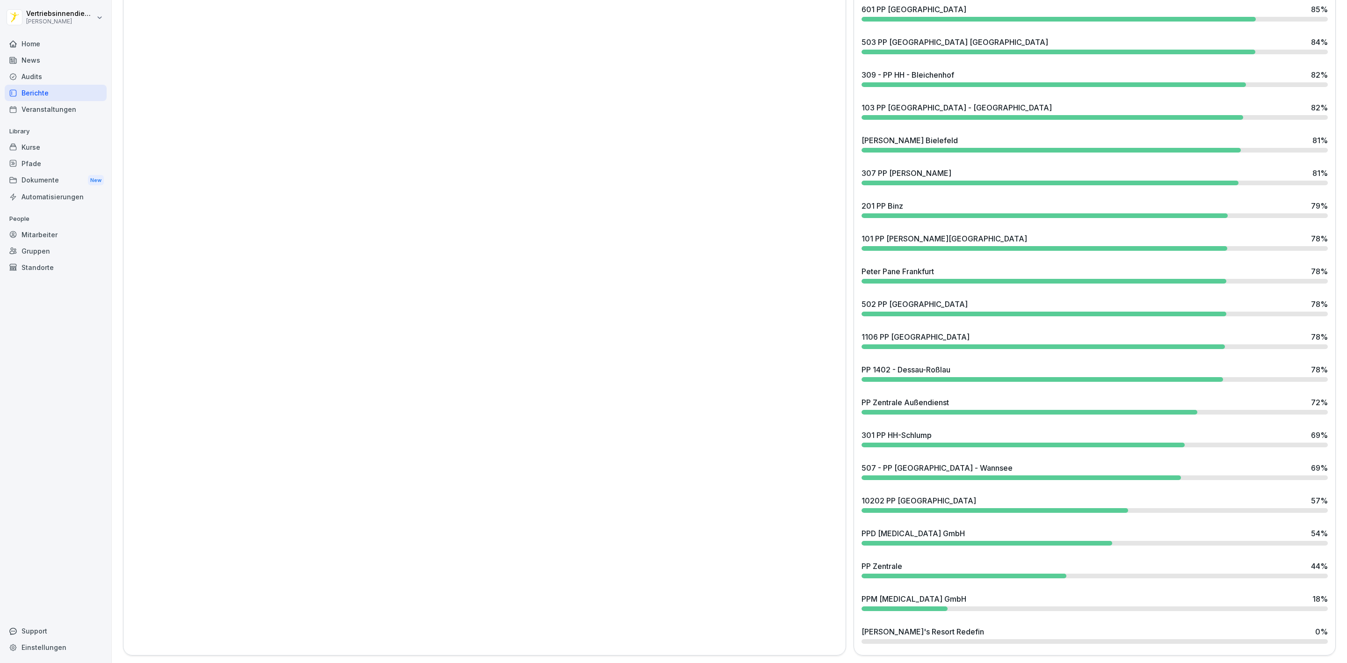
drag, startPoint x: 952, startPoint y: 490, endPoint x: 959, endPoint y: 483, distance: 9.6
click at [953, 495] on div "10202 PP [GEOGRAPHIC_DATA]" at bounding box center [919, 500] width 115 height 11
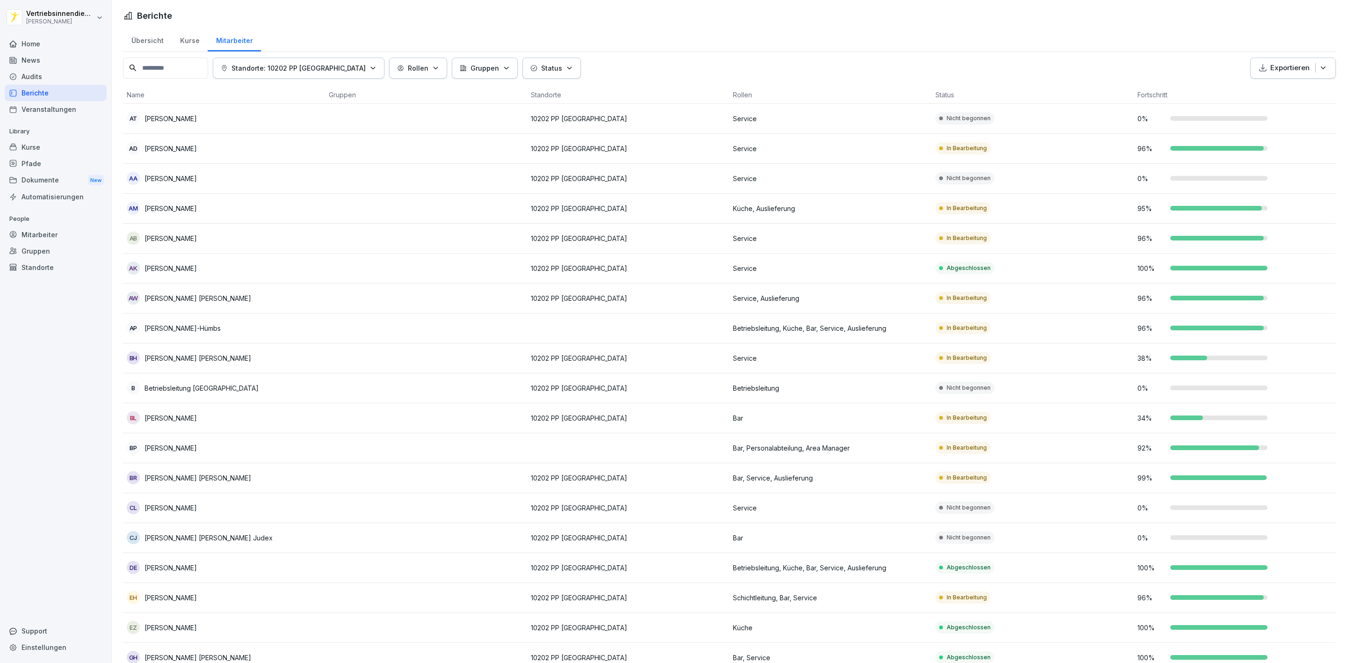
click at [551, 59] on button "Status" at bounding box center [552, 68] width 58 height 21
click at [550, 121] on div "Nicht begonnen" at bounding box center [576, 113] width 116 height 23
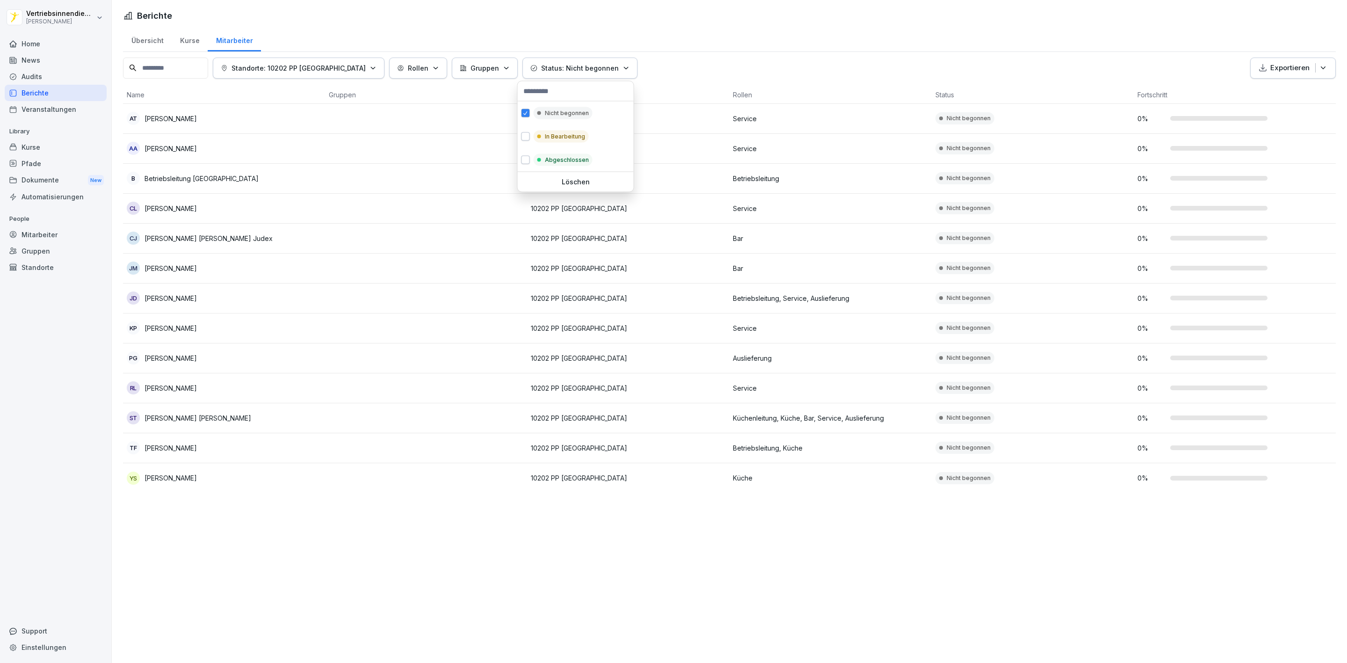
click at [729, 21] on html "Vertriebsinnendienst [PERSON_NAME] Home News Audits Berichte Veranstaltungen Li…" at bounding box center [673, 331] width 1347 height 663
click at [561, 65] on p "Status: Nicht begonnen" at bounding box center [580, 68] width 78 height 10
click at [541, 140] on div "In Bearbeitung" at bounding box center [561, 137] width 55 height 12
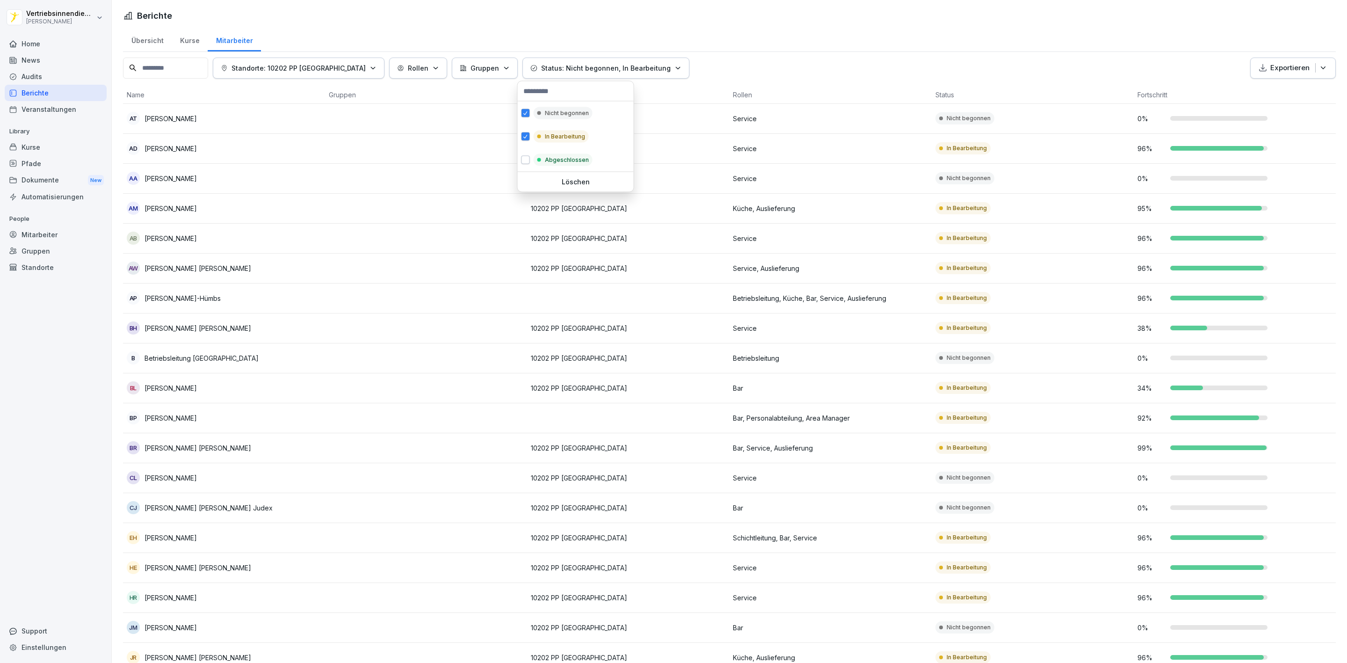
click at [910, 10] on html "Vertriebsinnendienst [PERSON_NAME] Home News Audits Berichte Veranstaltungen Li…" at bounding box center [673, 331] width 1347 height 663
click at [616, 61] on button "Status: Nicht begonnen, In Bearbeitung" at bounding box center [606, 68] width 167 height 21
click at [563, 157] on p "Abgeschlossen" at bounding box center [567, 160] width 44 height 8
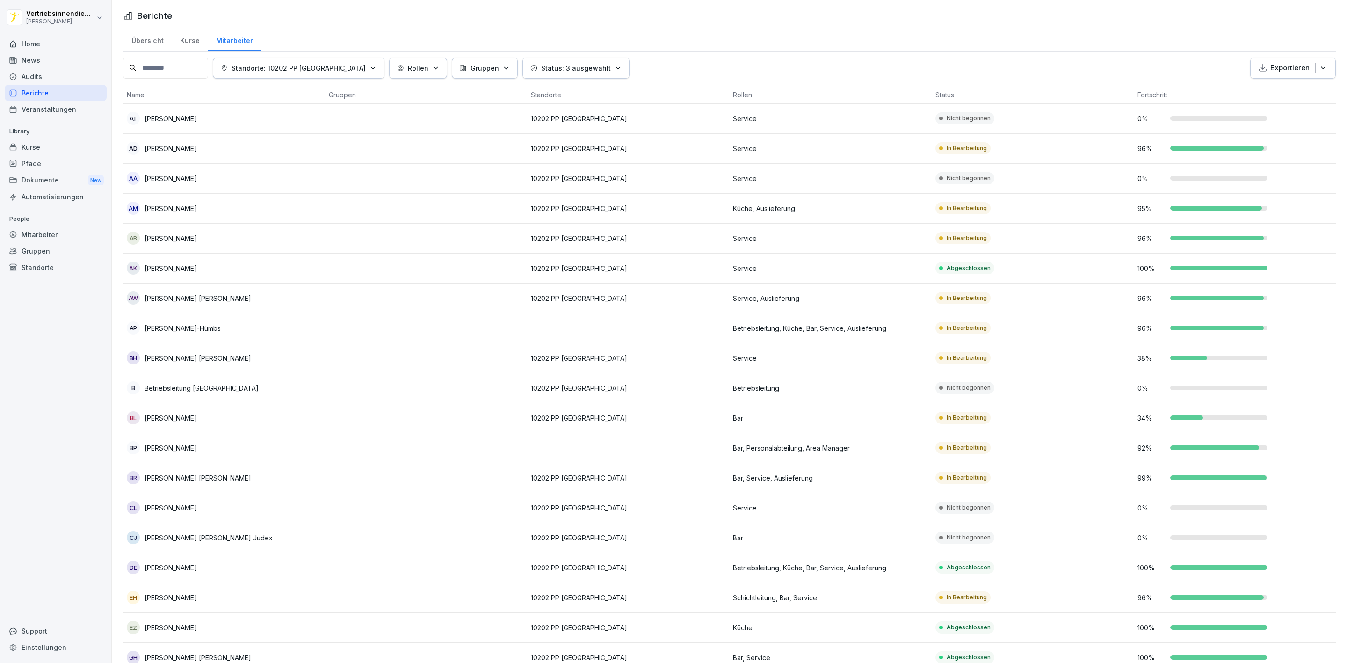
click at [736, 8] on html "Vertriebsinnendienst [PERSON_NAME] Home News Audits Berichte Veranstaltungen Li…" at bounding box center [673, 331] width 1347 height 663
click at [584, 69] on p "Status: 3 ausgewählt" at bounding box center [576, 68] width 70 height 10
click at [563, 156] on p "Abgeschlossen" at bounding box center [567, 160] width 44 height 8
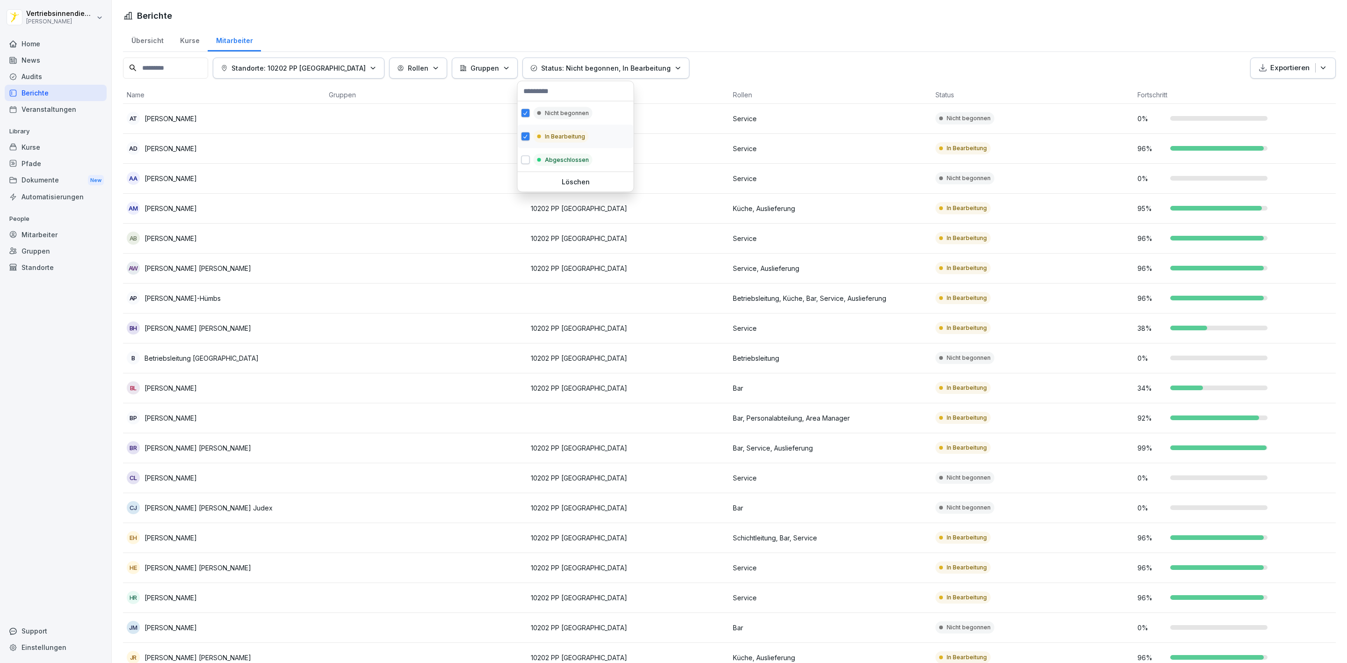
click at [553, 134] on p "In Bearbeitung" at bounding box center [565, 136] width 40 height 8
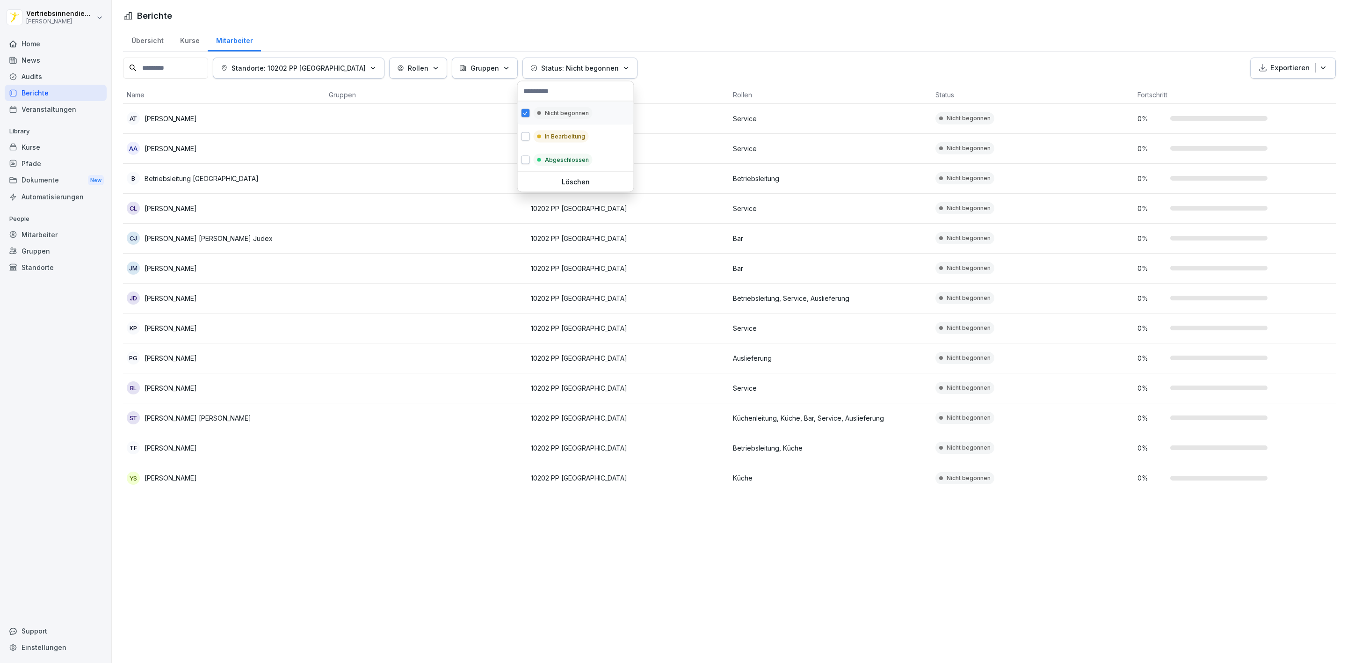
click at [554, 108] on div "Nicht begonnen" at bounding box center [563, 113] width 59 height 12
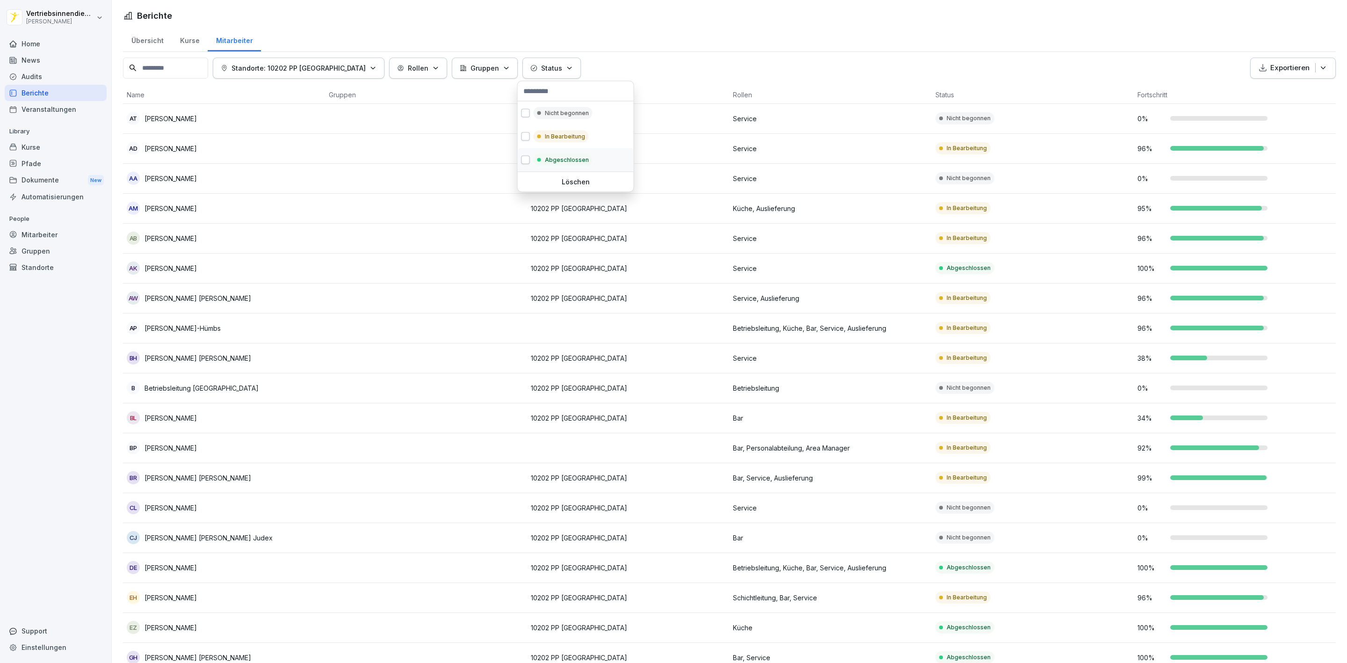
click at [556, 157] on p "Abgeschlossen" at bounding box center [567, 160] width 44 height 8
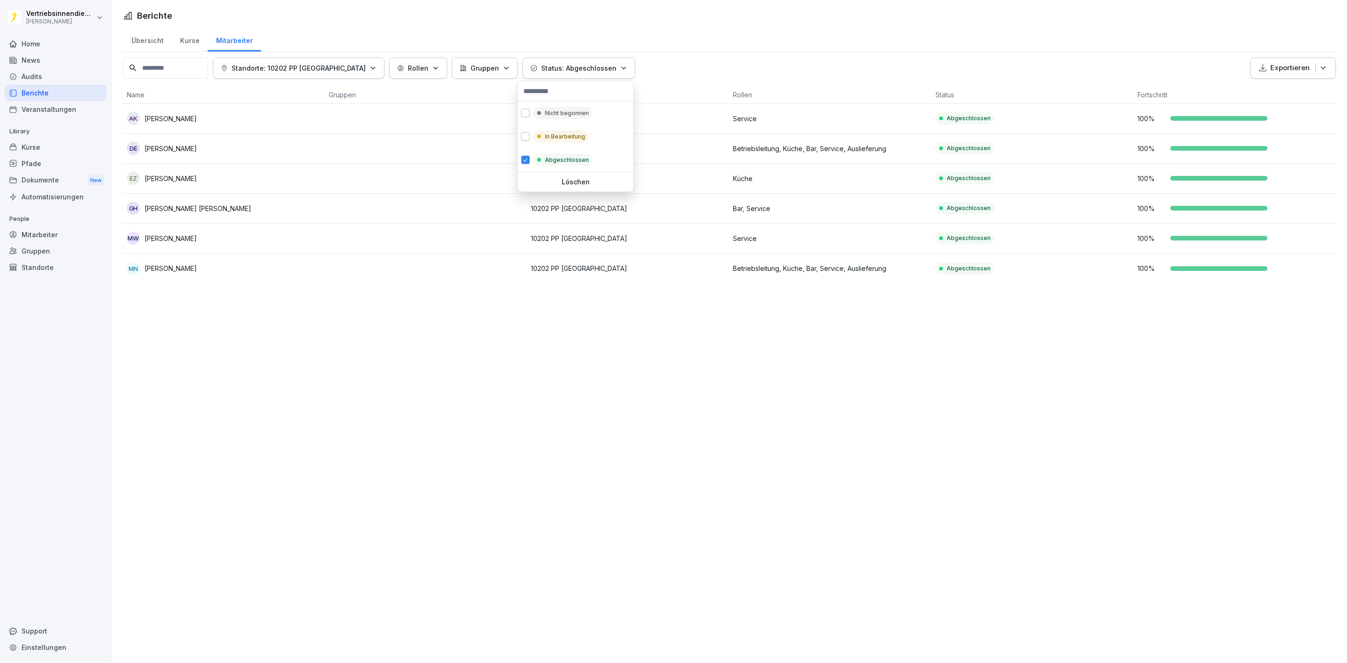
click at [786, 17] on html "Vertriebsinnendienst [PERSON_NAME] Home News Audits Berichte Veranstaltungen Li…" at bounding box center [673, 331] width 1347 height 663
click at [546, 69] on p "Status: Abgeschlossen" at bounding box center [578, 68] width 75 height 10
click at [570, 113] on p "Nicht begonnen" at bounding box center [567, 113] width 44 height 8
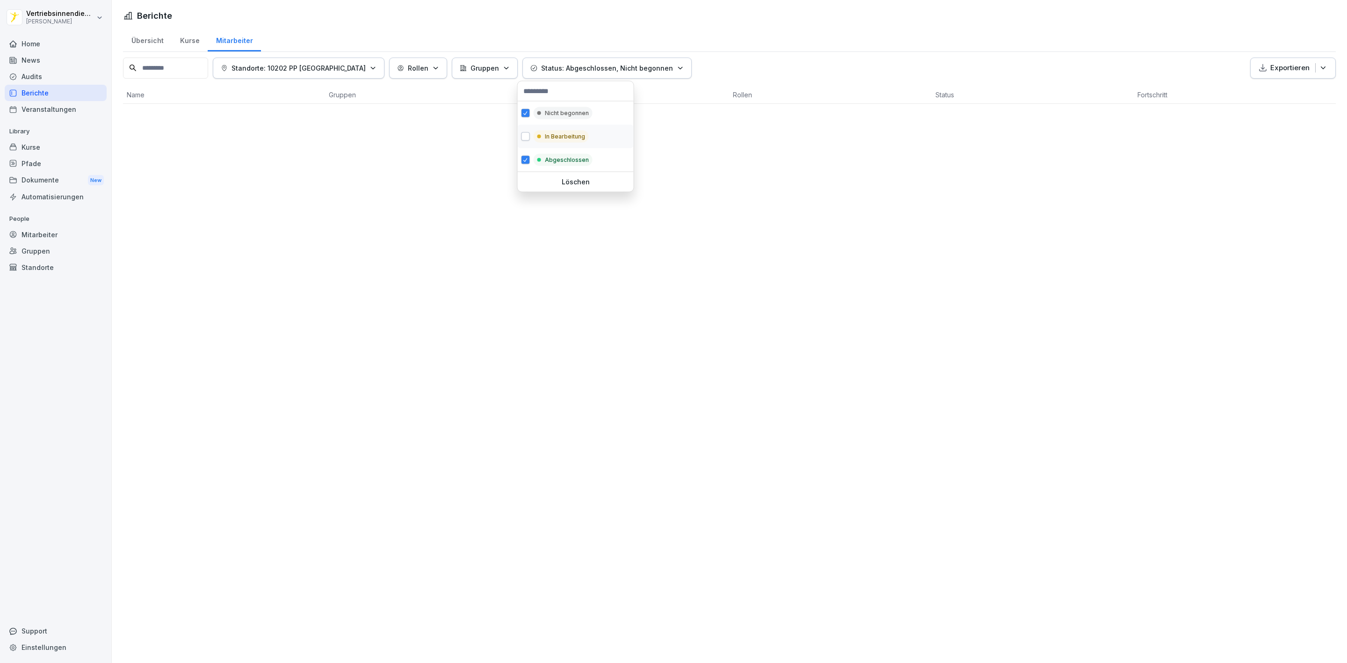
click at [556, 138] on p "In Bearbeitung" at bounding box center [565, 136] width 40 height 8
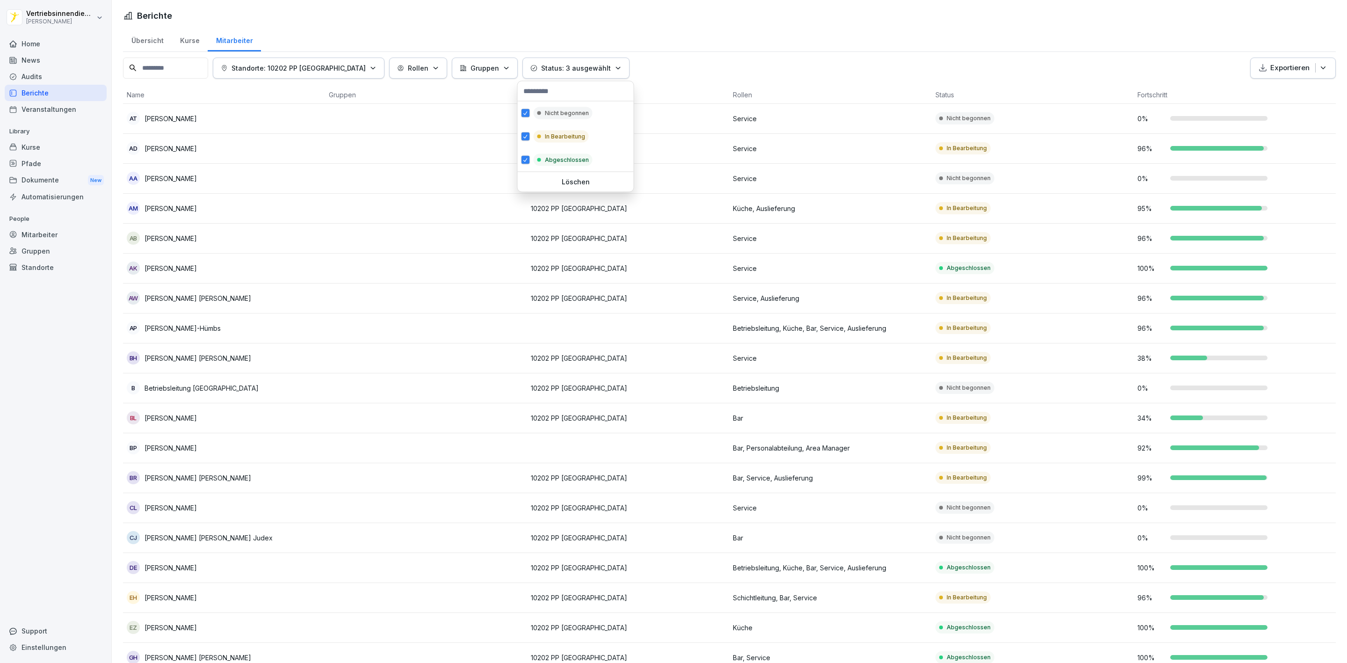
click at [735, 24] on html "Vertriebsinnendienst [PERSON_NAME] Home News Audits Berichte Veranstaltungen Li…" at bounding box center [673, 331] width 1347 height 663
click at [1277, 62] on button "Exportieren" at bounding box center [1293, 68] width 86 height 21
click at [1277, 106] on p "Als CSV Datei exportieren" at bounding box center [1276, 106] width 80 height 8
click at [918, 24] on div "Berichte Übersicht Kurse Mitarbeiter Standorte: 10202 PP [GEOGRAPHIC_DATA] - [P…" at bounding box center [729, 654] width 1235 height 1309
click at [1321, 69] on icon "button" at bounding box center [1323, 67] width 5 height 3
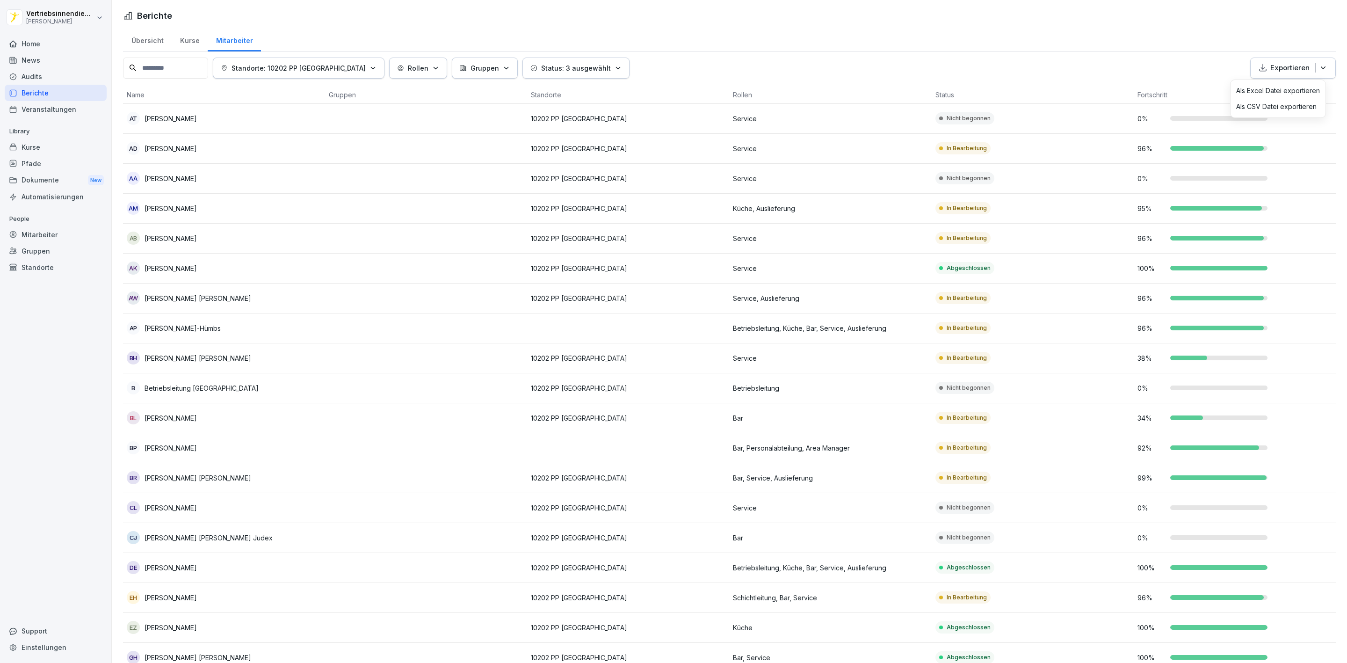
click at [1282, 108] on p "Als CSV Datei exportieren" at bounding box center [1276, 106] width 80 height 8
click at [842, 38] on div "Übersicht Kurse Mitarbeiter" at bounding box center [729, 40] width 1213 height 24
click at [1315, 69] on div "button" at bounding box center [1315, 67] width 0 height 9
click at [1276, 91] on p "Als Excel Datei exportieren" at bounding box center [1278, 91] width 84 height 8
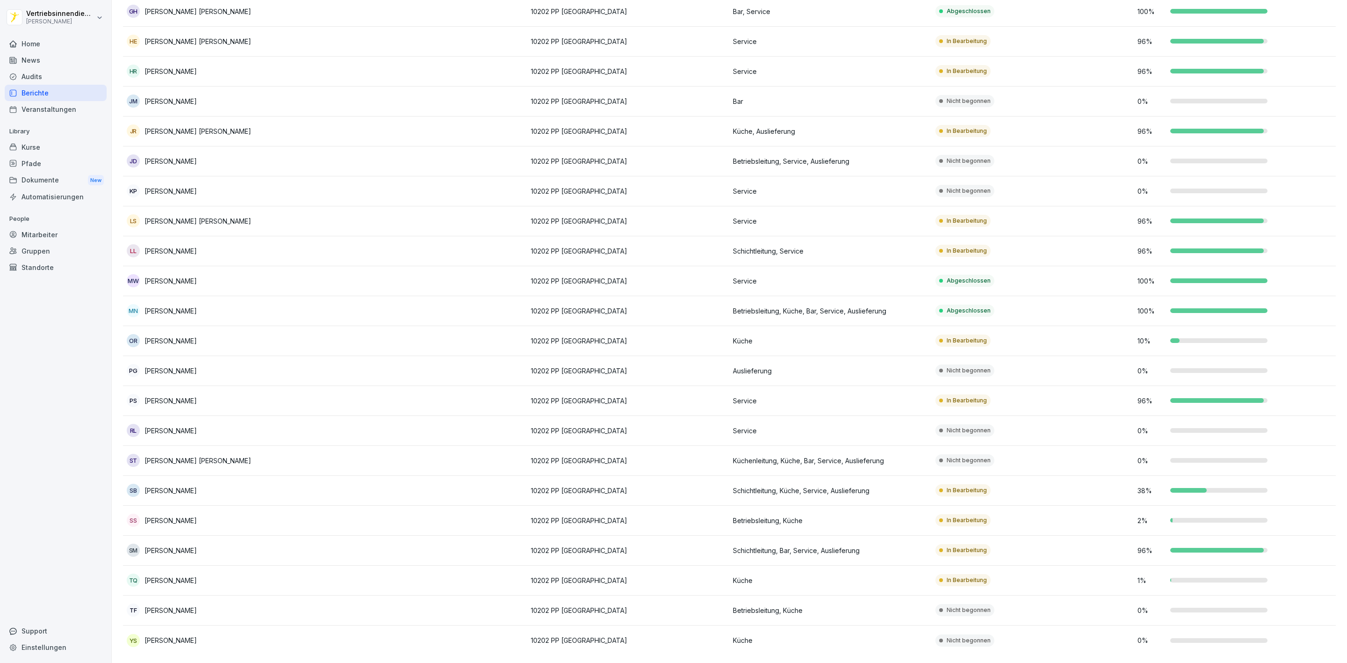
scroll to position [657, 0]
click at [39, 147] on div "Kurse" at bounding box center [56, 147] width 102 height 16
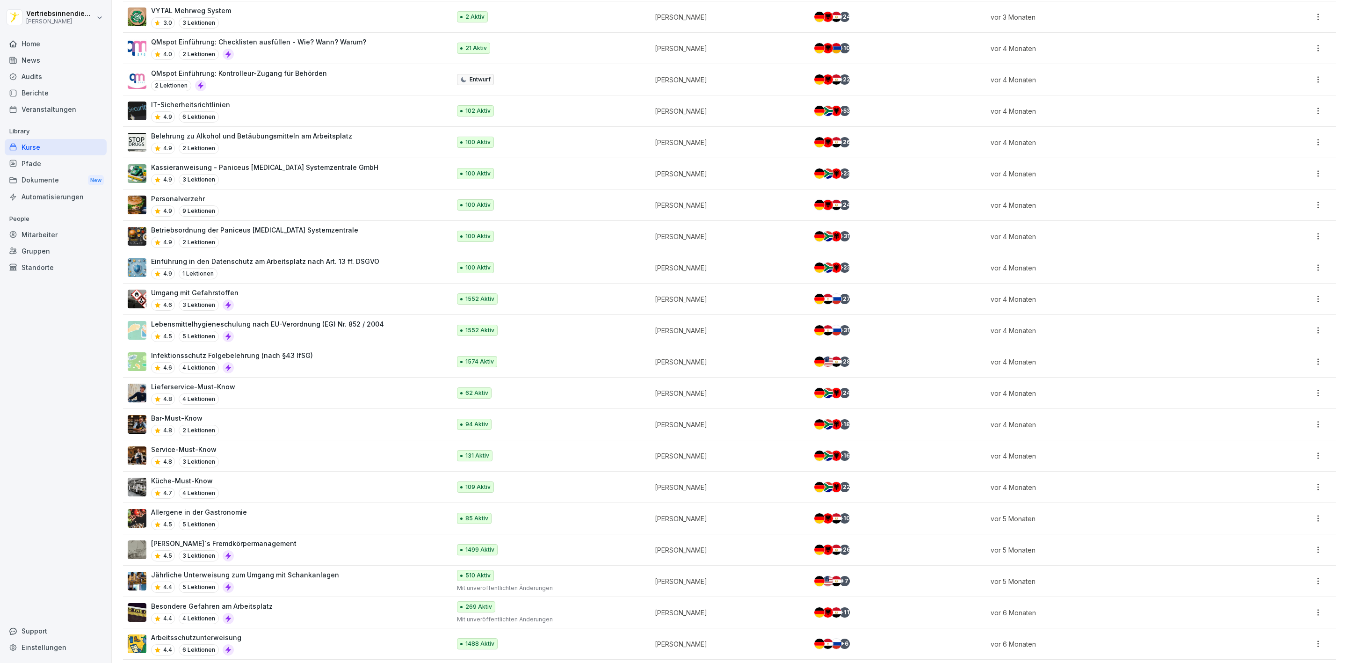
scroll to position [944, 0]
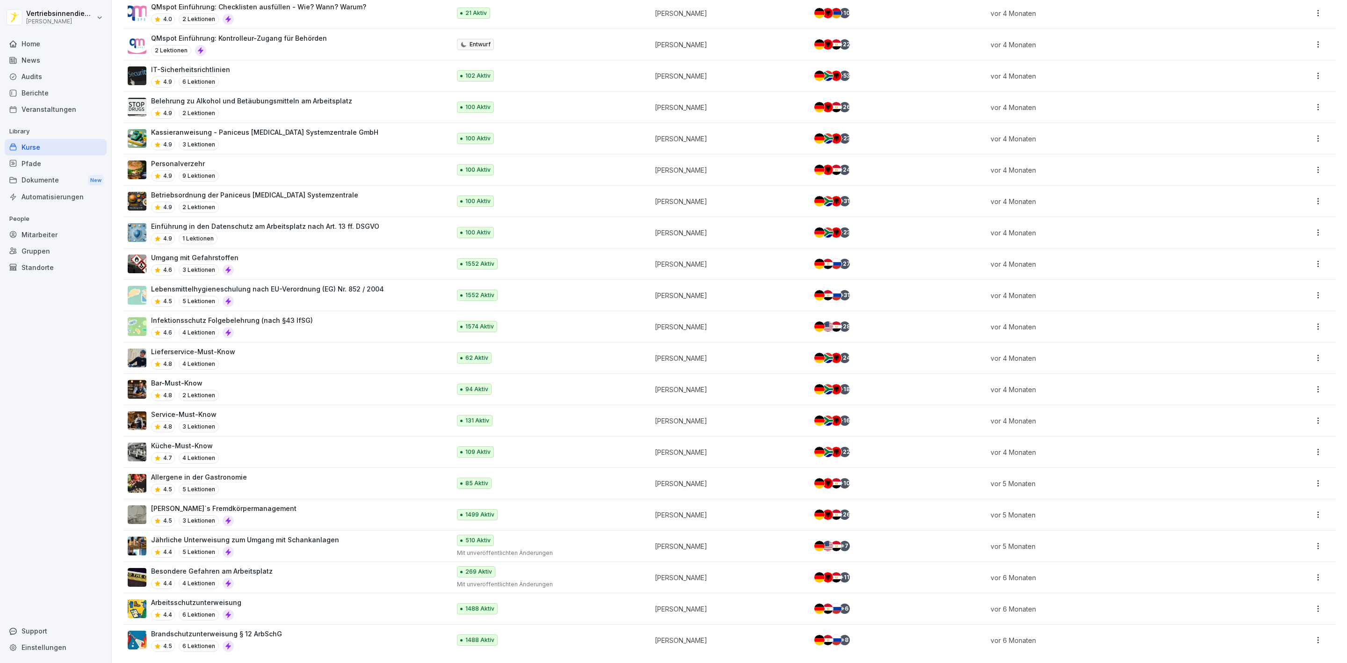
click at [495, 549] on p "Mit unveröffentlichten Änderungen" at bounding box center [548, 553] width 182 height 8
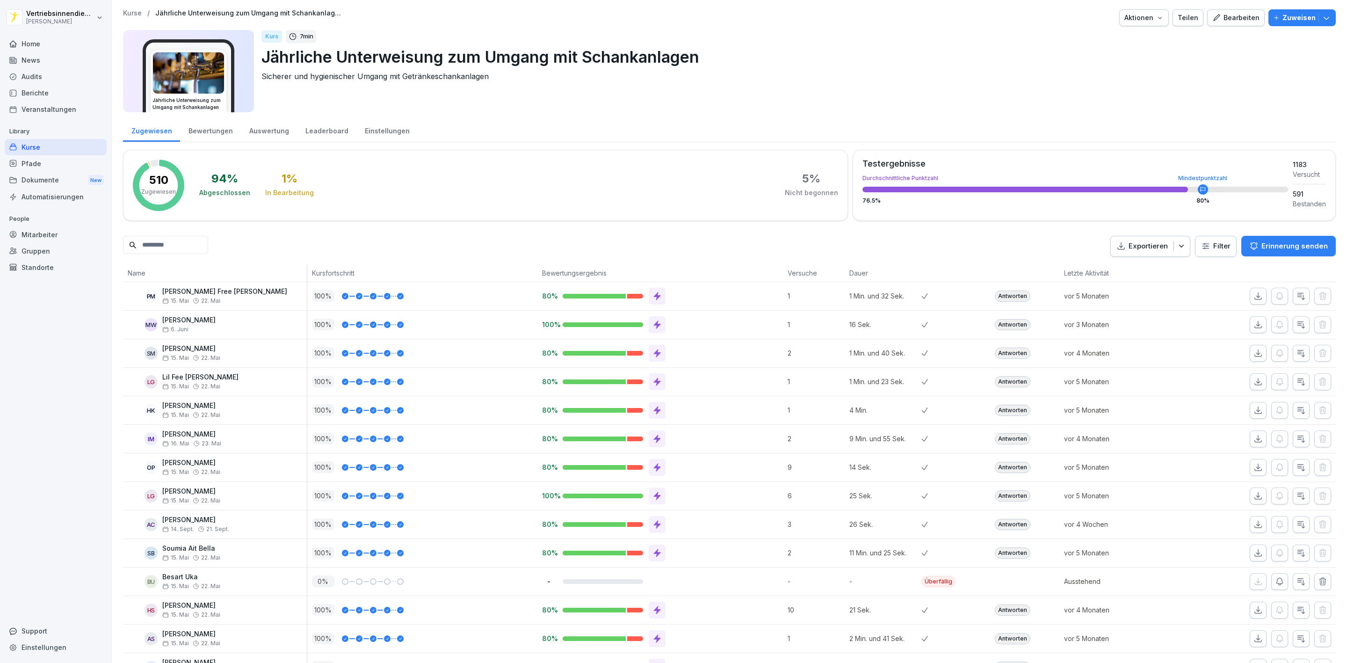
drag, startPoint x: 40, startPoint y: 87, endPoint x: 5, endPoint y: 122, distance: 49.6
click at [40, 87] on div "Berichte" at bounding box center [56, 93] width 102 height 16
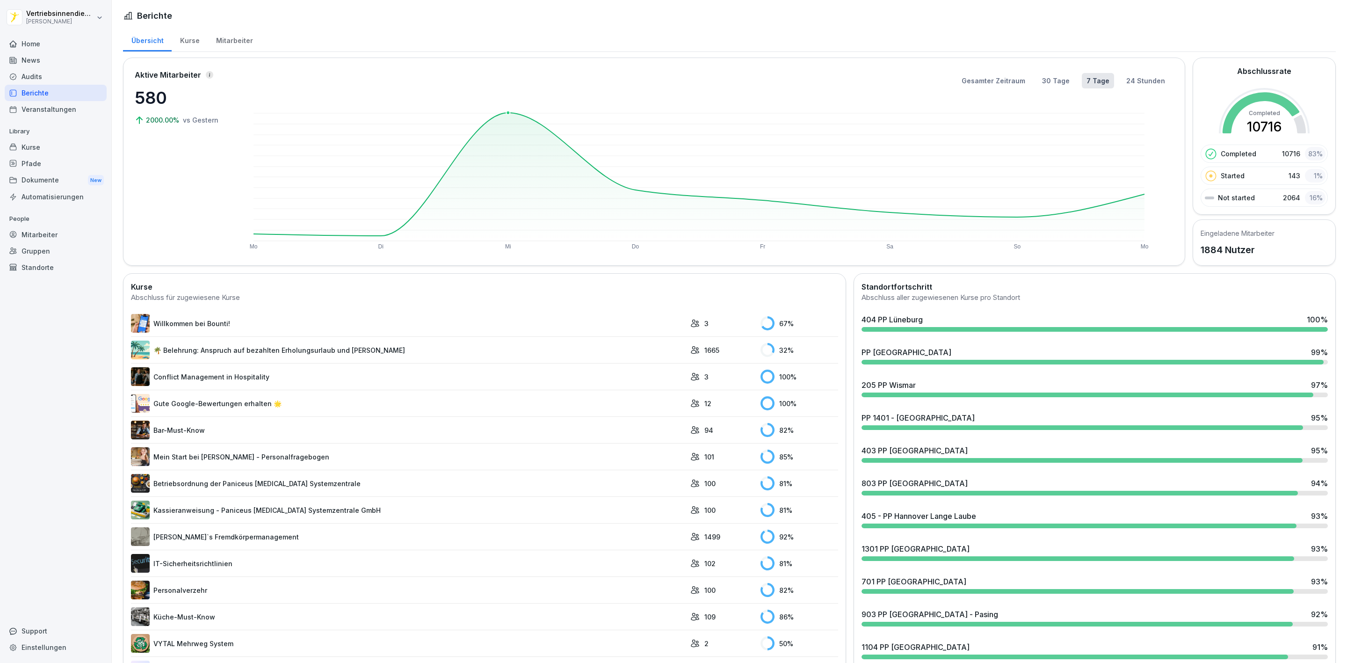
click at [507, 113] on icon at bounding box center [699, 174] width 891 height 123
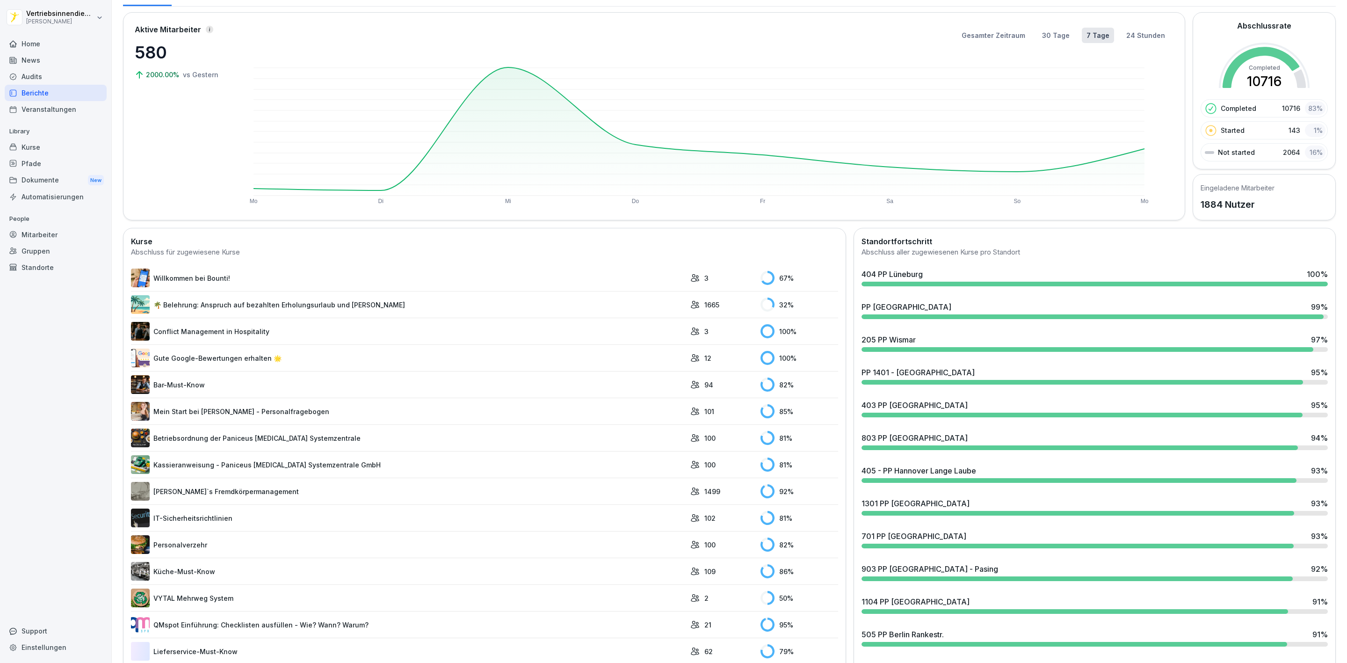
scroll to position [70, 0]
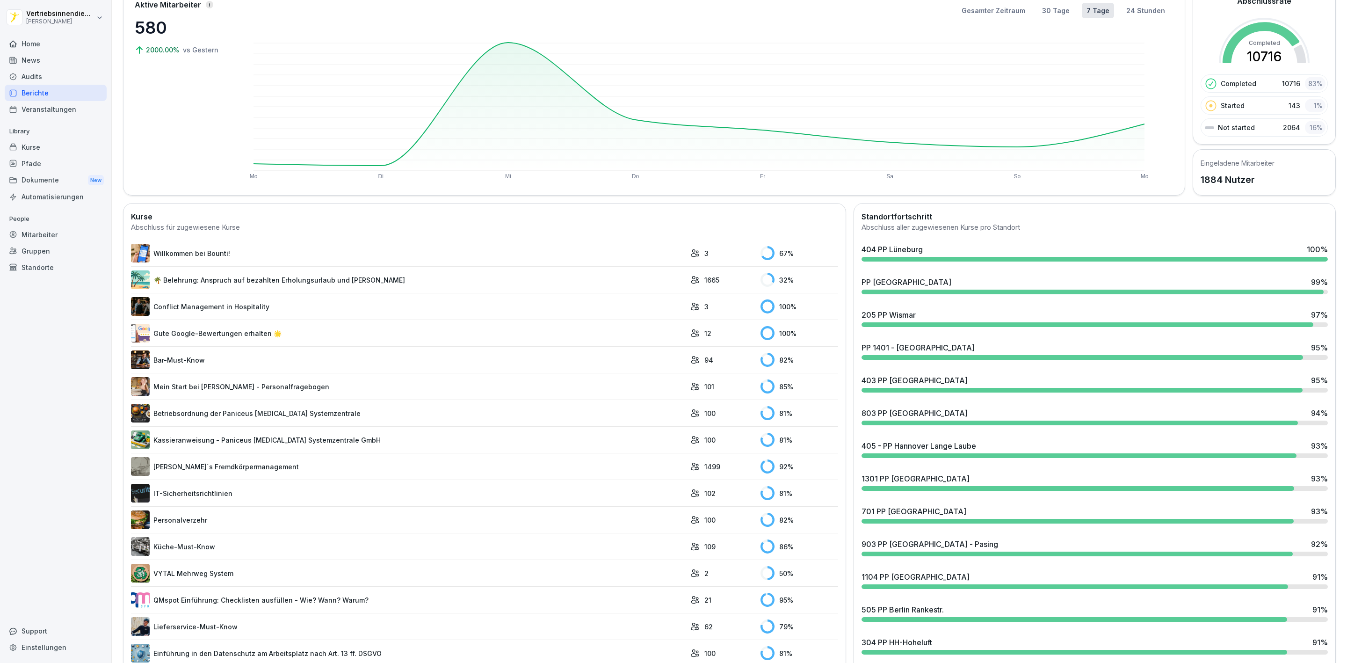
click at [271, 284] on link "🌴 Belehrung: Anspruch auf bezahlten Erholungsurlaub und Fristen" at bounding box center [408, 279] width 555 height 19
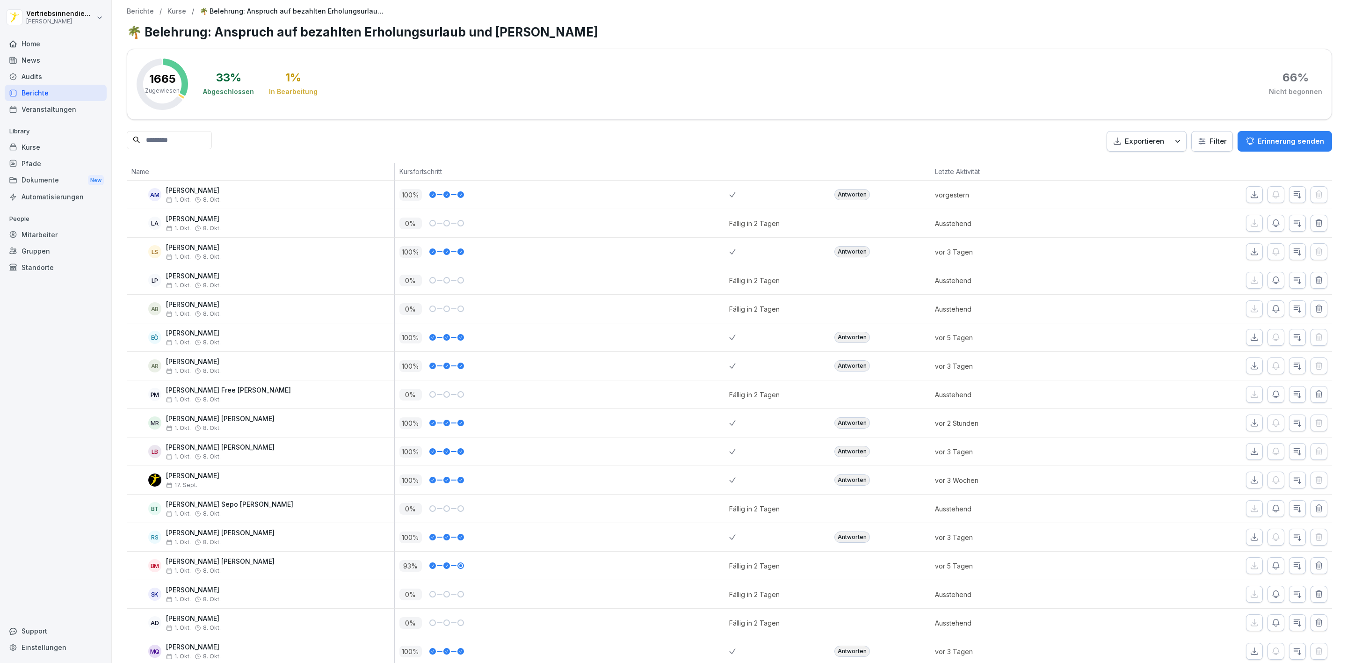
click at [40, 47] on div "Home" at bounding box center [56, 44] width 102 height 16
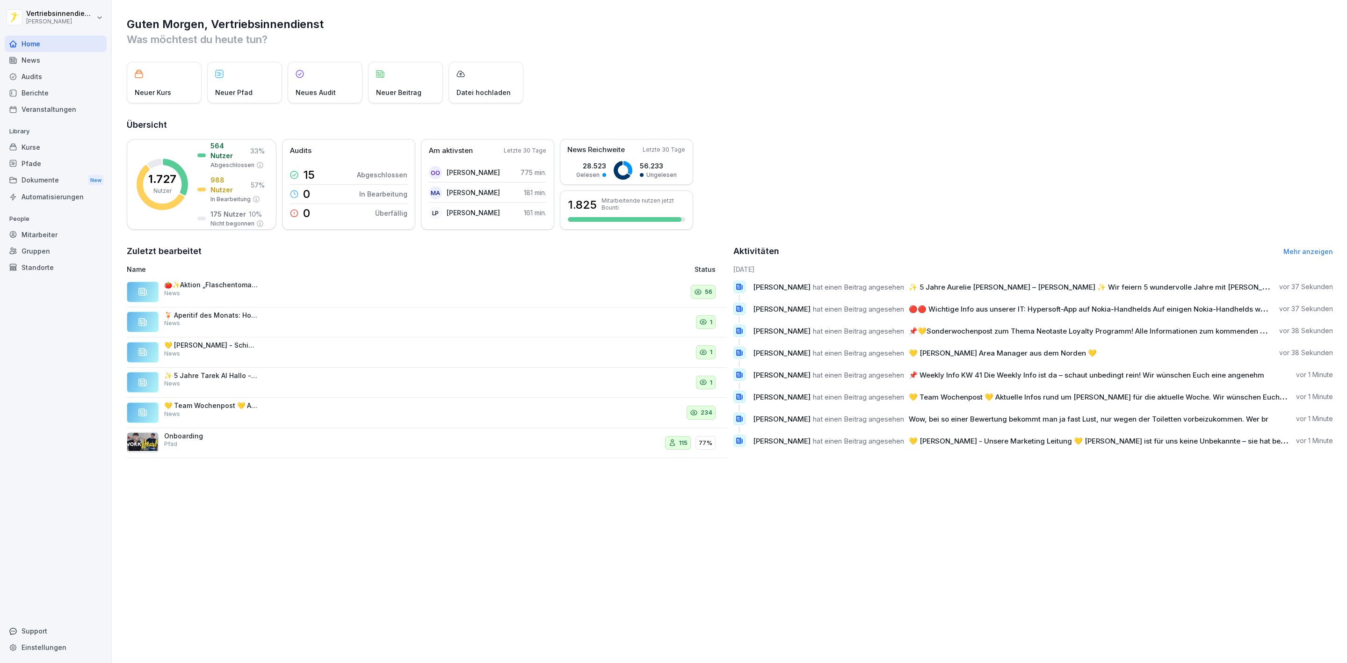
click at [62, 166] on div "Pfade" at bounding box center [56, 163] width 102 height 16
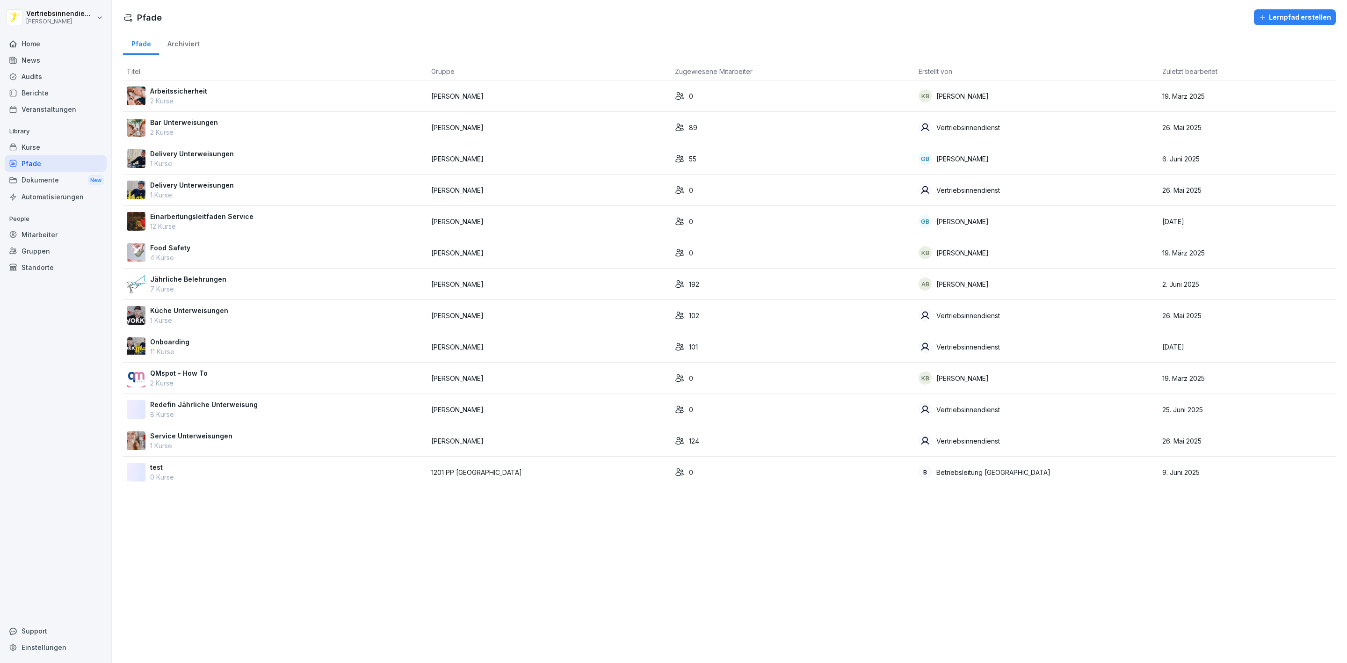
click at [211, 343] on div "Onboarding 11 Kurse" at bounding box center [275, 347] width 297 height 20
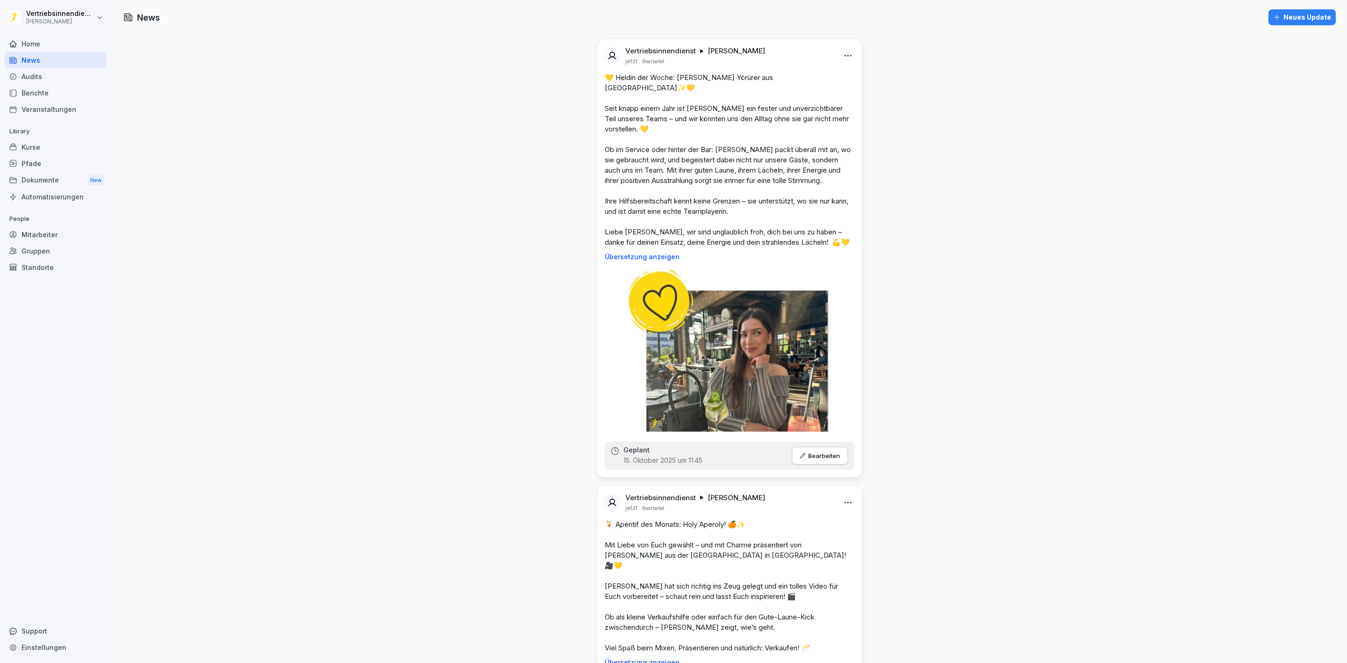
click at [35, 167] on div "Pfade" at bounding box center [56, 163] width 102 height 16
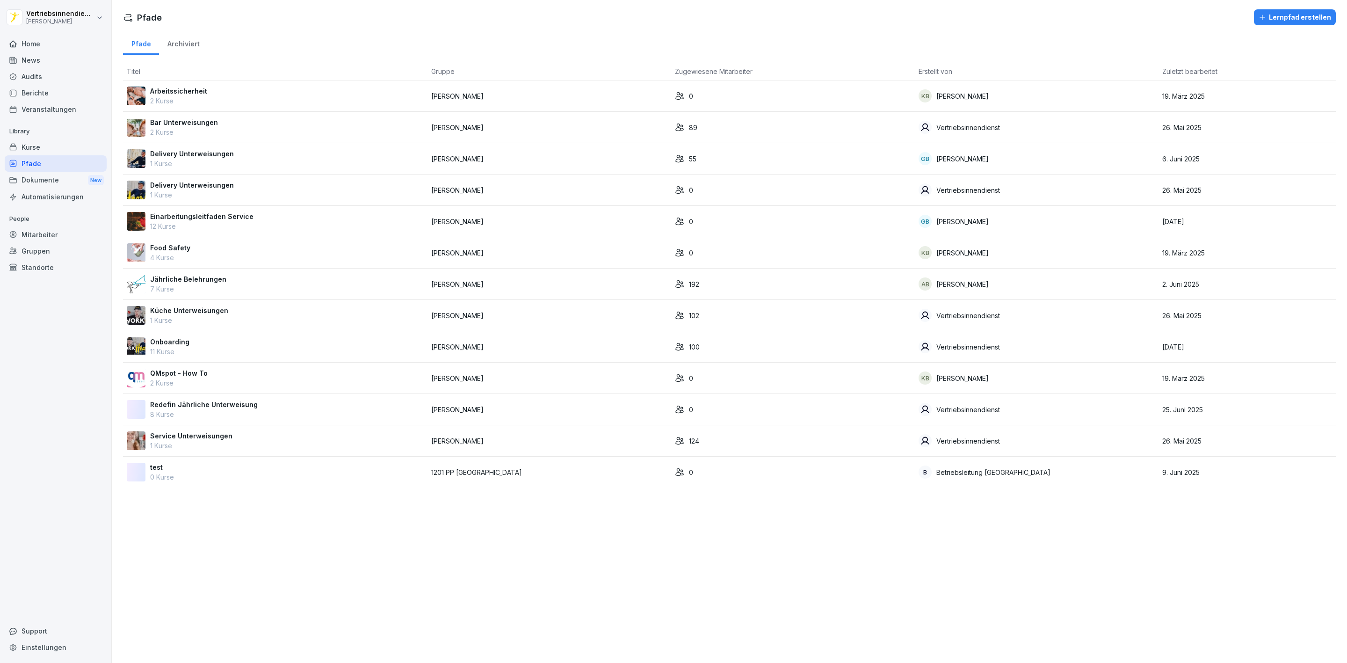
click at [184, 356] on p "11 Kurse" at bounding box center [169, 352] width 39 height 10
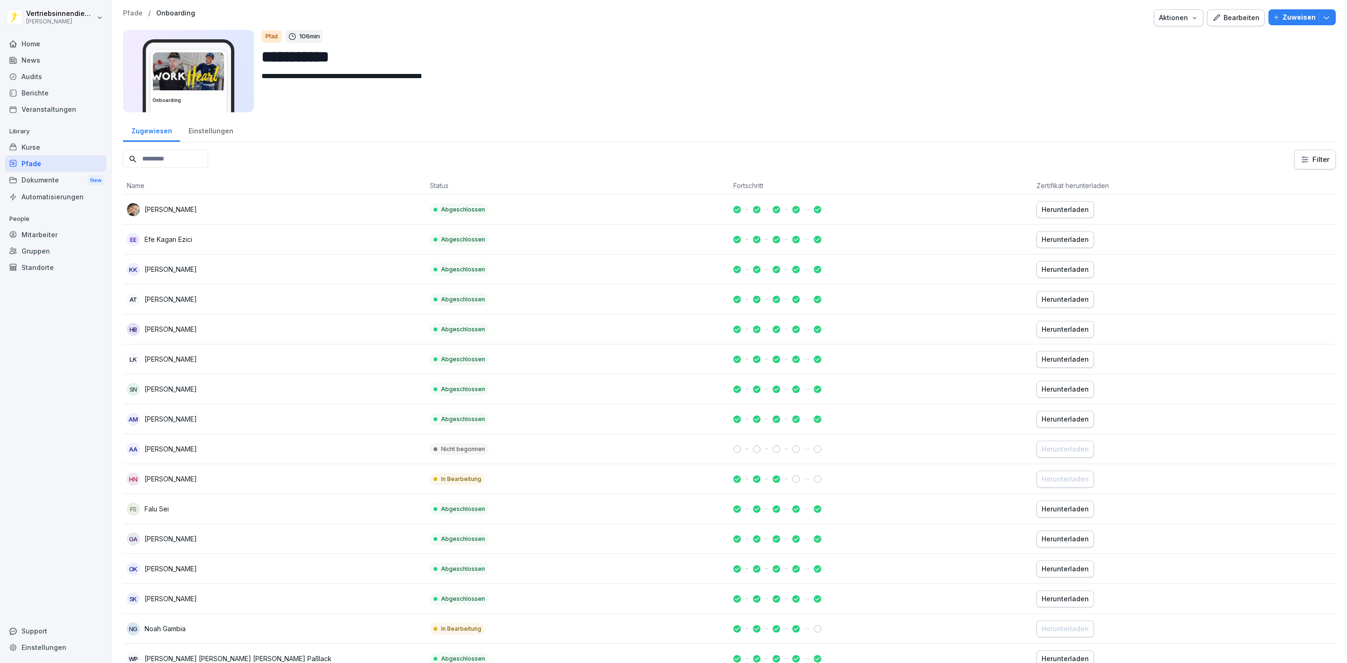
click at [208, 157] on input at bounding box center [165, 159] width 85 height 18
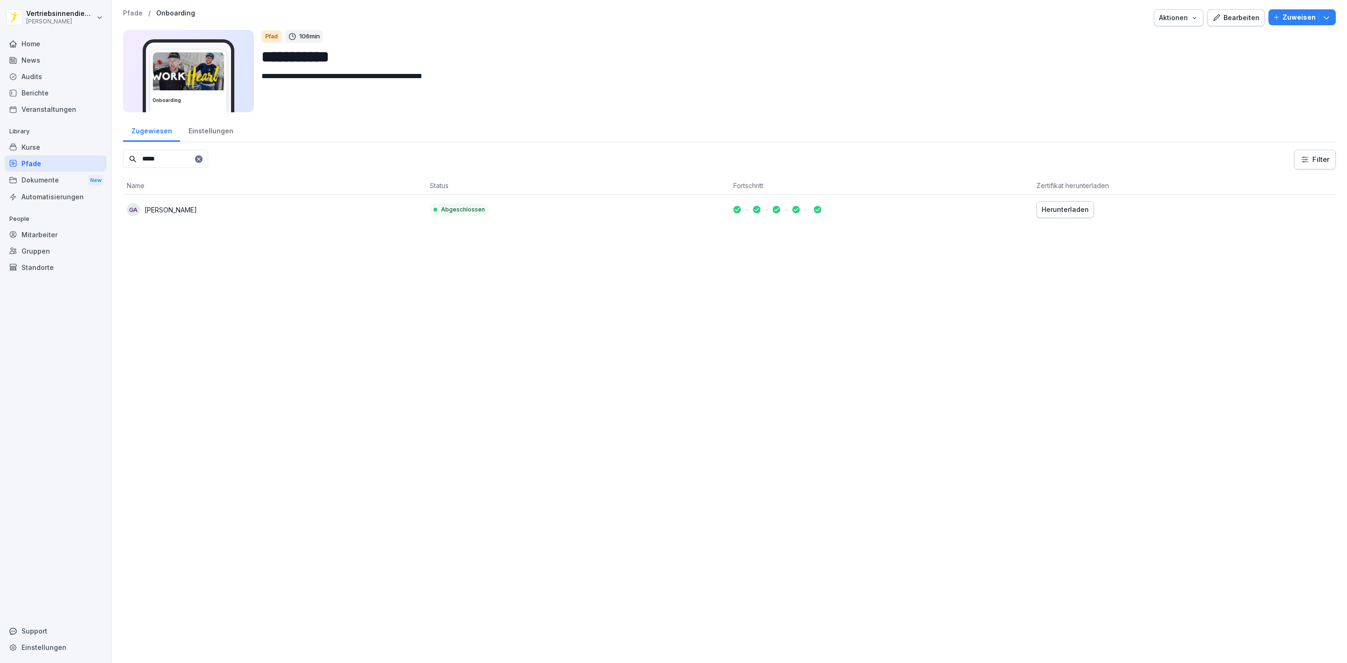
type input "*****"
click at [194, 267] on div "**********" at bounding box center [729, 331] width 1235 height 663
click at [1283, 19] on p "Zuweisen" at bounding box center [1299, 17] width 33 height 10
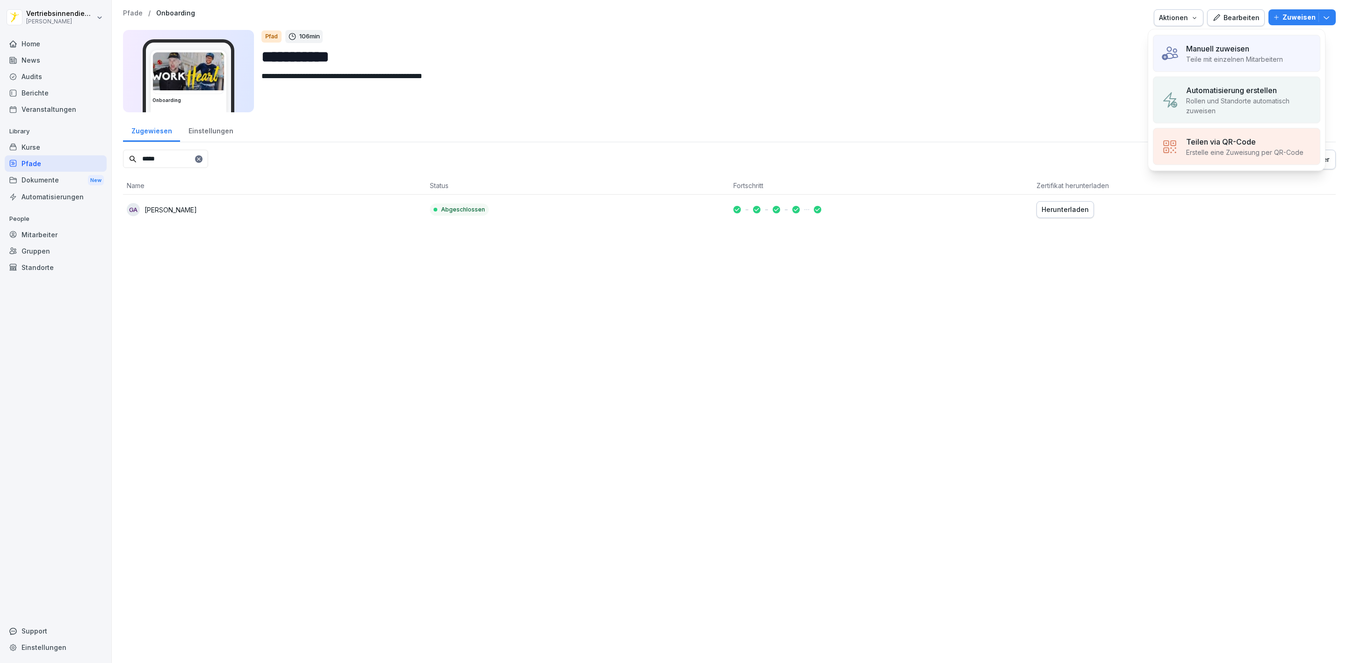
click at [1217, 55] on p "Teile mit einzelnen Mitarbeitern" at bounding box center [1234, 59] width 97 height 10
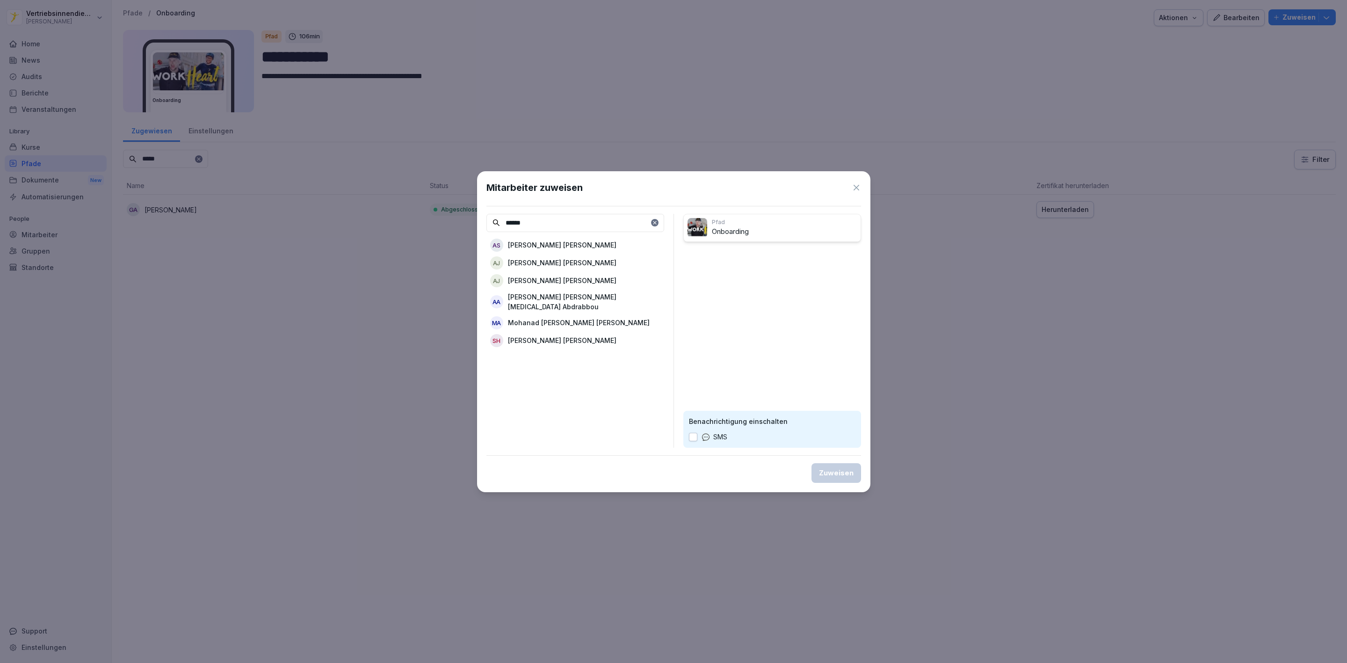
type input "*****"
click at [655, 221] on icon at bounding box center [655, 223] width 6 height 6
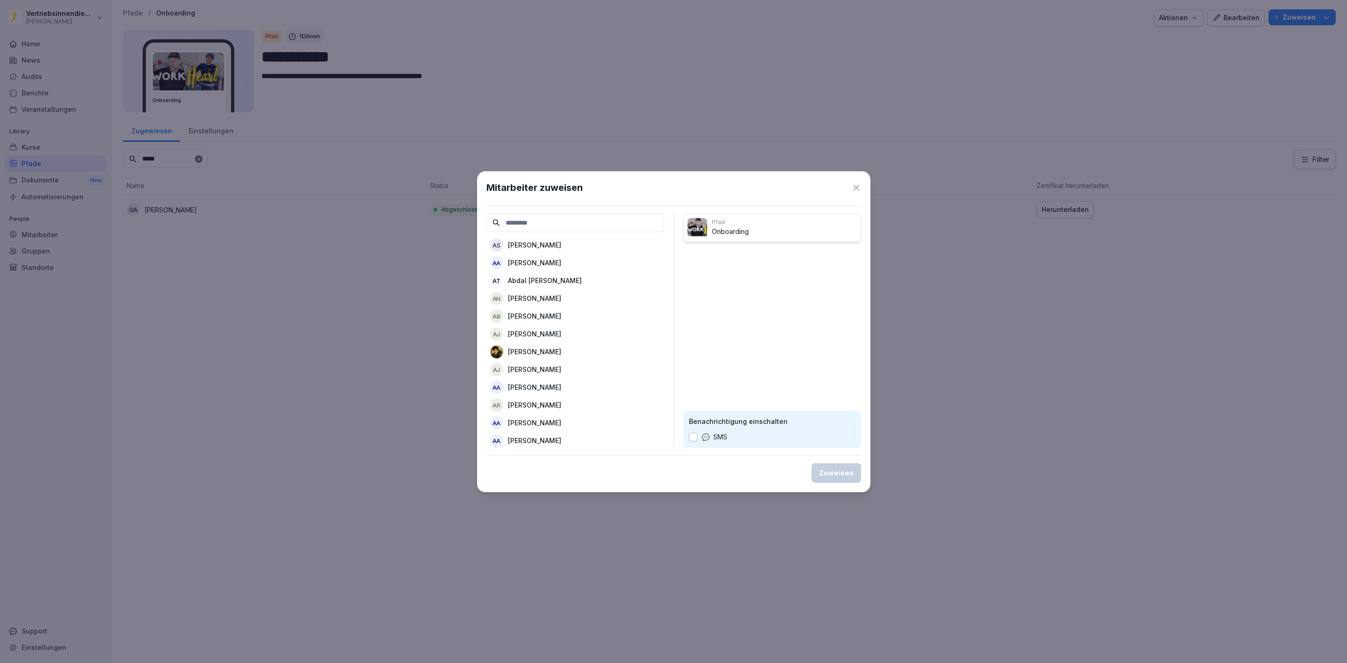
click at [559, 215] on input at bounding box center [576, 223] width 178 height 18
type input "*"
click at [860, 187] on icon at bounding box center [856, 187] width 9 height 9
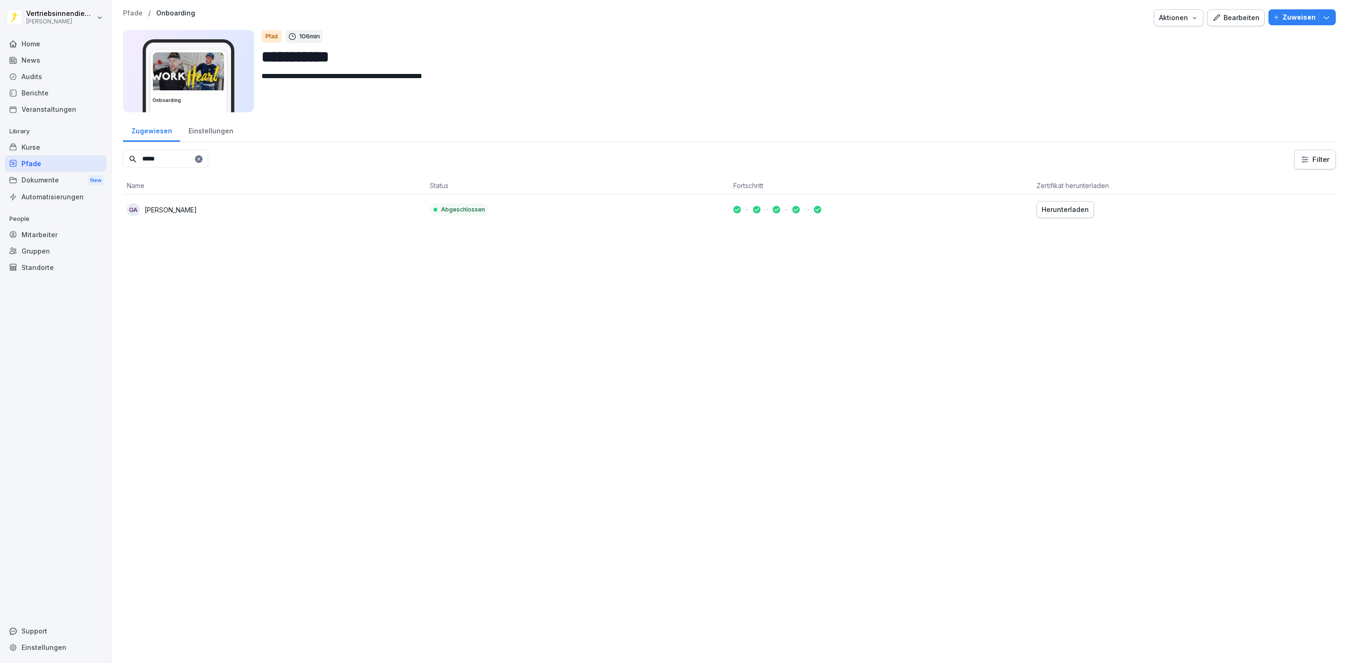
click at [203, 163] on div at bounding box center [198, 158] width 7 height 7
click at [202, 162] on icon at bounding box center [199, 159] width 6 height 6
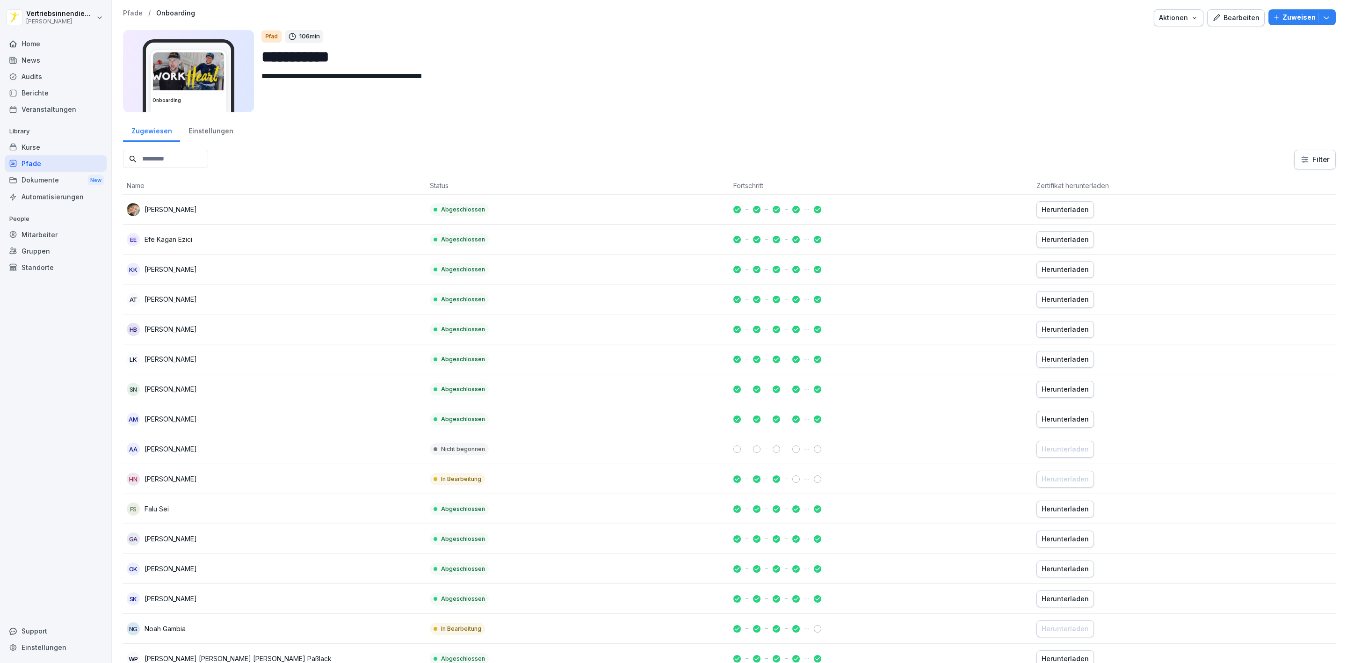
click at [1322, 15] on icon "button" at bounding box center [1326, 17] width 9 height 9
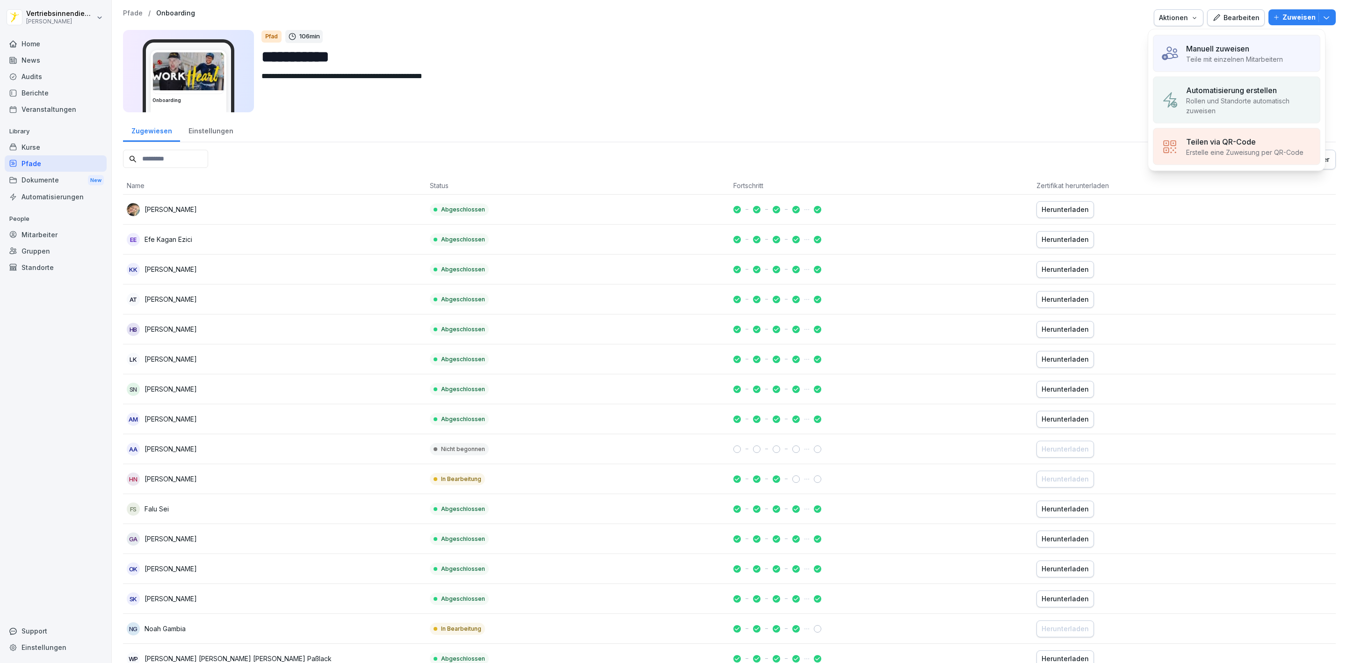
click at [1261, 58] on p "Teile mit einzelnen Mitarbeitern" at bounding box center [1234, 59] width 97 height 10
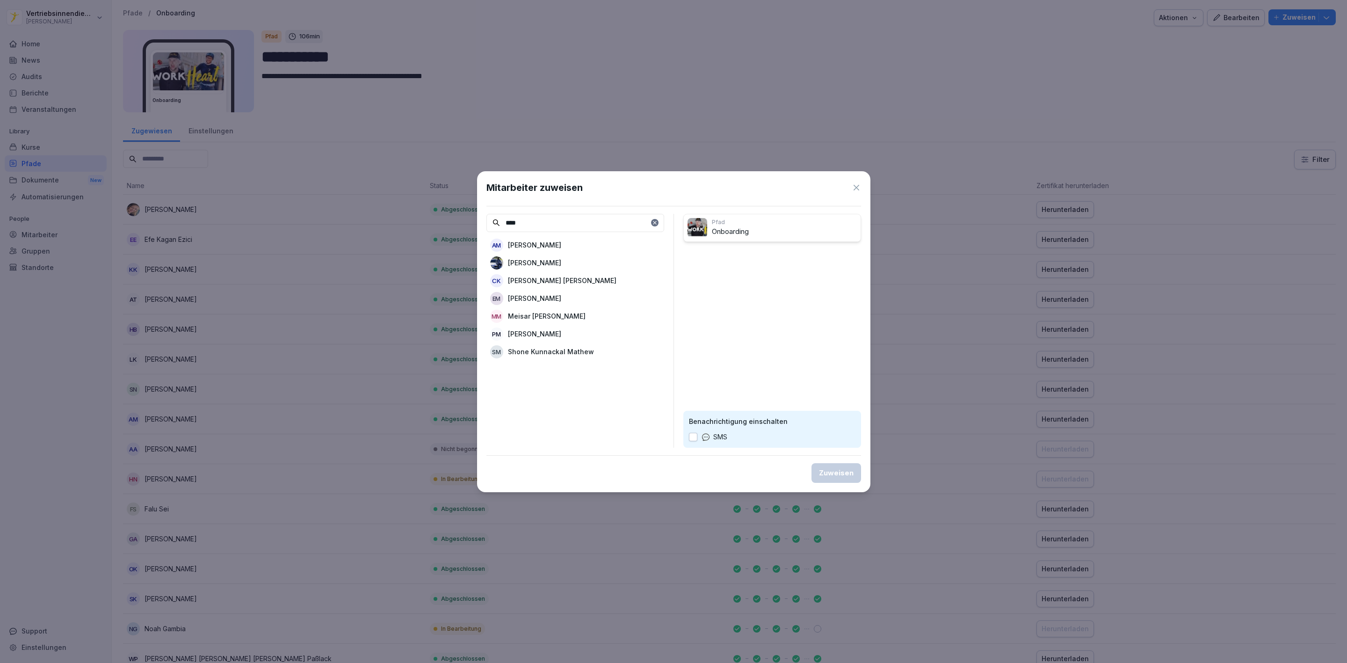
type input "****"
click at [549, 264] on p "[PERSON_NAME]" at bounding box center [534, 263] width 53 height 10
click at [831, 477] on div "Zuweisen" at bounding box center [836, 473] width 35 height 10
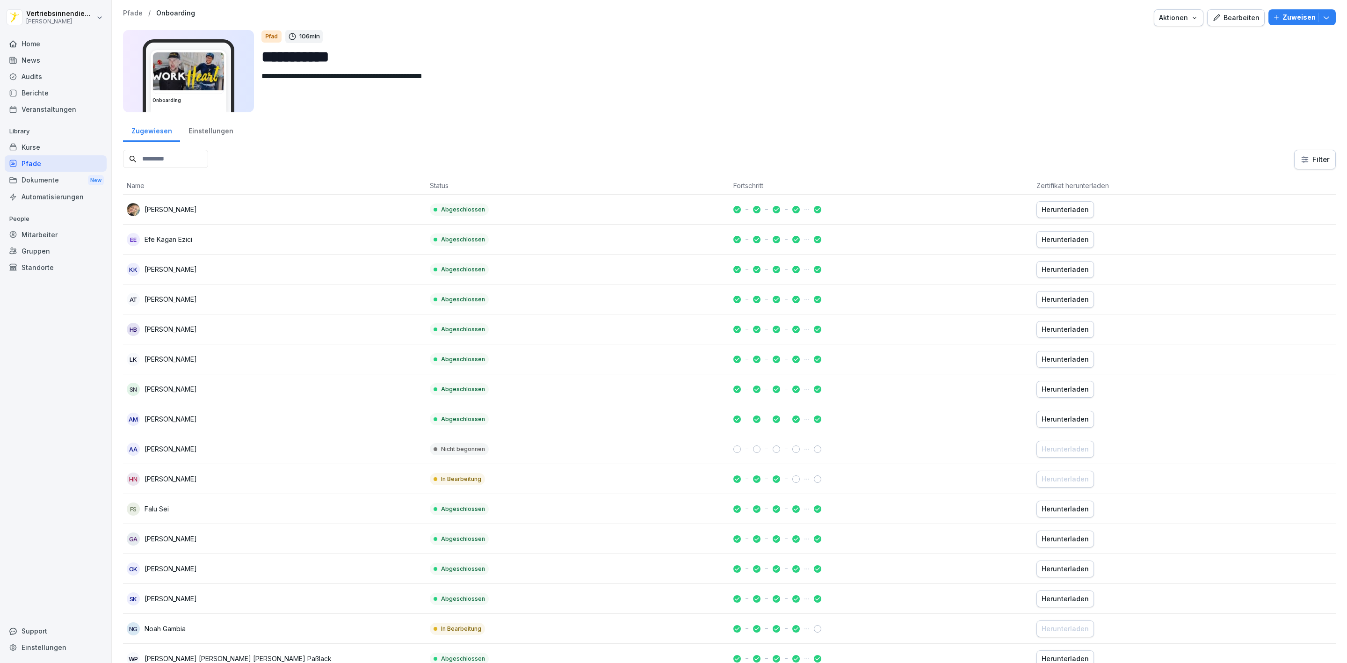
drag, startPoint x: 58, startPoint y: 175, endPoint x: 65, endPoint y: 182, distance: 8.9
click at [58, 177] on div "Dokumente New" at bounding box center [56, 180] width 102 height 17
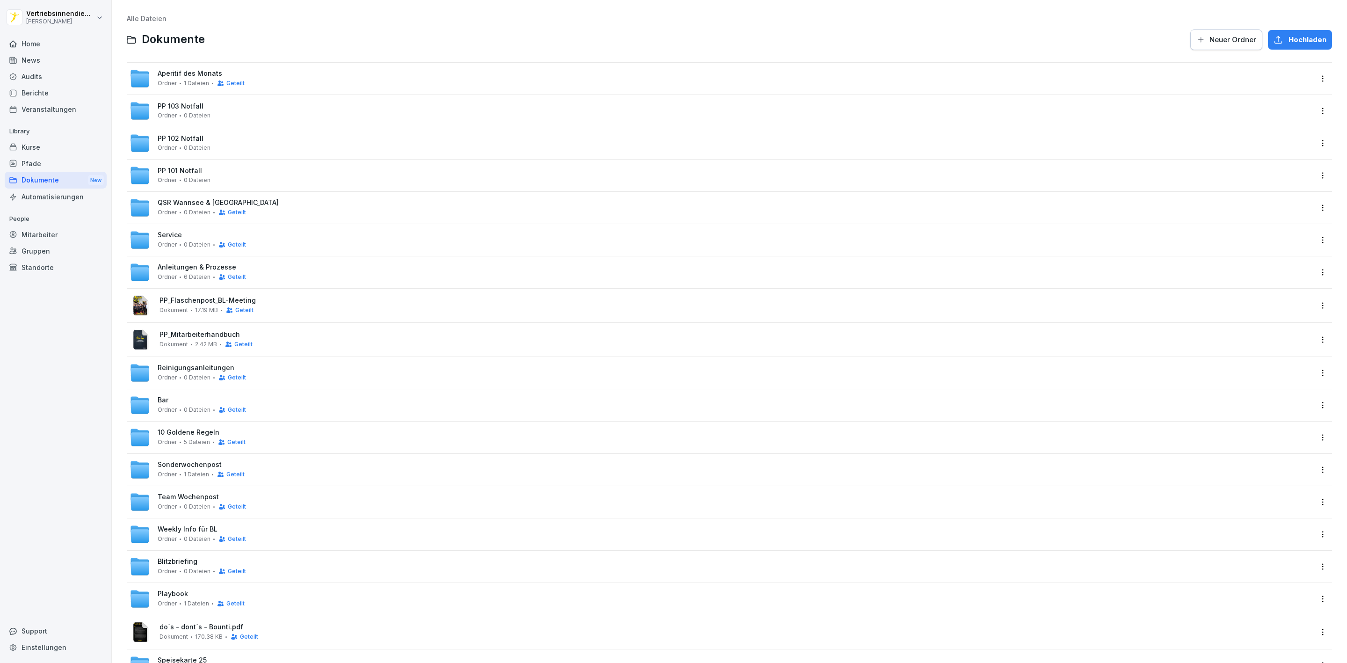
click at [59, 158] on div "Pfade" at bounding box center [56, 163] width 102 height 16
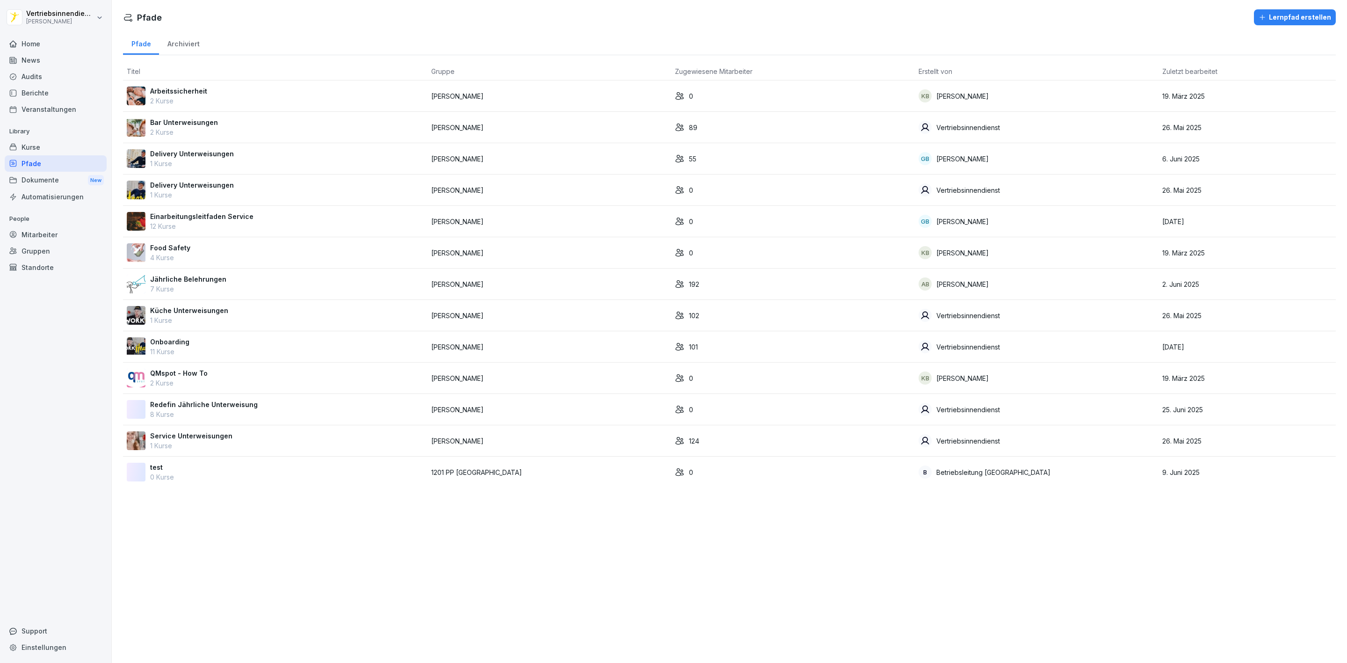
click at [167, 347] on p "Onboarding" at bounding box center [169, 342] width 39 height 10
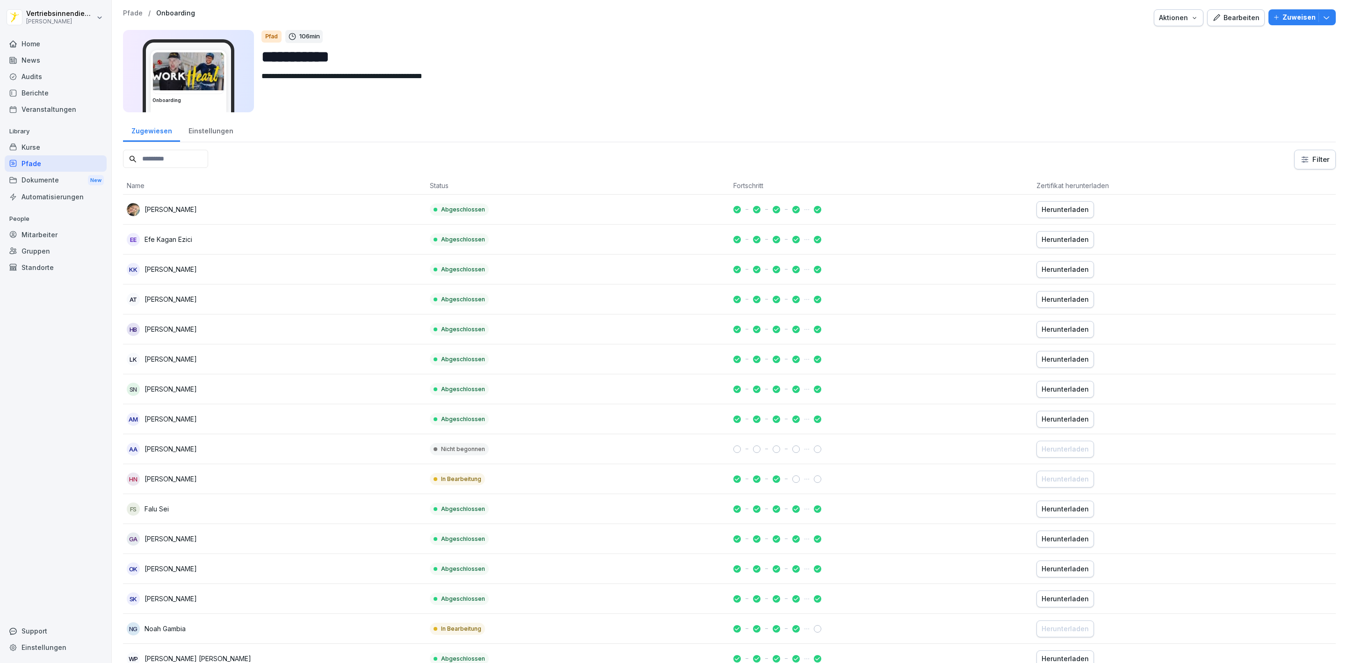
click at [208, 165] on input at bounding box center [165, 159] width 85 height 18
click at [153, 163] on input at bounding box center [165, 159] width 85 height 18
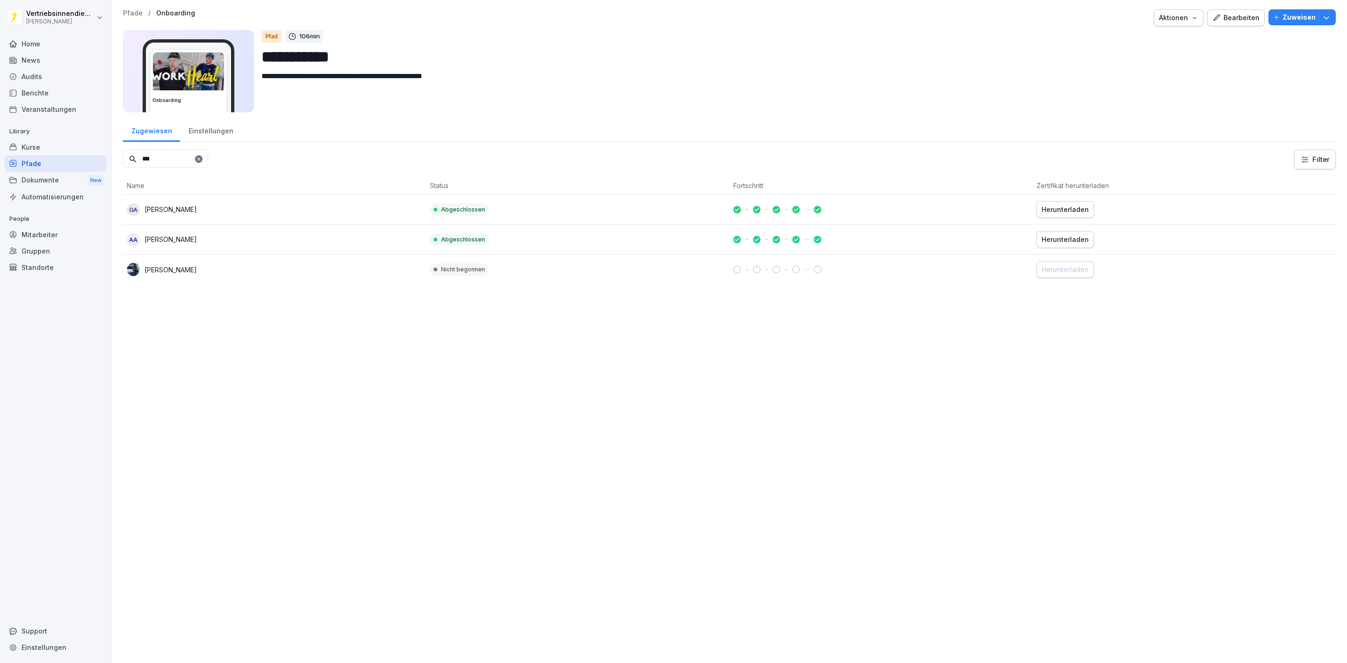
type input "***"
click at [45, 42] on div "Home" at bounding box center [56, 44] width 102 height 16
click at [48, 43] on div "Home" at bounding box center [56, 44] width 102 height 16
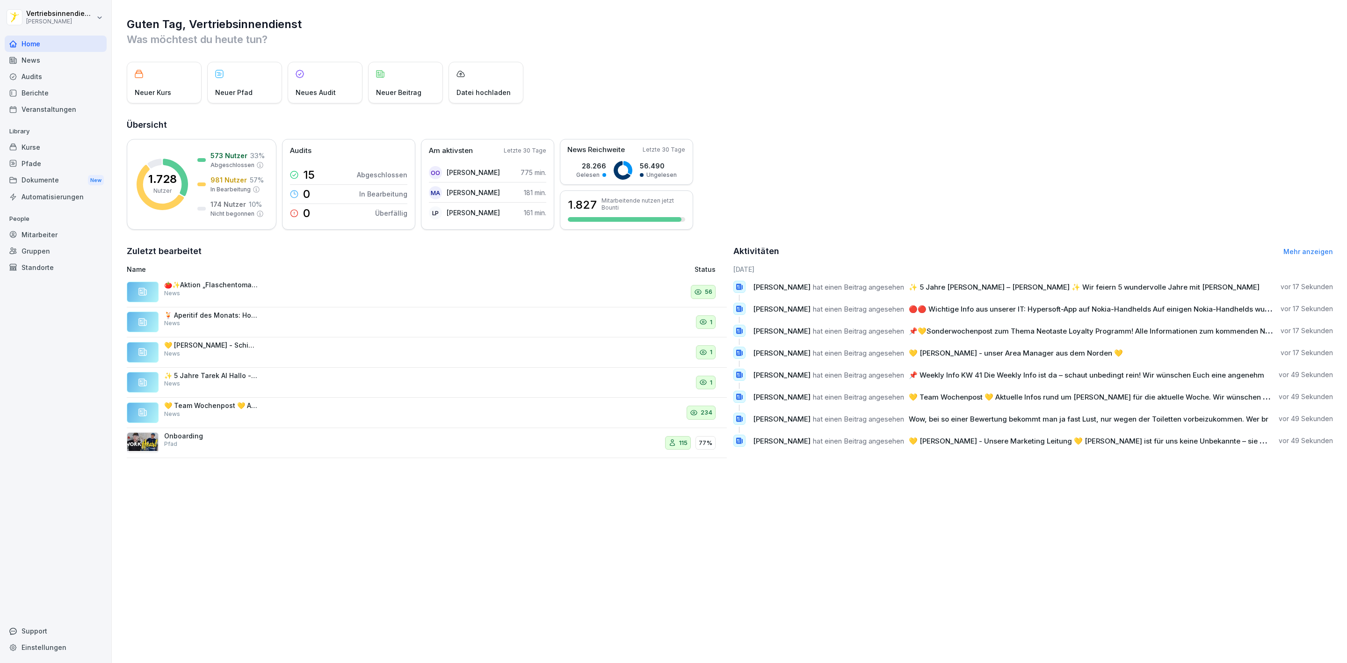
click at [46, 65] on div "News" at bounding box center [56, 60] width 102 height 16
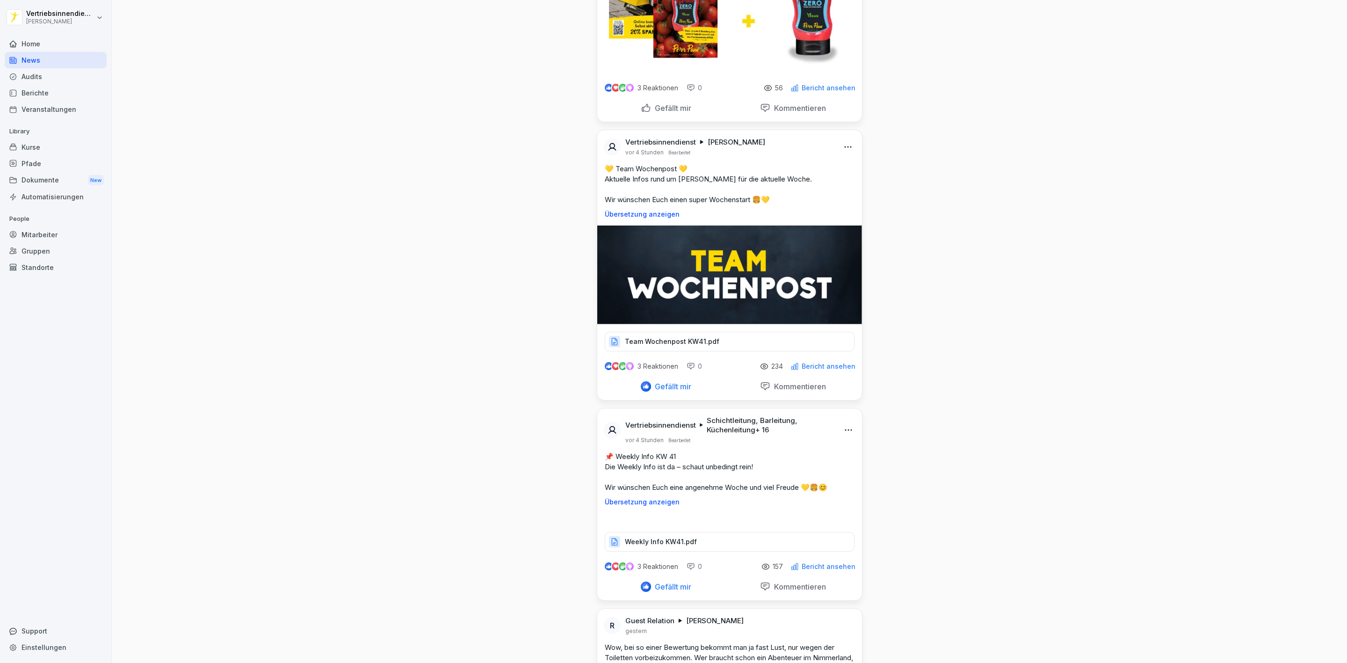
scroll to position [1754, 0]
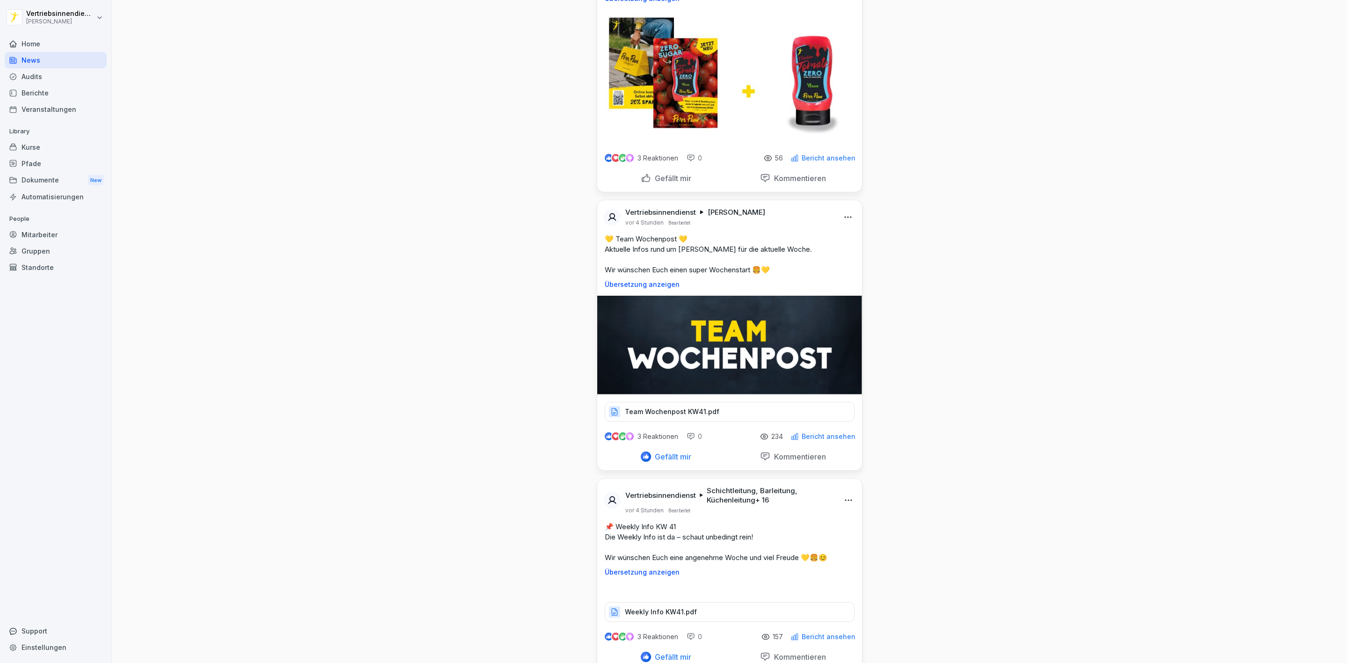
click at [661, 183] on div "Gefällt mir" at bounding box center [666, 178] width 51 height 10
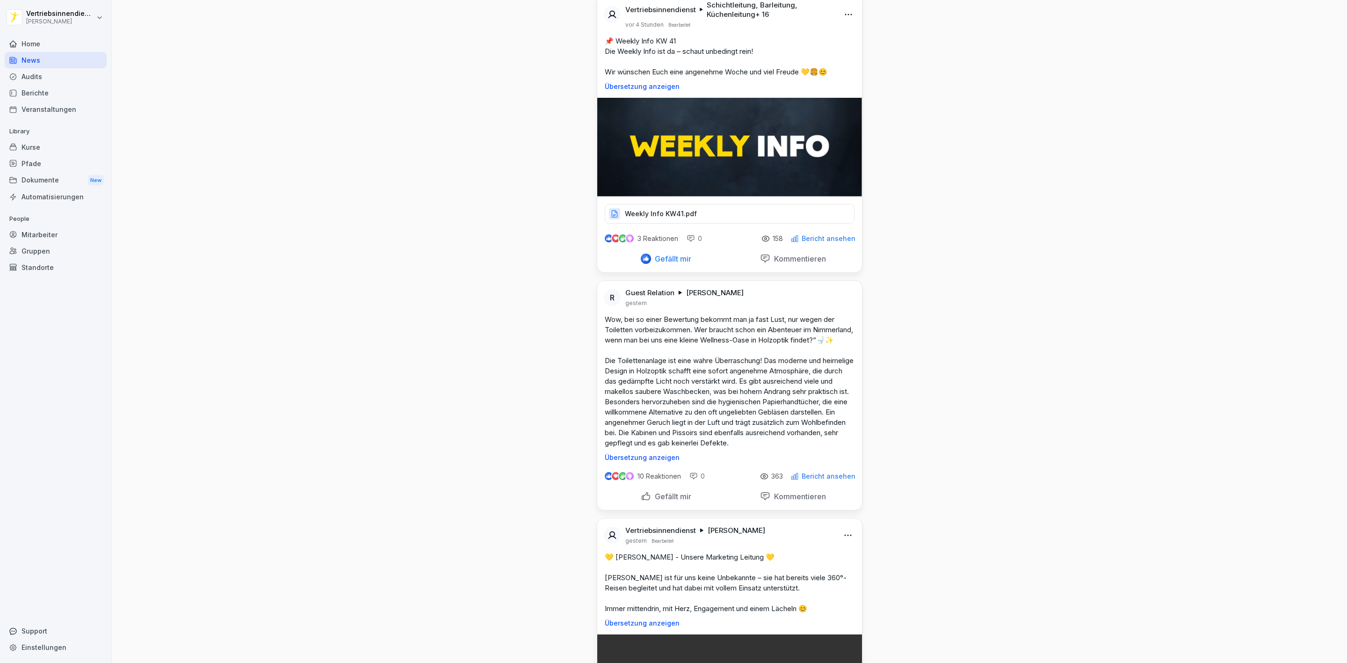
scroll to position [2316, 0]
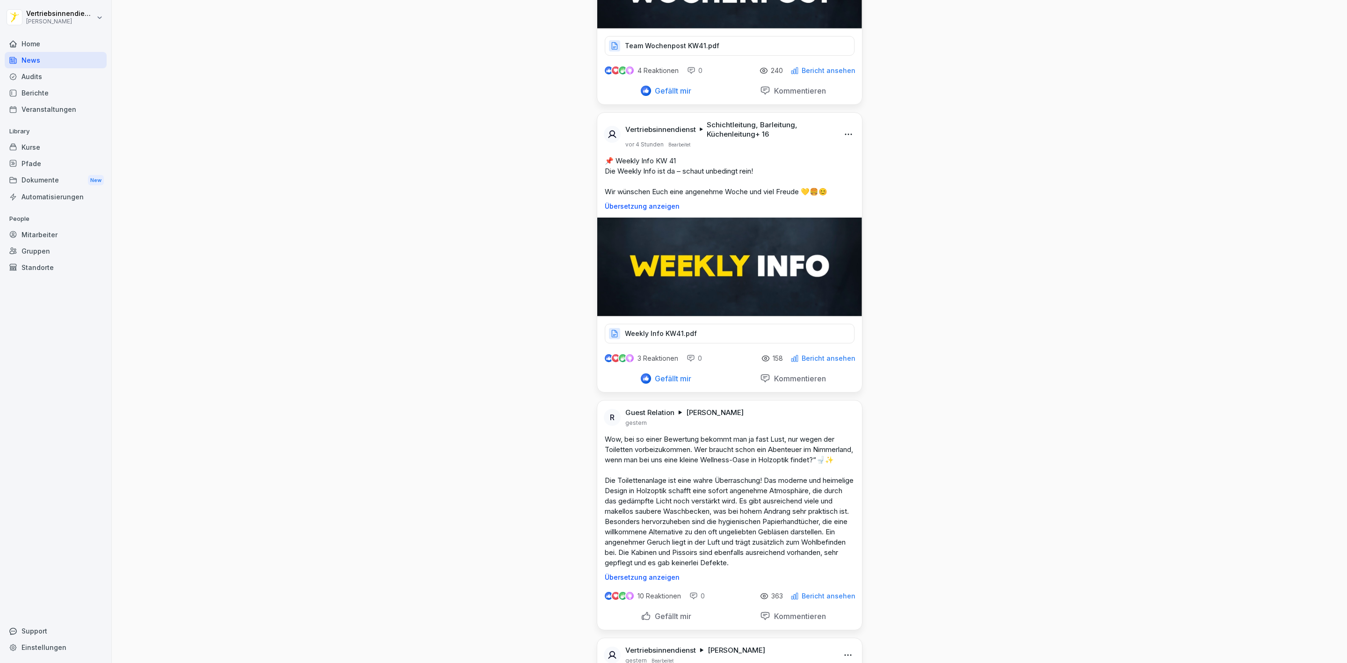
drag, startPoint x: 54, startPoint y: 146, endPoint x: 152, endPoint y: 163, distance: 99.7
click at [54, 146] on div "Kurse" at bounding box center [56, 147] width 102 height 16
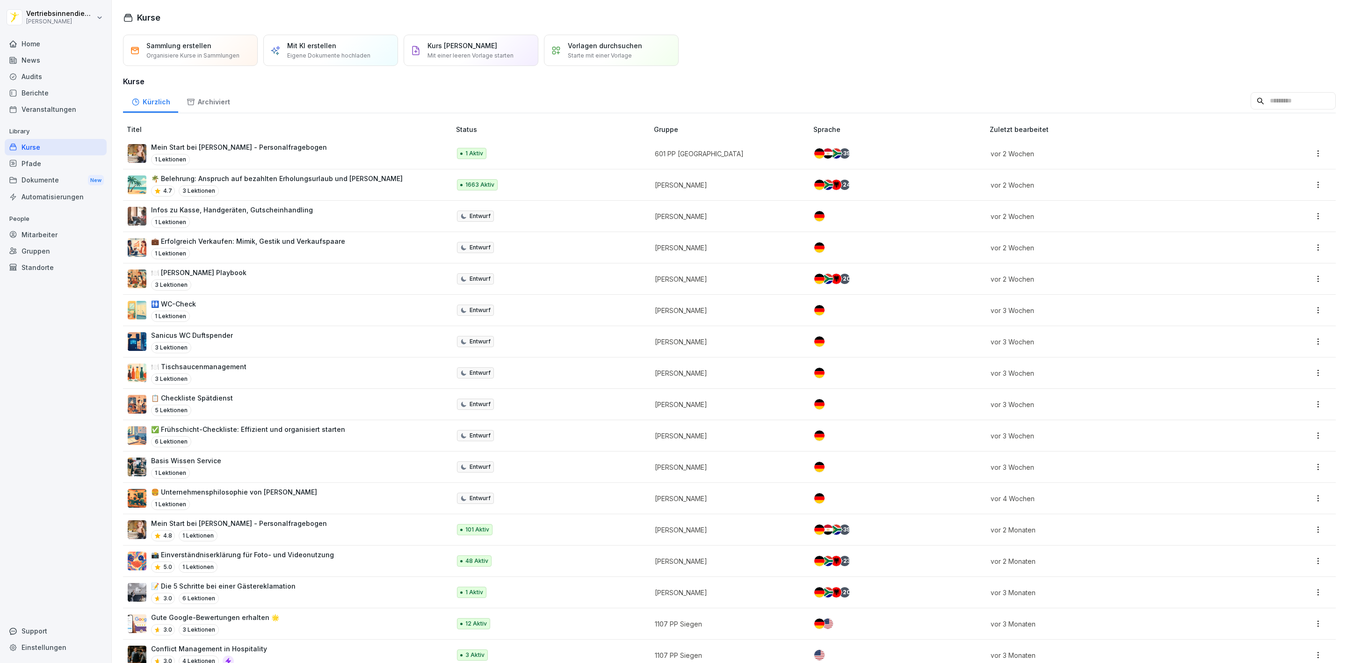
click at [62, 167] on div "Pfade" at bounding box center [56, 163] width 102 height 16
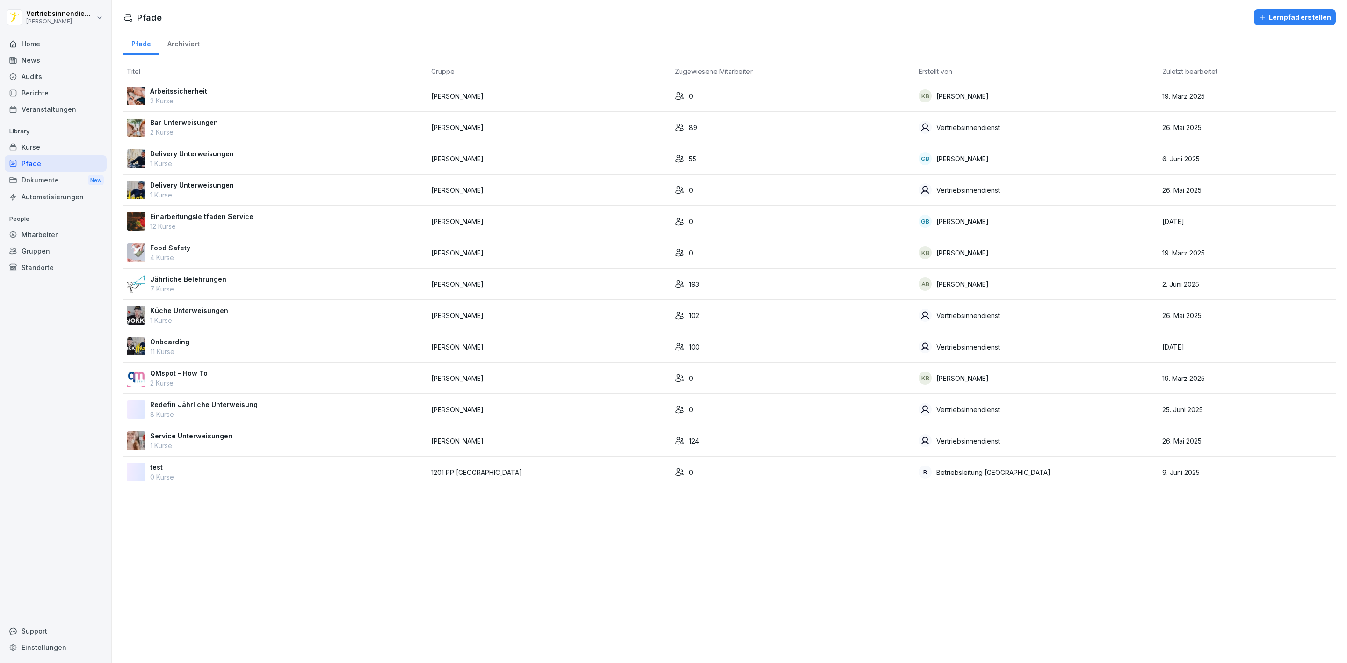
click at [182, 347] on p "Onboarding" at bounding box center [169, 342] width 39 height 10
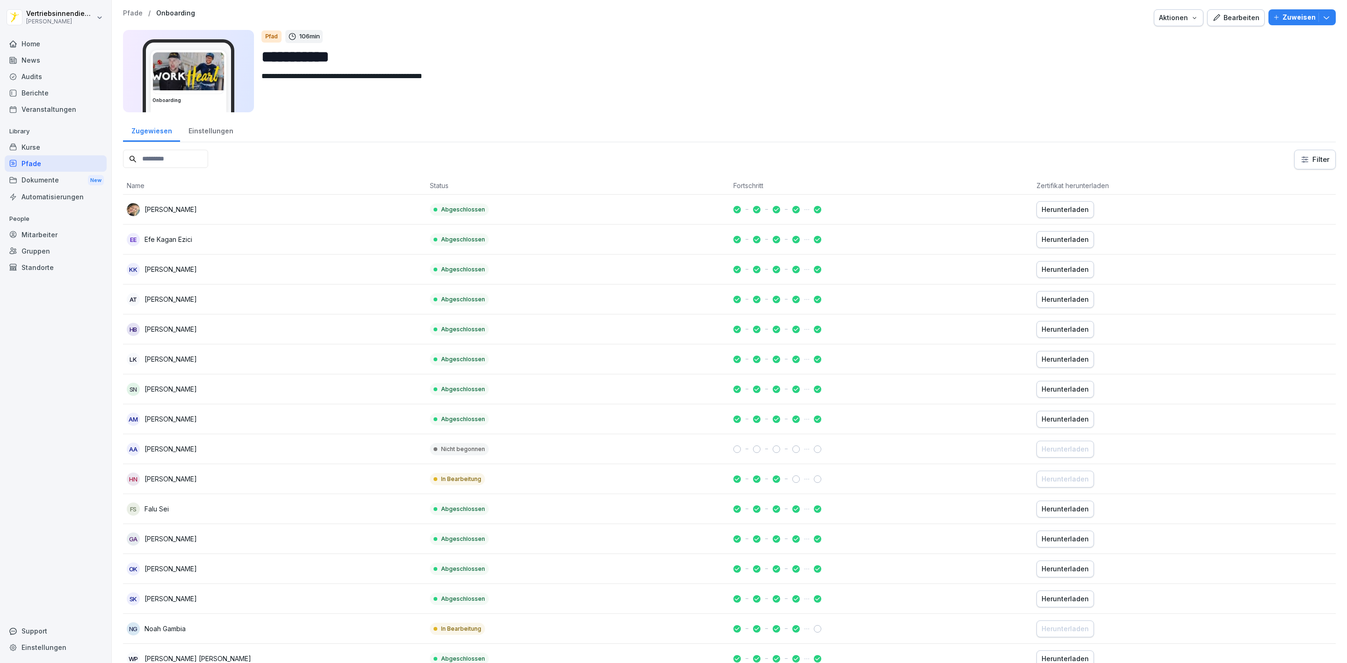
click at [189, 159] on input at bounding box center [165, 159] width 85 height 18
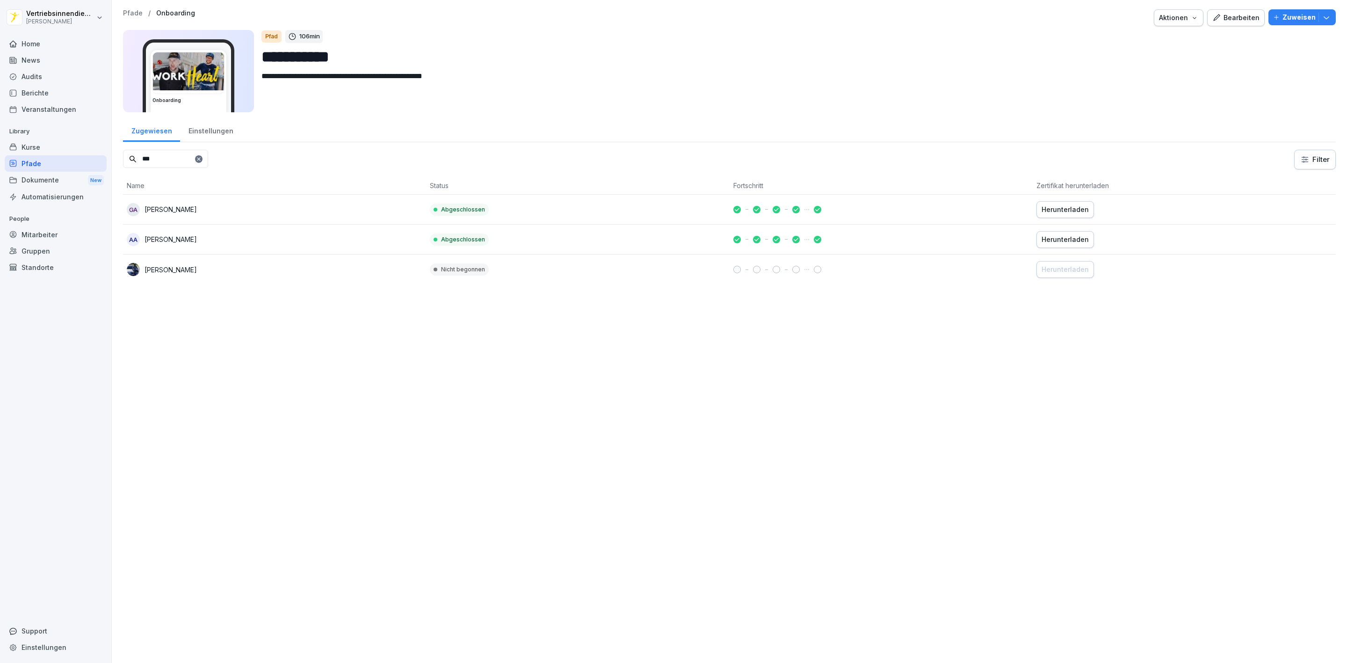
type input "***"
click at [205, 272] on div "[PERSON_NAME]" at bounding box center [275, 269] width 296 height 13
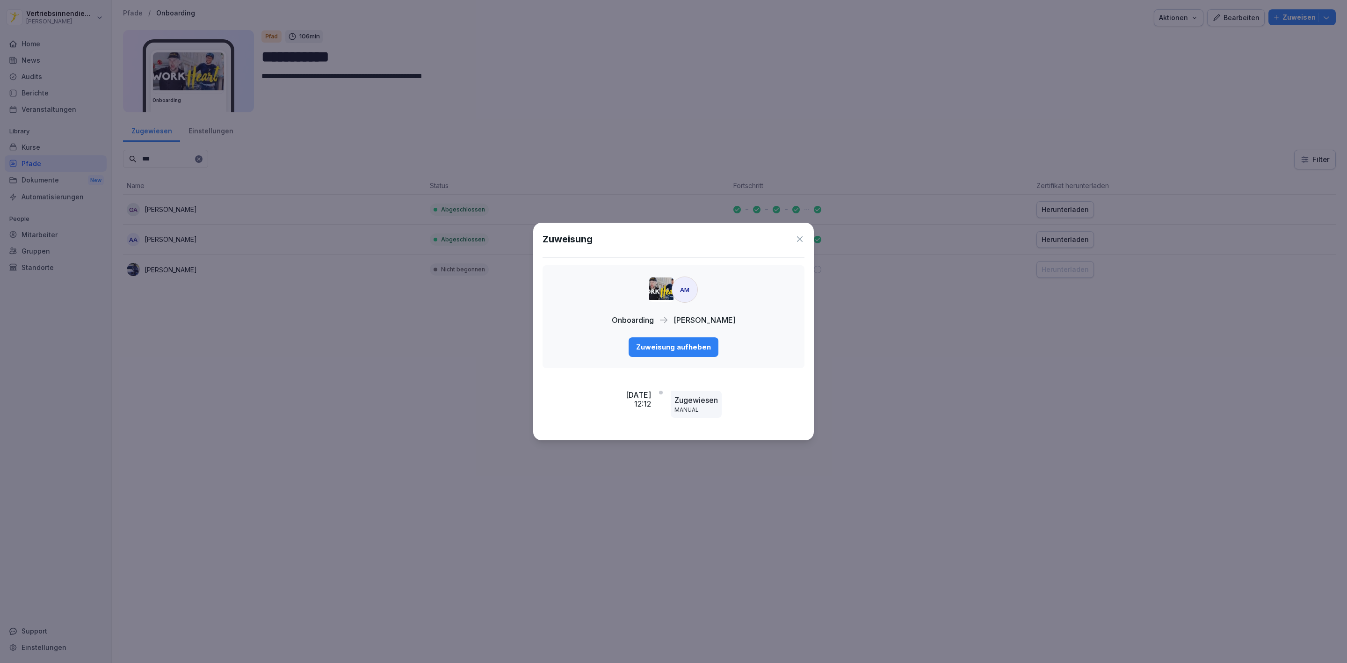
drag, startPoint x: 695, startPoint y: 349, endPoint x: 709, endPoint y: 346, distance: 14.3
click at [694, 349] on div "Zuweisung aufheben" at bounding box center [673, 347] width 75 height 10
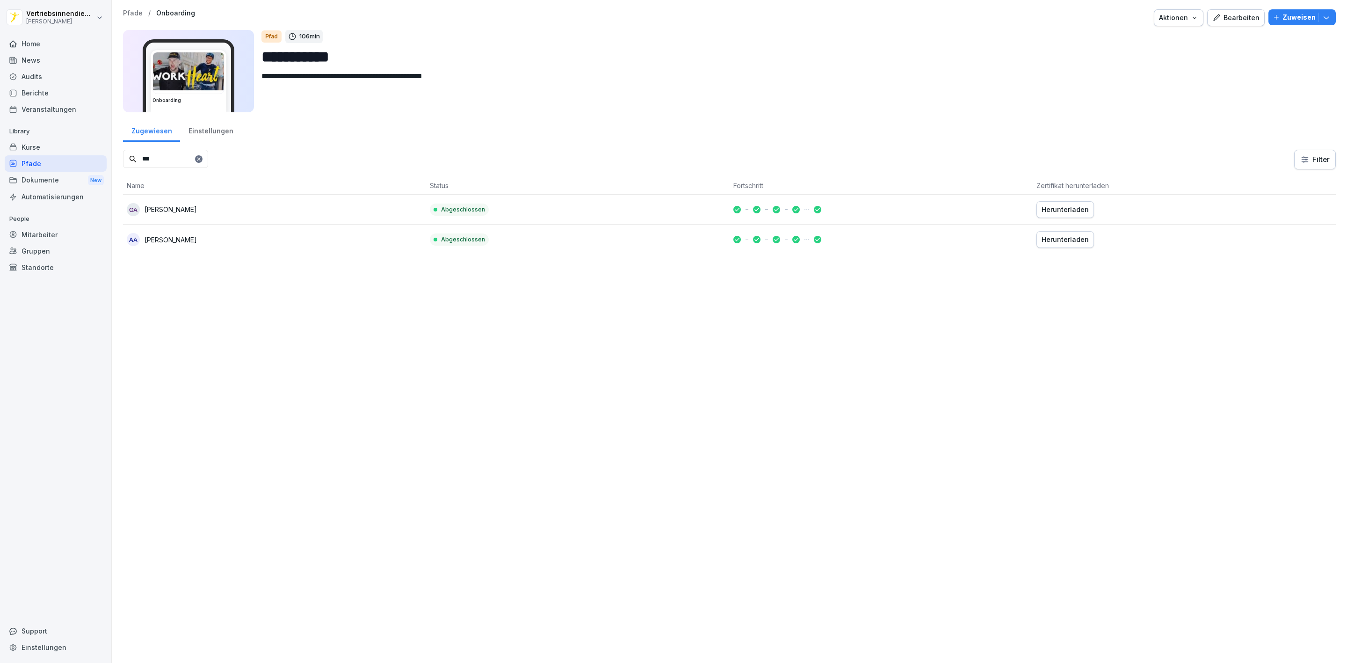
click at [31, 41] on div "Home" at bounding box center [56, 44] width 102 height 16
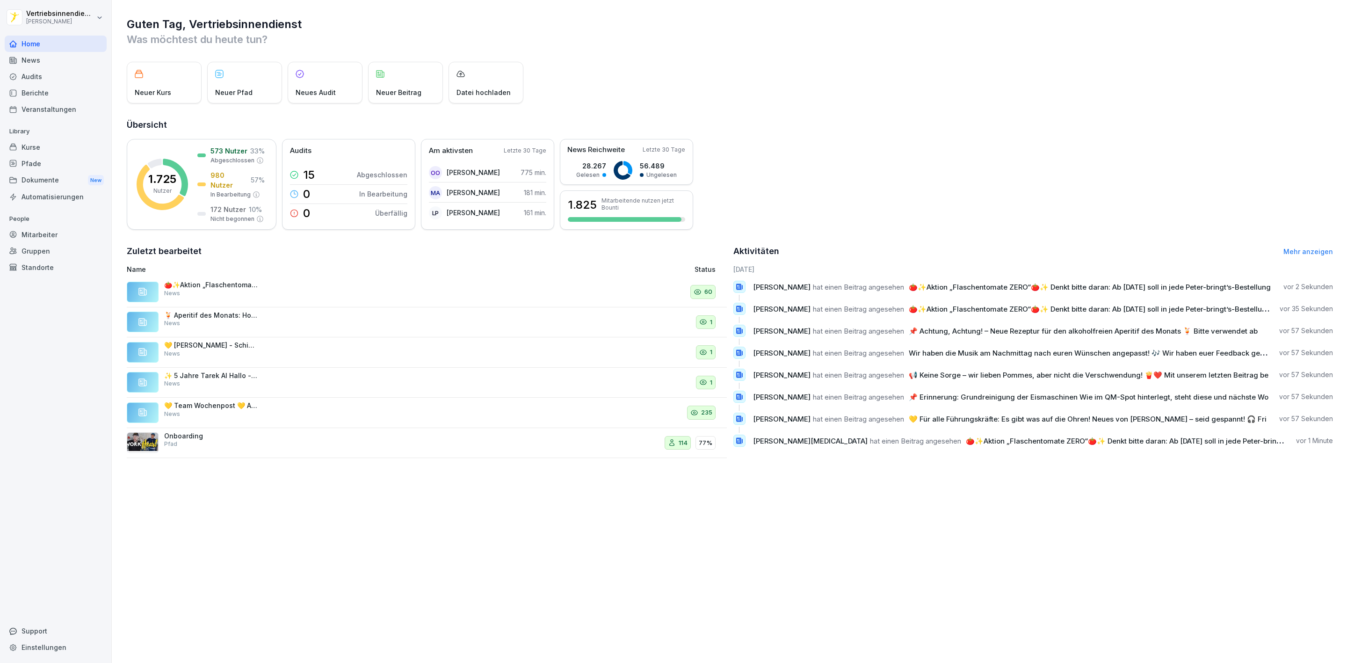
click at [54, 147] on div "Kurse" at bounding box center [56, 147] width 102 height 16
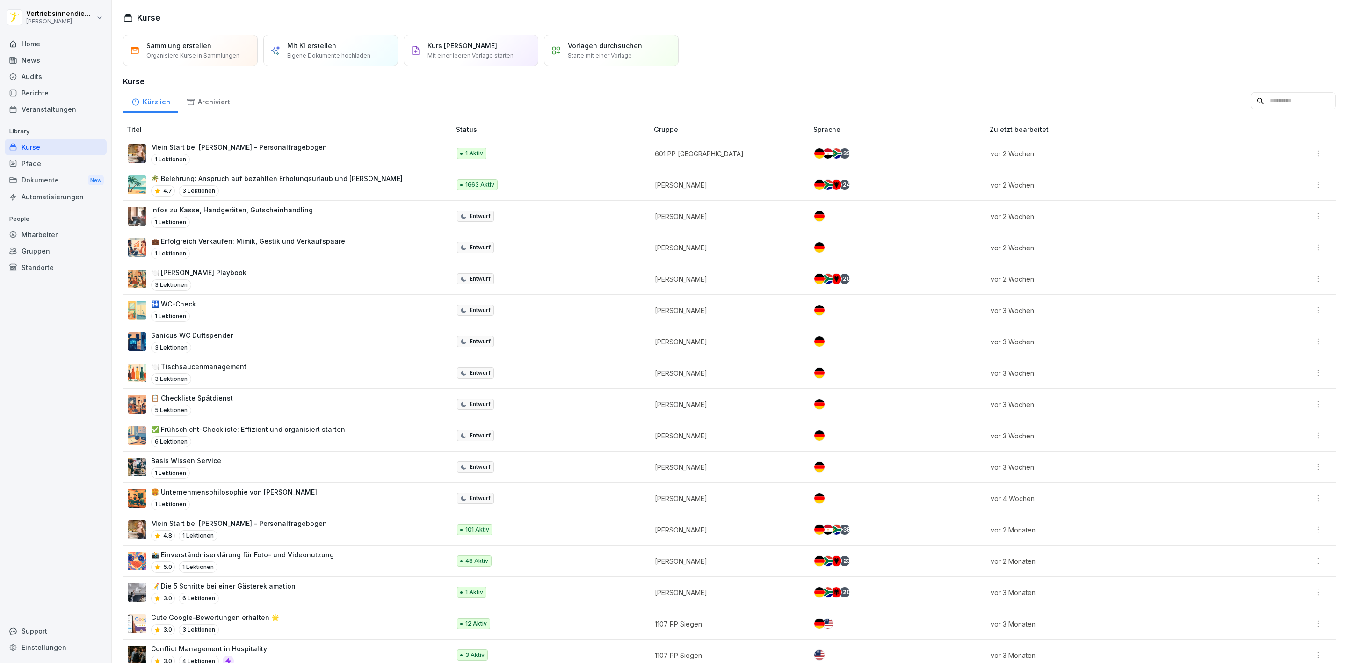
click at [62, 159] on div "Pfade" at bounding box center [56, 163] width 102 height 16
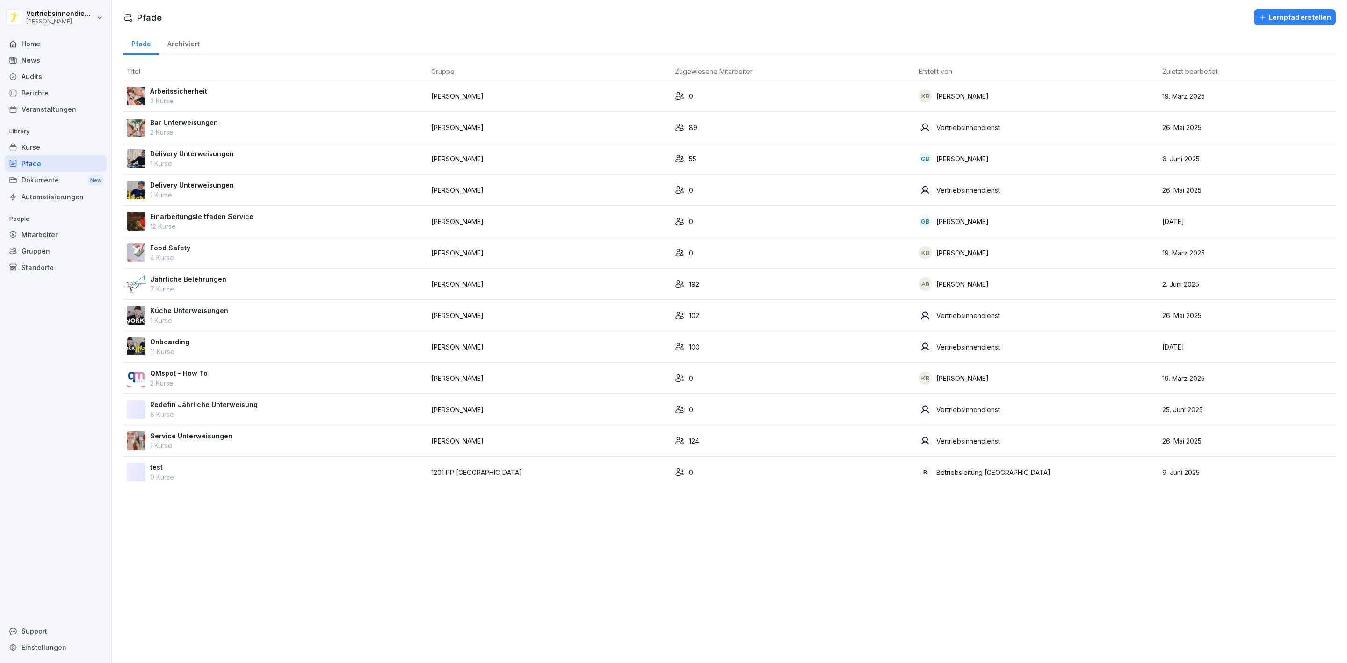
click at [201, 277] on p "Jährliche Belehrungen" at bounding box center [188, 279] width 76 height 10
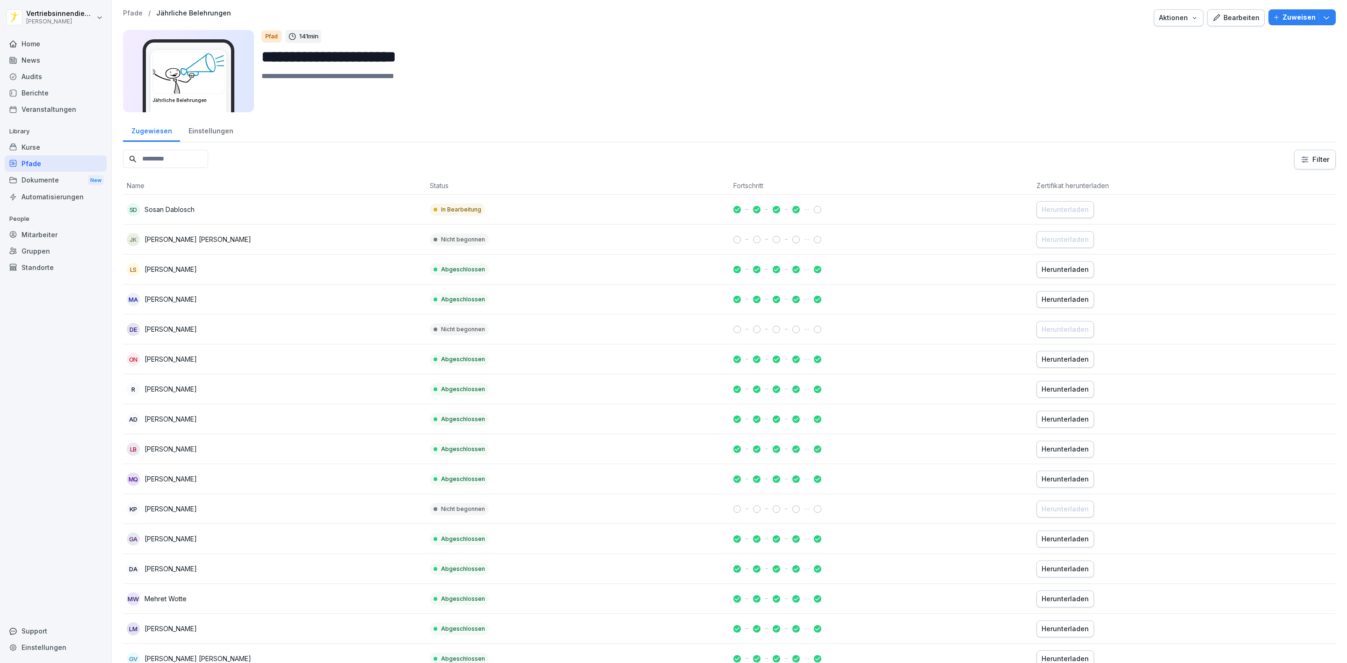
click at [1286, 16] on p "Zuweisen" at bounding box center [1299, 17] width 33 height 10
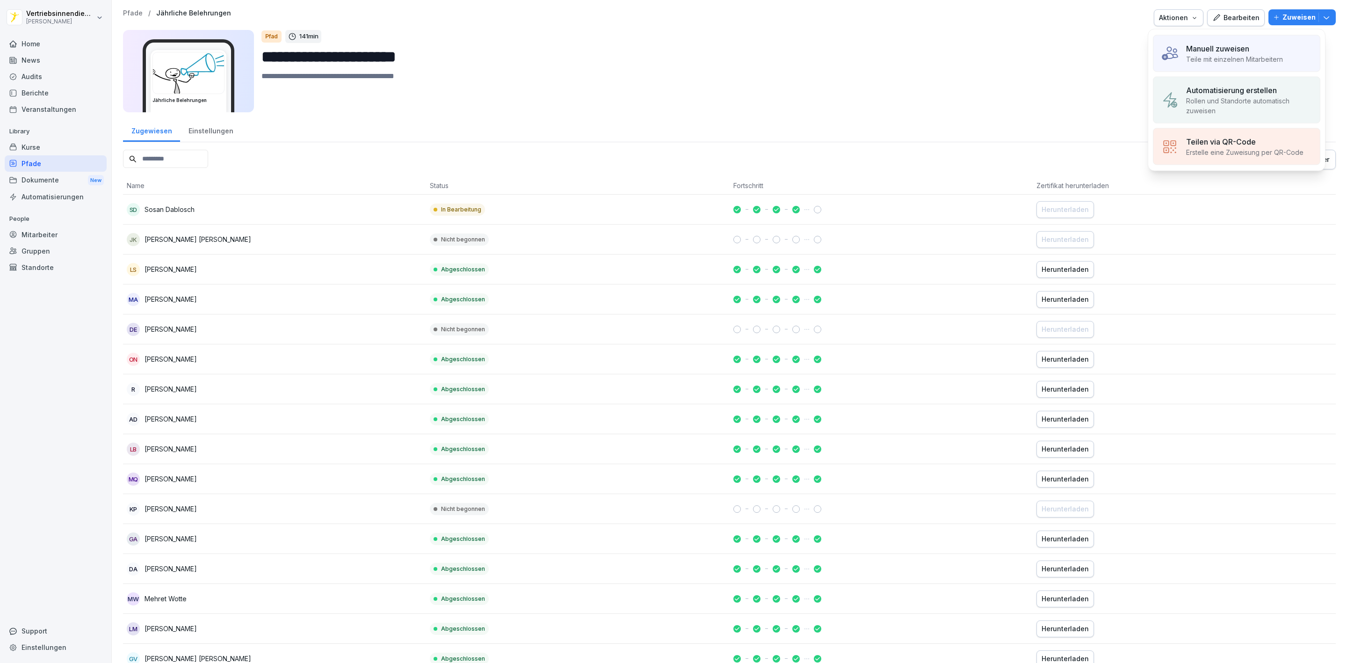
click at [1210, 41] on div "Manuell zuweisen Teile mit einzelnen Mitarbeitern" at bounding box center [1236, 53] width 167 height 37
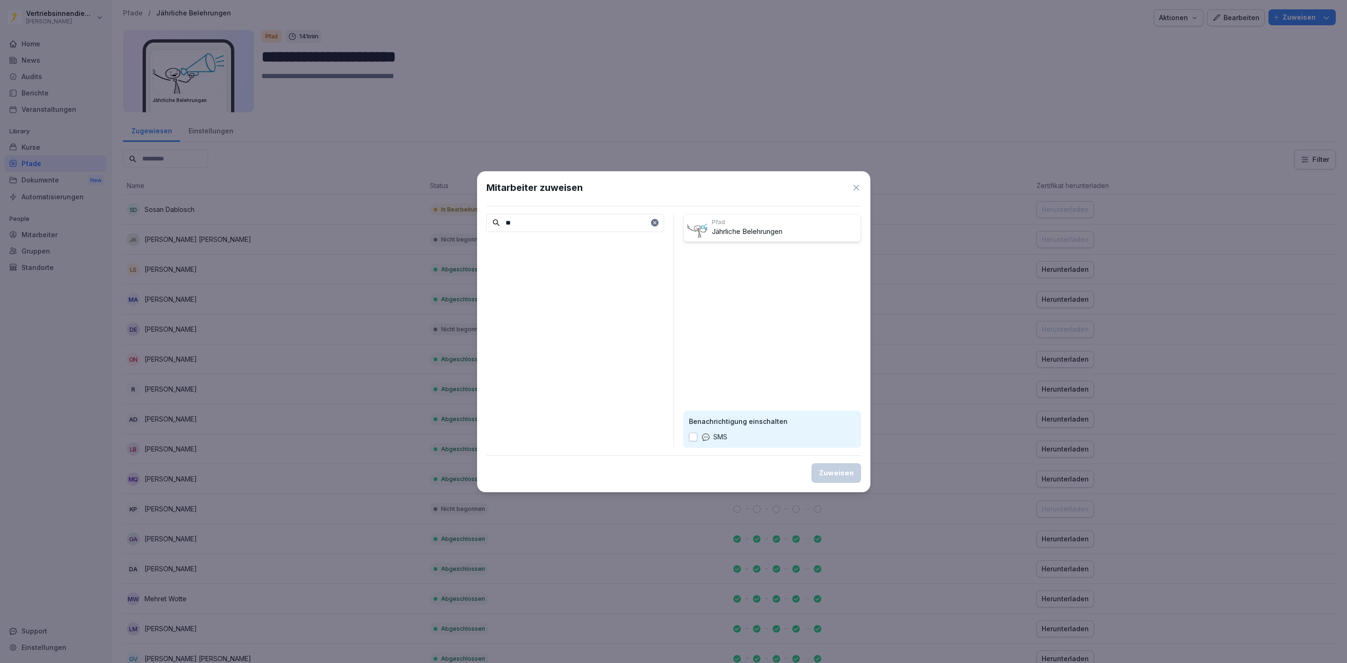
type input "*"
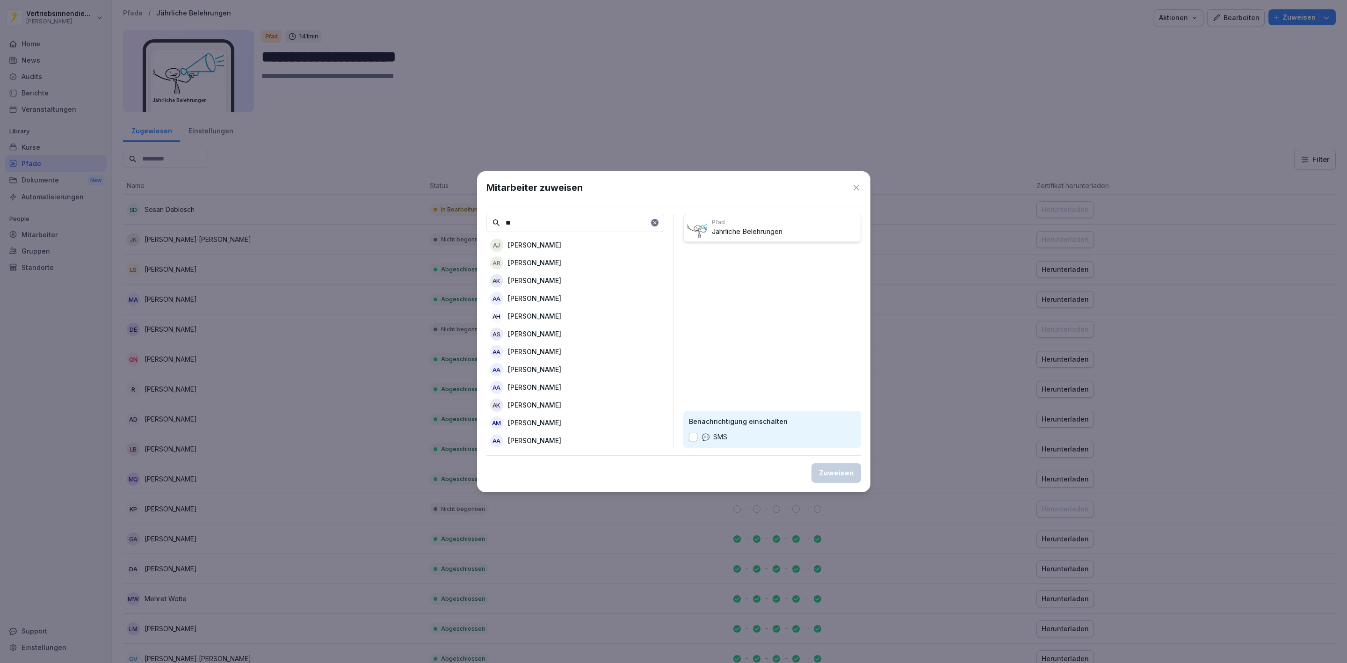
click at [530, 228] on input "**" at bounding box center [576, 223] width 178 height 18
type input "*"
click at [514, 217] on input at bounding box center [576, 223] width 178 height 18
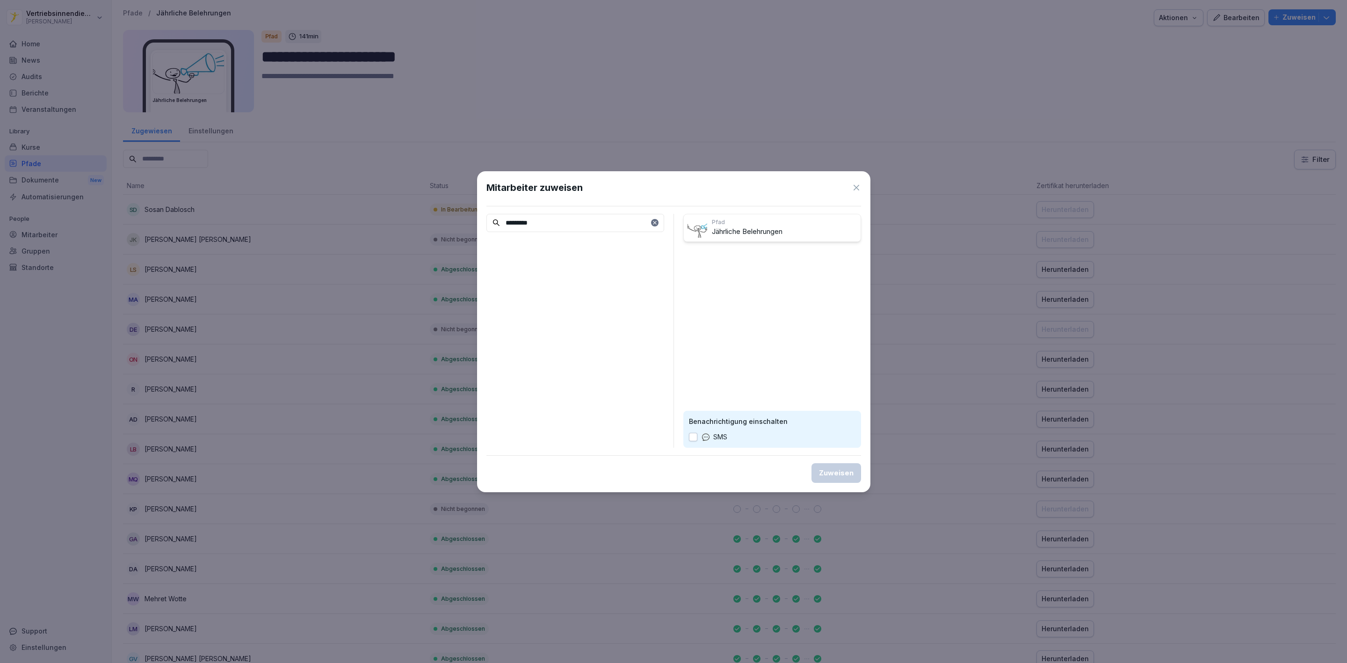
type input "********"
click at [857, 185] on icon at bounding box center [856, 187] width 9 height 9
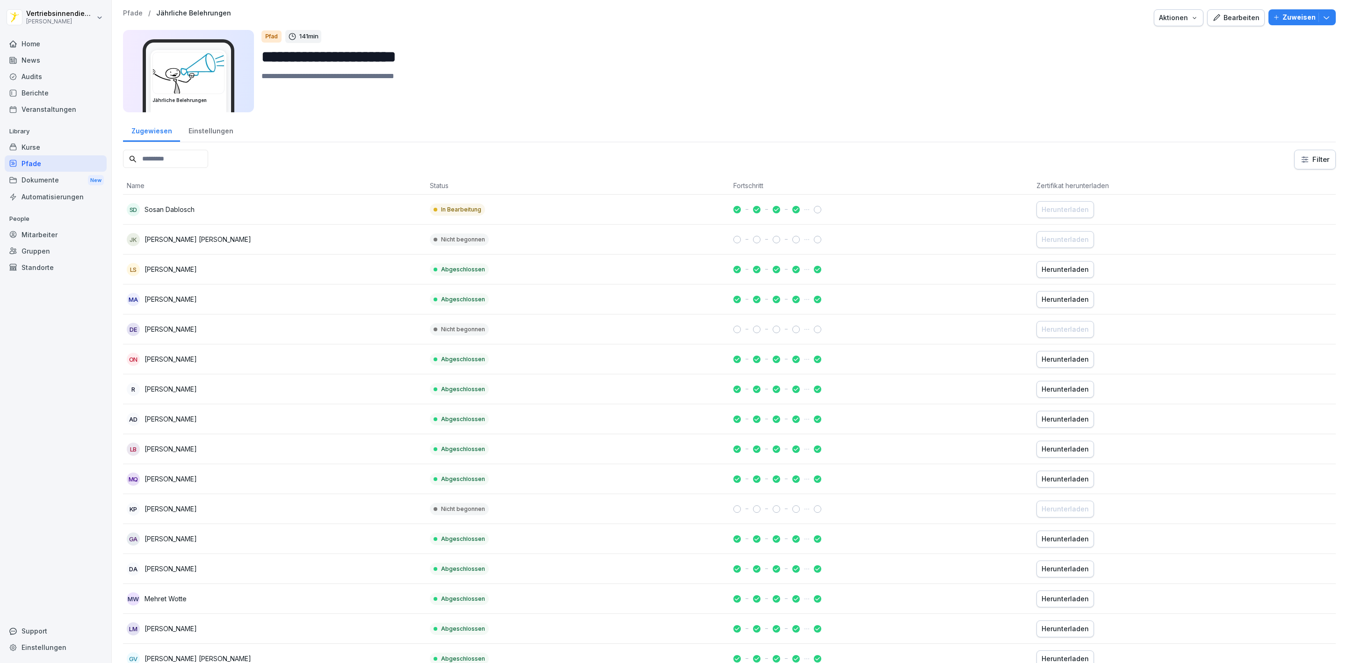
click at [1297, 20] on p "Zuweisen" at bounding box center [1299, 17] width 33 height 10
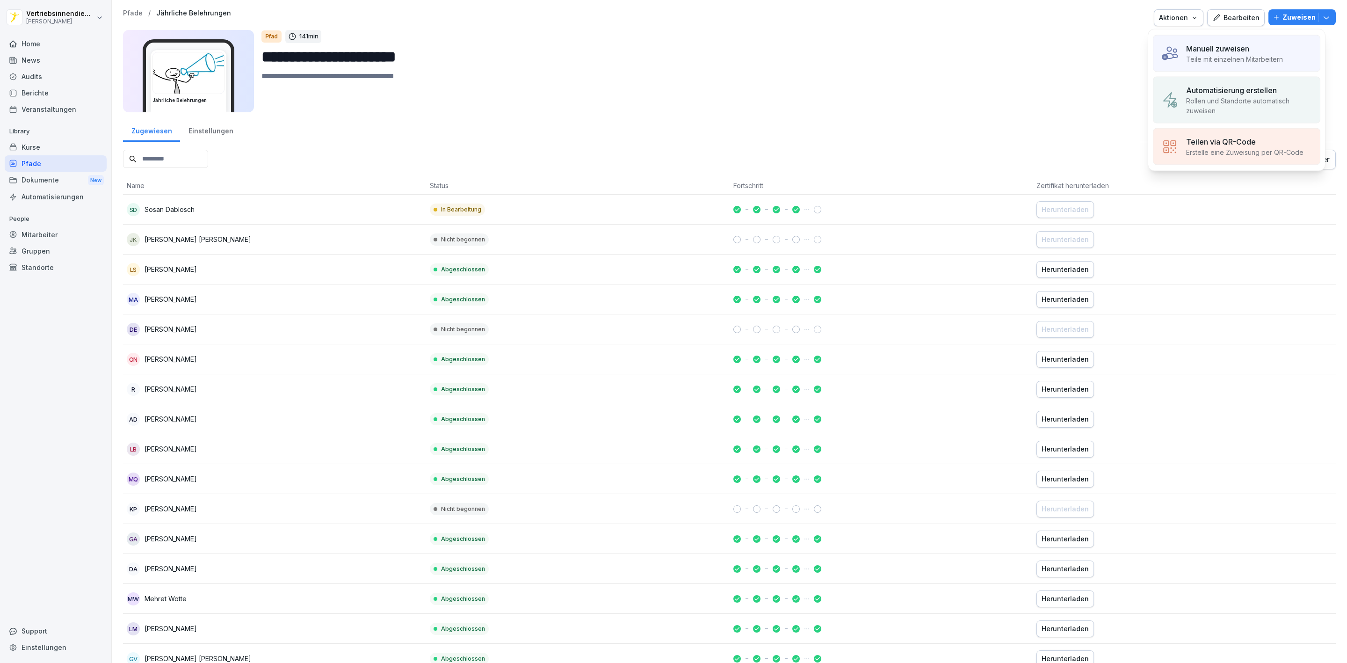
click at [1234, 62] on p "Teile mit einzelnen Mitarbeitern" at bounding box center [1234, 59] width 97 height 10
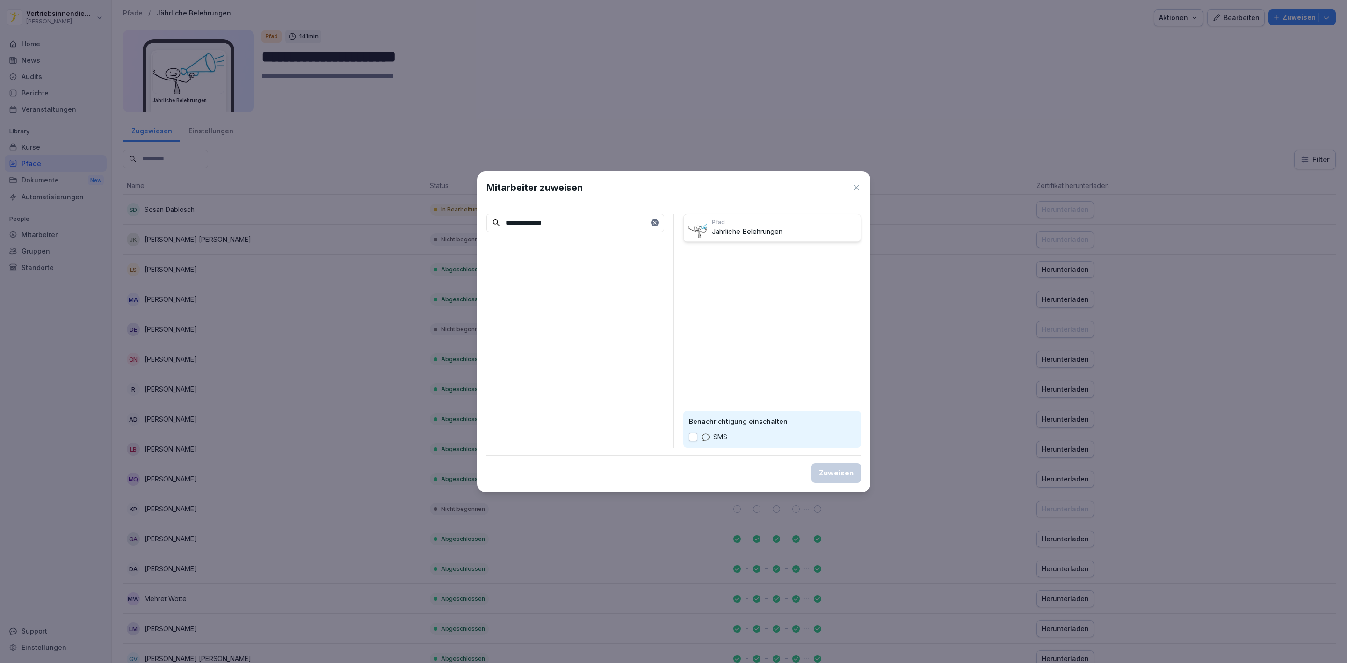
type input "**********"
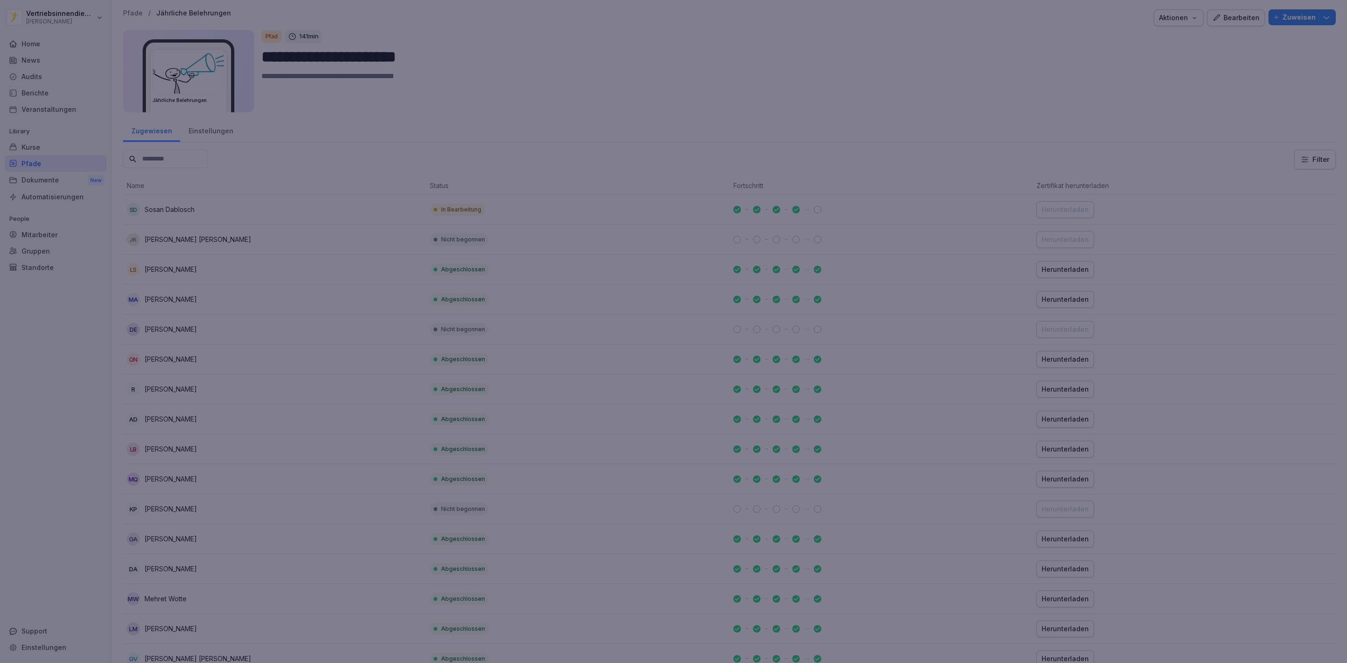
click at [674, 62] on div at bounding box center [673, 331] width 1347 height 663
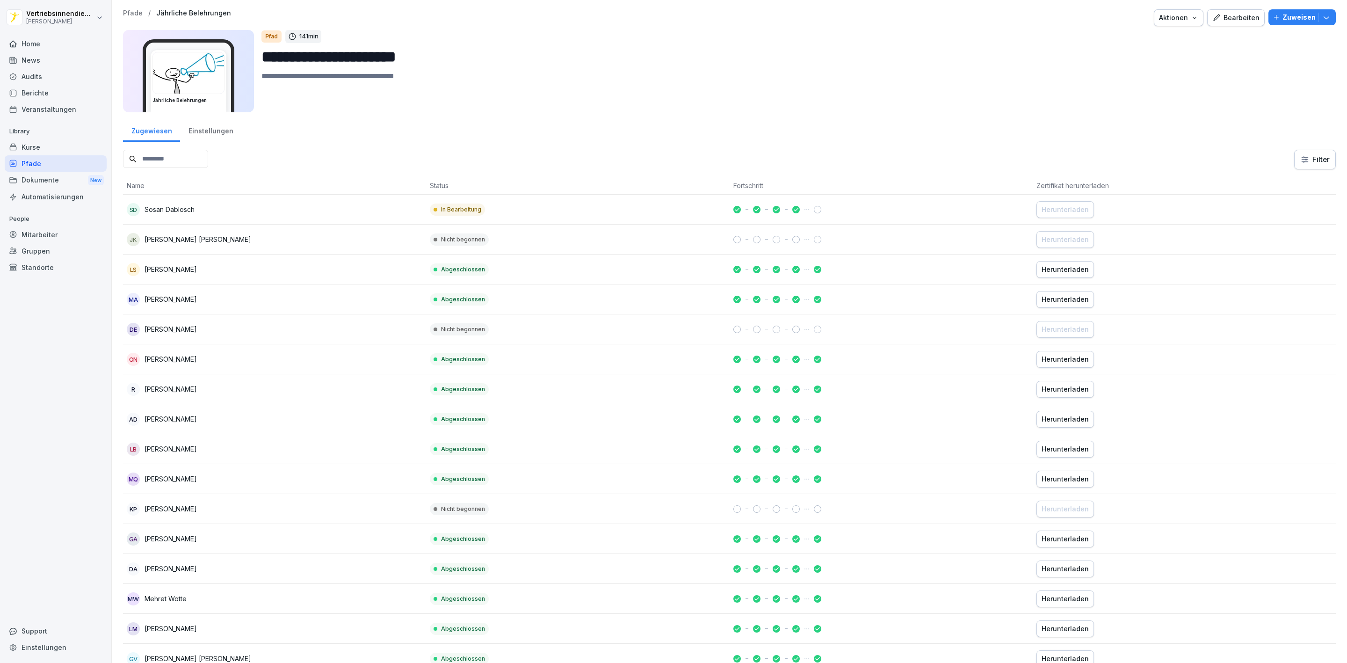
click at [1290, 16] on p "Zuweisen" at bounding box center [1299, 17] width 33 height 10
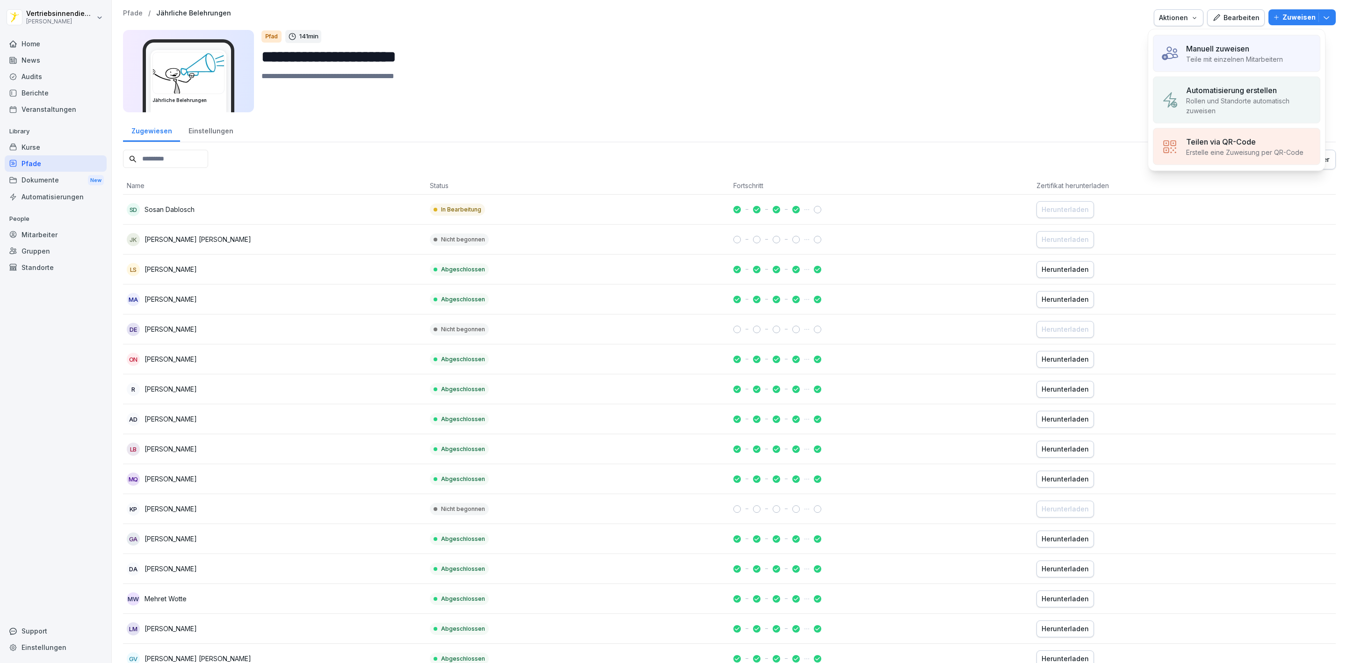
click at [1220, 46] on p "Manuell zuweisen" at bounding box center [1217, 48] width 63 height 11
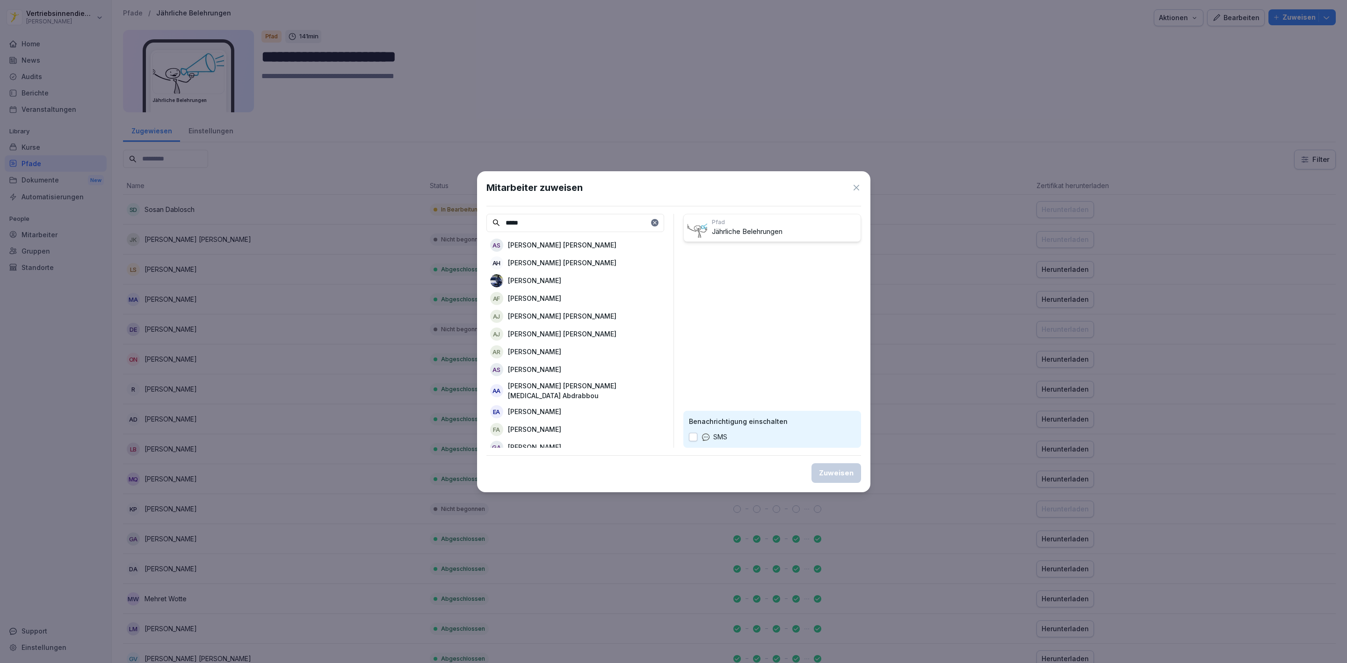
type input "*****"
click at [556, 281] on p "[PERSON_NAME]" at bounding box center [534, 281] width 53 height 10
click at [833, 461] on div "Mitarbeiter zuweisen ***** AS Ahmed Abdullah Shahid AH Ahmed Al Ali Al Hamad AF…" at bounding box center [673, 331] width 393 height 321
click at [832, 470] on div "Zuweisen" at bounding box center [836, 473] width 35 height 10
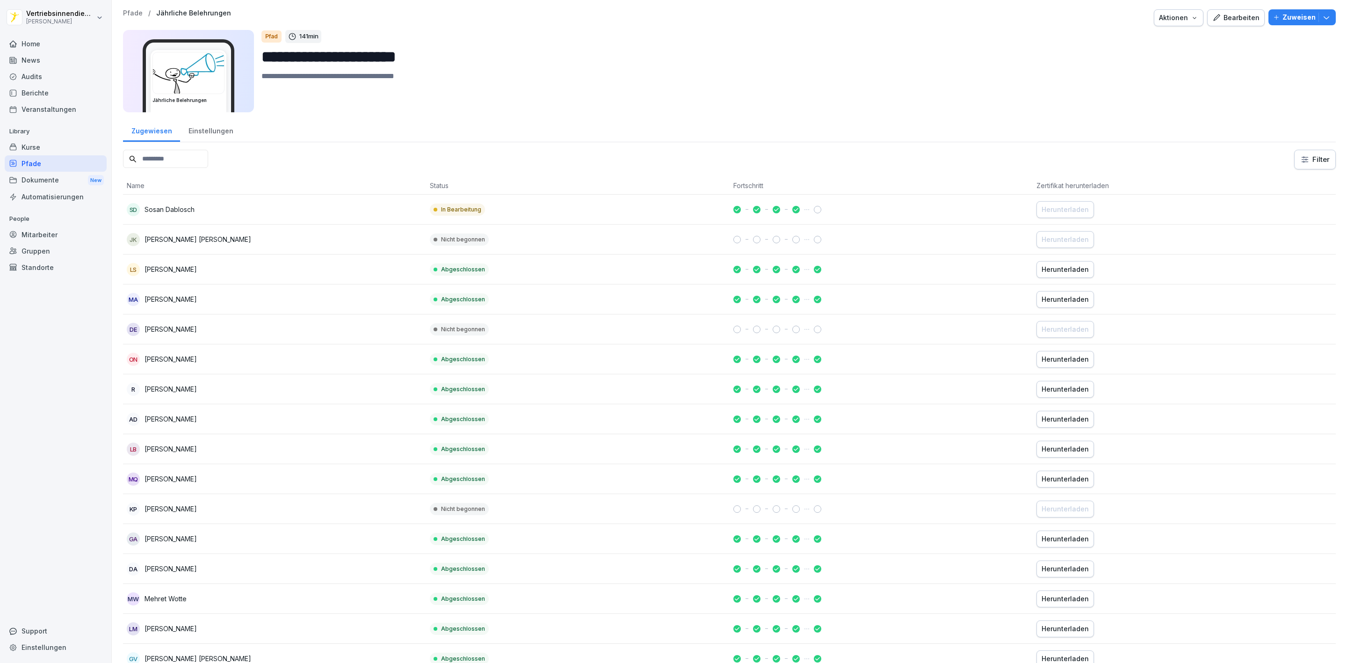
click at [42, 146] on div "Kurse" at bounding box center [56, 147] width 102 height 16
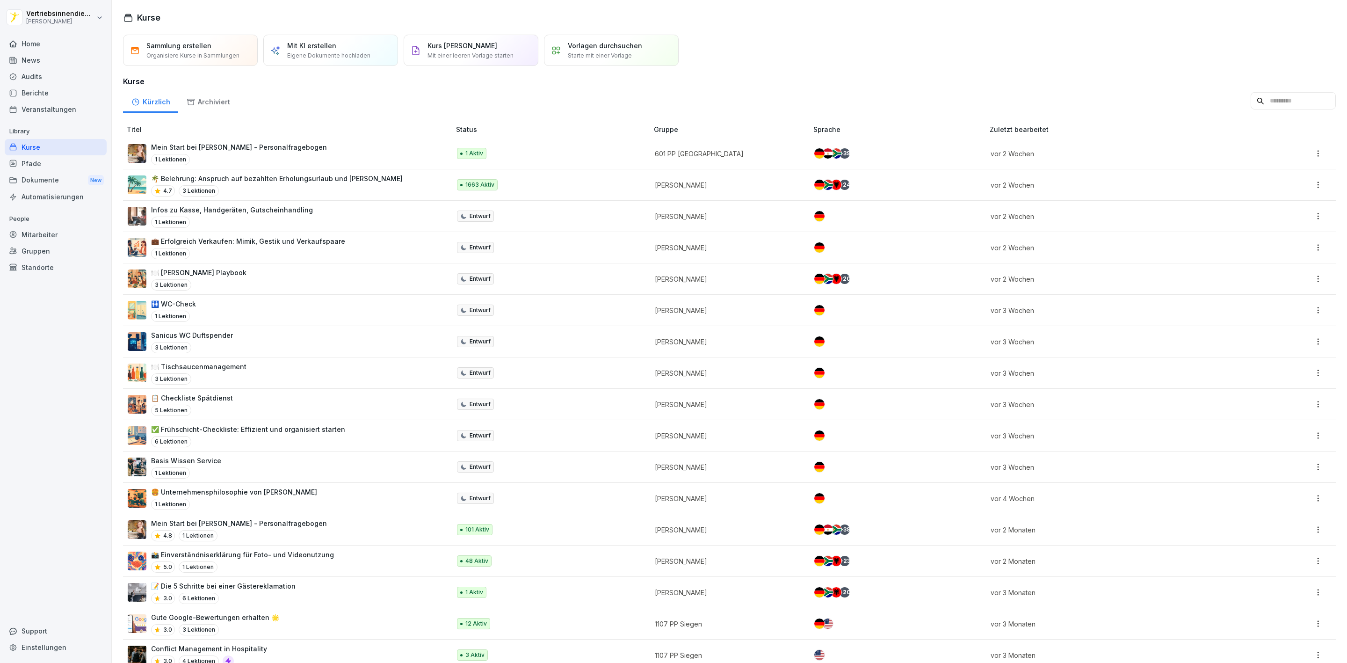
click at [31, 44] on div "Home" at bounding box center [56, 44] width 102 height 16
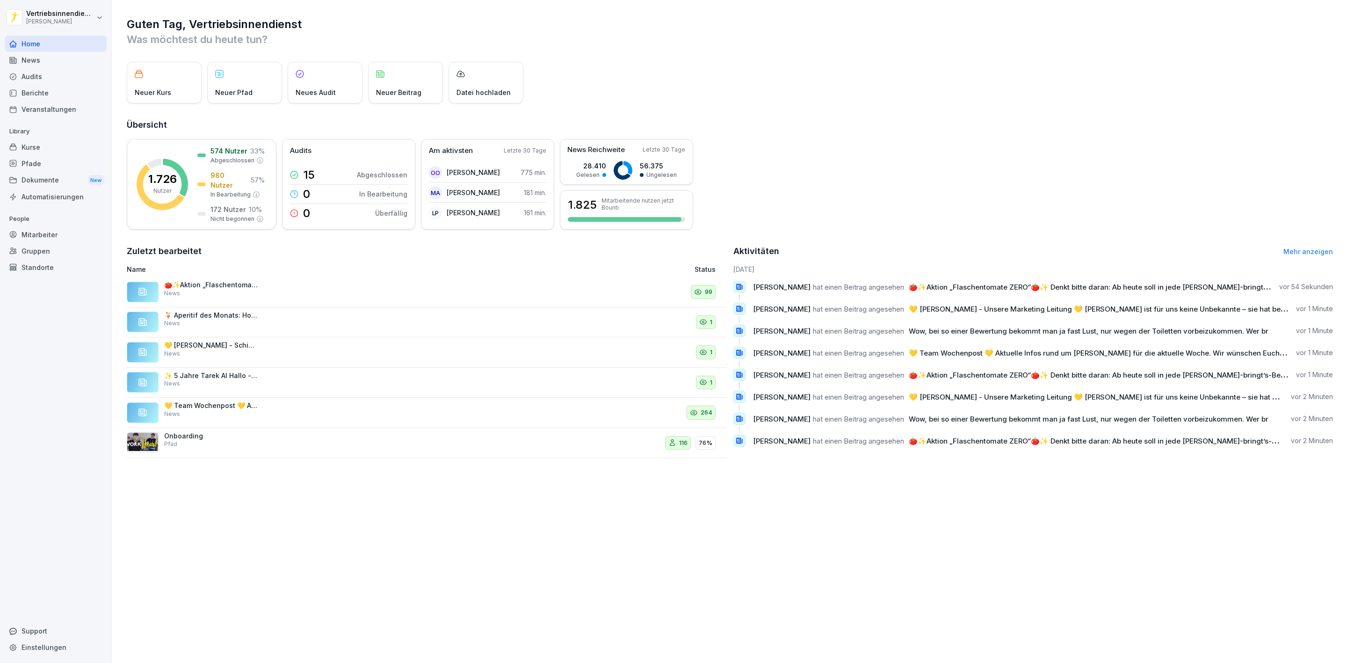
click at [45, 236] on div "Mitarbeiter" at bounding box center [56, 234] width 102 height 16
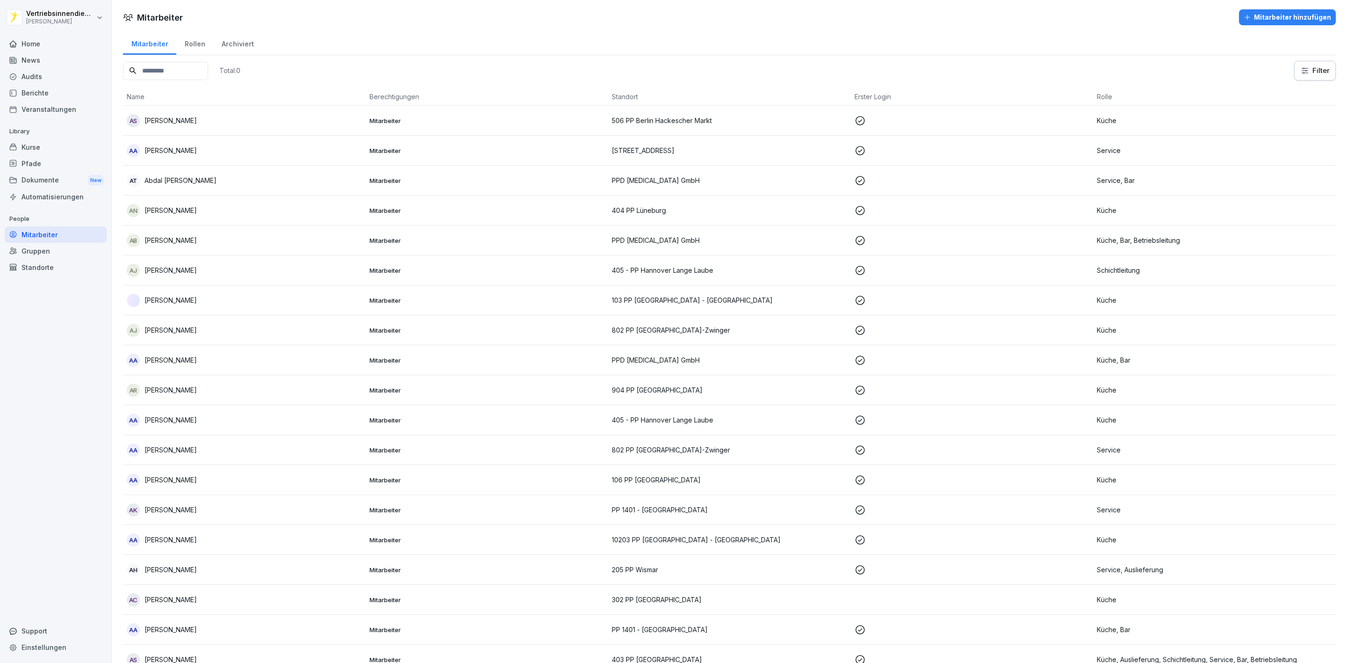
click at [163, 78] on input at bounding box center [165, 71] width 85 height 18
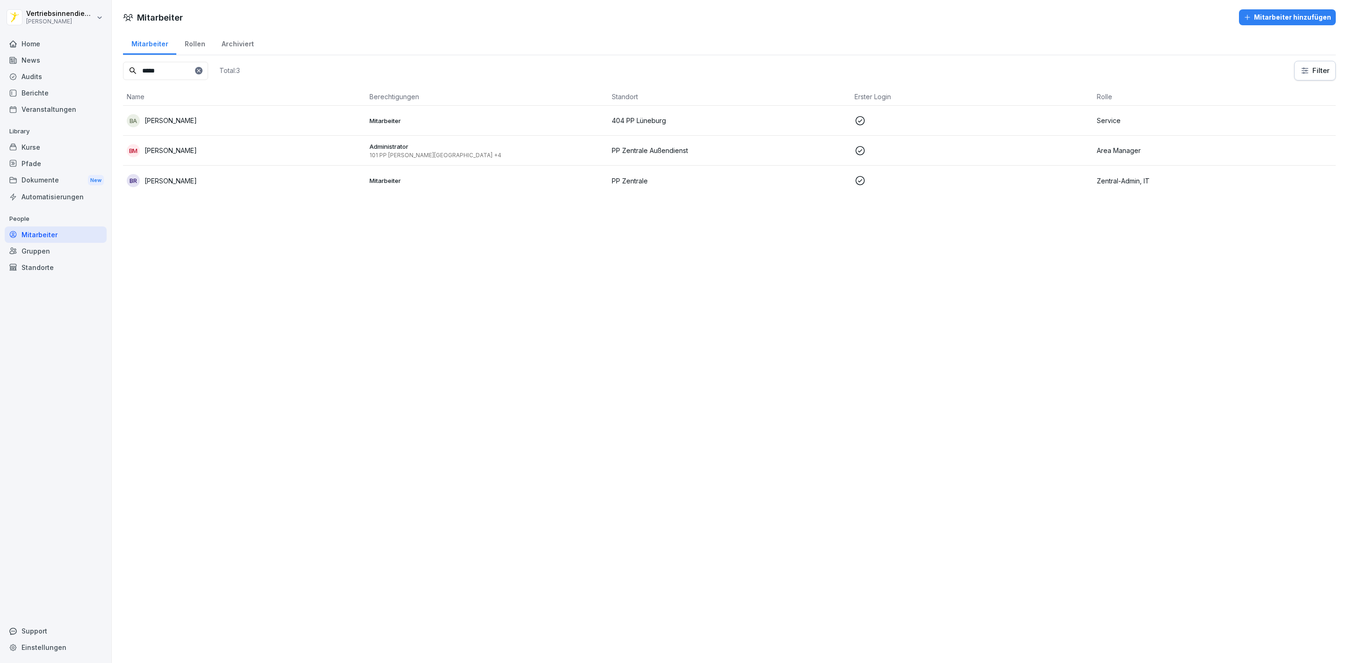
type input "*****"
click at [194, 147] on div "BM Björn Maas" at bounding box center [244, 150] width 235 height 13
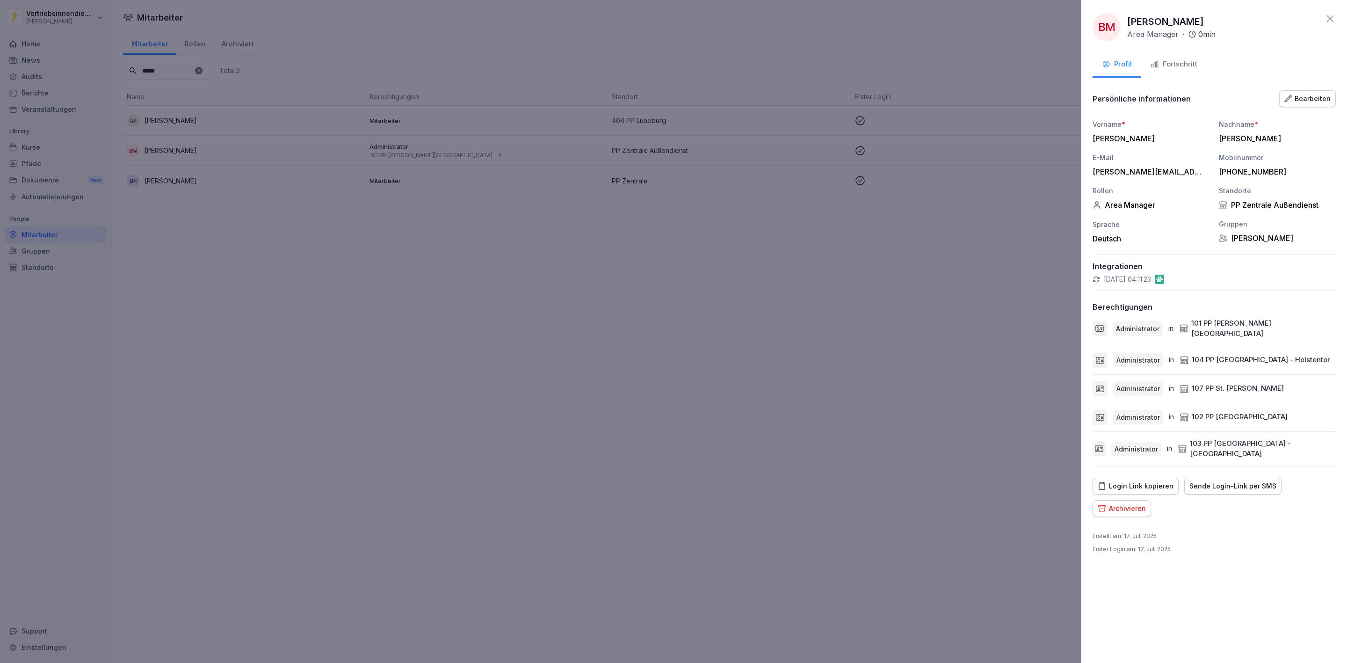
click at [1306, 98] on div "Bearbeiten" at bounding box center [1308, 99] width 46 height 10
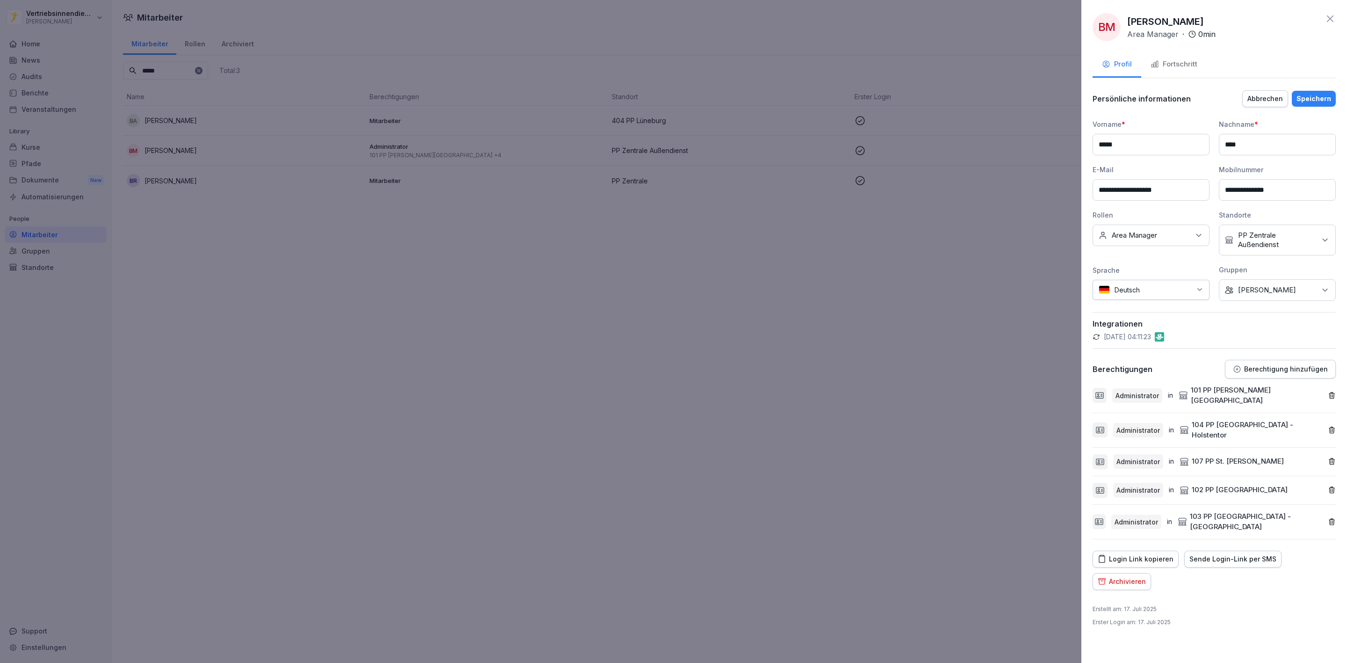
drag, startPoint x: 1298, startPoint y: 191, endPoint x: 1164, endPoint y: 171, distance: 135.7
click at [1164, 171] on div "**********" at bounding box center [1214, 210] width 243 height 182
click at [1319, 94] on div "Speichern" at bounding box center [1314, 99] width 35 height 10
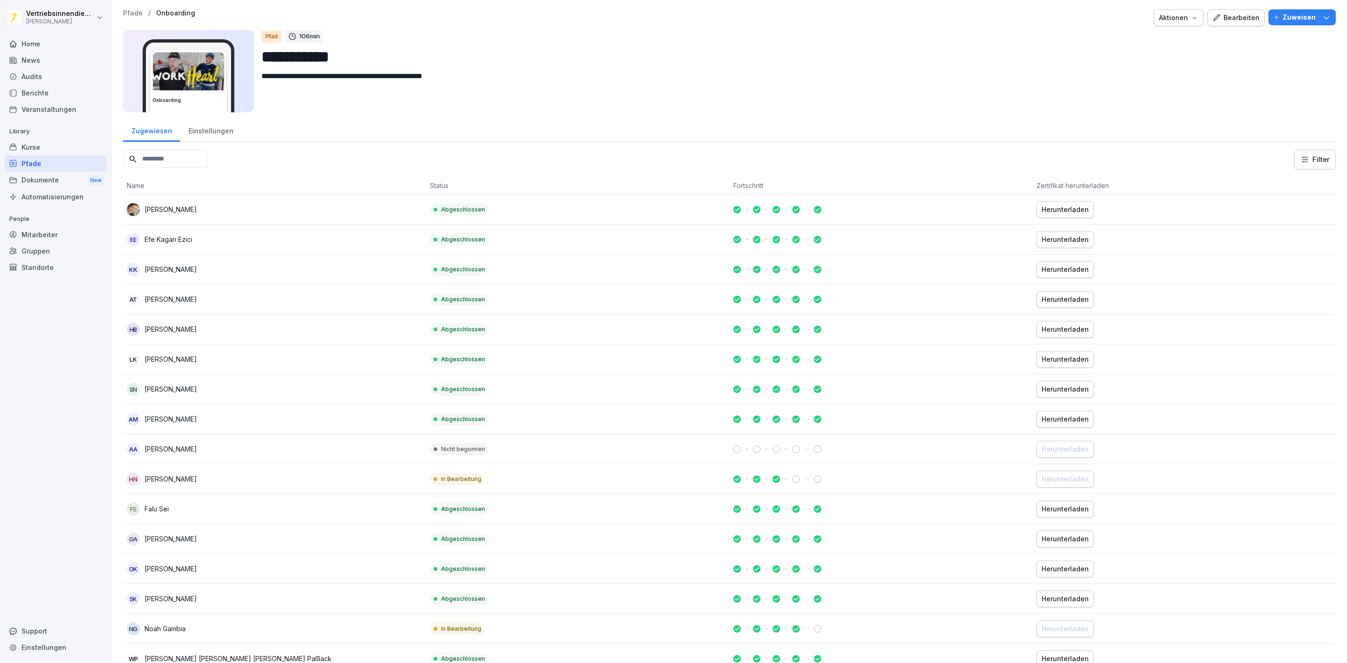
click at [174, 159] on input at bounding box center [165, 159] width 85 height 18
click at [1295, 17] on p "Zuweisen" at bounding box center [1299, 17] width 33 height 10
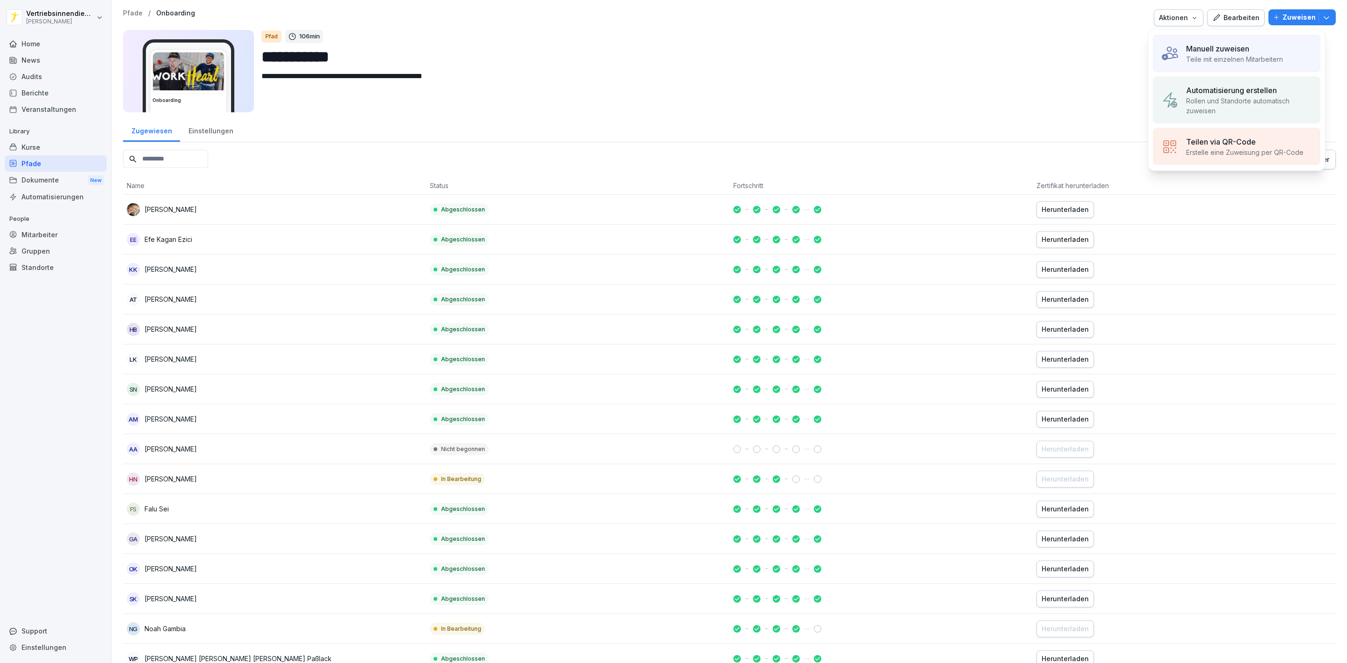
click at [1217, 60] on p "Teile mit einzelnen Mitarbeitern" at bounding box center [1234, 59] width 97 height 10
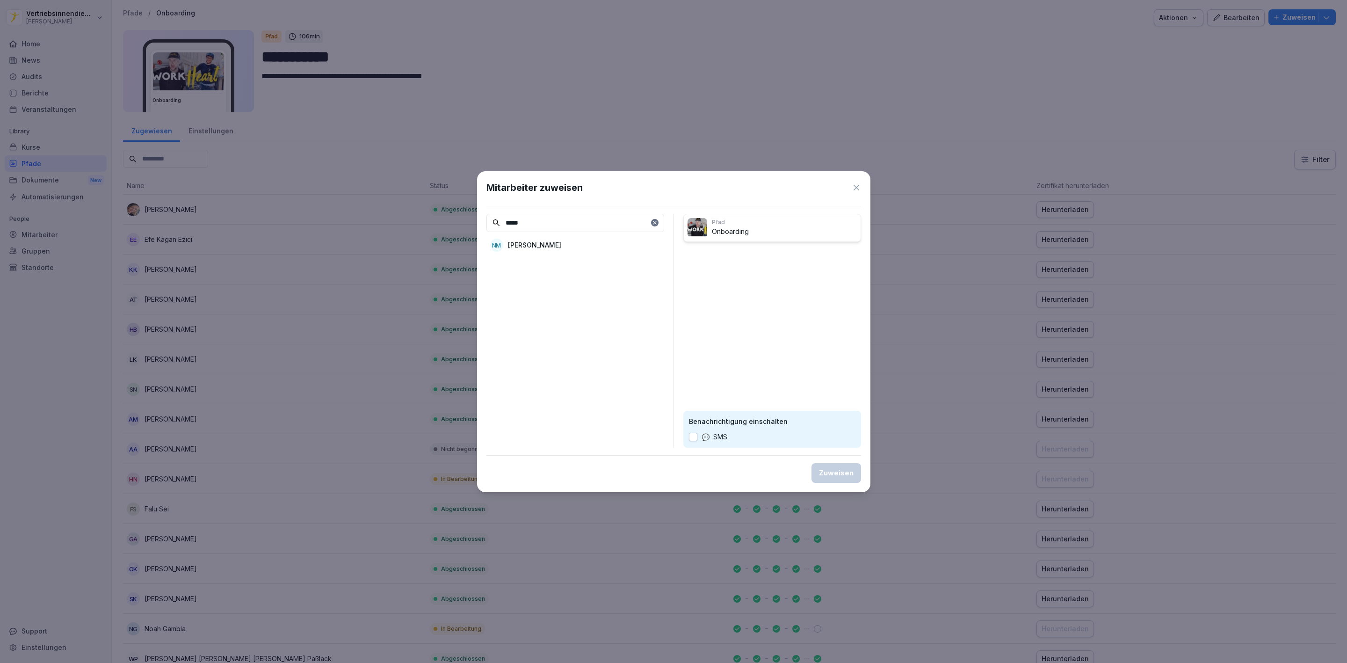
type input "*****"
click at [556, 245] on p "[PERSON_NAME]" at bounding box center [534, 245] width 53 height 10
drag, startPoint x: 525, startPoint y: 219, endPoint x: 438, endPoint y: 229, distance: 88.0
click at [443, 233] on body "**********" at bounding box center [673, 331] width 1347 height 663
type input "*****"
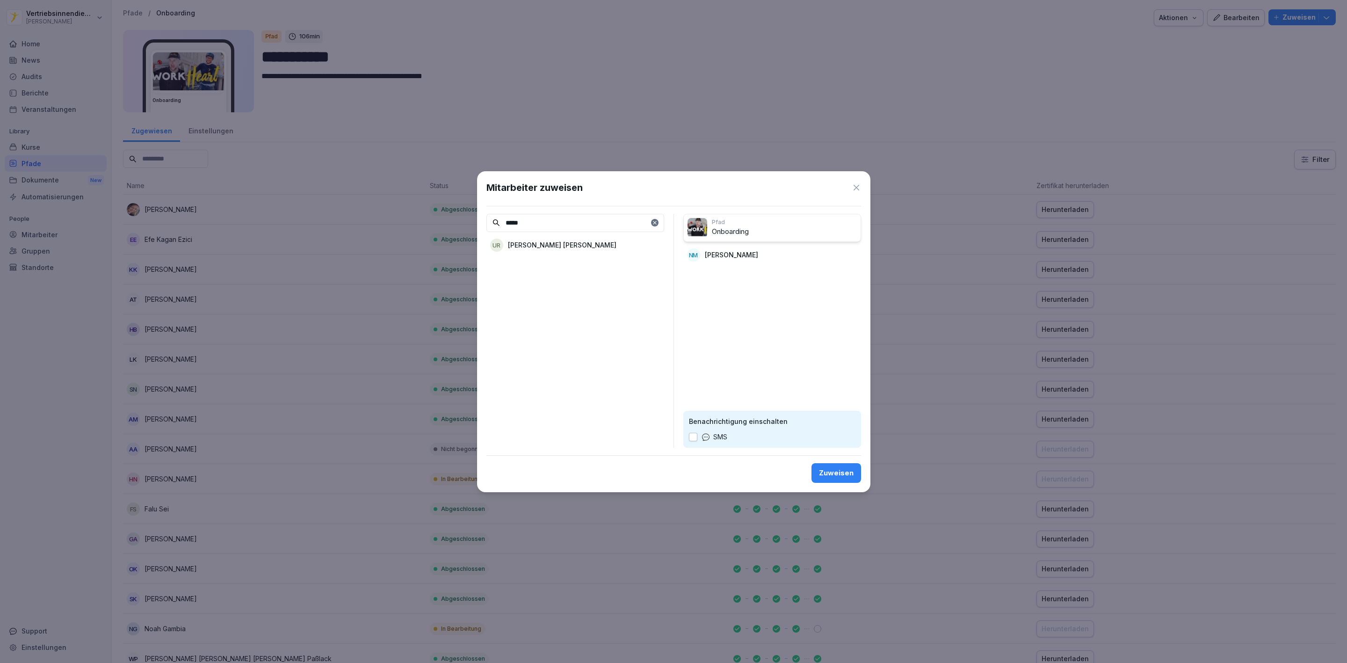
click at [594, 240] on p "[PERSON_NAME] [PERSON_NAME]" at bounding box center [562, 245] width 109 height 10
click at [834, 472] on div "Zuweisen" at bounding box center [836, 473] width 35 height 10
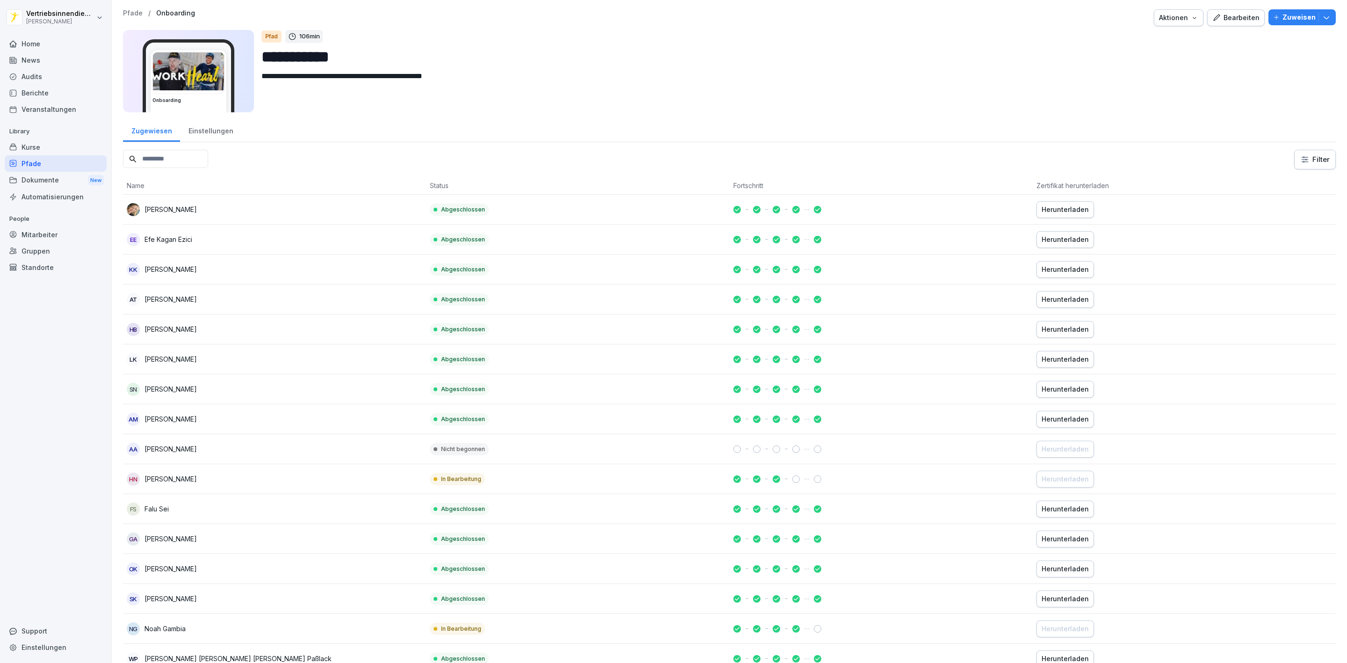
click at [184, 159] on input at bounding box center [165, 159] width 85 height 18
click at [33, 237] on div "Mitarbeiter" at bounding box center [56, 234] width 102 height 16
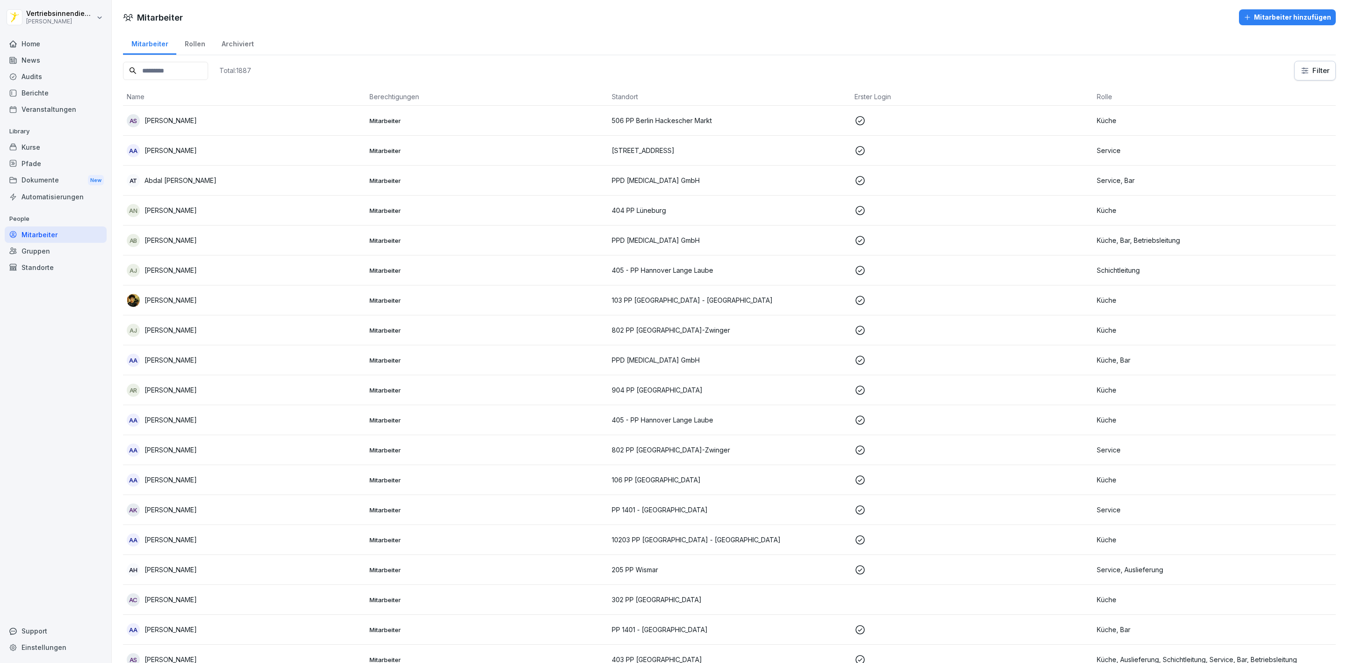
click at [167, 76] on input at bounding box center [165, 71] width 85 height 18
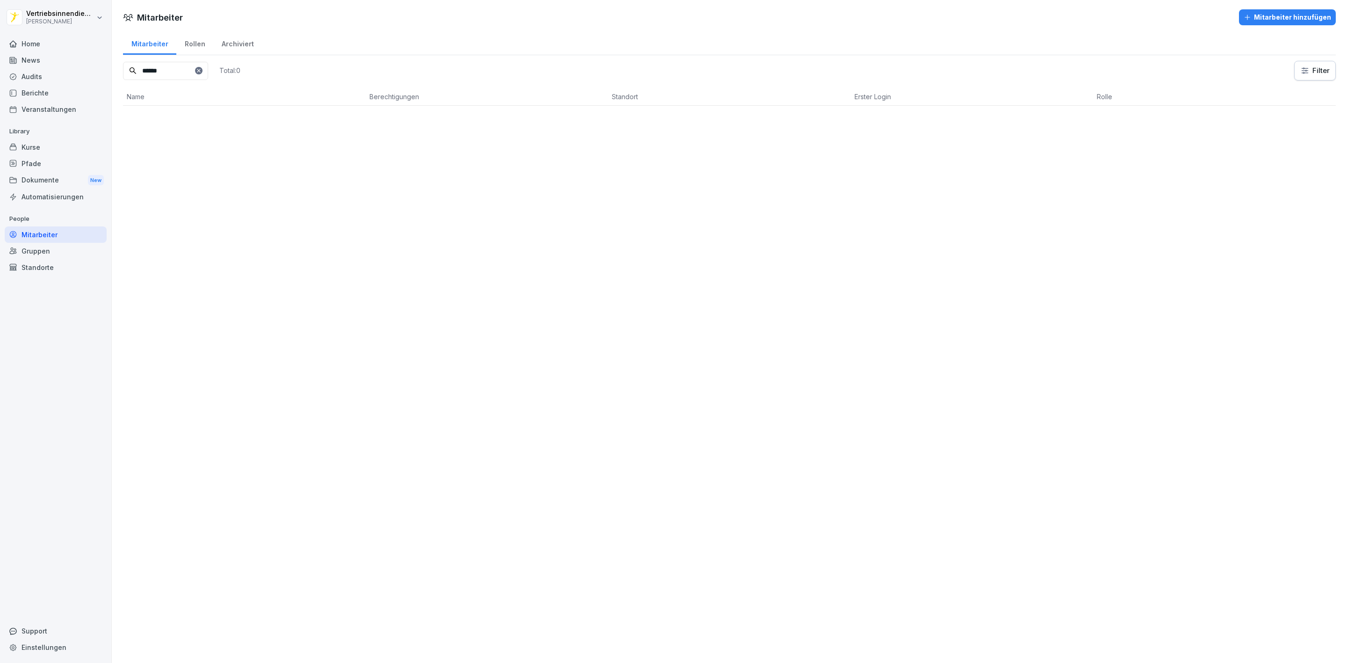
type input "******"
drag, startPoint x: 38, startPoint y: 45, endPoint x: 100, endPoint y: 55, distance: 62.5
click at [38, 45] on div "Home" at bounding box center [56, 44] width 102 height 16
